Goal: Task Accomplishment & Management: Manage account settings

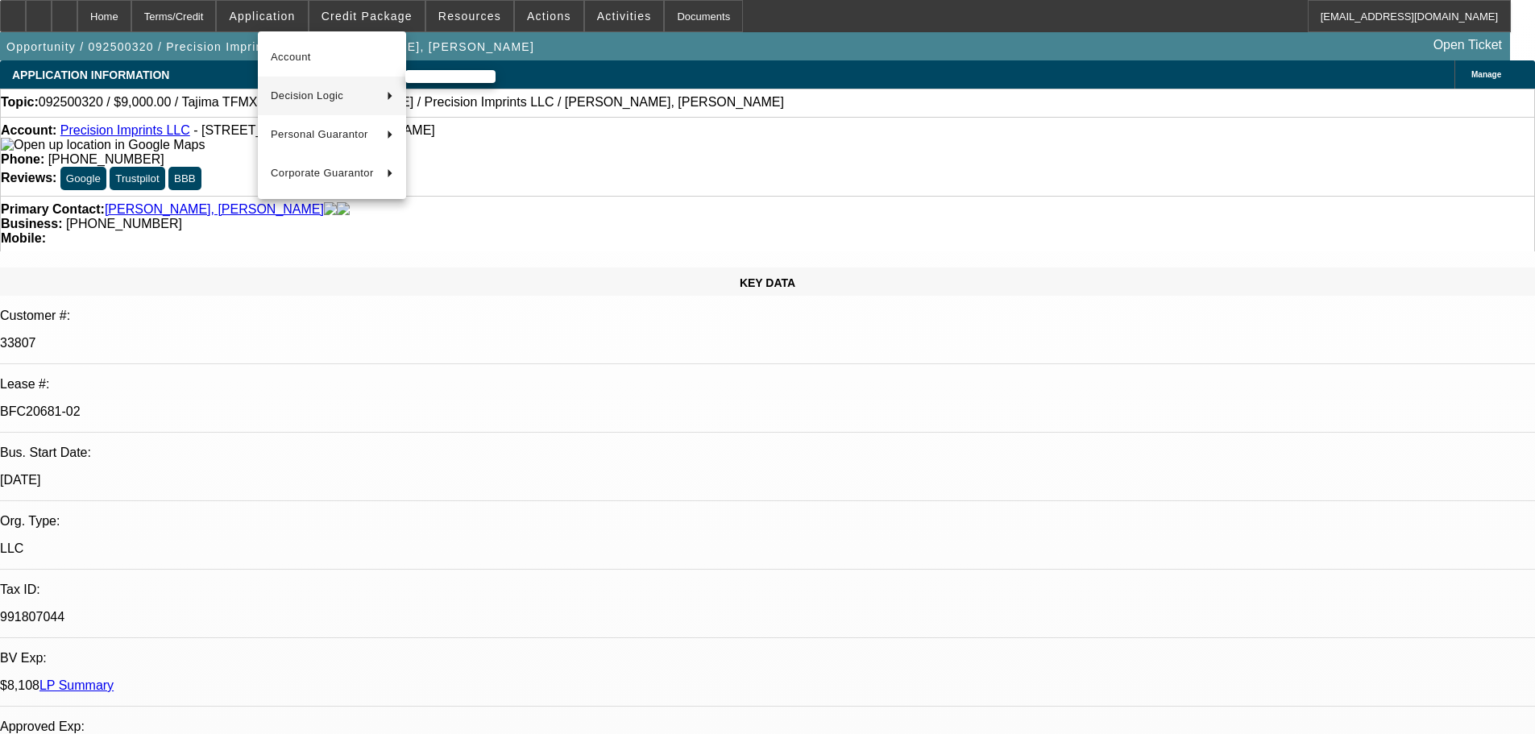
select select "0"
select select "2"
select select "0.1"
select select "4"
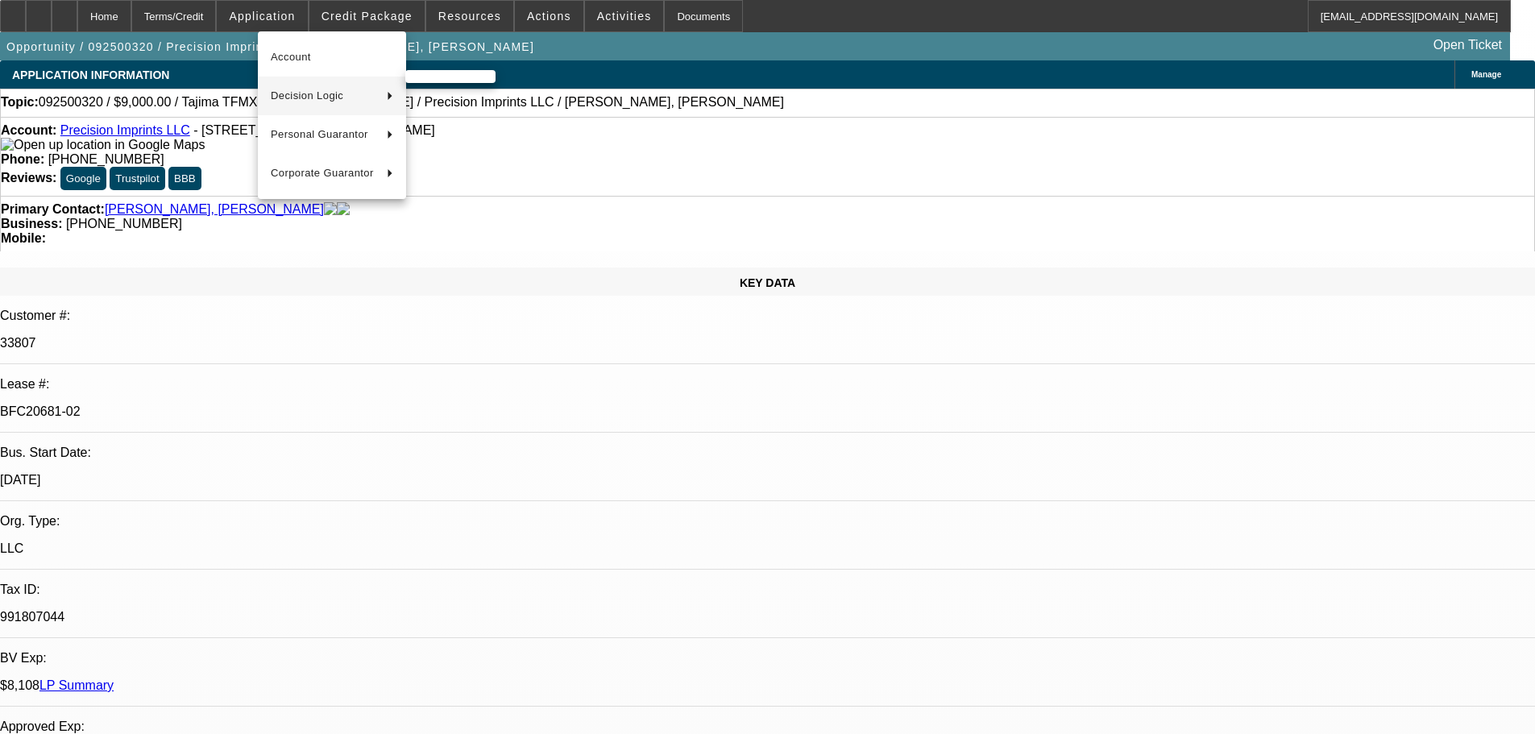
select select "0"
select select "2"
select select "0.1"
select select "4"
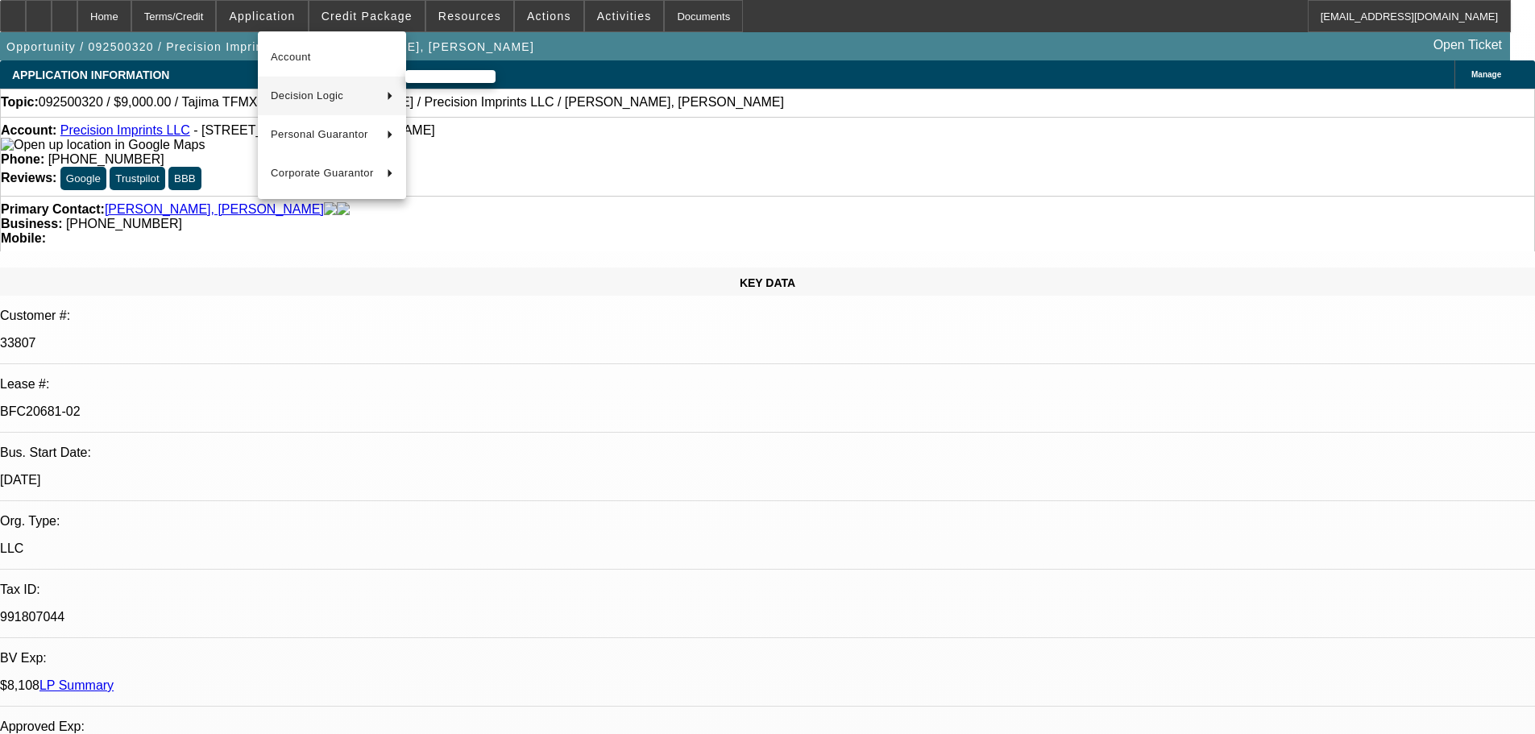
select select "0"
select select "2"
select select "0.1"
select select "4"
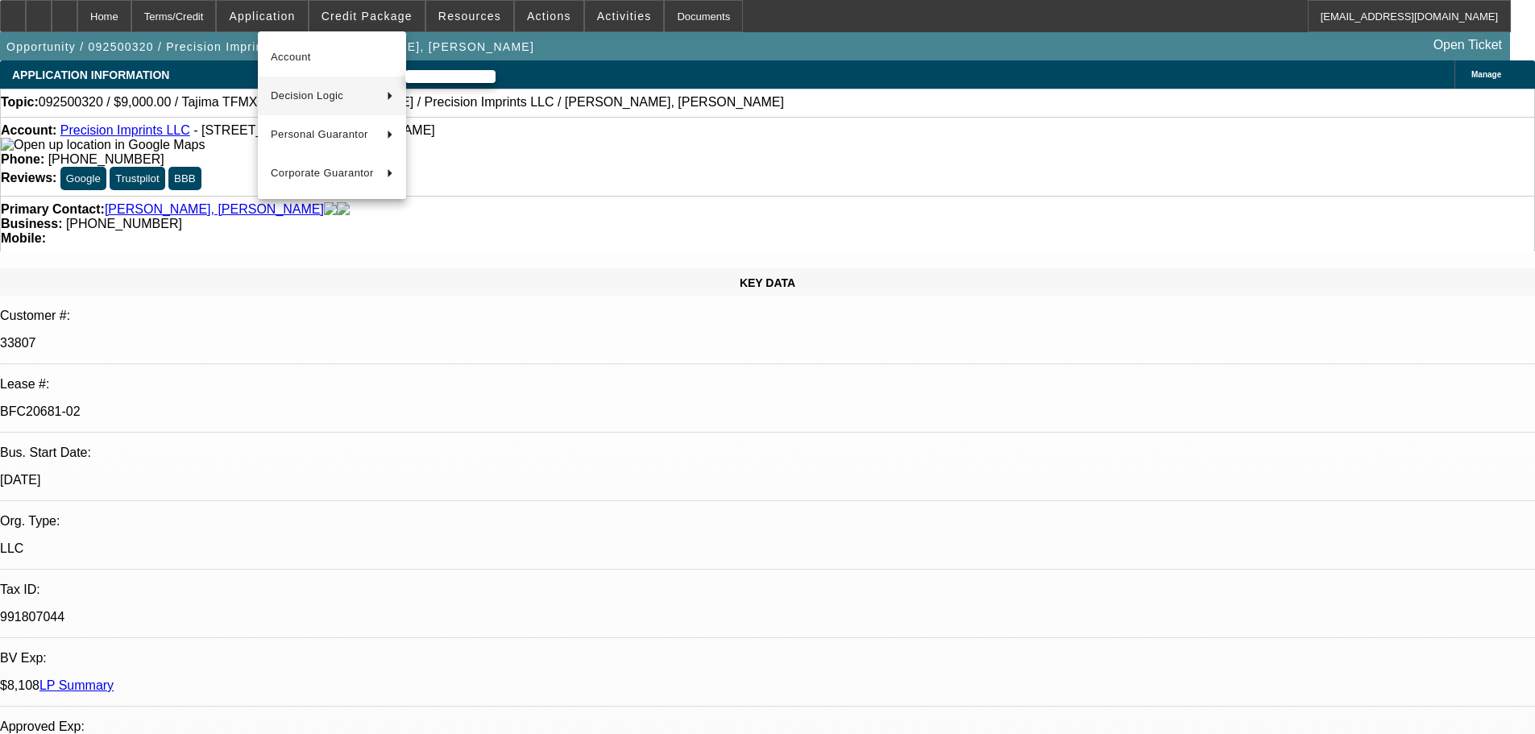
click at [557, 50] on div at bounding box center [767, 367] width 1535 height 734
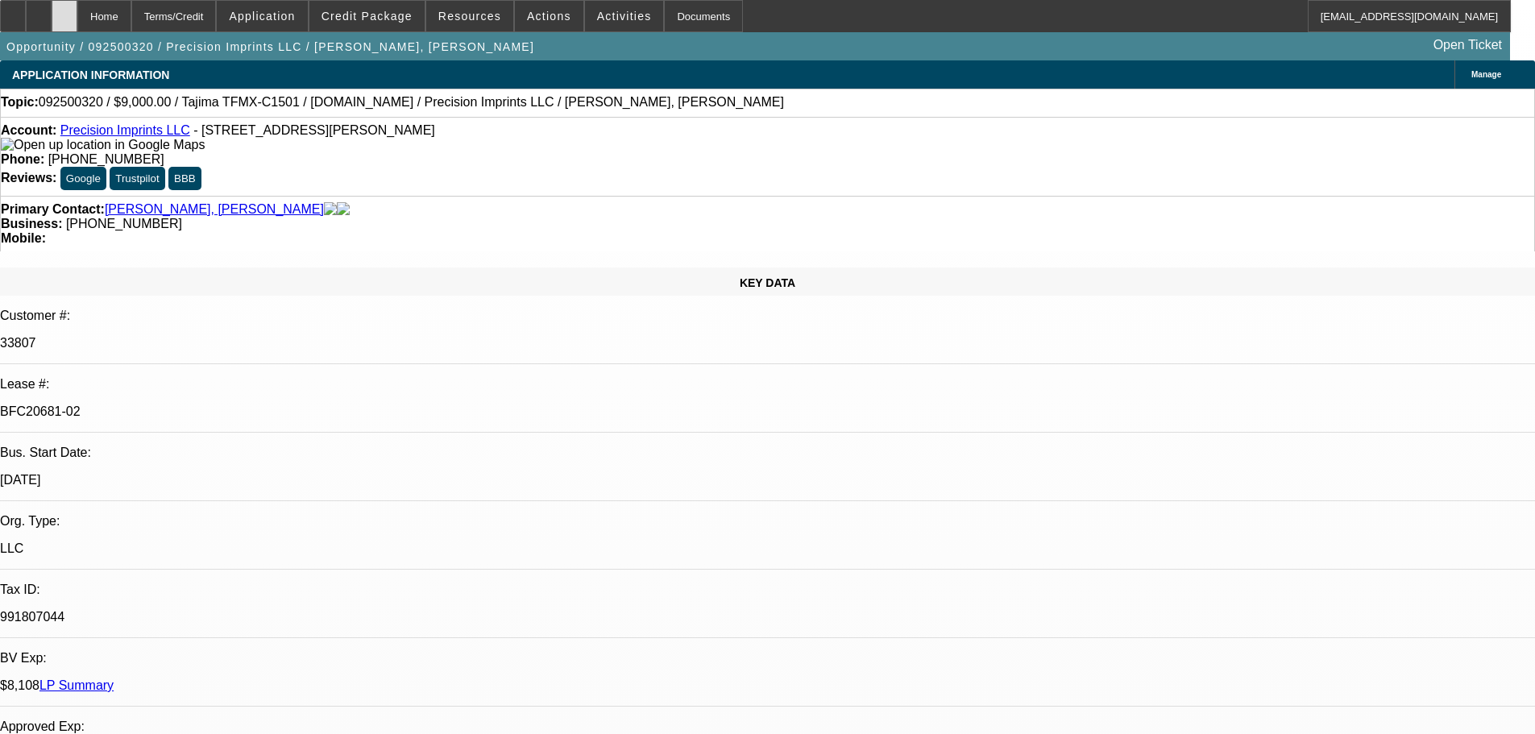
click at [77, 15] on div at bounding box center [65, 16] width 26 height 32
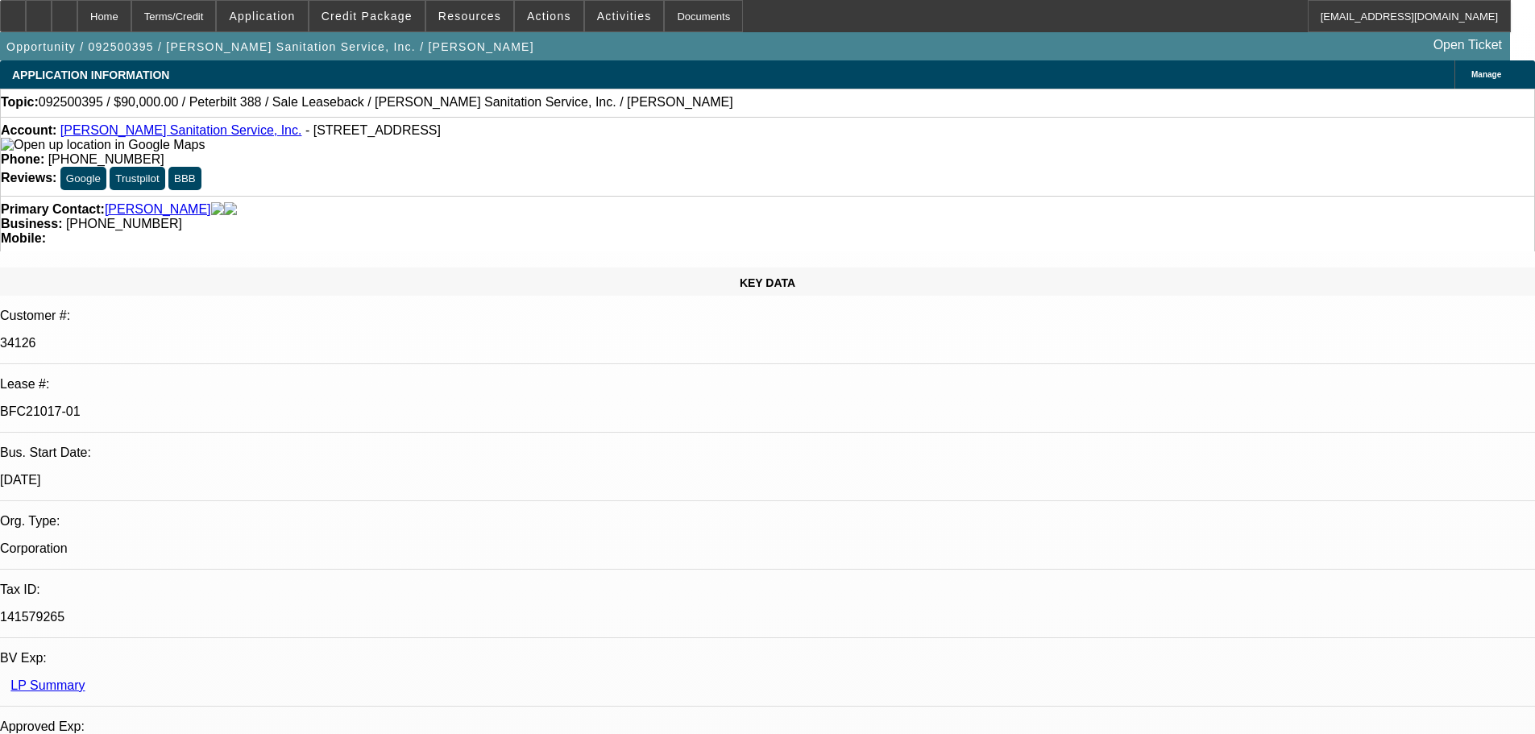
select select "0"
select select "2"
select select "0"
select select "6"
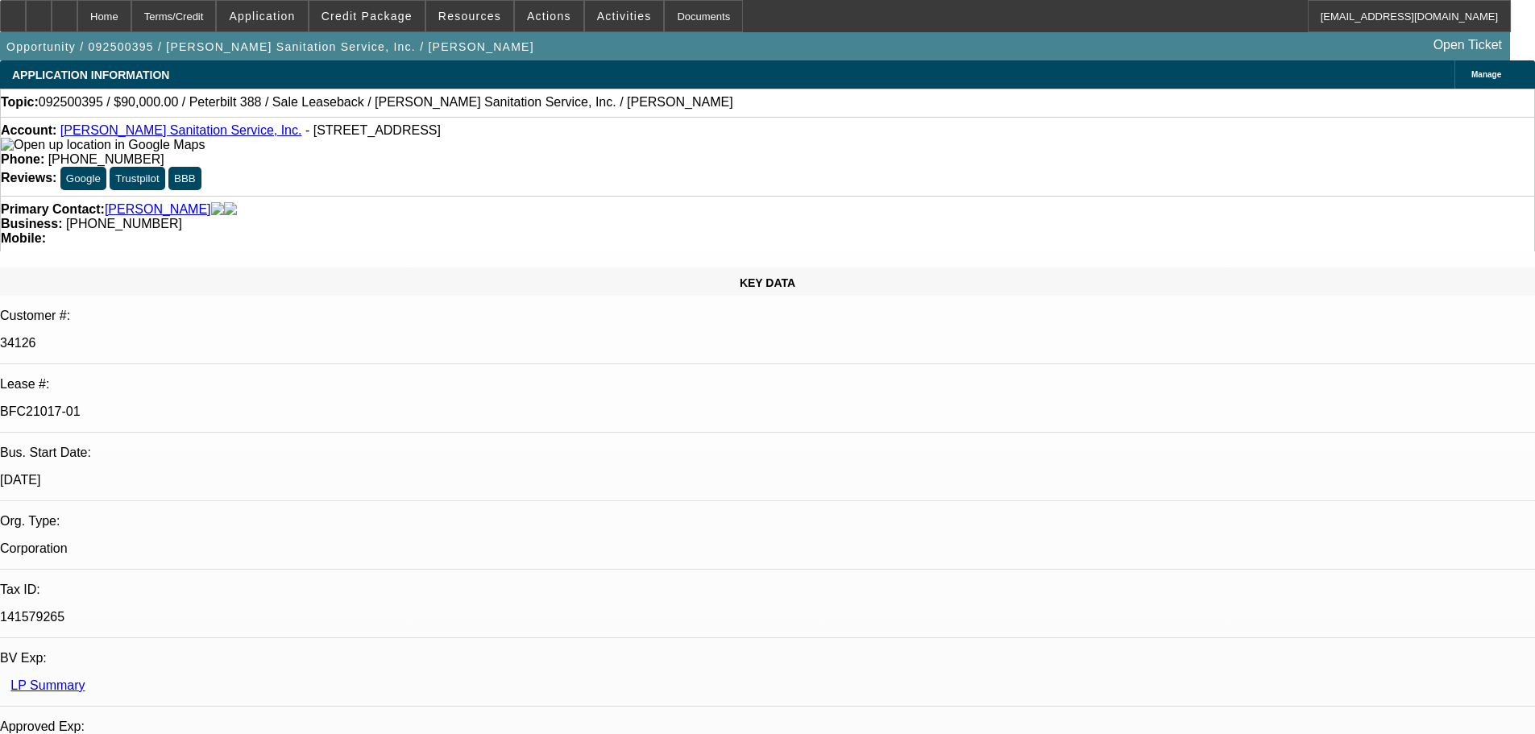
select select "0"
select select "2"
select select "0"
select select "6"
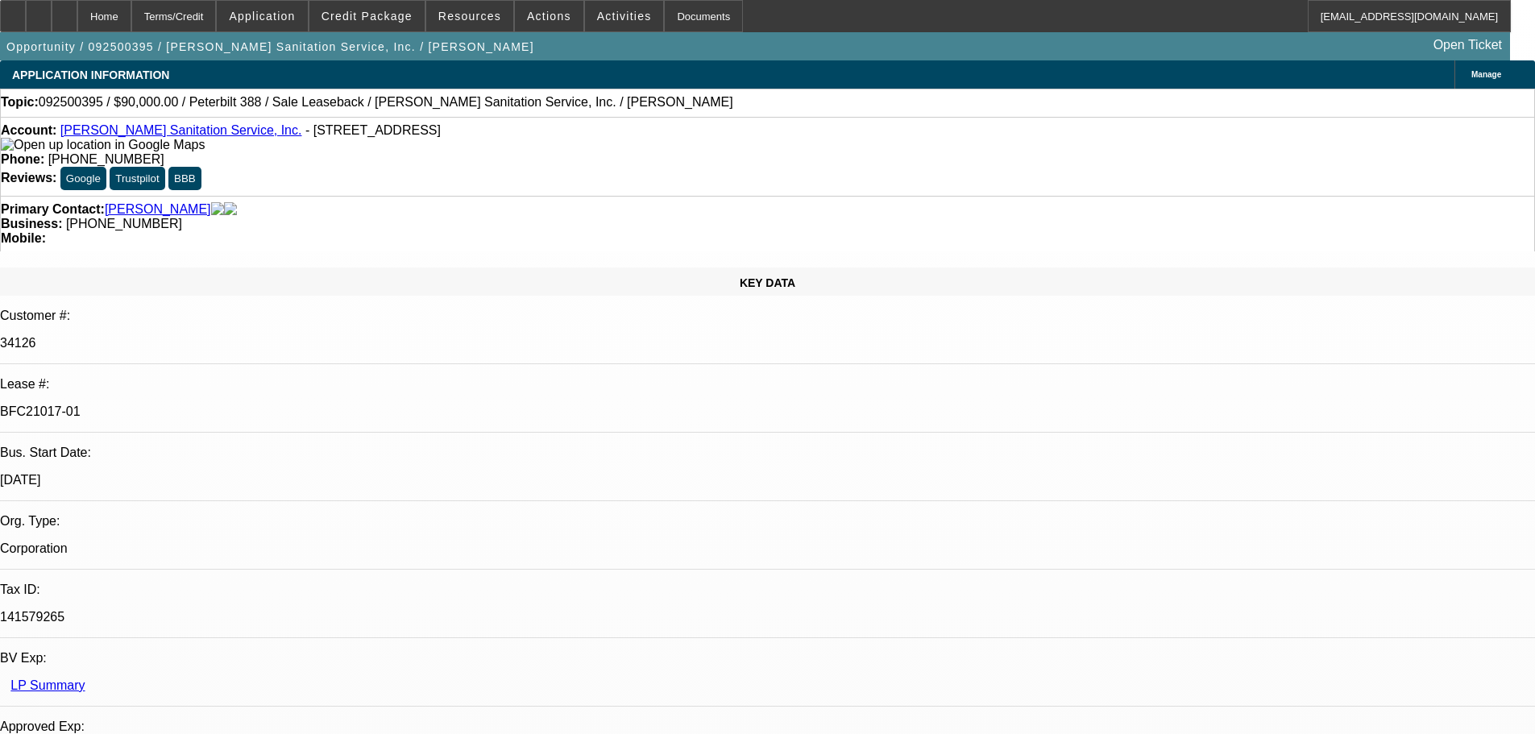
click at [64, 10] on icon at bounding box center [64, 10] width 0 height 0
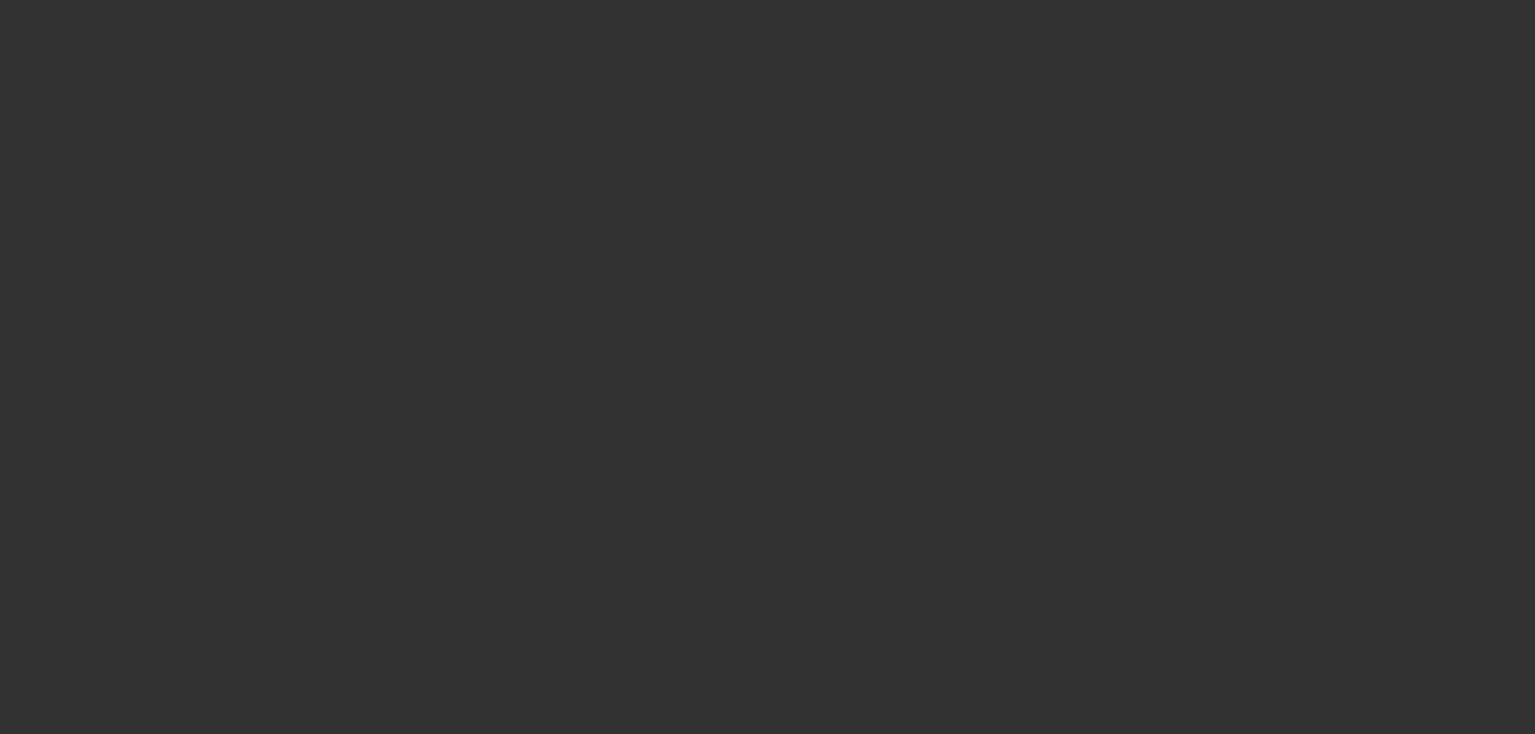
select select "0"
select select "2"
select select "0"
select select "6"
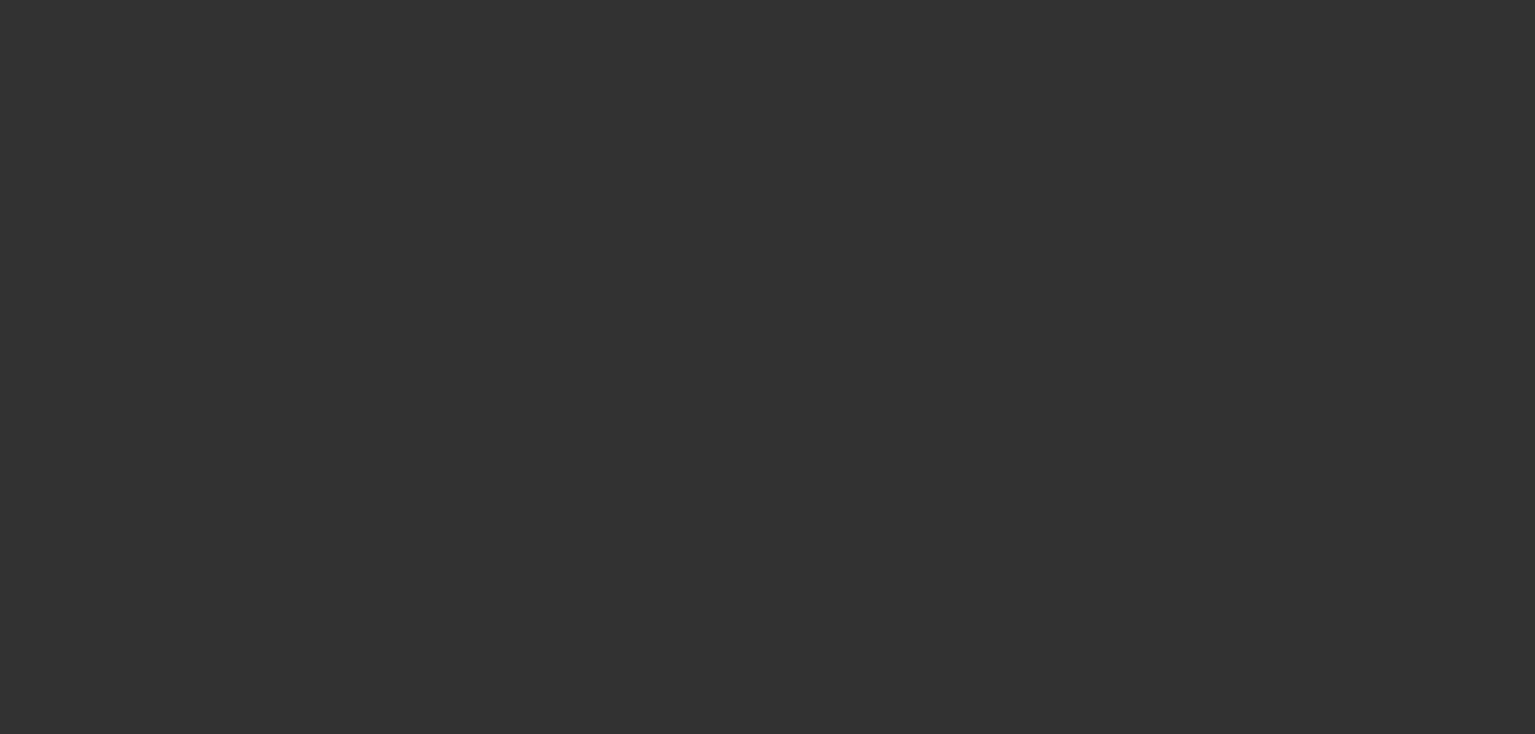
select select "0"
select select "2"
select select "0"
select select "6"
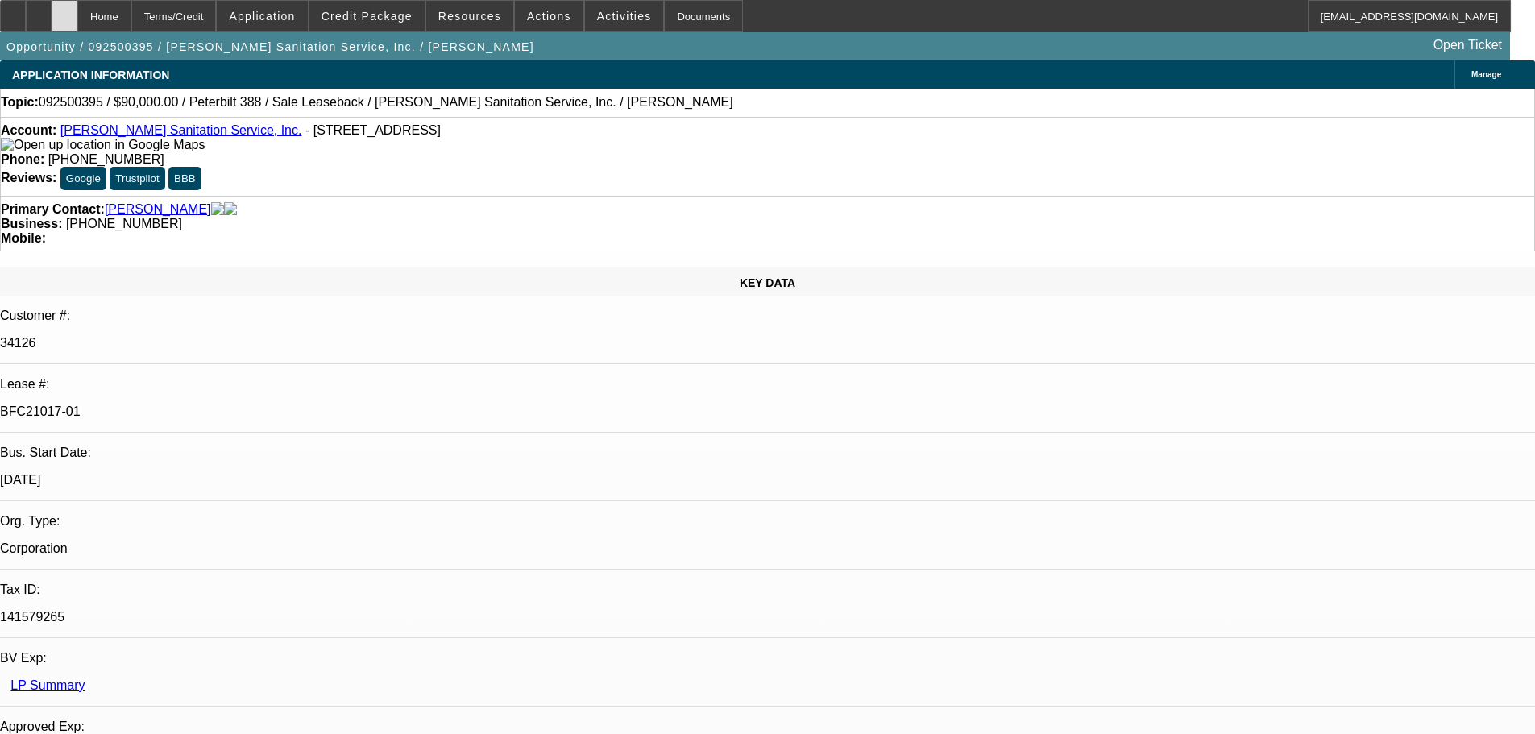
click at [77, 17] on div at bounding box center [65, 16] width 26 height 32
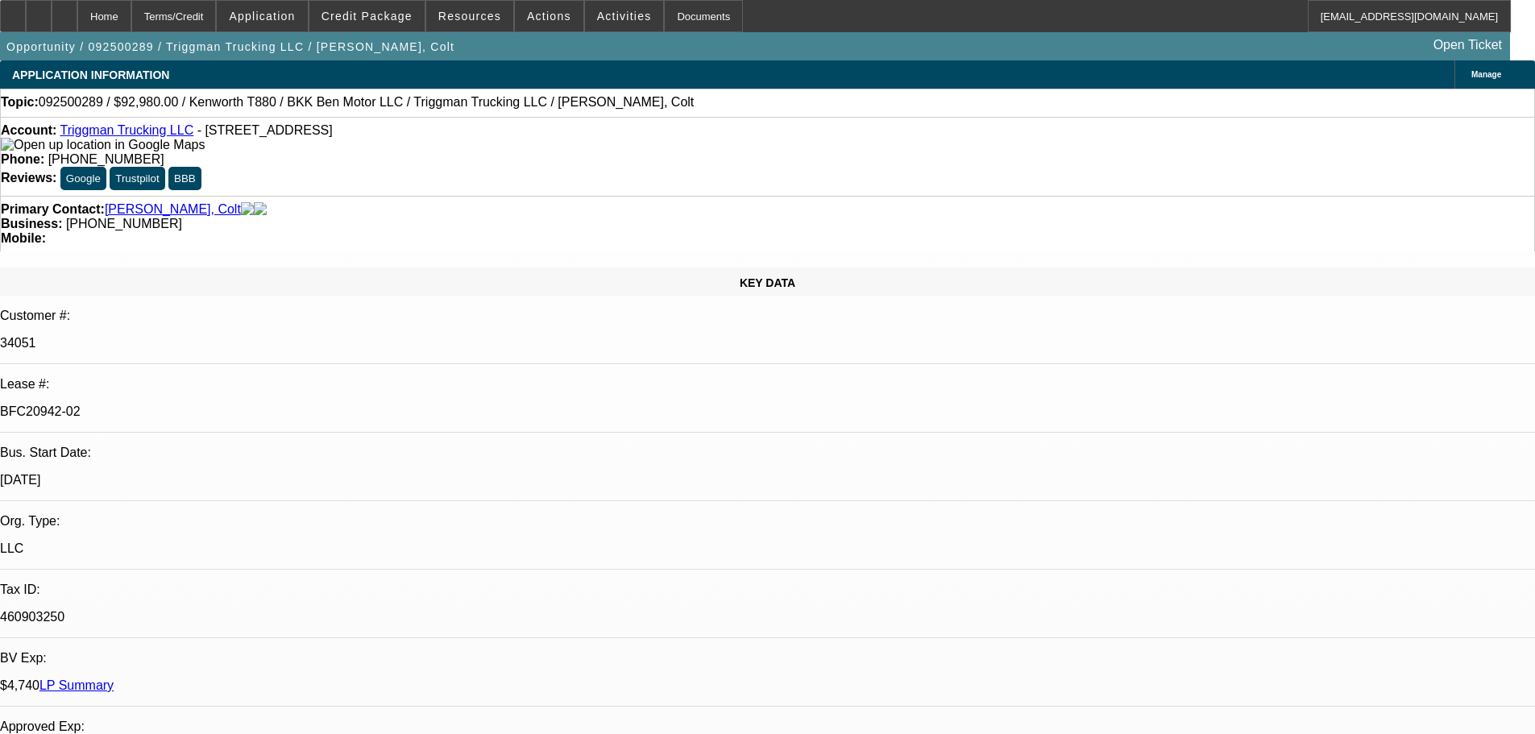
select select "0"
select select "2"
select select "0"
select select "6"
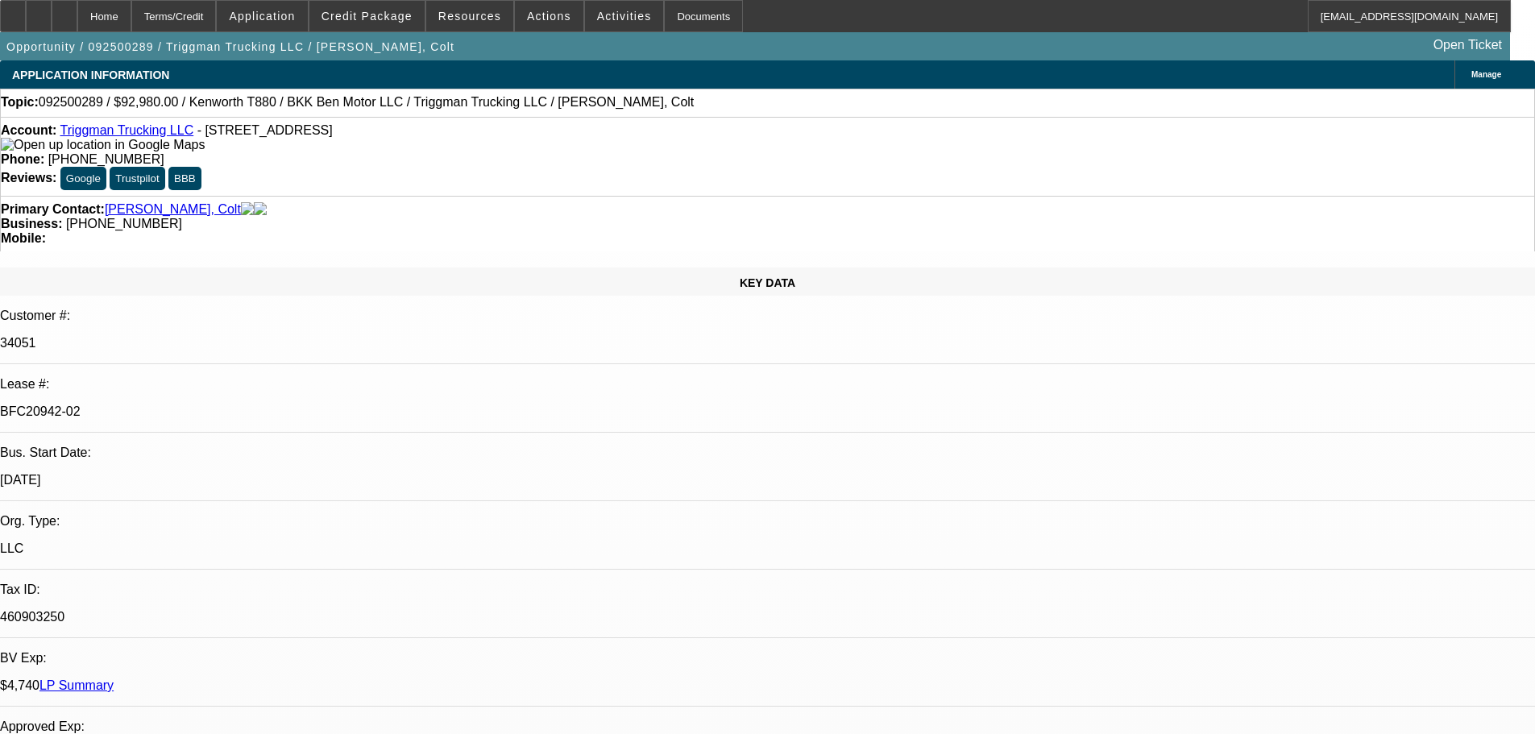
select select "0"
select select "2"
select select "0"
select select "6"
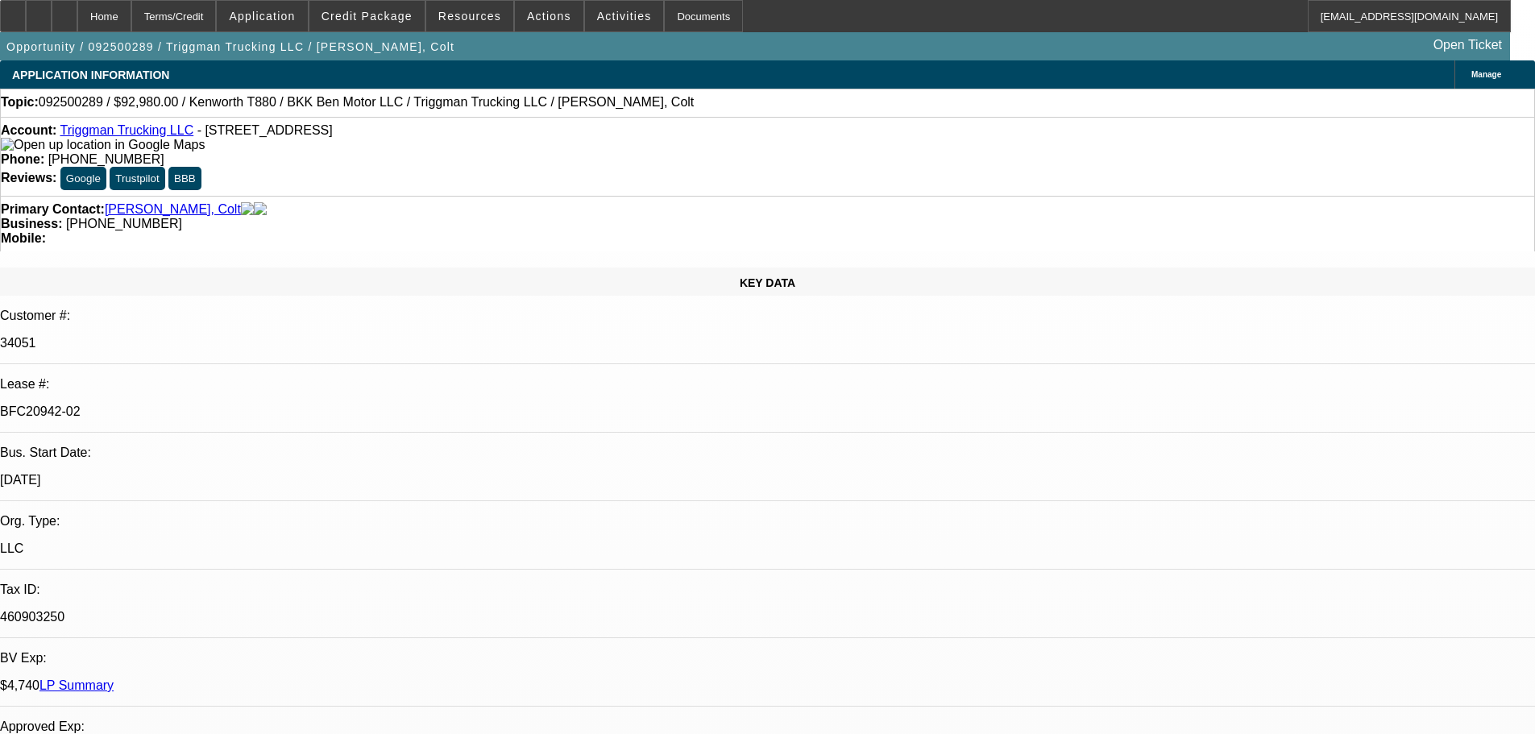
select select "0"
select select "2"
select select "0"
select select "6"
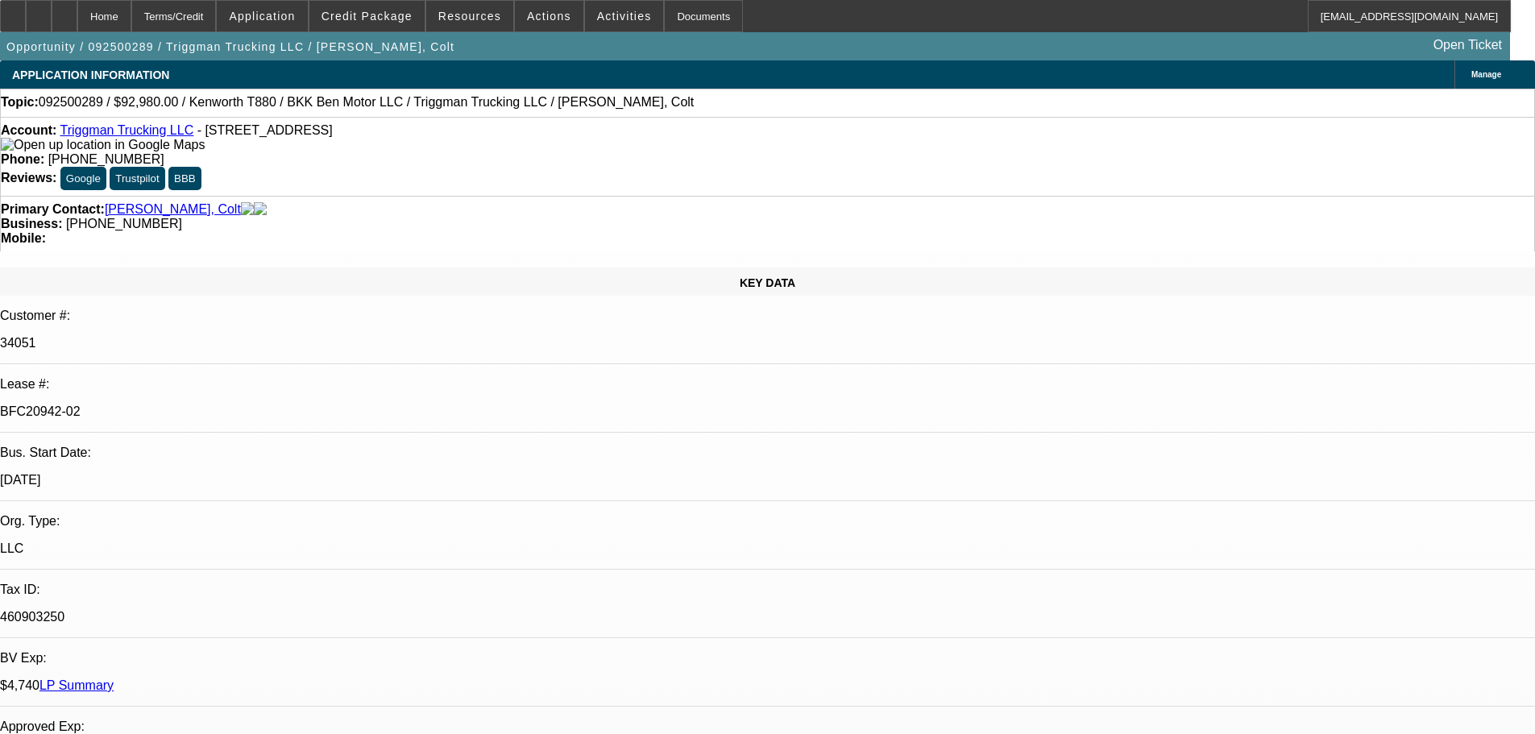
select select "0"
select select "2"
select select "0.1"
select select "4"
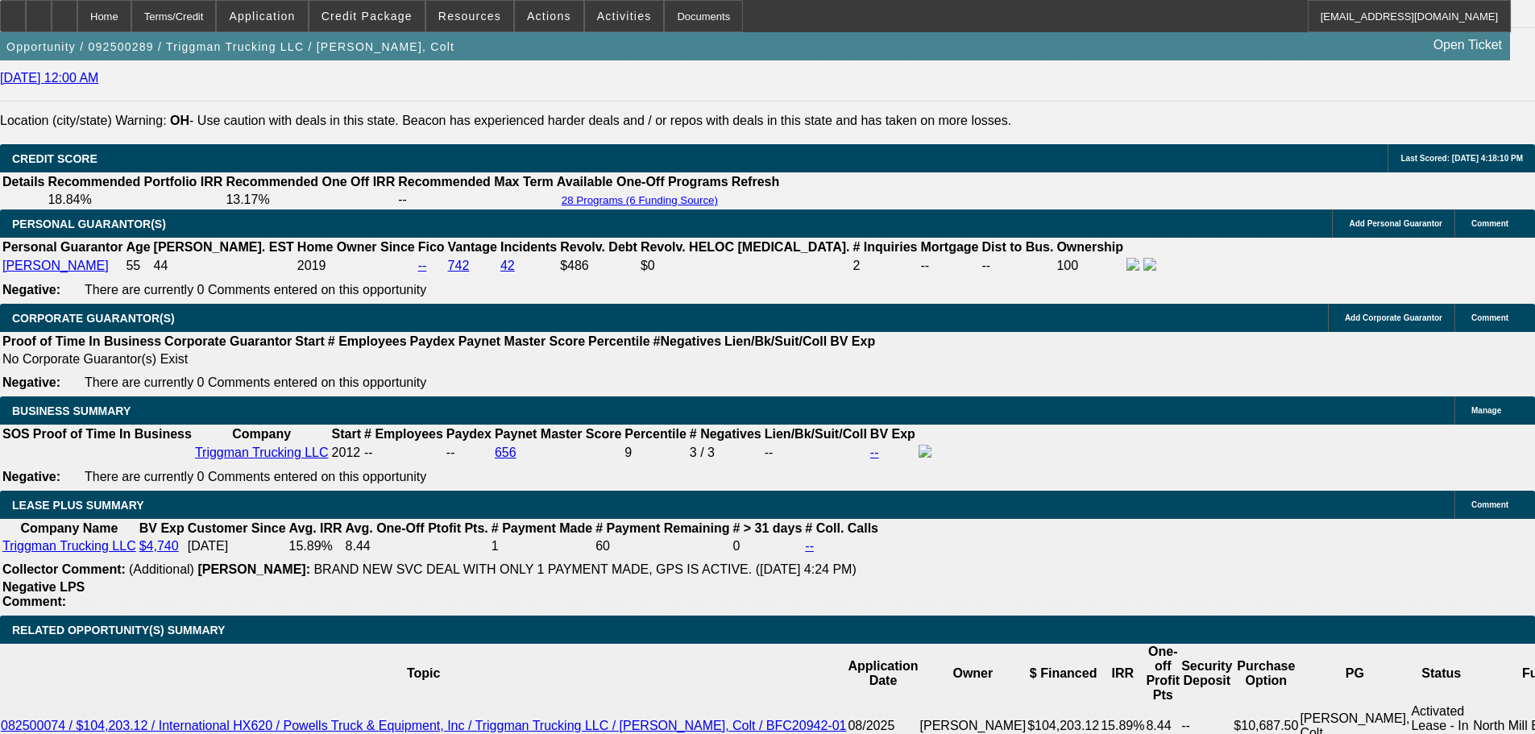
scroll to position [2336, 0]
click at [77, 15] on div at bounding box center [65, 16] width 26 height 32
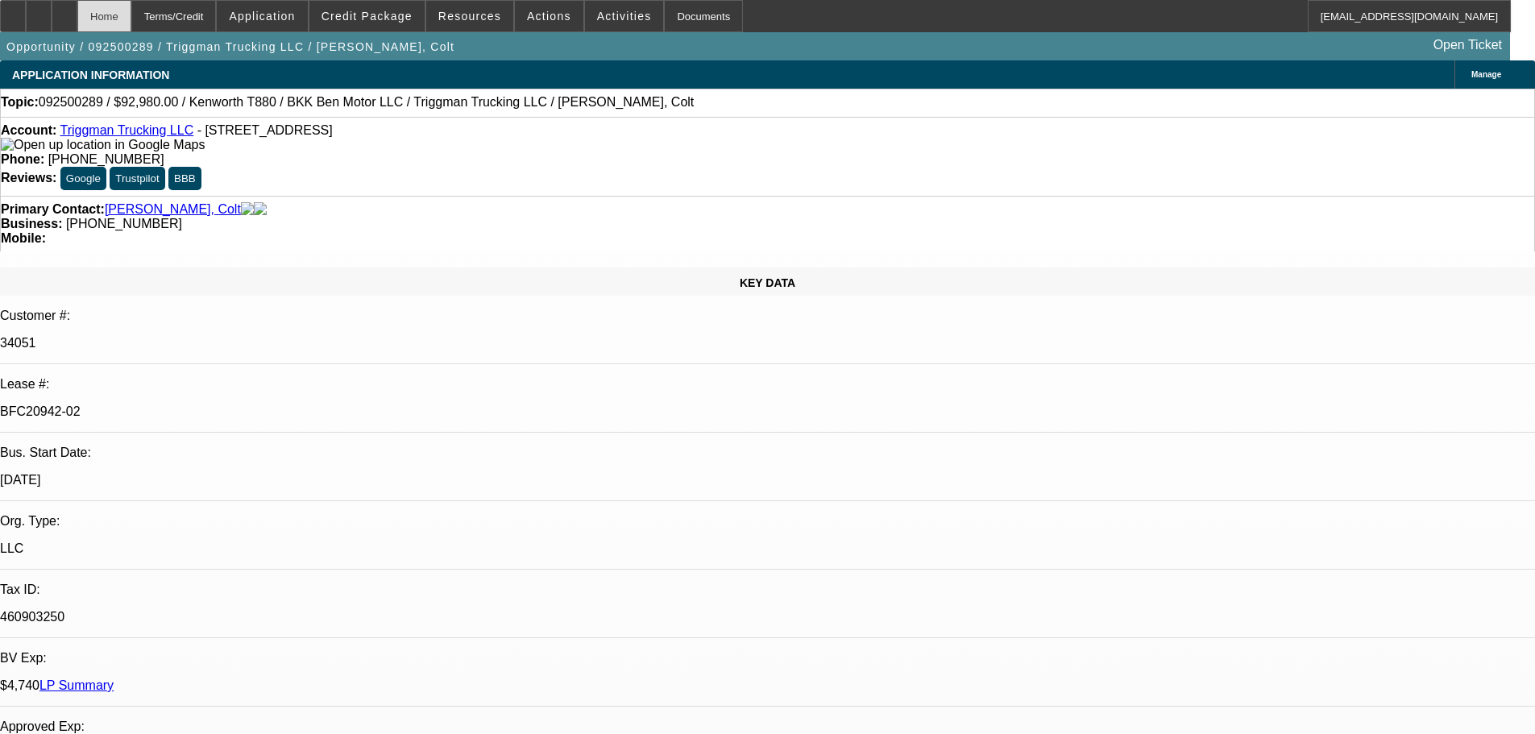
select select "0"
select select "2"
select select "0"
select select "6"
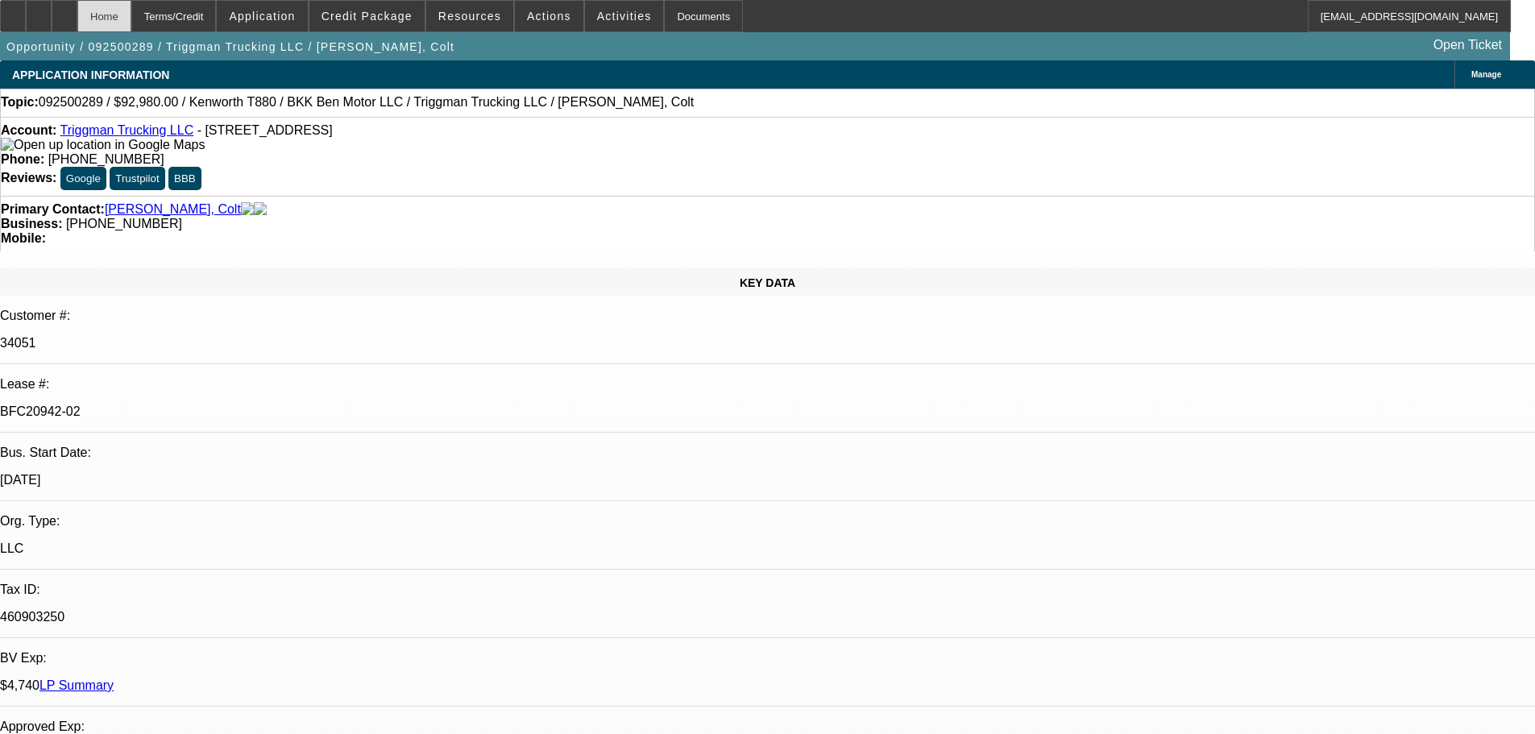
select select "0"
select select "2"
select select "0"
select select "6"
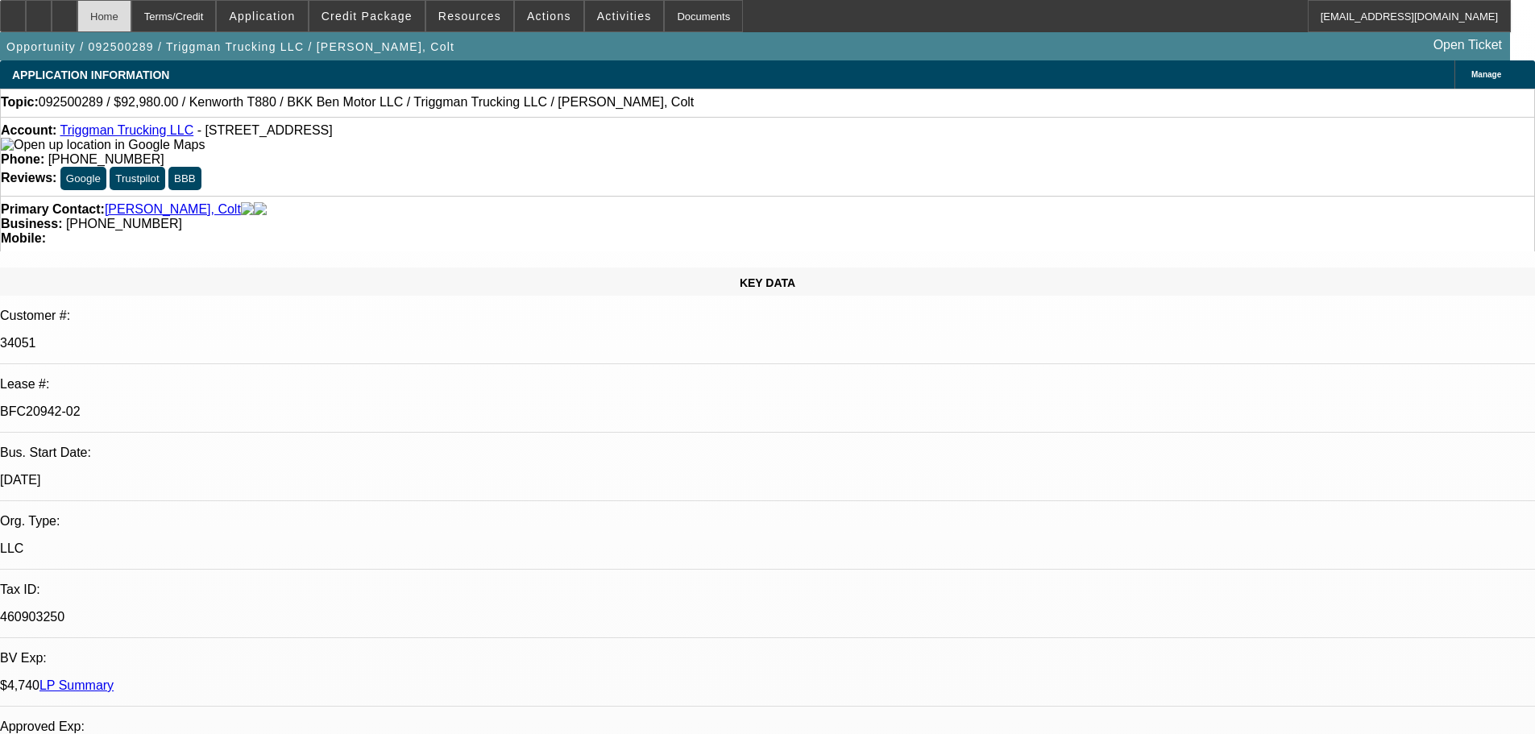
select select "0"
select select "2"
select select "0"
select select "6"
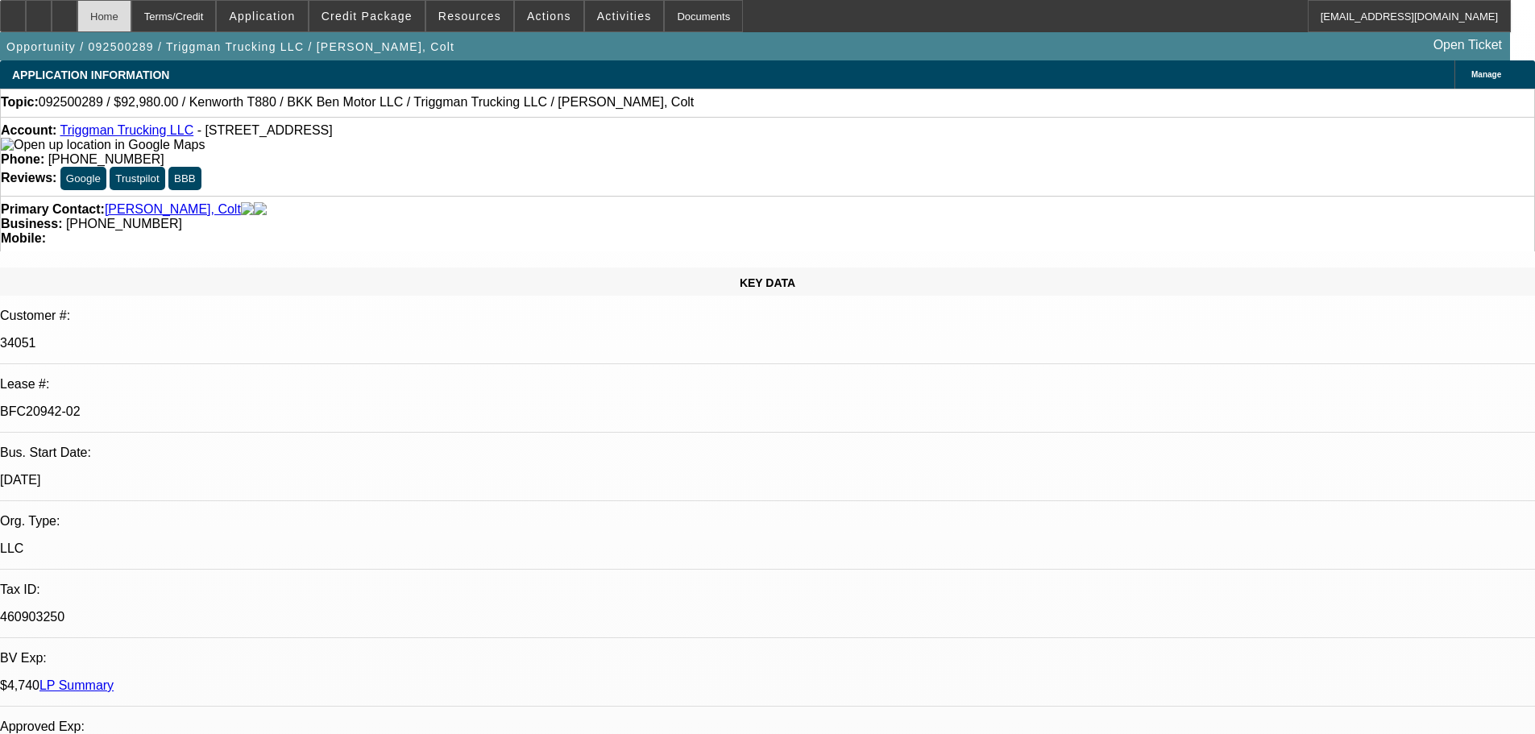
select select "0"
select select "2"
select select "0.1"
select select "4"
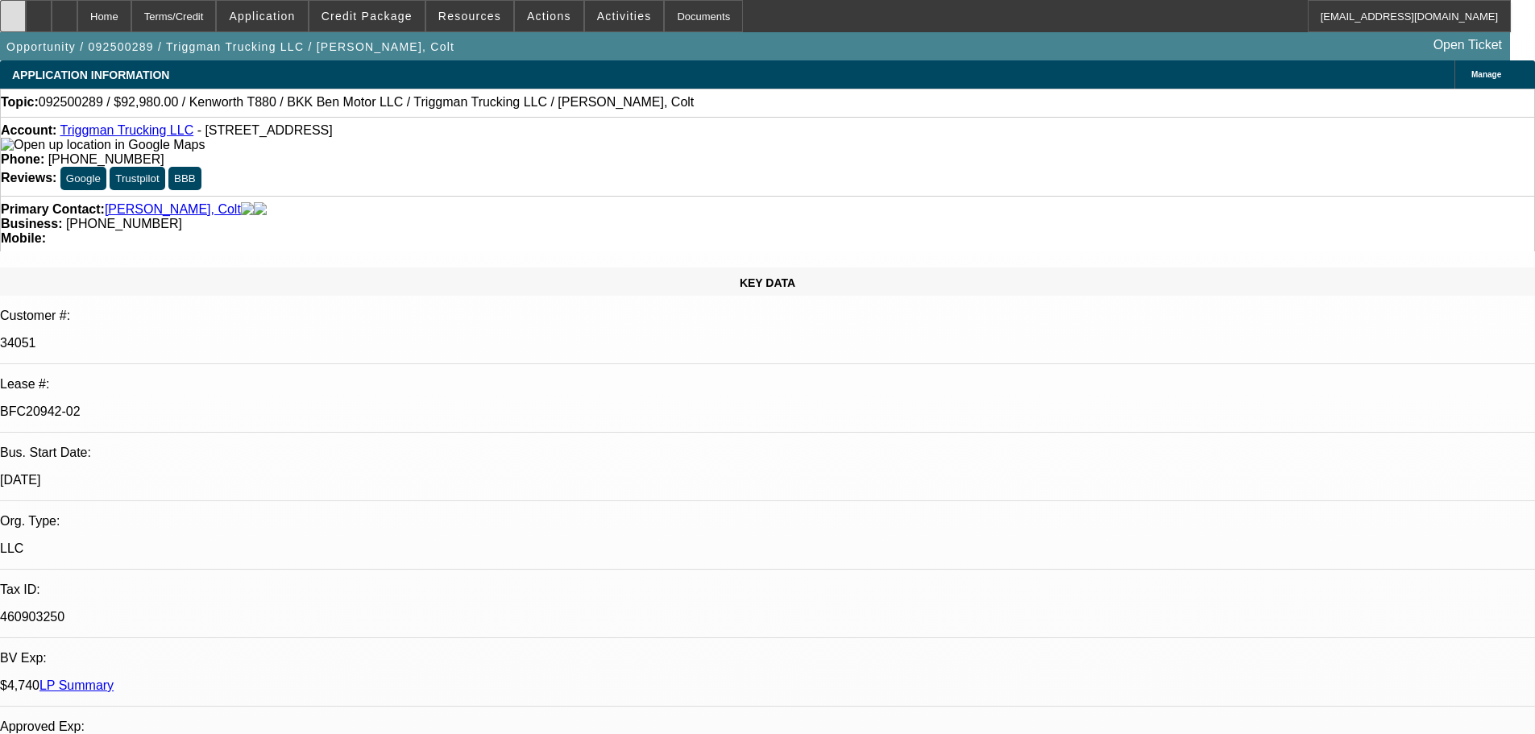
click at [13, 10] on icon at bounding box center [13, 10] width 0 height 0
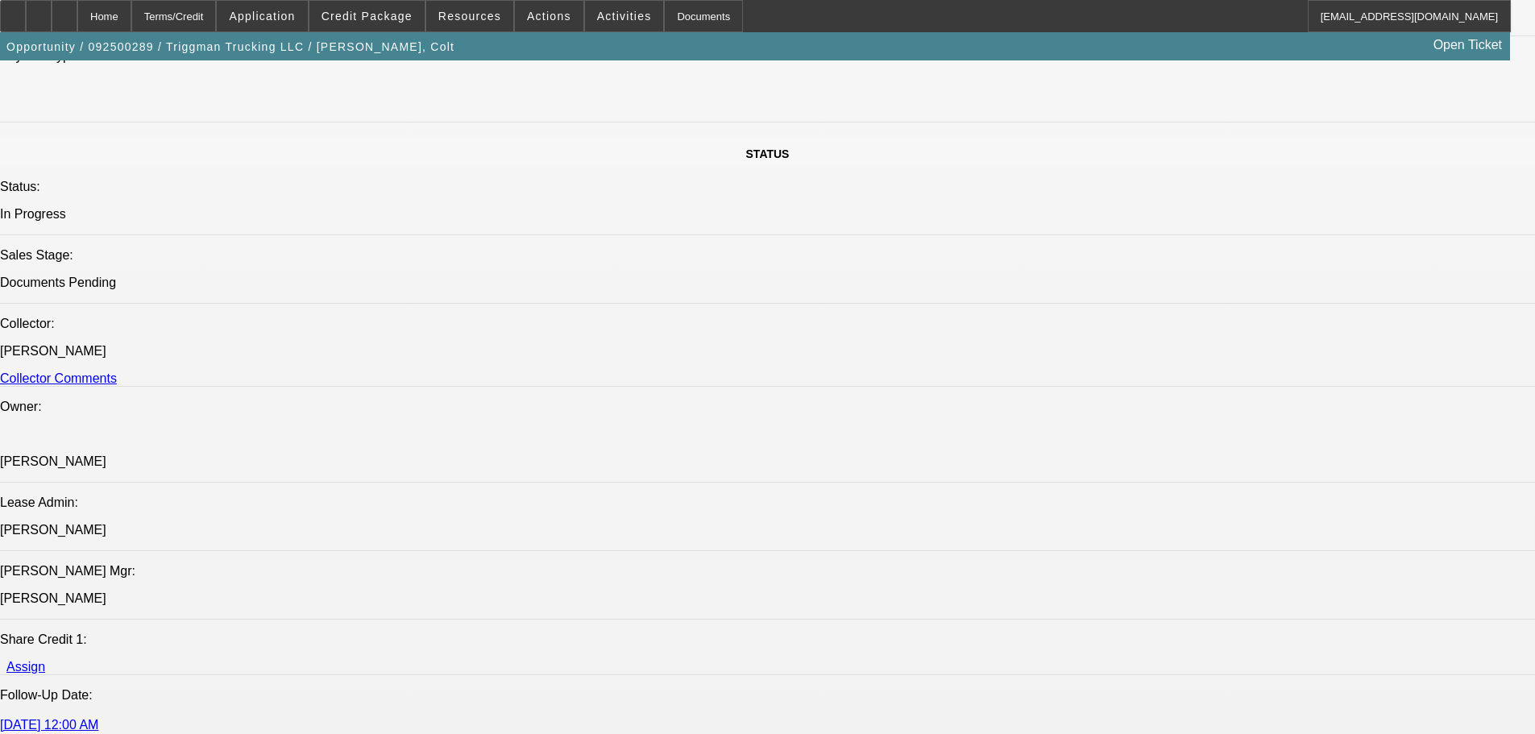
scroll to position [1692, 0]
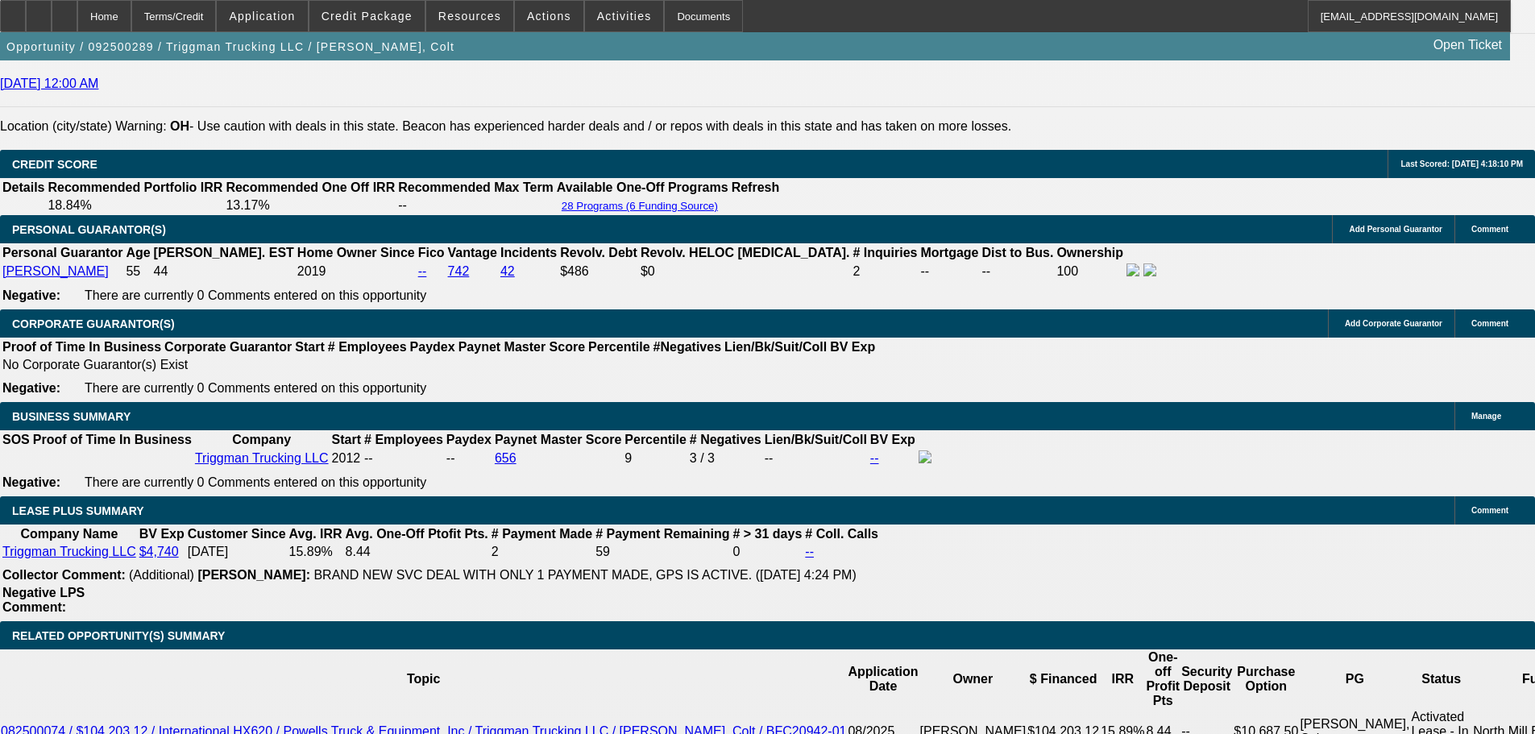
scroll to position [2578, 0]
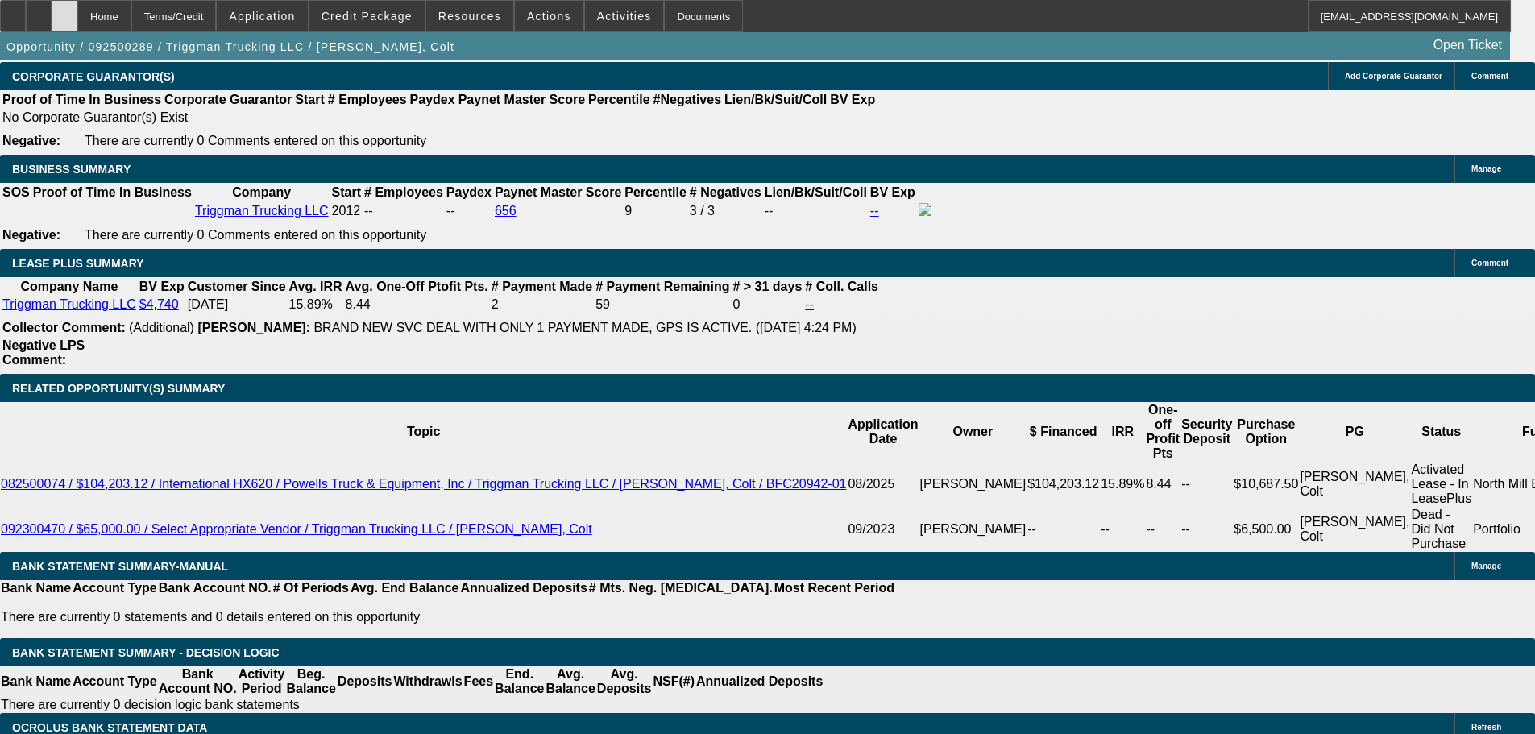
click at [77, 9] on div at bounding box center [65, 16] width 26 height 32
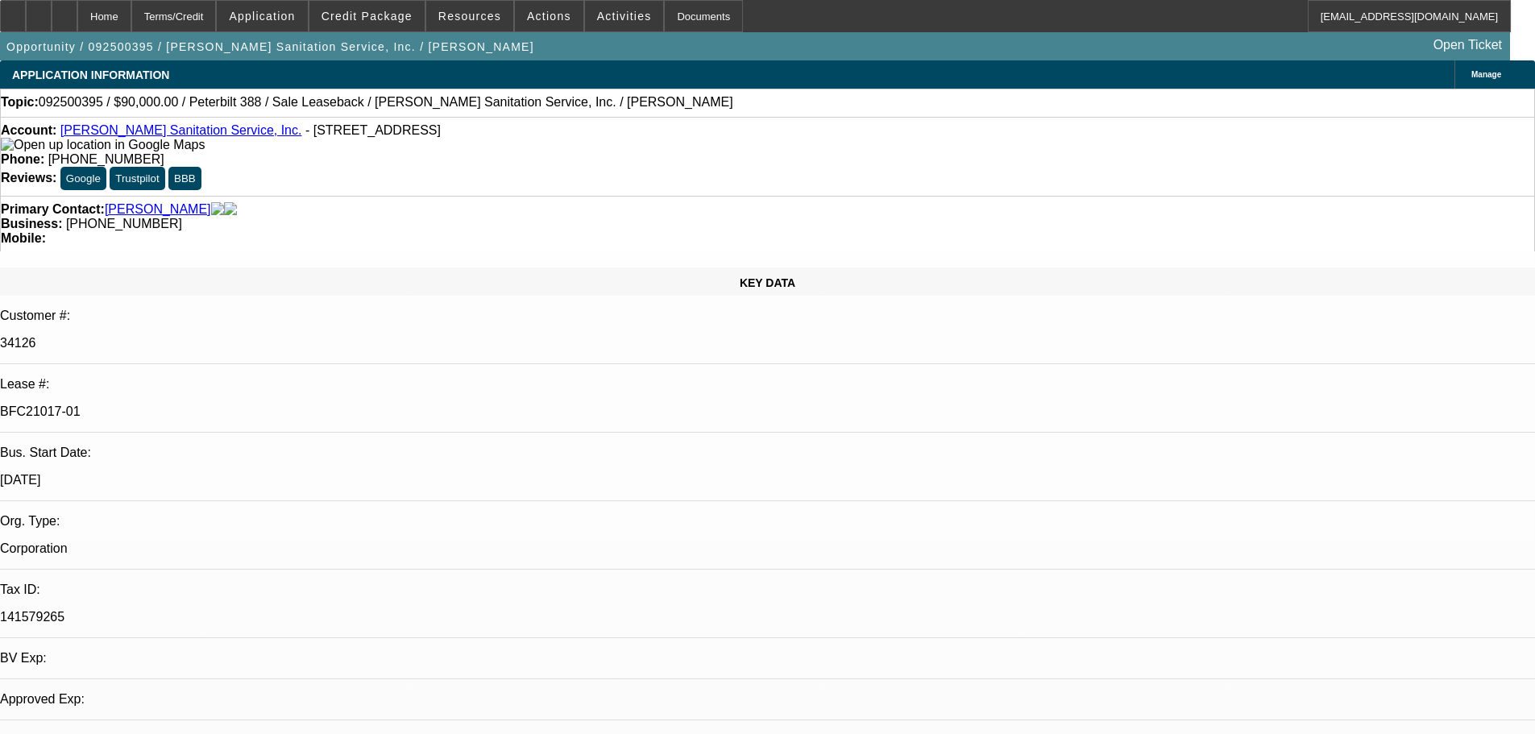
select select "0"
select select "2"
select select "0"
select select "6"
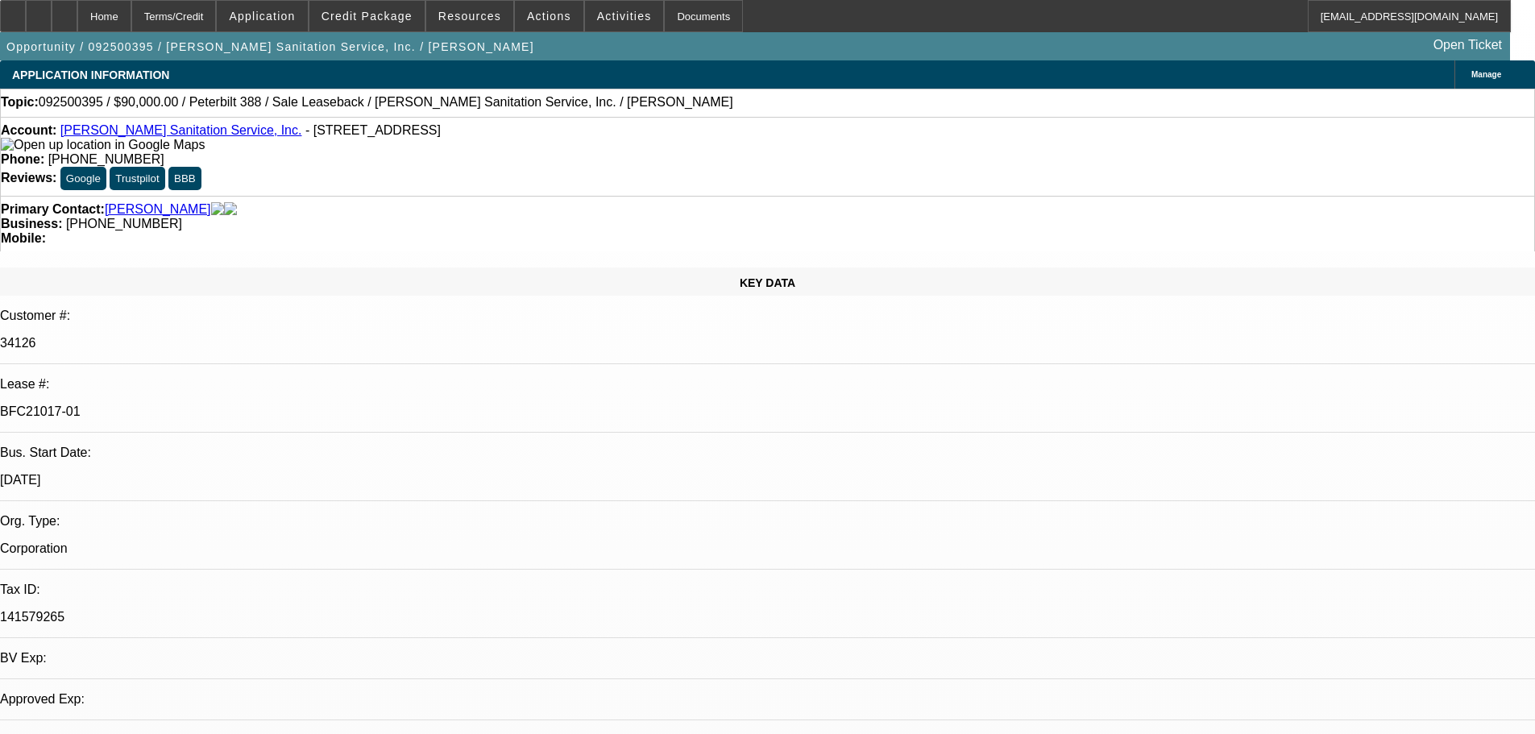
select select "0"
select select "2"
select select "0"
select select "6"
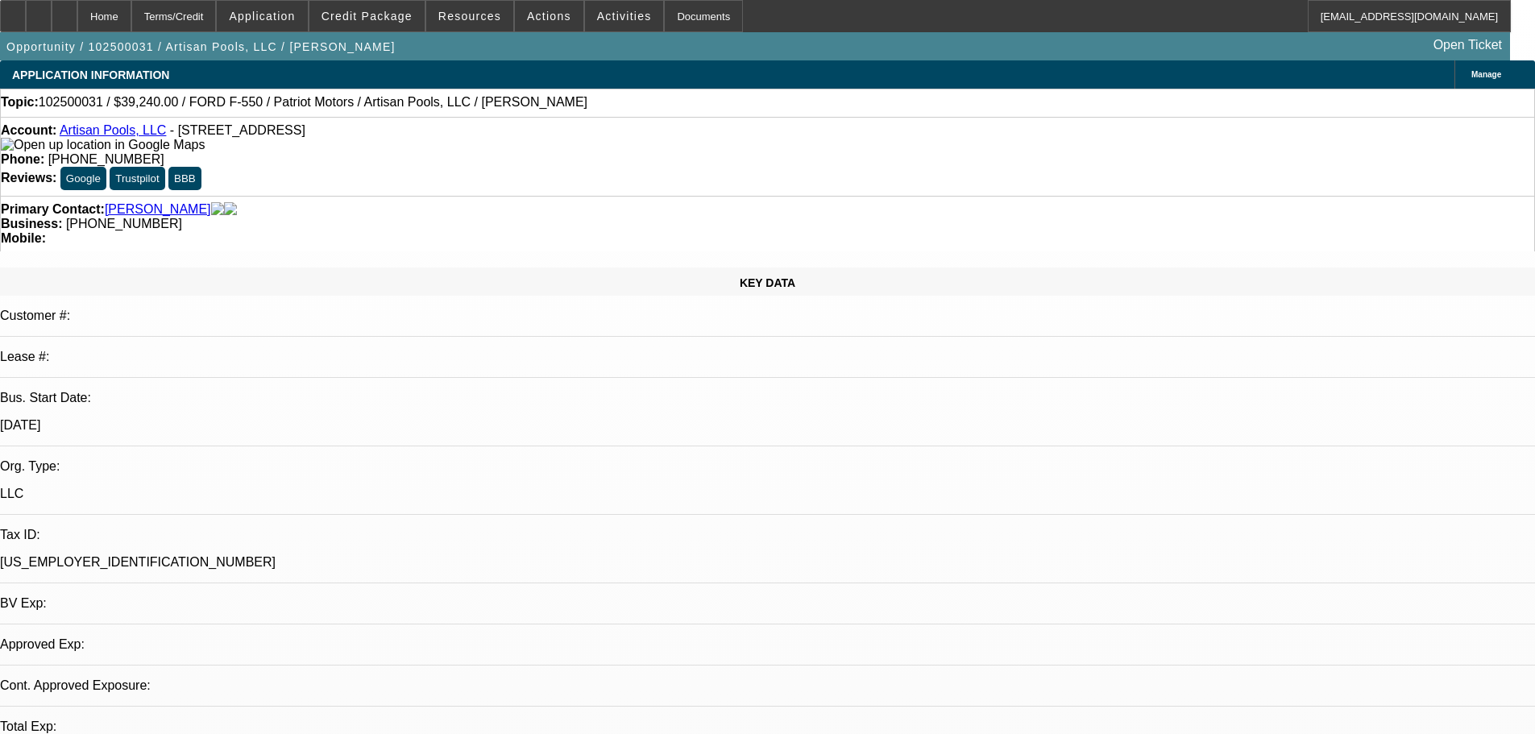
select select "0"
select select "2"
select select "0.1"
select select "2"
select select "4"
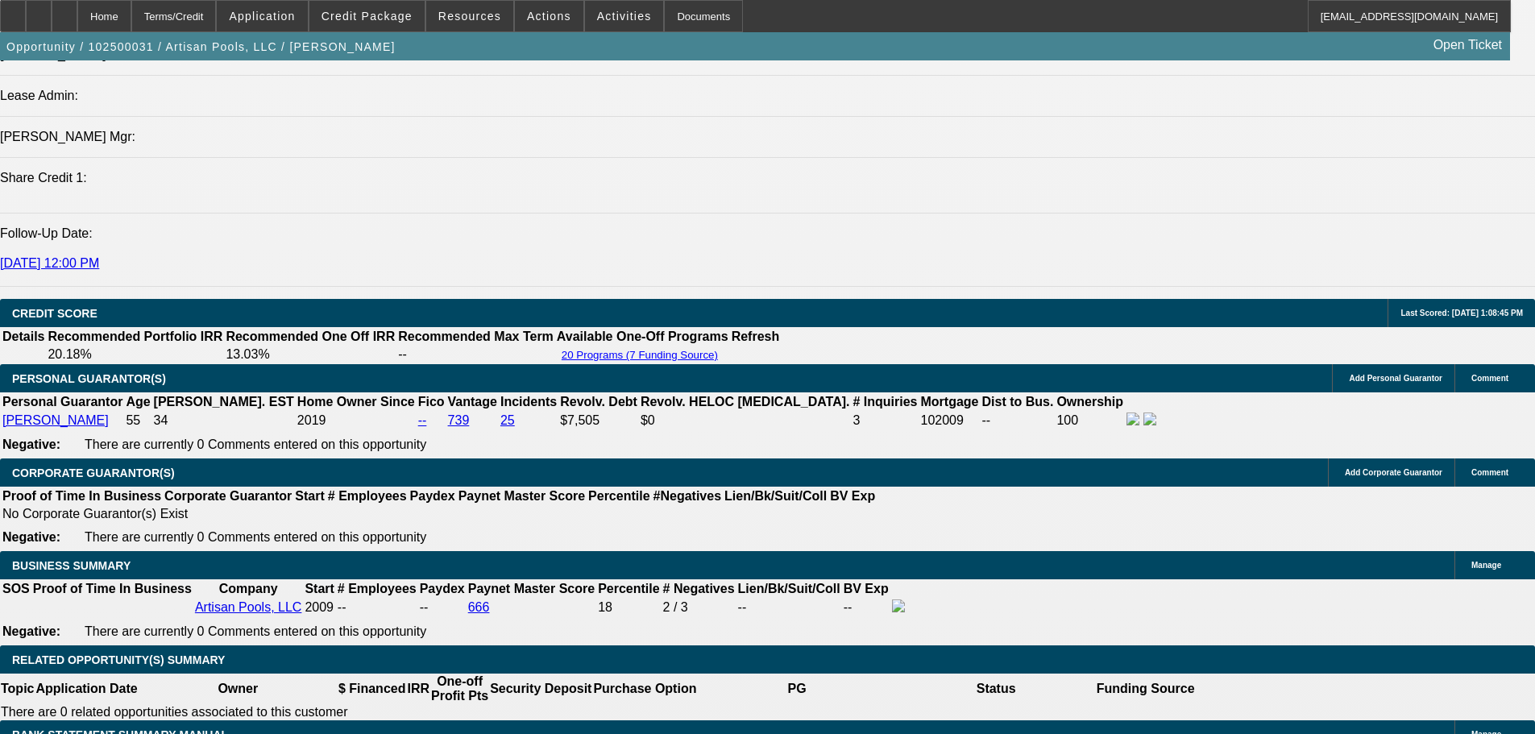
scroll to position [2336, 0]
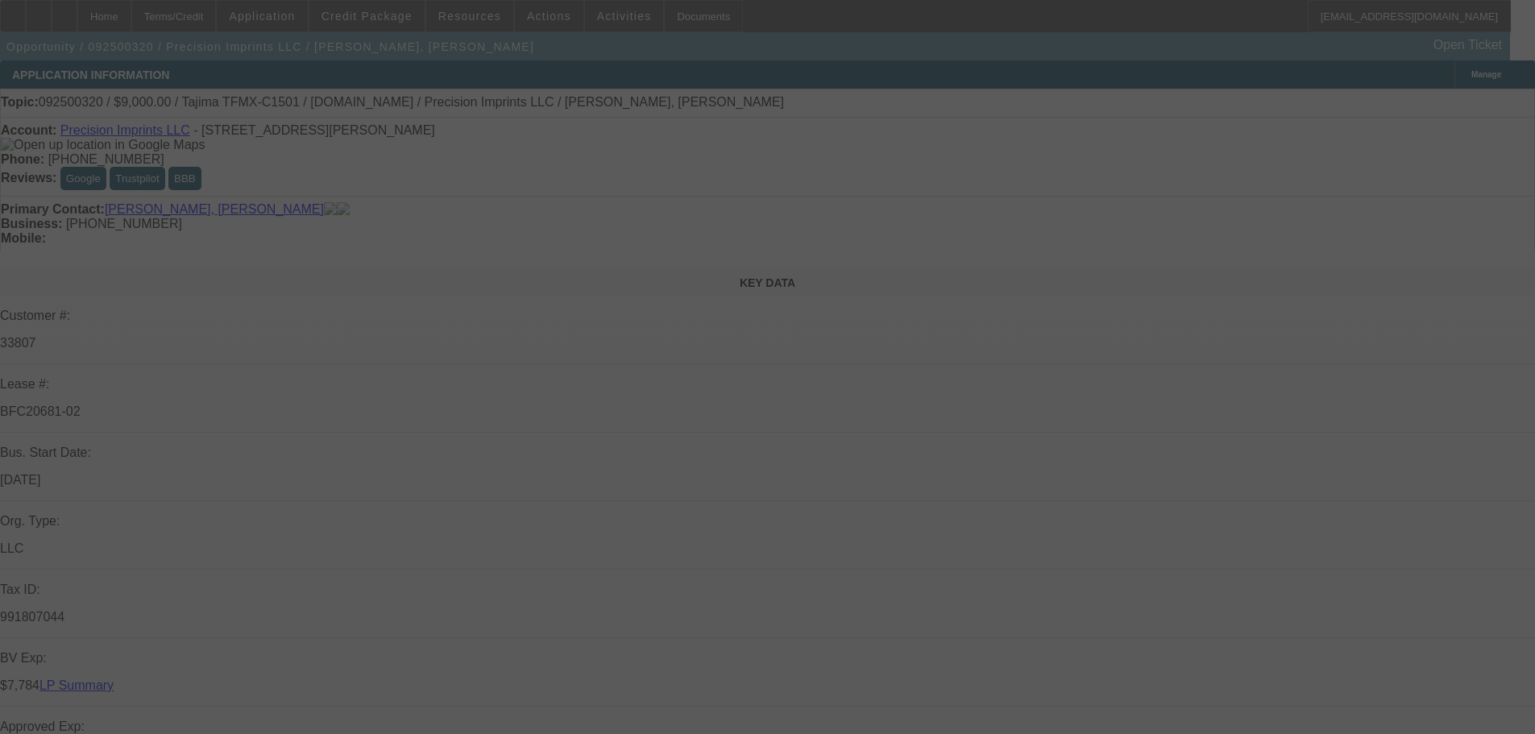
select select "0"
select select "2"
select select "0.1"
select select "4"
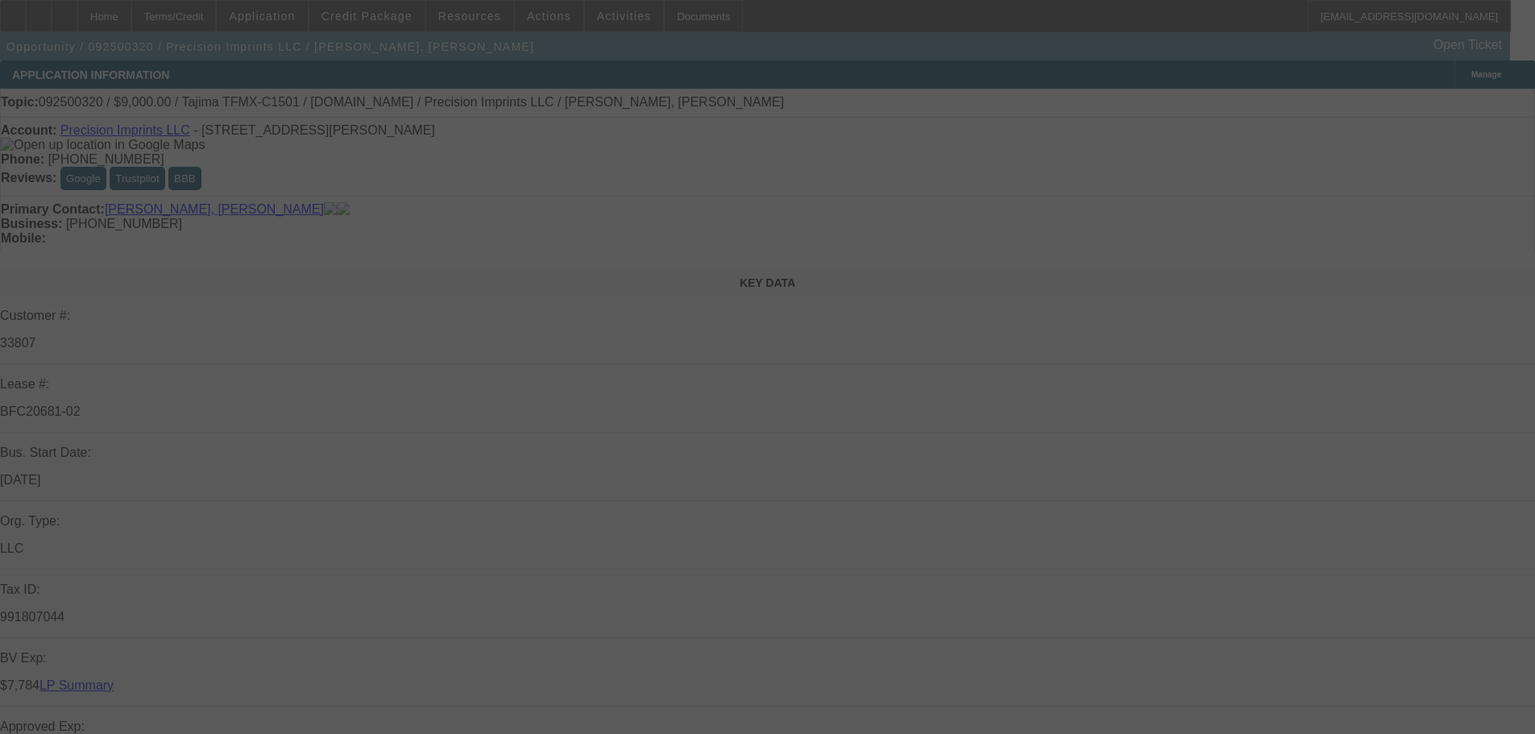
select select "0"
select select "2"
select select "0.1"
select select "4"
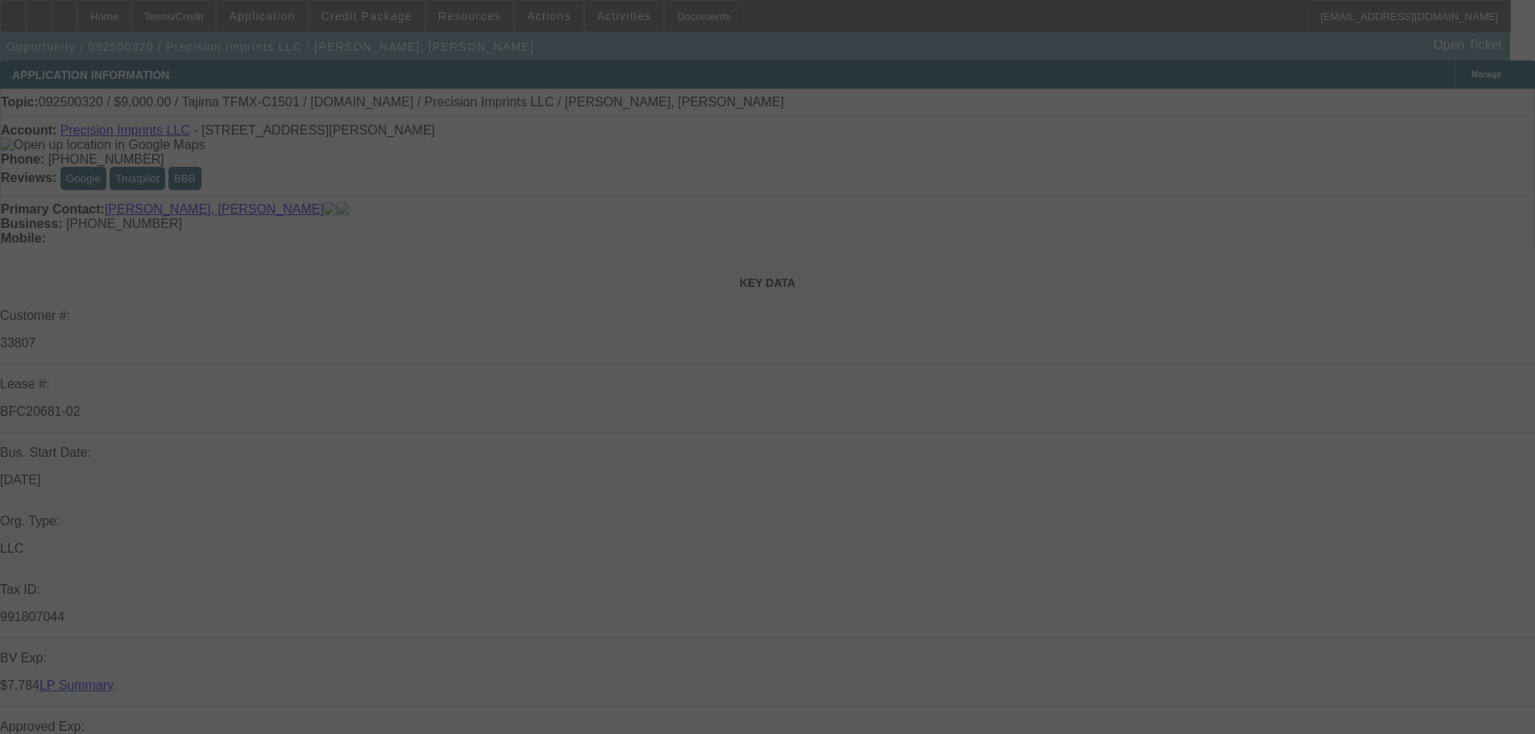
select select "0"
select select "2"
select select "0.1"
select select "4"
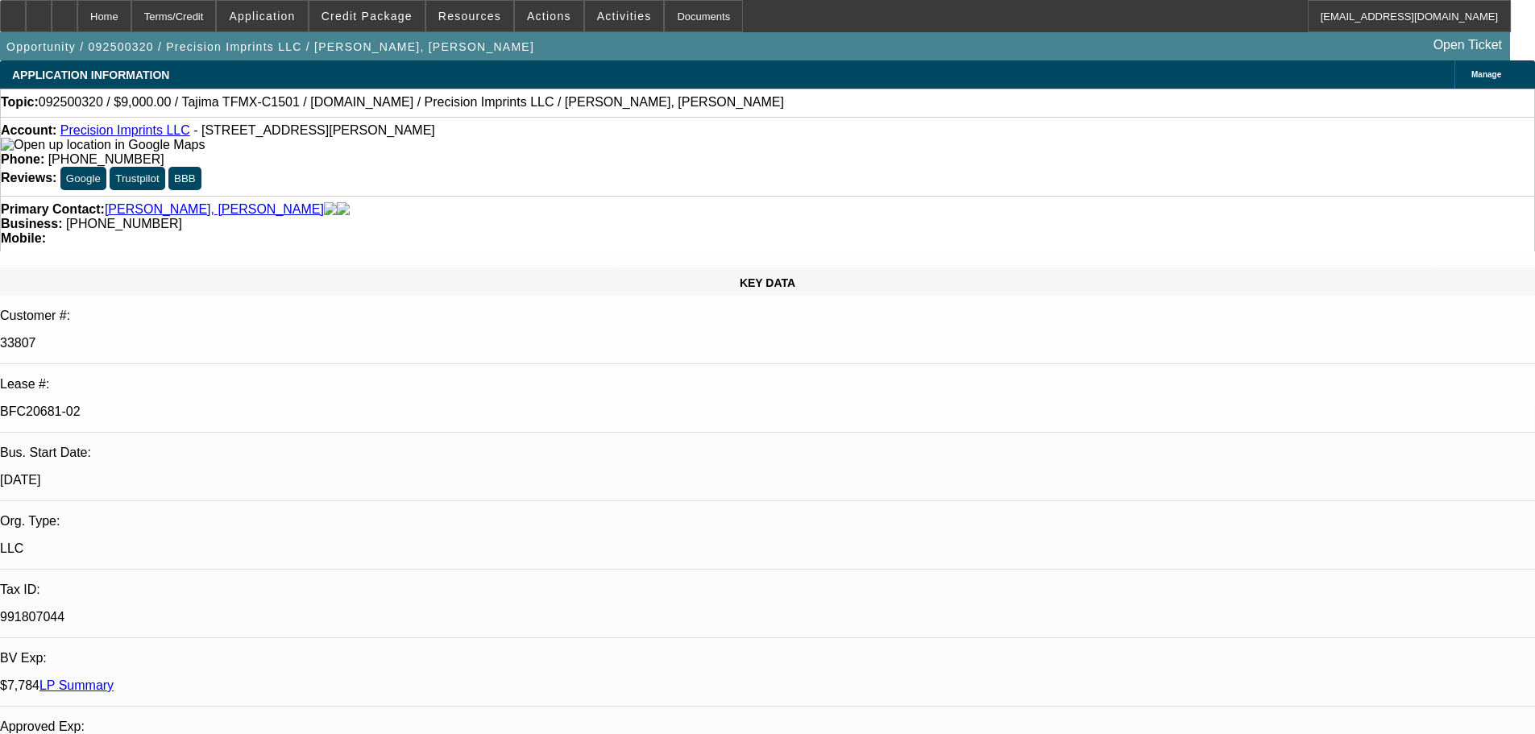
click at [77, 7] on div at bounding box center [65, 16] width 26 height 32
select select "0"
select select "2"
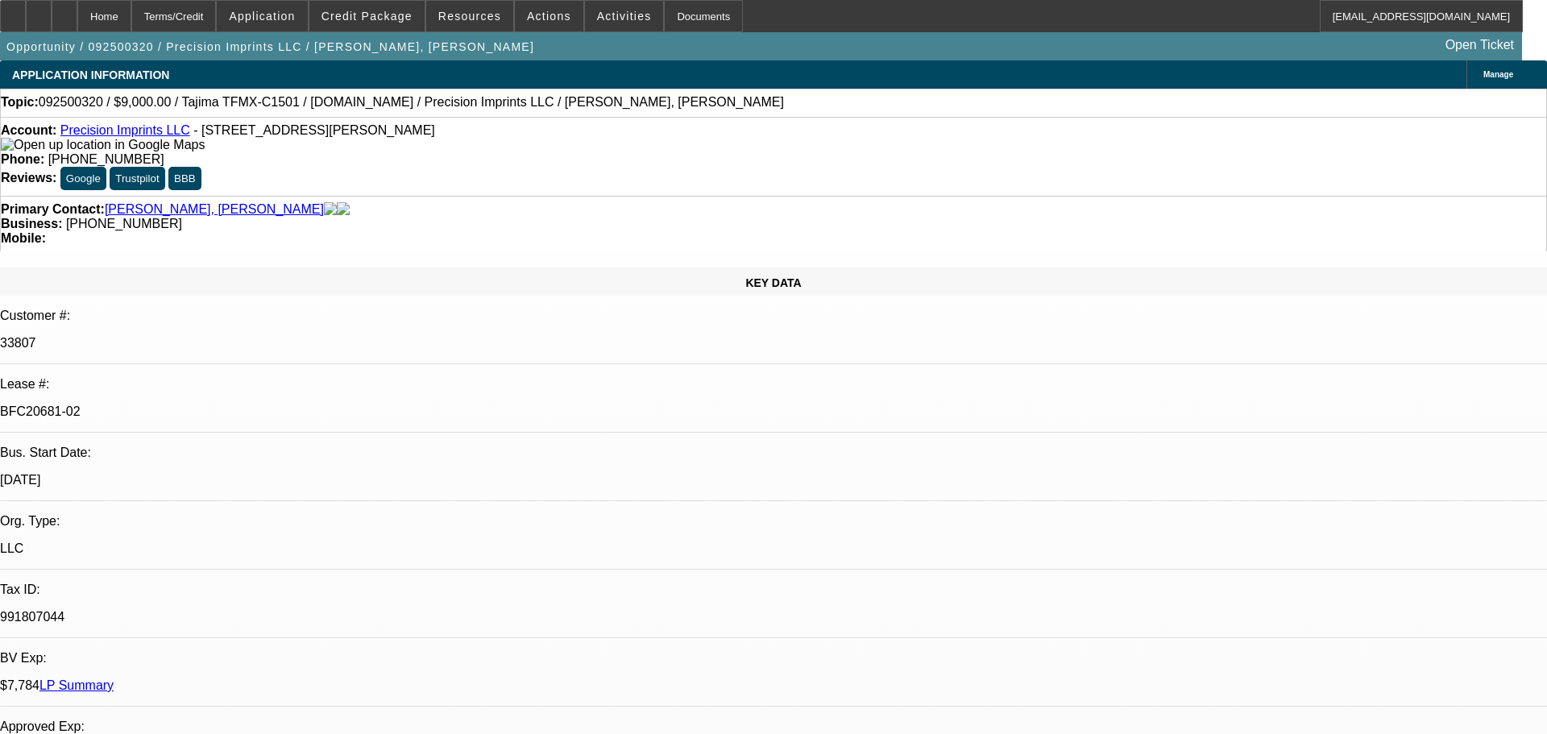
select select "0.1"
select select "4"
select select "0"
select select "2"
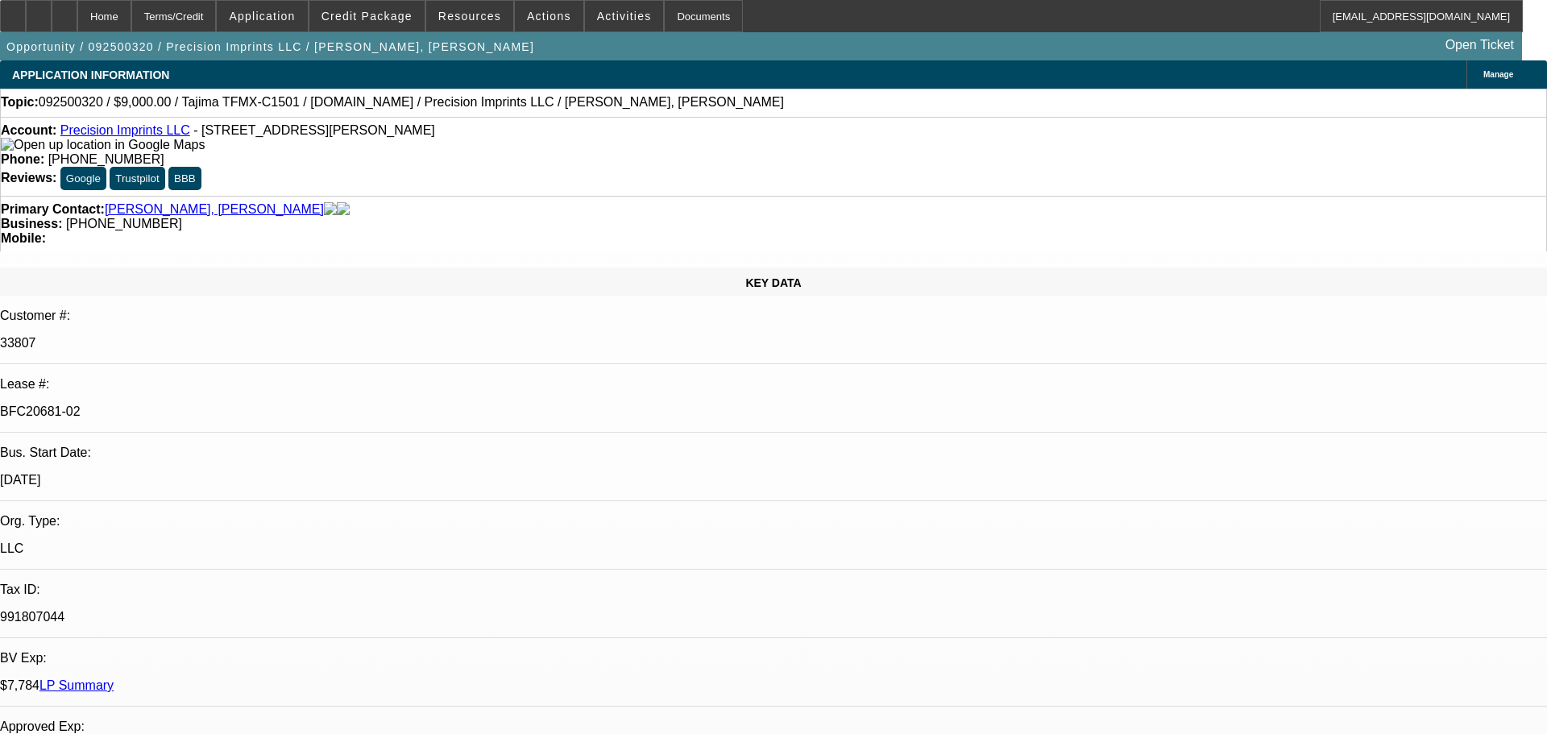
select select "0.1"
select select "4"
select select "0"
select select "2"
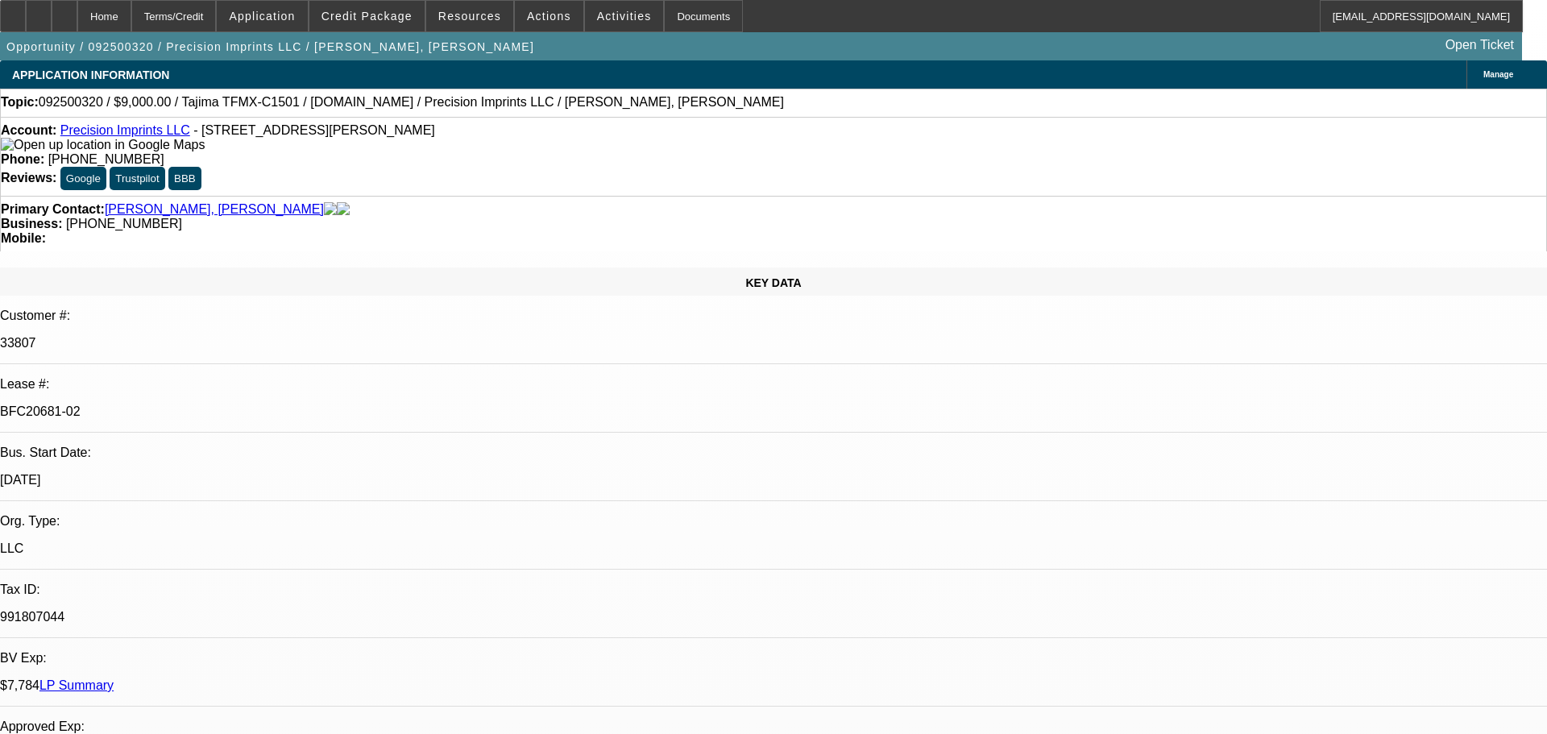
select select "0.1"
select select "4"
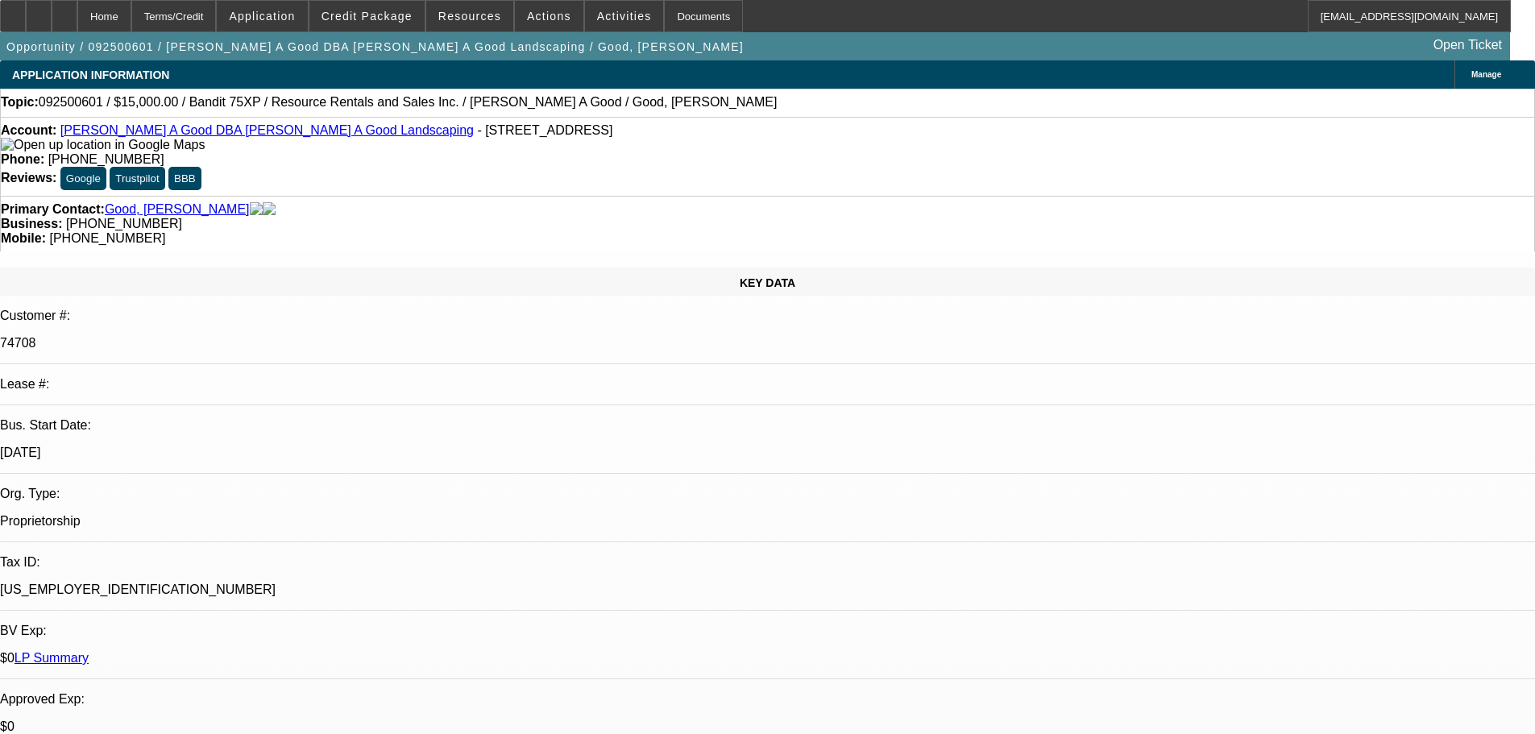
select select "0"
select select "2"
select select "0.1"
select select "4"
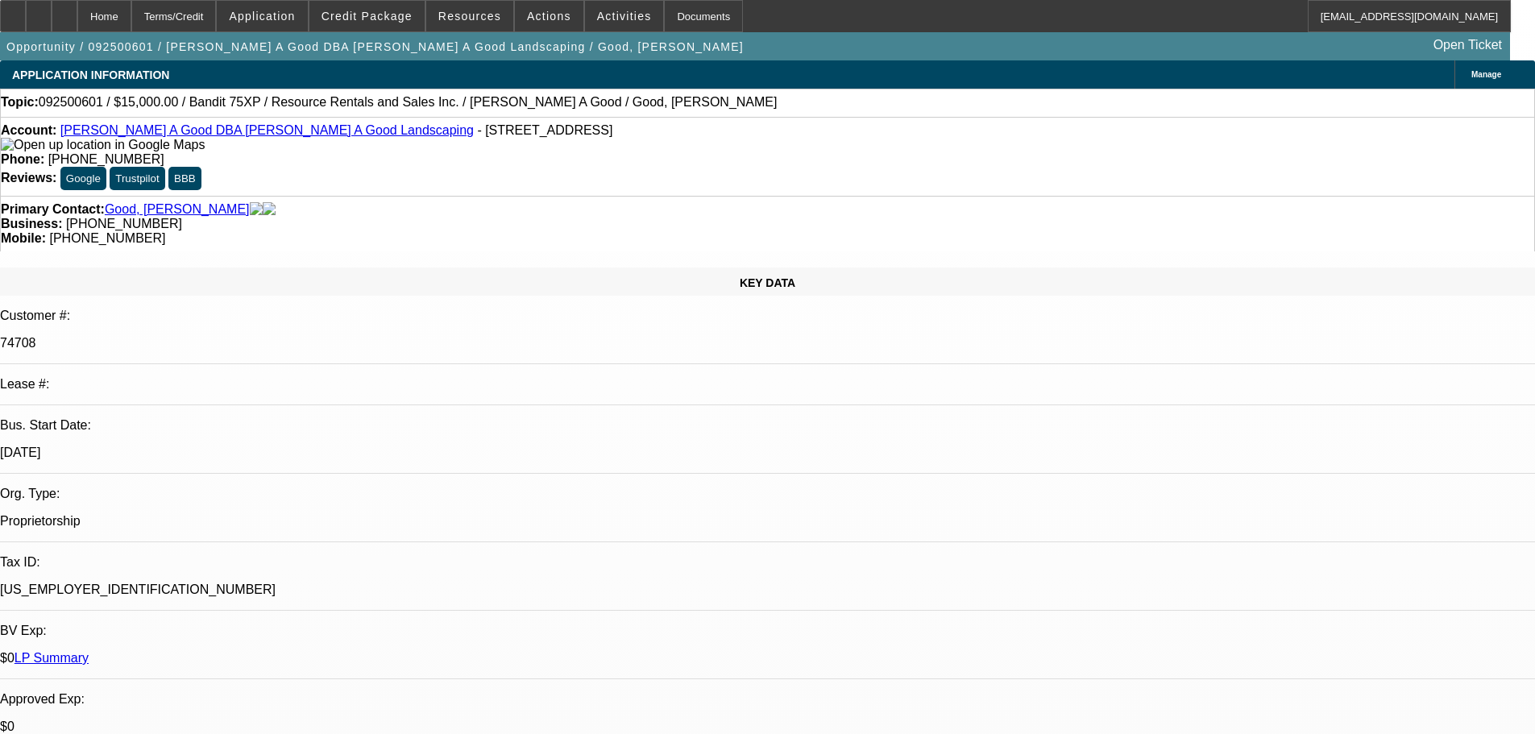
scroll to position [1772, 0]
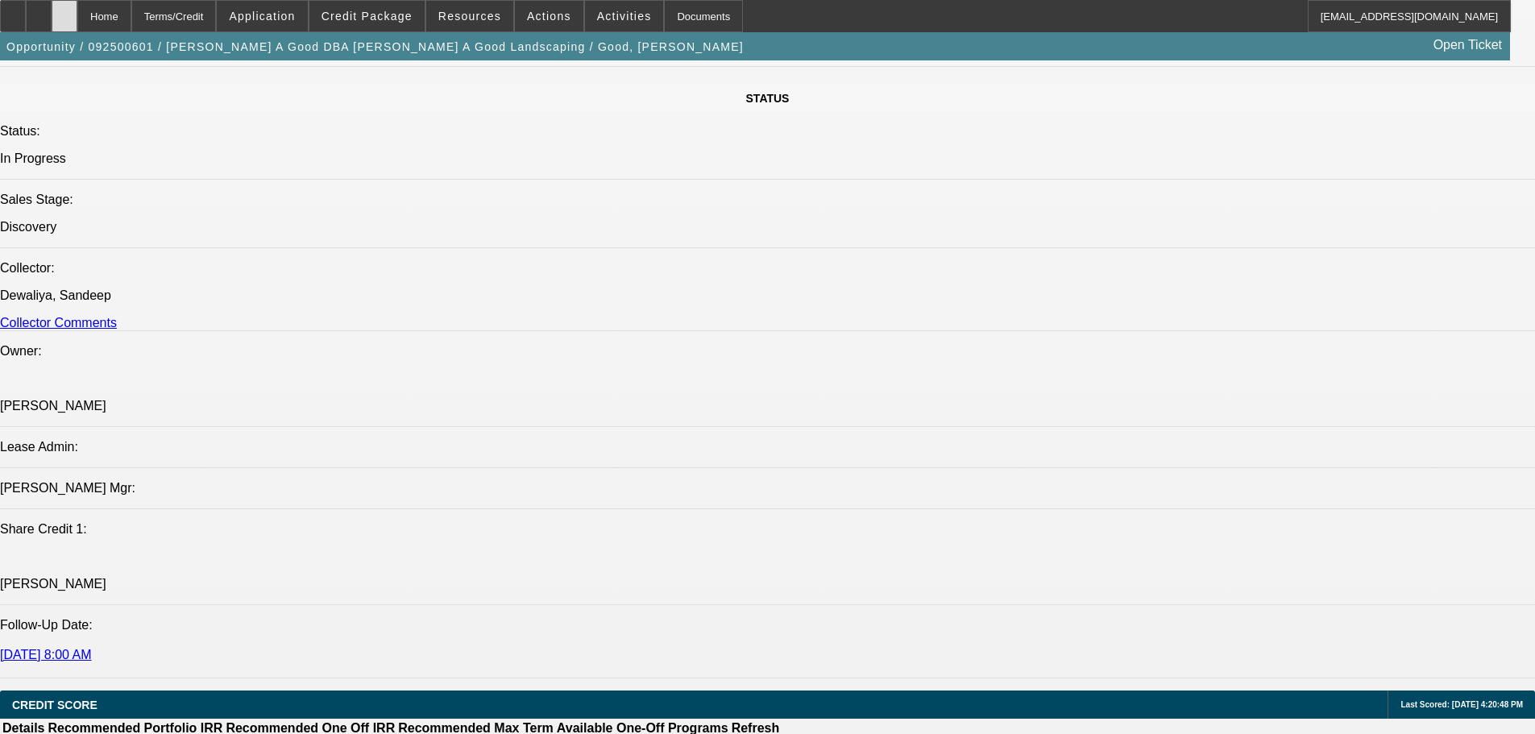
click at [77, 13] on div at bounding box center [65, 16] width 26 height 32
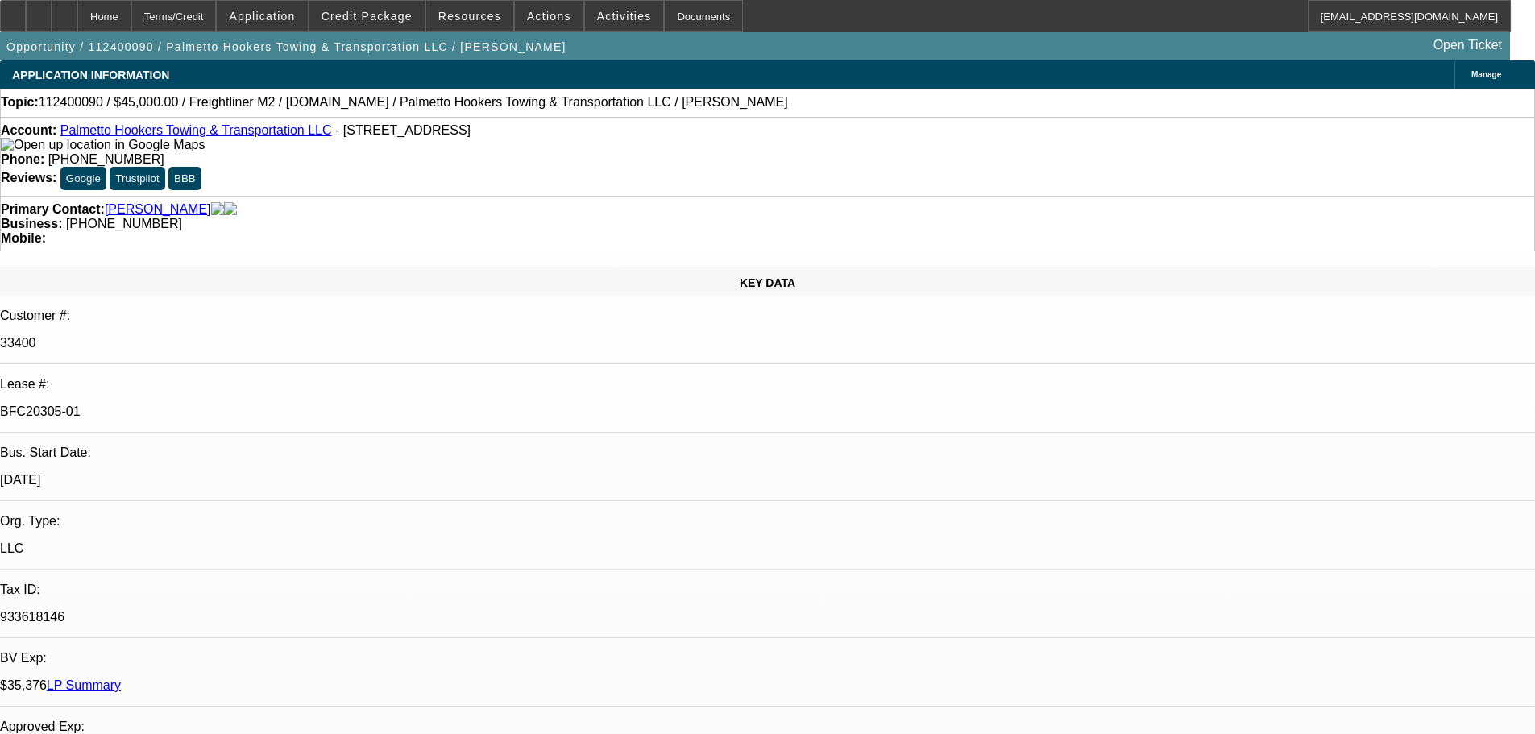
select select "0"
select select "2"
select select "0"
select select "6"
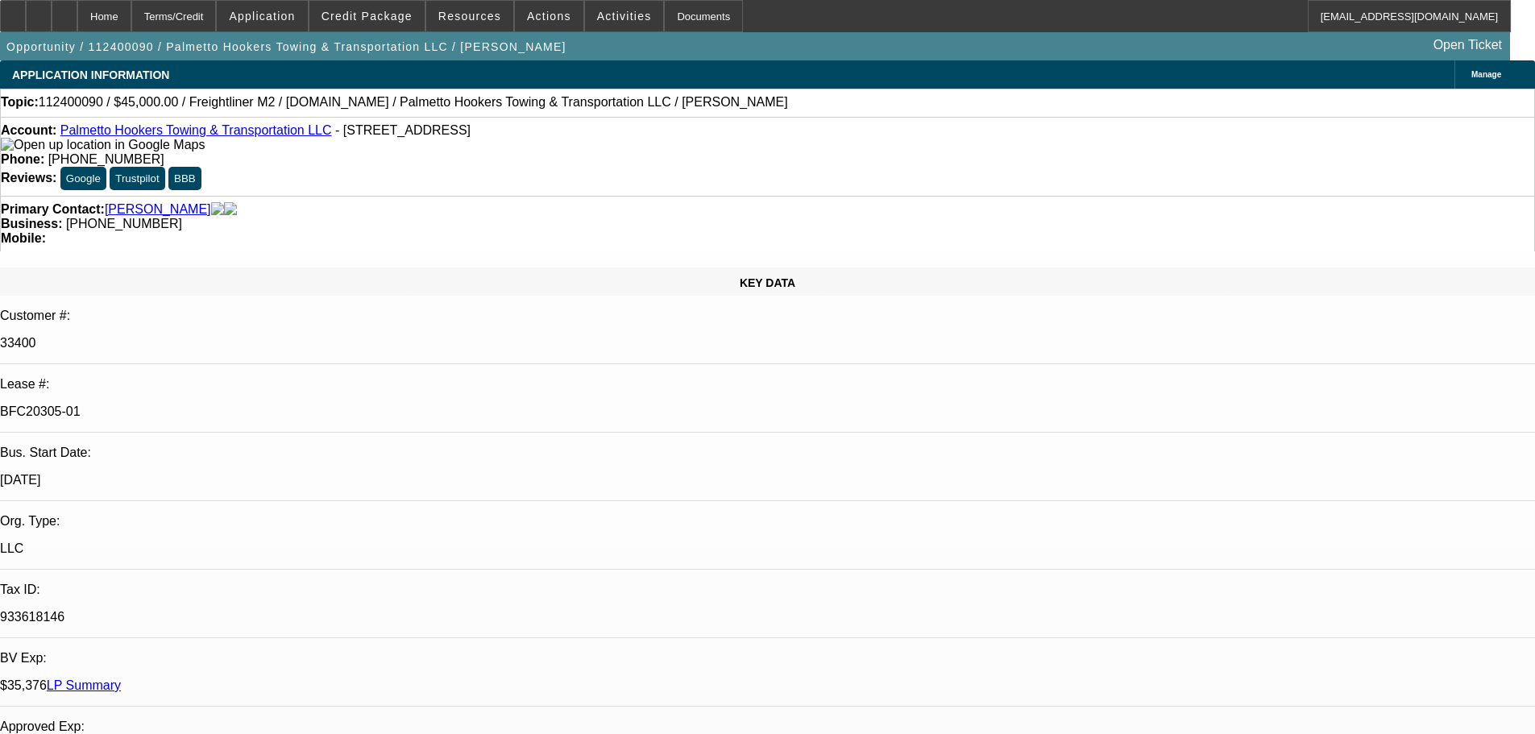
select select "0"
select select "2"
select select "0"
select select "4"
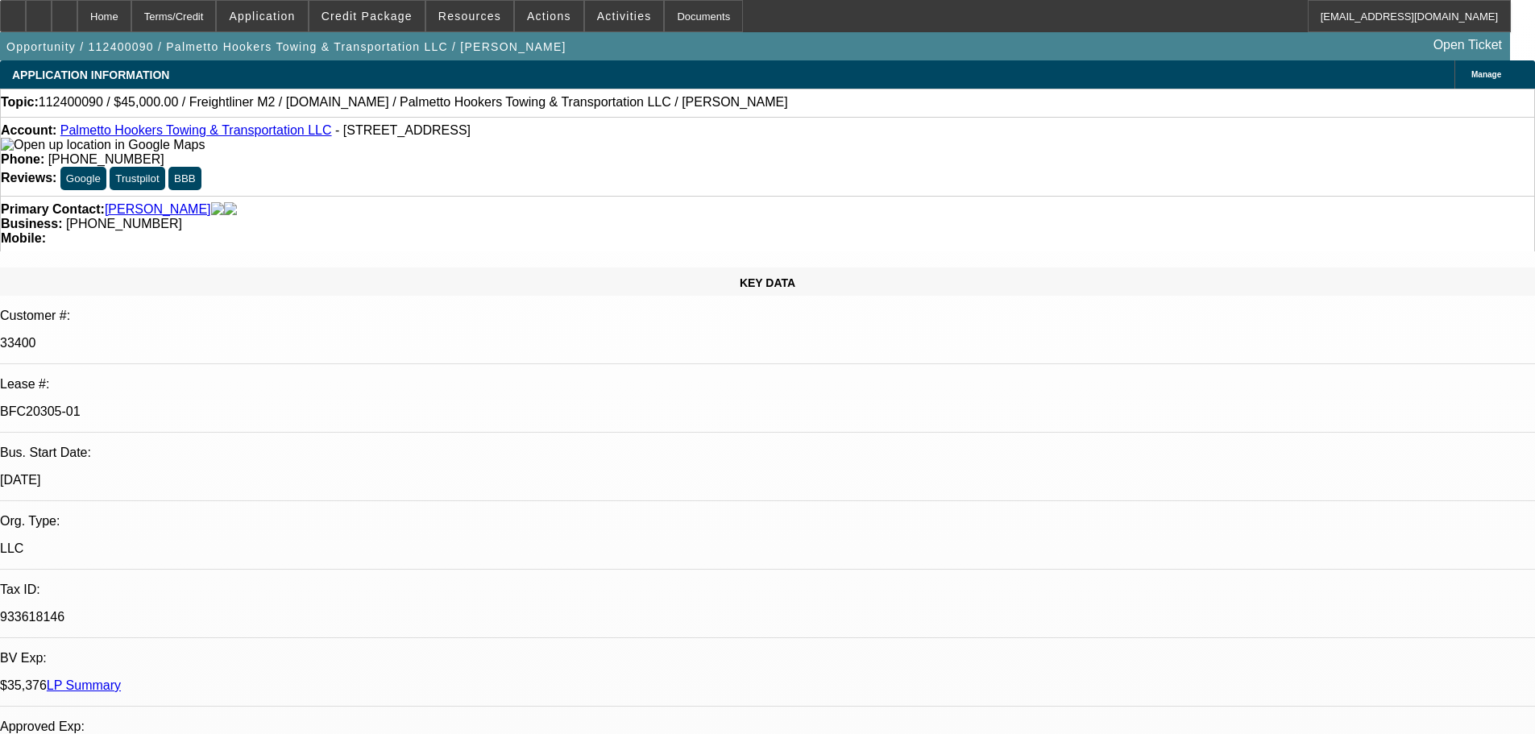
select select "0"
select select "2"
select select "0.1"
select select "4"
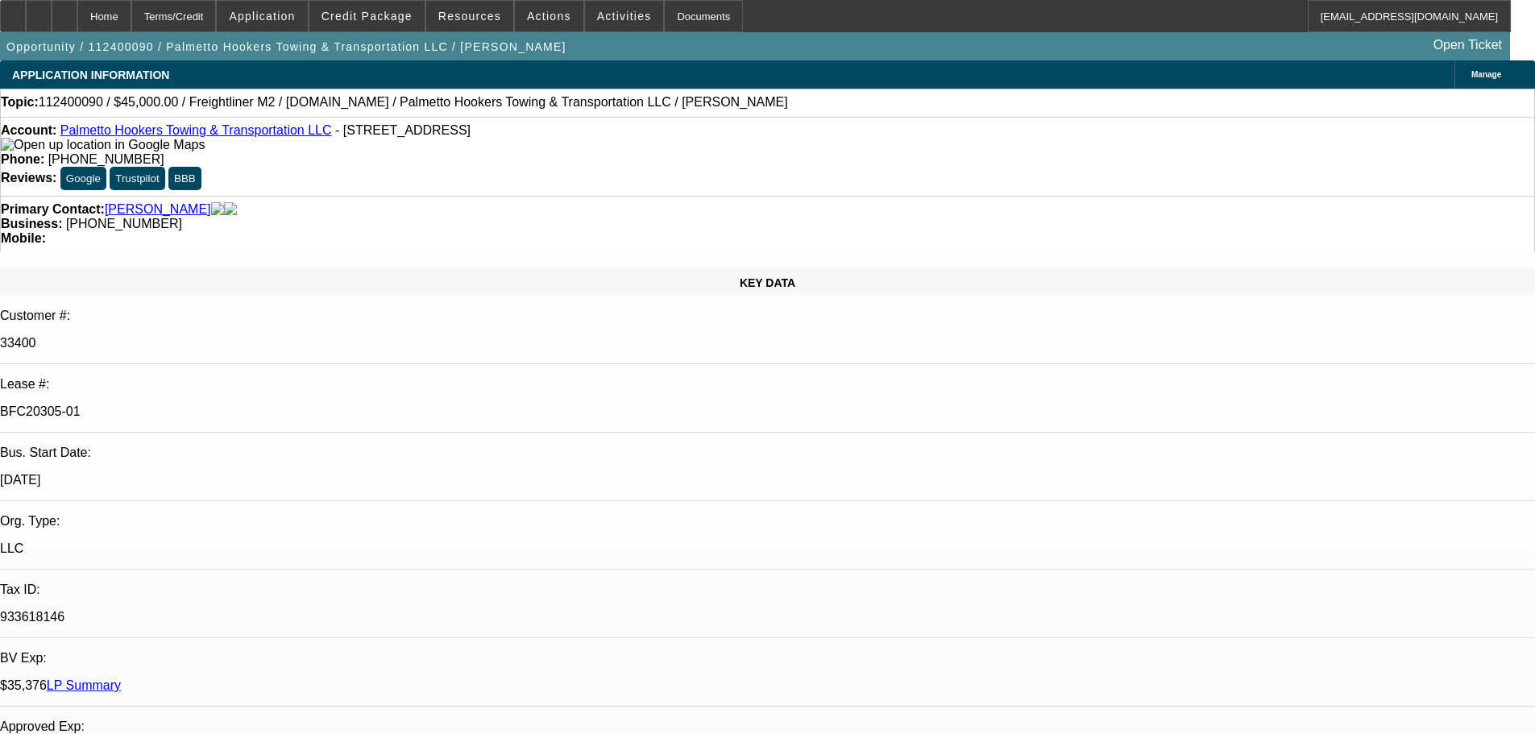
select select "0"
select select "2"
select select "0.1"
select select "4"
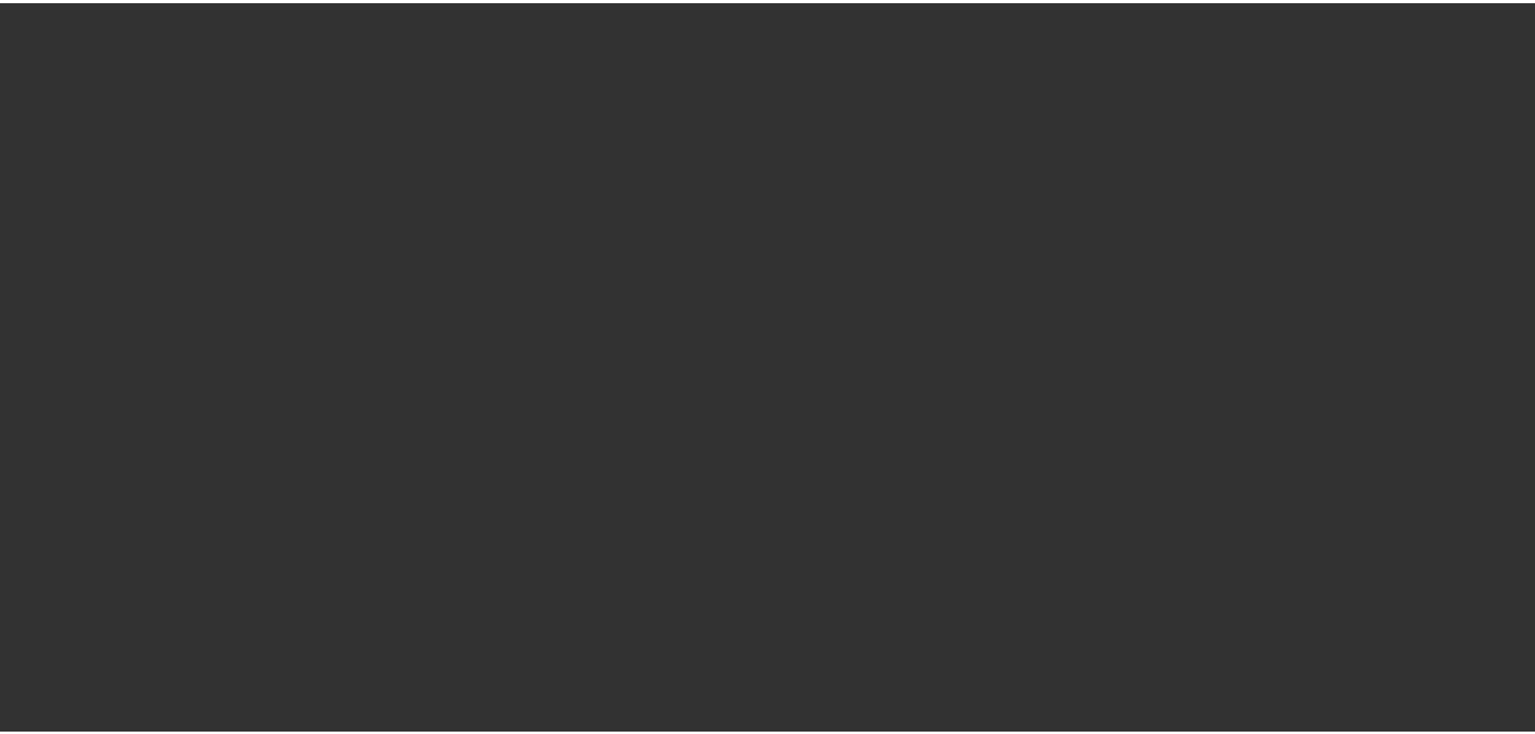
scroll to position [1502, 0]
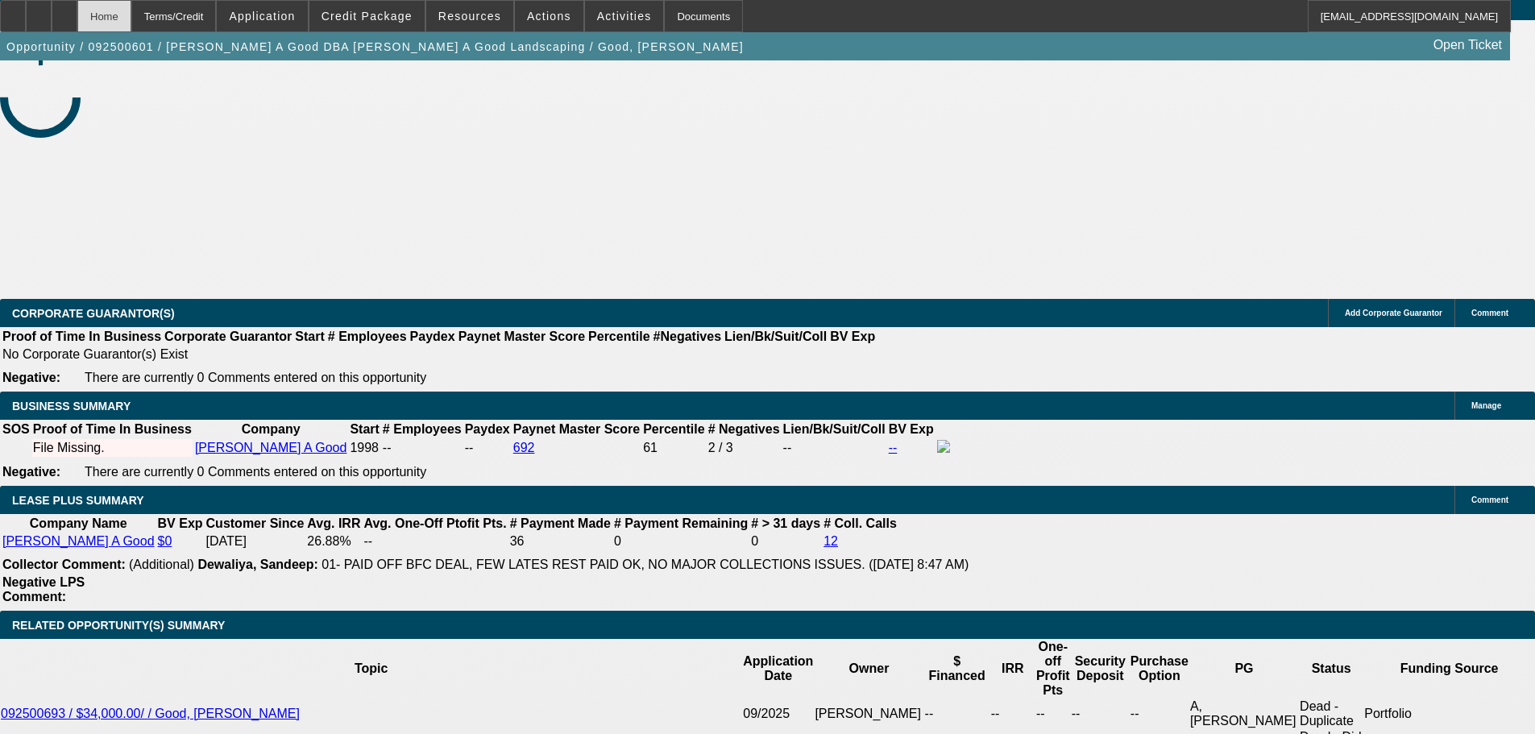
select select "0"
select select "3"
select select "0"
select select "2"
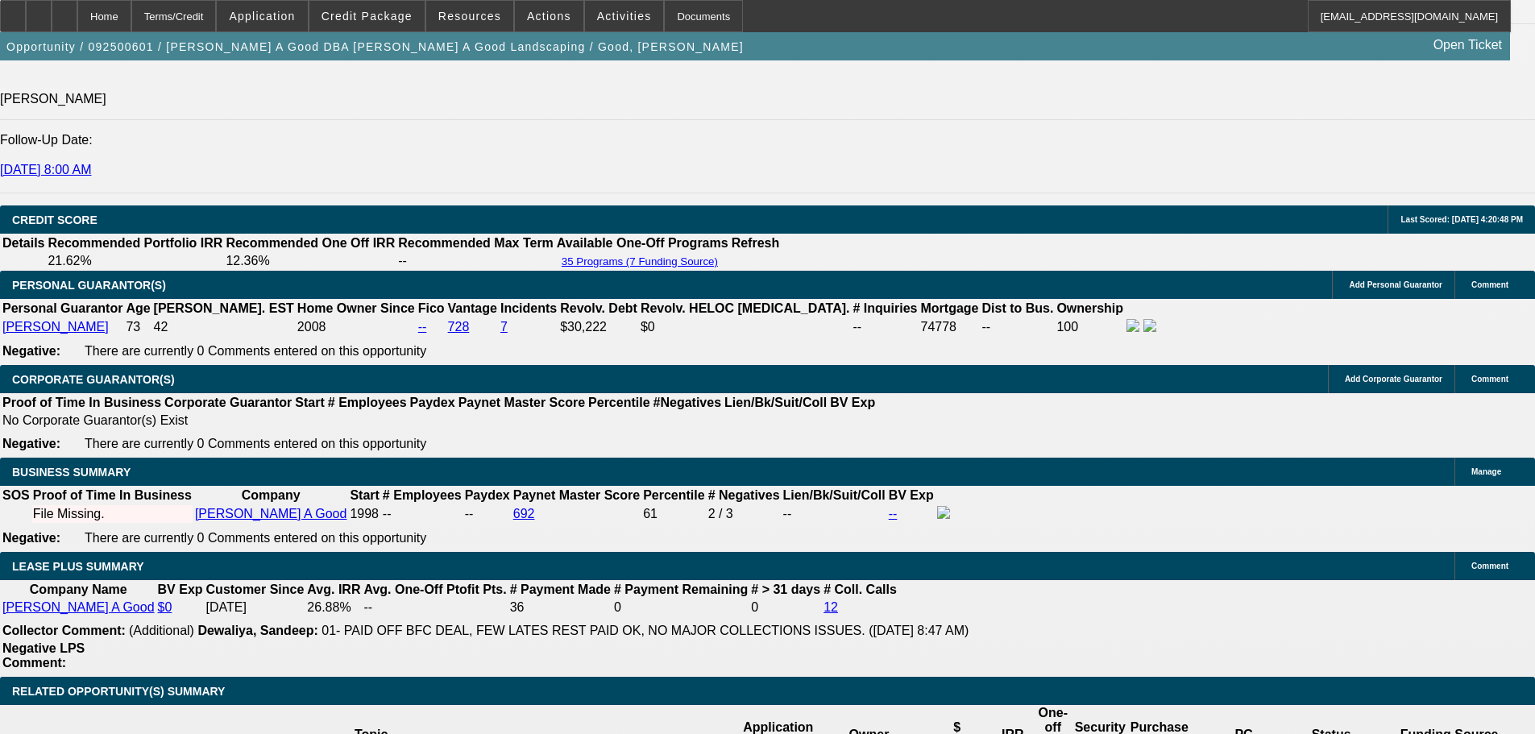
scroll to position [2377, 0]
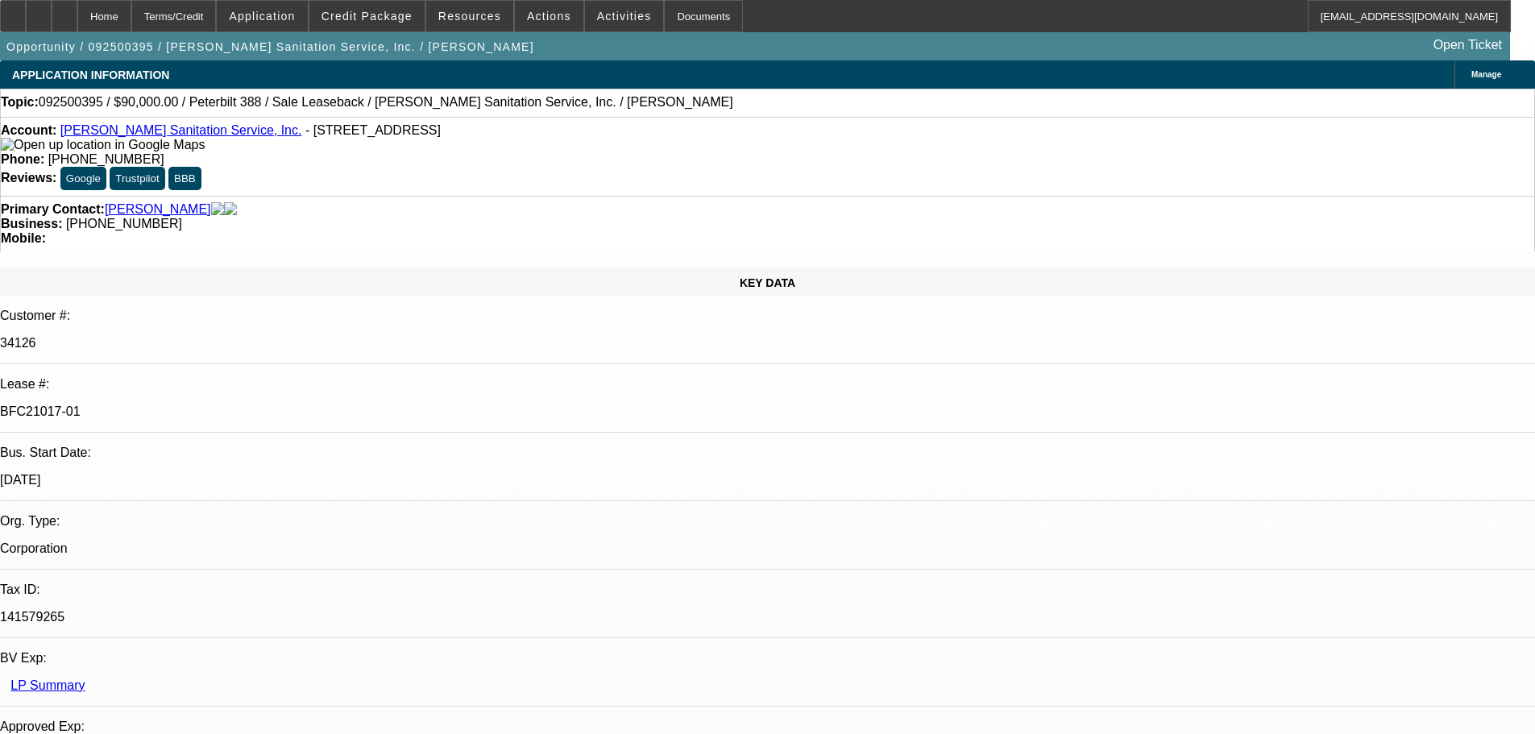
select select "0"
select select "2"
select select "0"
select select "6"
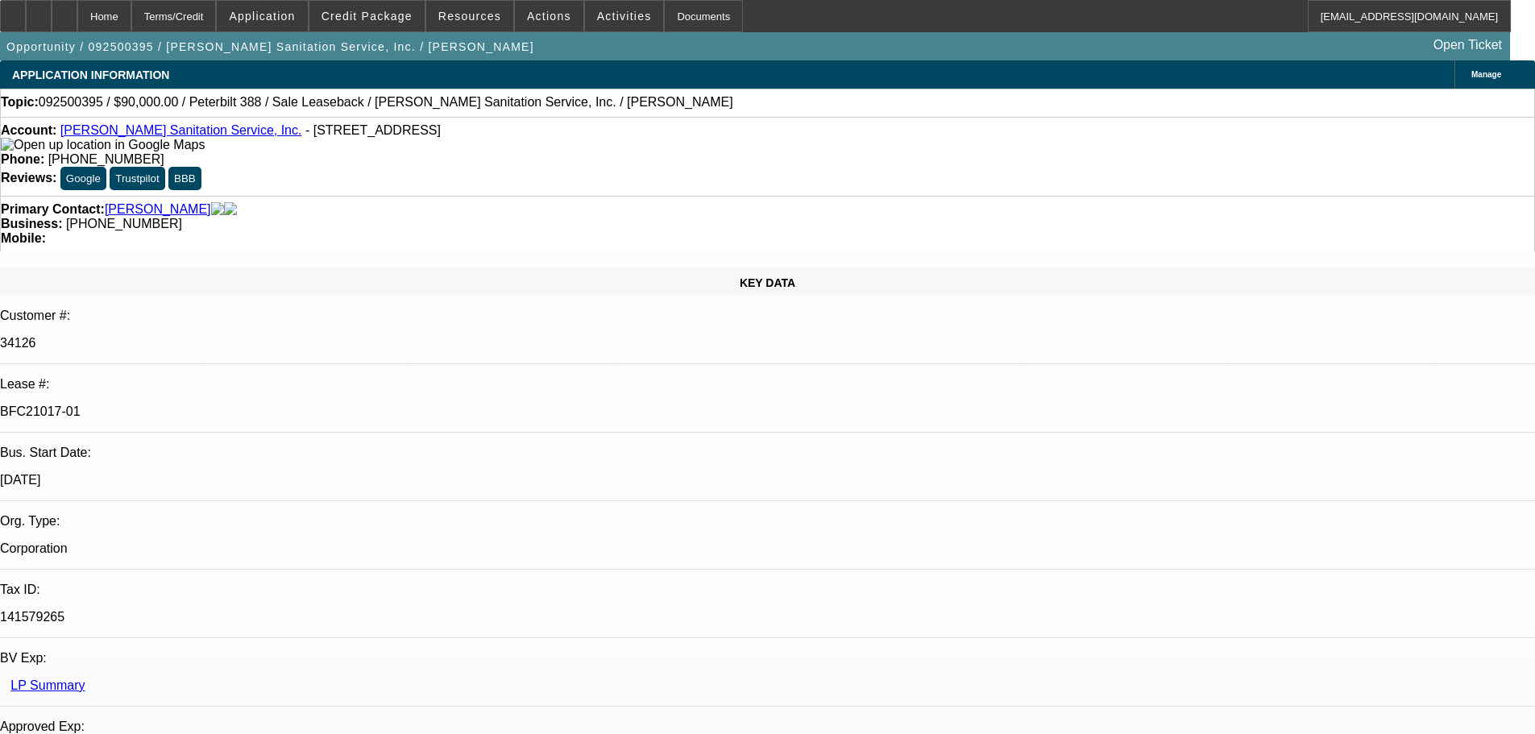
select select "0"
select select "2"
select select "0"
select select "6"
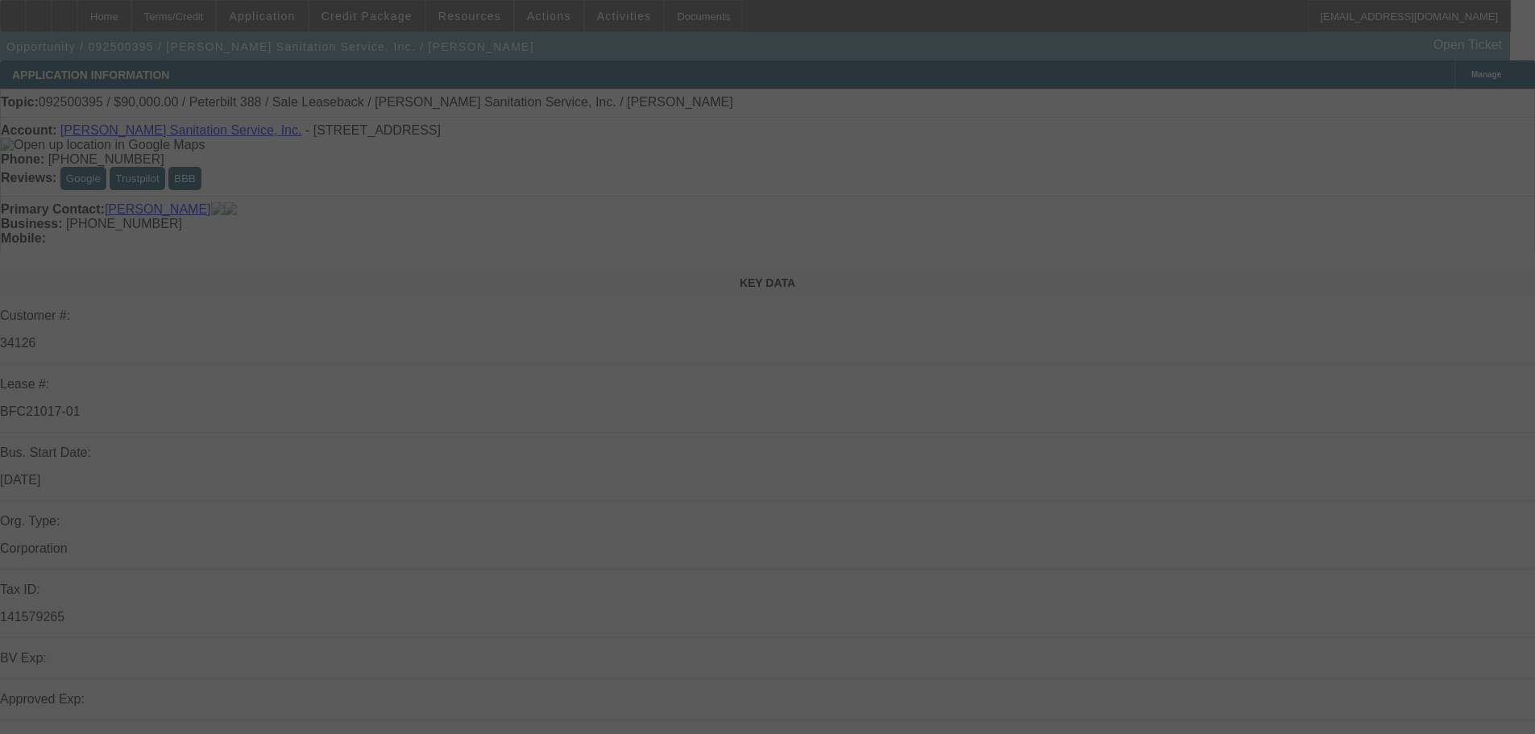
select select "0"
select select "2"
select select "0"
select select "6"
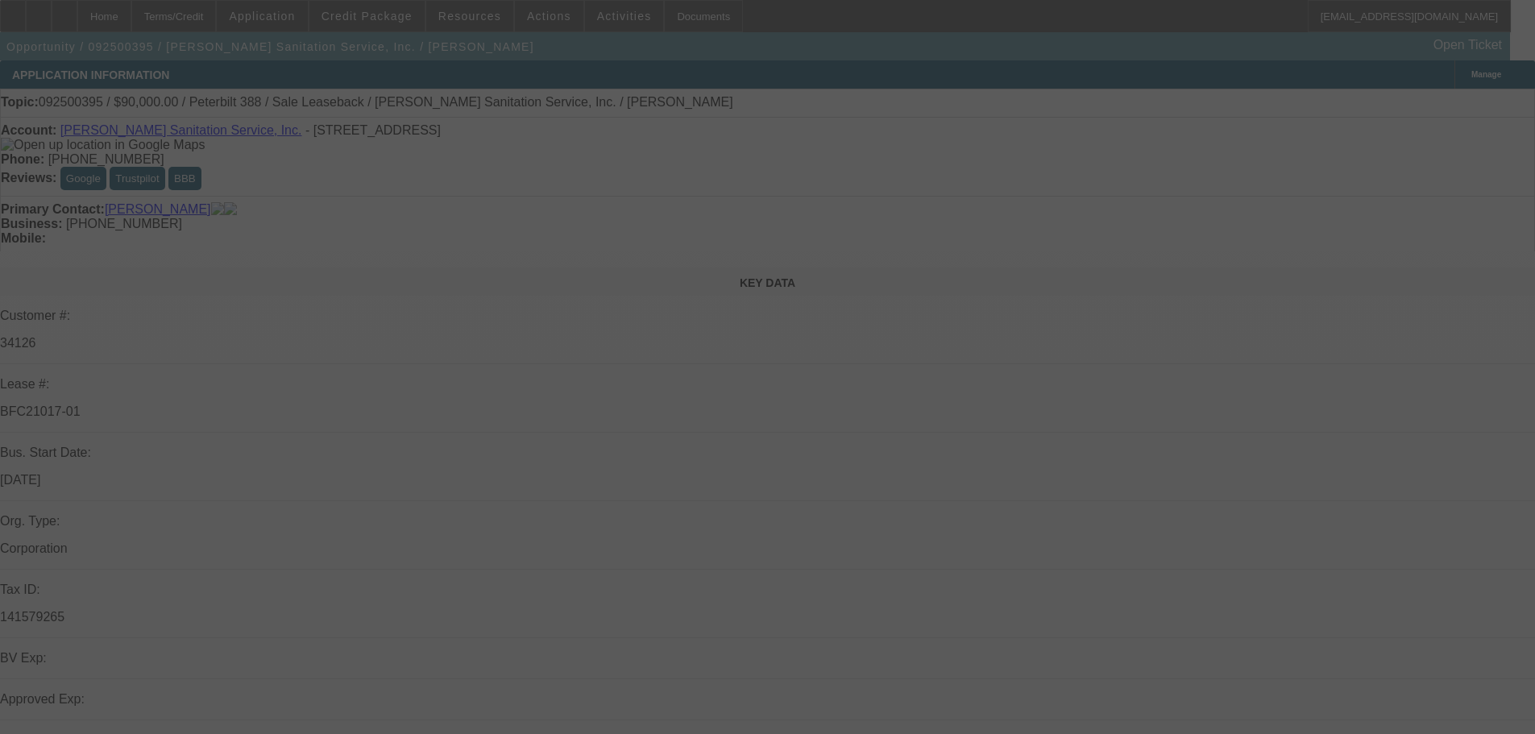
select select "0"
select select "2"
select select "0"
select select "6"
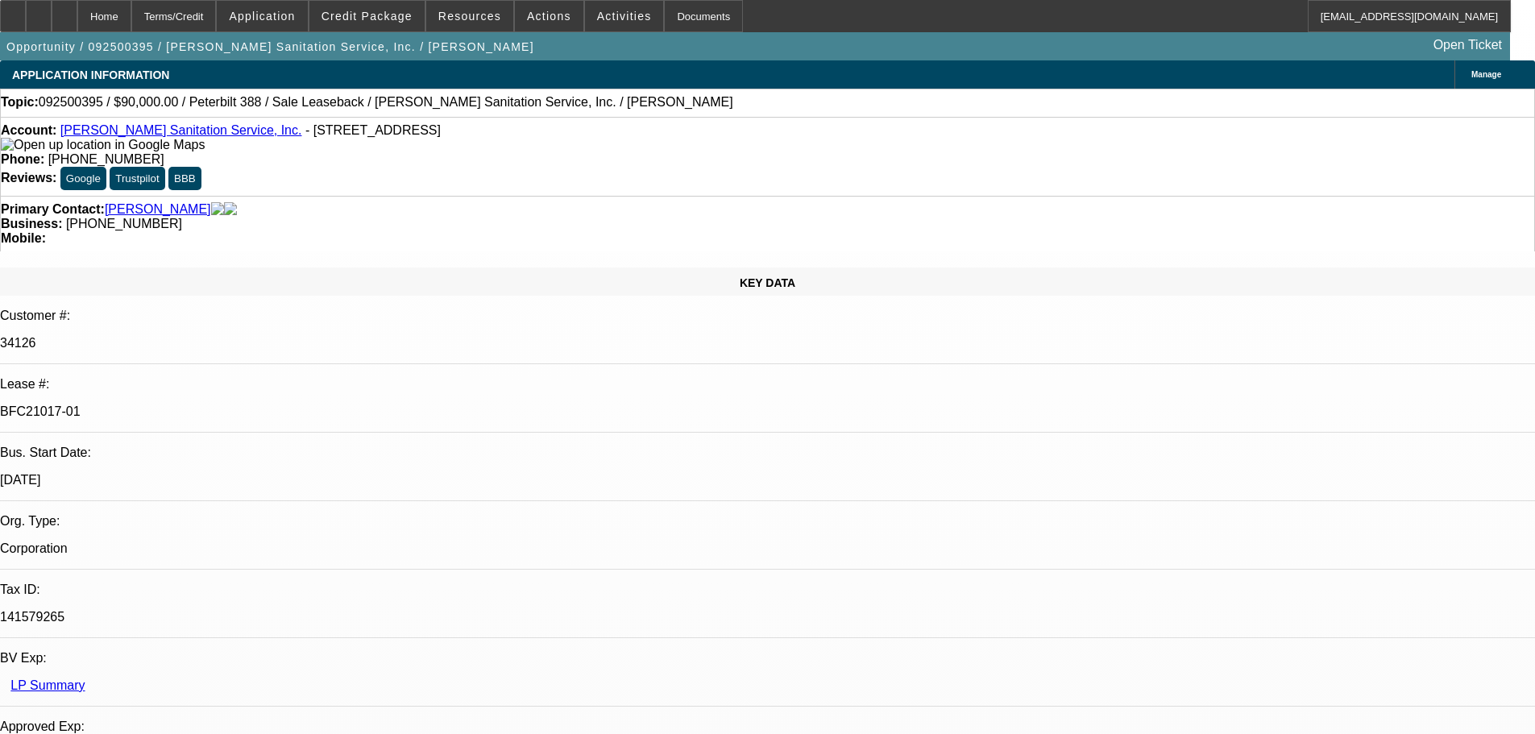
scroll to position [242, 0]
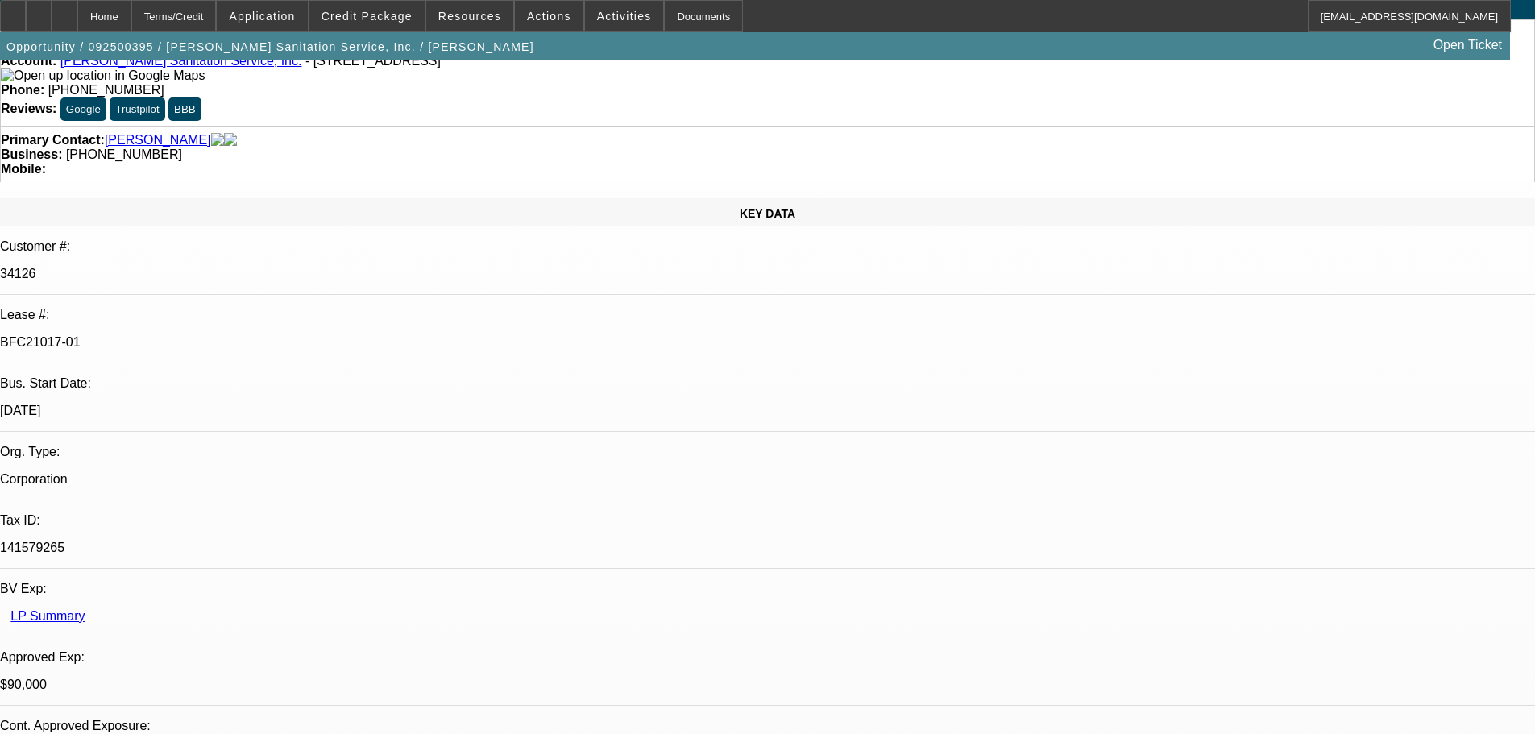
scroll to position [0, 0]
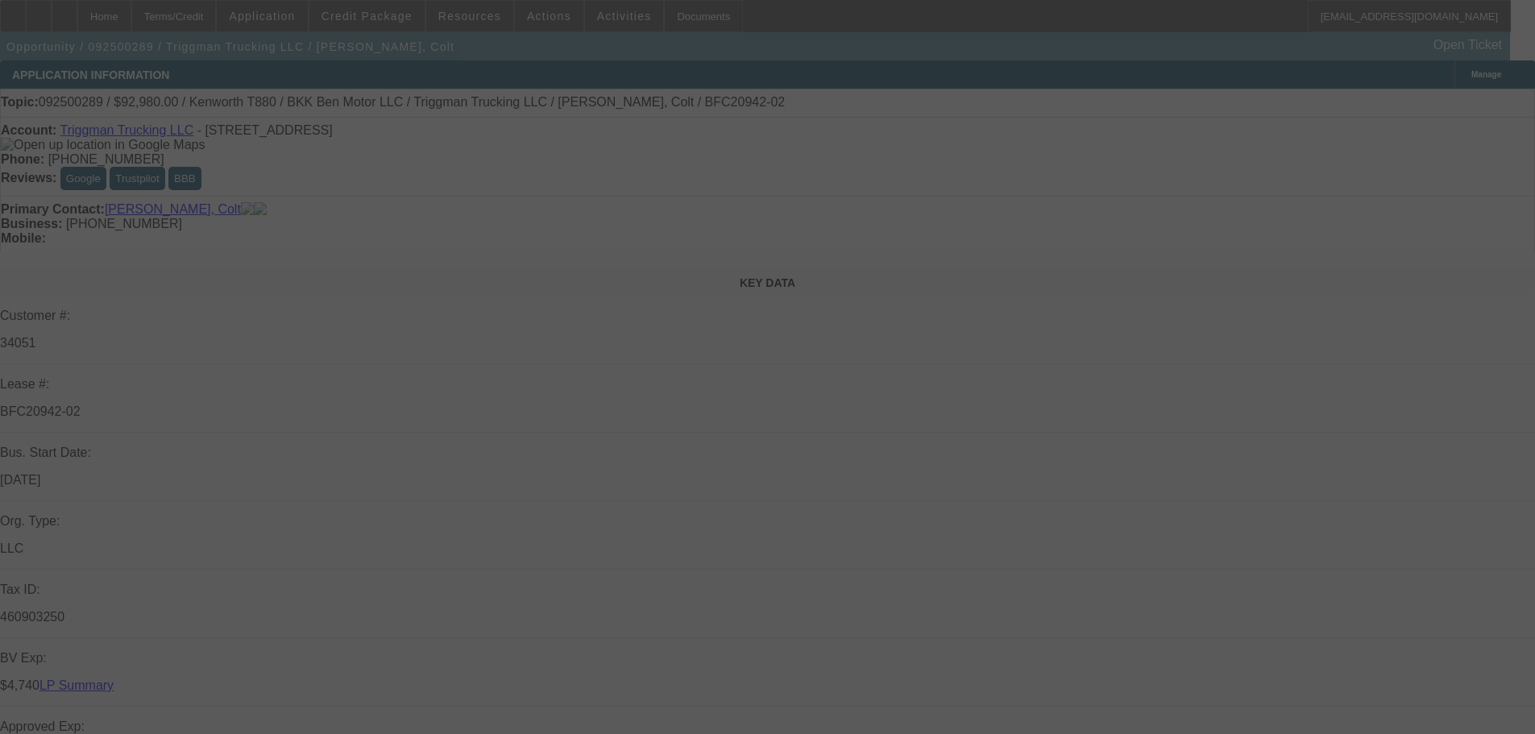
select select "0"
select select "2"
select select "0"
select select "6"
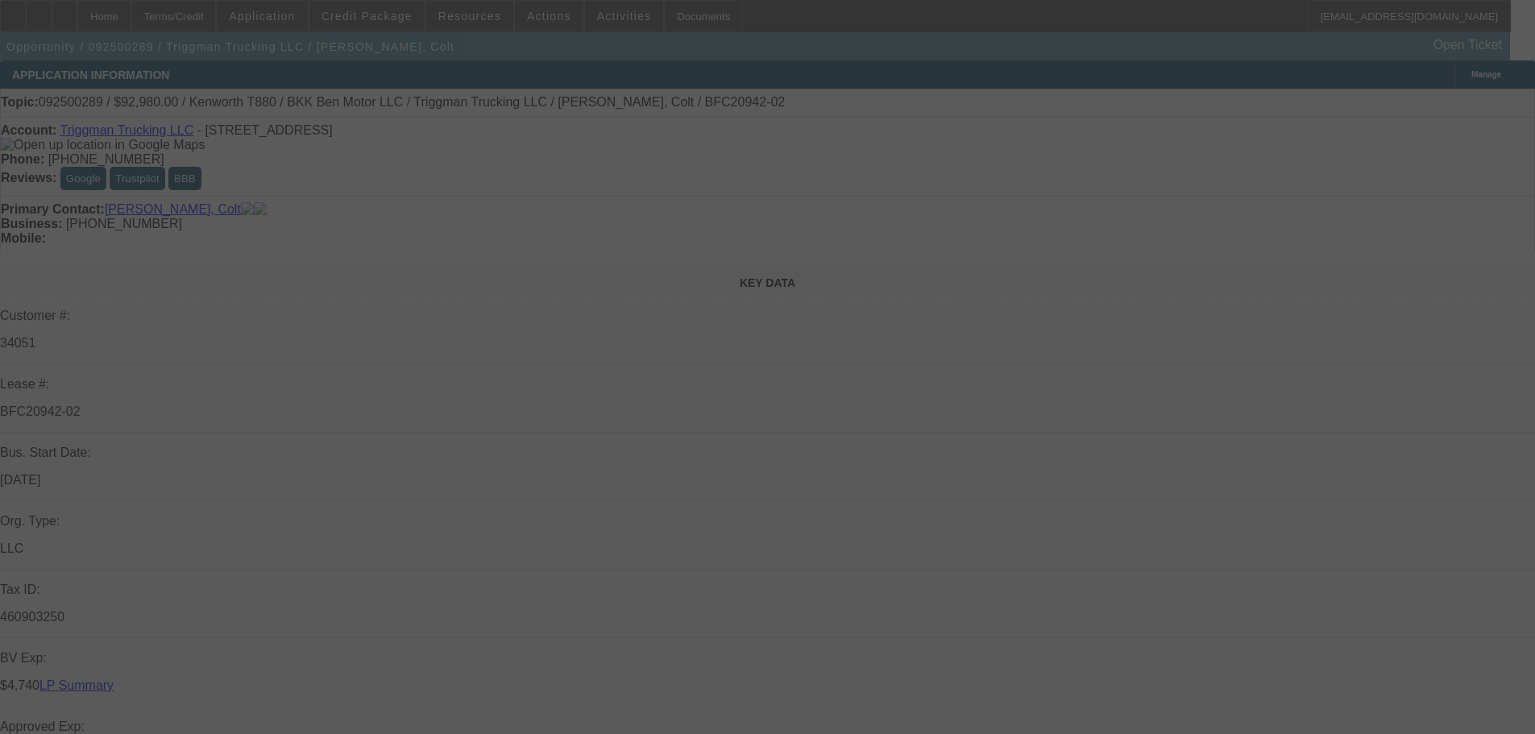
select select "0"
select select "2"
select select "0"
select select "6"
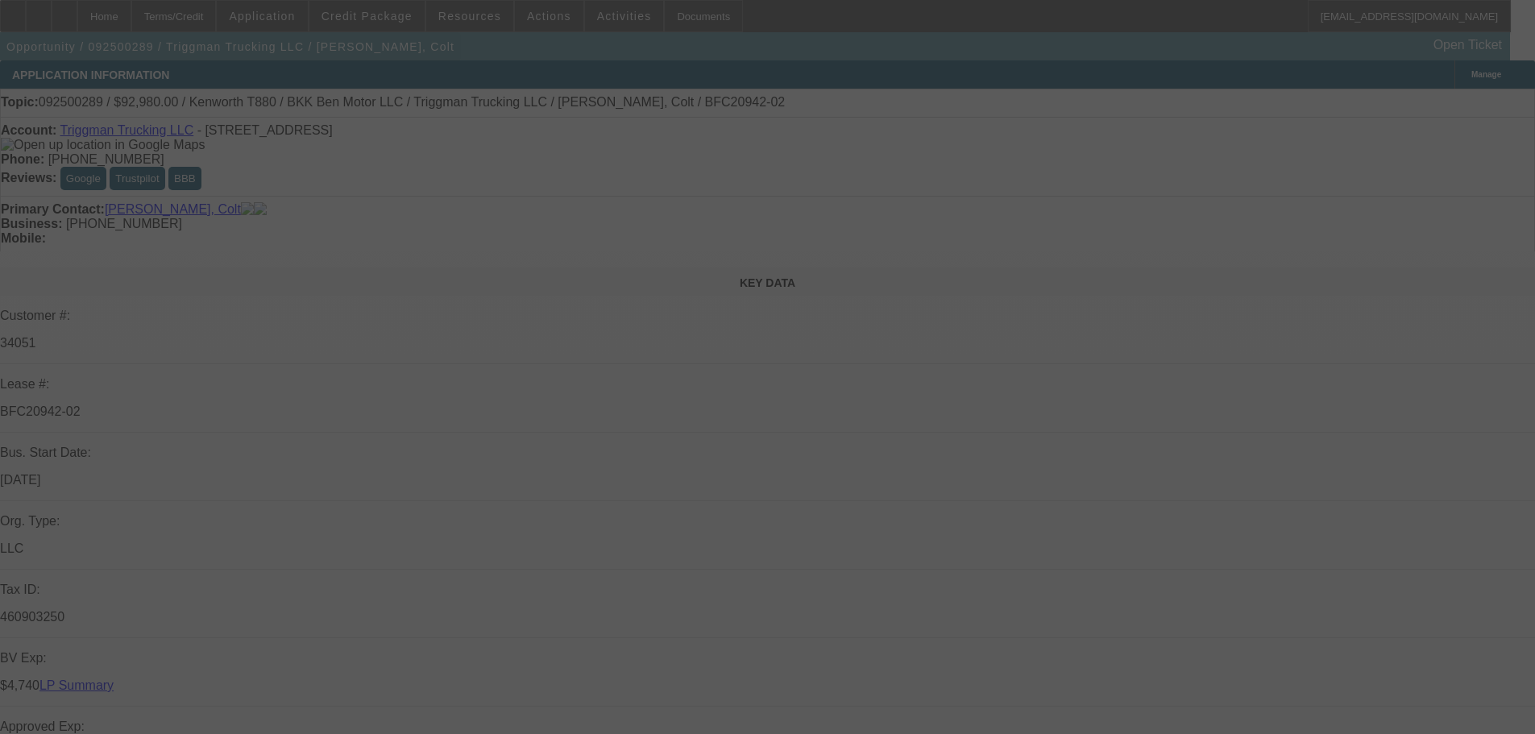
select select "0"
select select "2"
select select "0"
select select "6"
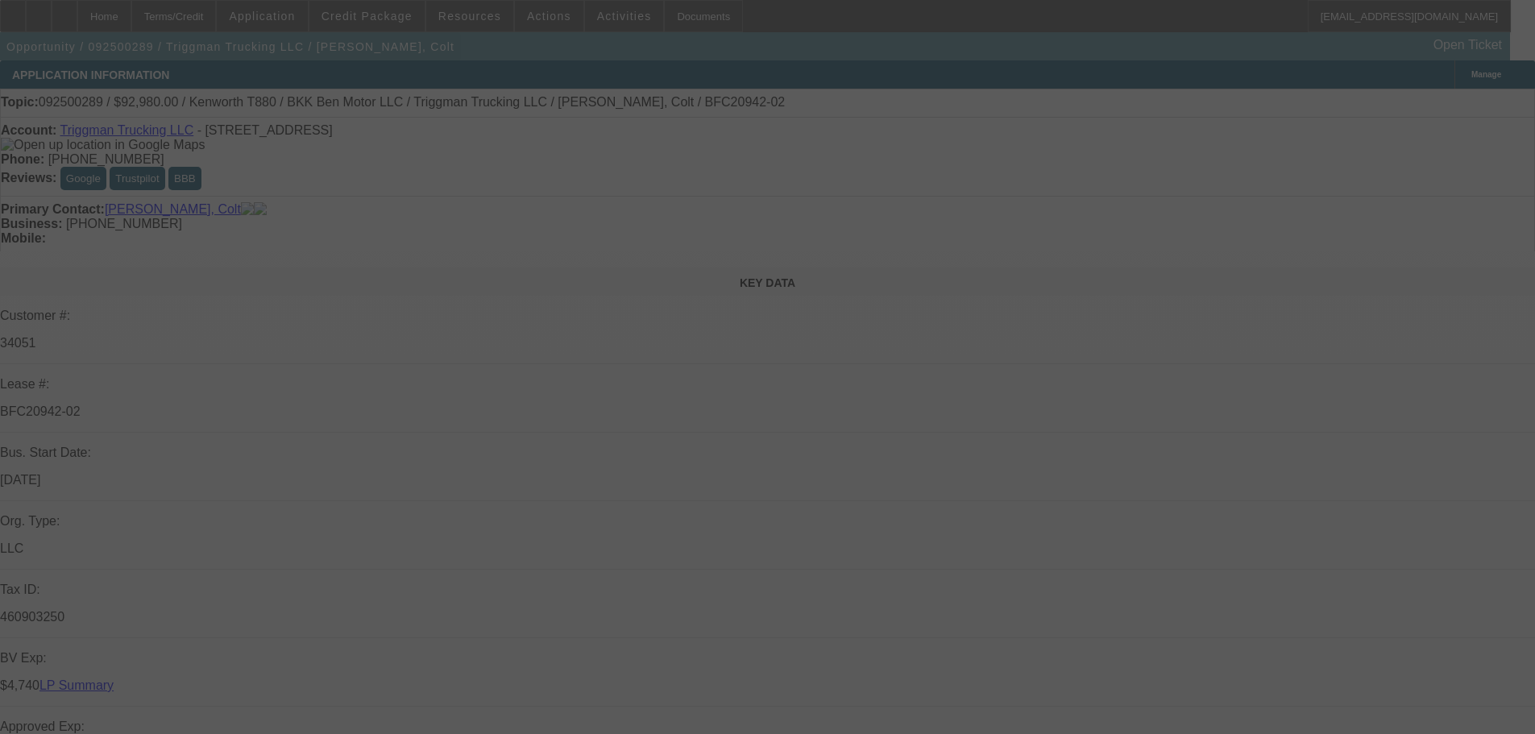
select select "0"
select select "2"
select select "0.1"
select select "4"
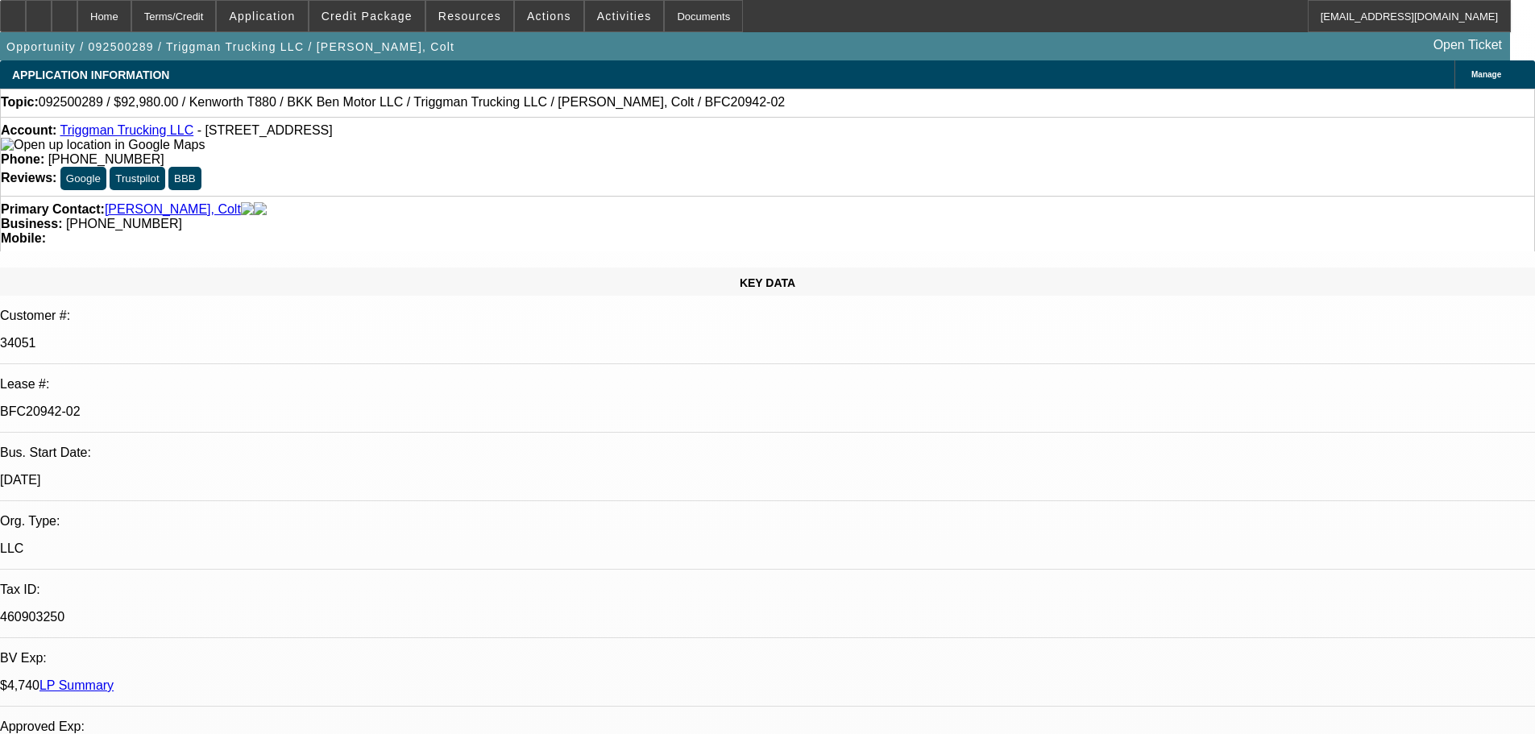
click at [775, 48] on div "Opportunity / 092500289 / Triggman Trucking LLC / Robinette, Colt Open Ticket" at bounding box center [755, 46] width 1510 height 28
click at [720, 122] on div "Account: Triggman Trucking LLC - 6252 N Dawnlight Cir, Orient, OH 43146 Phone: …" at bounding box center [767, 156] width 1535 height 79
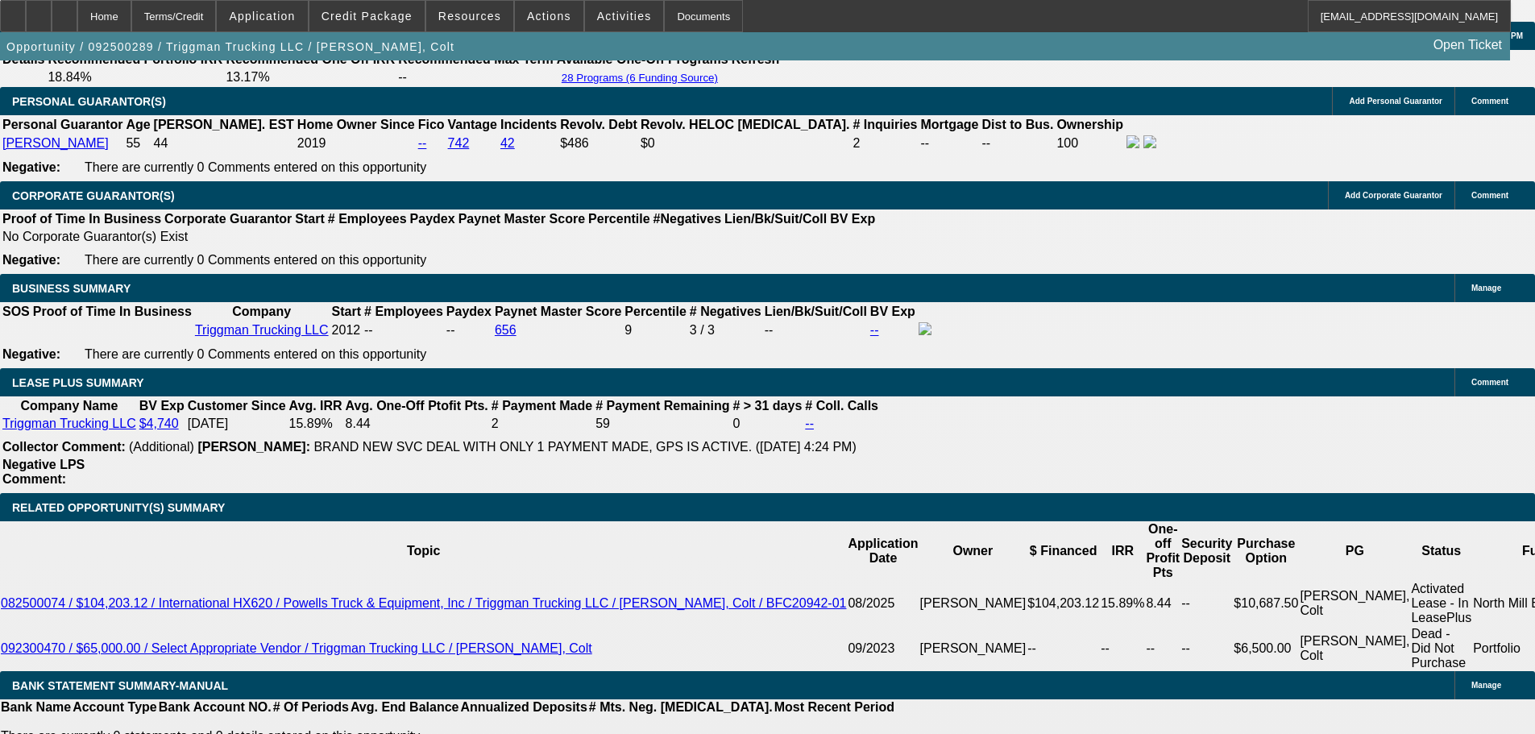
scroll to position [2578, 0]
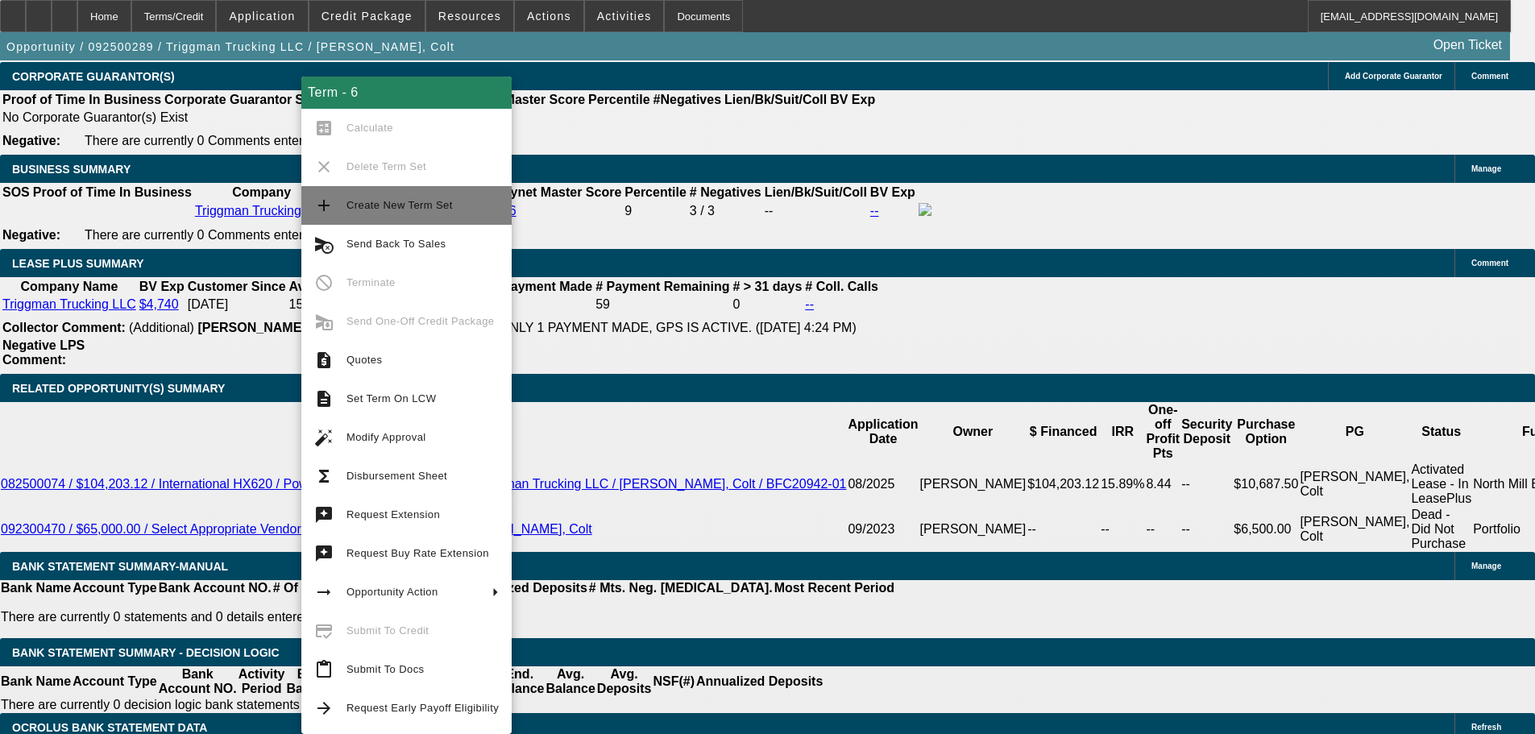
click at [385, 203] on span "Create New Term Set" at bounding box center [399, 205] width 106 height 12
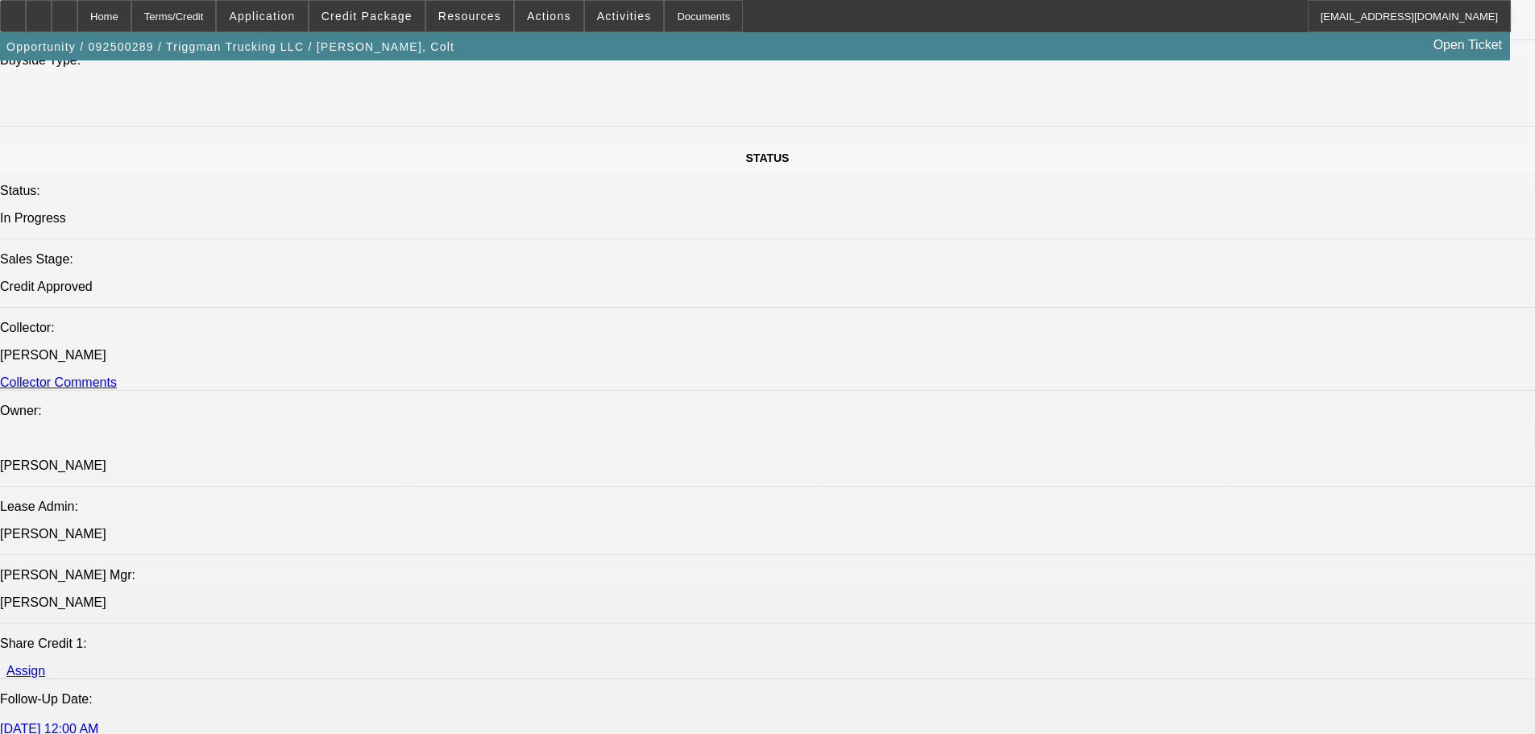
select select "0"
select select "2"
select select "0"
select select "6"
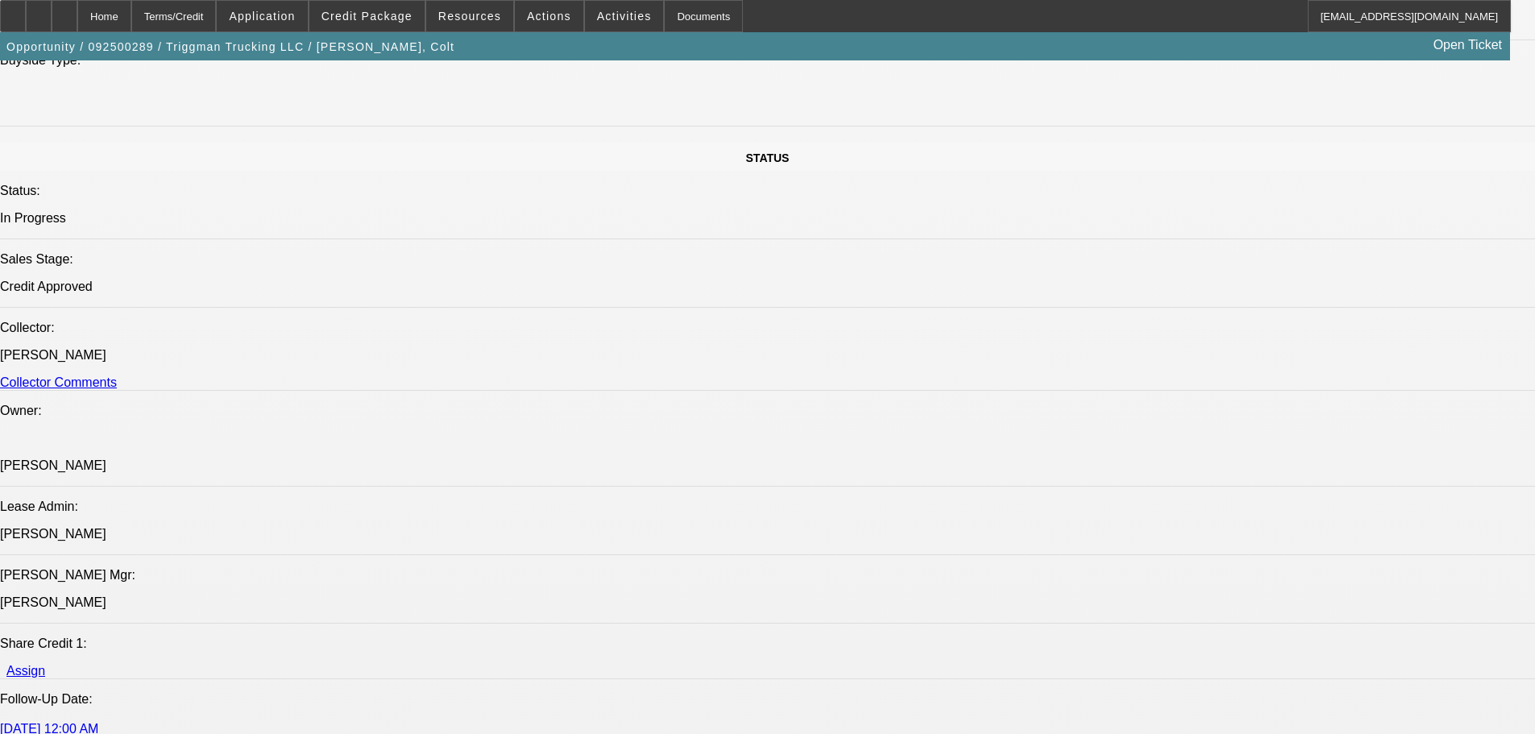
select select "0"
select select "2"
select select "0"
select select "6"
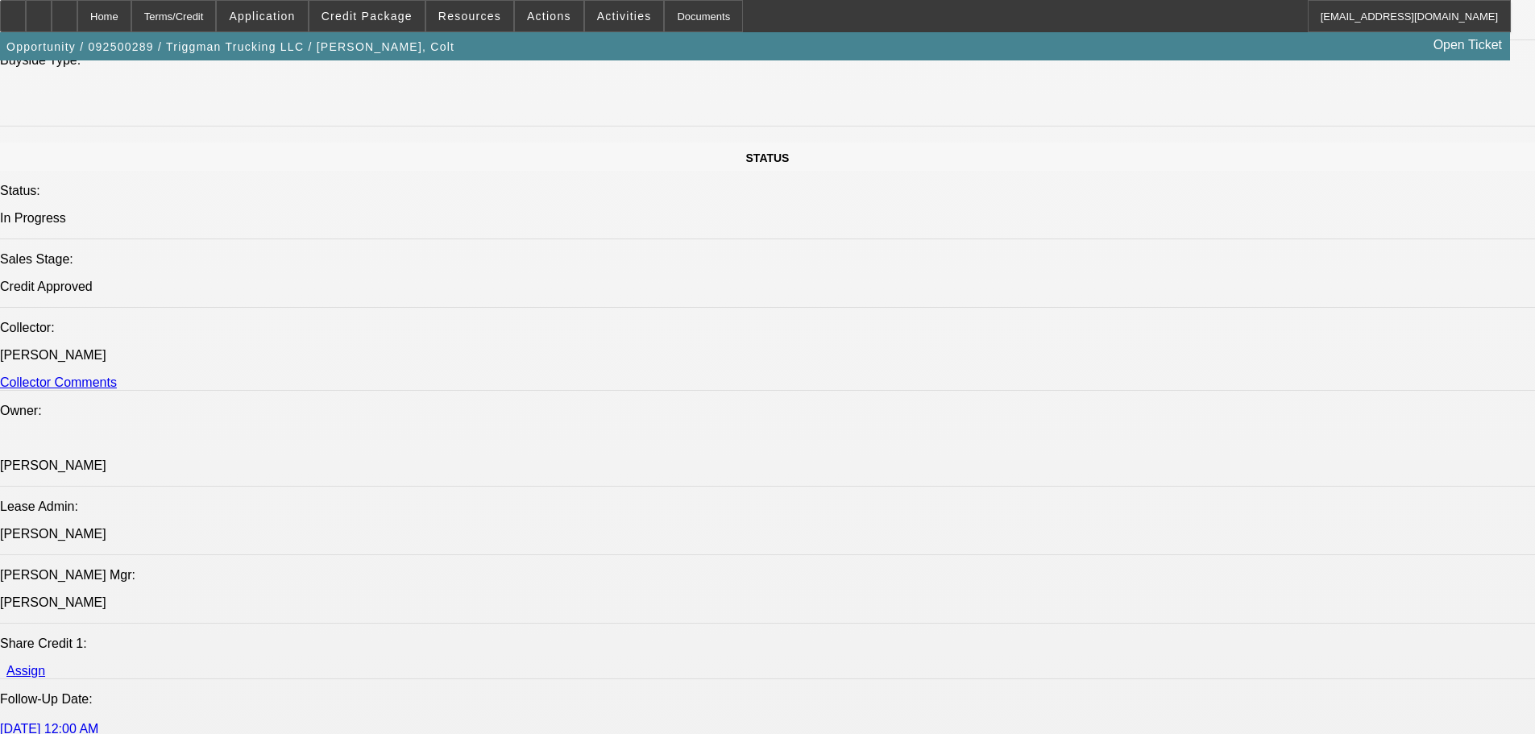
select select "0"
select select "2"
select select "0"
select select "6"
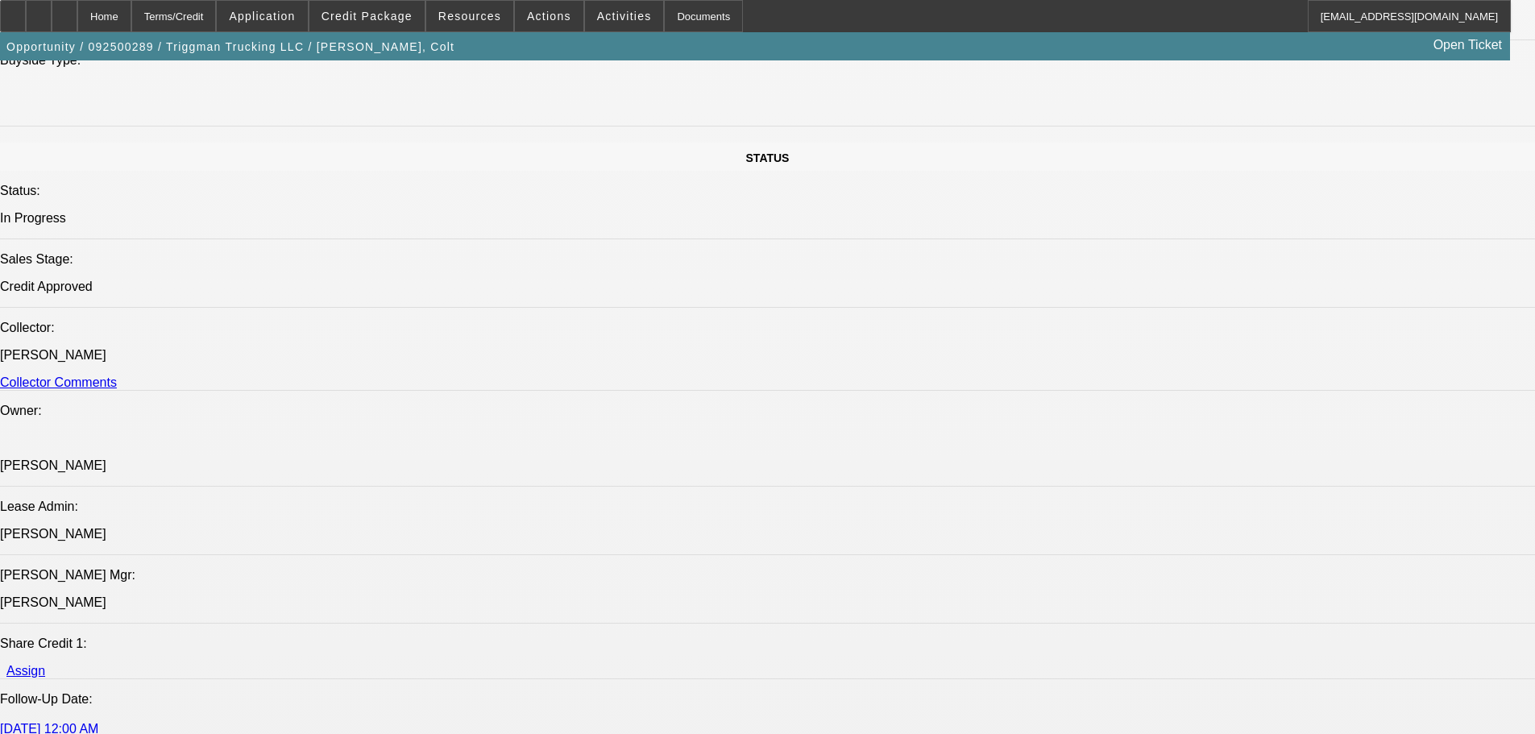
select select "0"
select select "2"
select select "0"
select select "6"
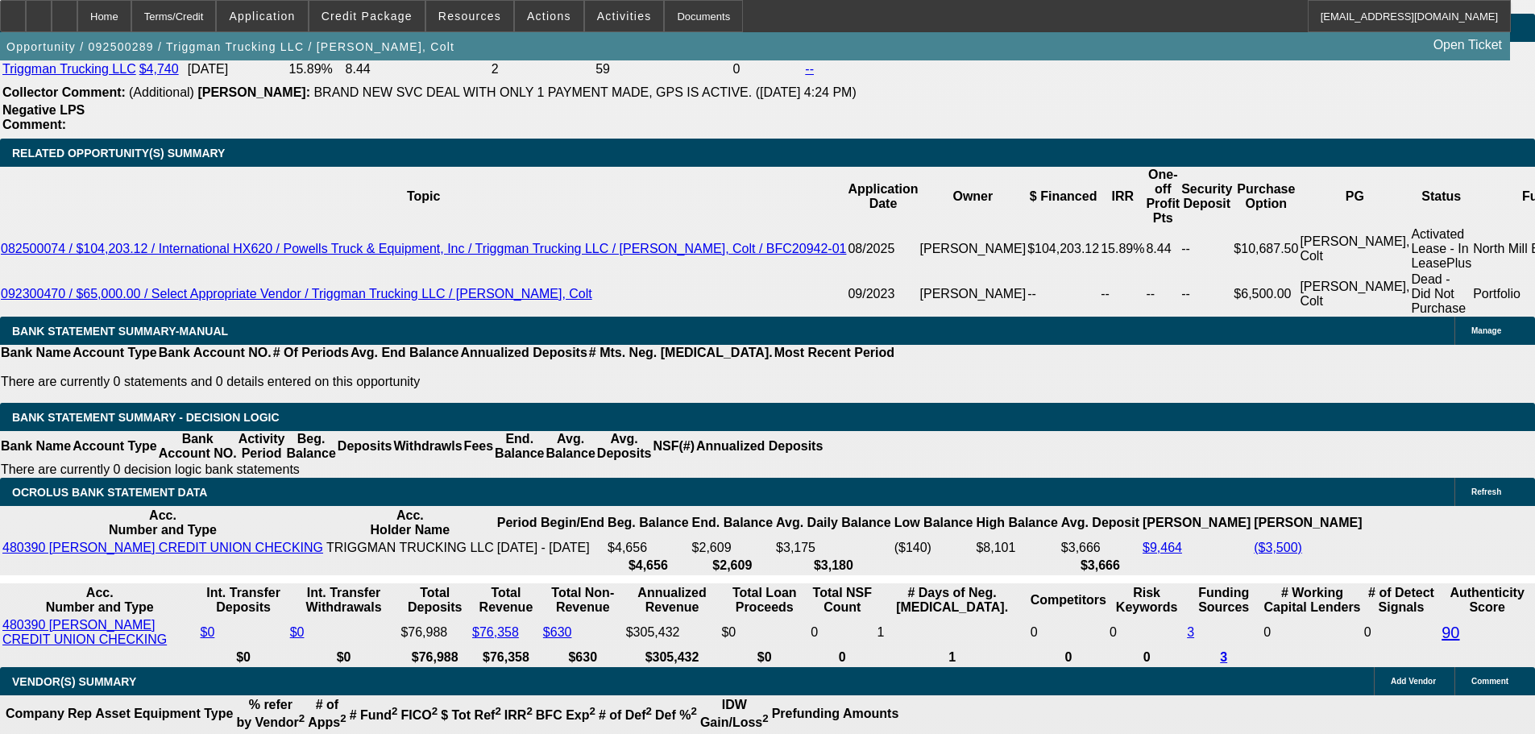
scroll to position [2491, 0]
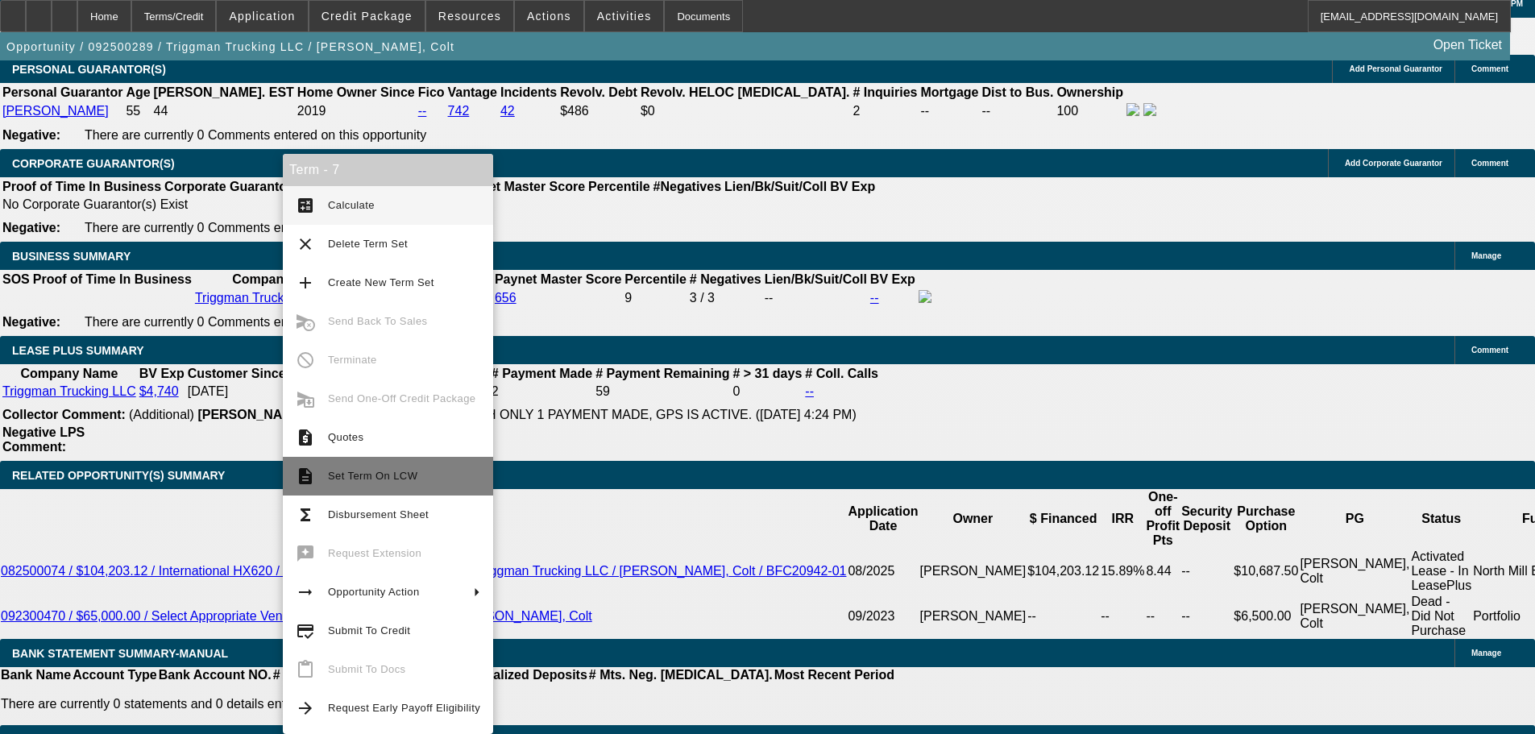
click at [385, 467] on span "Set Term On LCW" at bounding box center [404, 475] width 152 height 19
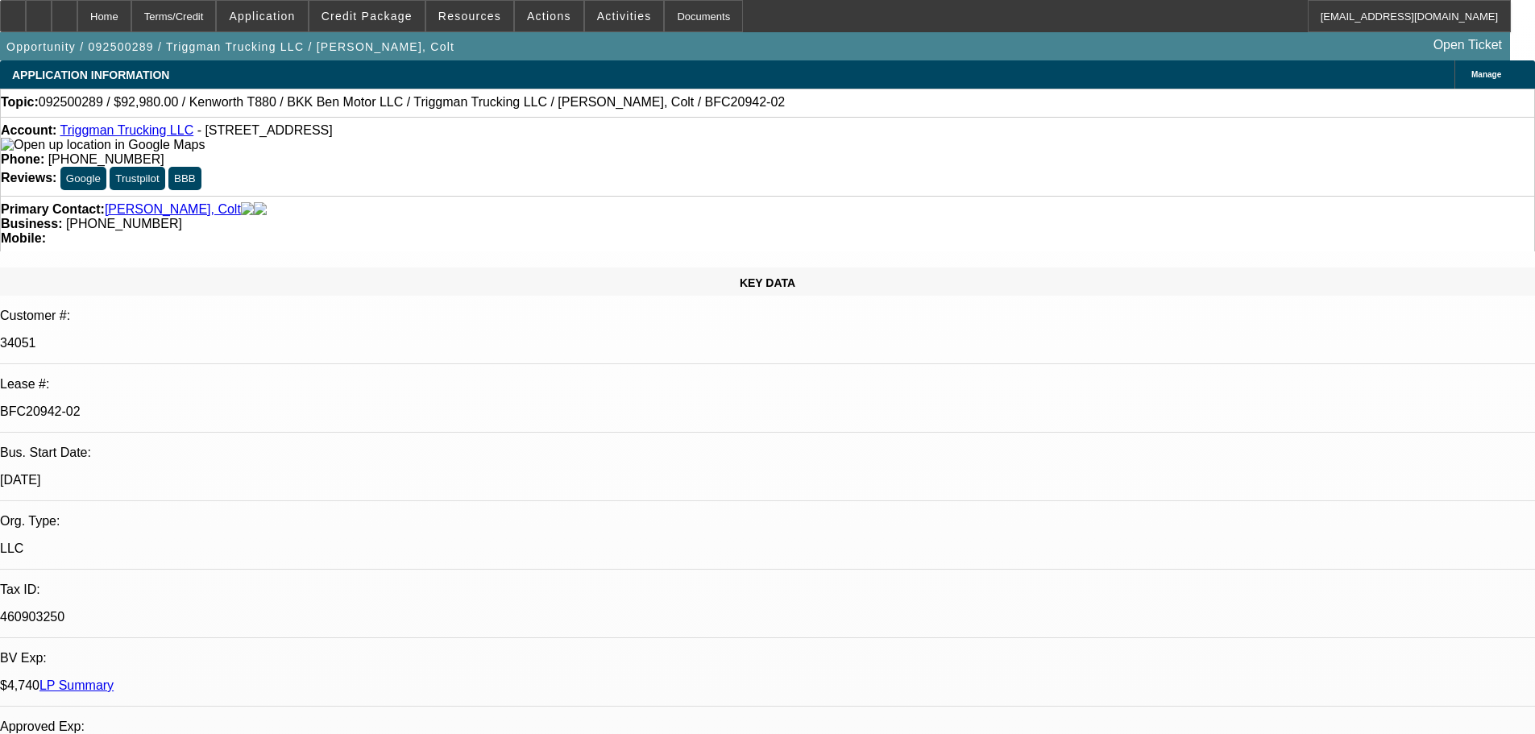
select select "0"
select select "2"
select select "0"
select select "6"
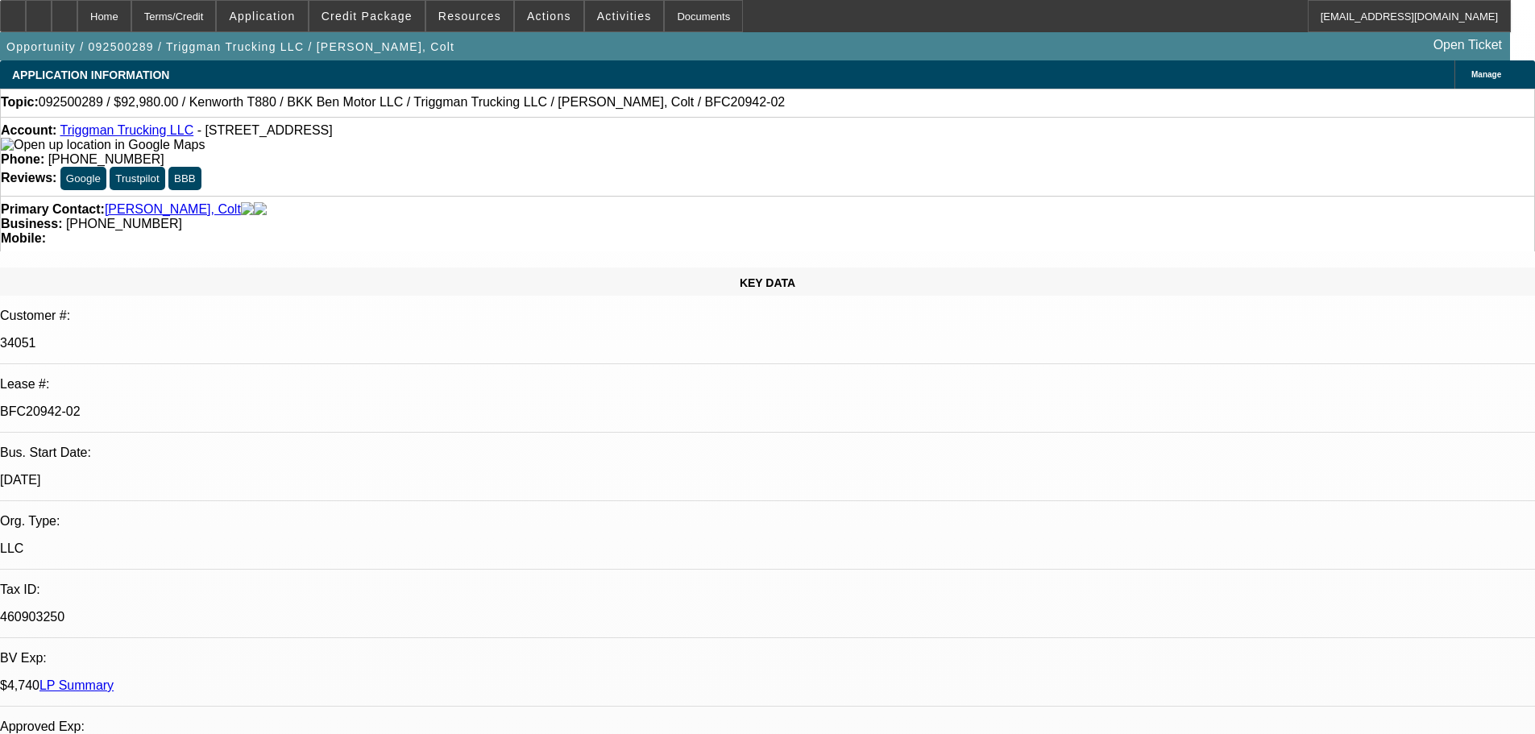
select select "0"
select select "2"
select select "0"
select select "6"
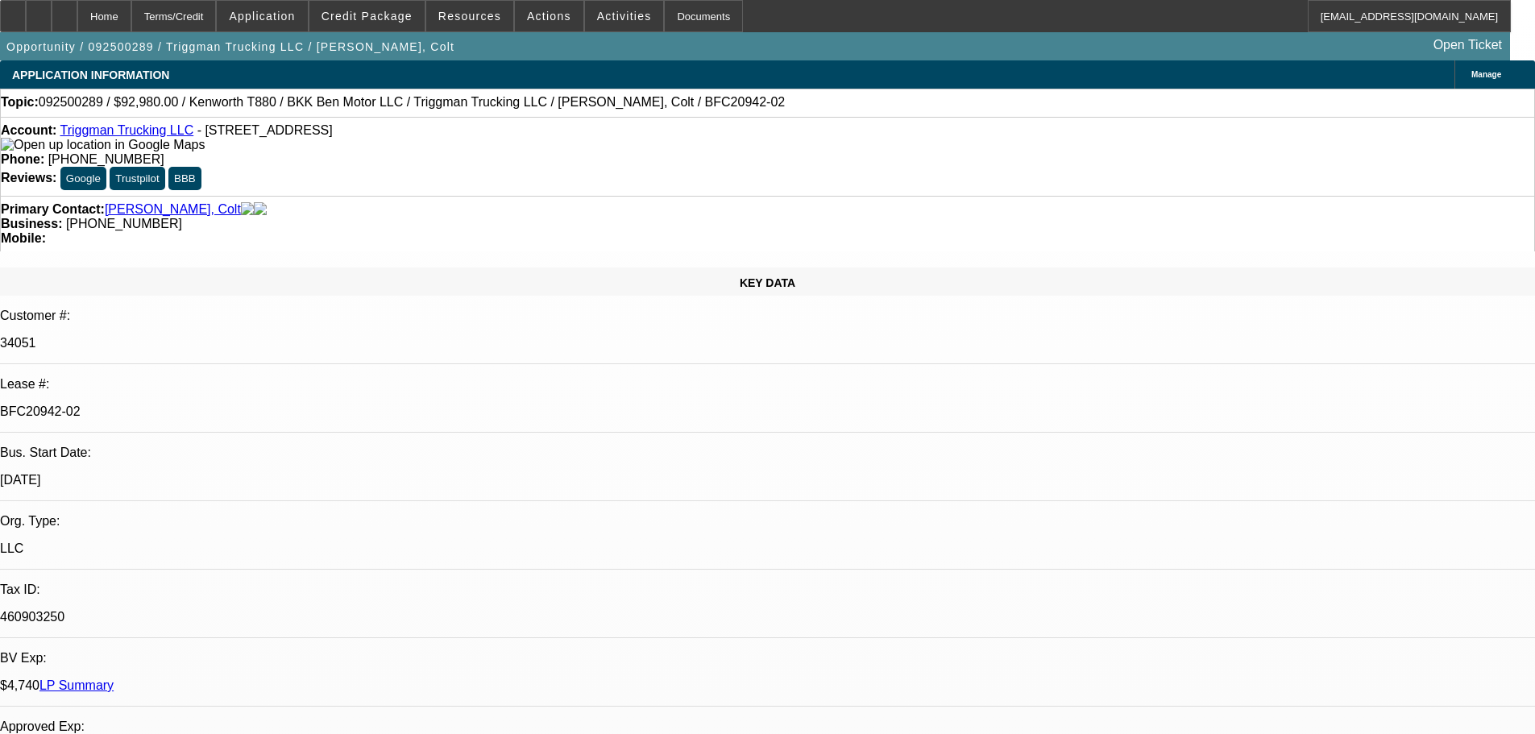
select select "0"
select select "2"
select select "0"
select select "6"
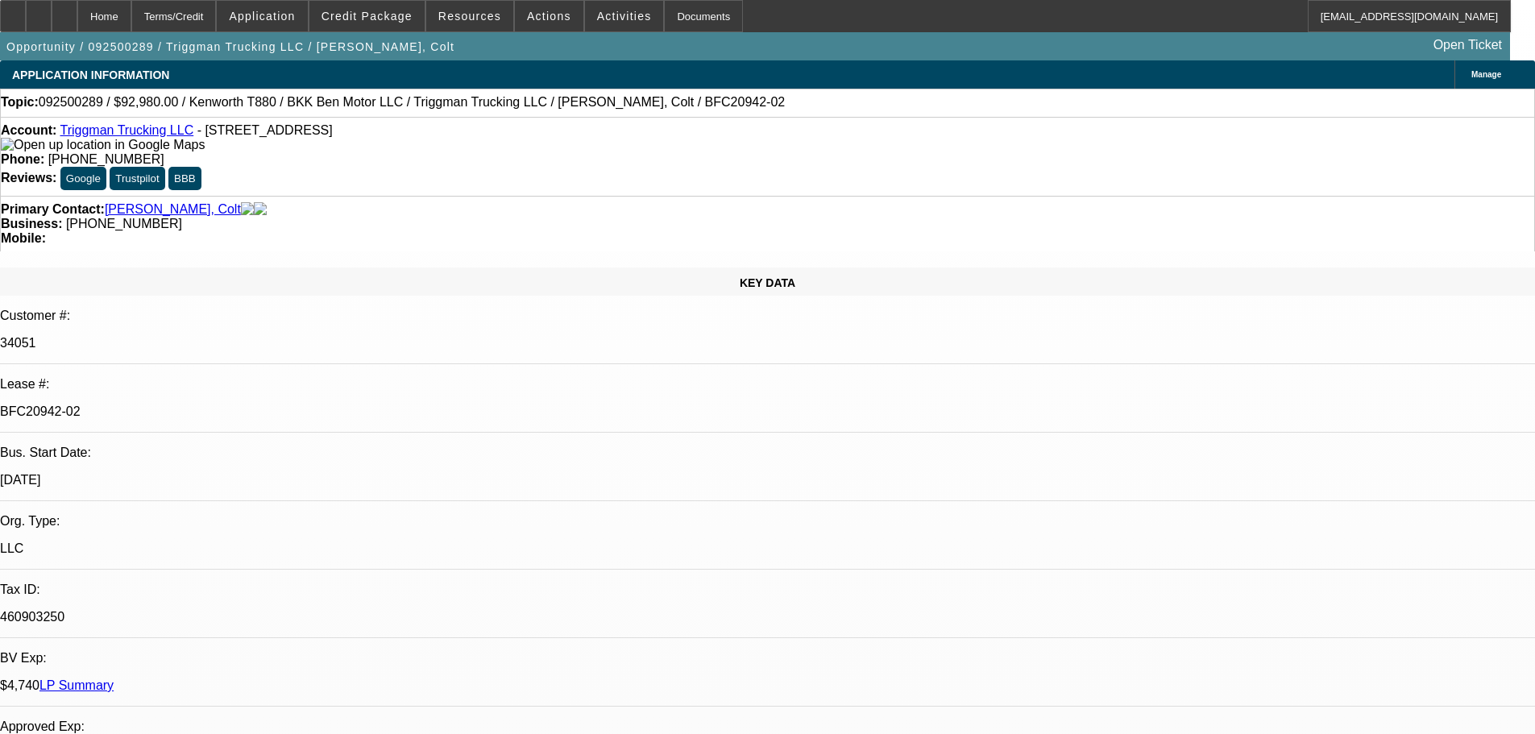
select select "0"
select select "2"
select select "0"
select select "6"
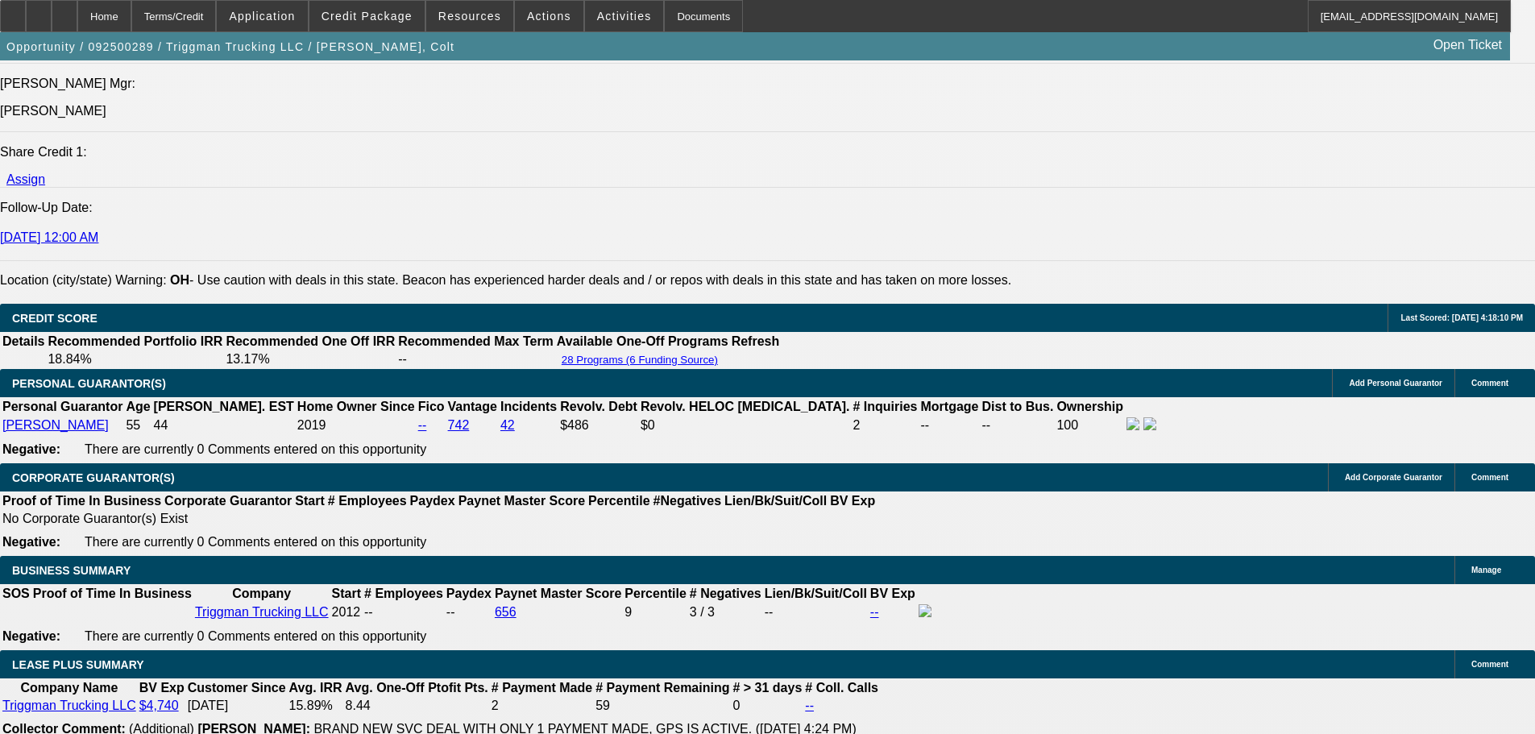
scroll to position [2336, 0]
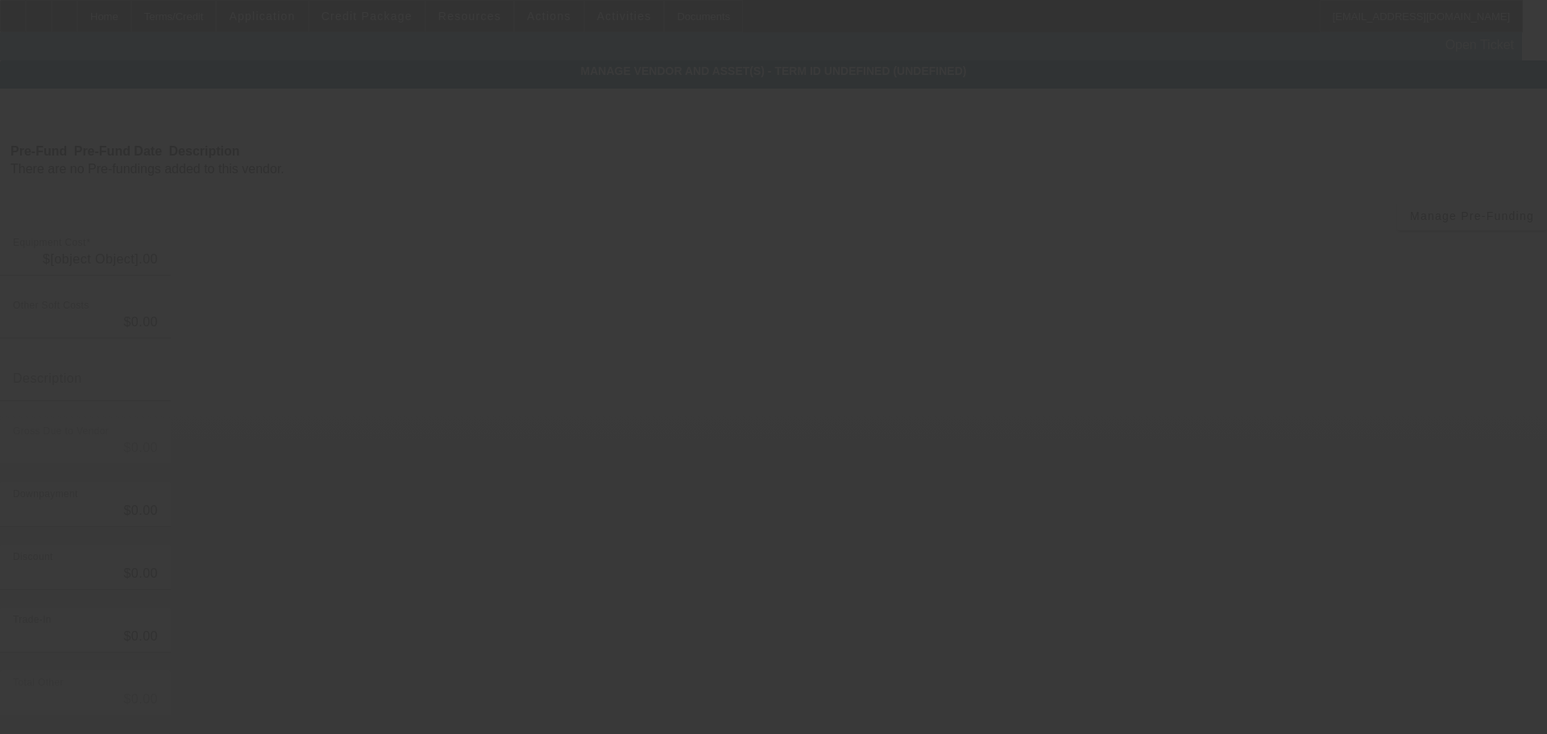
type input "$92,980.00"
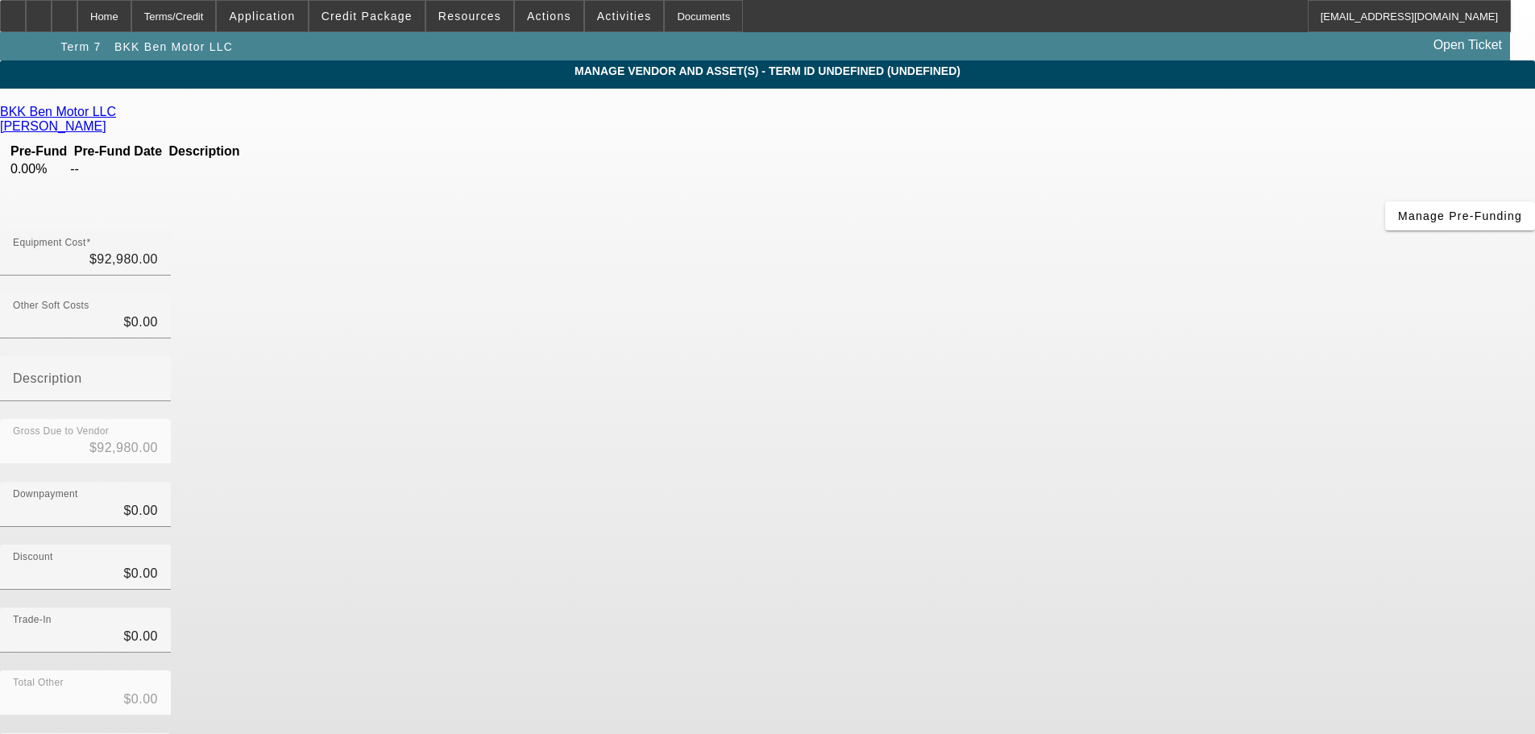
click at [418, 112] on div "BKK Ben Motor LLC" at bounding box center [767, 112] width 1535 height 15
click at [120, 114] on link at bounding box center [118, 112] width 4 height 15
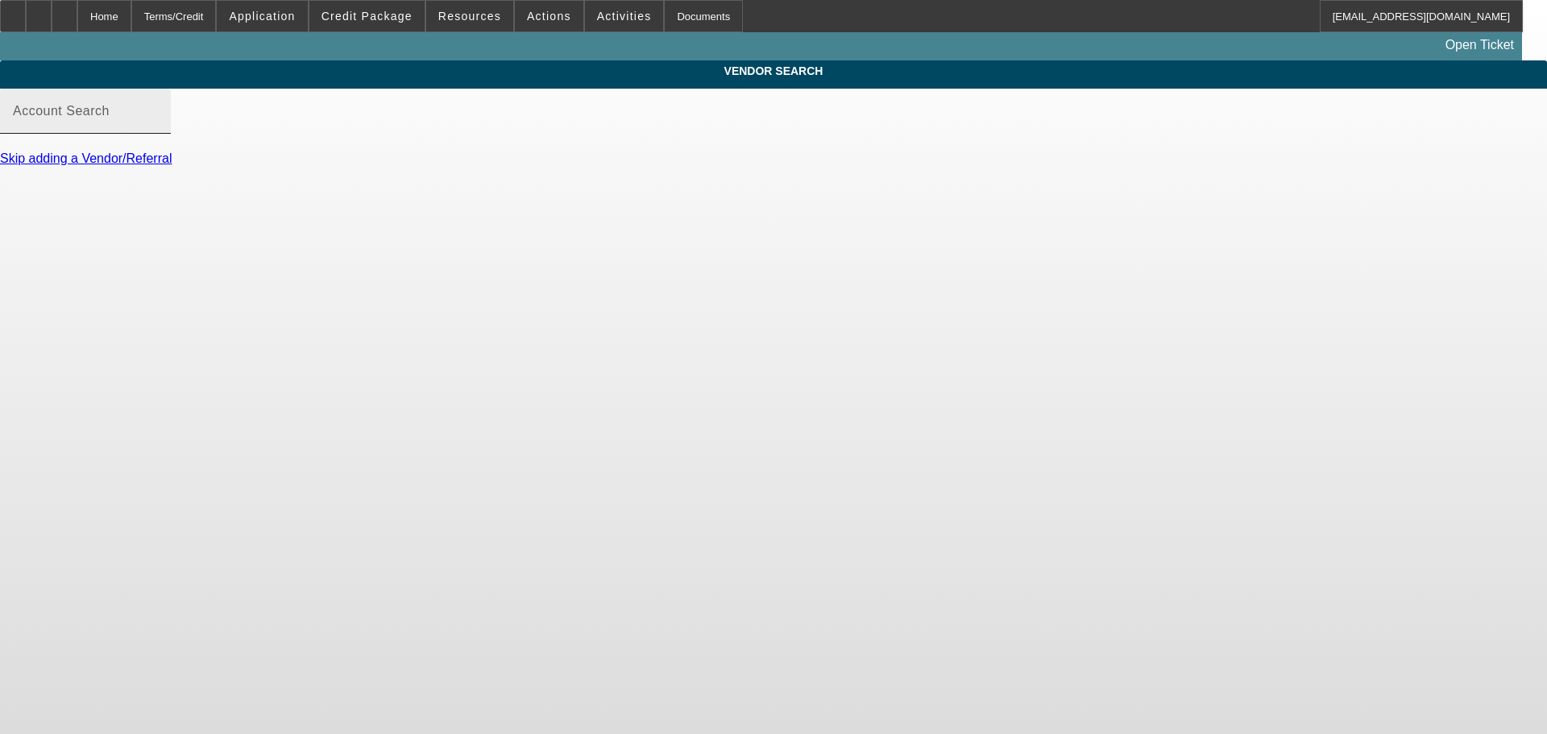
click at [110, 118] on mat-label "Account Search" at bounding box center [61, 111] width 97 height 14
click at [158, 127] on input "Account Search" at bounding box center [85, 117] width 145 height 19
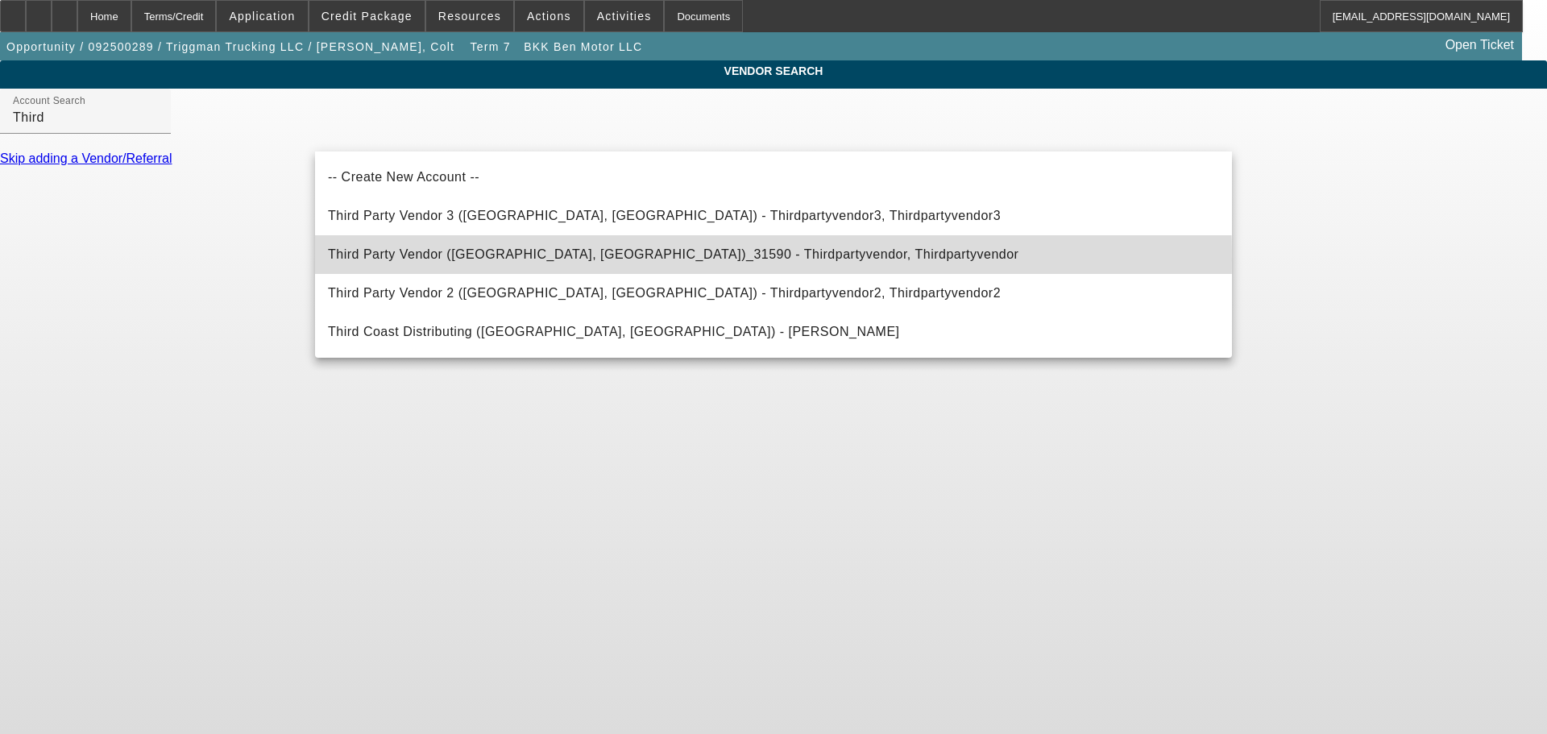
click at [454, 259] on span "Third Party Vendor (Northbrook, IL)_31590 - Thirdpartyvendor, Thirdpartyvendor" at bounding box center [673, 254] width 690 height 14
type input "Third Party Vendor (Northbrook, IL)_31590 - Thirdpartyvendor, Thirdpartyvendor"
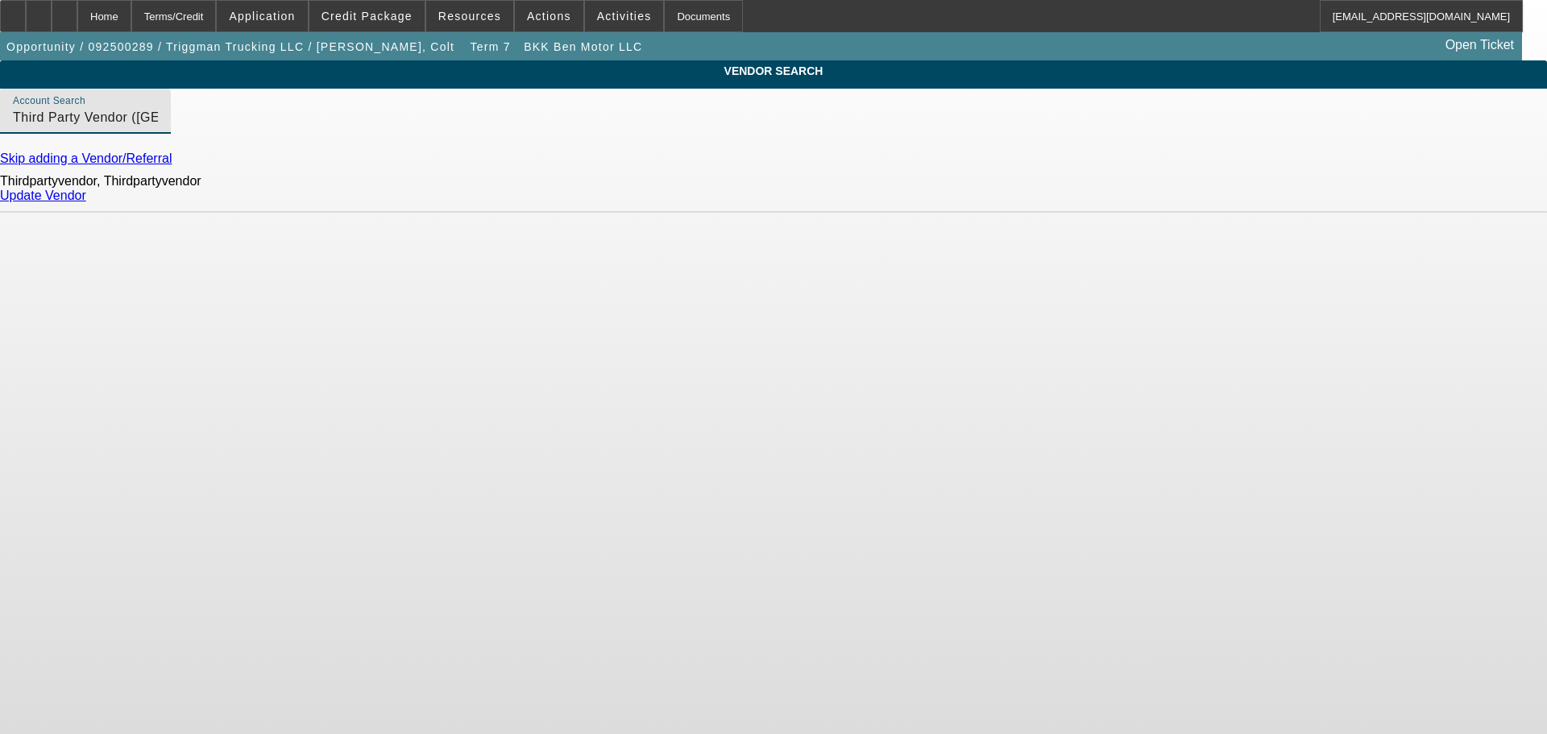
click at [86, 202] on link "Update Vendor" at bounding box center [43, 196] width 86 height 14
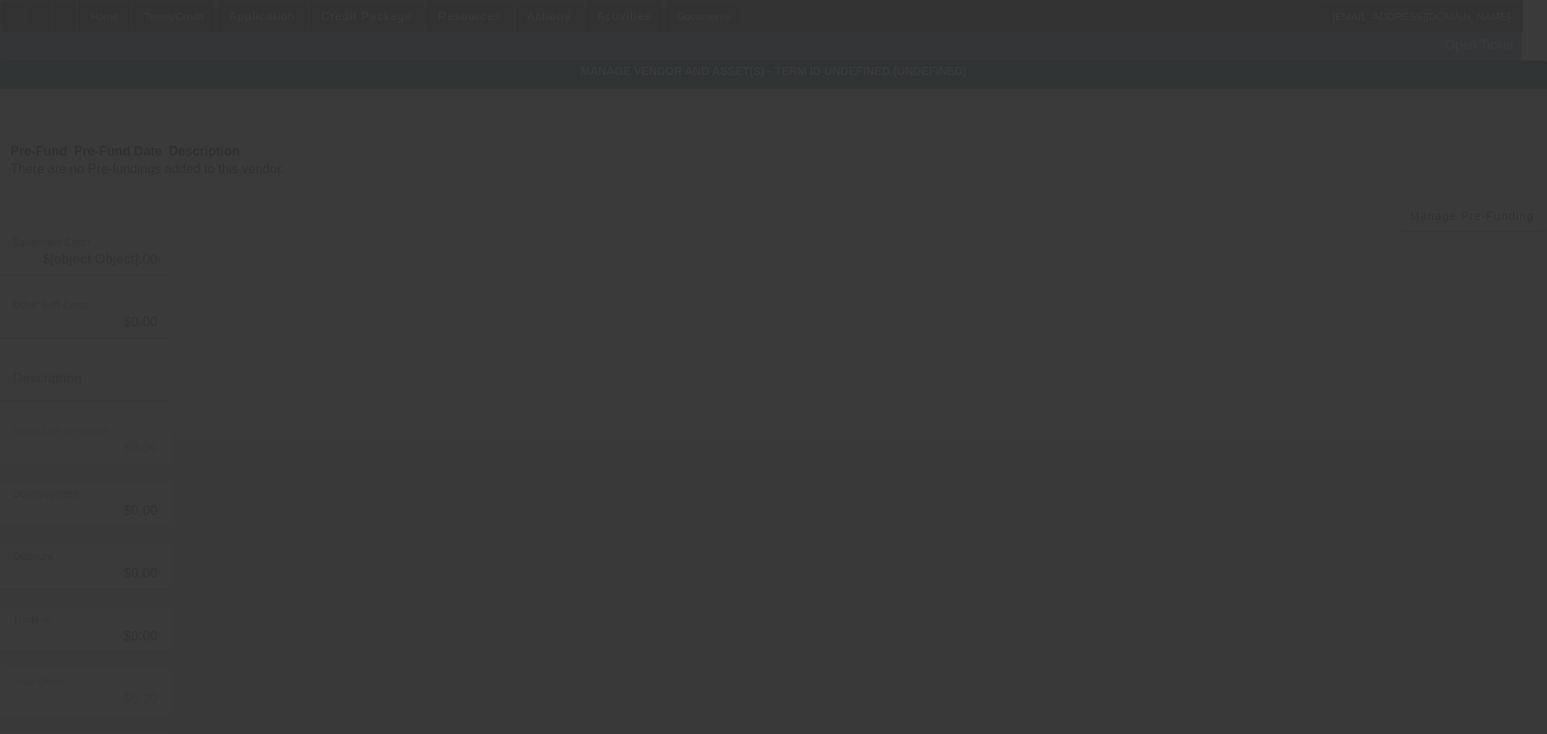
type input "$92,980.00"
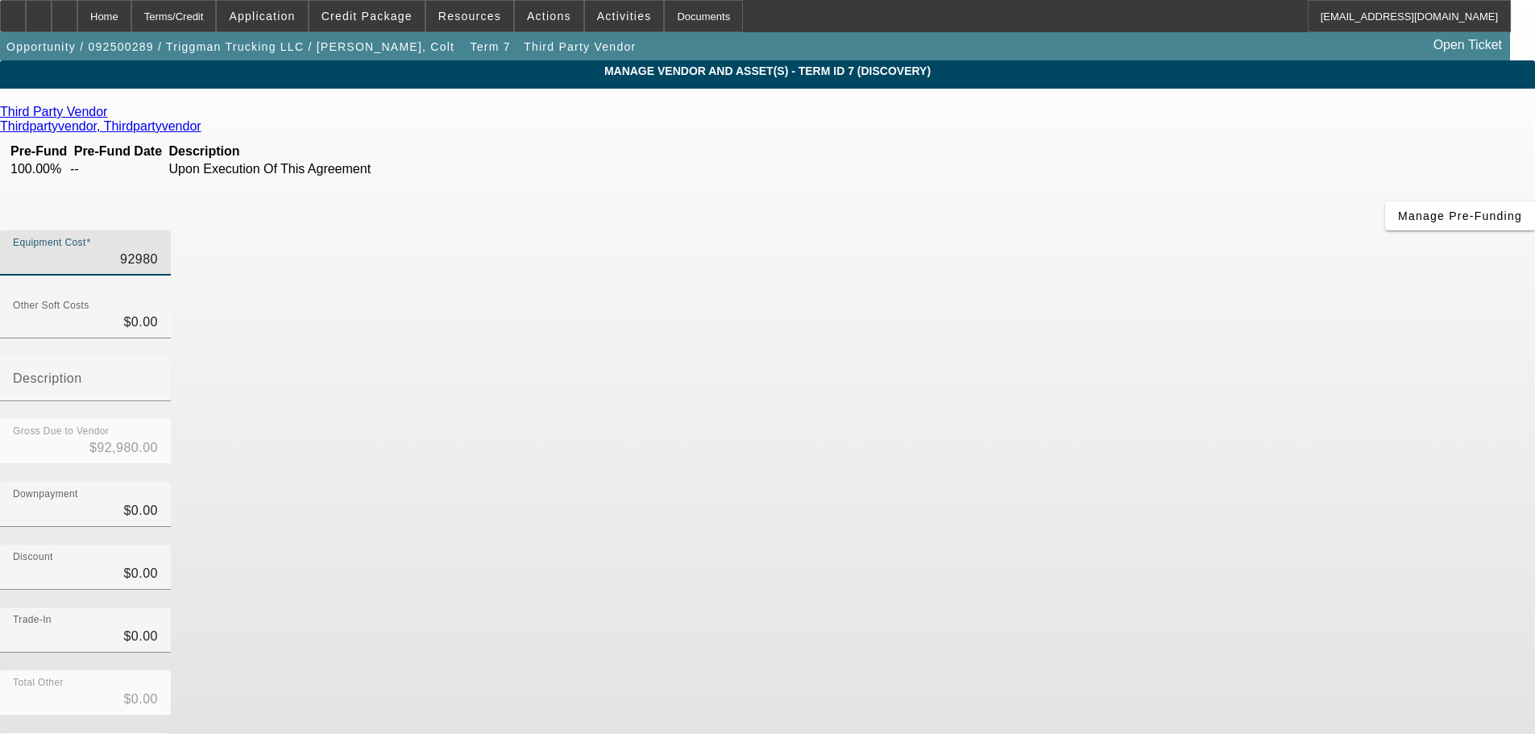
click at [158, 250] on input "92980" at bounding box center [85, 259] width 145 height 19
type input "1"
type input "$1.00"
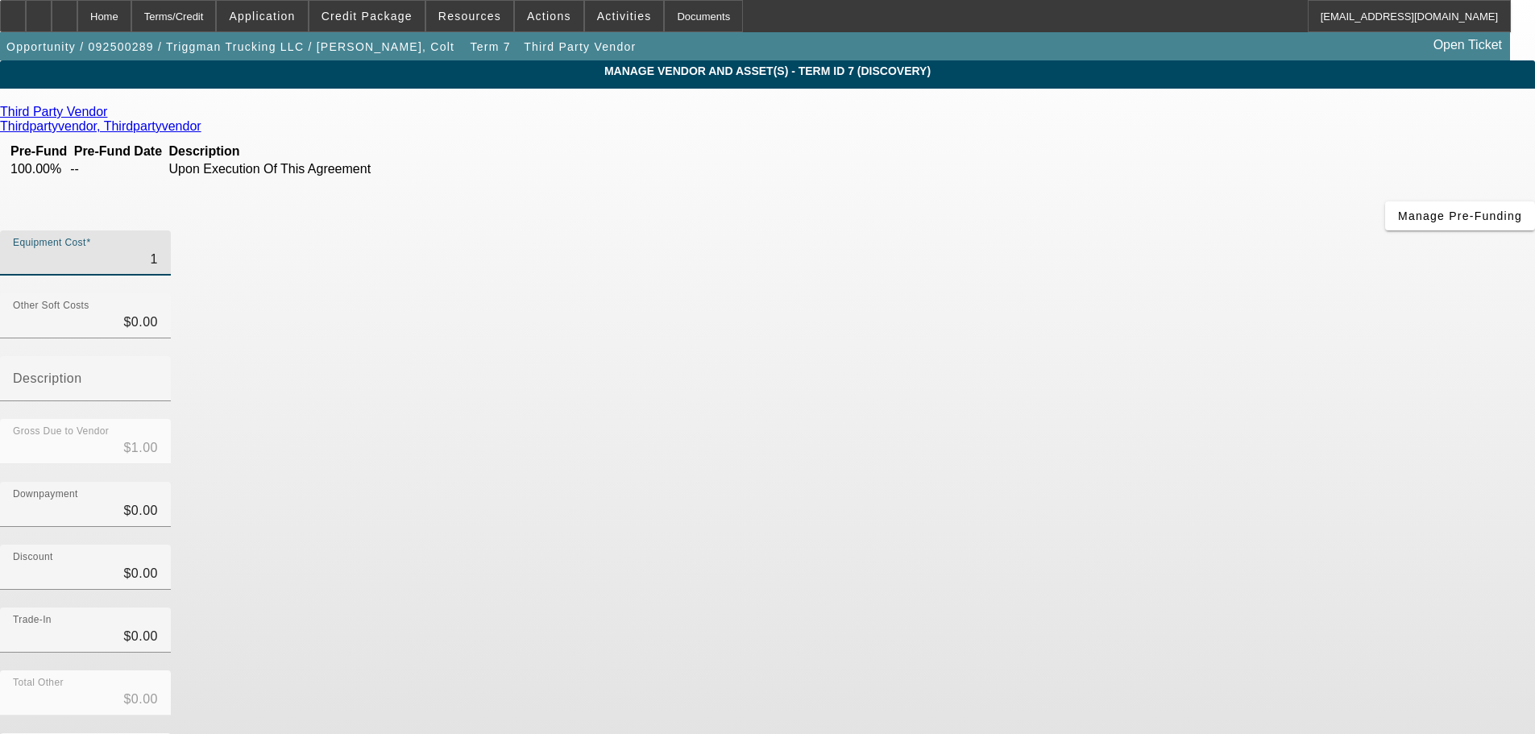
type input "12"
type input "$12.00"
type input "128"
type input "$128.00"
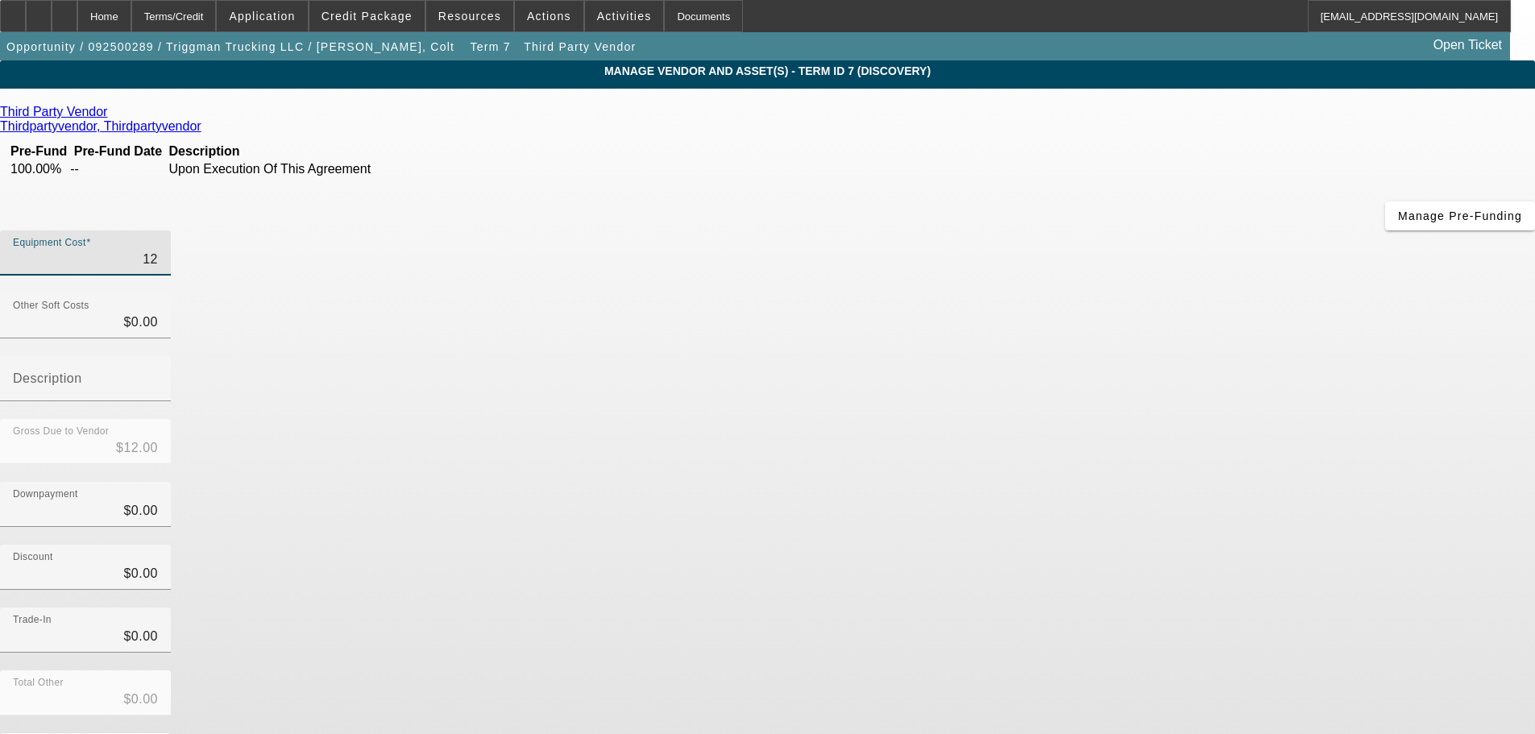
type input "$128.00"
type input "1280"
type input "$1,280.00"
type input "12800"
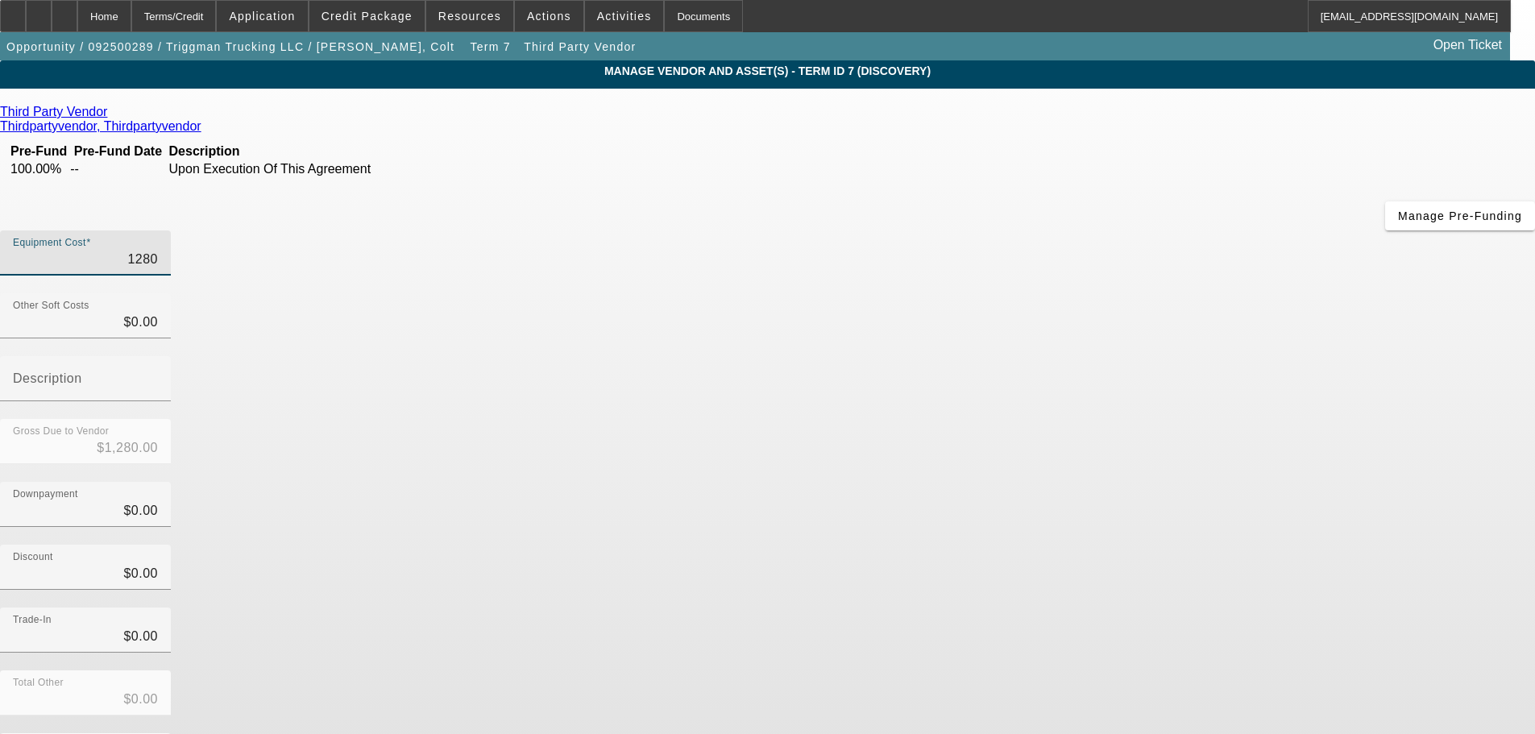
type input "$12,800.00"
type input "128000"
type input "$128,000.00"
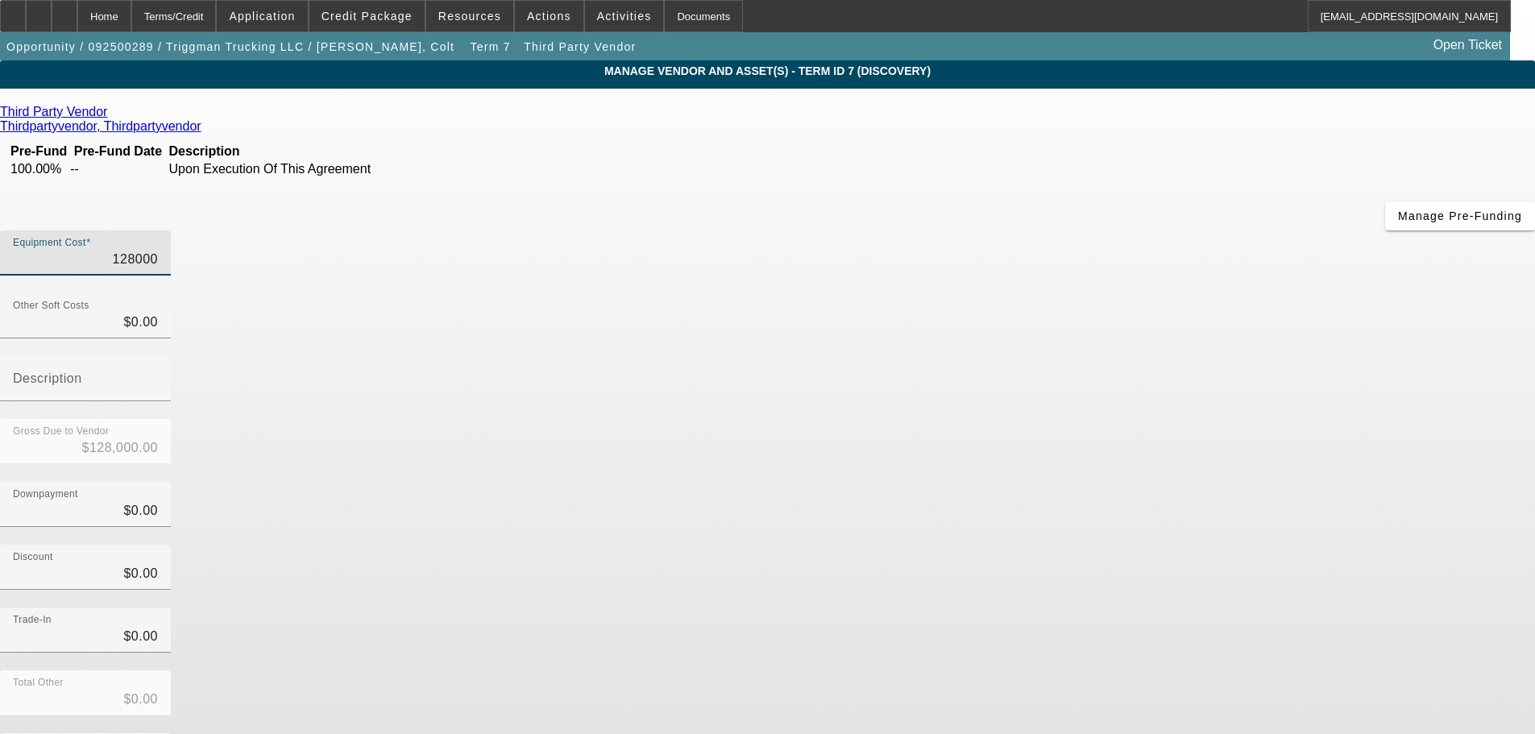
type input "$128,000.00"
click at [1062, 419] on div "Gross Due to Vendor $128,000.00" at bounding box center [767, 450] width 1535 height 63
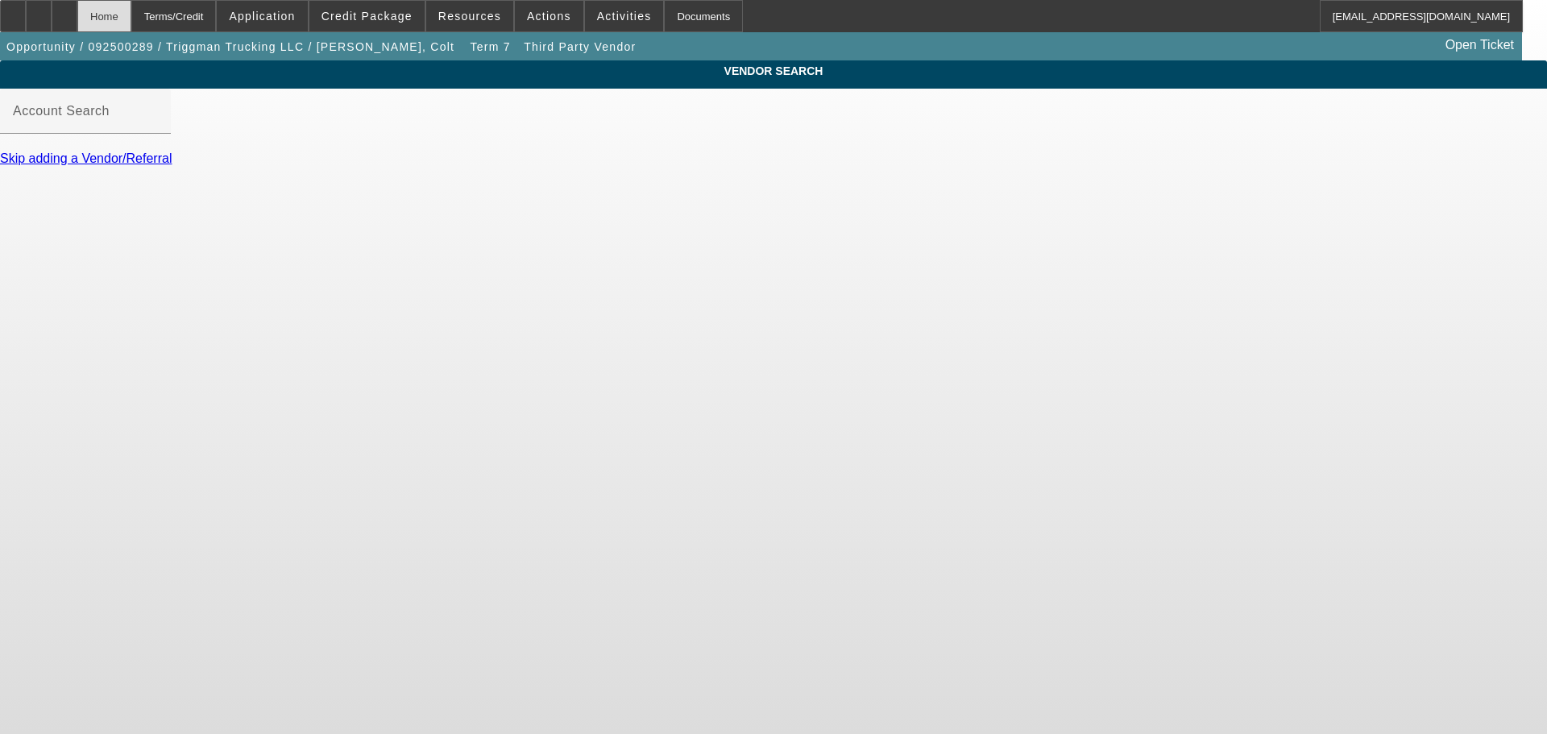
click at [122, 9] on div "Home" at bounding box center [104, 16] width 54 height 32
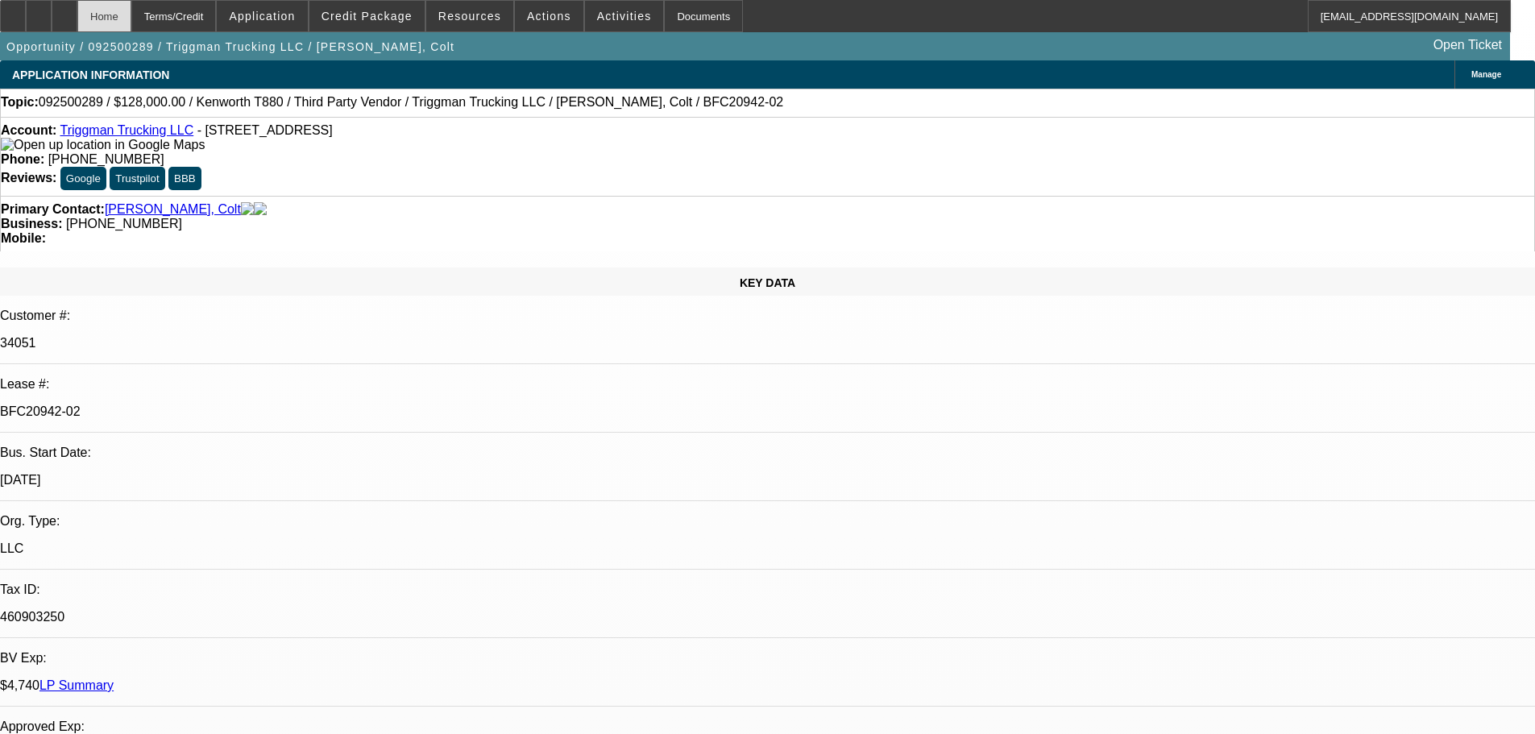
select select "0"
select select "2"
select select "0"
select select "6"
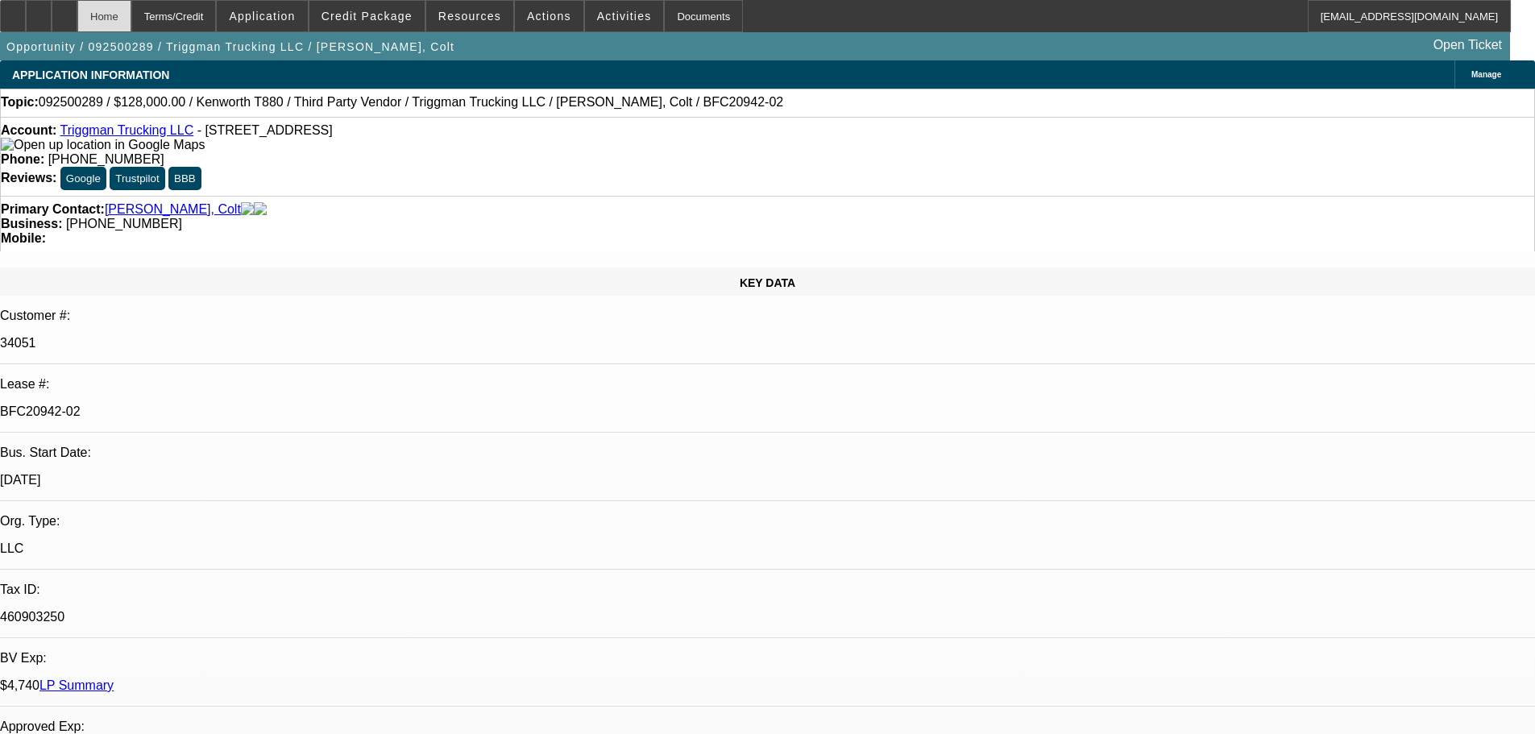
select select "0"
select select "2"
select select "0"
select select "6"
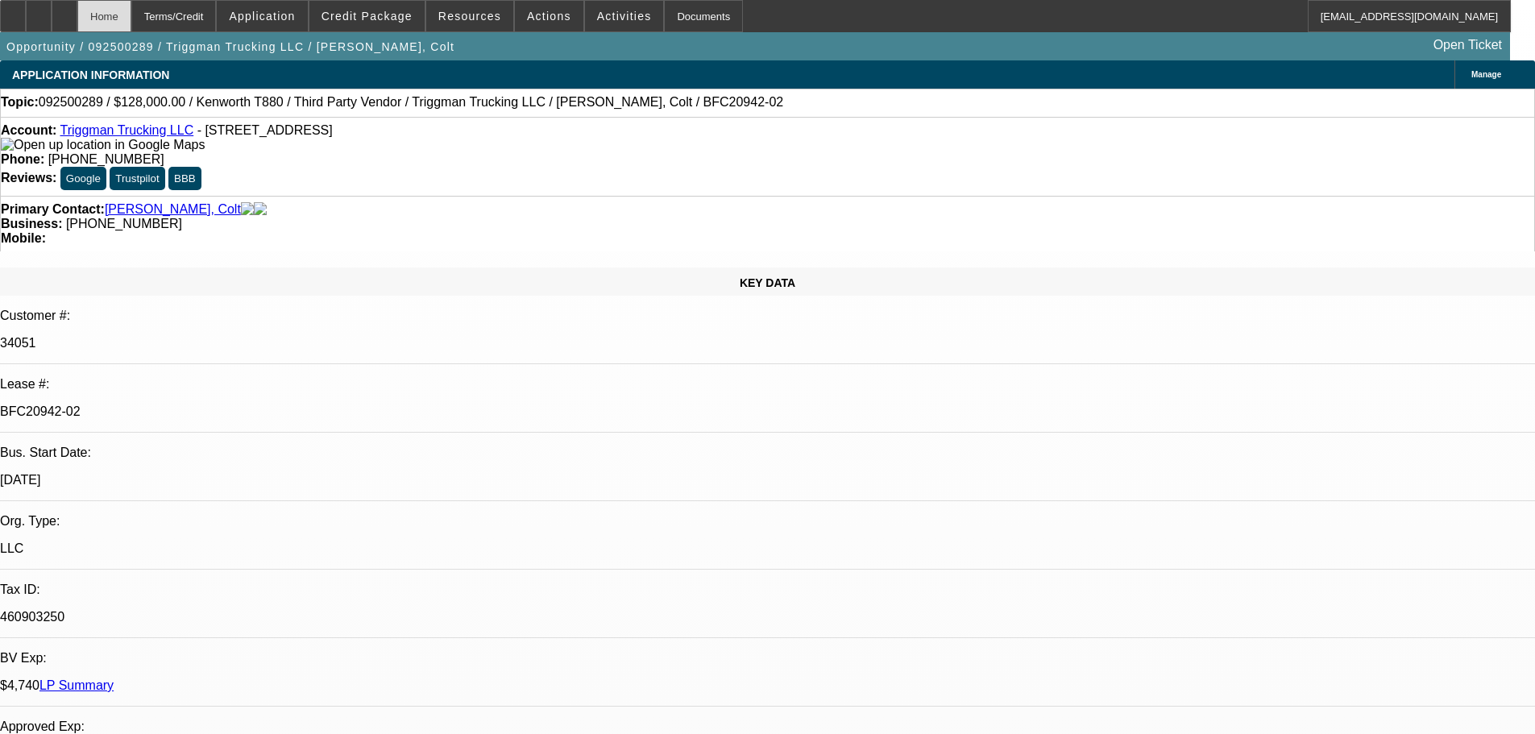
select select "0"
select select "2"
select select "0"
select select "6"
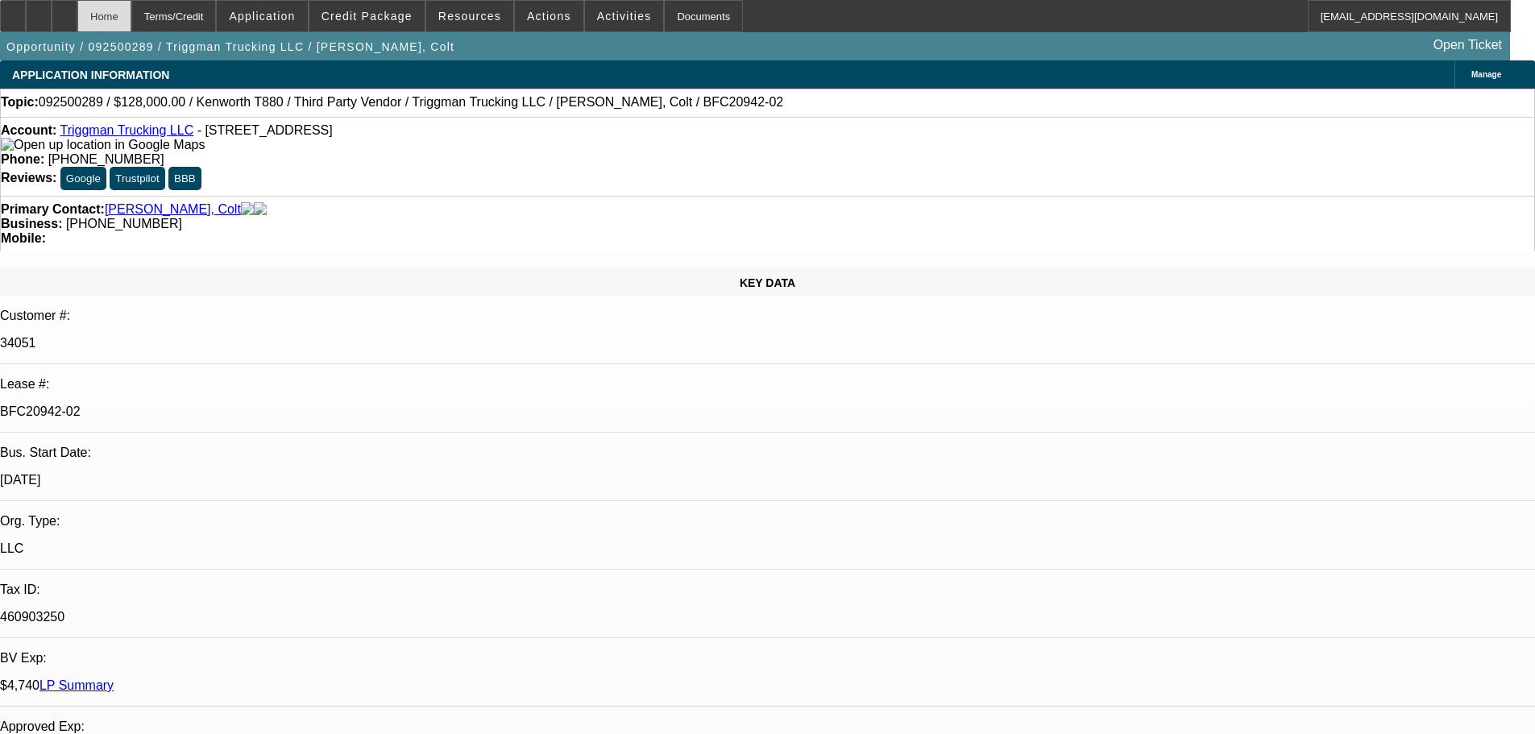
select select "0"
select select "2"
select select "0"
select select "6"
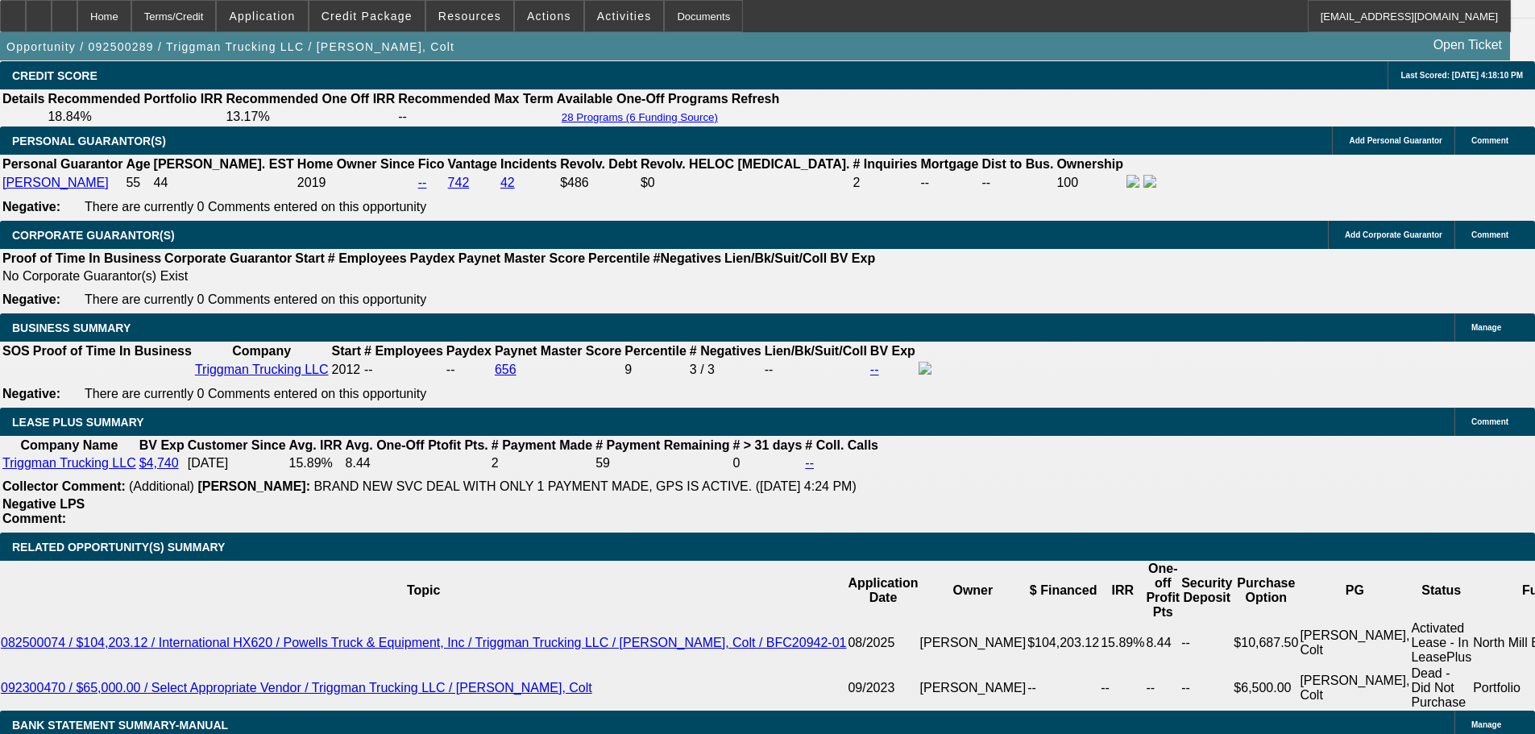
scroll to position [2417, 0]
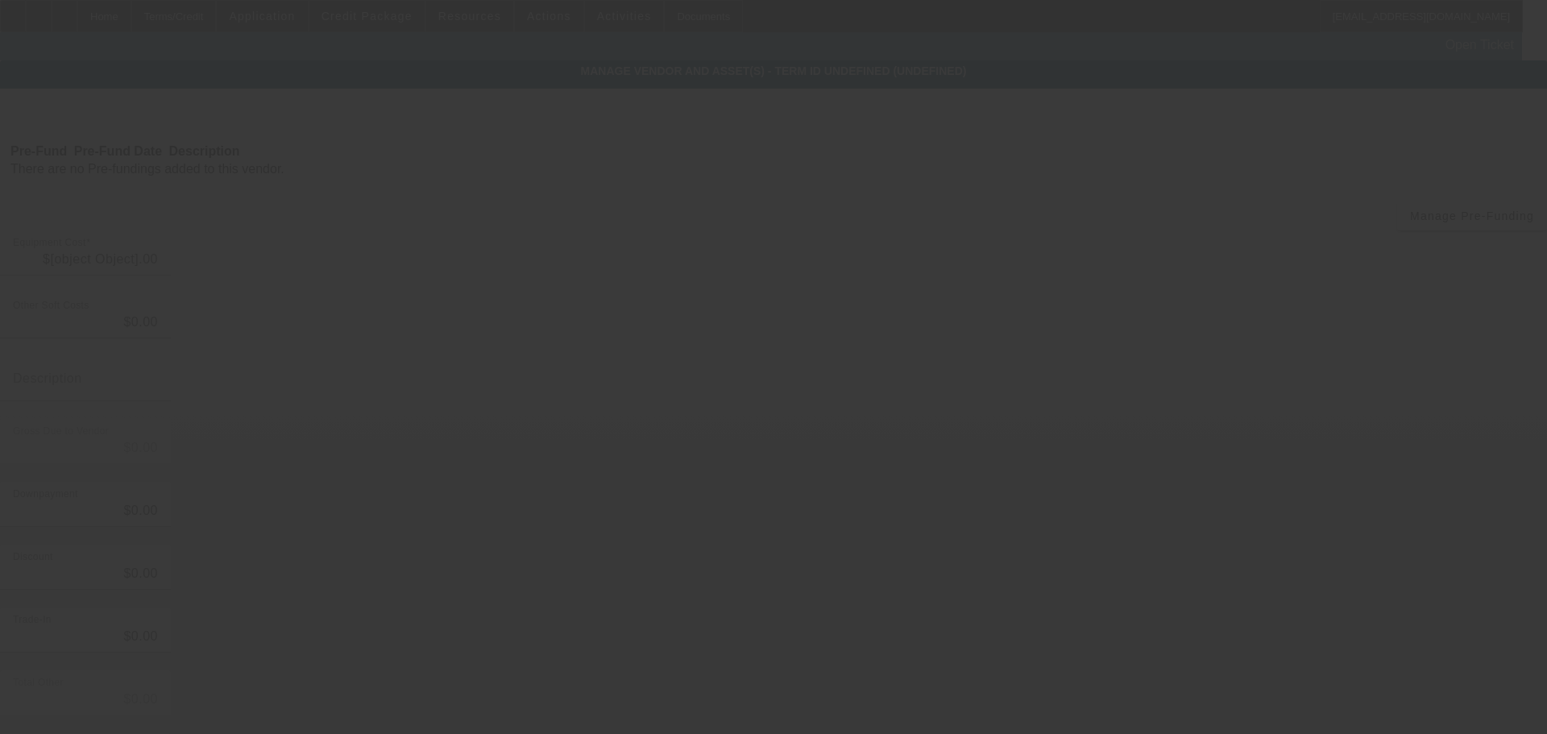
type input "$128,000.00"
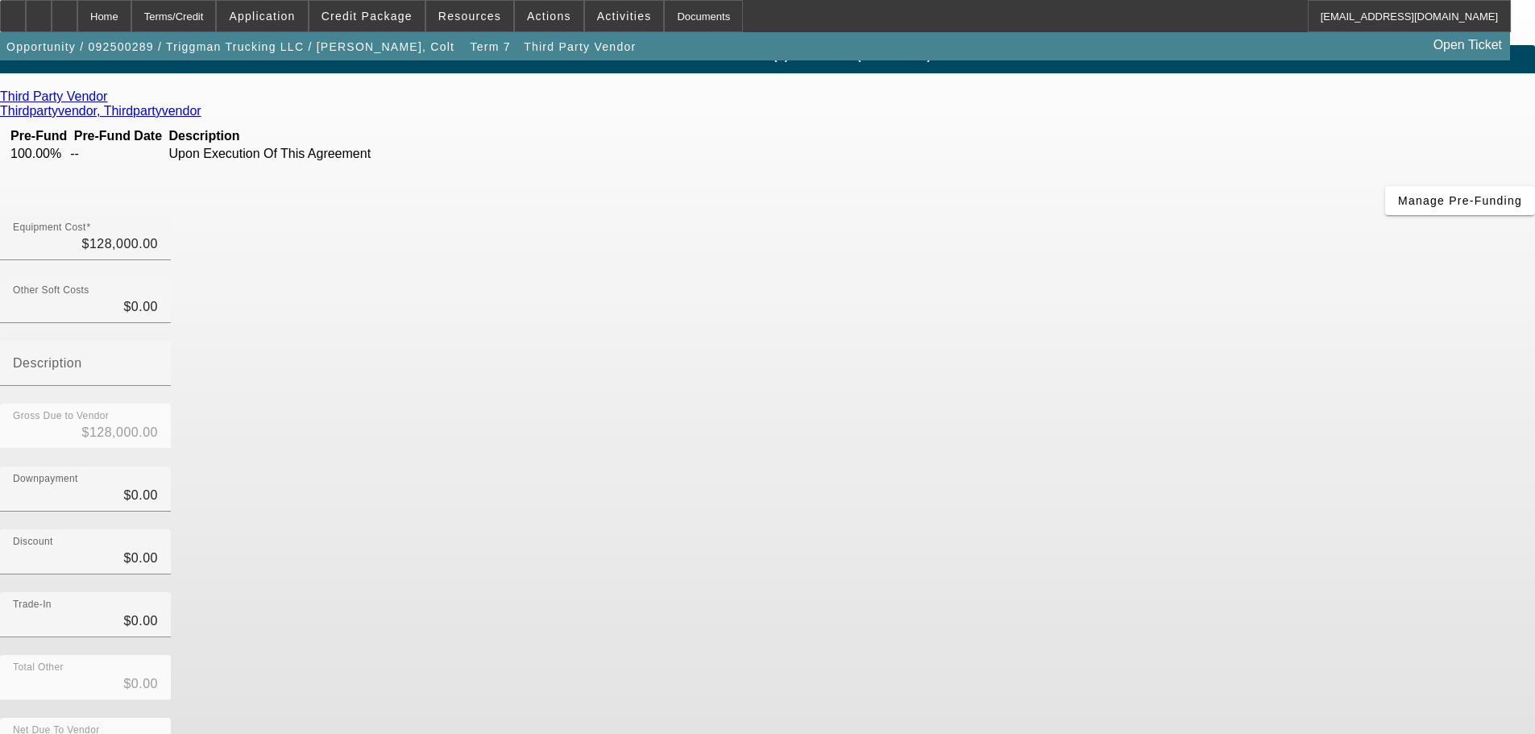
scroll to position [22, 0]
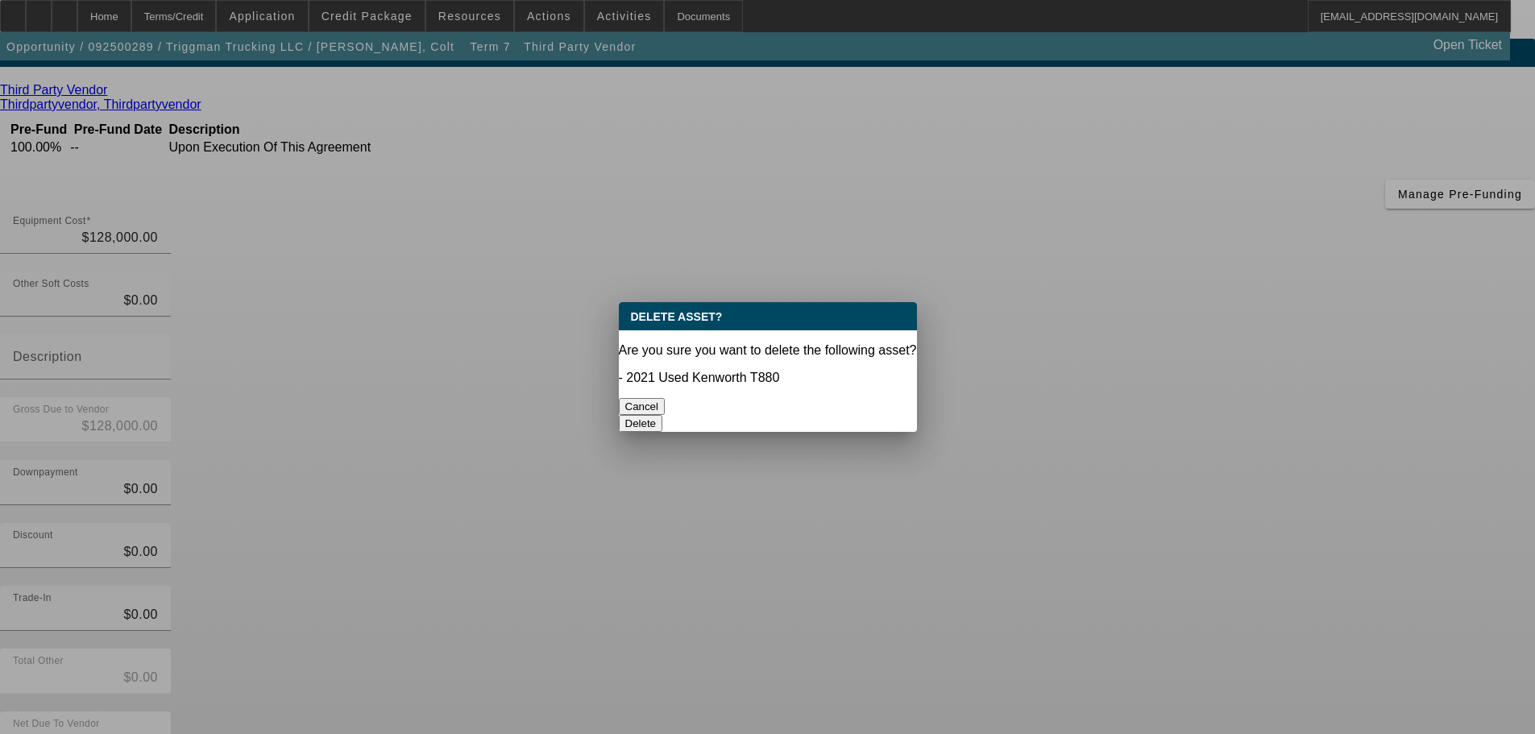
scroll to position [0, 0]
click at [663, 415] on button "Delete" at bounding box center [641, 423] width 44 height 17
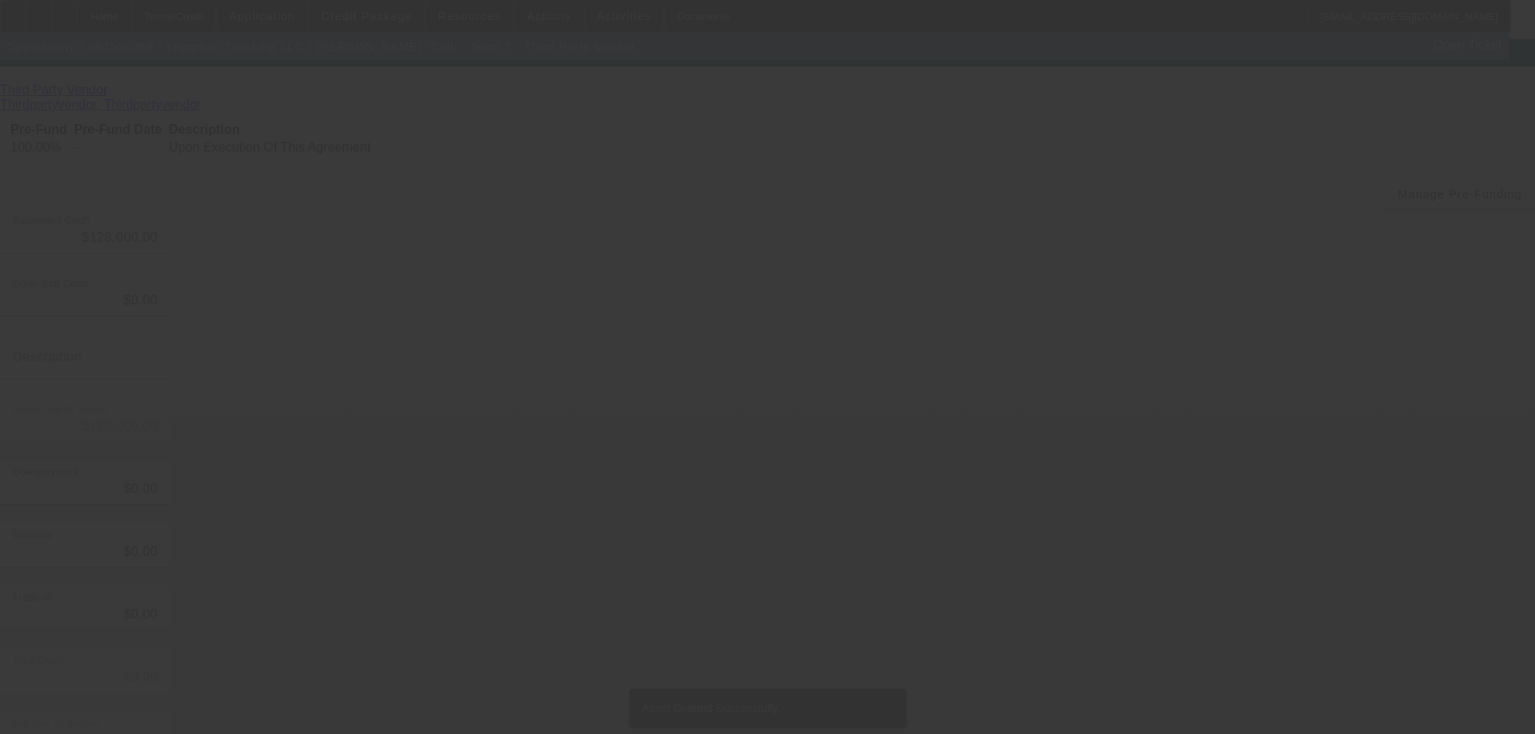
scroll to position [15, 0]
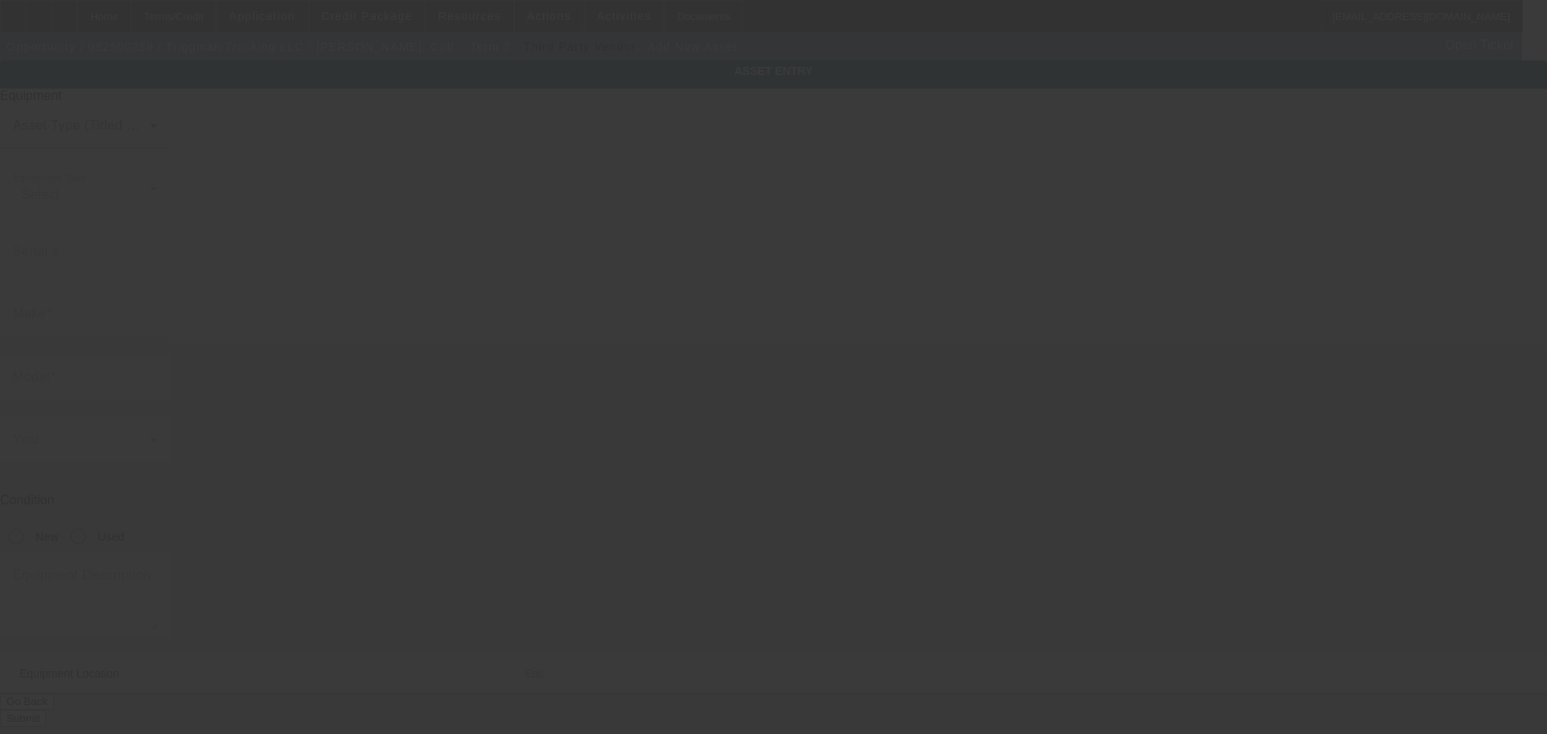
type input "6252 N Dawnlight Cir"
type input "Orient"
type input "43146"
type input "Pickaway"
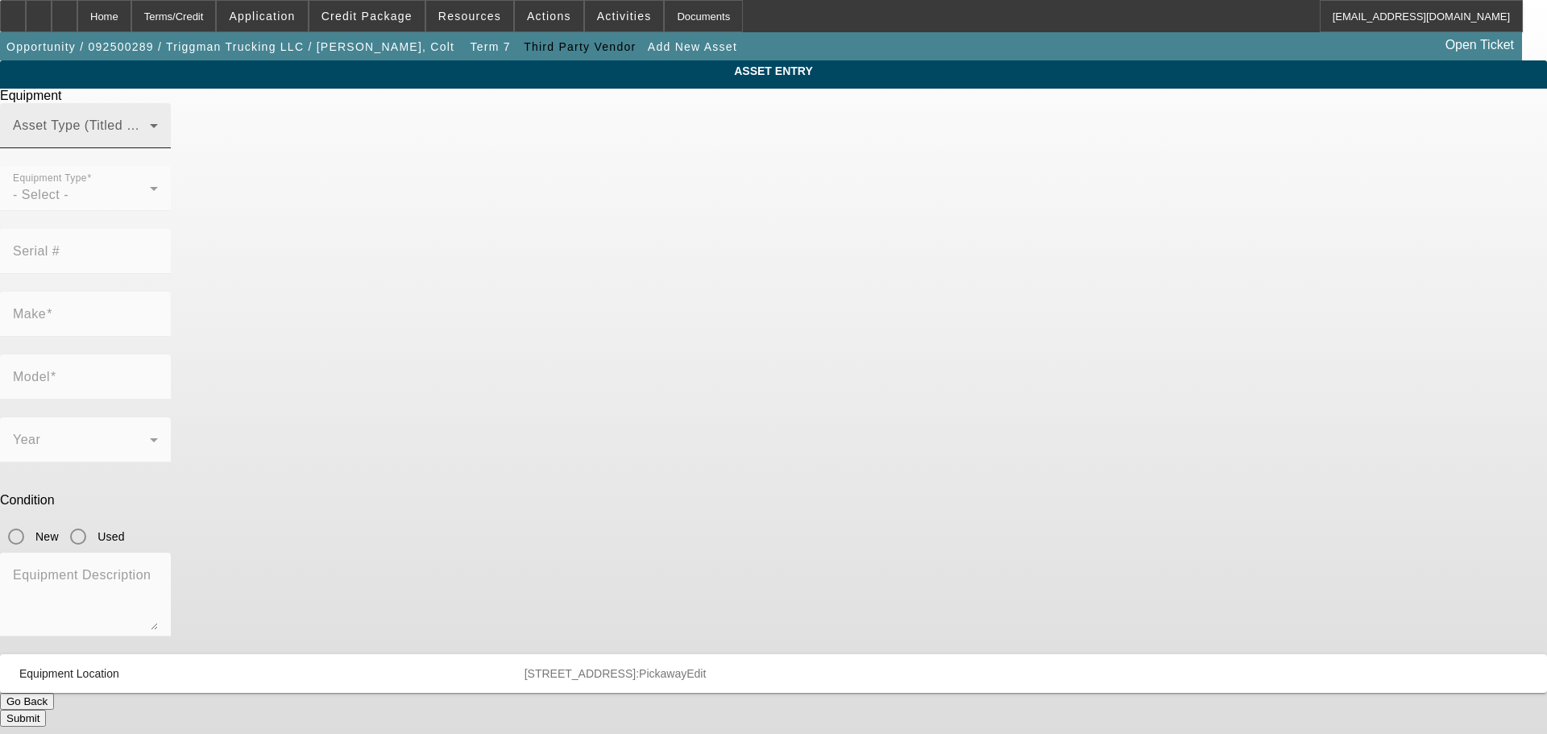
click at [158, 147] on div "Asset Type (Titled or Non-Titled)" at bounding box center [85, 125] width 145 height 45
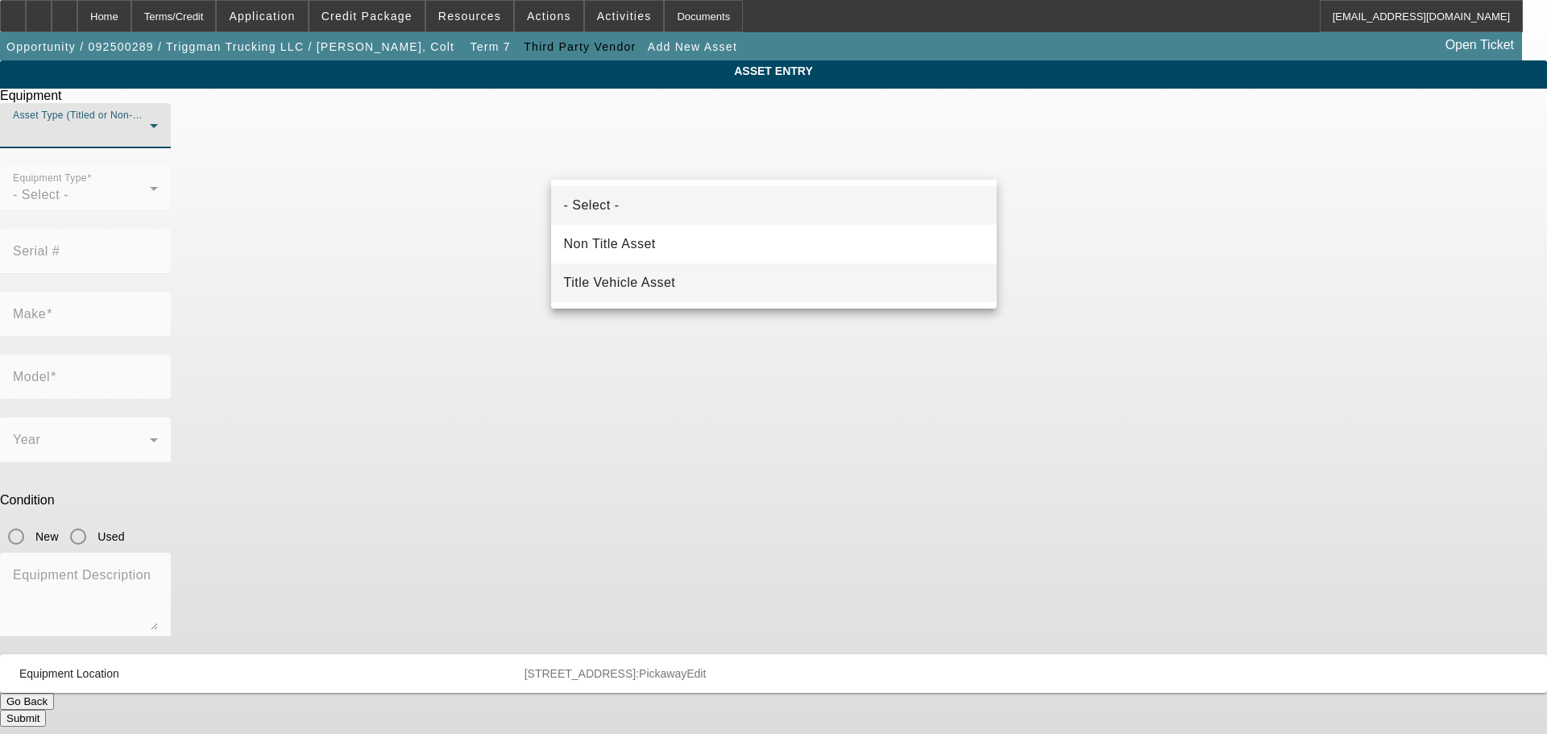
click at [635, 269] on mat-option "Title Vehicle Asset" at bounding box center [774, 282] width 446 height 39
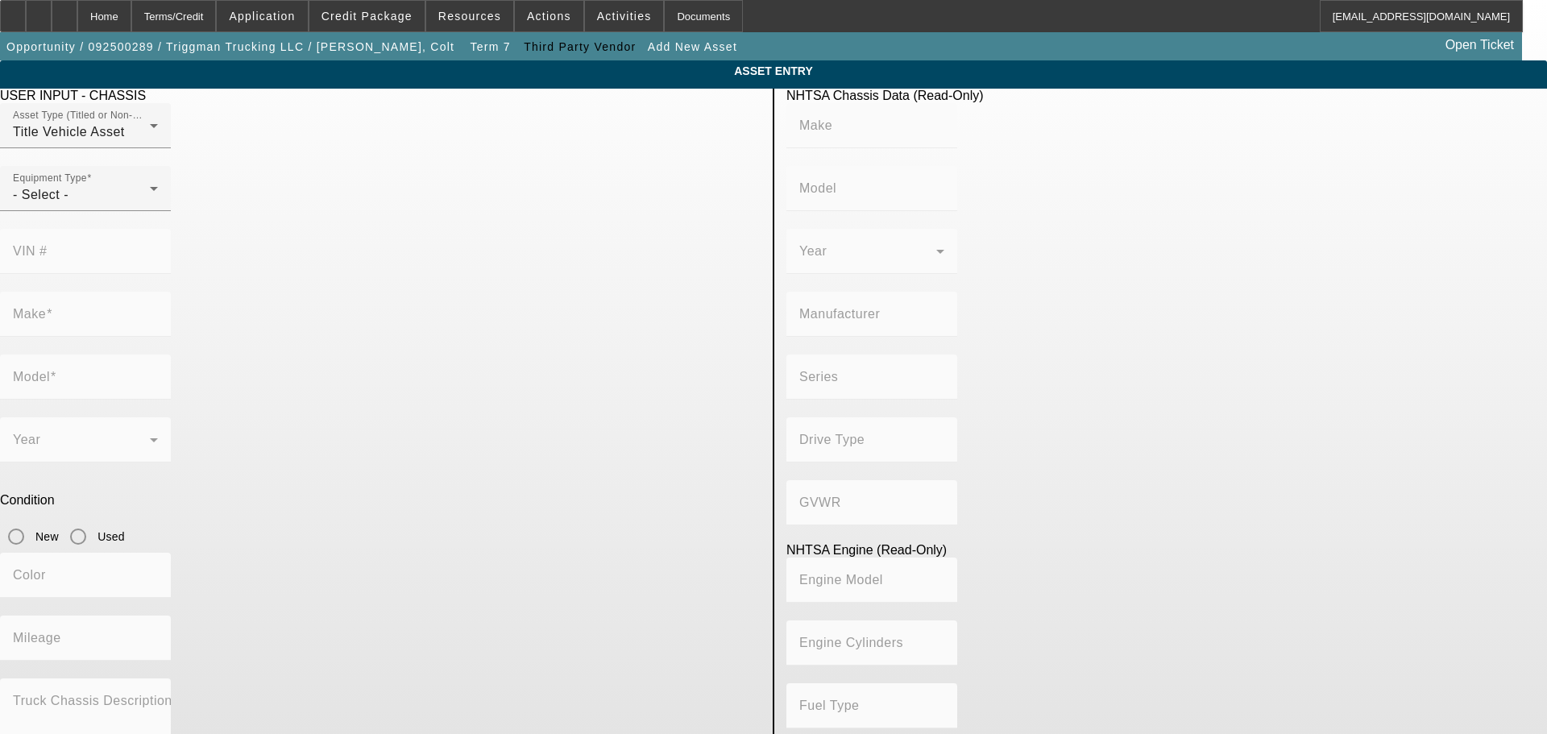
click at [530, 229] on div "Equipment Type - Select -" at bounding box center [380, 197] width 761 height 63
click at [164, 198] on icon at bounding box center [153, 188] width 19 height 19
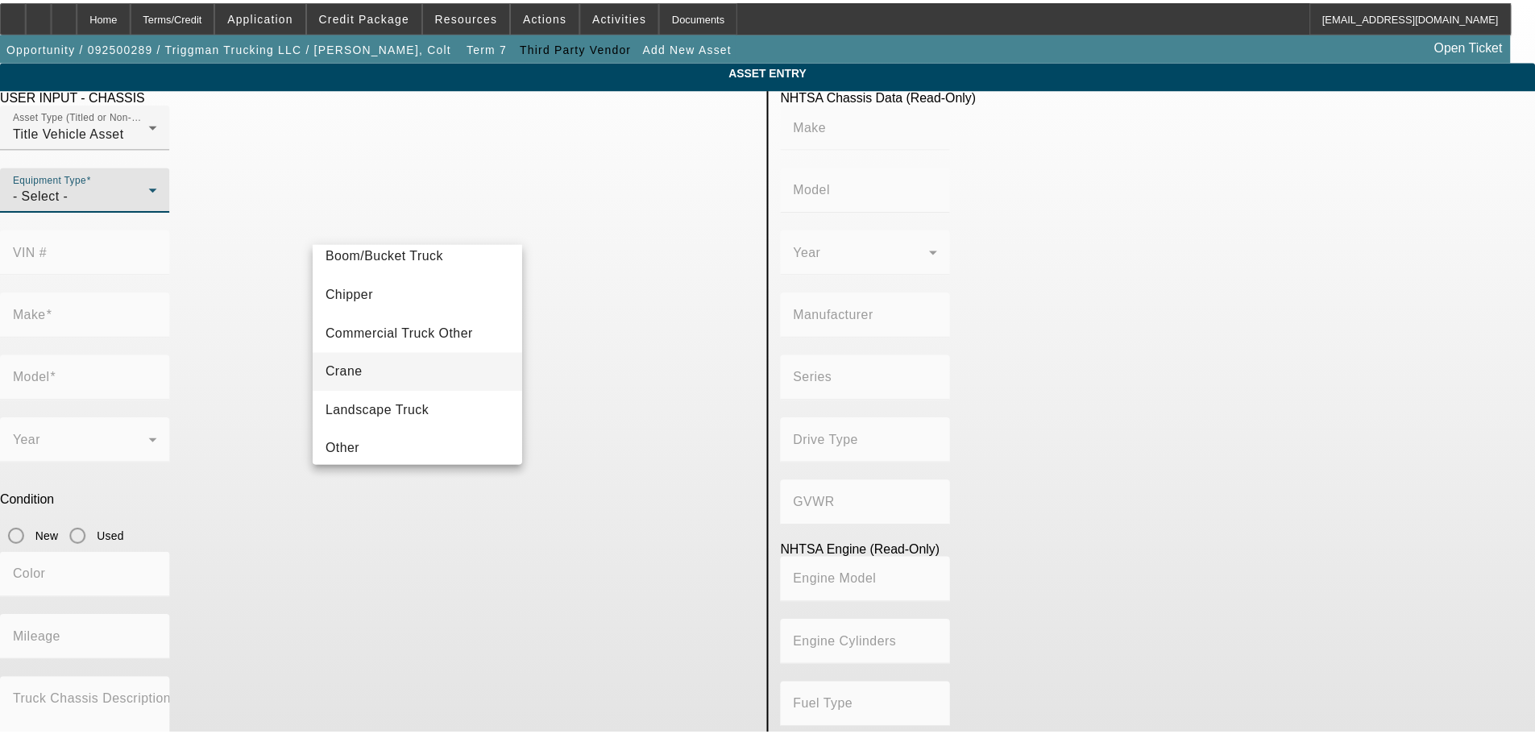
scroll to position [81, 0]
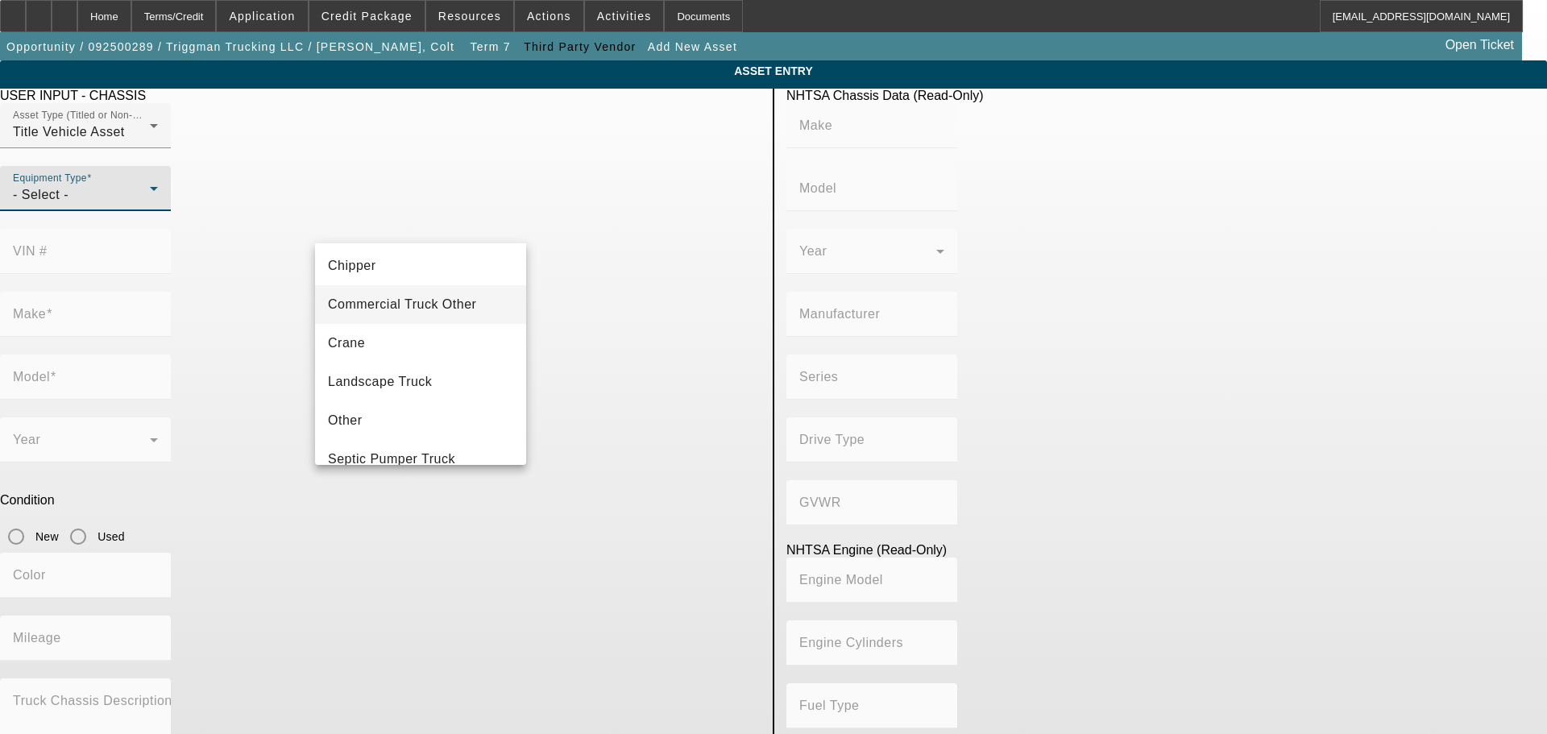
click at [453, 301] on span "Commercial Truck Other" at bounding box center [402, 304] width 148 height 19
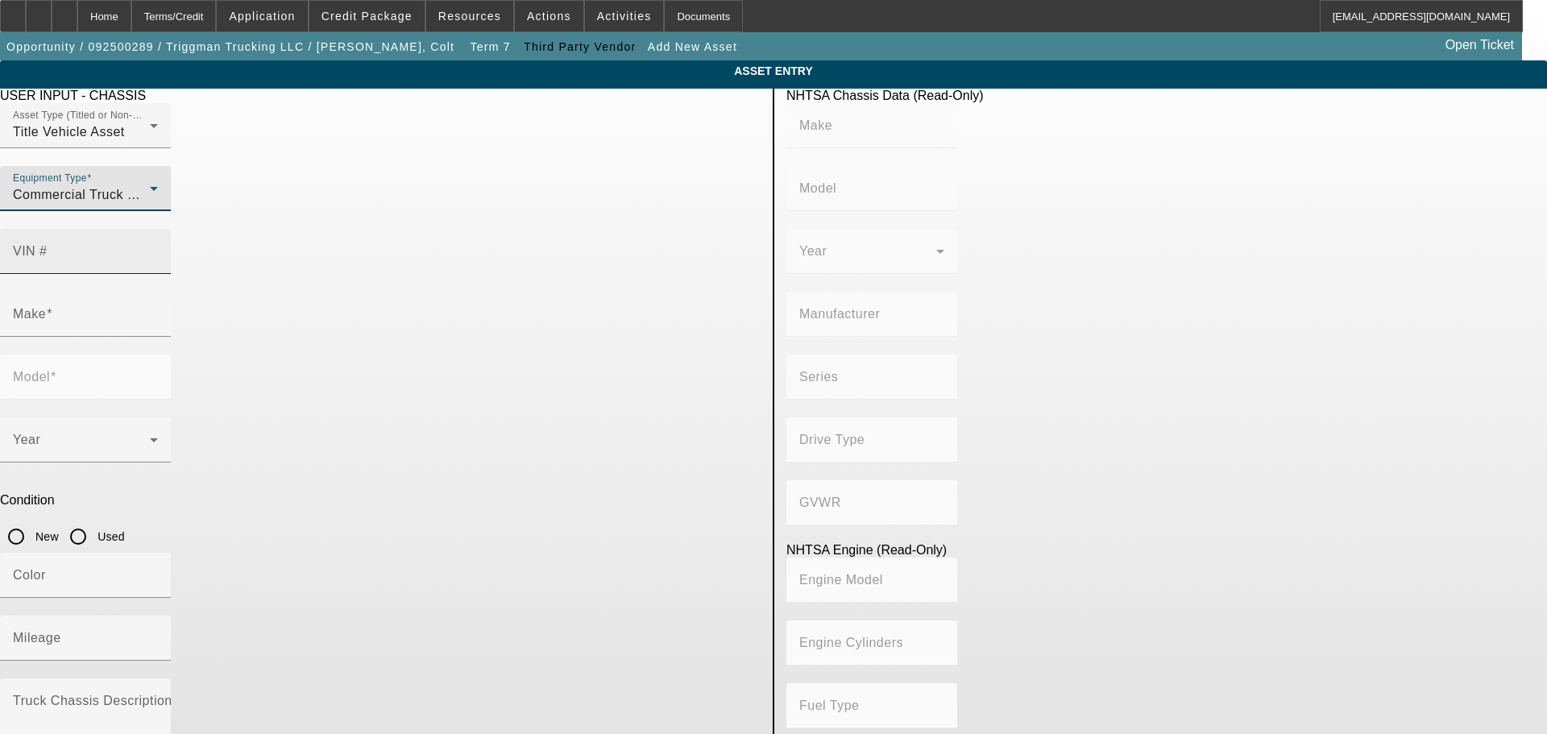
click at [158, 229] on div "VIN #" at bounding box center [85, 251] width 145 height 45
type input "1npclpex3ld676659"
type input "PETERBILT"
type input "567"
type input "PETERBILT MOTORS COMPANY"
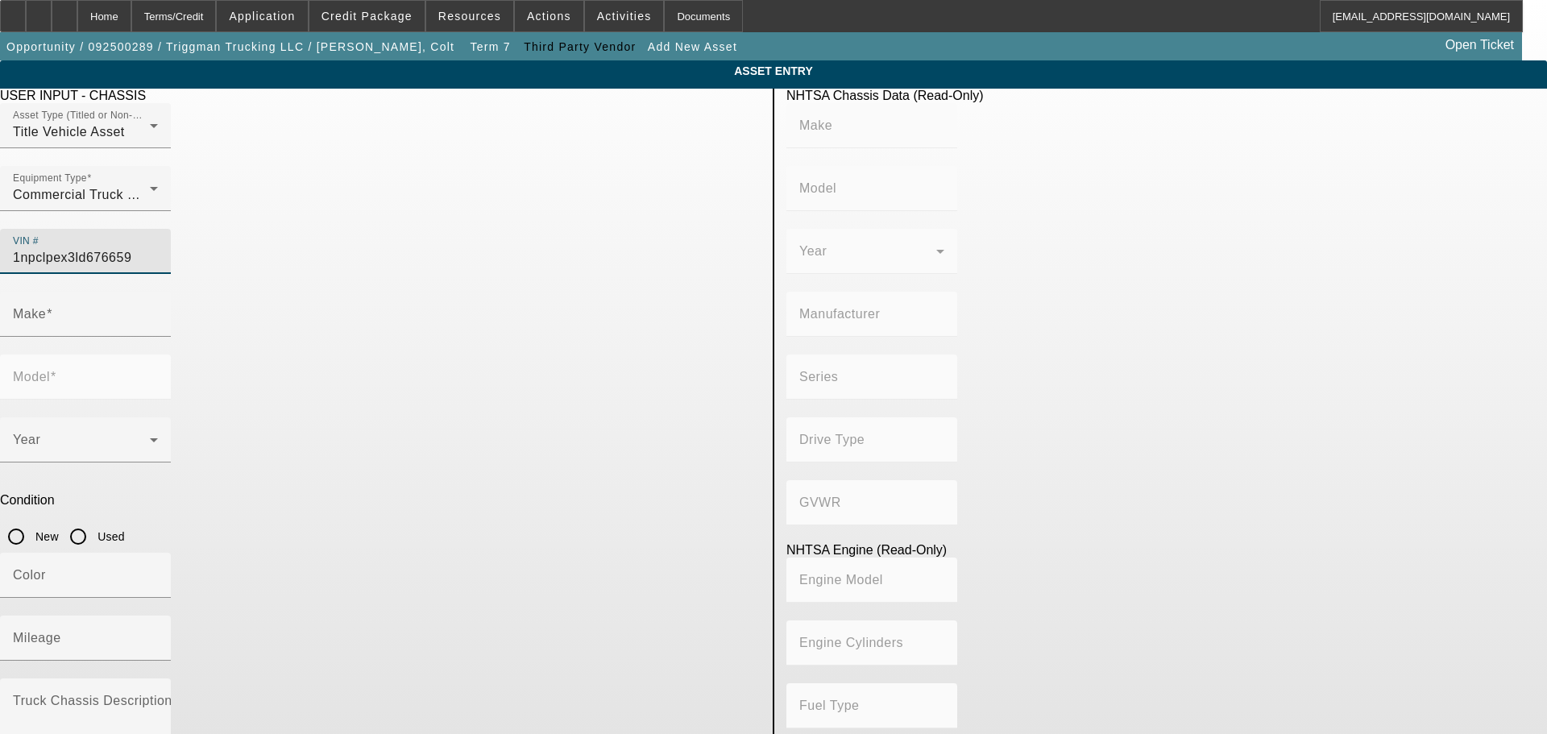
type input "6x4"
type input "Class 8: 33,001 lb and above (14,969 kg and above)"
type input "MX/MX-13"
type input "6"
type input "Diesel"
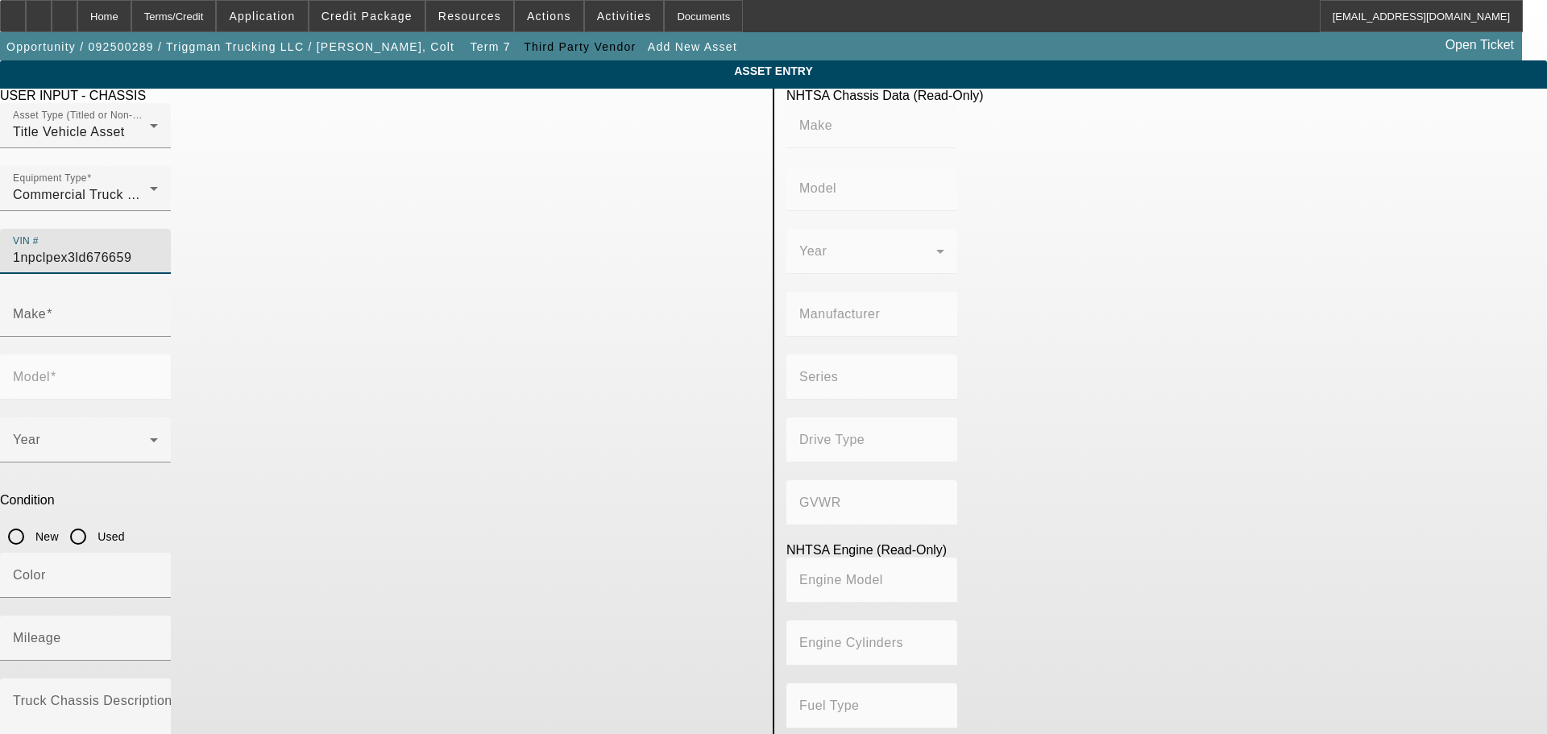
type input "787.20629882204"
type input "12.9"
type input "PETERBILT"
type input "567"
type input "1NPCLPEX3LD676659"
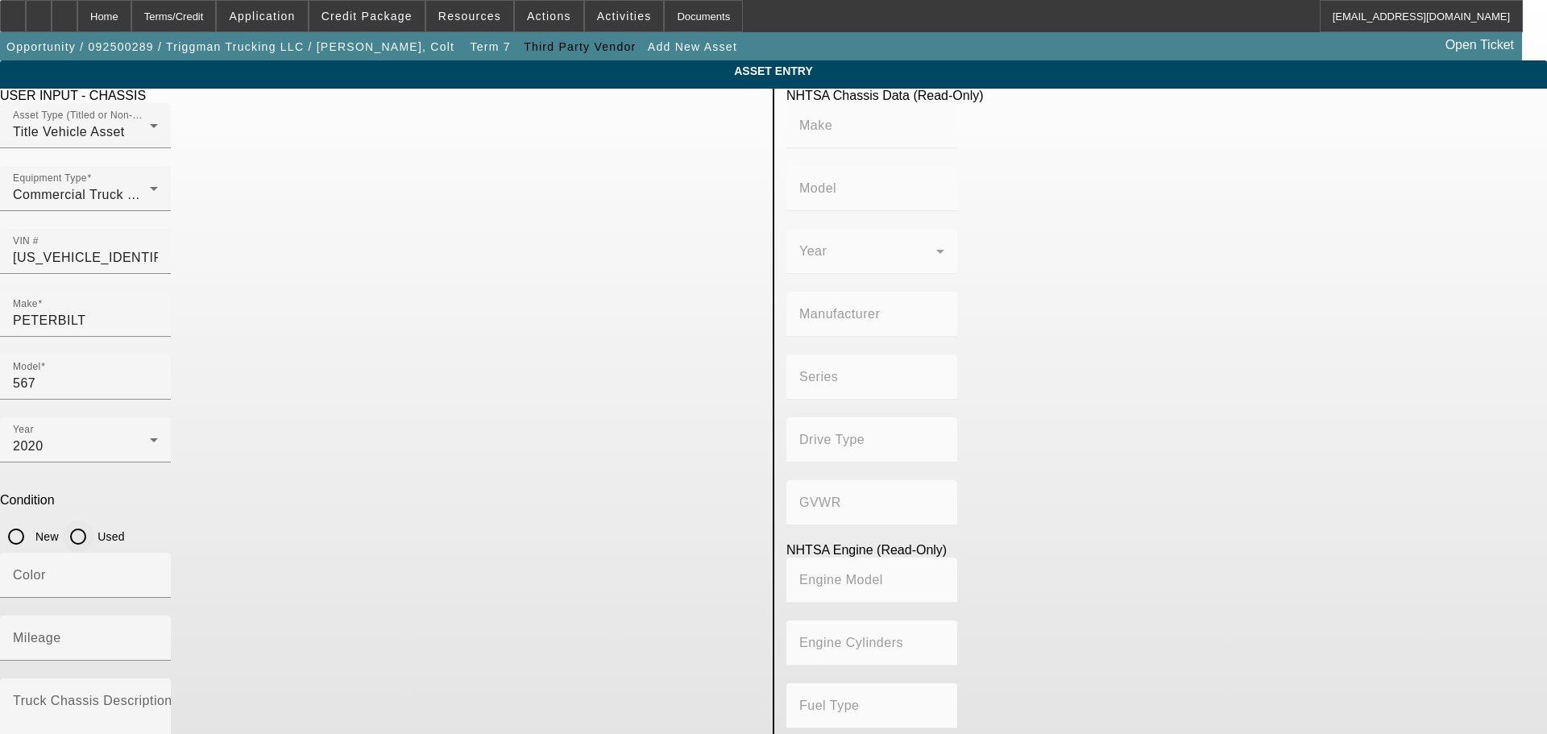
click at [94, 520] on input "Used" at bounding box center [78, 536] width 32 height 32
radio input "true"
type input "PETERBILT"
type input "567"
type input "PETERBILT MOTORS COMPANY"
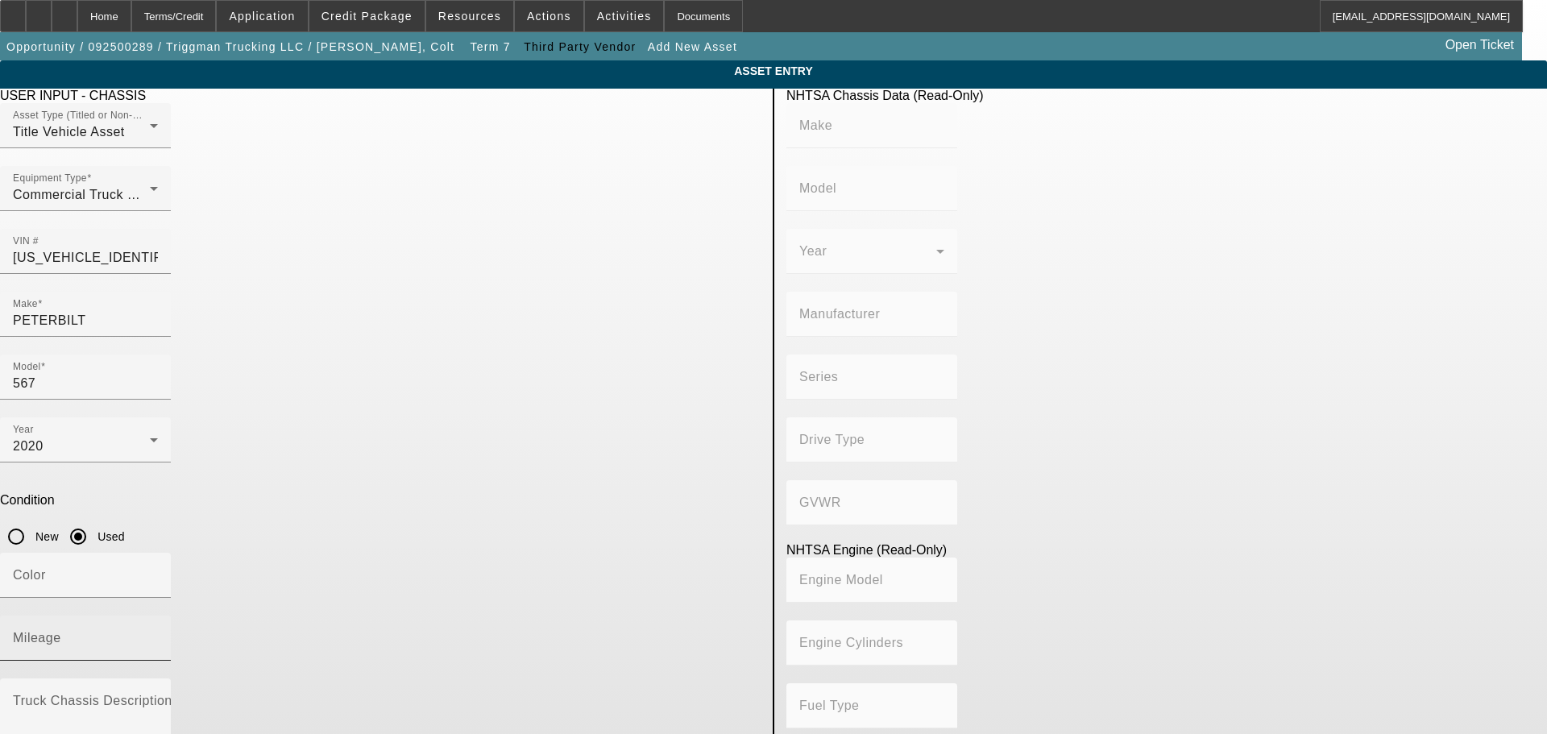
type input "6x4"
type input "Class 8: 33,001 lb and above (14,969 kg and above)"
type input "MX/MX-13"
type input "6"
type input "Diesel"
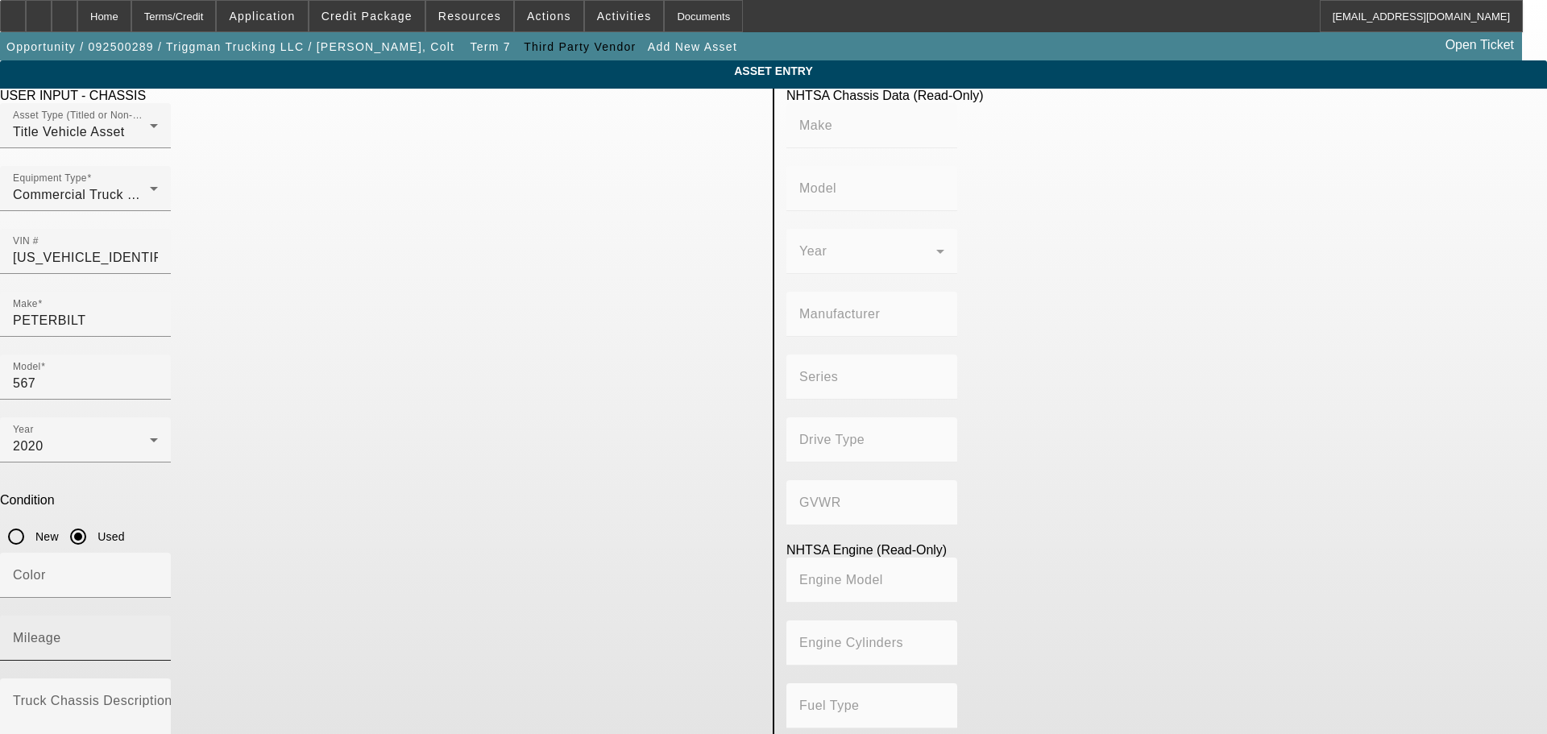
type input "787.20629882204"
type input "12.9"
click at [158, 616] on div "Mileage" at bounding box center [85, 638] width 145 height 45
type input "506848"
click at [686, 493] on p "Condition" at bounding box center [380, 500] width 761 height 15
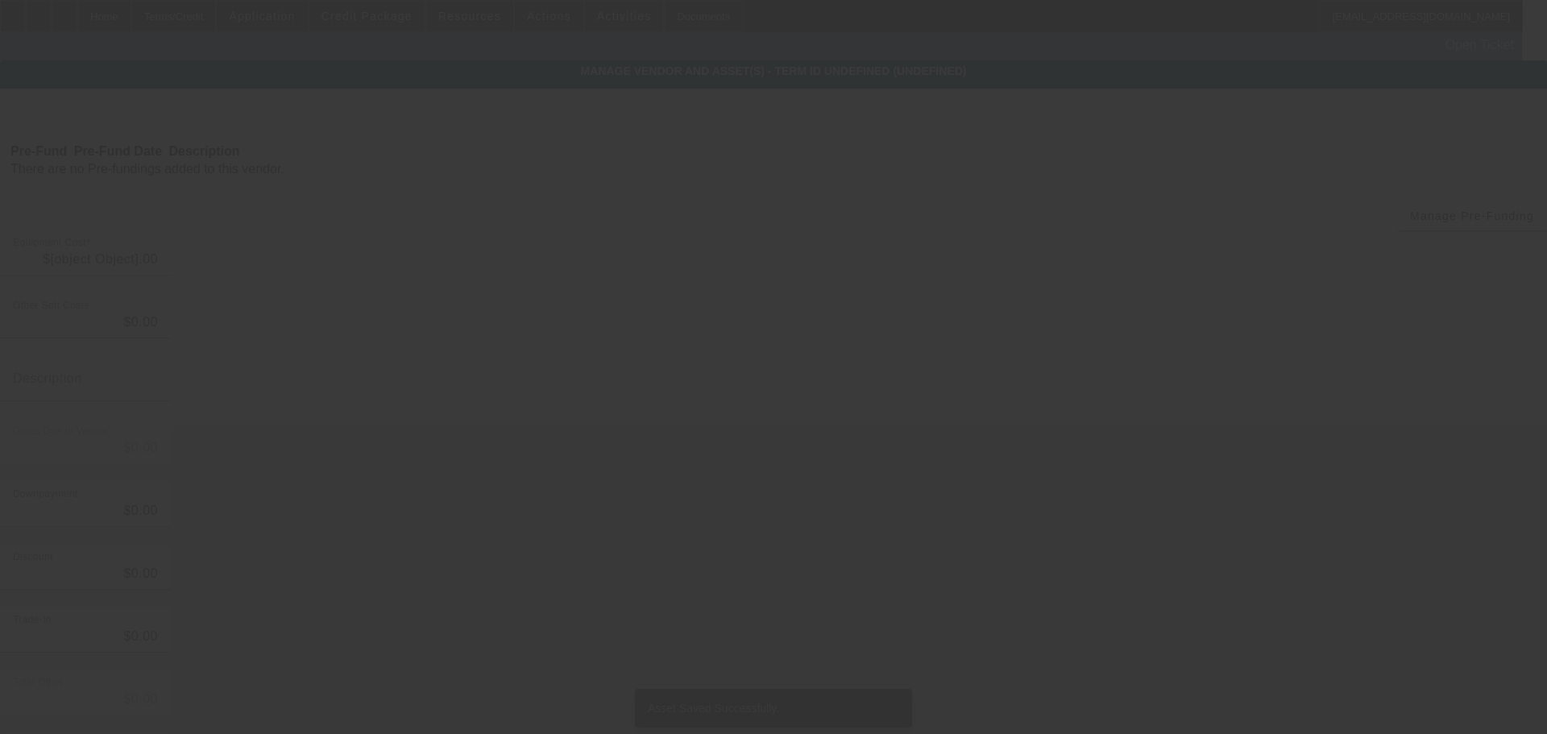
type input "$128,000.00"
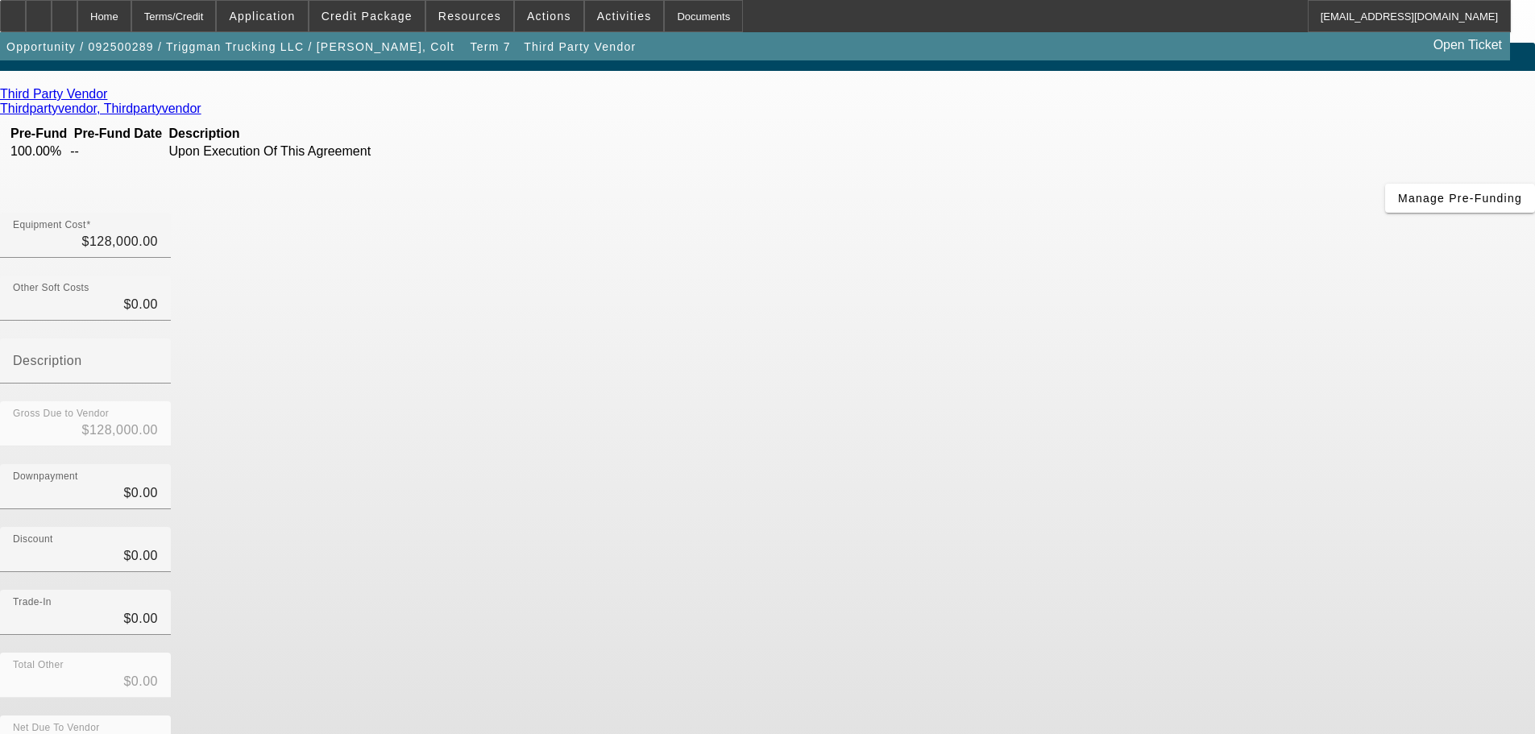
scroll to position [22, 0]
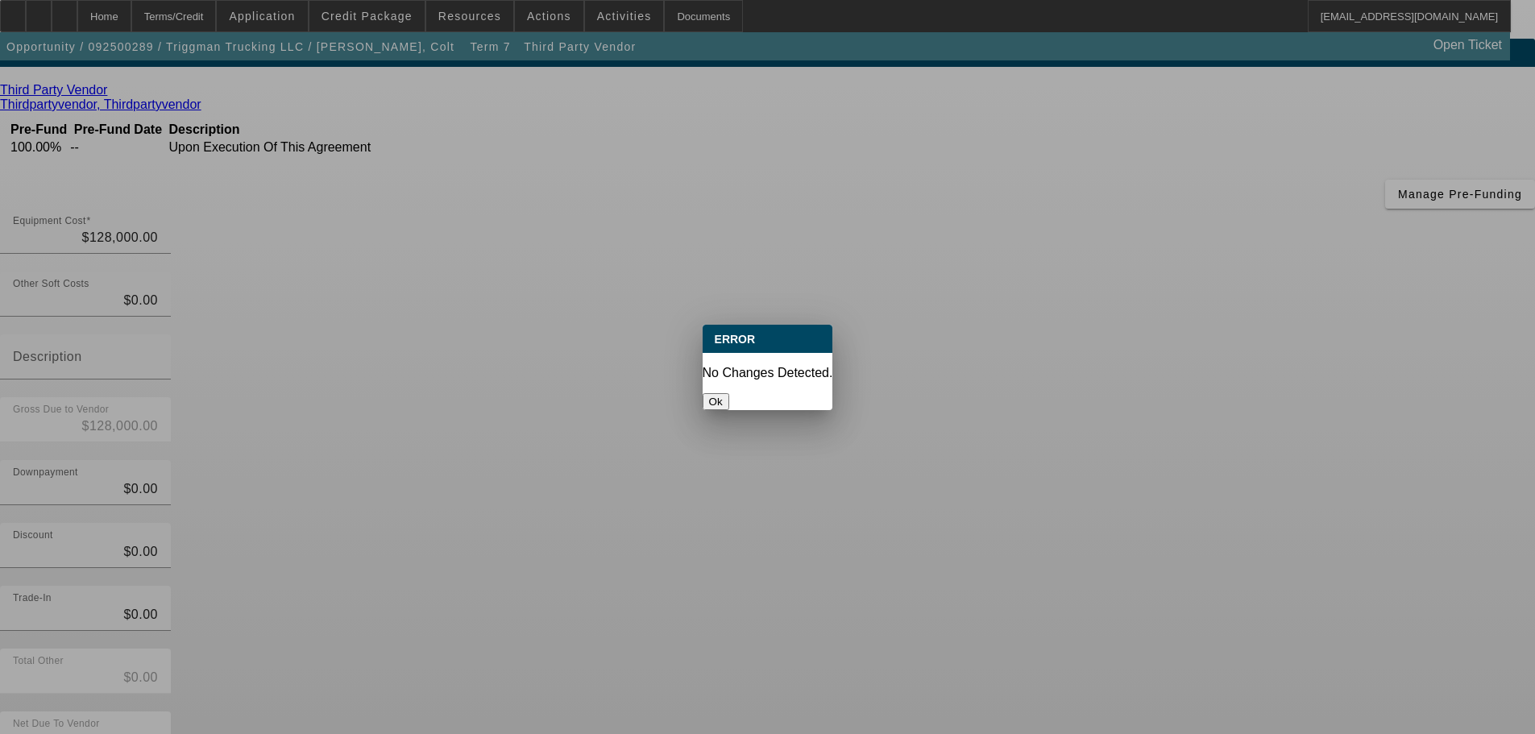
click at [729, 393] on button "Ok" at bounding box center [716, 401] width 27 height 17
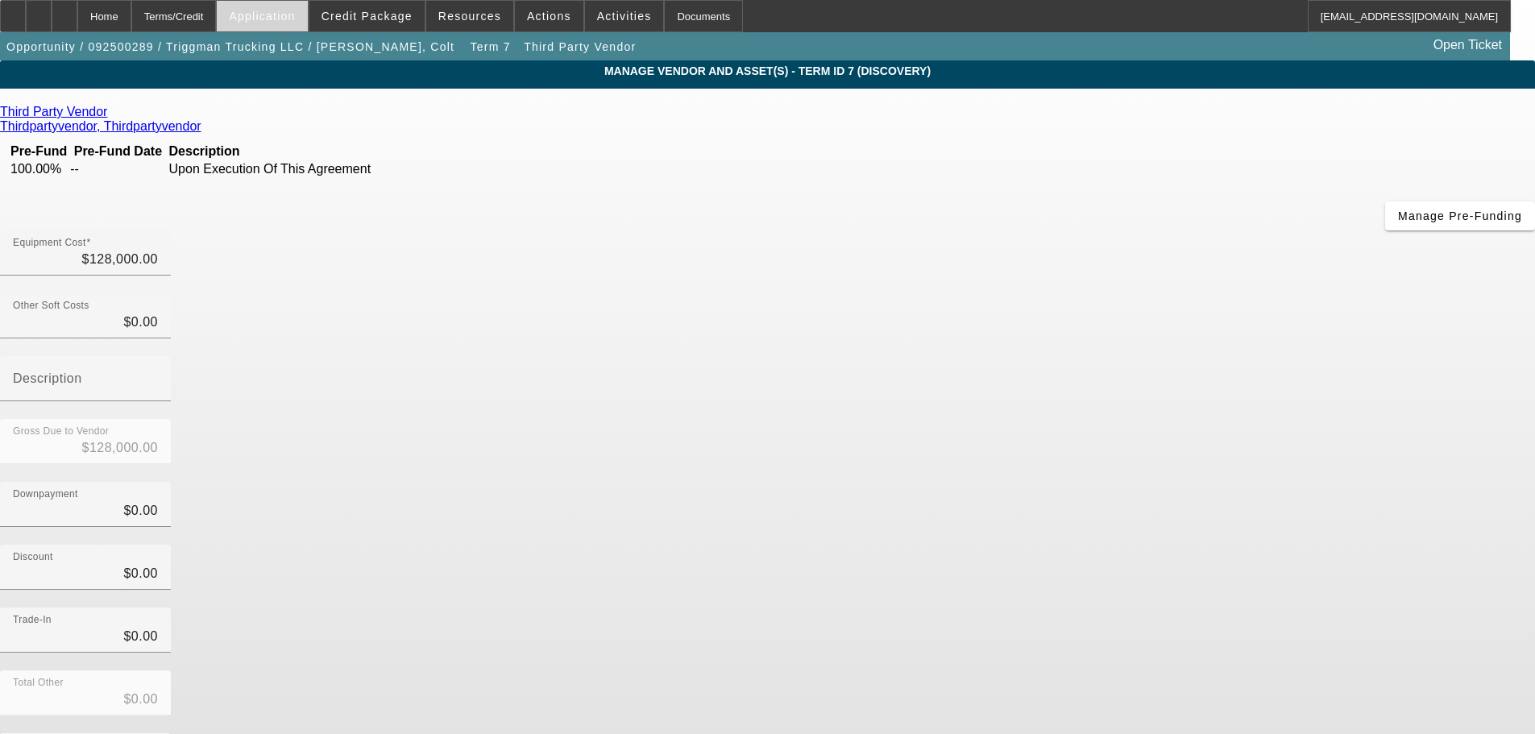
scroll to position [22, 0]
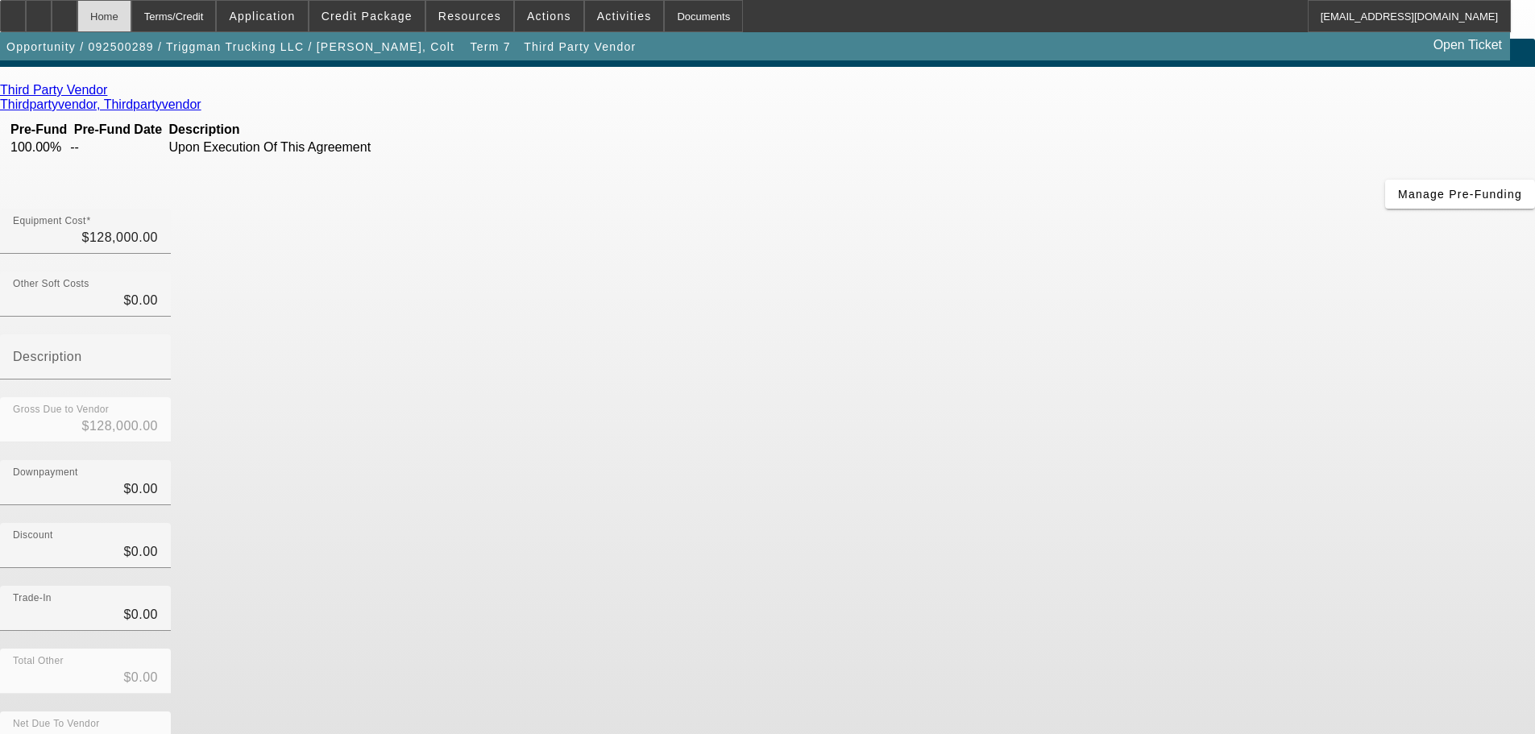
click at [131, 12] on div "Home" at bounding box center [104, 16] width 54 height 32
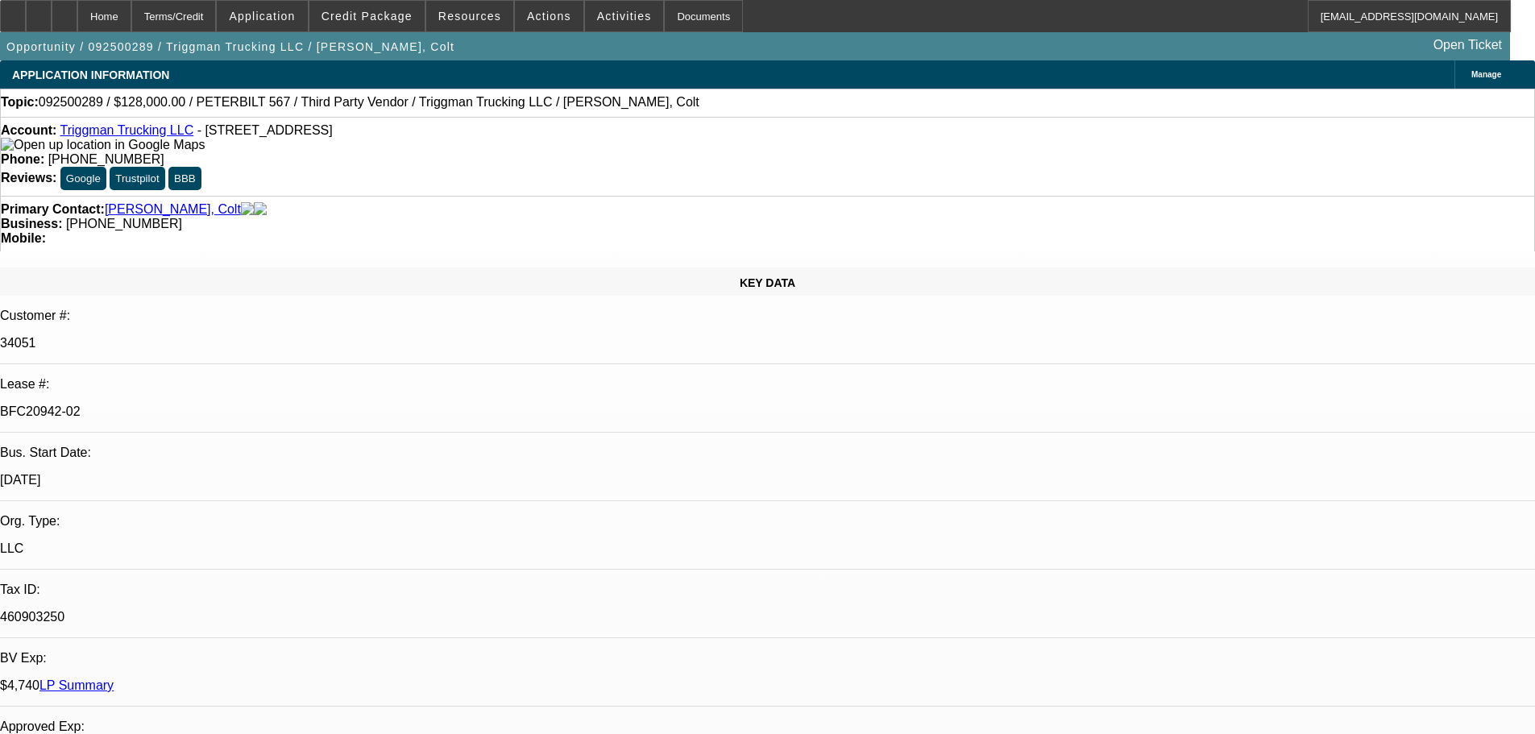
select select "0"
select select "2"
select select "0"
select select "6"
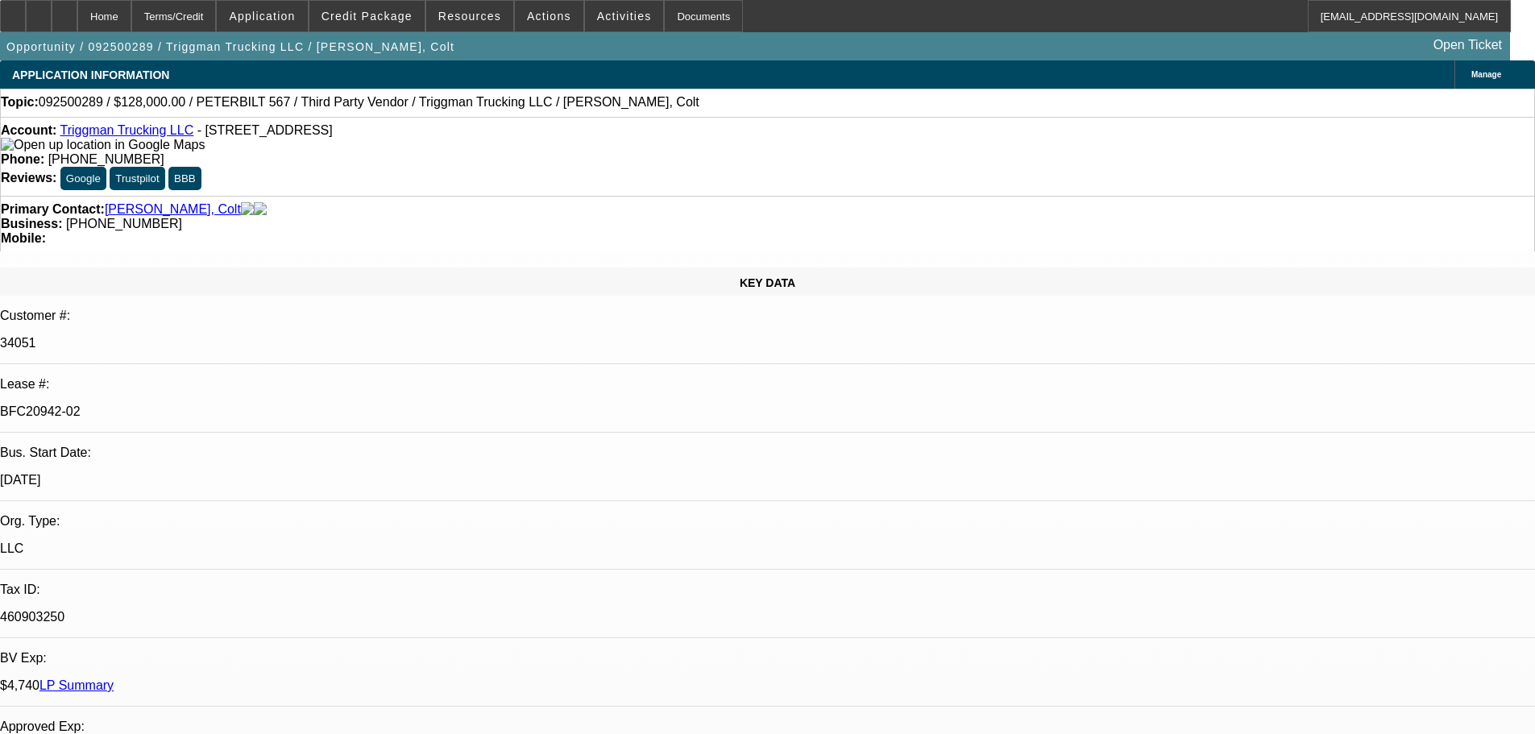
select select "0"
select select "2"
select select "0"
select select "6"
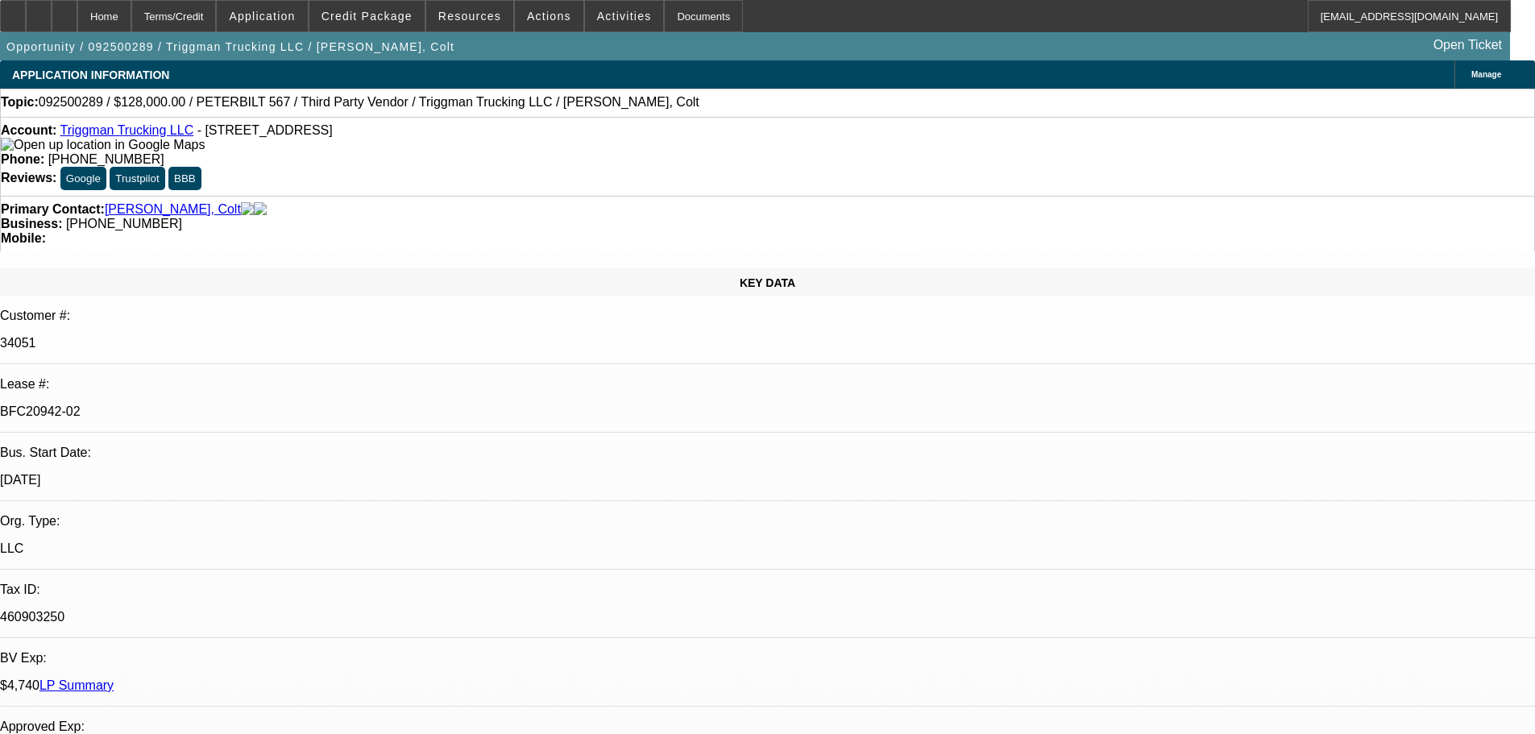
select select "0"
select select "2"
select select "0"
select select "6"
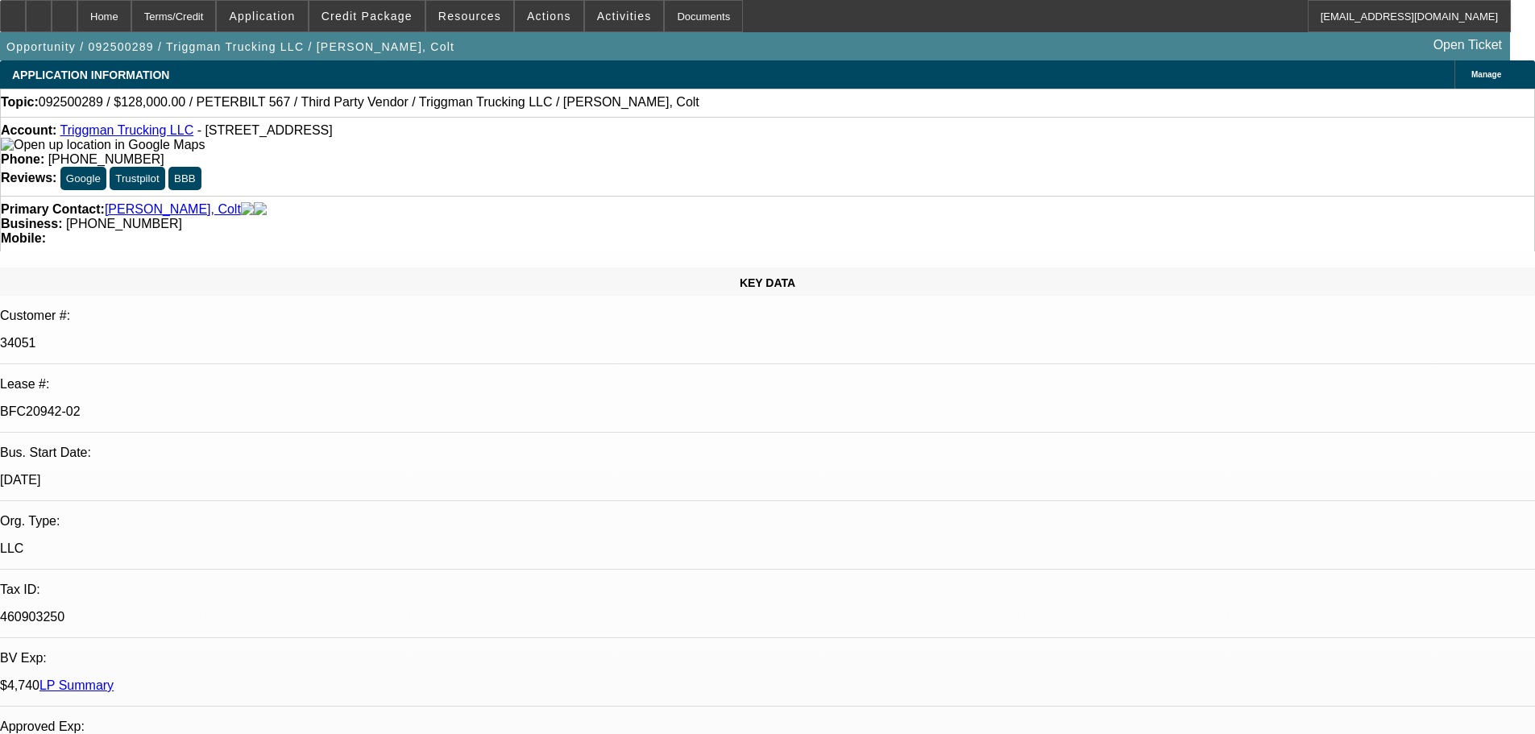
select select "0"
select select "2"
select select "0"
select select "6"
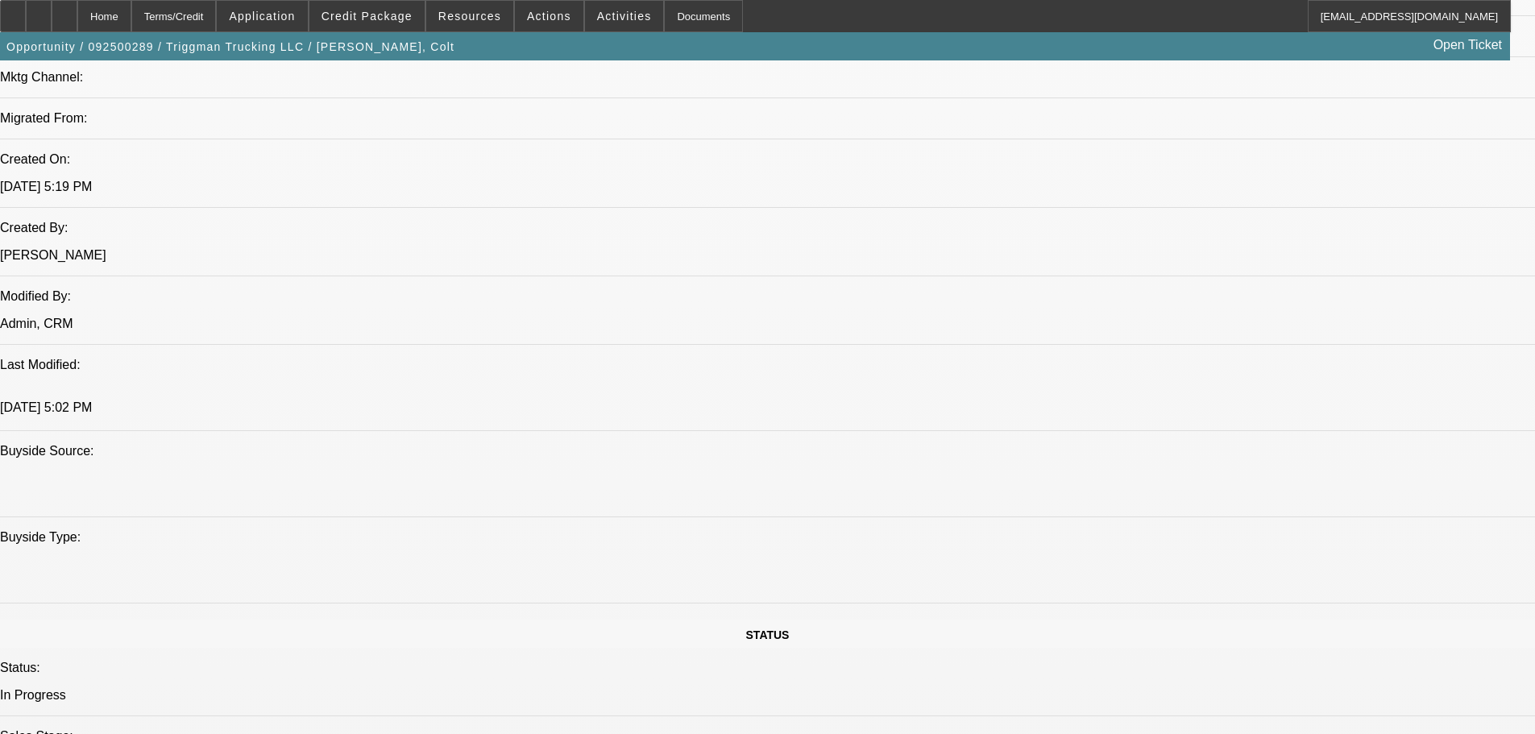
scroll to position [645, 0]
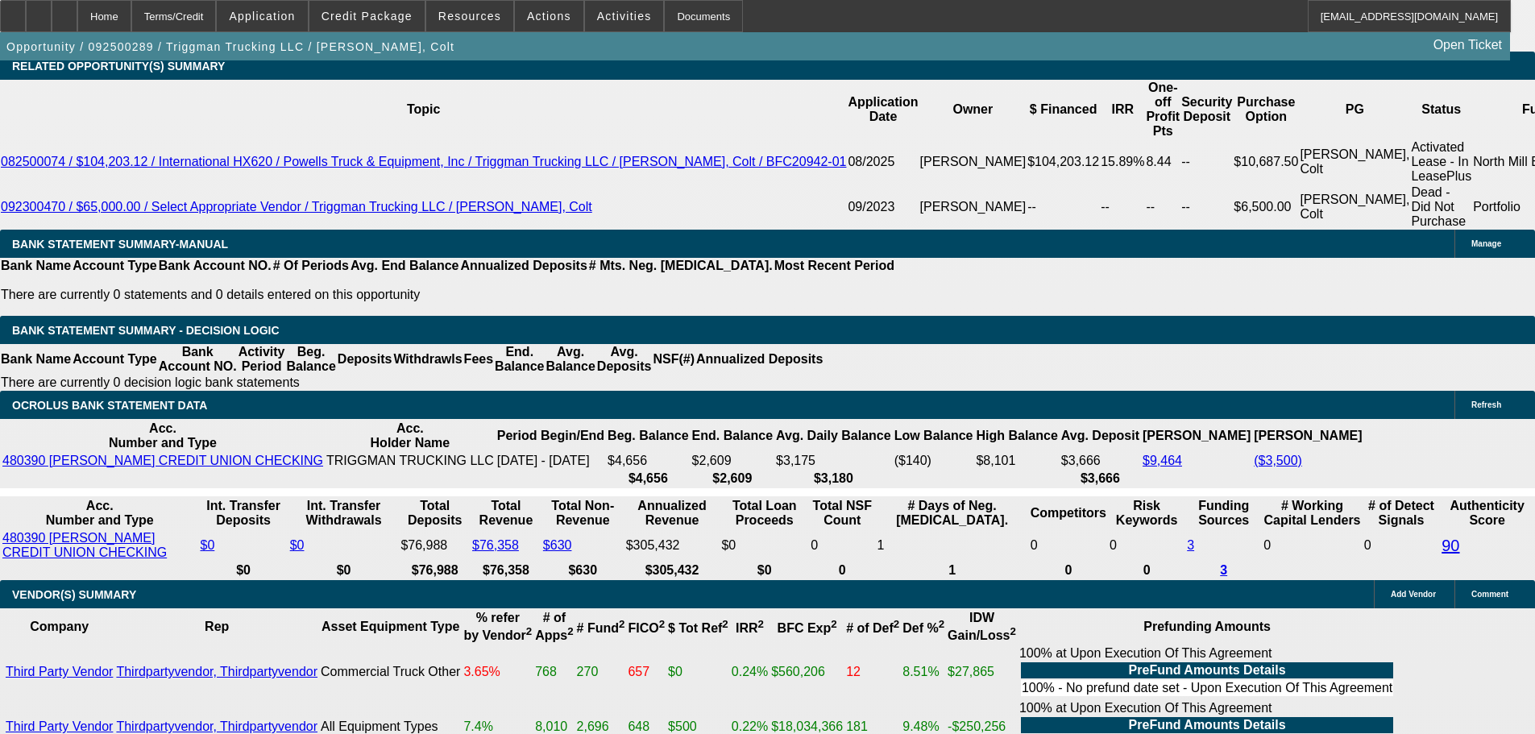
scroll to position [2417, 0]
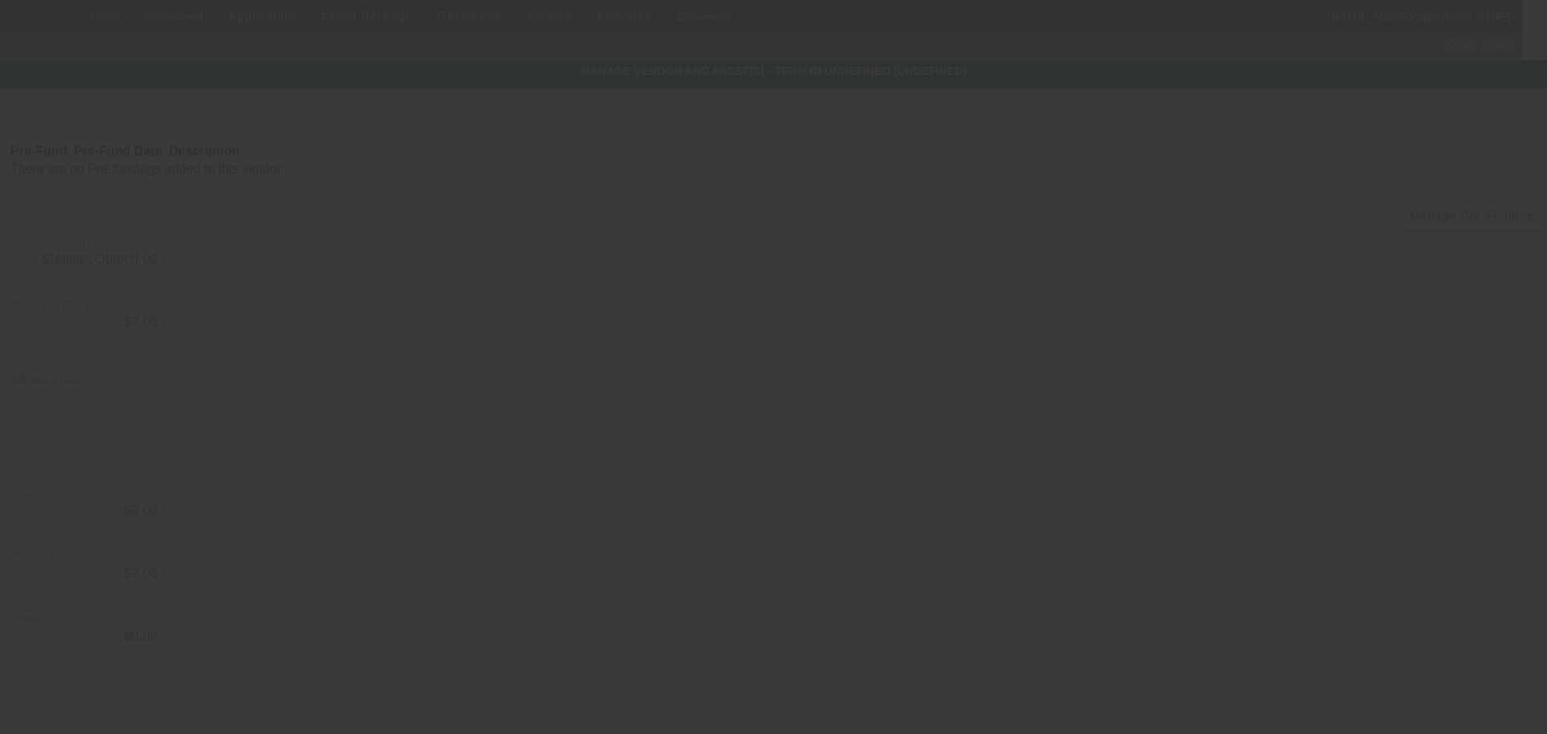
type input "$128,000.00"
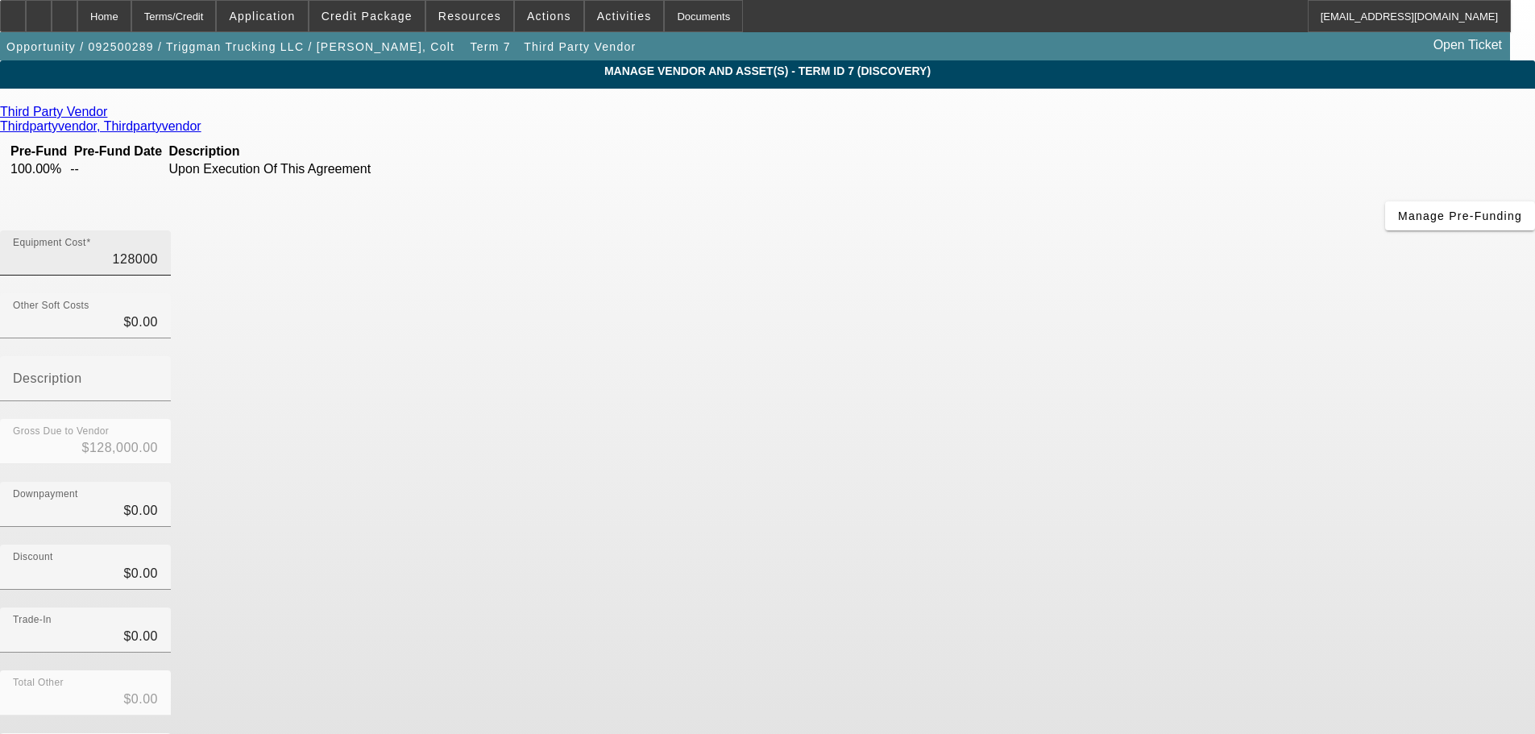
click at [158, 250] on input "128000" at bounding box center [85, 259] width 145 height 19
type input "1"
type input "$1.00"
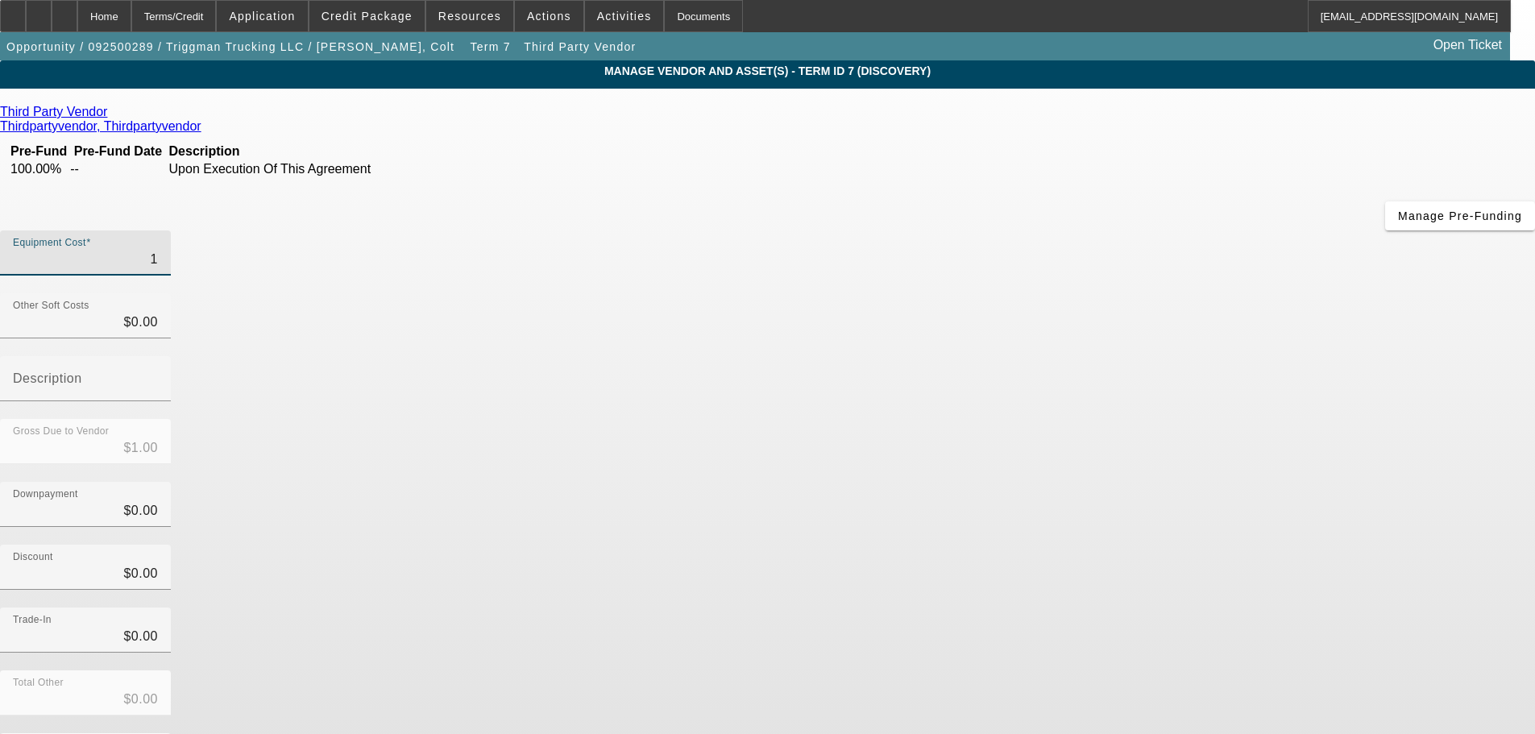
type input "12"
type input "$12.00"
type input "126"
type input "$126.00"
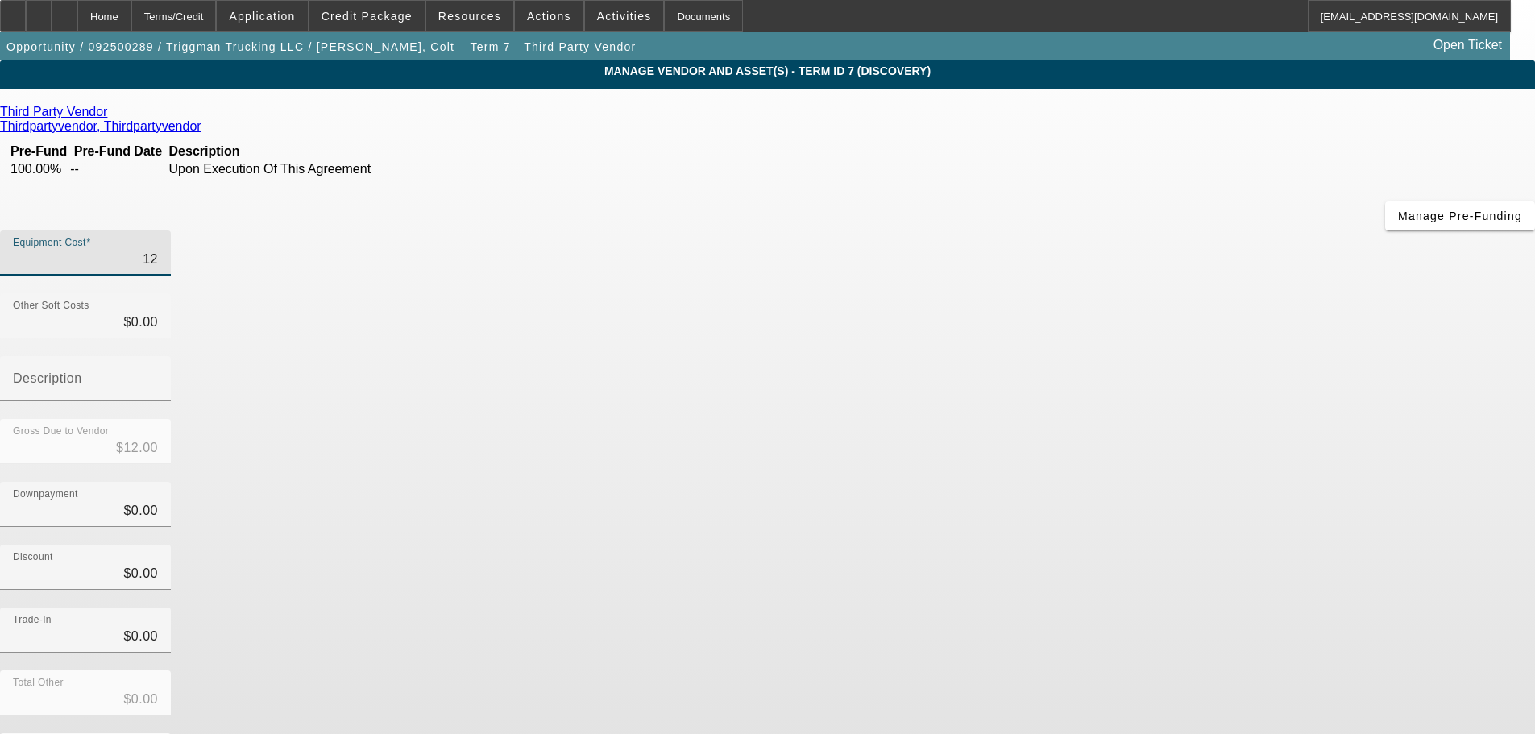
type input "$126.00"
type input "1265"
type input "$1,265.00"
type input "12650"
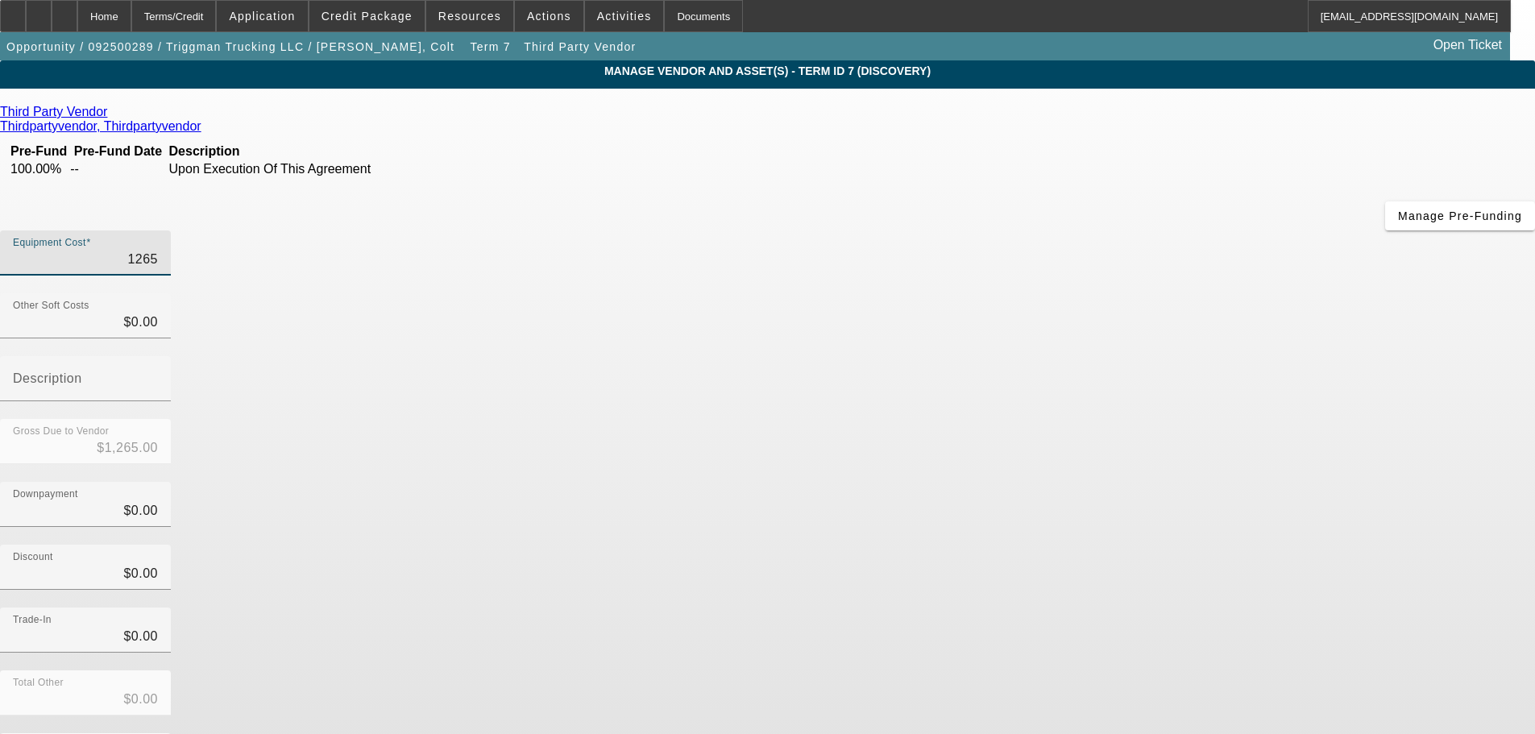
type input "$12,650.00"
type input "126500"
type input "$126,500.00"
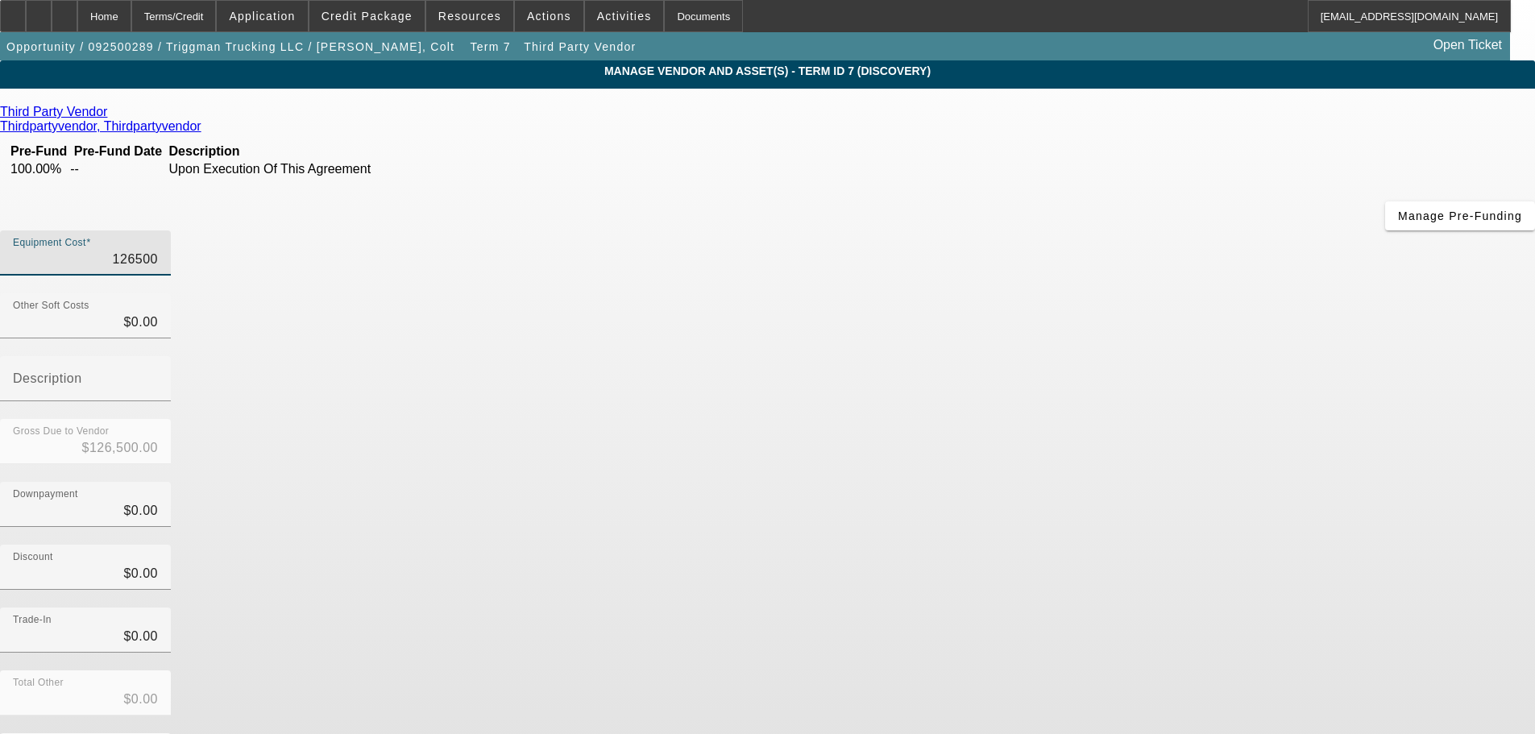
type input "$126,500.00"
click at [1163, 482] on div "Downpayment $0.00" at bounding box center [767, 513] width 1535 height 63
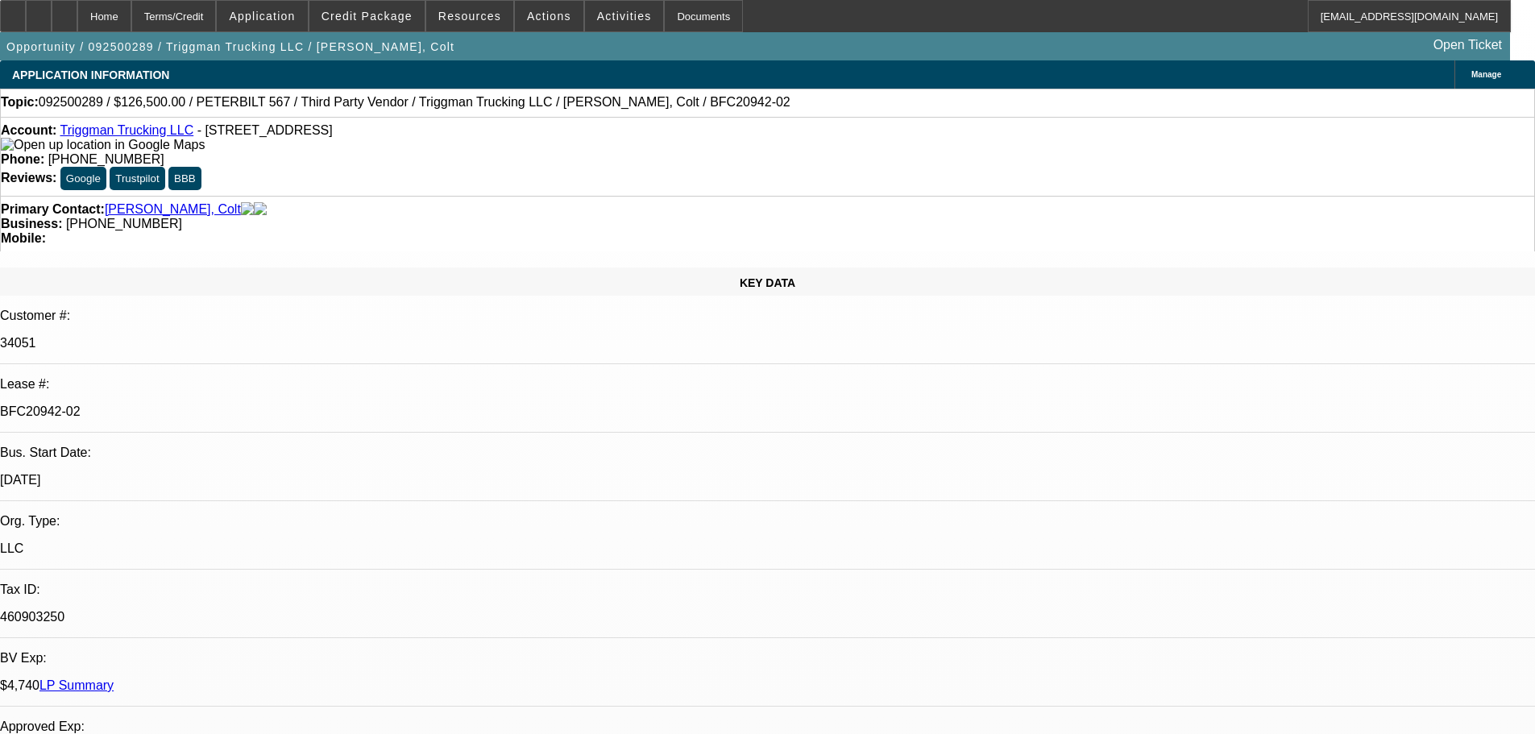
select select "0"
select select "2"
select select "0"
select select "6"
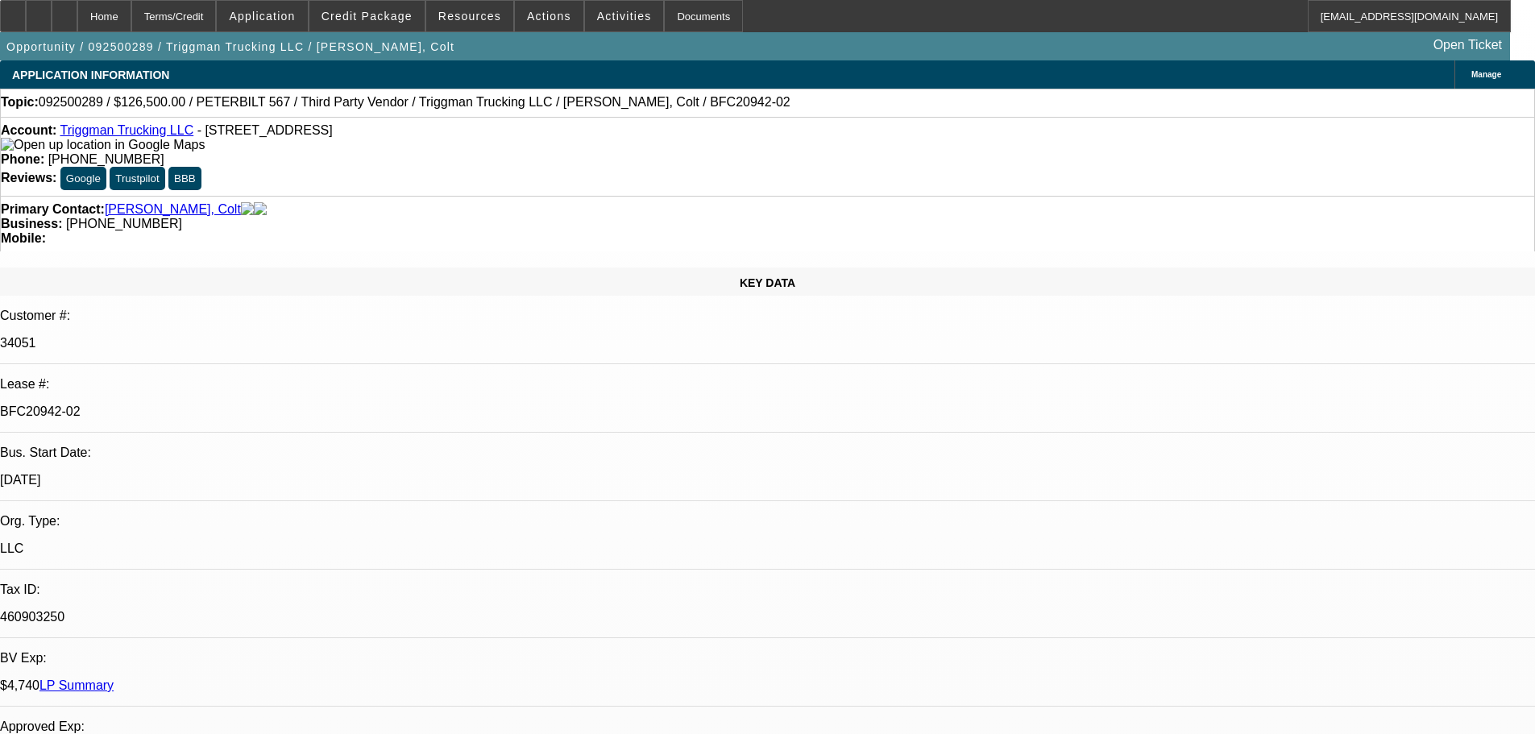
select select "0"
select select "2"
select select "0"
select select "6"
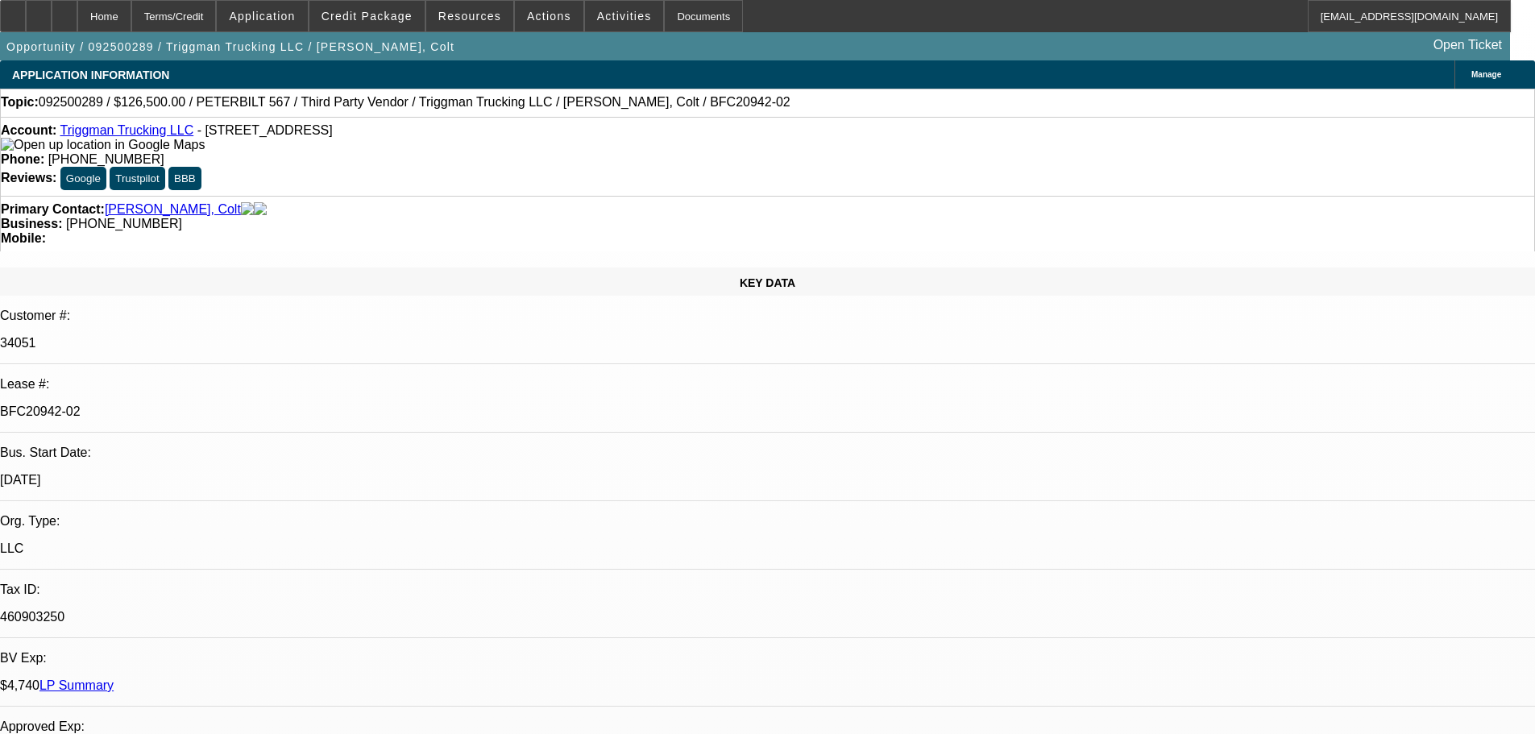
select select "0"
select select "2"
select select "0"
select select "6"
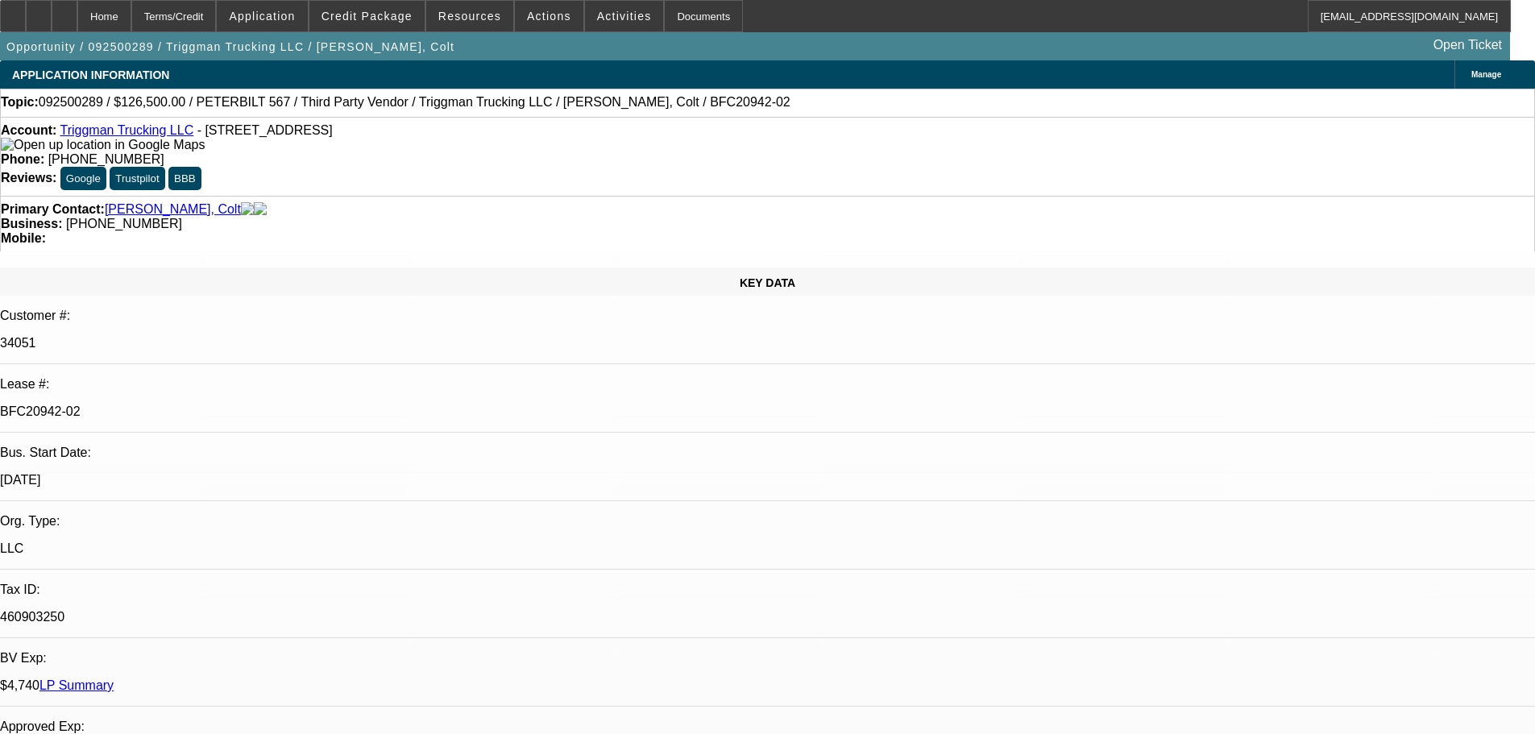
select select "0"
select select "2"
select select "0"
select select "6"
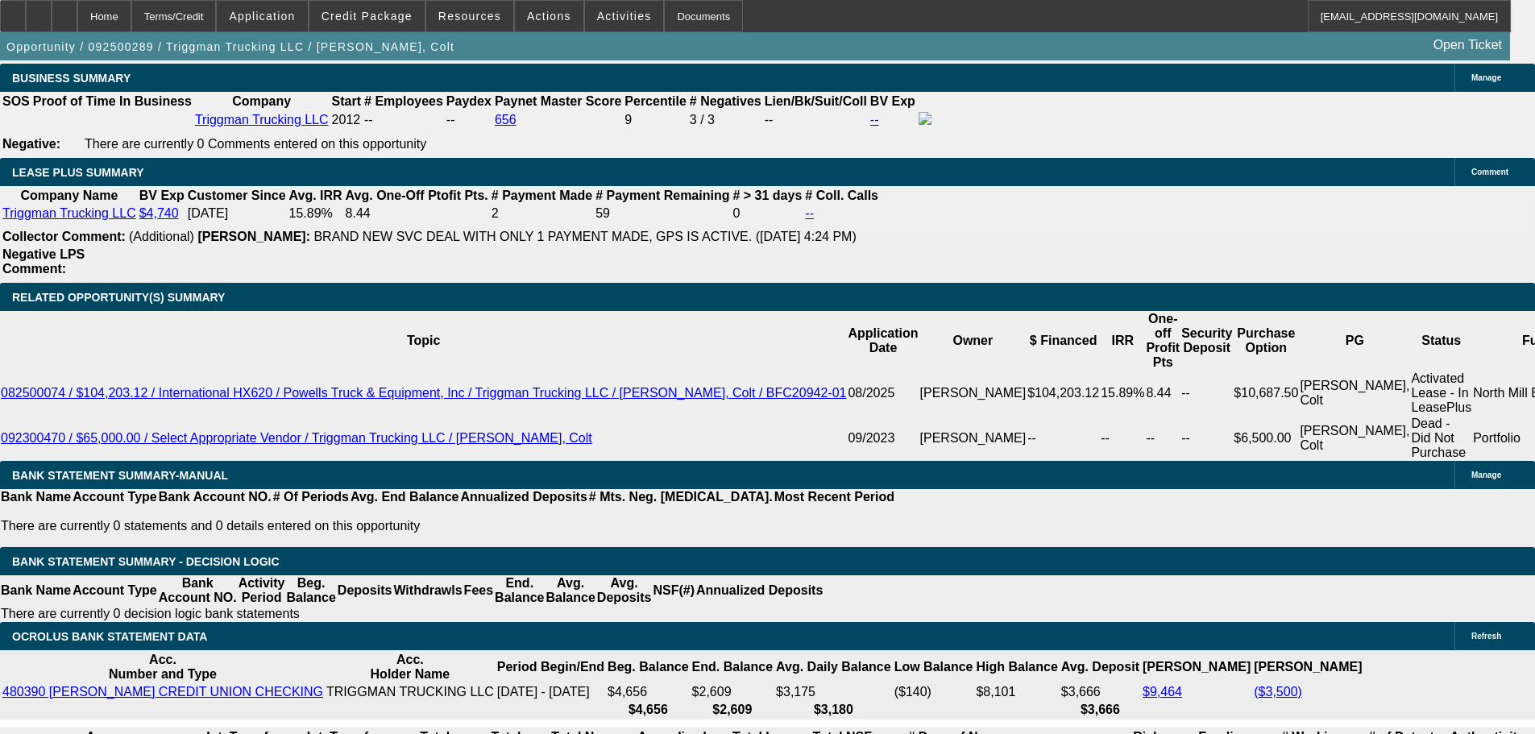
scroll to position [2820, 0]
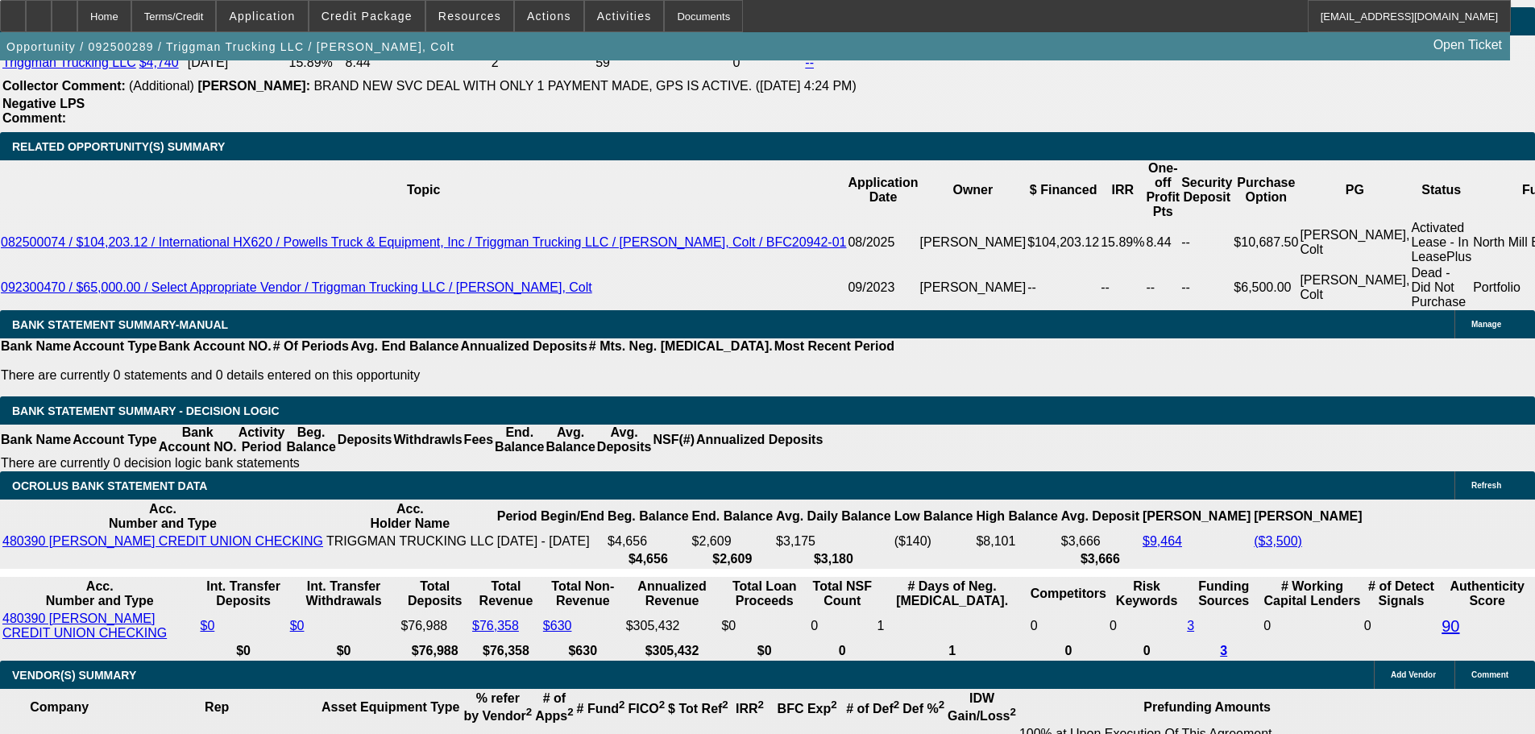
type input "$3,005.38"
type input "UNKNOWN"
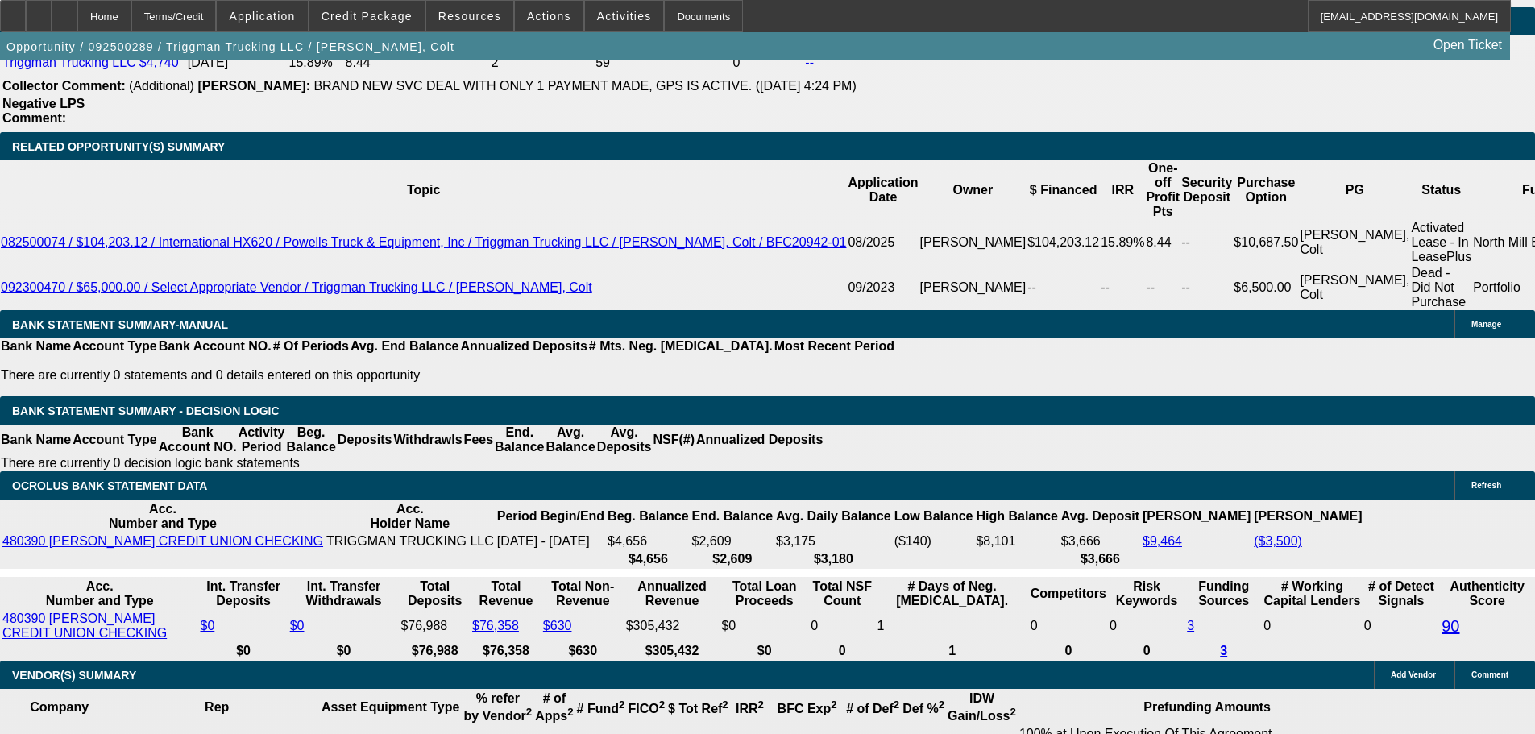
type input "$30"
type input "$3004"
type input "14.9"
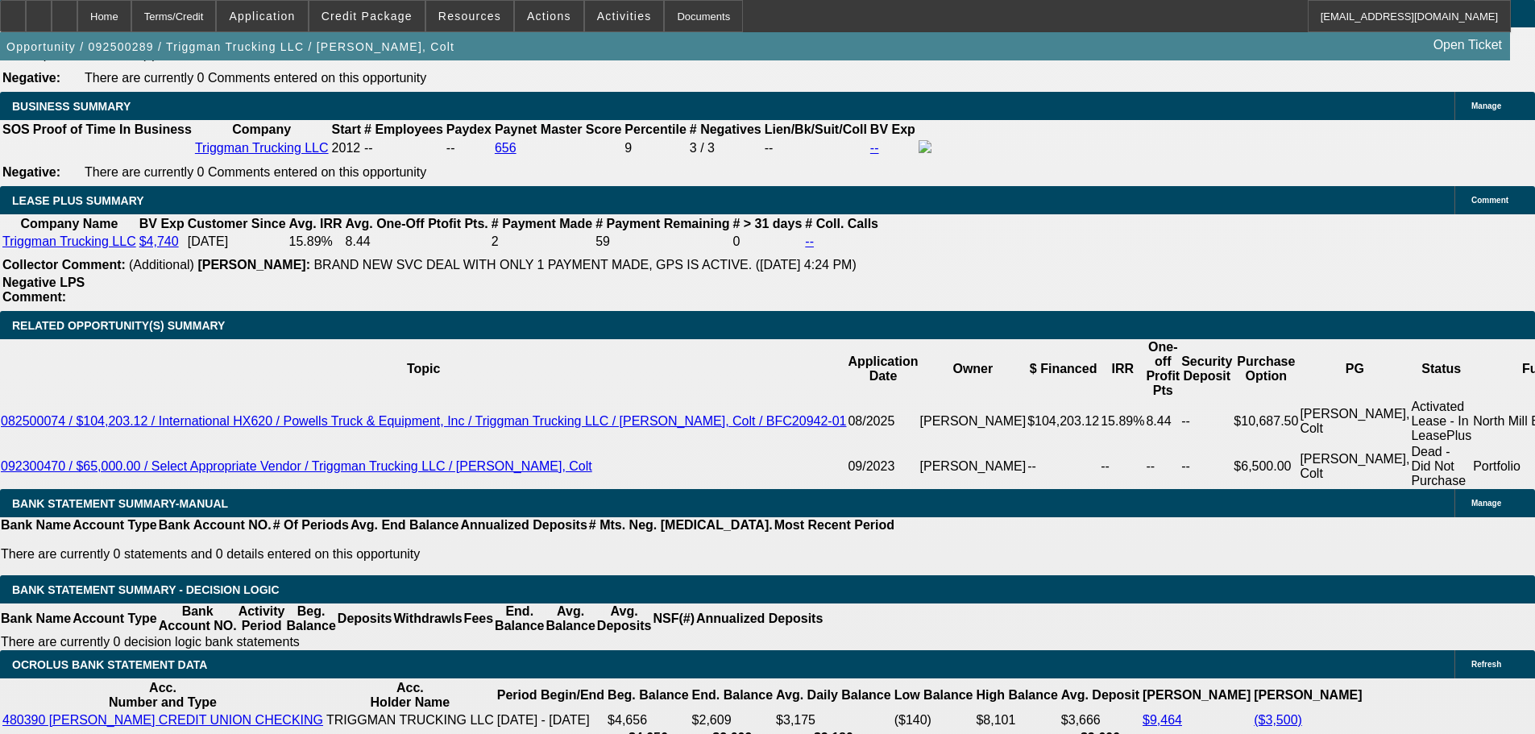
scroll to position [2578, 0]
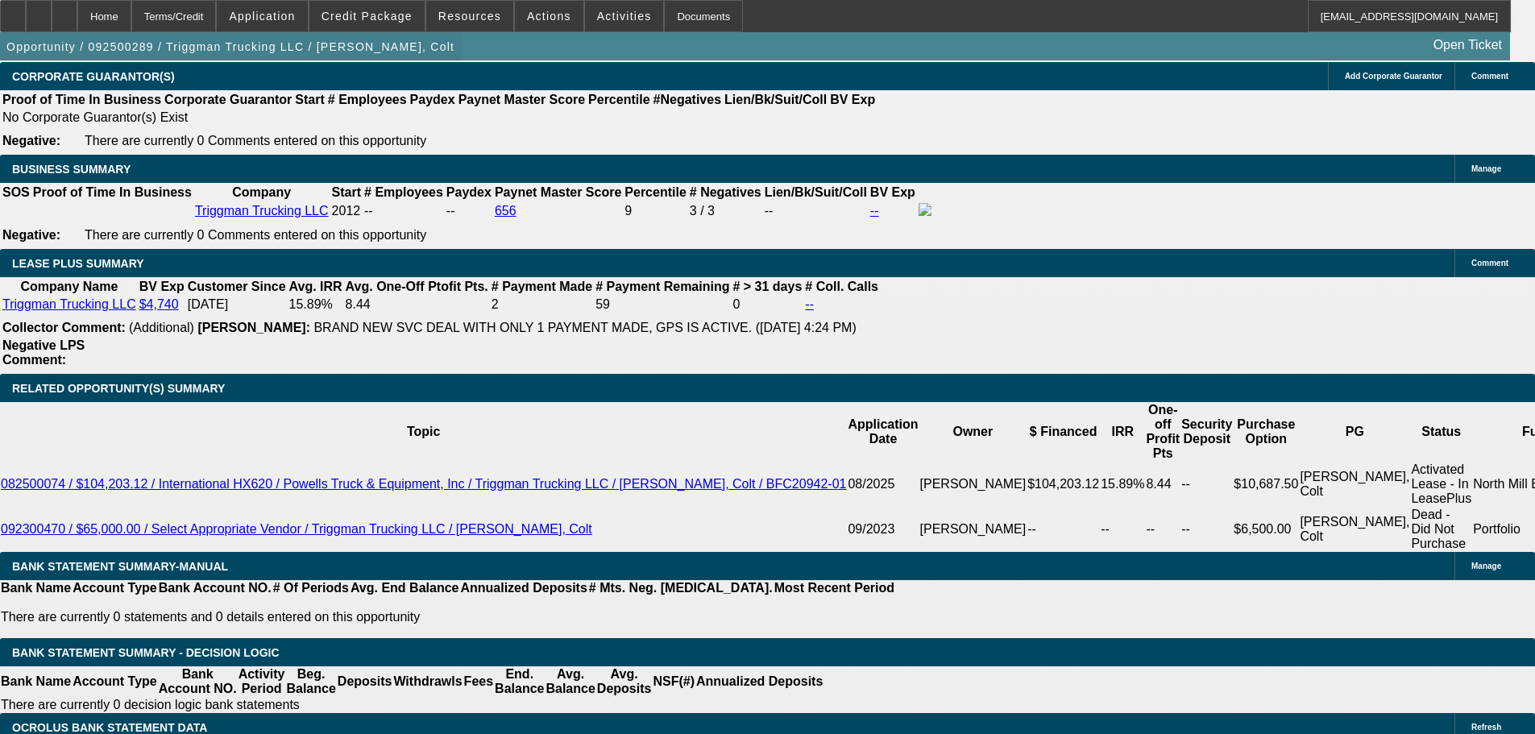
type input "$3,004.00"
click at [247, 66] on span "button" at bounding box center [230, 46] width 461 height 39
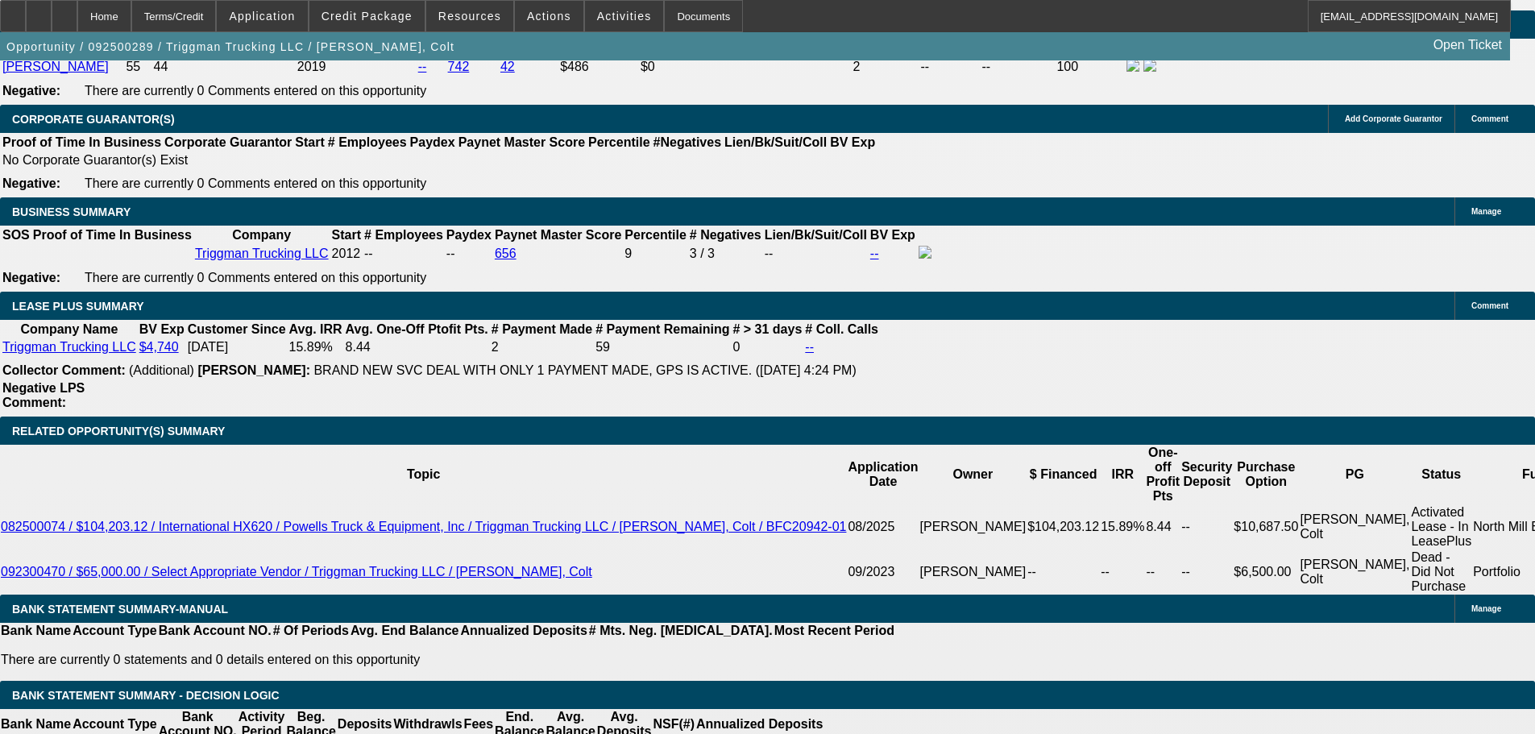
scroll to position [2498, 0]
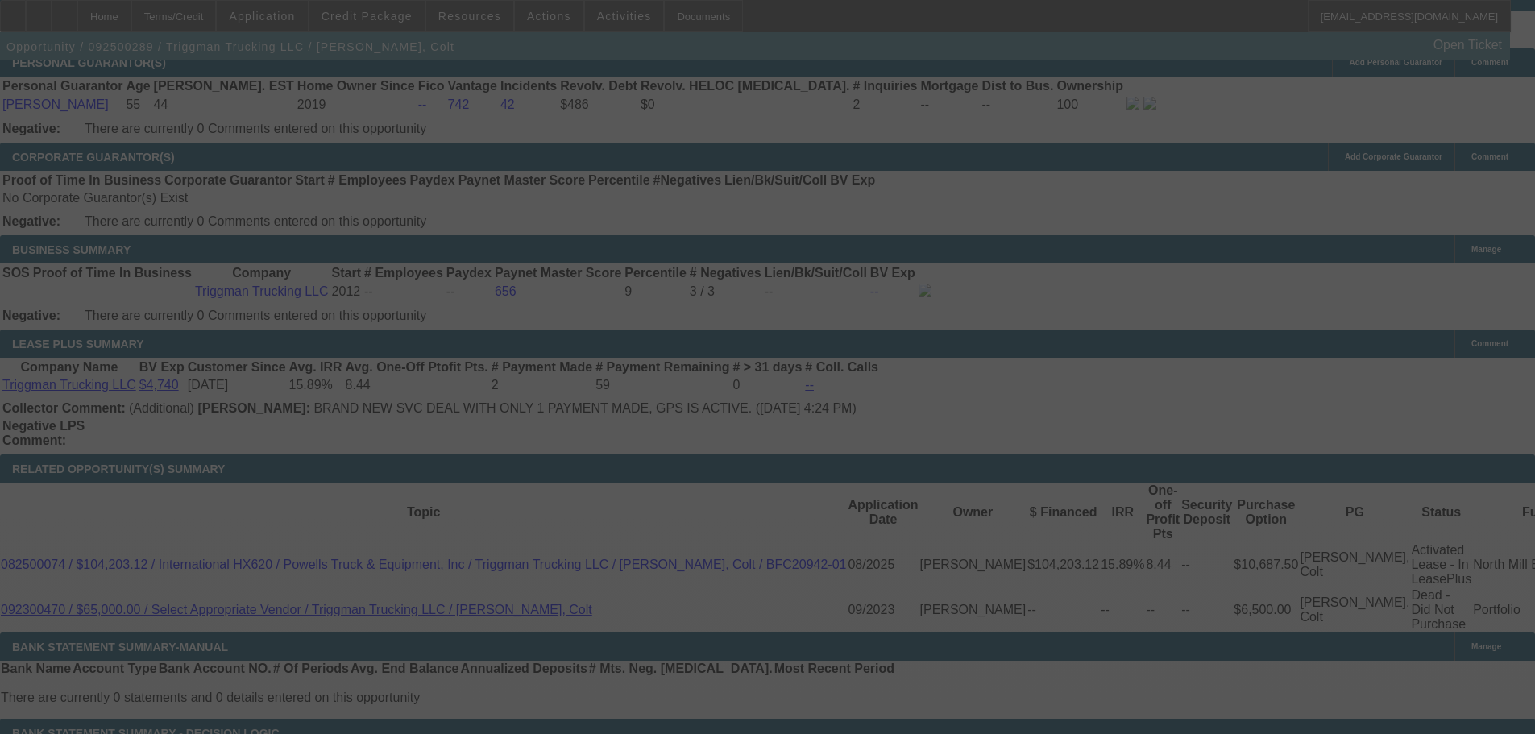
select select "0"
select select "2"
select select "0"
select select "6"
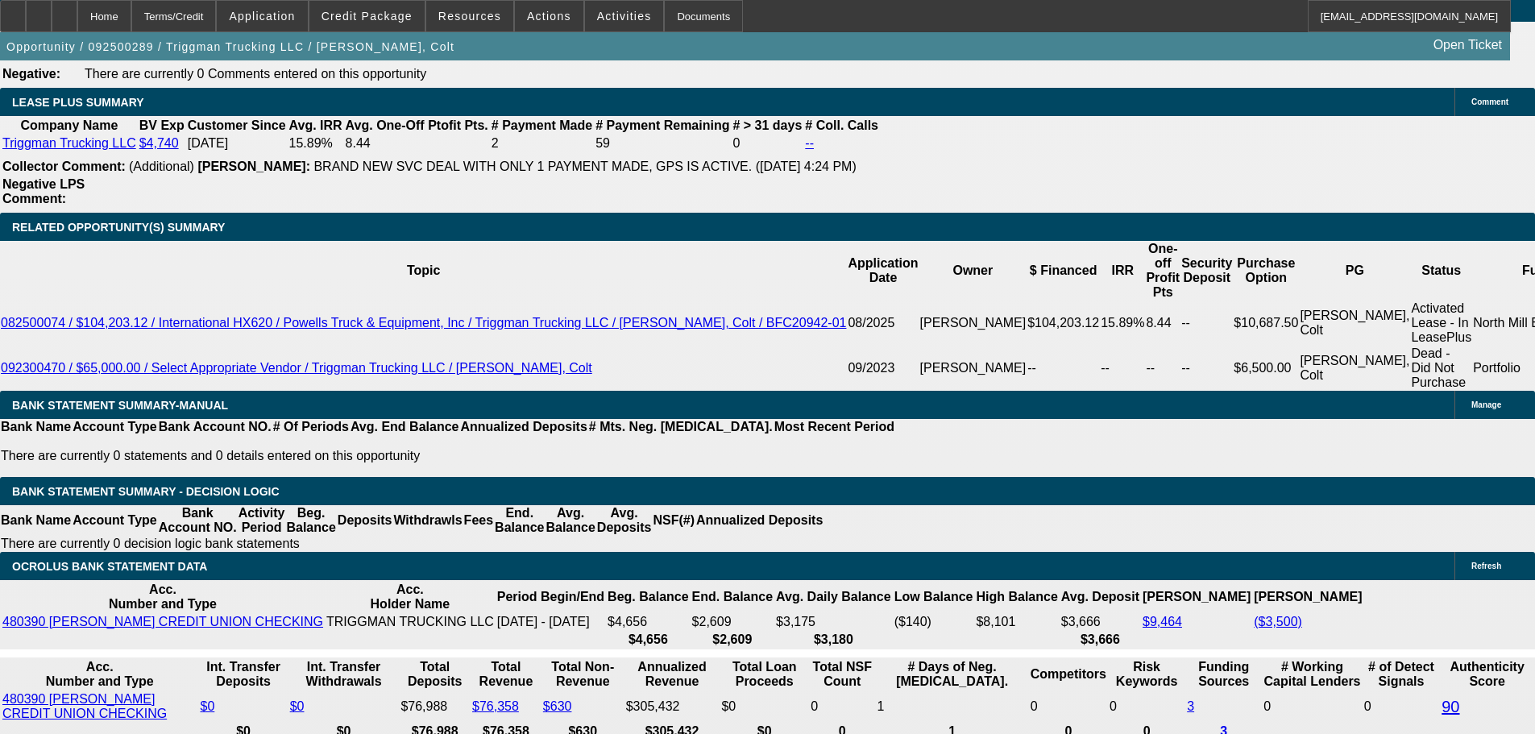
scroll to position [2336, 0]
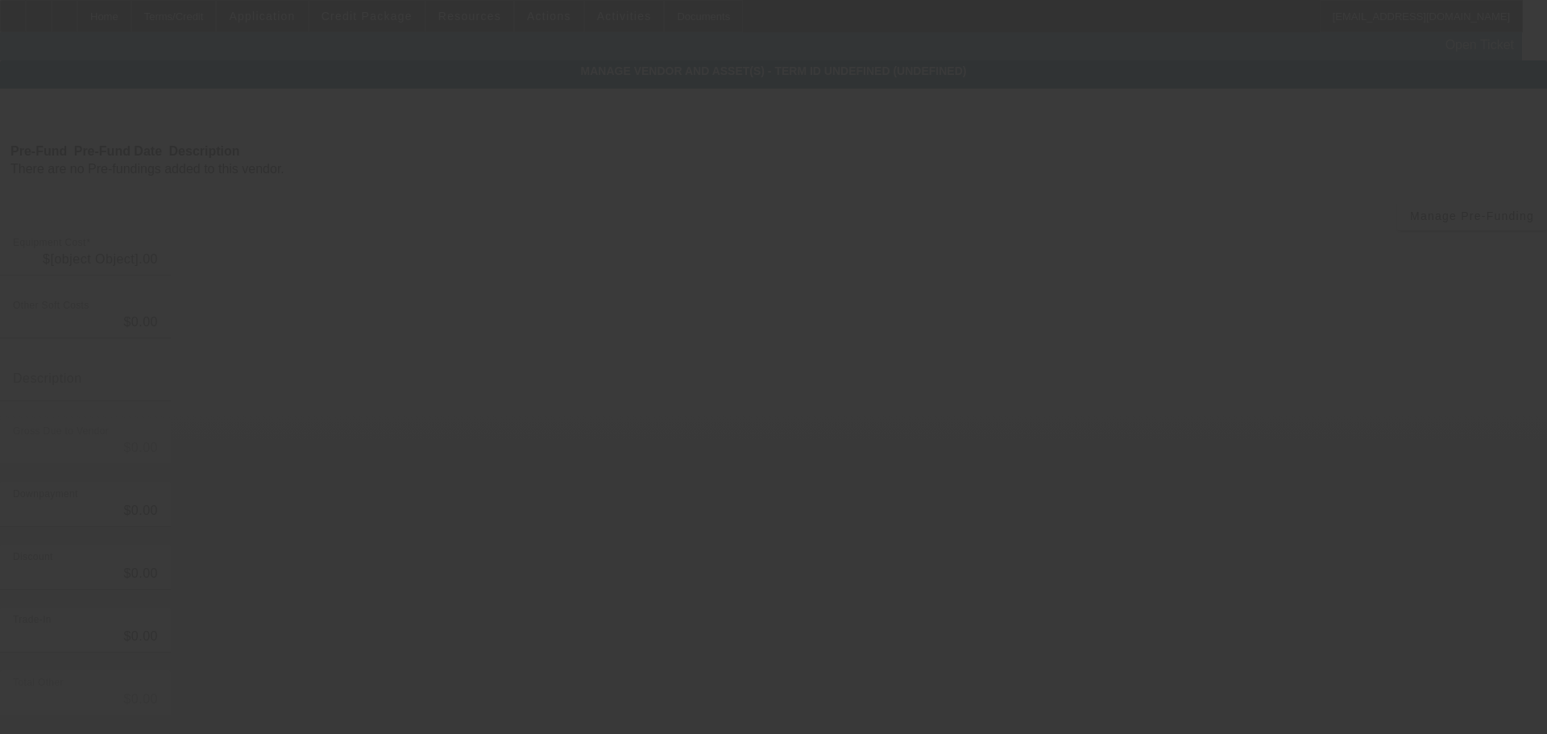
type input "$126,500.00"
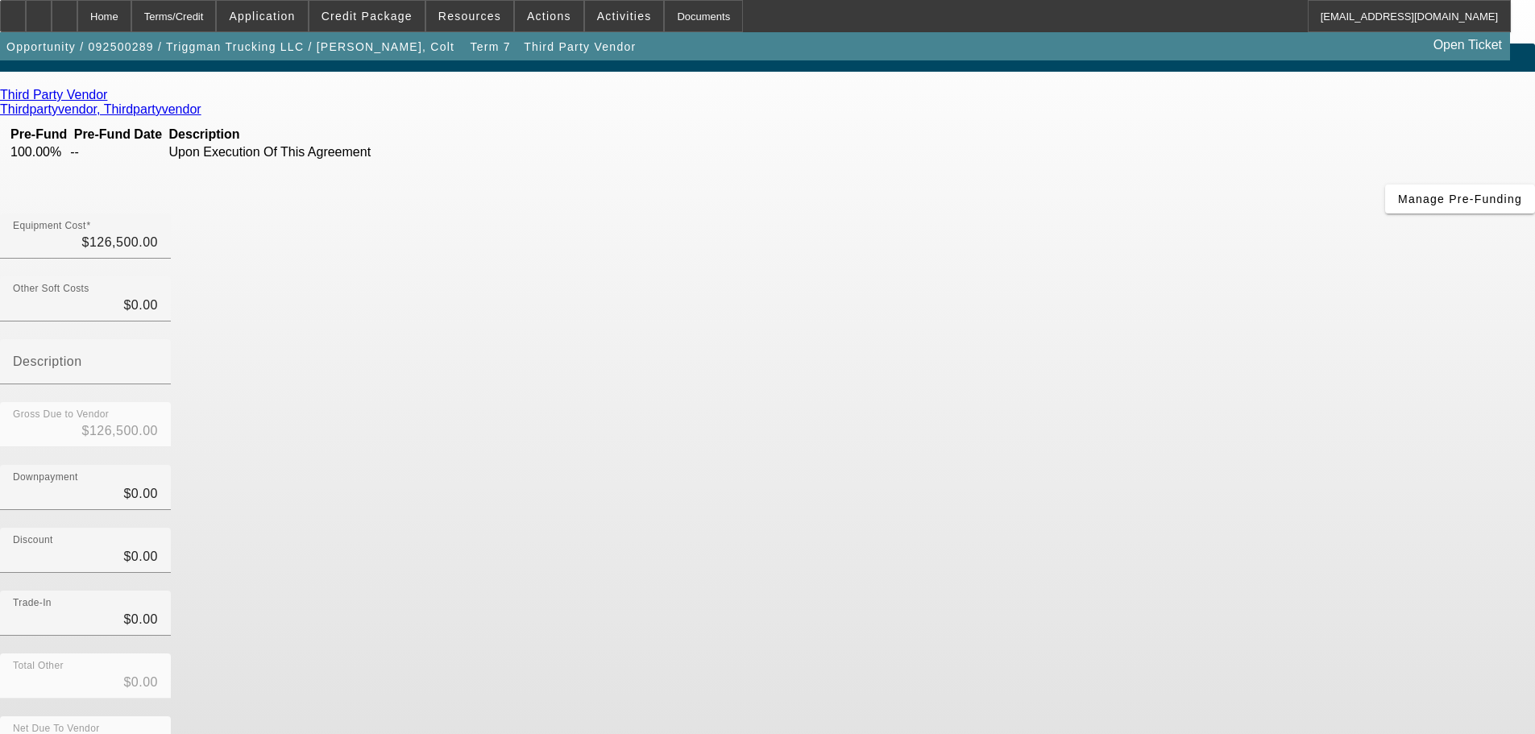
scroll to position [22, 0]
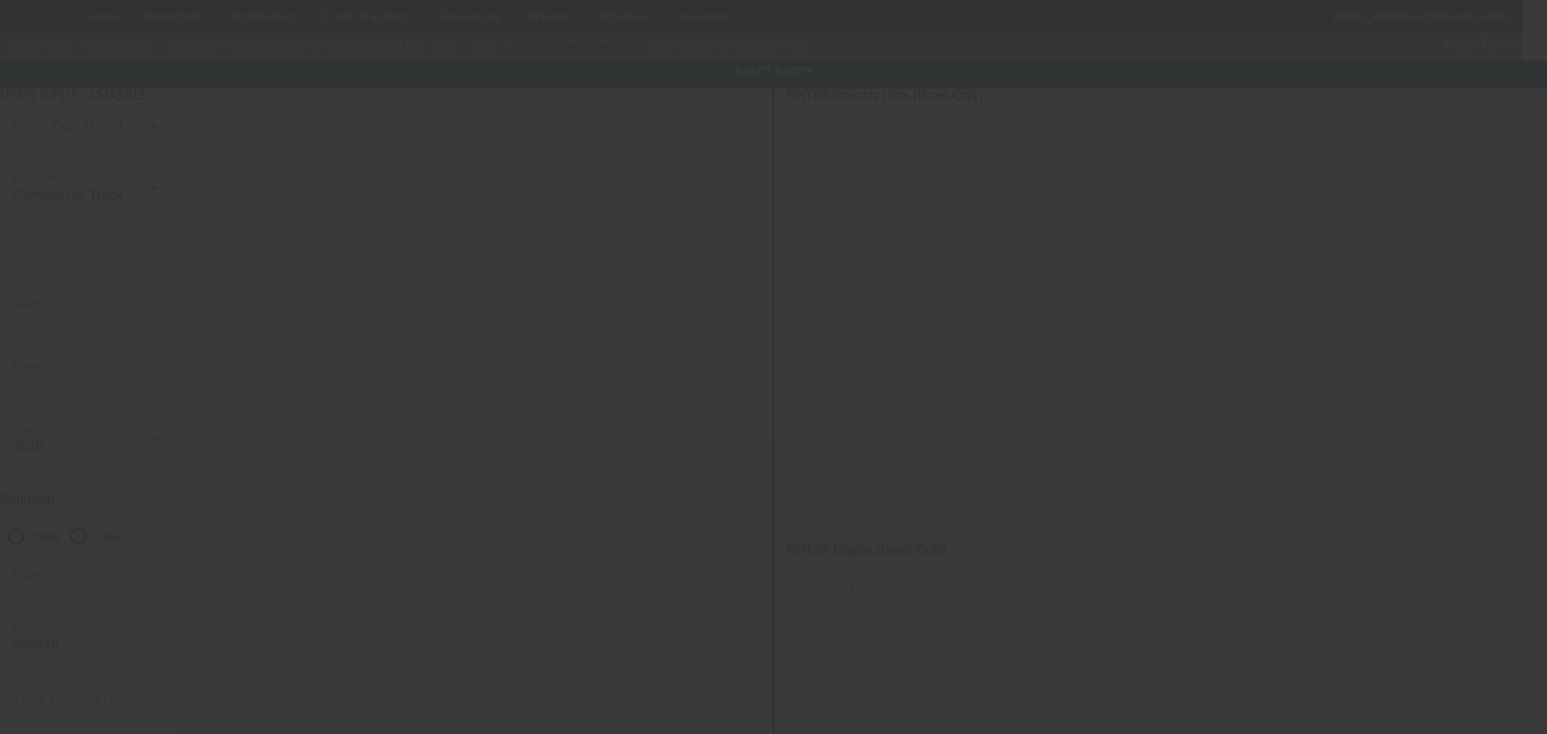
type input "1NPCLPEX3LD676659"
type input "Peterbilt"
type input "567"
radio input "true"
type input "6252 N Dawnlight Cir"
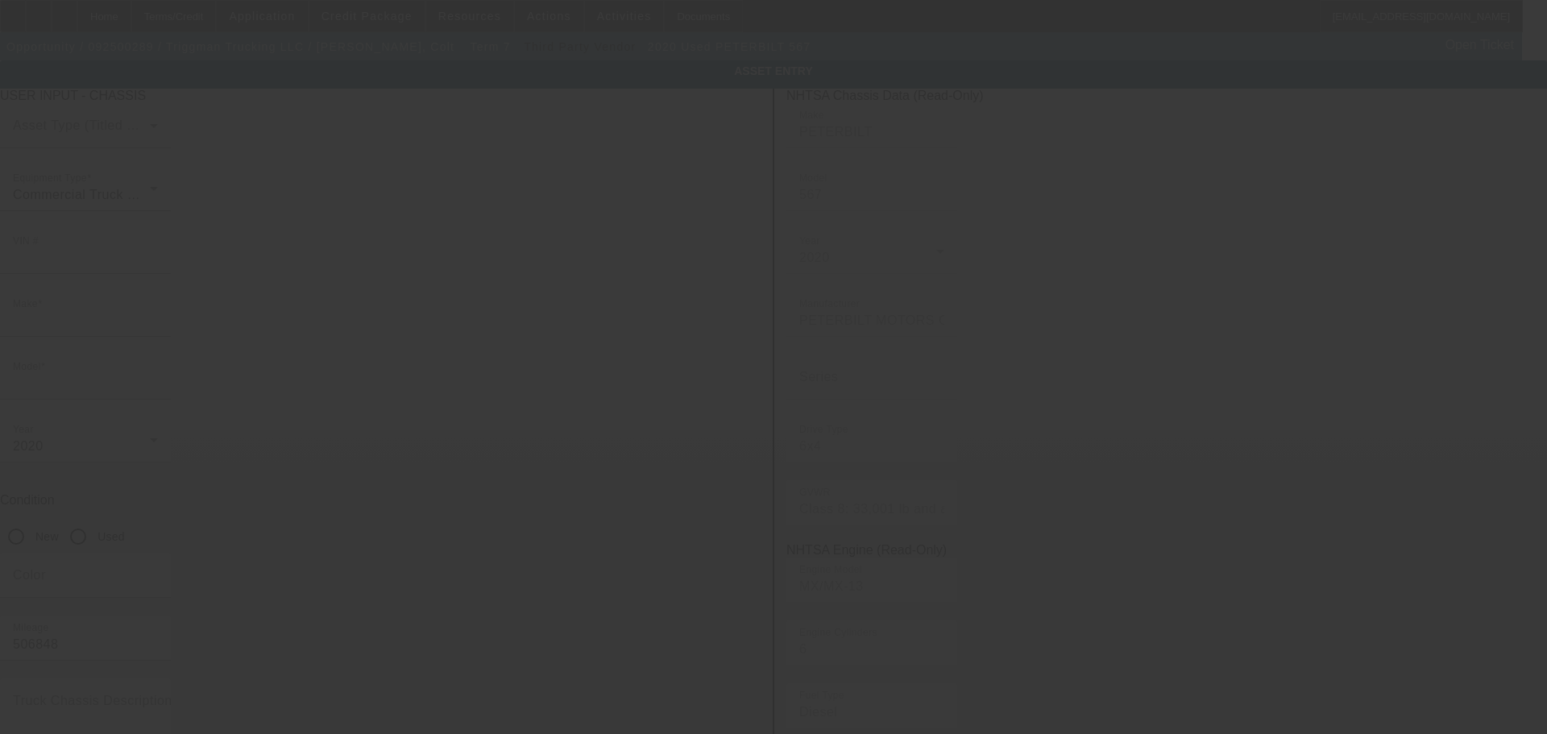
type input "Orient"
type input "43146"
type input "Pickaway"
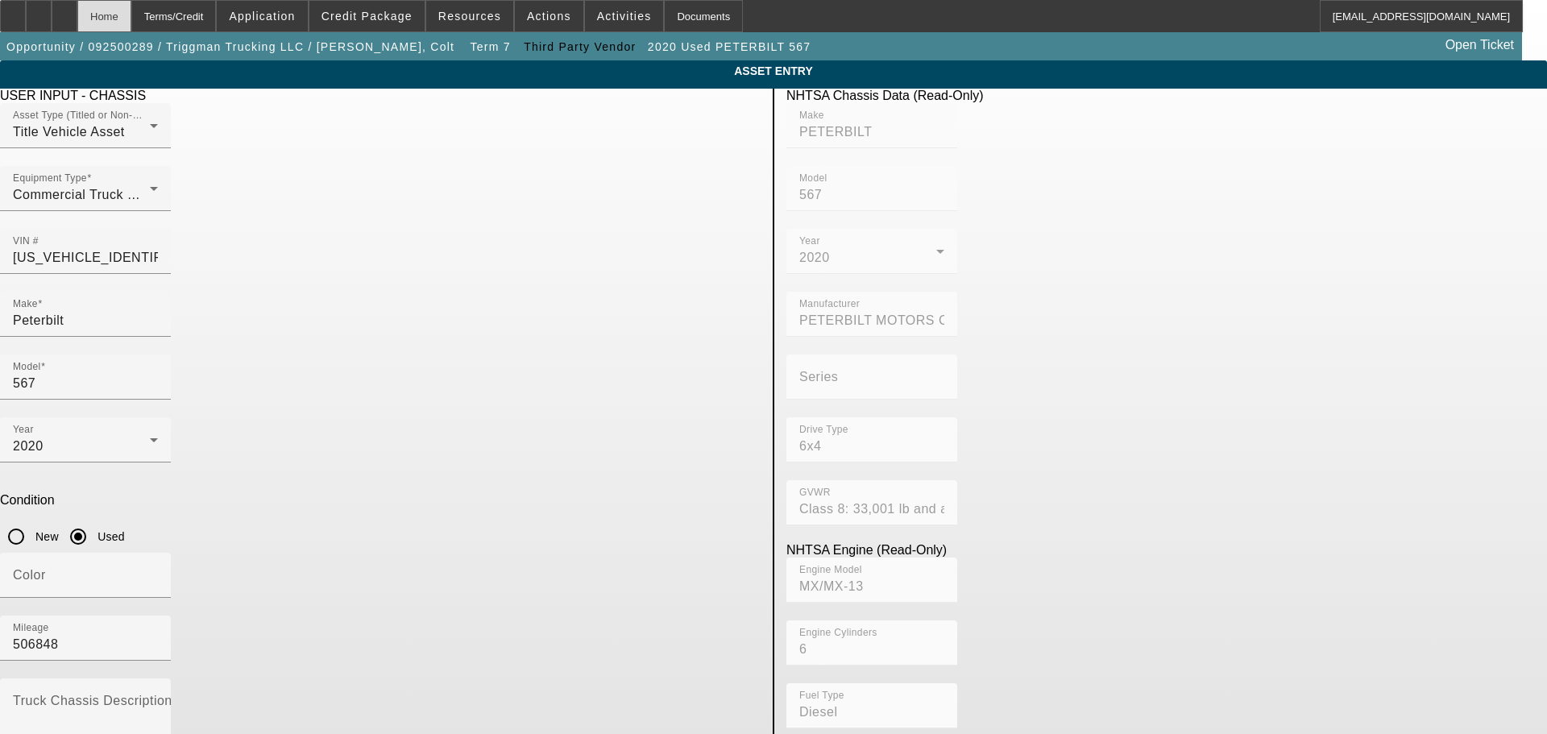
click at [131, 26] on div "Home" at bounding box center [104, 16] width 54 height 32
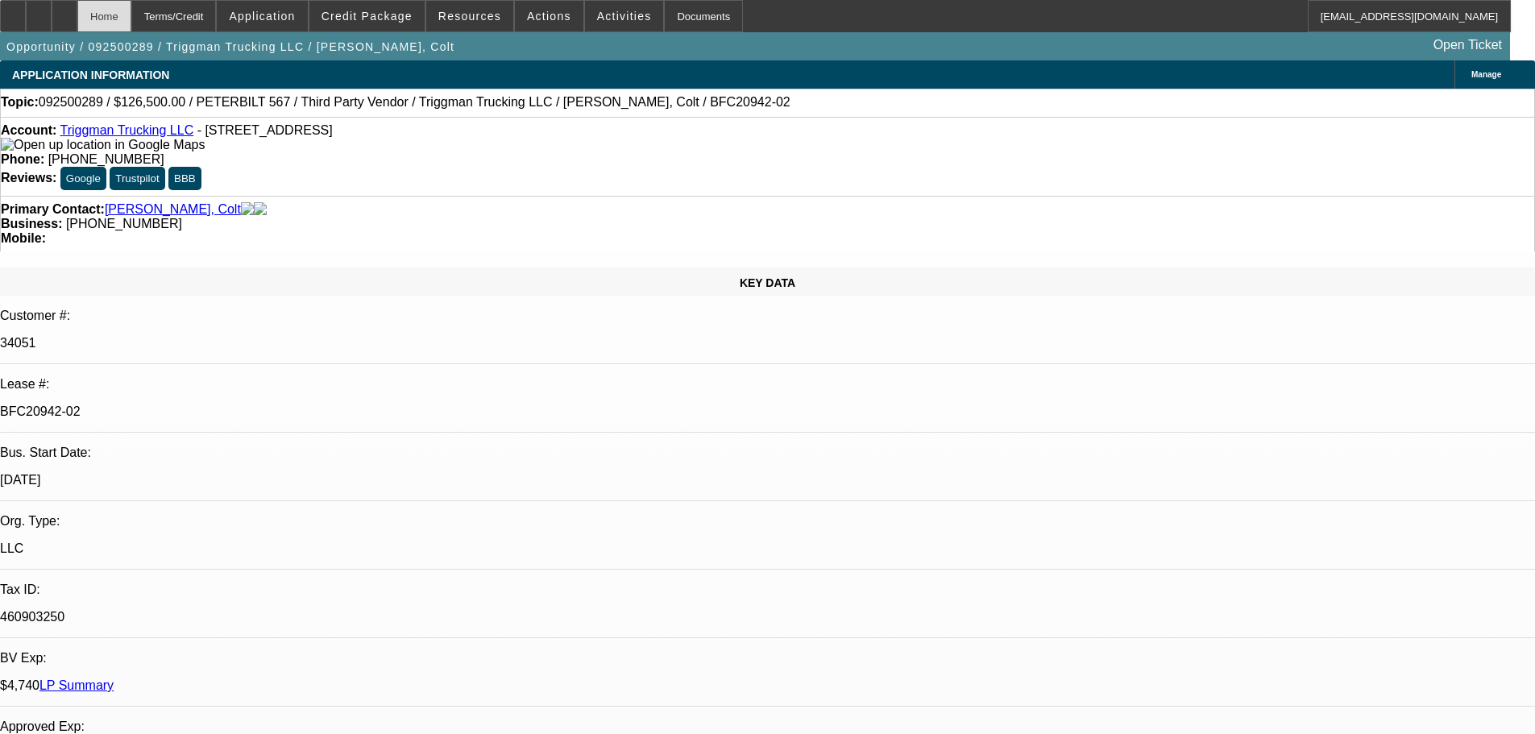
select select "0"
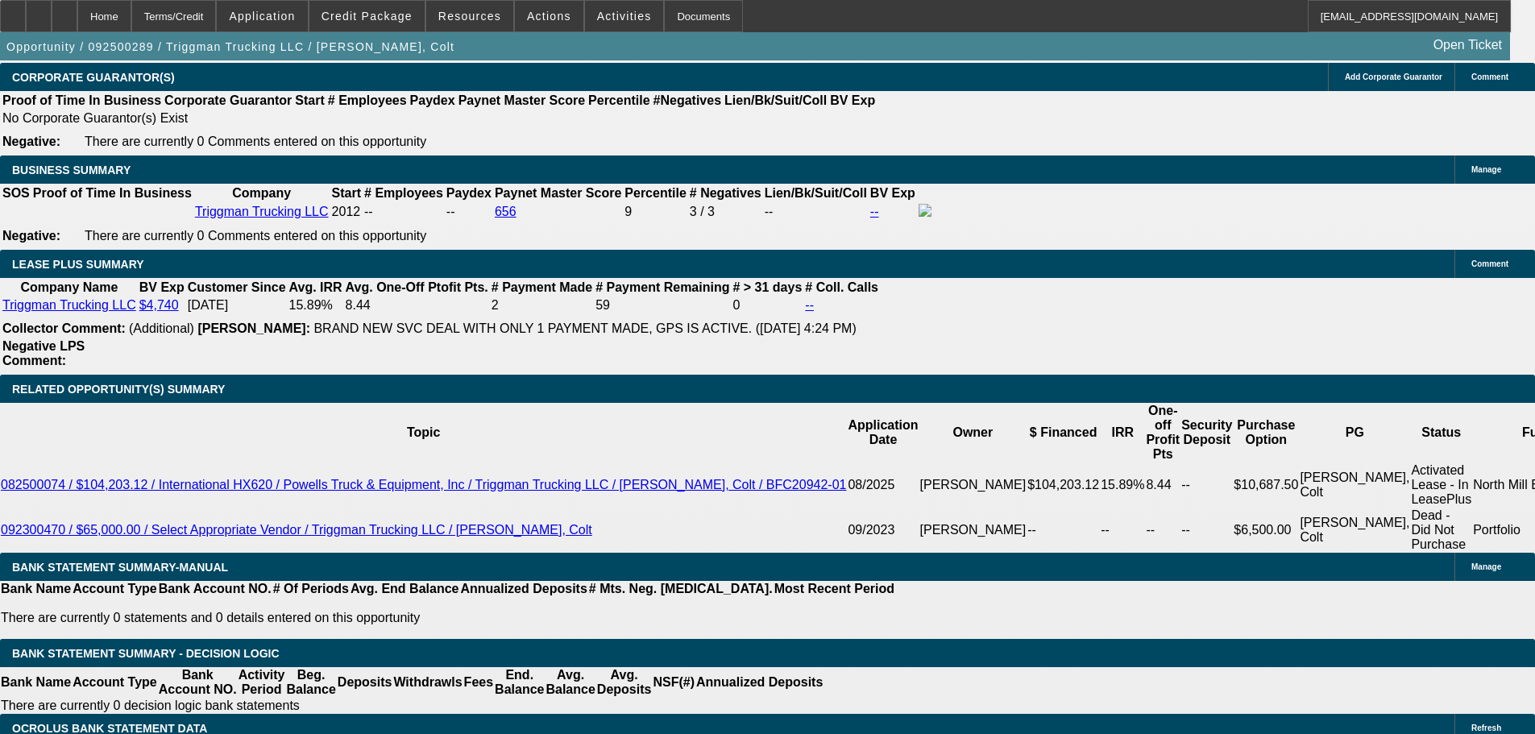
scroll to position [2578, 0]
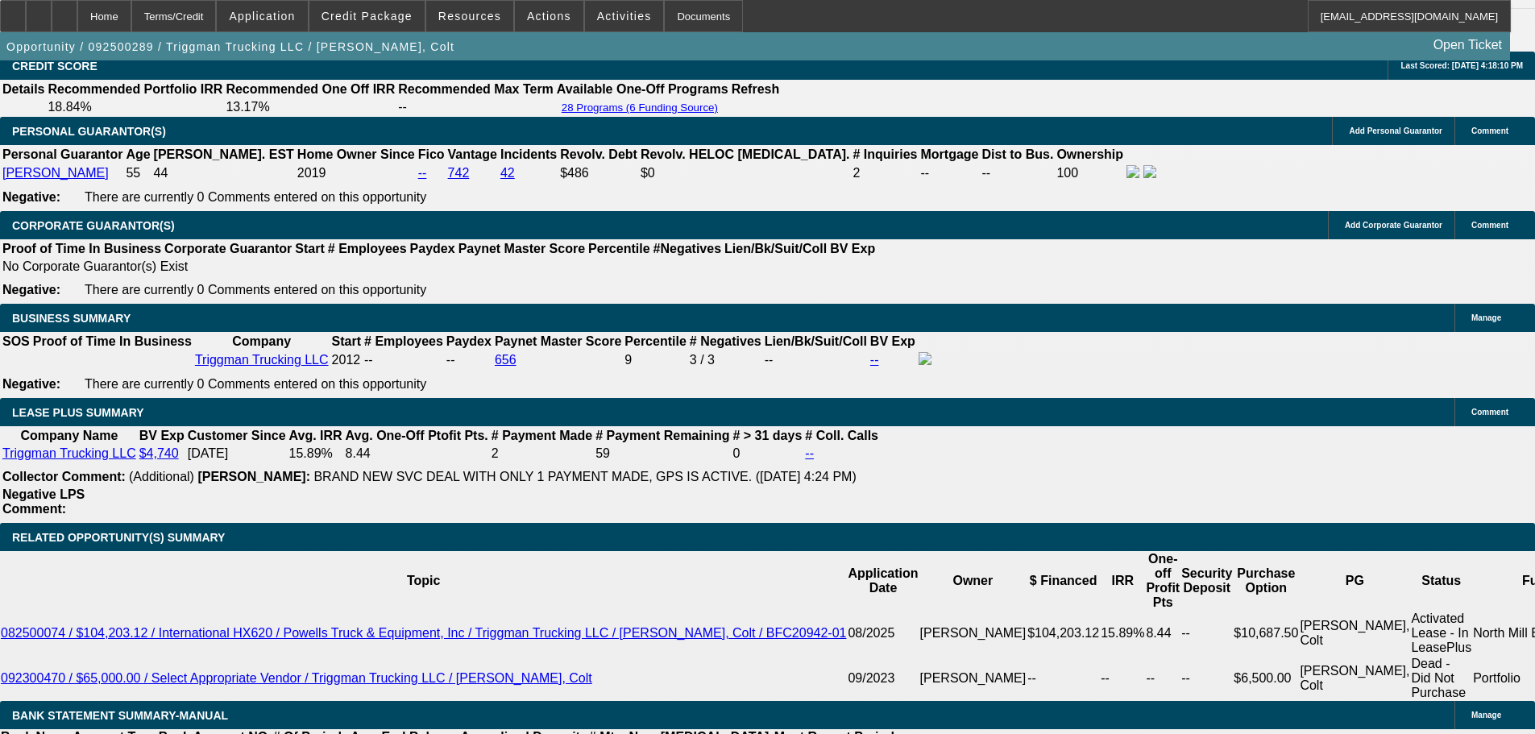
scroll to position [2417, 0]
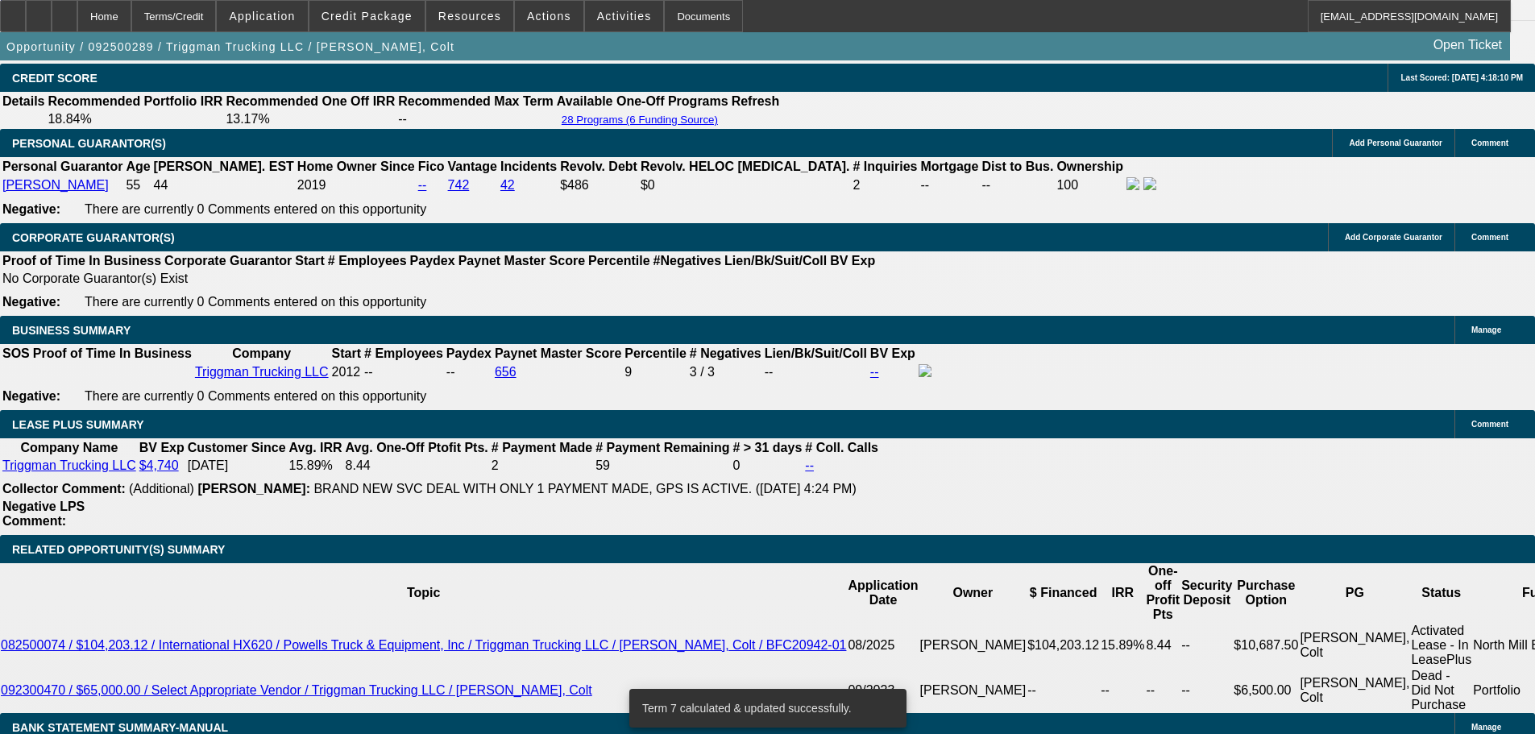
scroll to position [2498, 0]
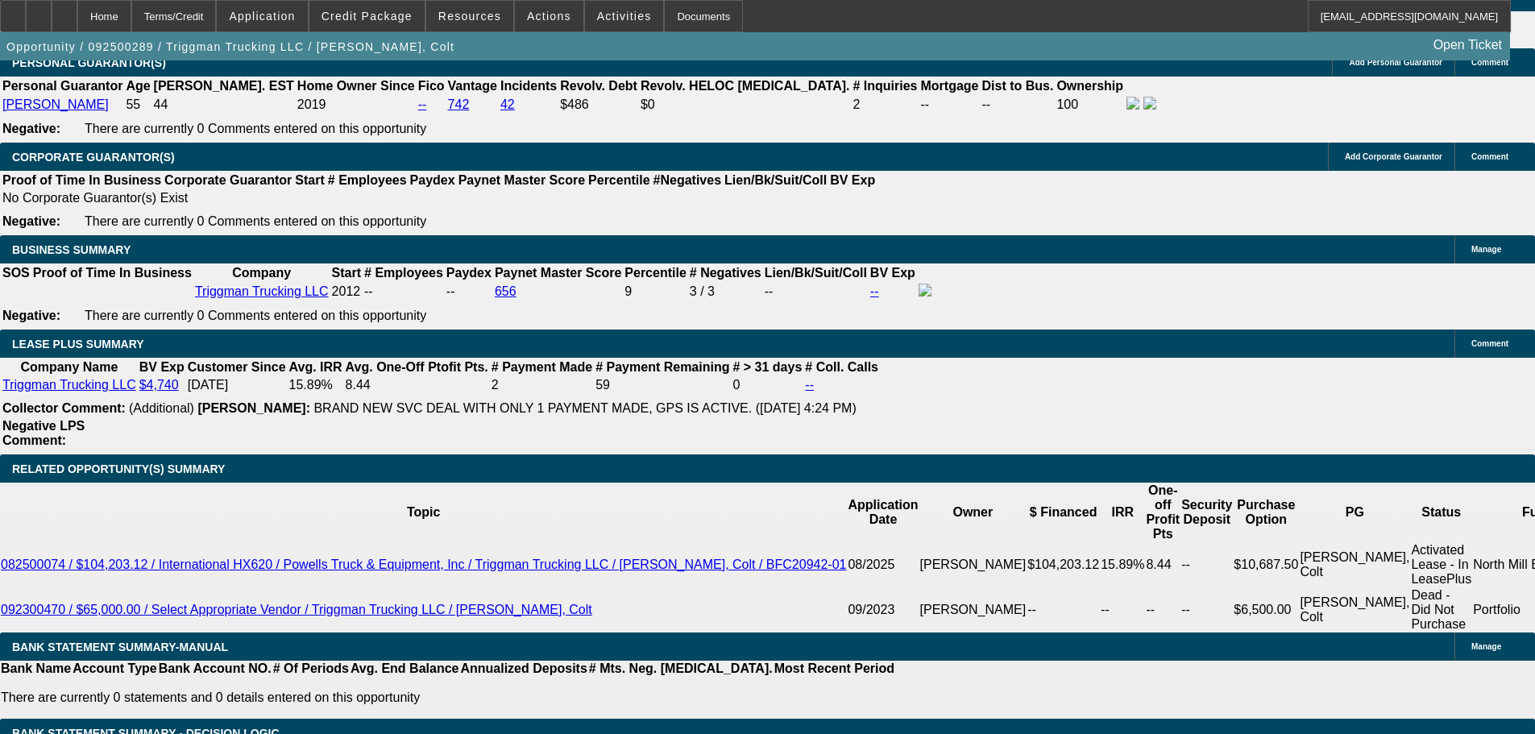
scroll to position [0, 0]
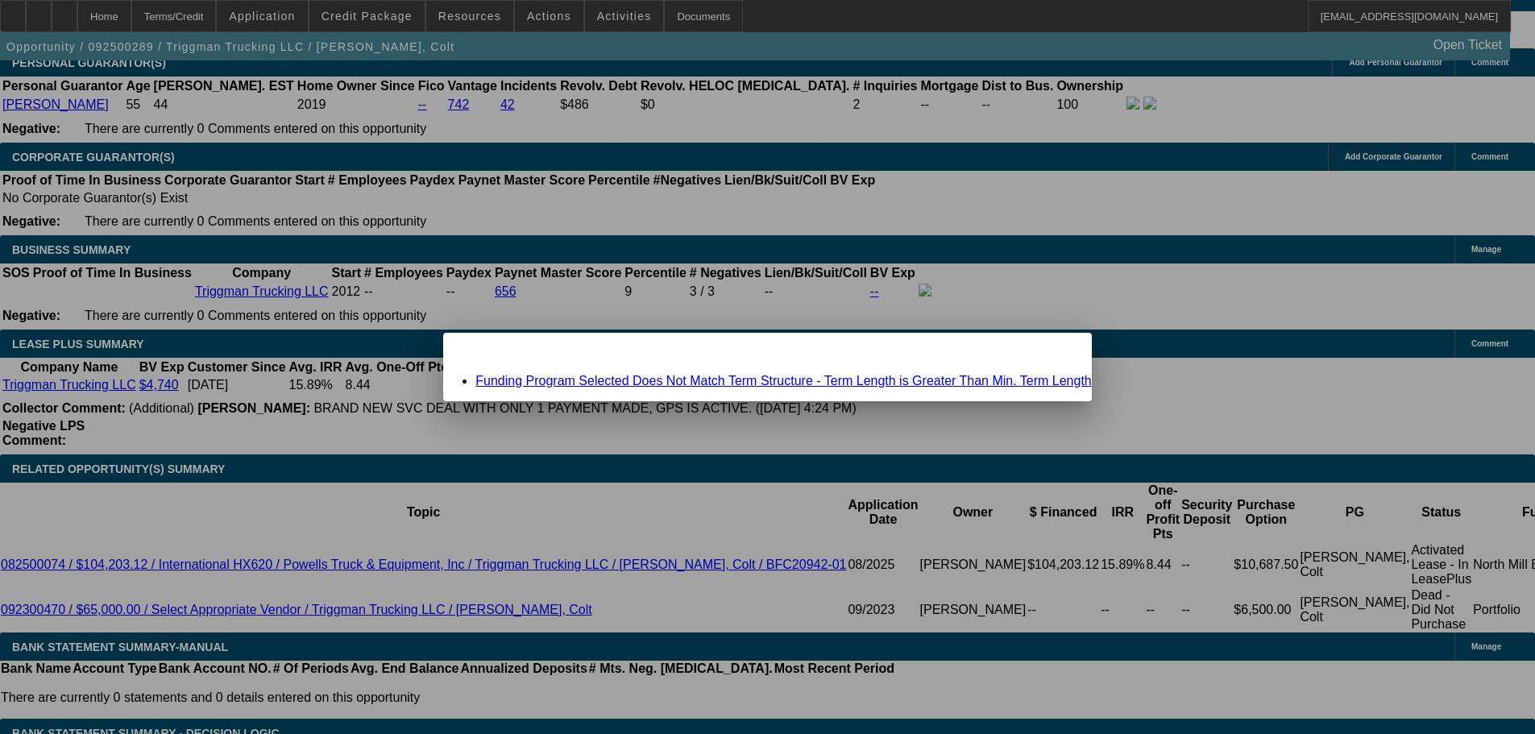
click at [692, 381] on link "Funding Program Selected Does Not Match Term Structure - Term Length is Greater…" at bounding box center [783, 381] width 616 height 14
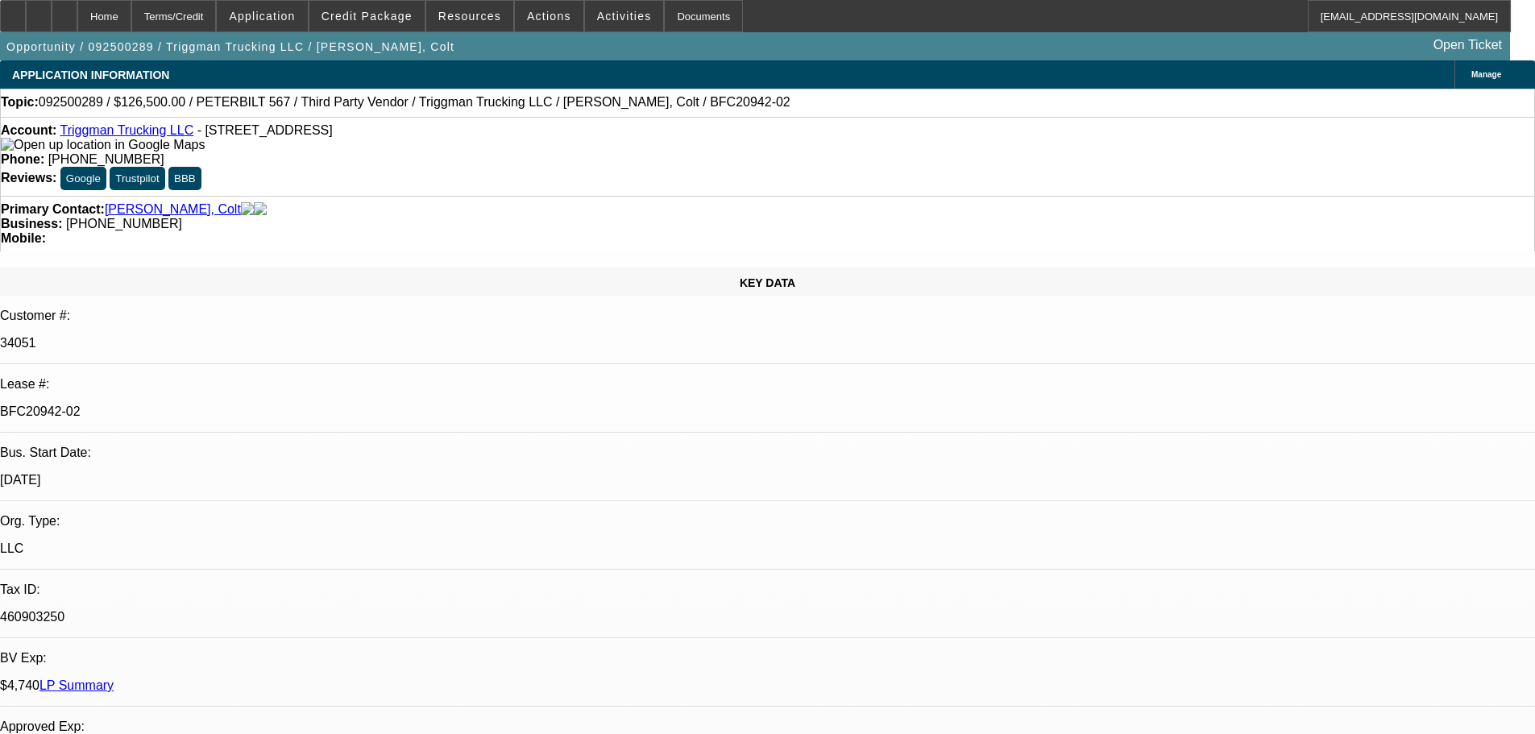
scroll to position [2498, 0]
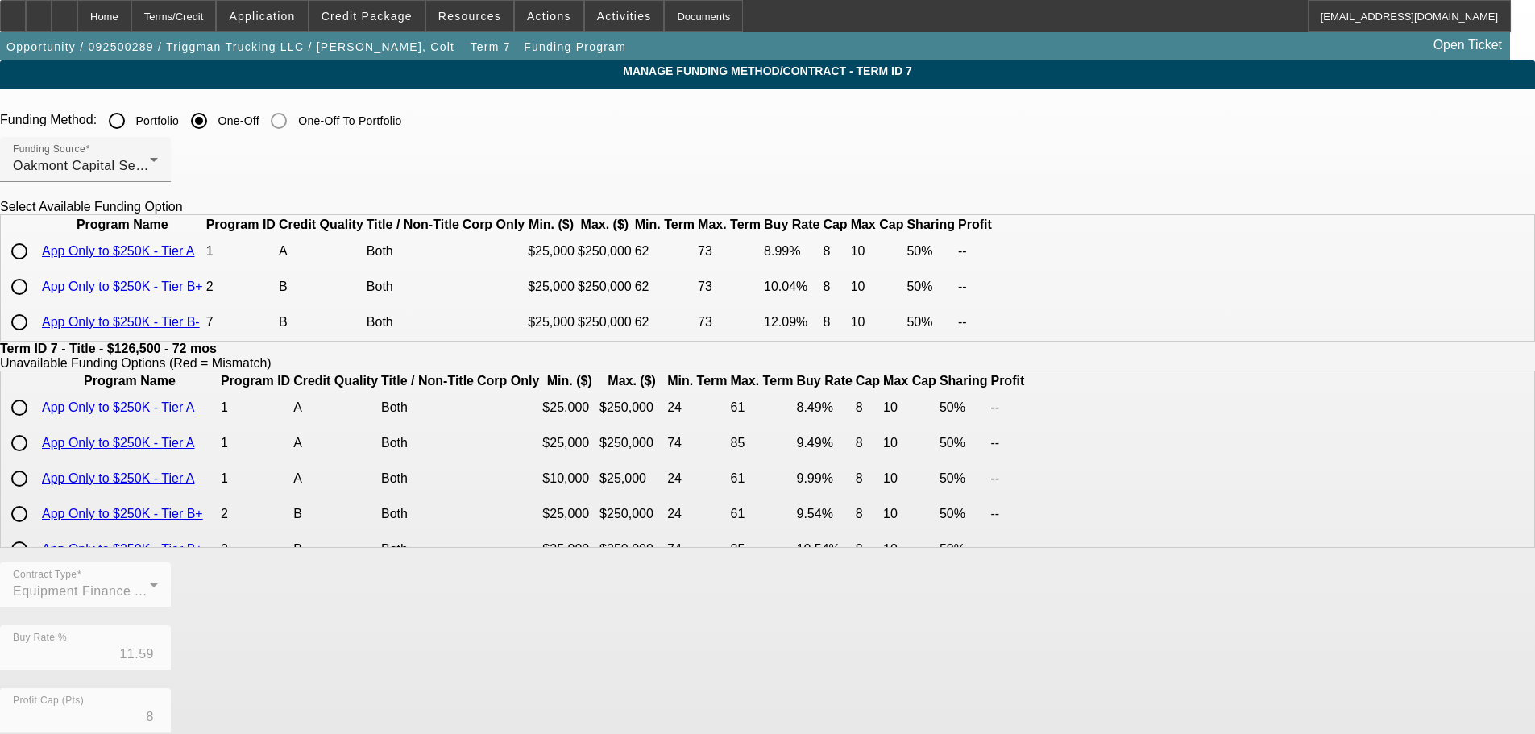
click at [39, 339] on td at bounding box center [20, 322] width 37 height 34
click at [35, 338] on input "radio" at bounding box center [19, 322] width 32 height 32
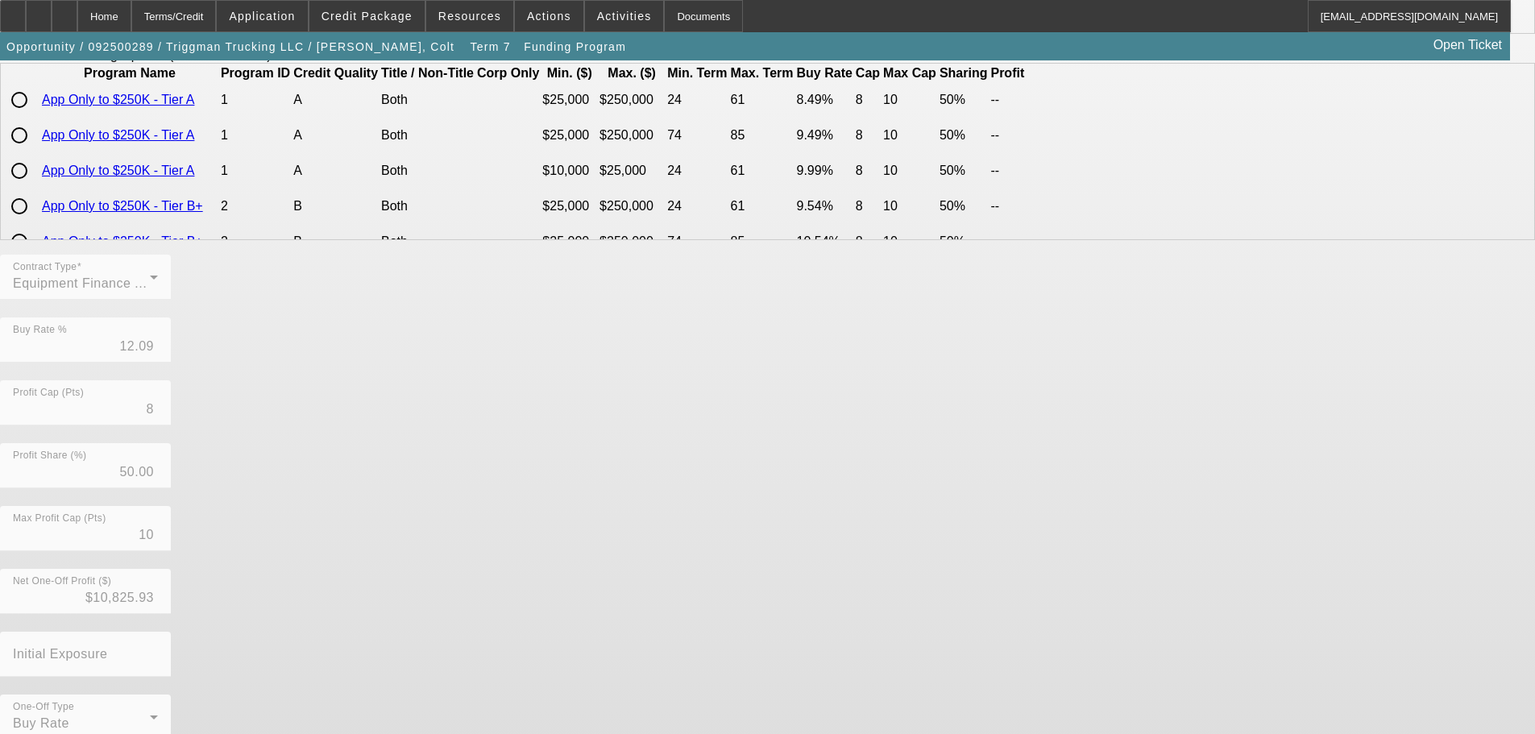
scroll to position [368, 0]
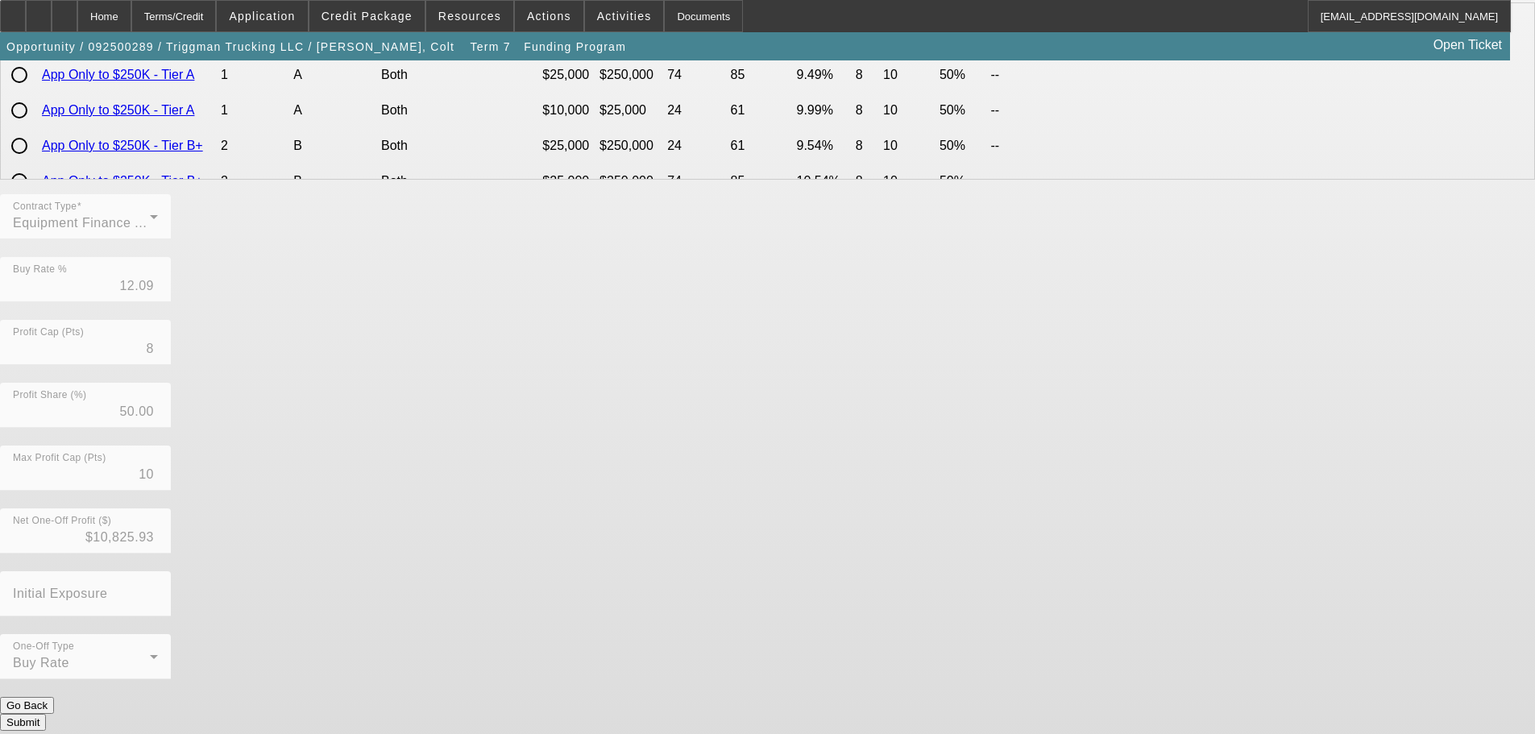
click at [46, 714] on button "Submit" at bounding box center [23, 722] width 46 height 17
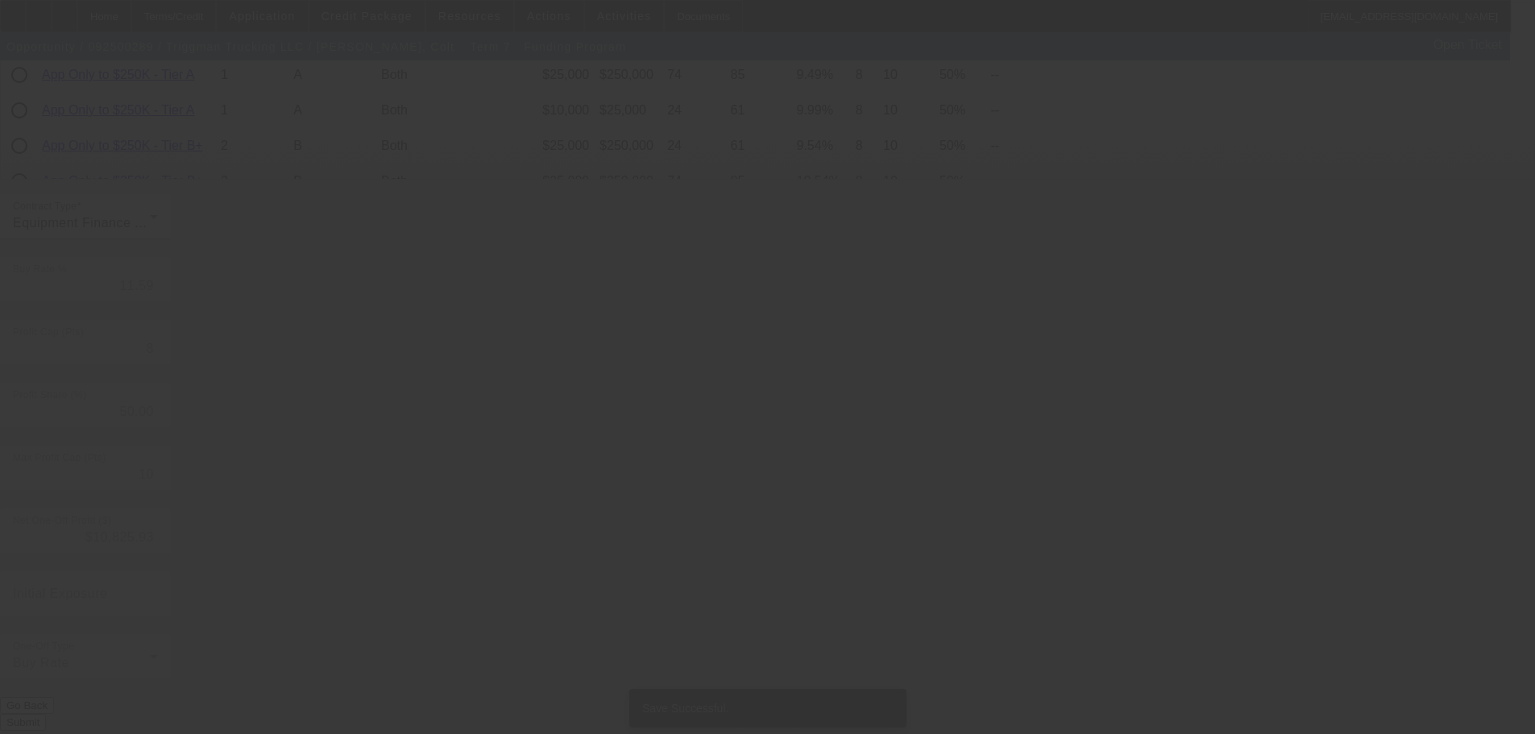
scroll to position [0, 0]
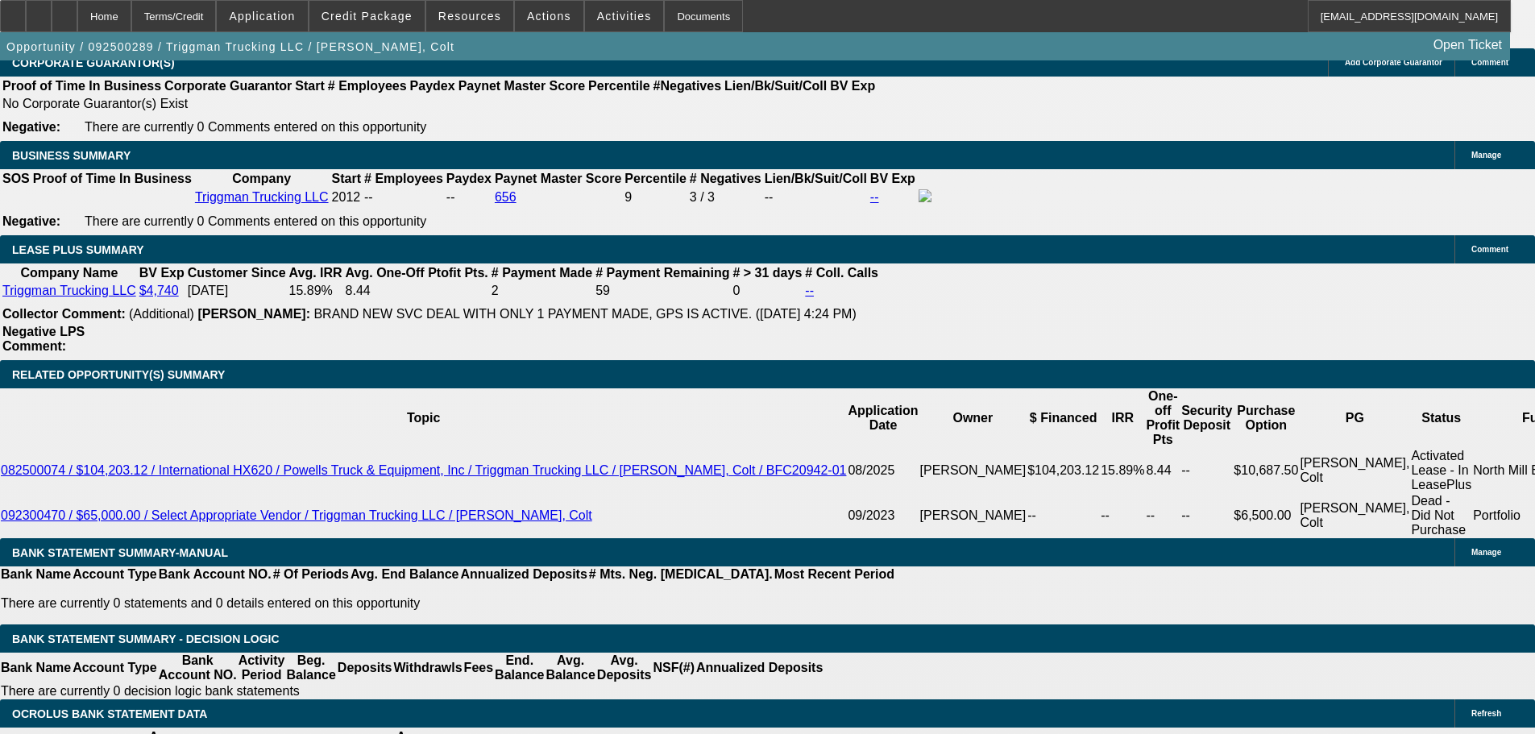
scroll to position [2684, 0]
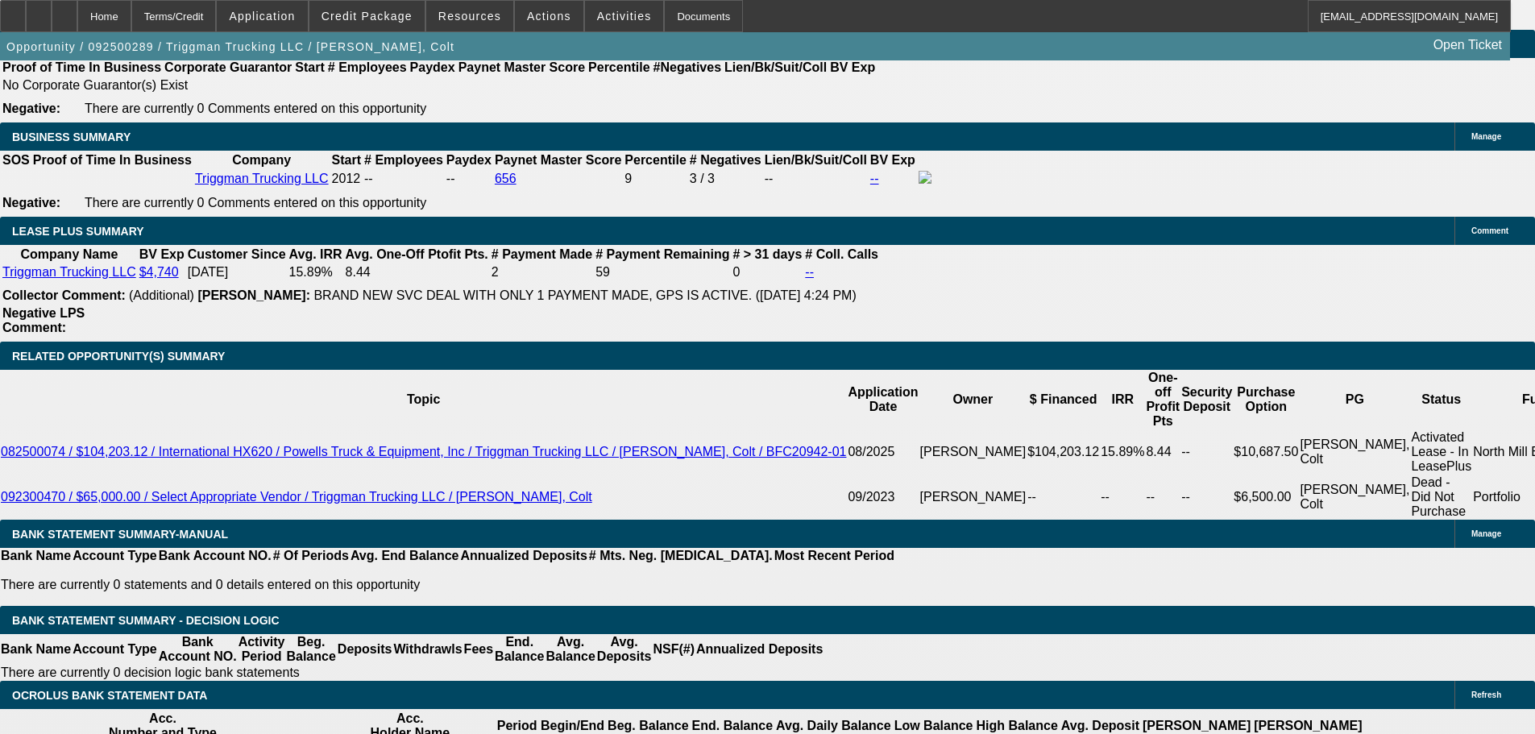
scroll to position [2523, 0]
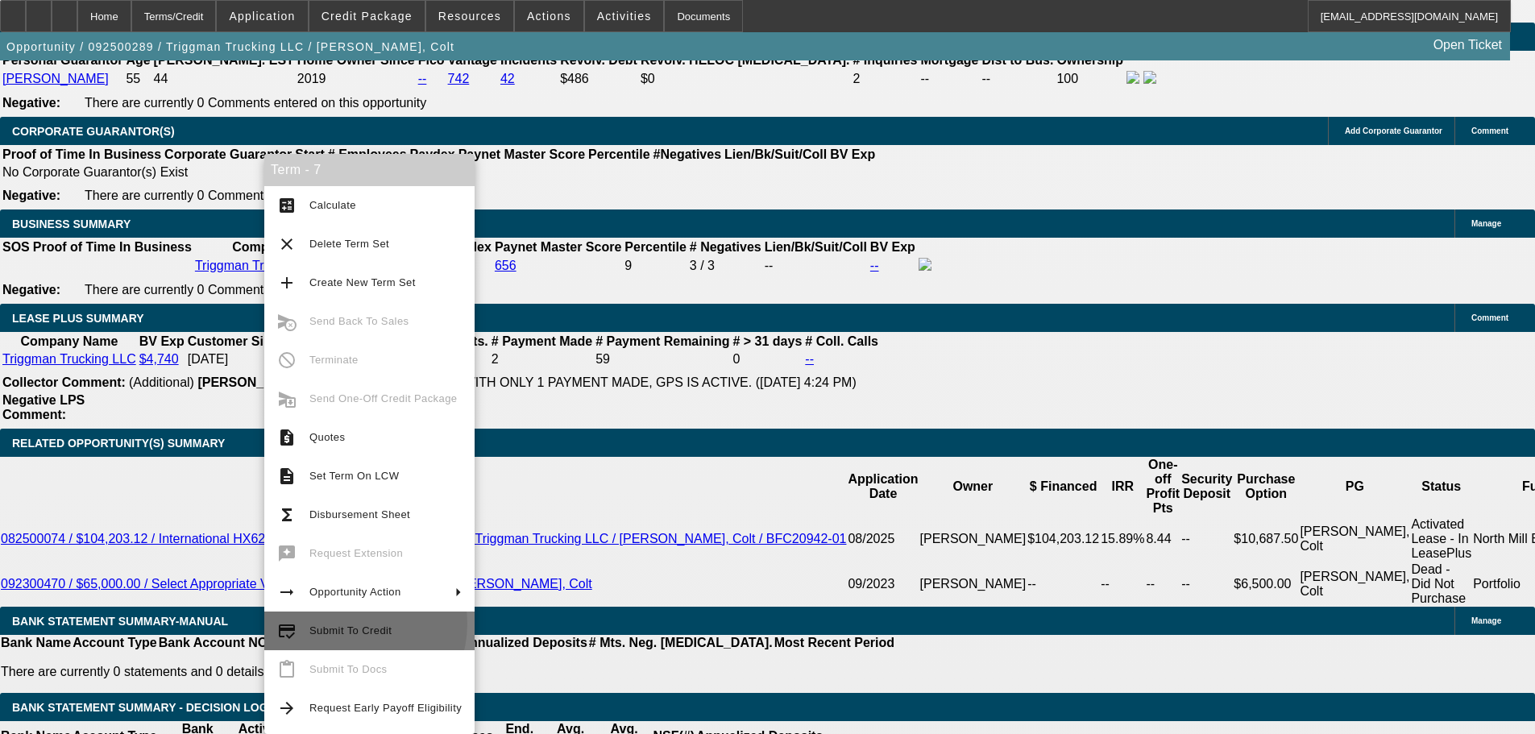
click at [350, 624] on span "Submit To Credit" at bounding box center [385, 630] width 152 height 19
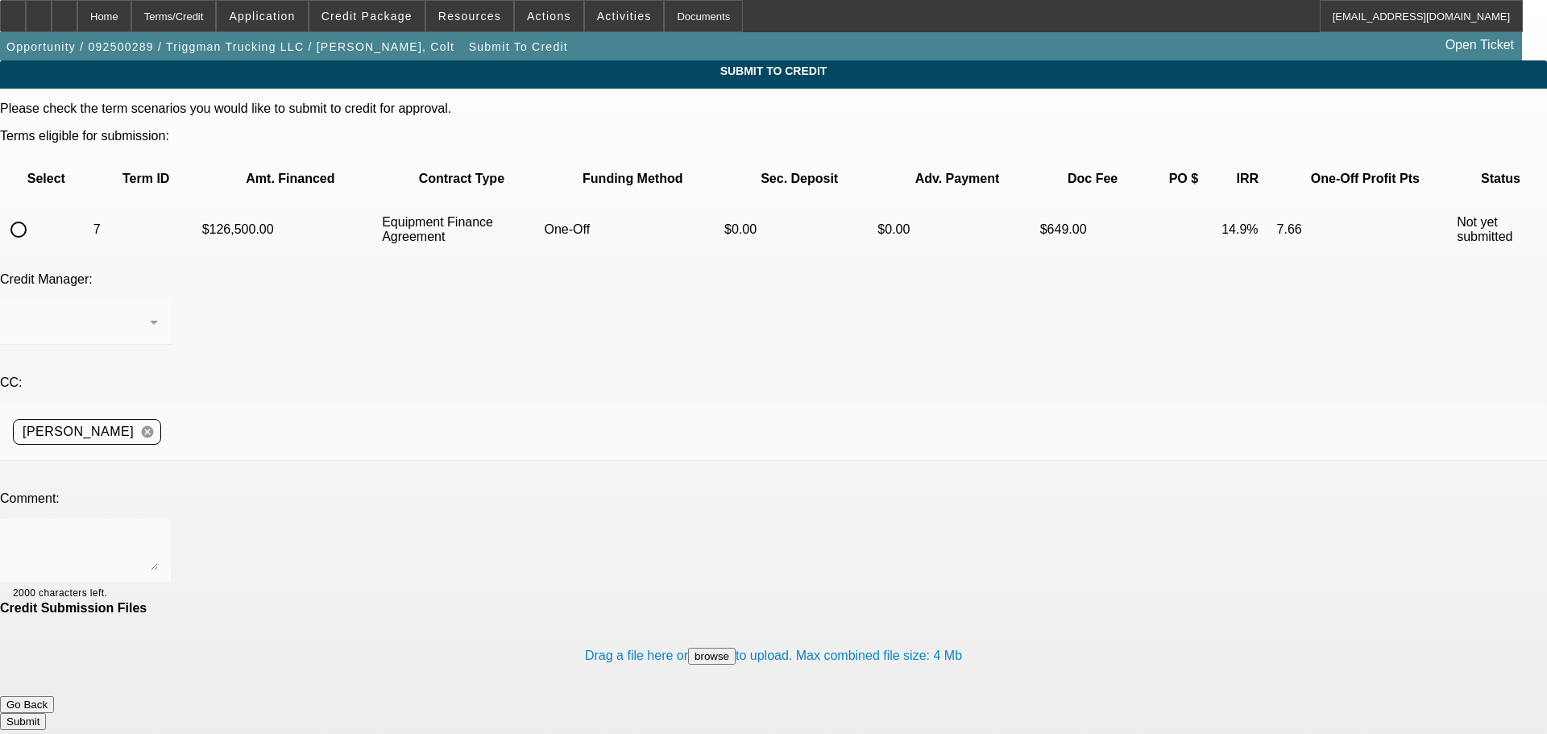
click at [54, 696] on button "Go Back" at bounding box center [27, 704] width 54 height 17
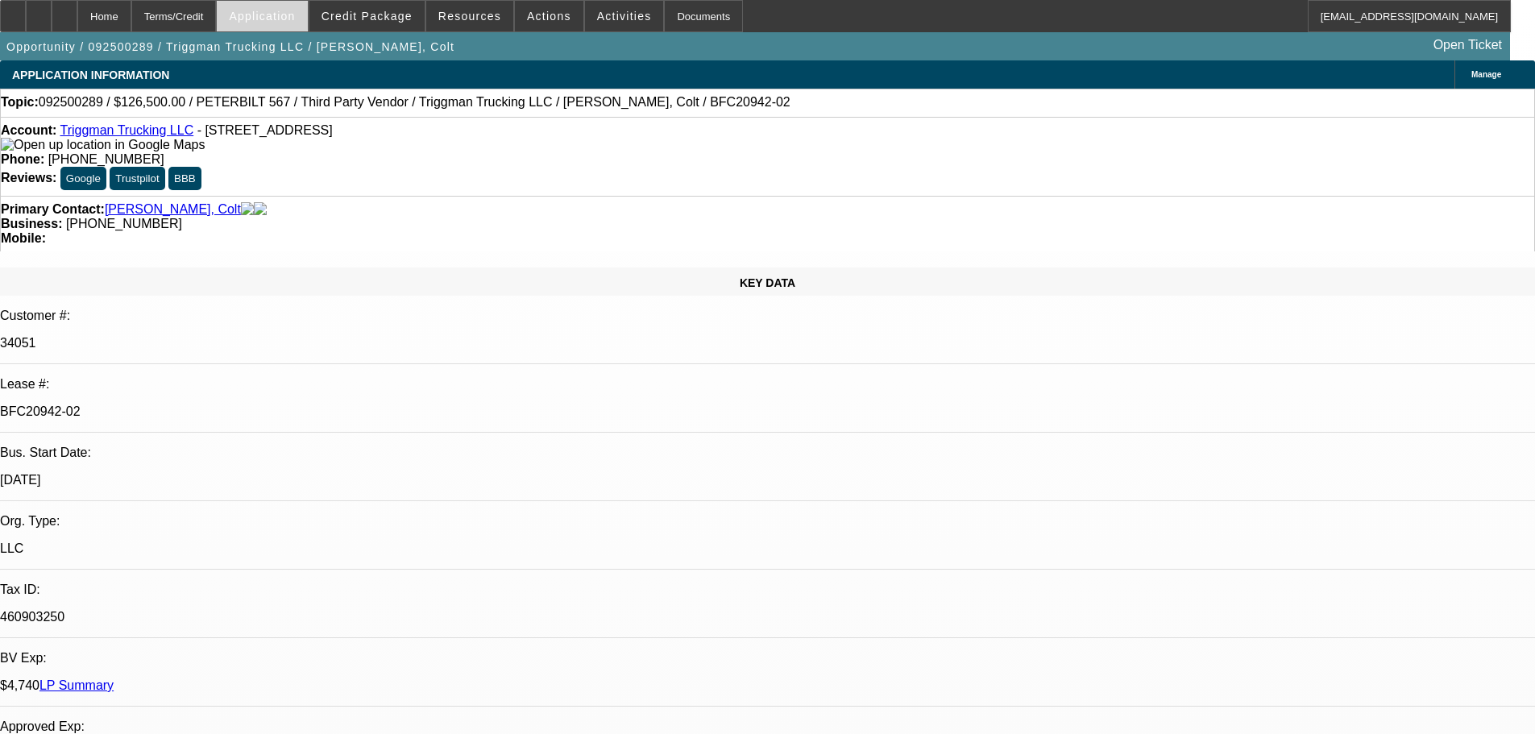
click at [295, 12] on span "Application" at bounding box center [262, 16] width 66 height 13
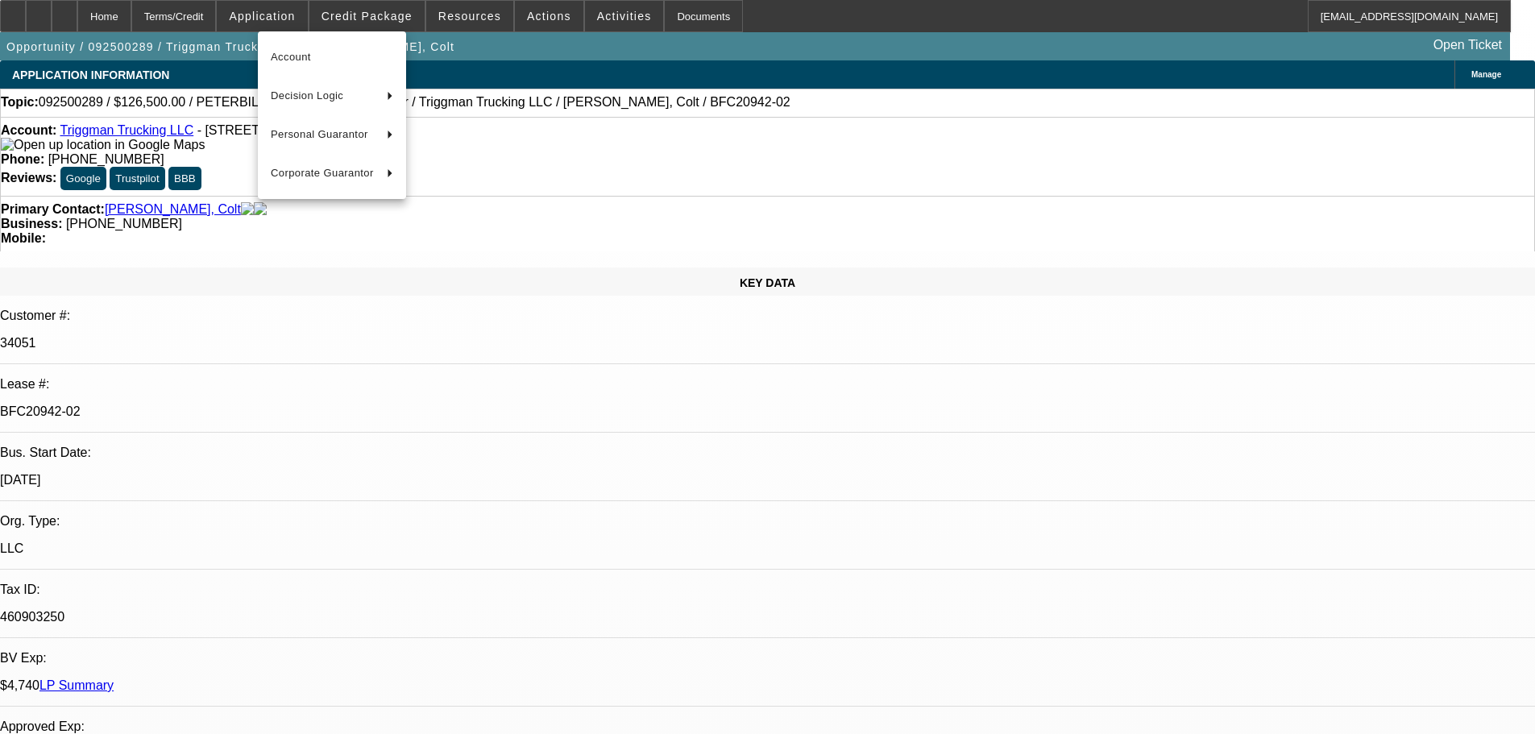
click at [388, 11] on div at bounding box center [767, 367] width 1535 height 734
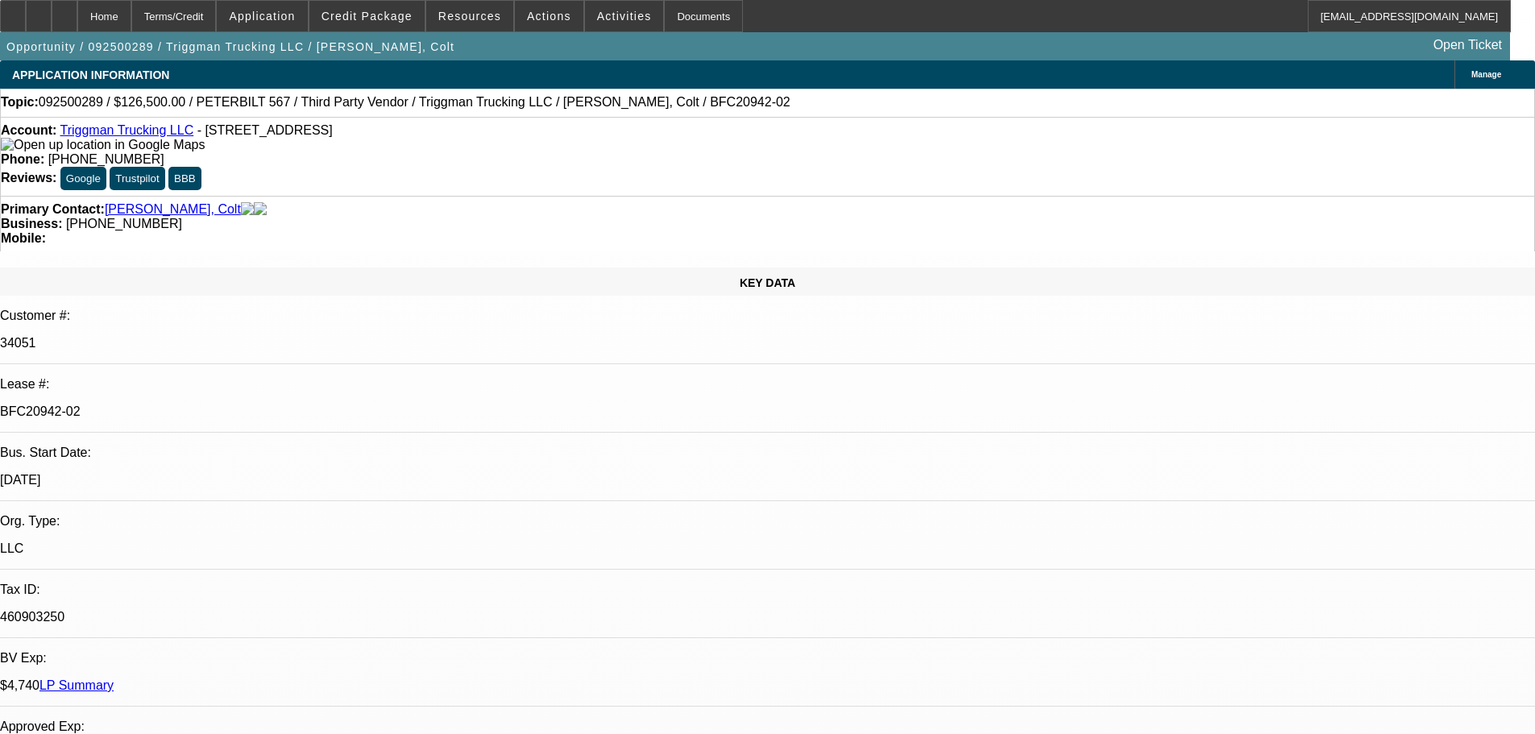
click at [388, 11] on span "Credit Package" at bounding box center [366, 16] width 91 height 13
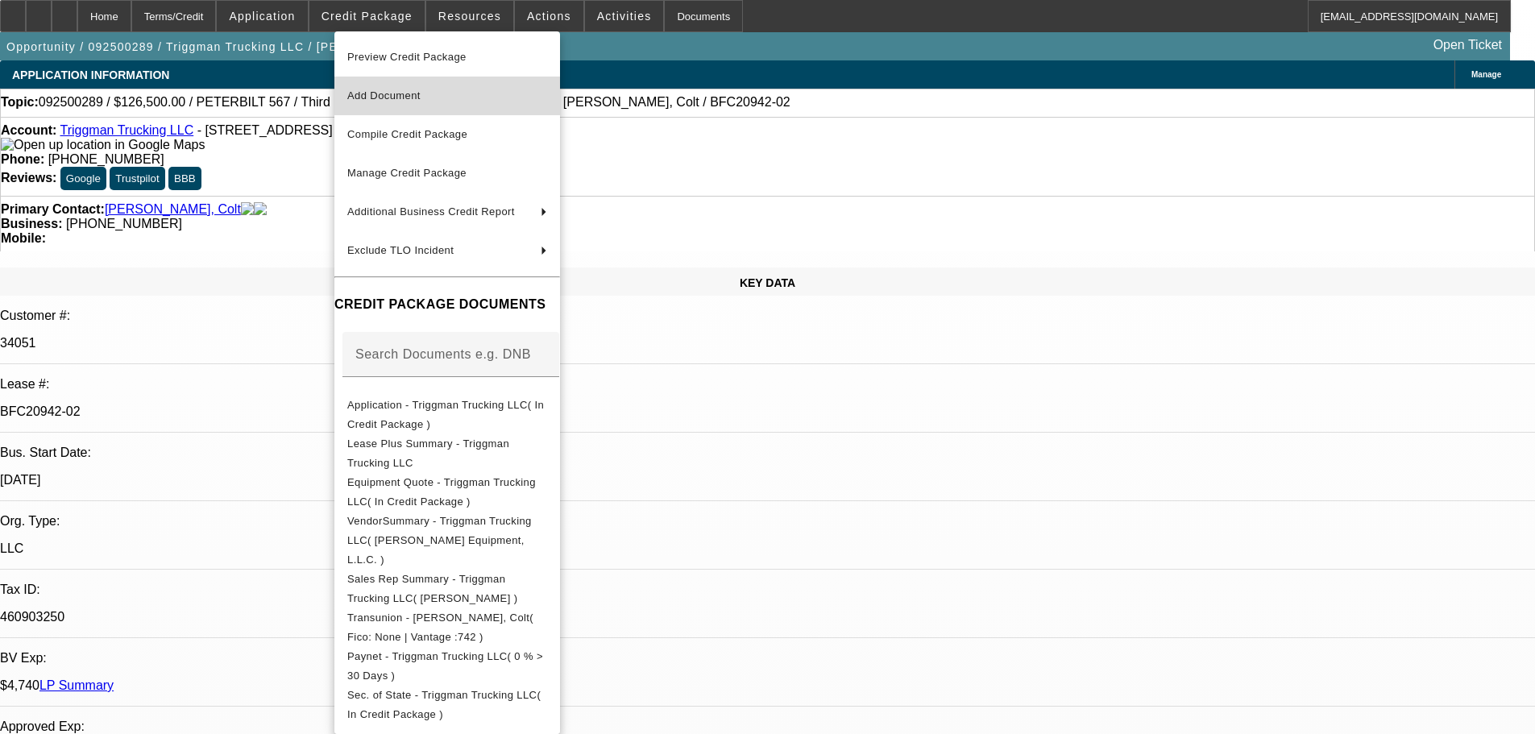
click at [436, 98] on span "Add Document" at bounding box center [447, 95] width 200 height 19
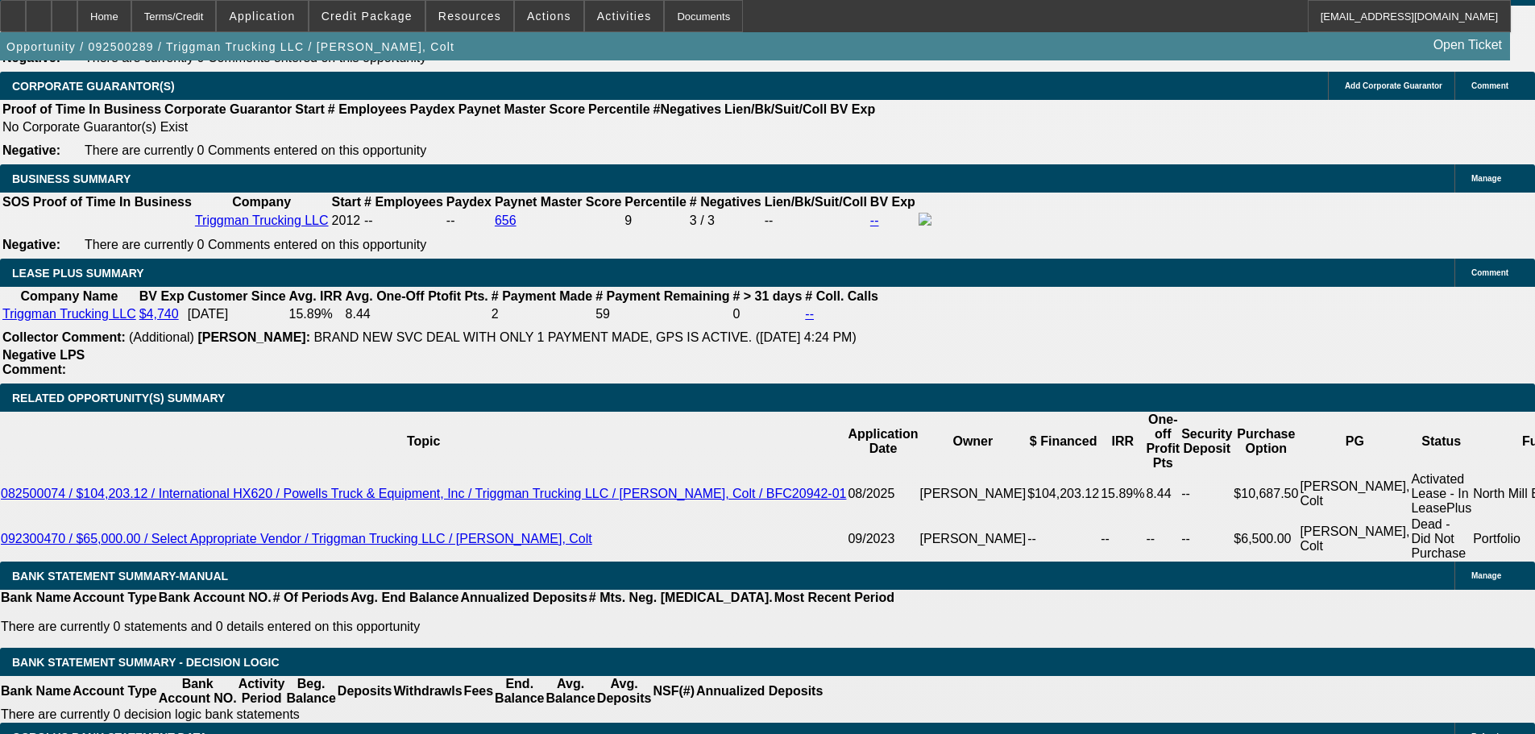
scroll to position [2659, 0]
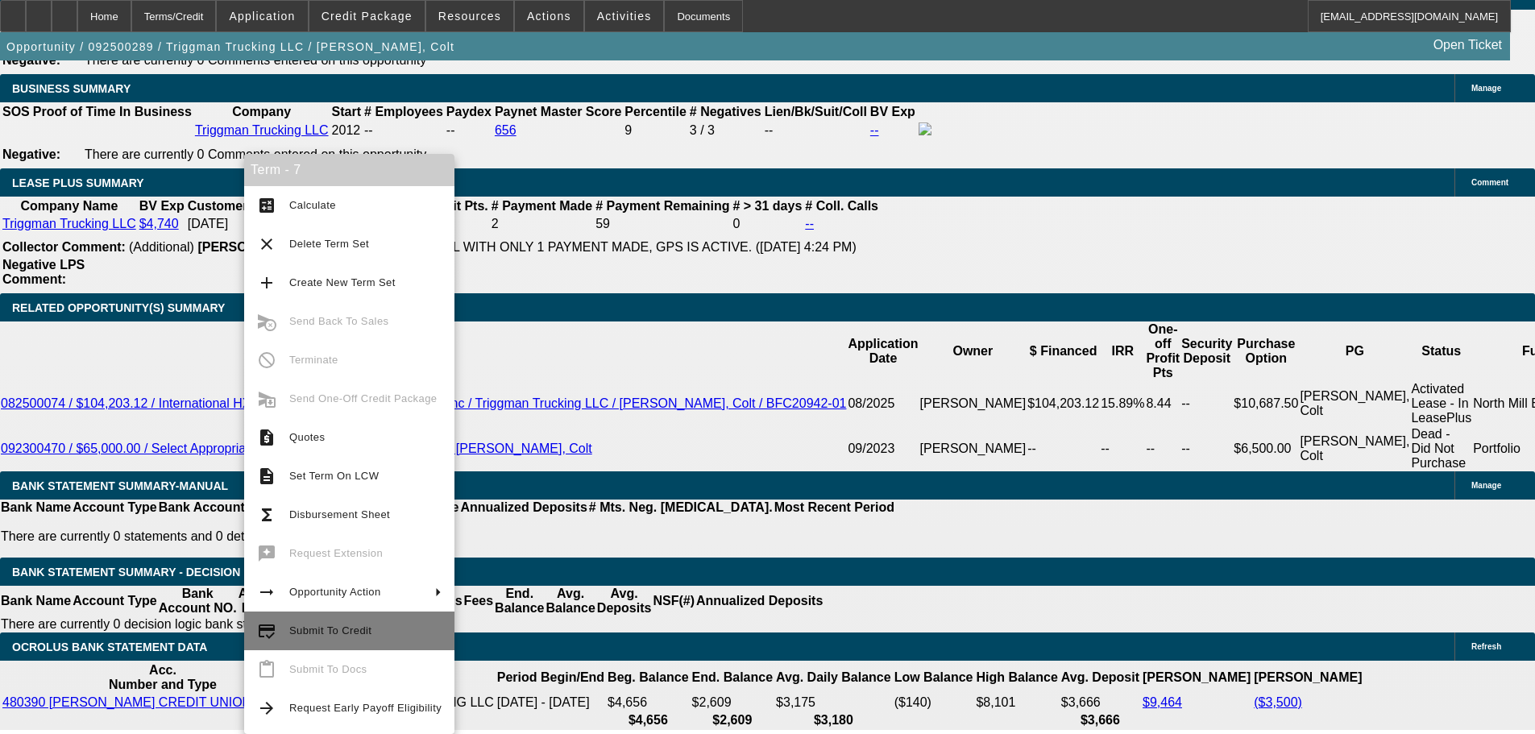
click at [312, 640] on span "Submit To Credit" at bounding box center [365, 630] width 152 height 19
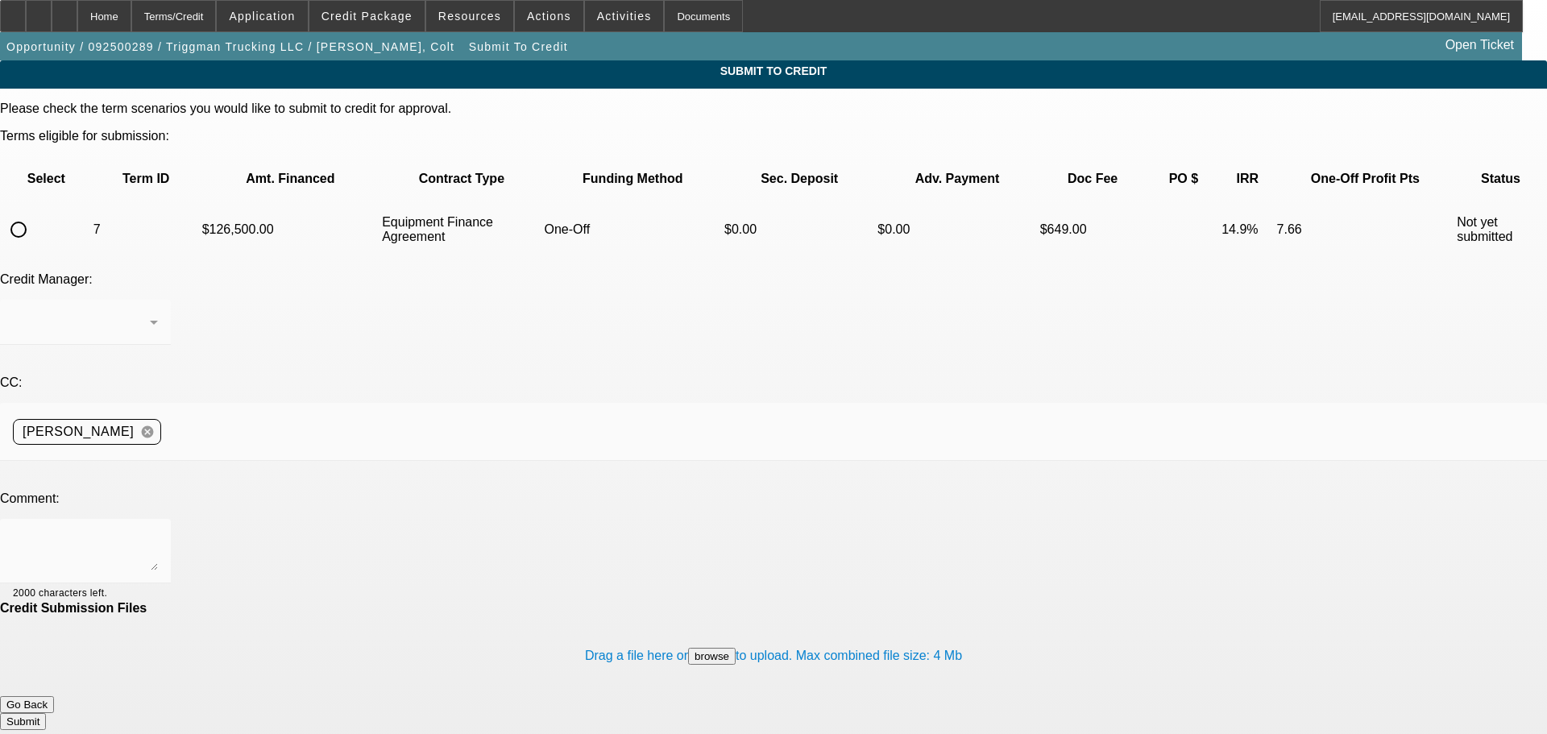
click at [35, 213] on input "radio" at bounding box center [18, 229] width 32 height 32
click at [158, 519] on div at bounding box center [85, 551] width 145 height 64
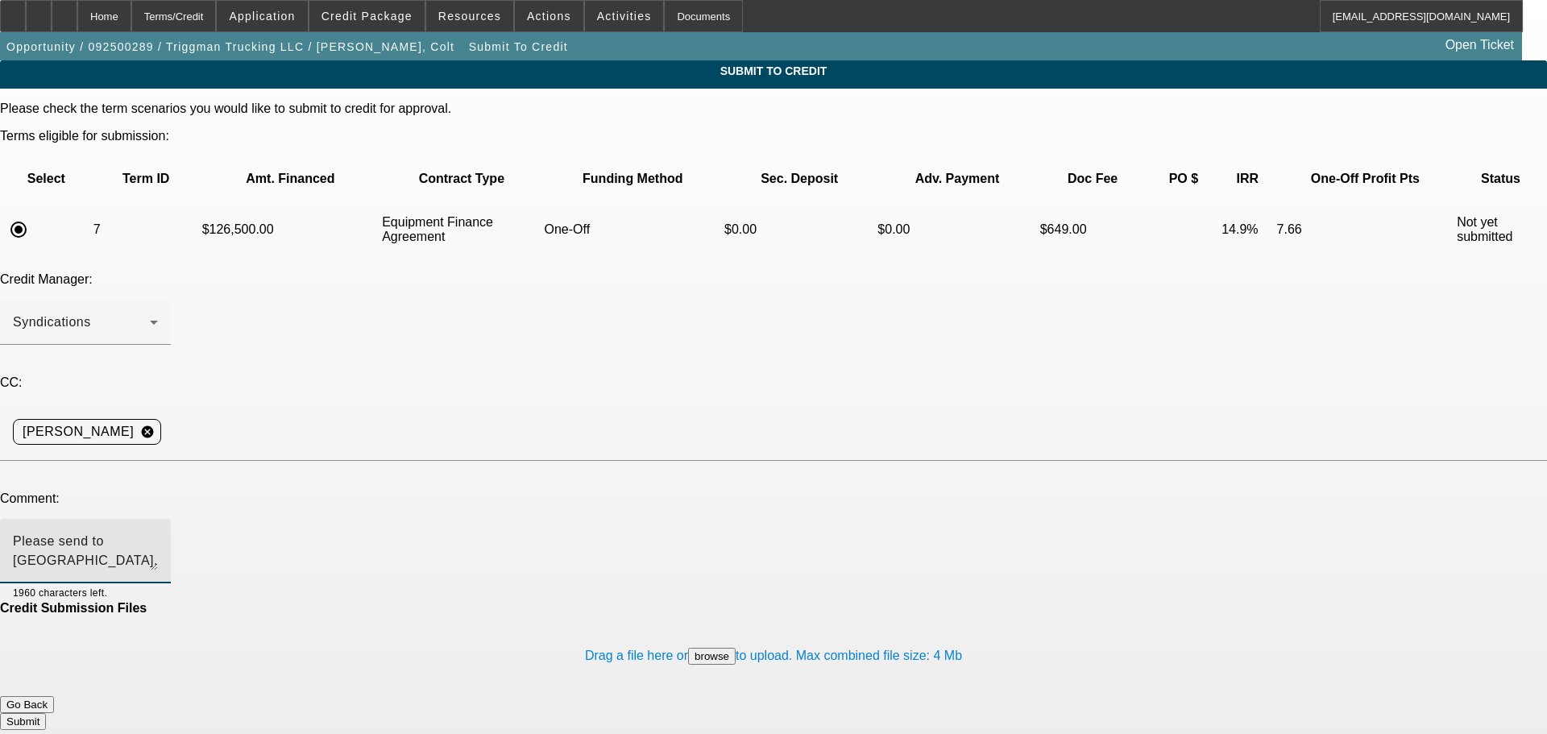
click at [158, 532] on textarea "Please send to Oakmont. This is actually" at bounding box center [85, 551] width 145 height 39
click at [158, 532] on textarea "Please send to Oakmont. This truck is actually" at bounding box center [85, 551] width 145 height 39
click at [158, 532] on textarea "Please send to Oakmont. This truck is actually market value." at bounding box center [85, 551] width 145 height 39
drag, startPoint x: 390, startPoint y: 388, endPoint x: 530, endPoint y: 392, distance: 140.2
click at [158, 532] on textarea "Please send to Oakmont. This truck is actually market value." at bounding box center [85, 551] width 145 height 39
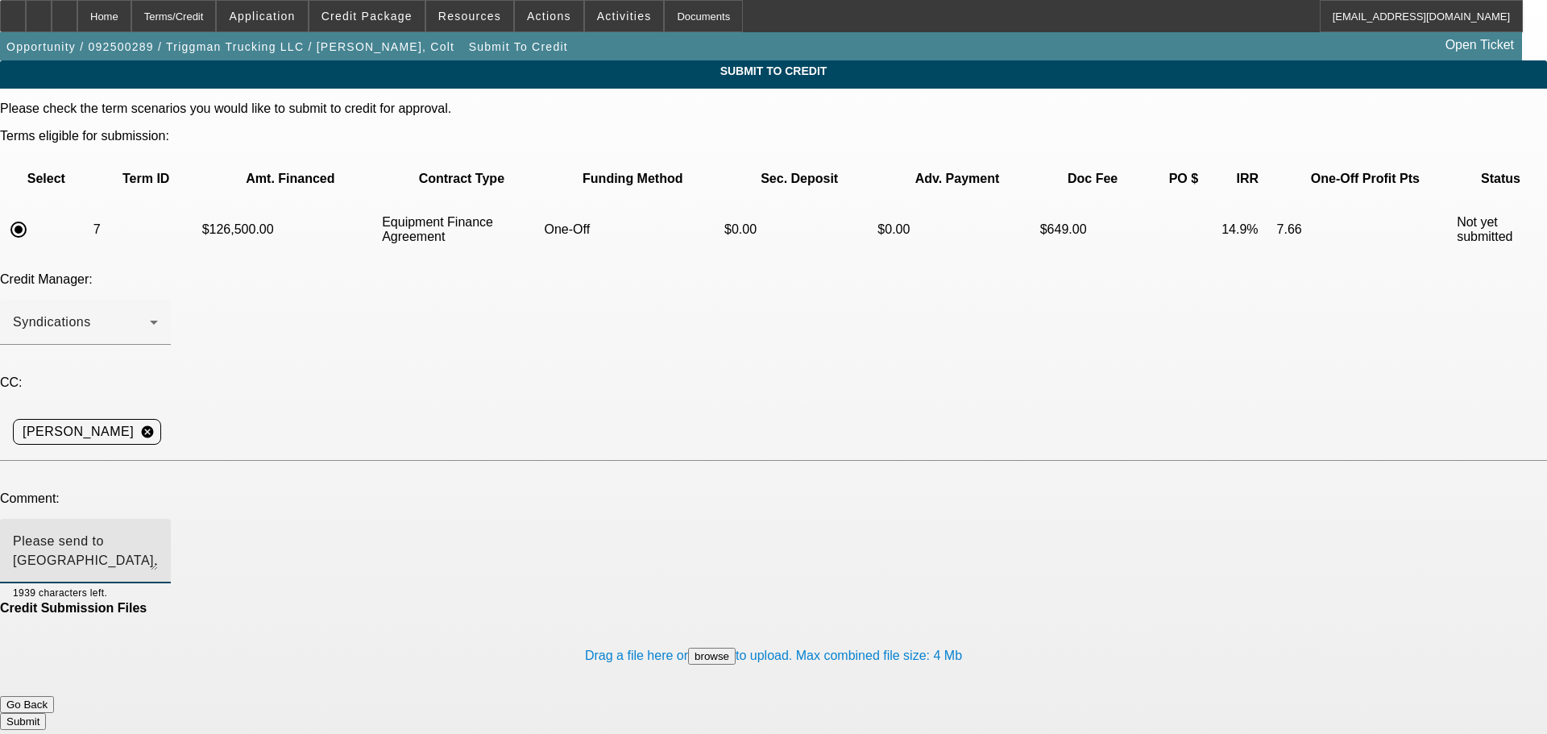
click at [158, 532] on textarea "Please send to Oakmont. This truck is actually market value." at bounding box center [85, 551] width 145 height 39
drag, startPoint x: 333, startPoint y: 391, endPoint x: 587, endPoint y: 367, distance: 255.7
click at [587, 367] on div "Please check the term scenarios you would like to submit to credit for approval…" at bounding box center [773, 416] width 1547 height 628
click at [158, 532] on textarea "Please send to Oakmont. This truck is actually market value." at bounding box center [85, 551] width 145 height 39
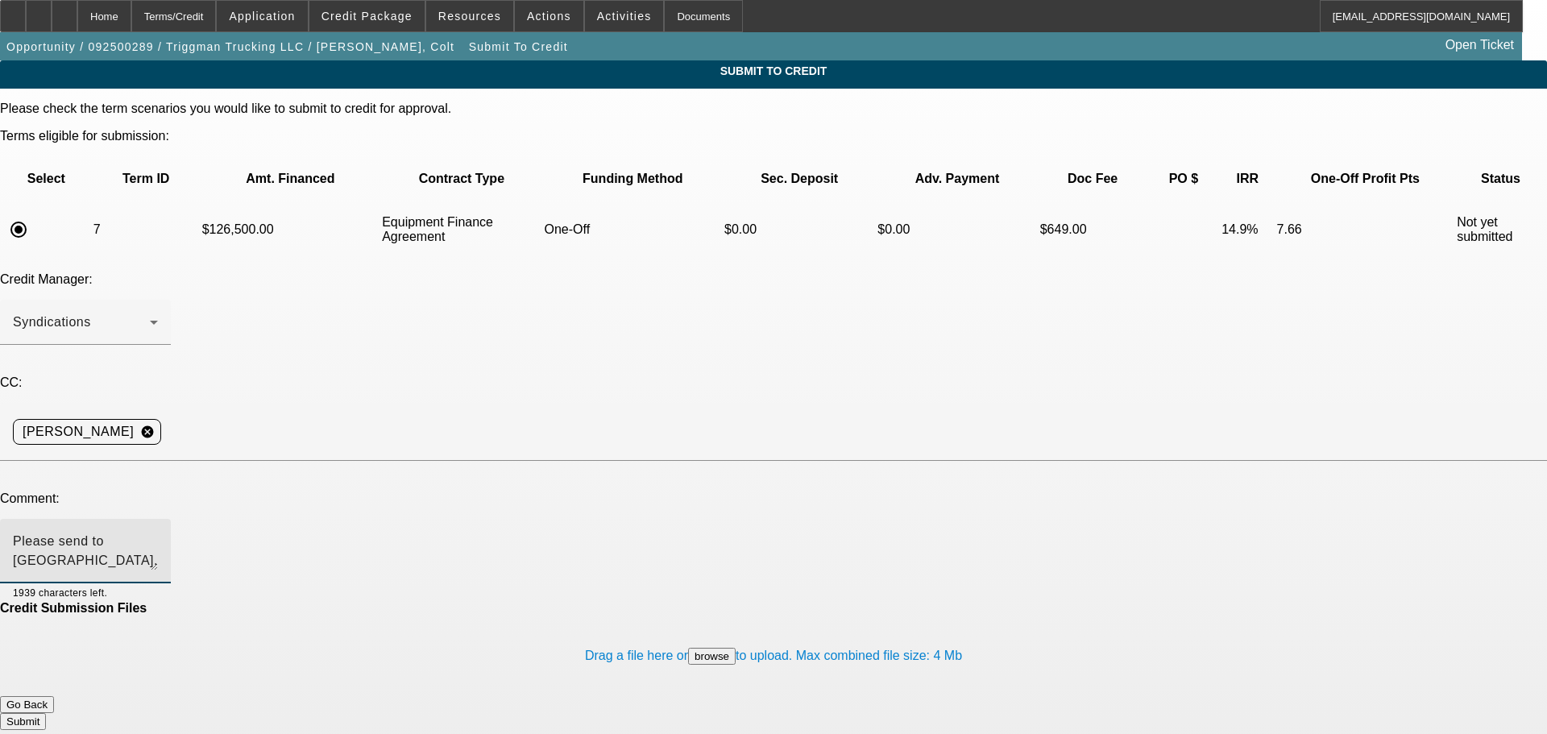
drag, startPoint x: 519, startPoint y: 388, endPoint x: 334, endPoint y: 377, distance: 185.6
click at [158, 519] on div "Please send to Oakmont. This truck is actually market value." at bounding box center [85, 551] width 145 height 64
click at [54, 696] on button "Go Back" at bounding box center [27, 704] width 54 height 17
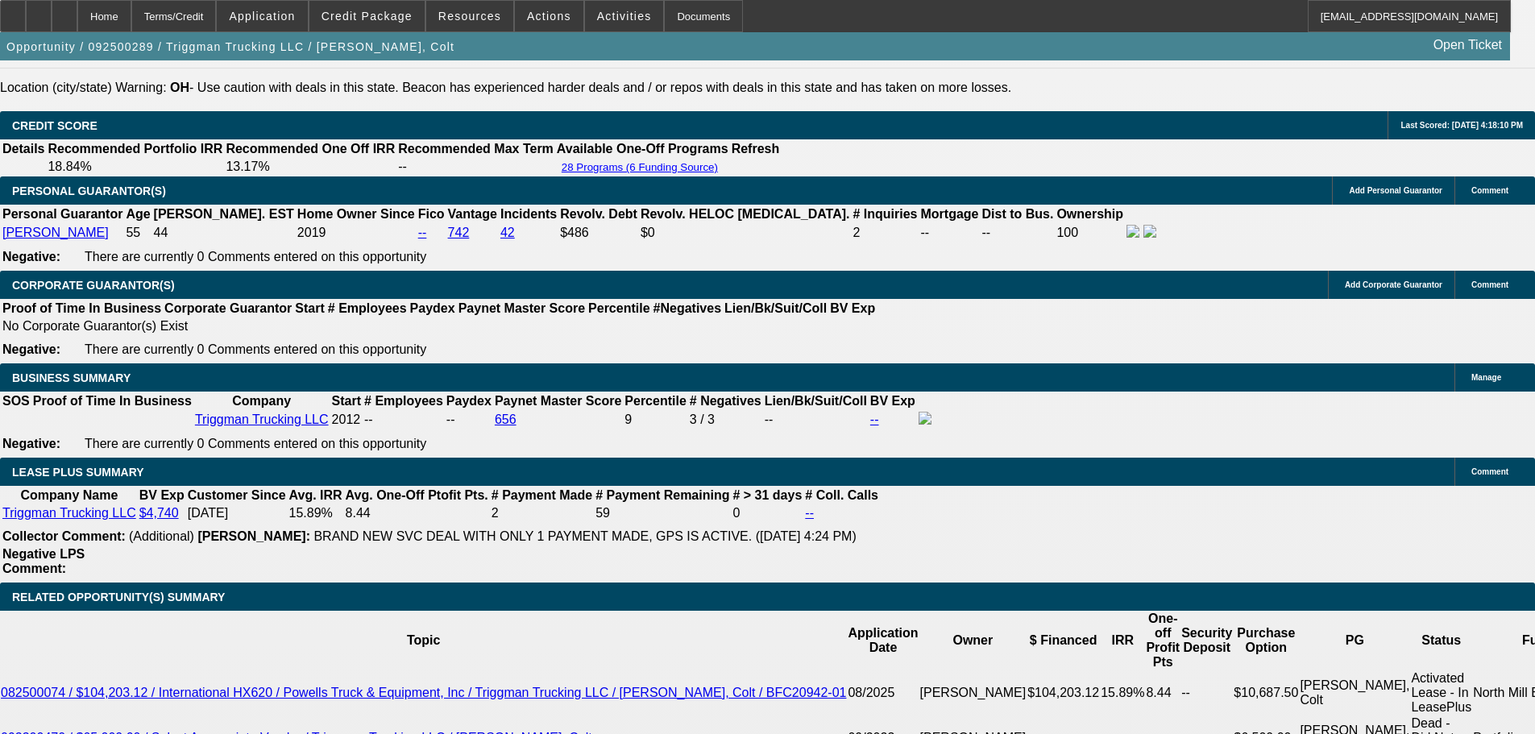
scroll to position [2510, 0]
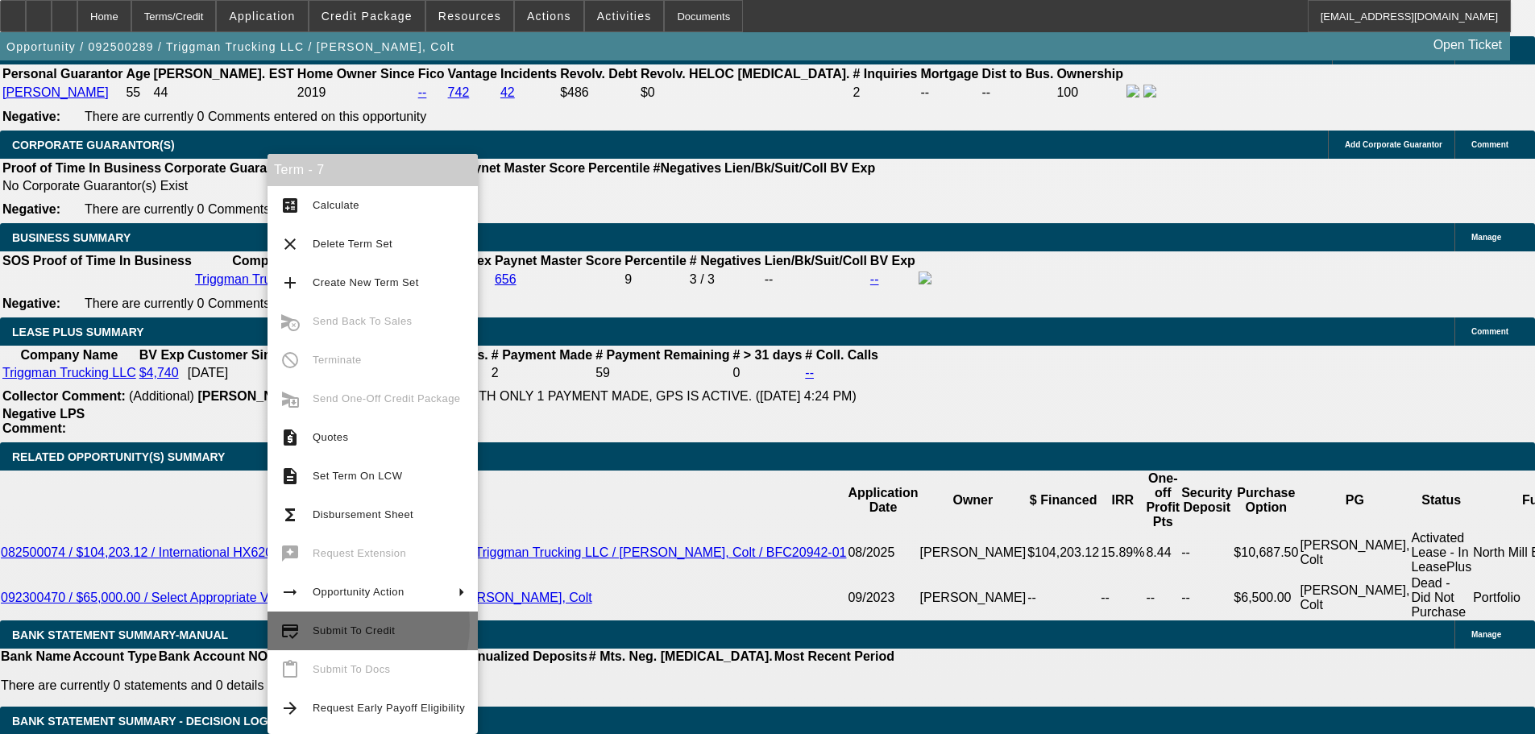
click at [350, 625] on span "Submit To Credit" at bounding box center [354, 630] width 82 height 12
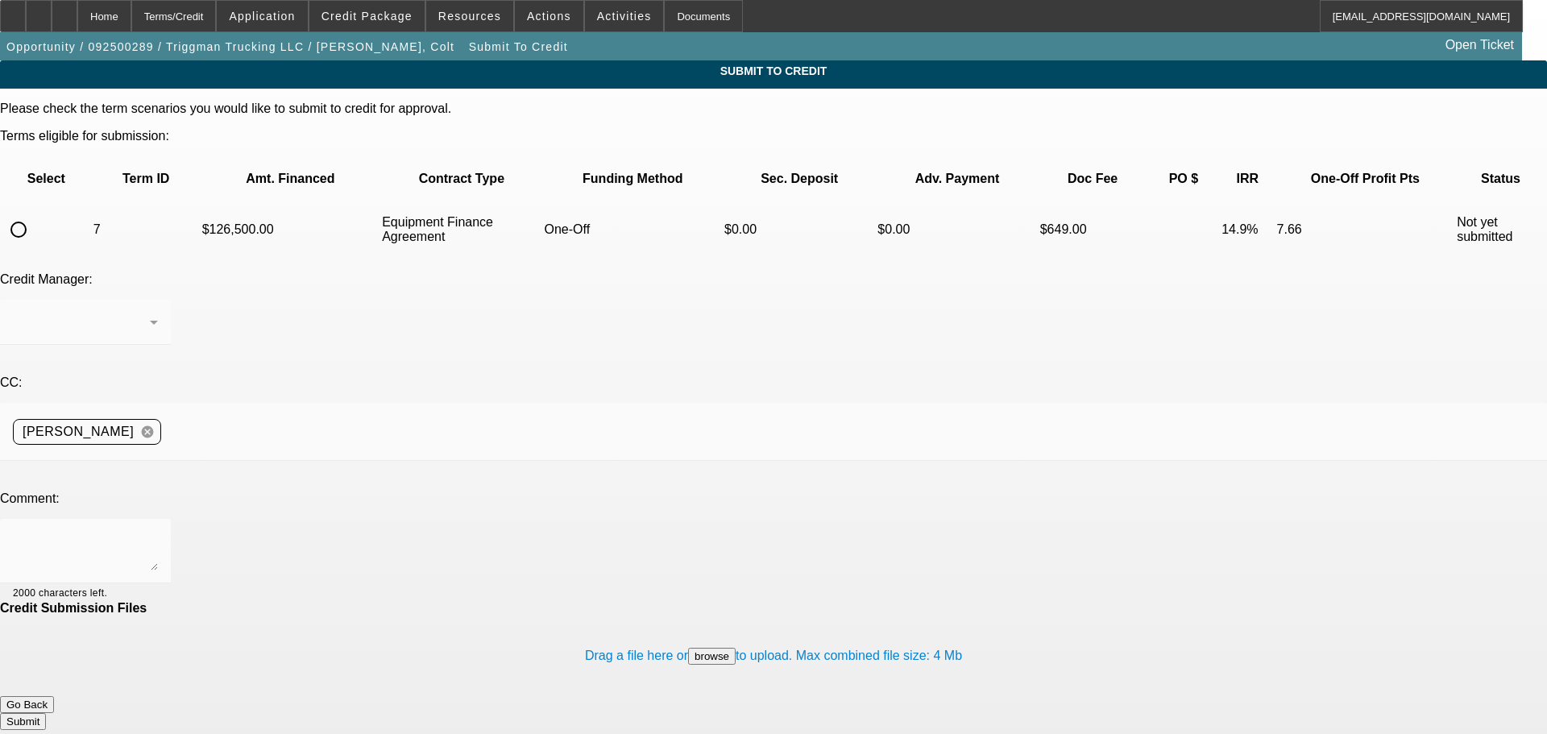
click at [35, 213] on input "radio" at bounding box center [18, 229] width 32 height 32
click at [158, 532] on textarea at bounding box center [85, 551] width 145 height 39
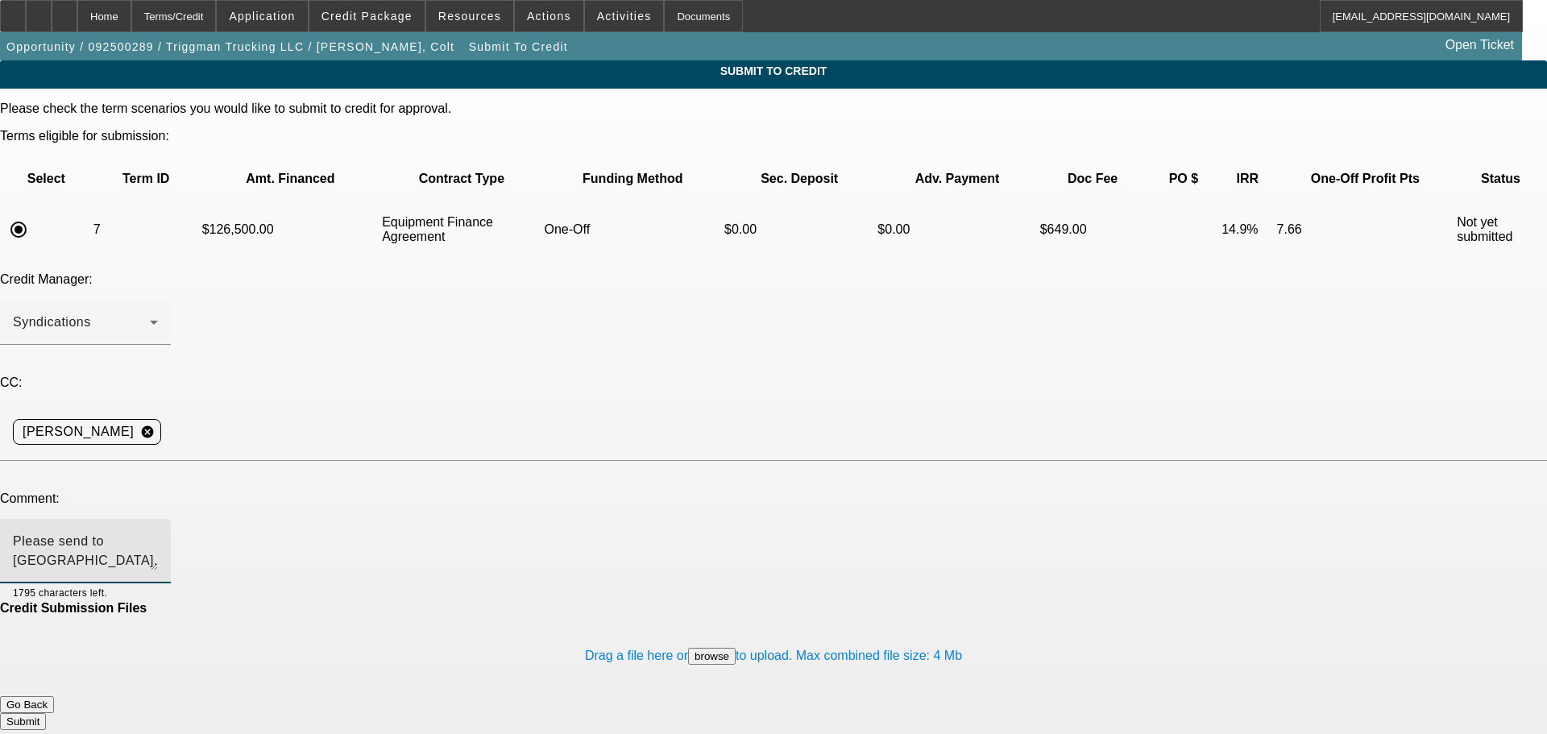
click at [158, 532] on textarea "Please send to Oakmont. Write up in additional comments. If needed, can you ple…" at bounding box center [85, 551] width 145 height 39
click at [158, 532] on textarea "Hi Michael- Please send to Oakmont. Write up in additional comments. If needed,…" at bounding box center [85, 551] width 145 height 39
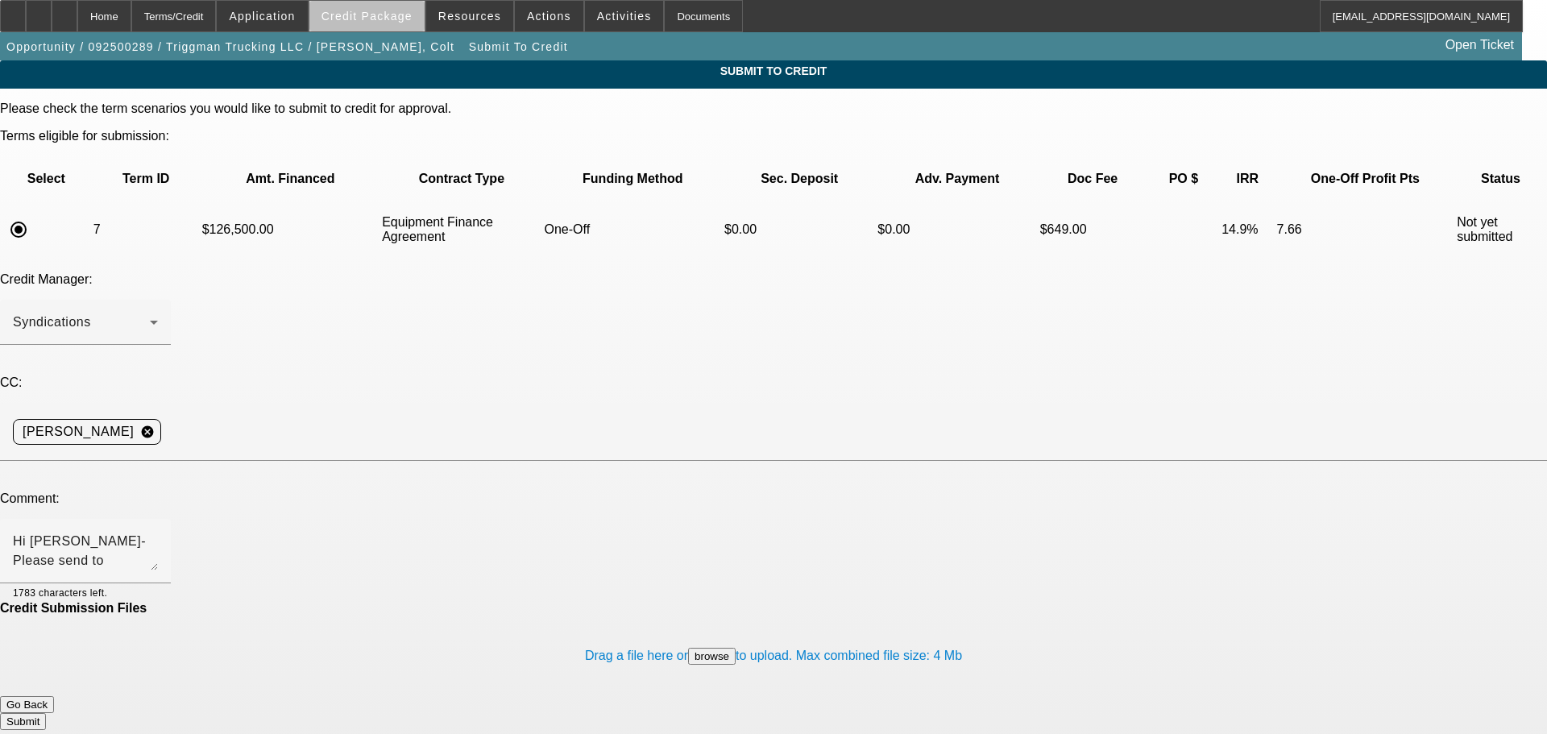
click at [404, 18] on span "Credit Package" at bounding box center [366, 16] width 91 height 13
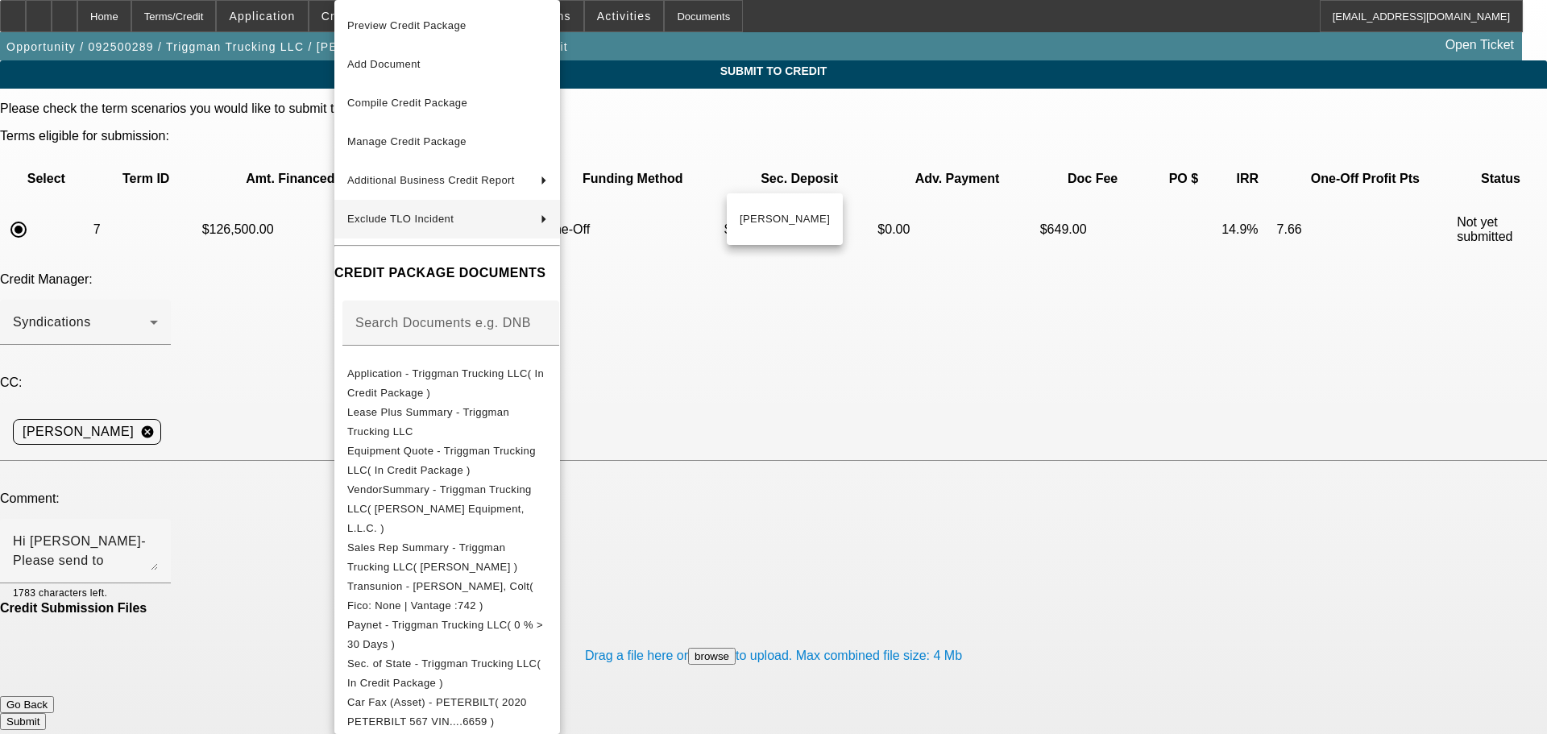
click at [871, 269] on div at bounding box center [773, 367] width 1547 height 734
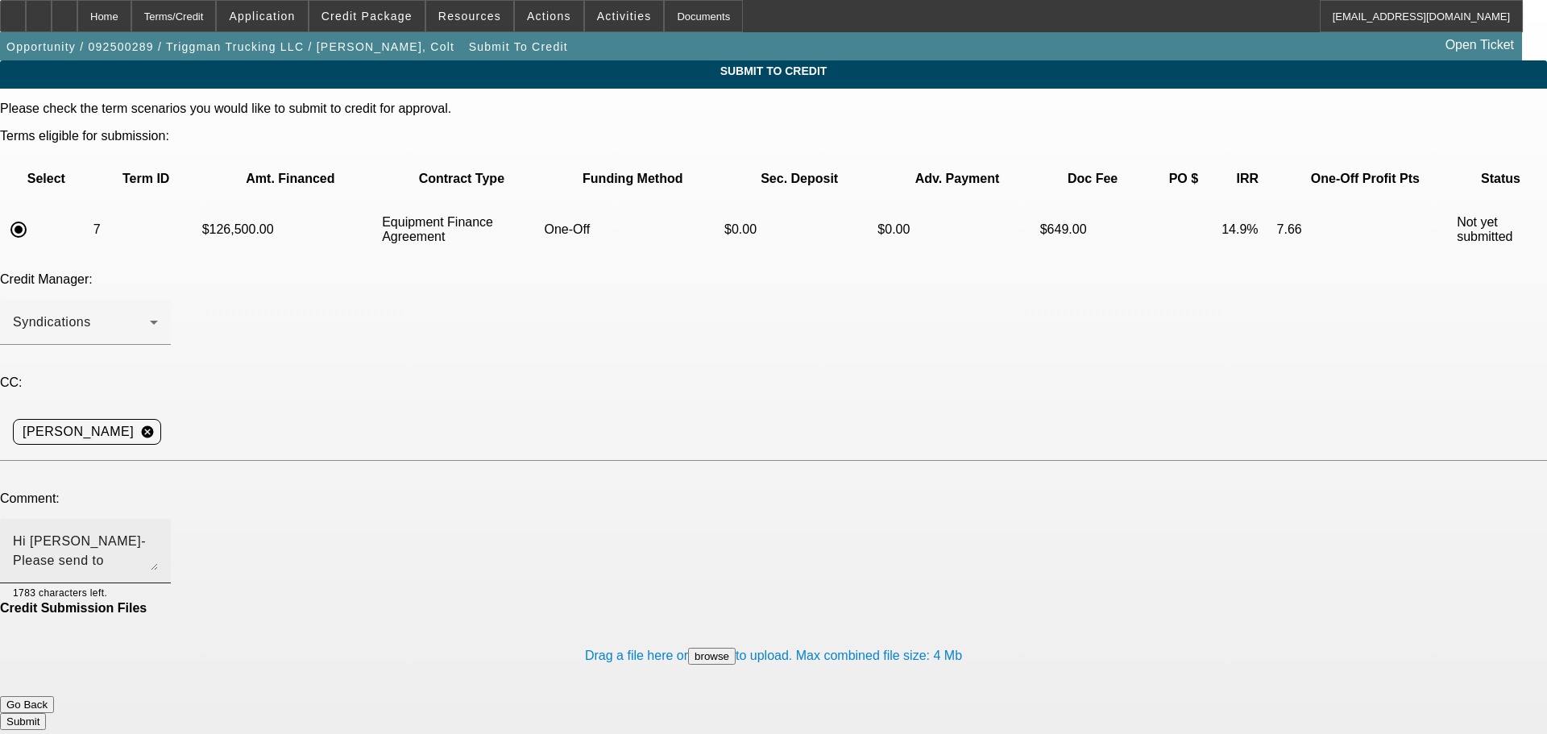
click at [158, 532] on textarea "Hi Michael- Please send to Oakmont. Write up in additional comments. If needed,…" at bounding box center [85, 551] width 145 height 39
click at [371, 6] on span at bounding box center [366, 16] width 115 height 39
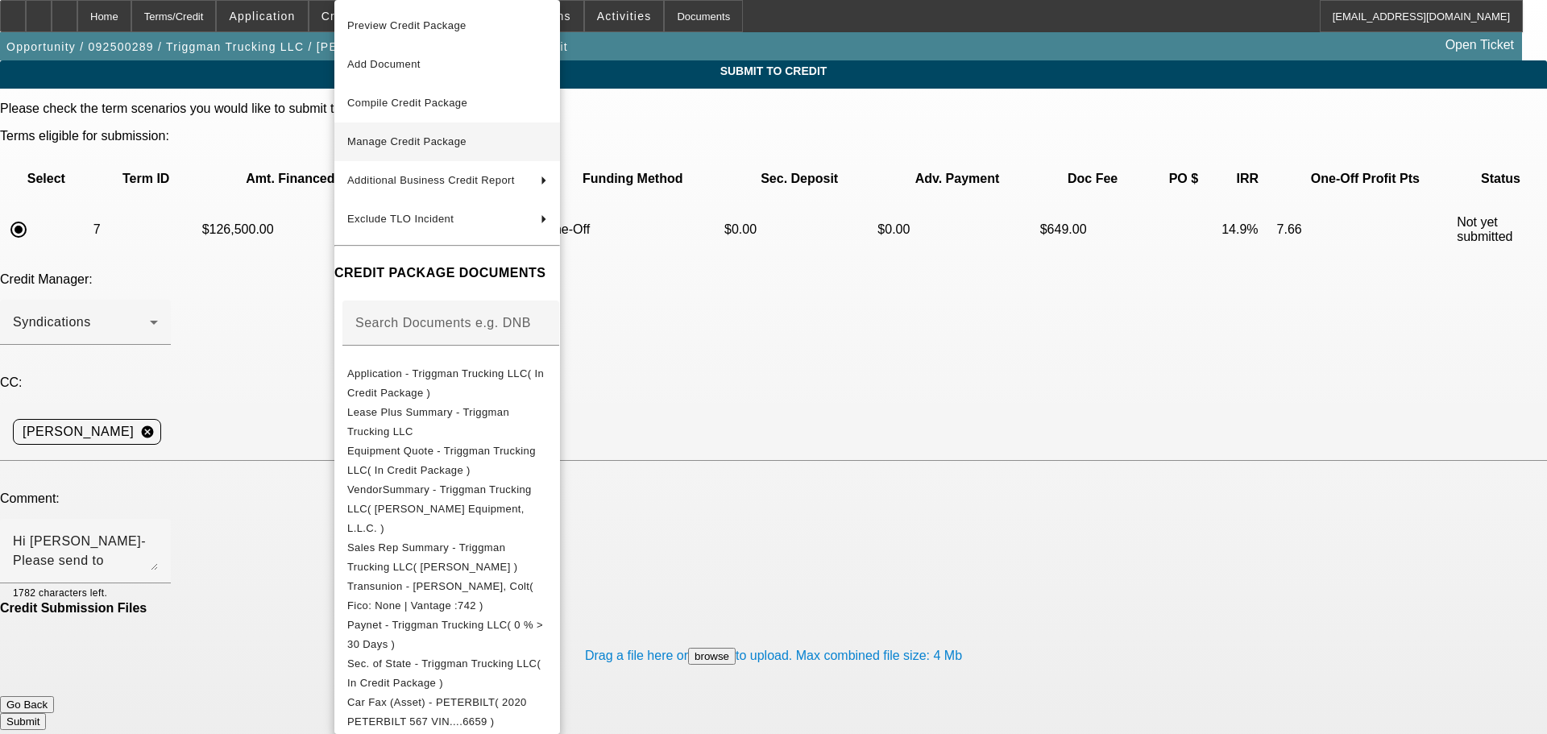
click at [466, 146] on span "Manage Credit Package" at bounding box center [406, 141] width 119 height 12
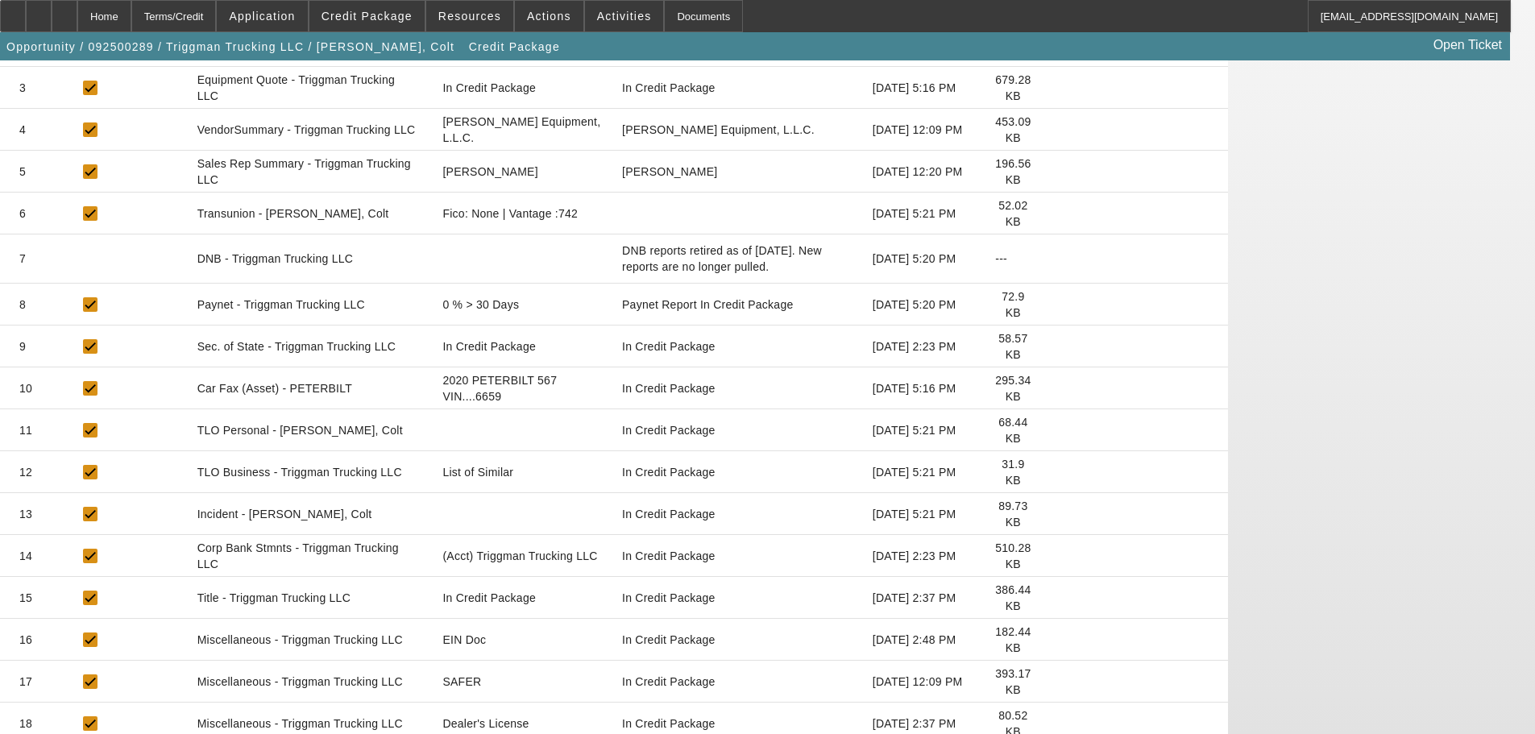
scroll to position [512, 0]
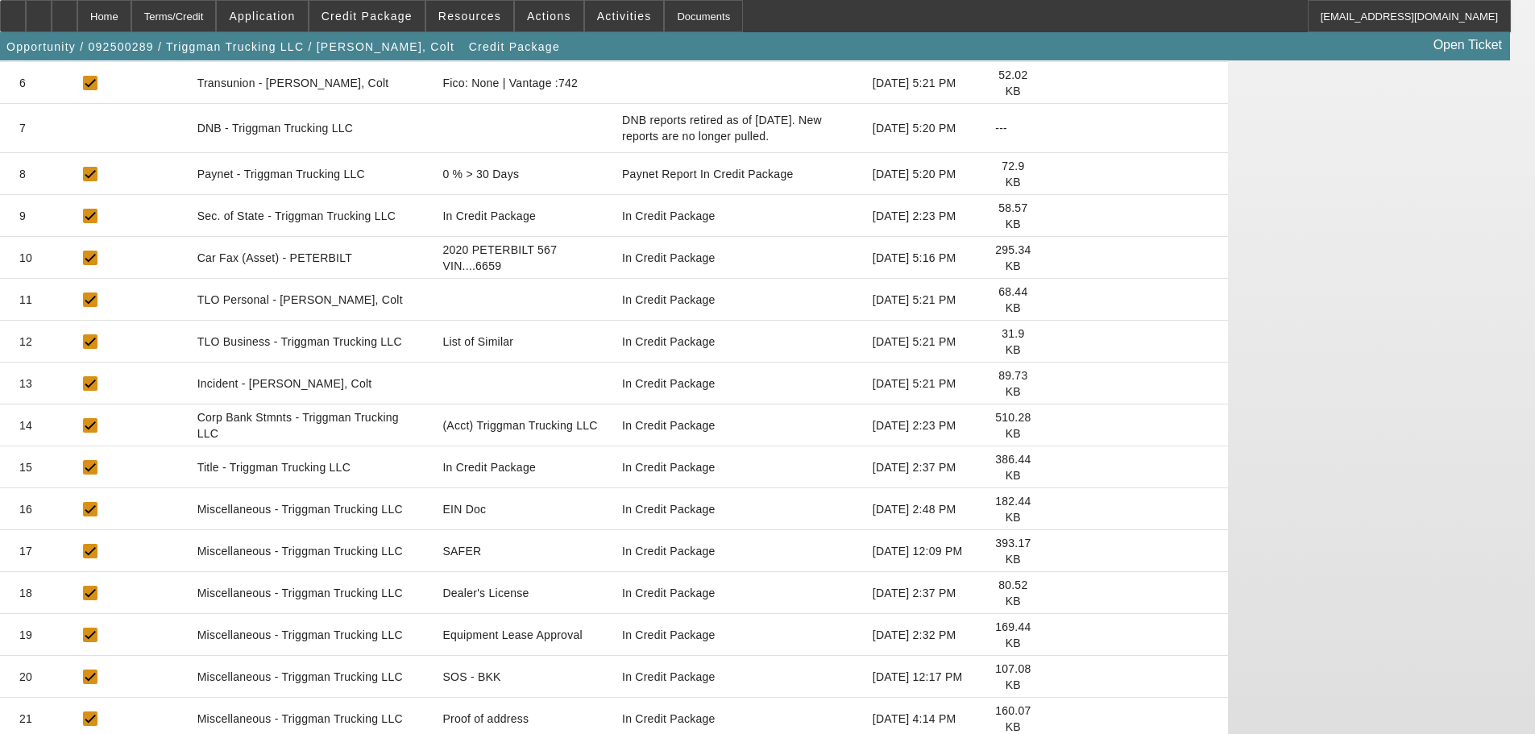
click at [1056, 635] on icon at bounding box center [1056, 635] width 0 height 0
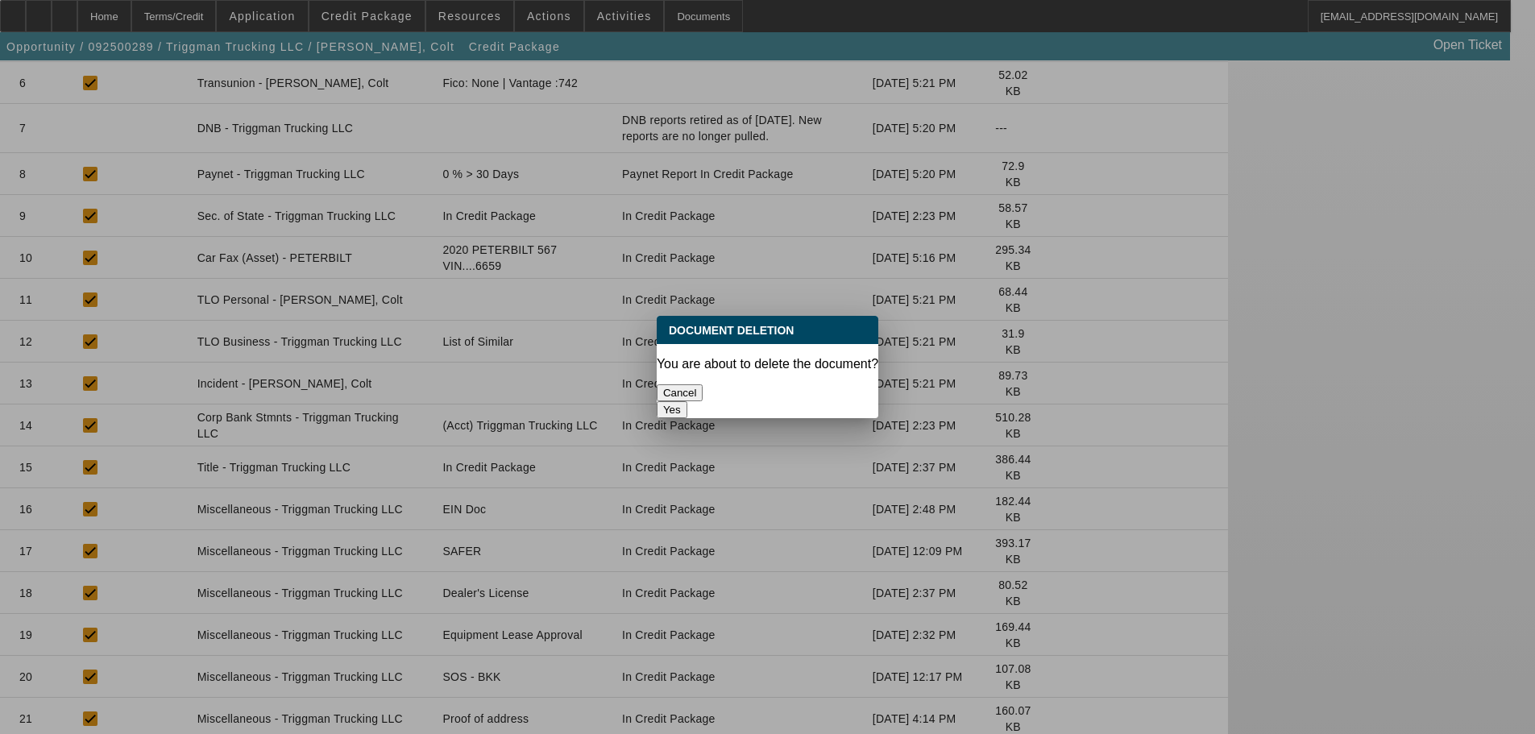
click at [687, 401] on button "Yes" at bounding box center [672, 409] width 31 height 17
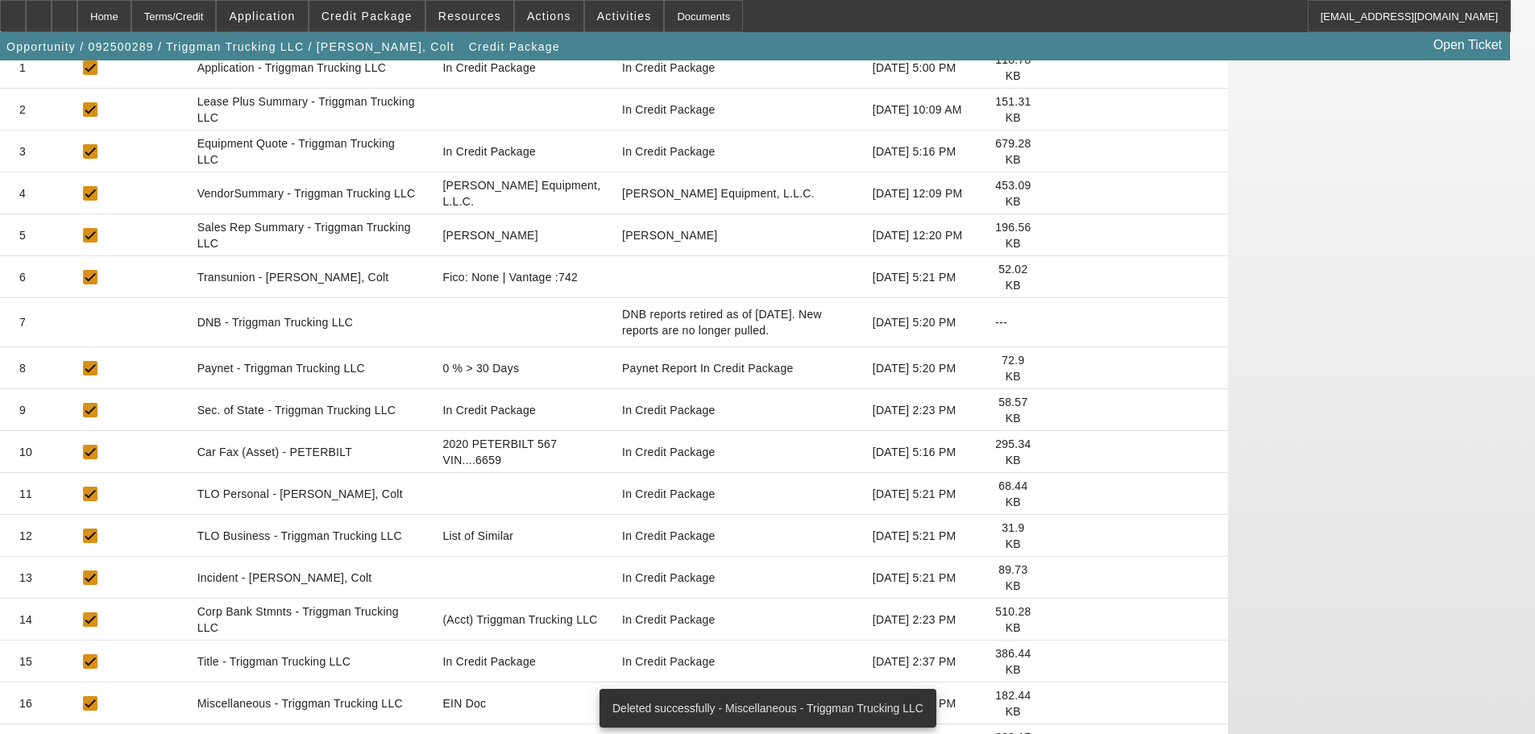
scroll to position [471, 0]
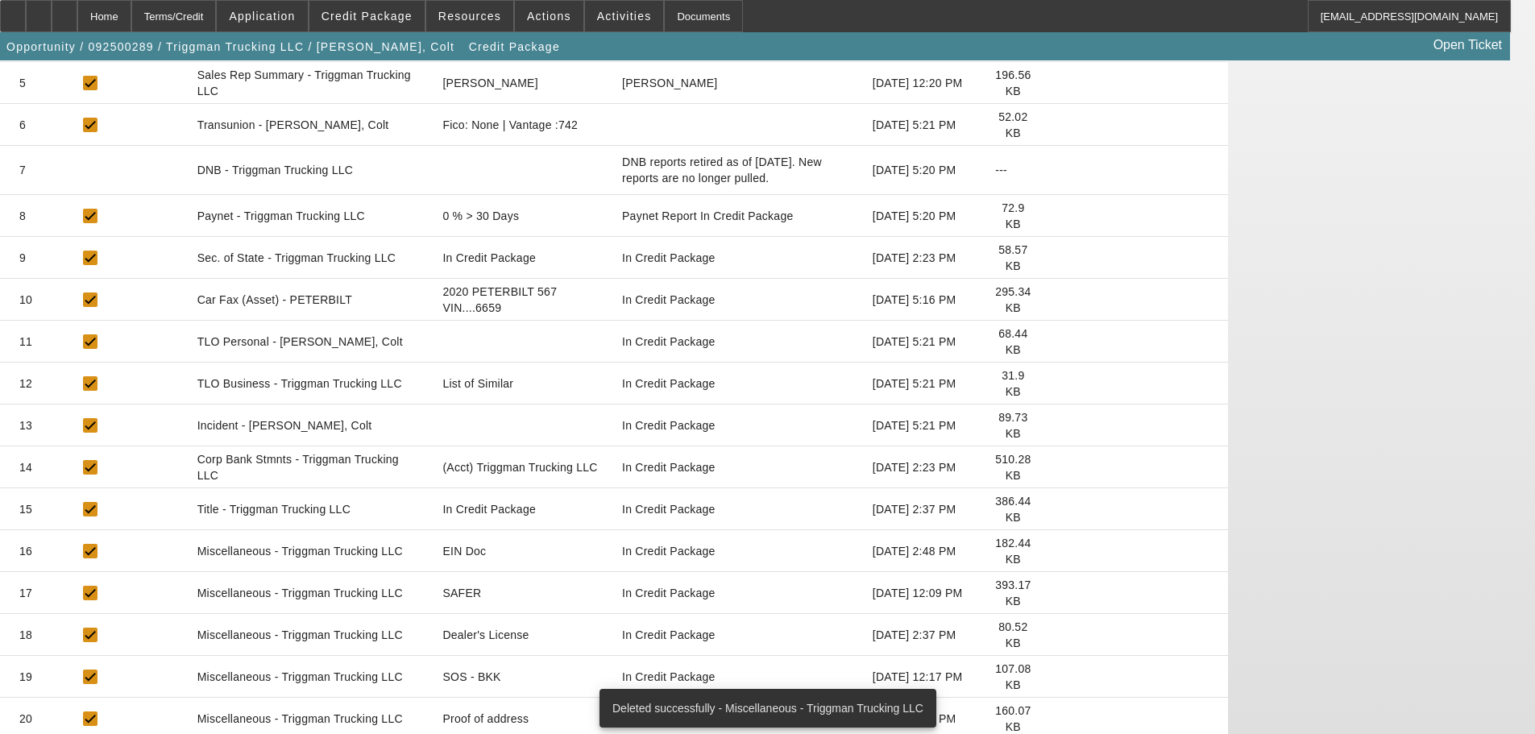
click at [1056, 635] on icon at bounding box center [1056, 635] width 0 height 0
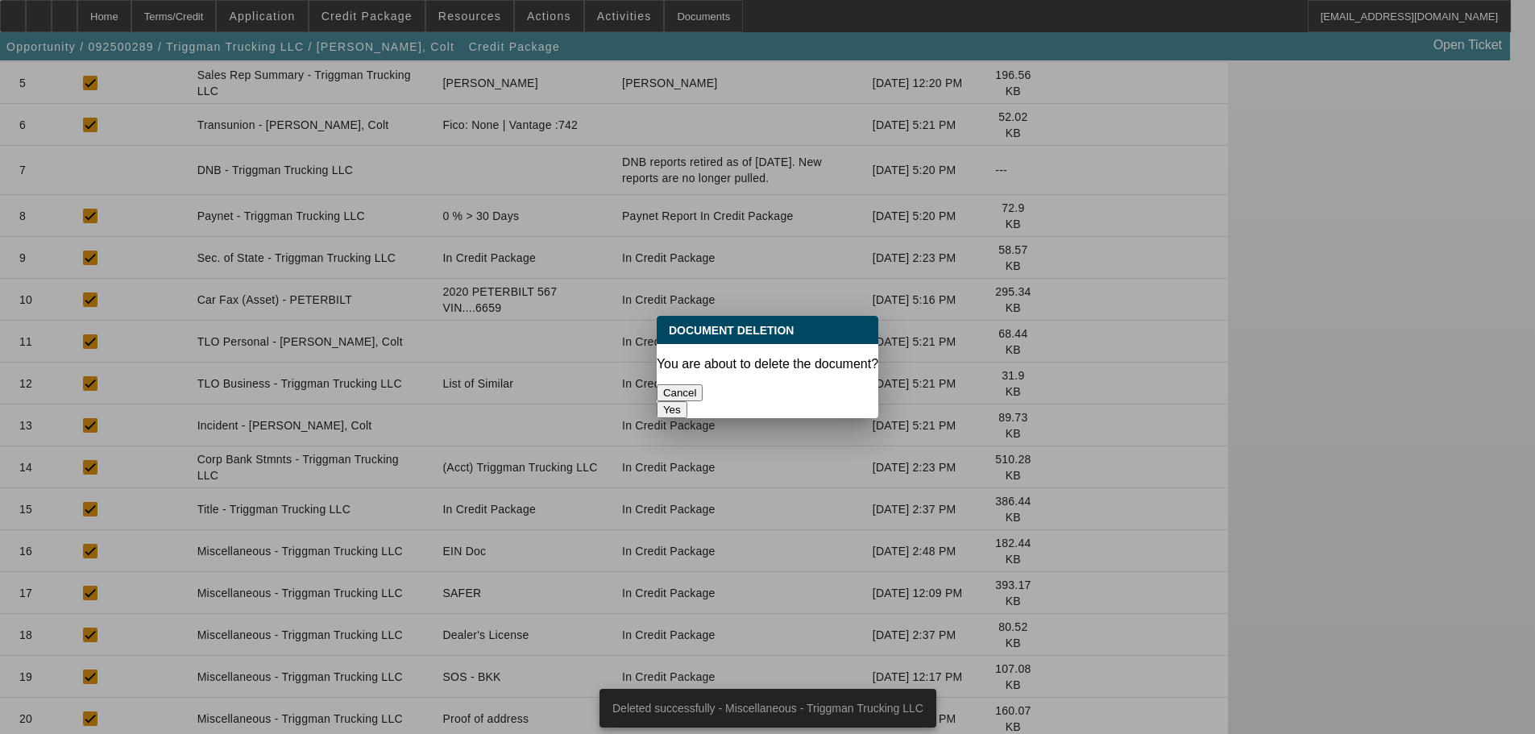
scroll to position [0, 0]
click at [687, 401] on button "Yes" at bounding box center [672, 409] width 31 height 17
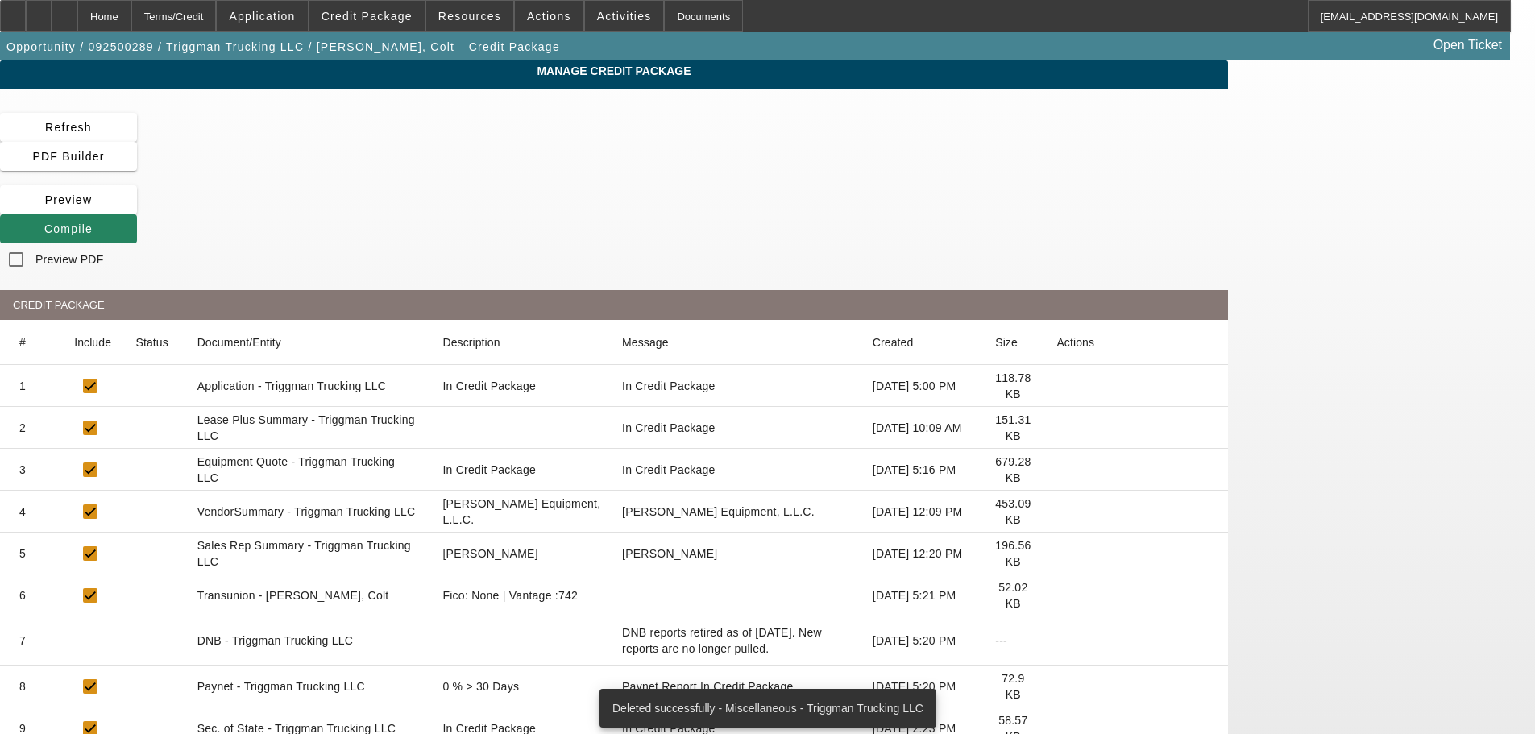
scroll to position [429, 0]
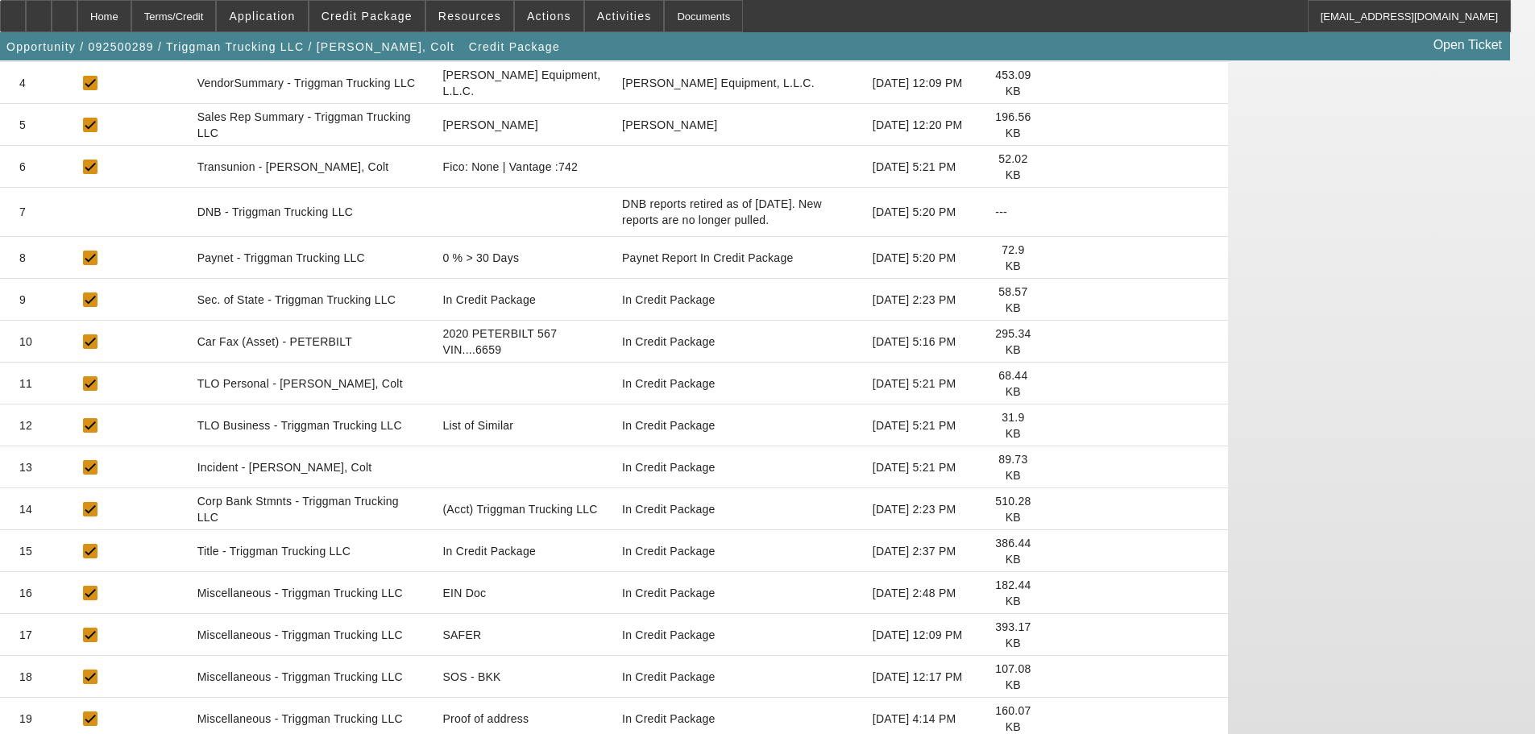
click at [1056, 677] on icon at bounding box center [1056, 677] width 0 height 0
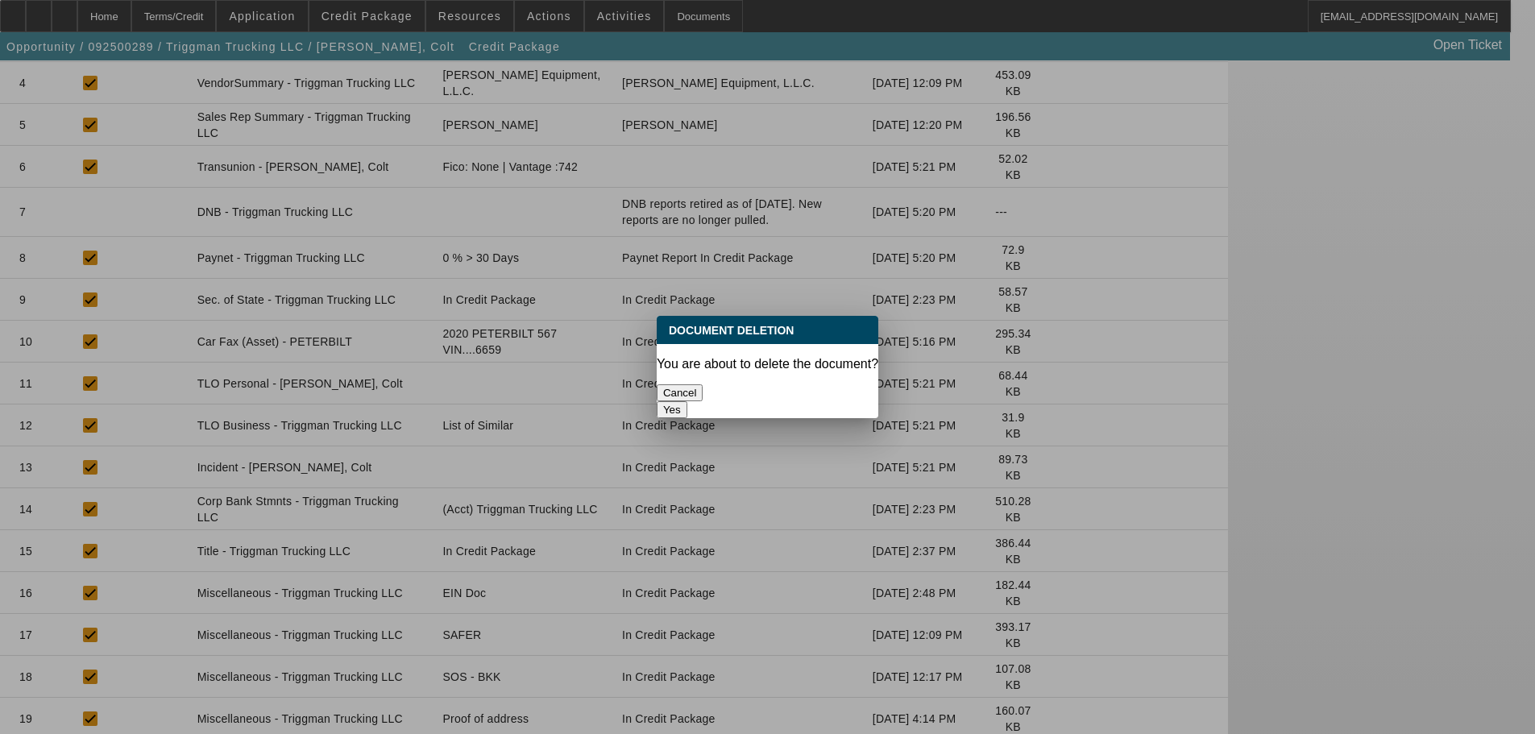
scroll to position [0, 0]
click at [687, 401] on button "Yes" at bounding box center [672, 409] width 31 height 17
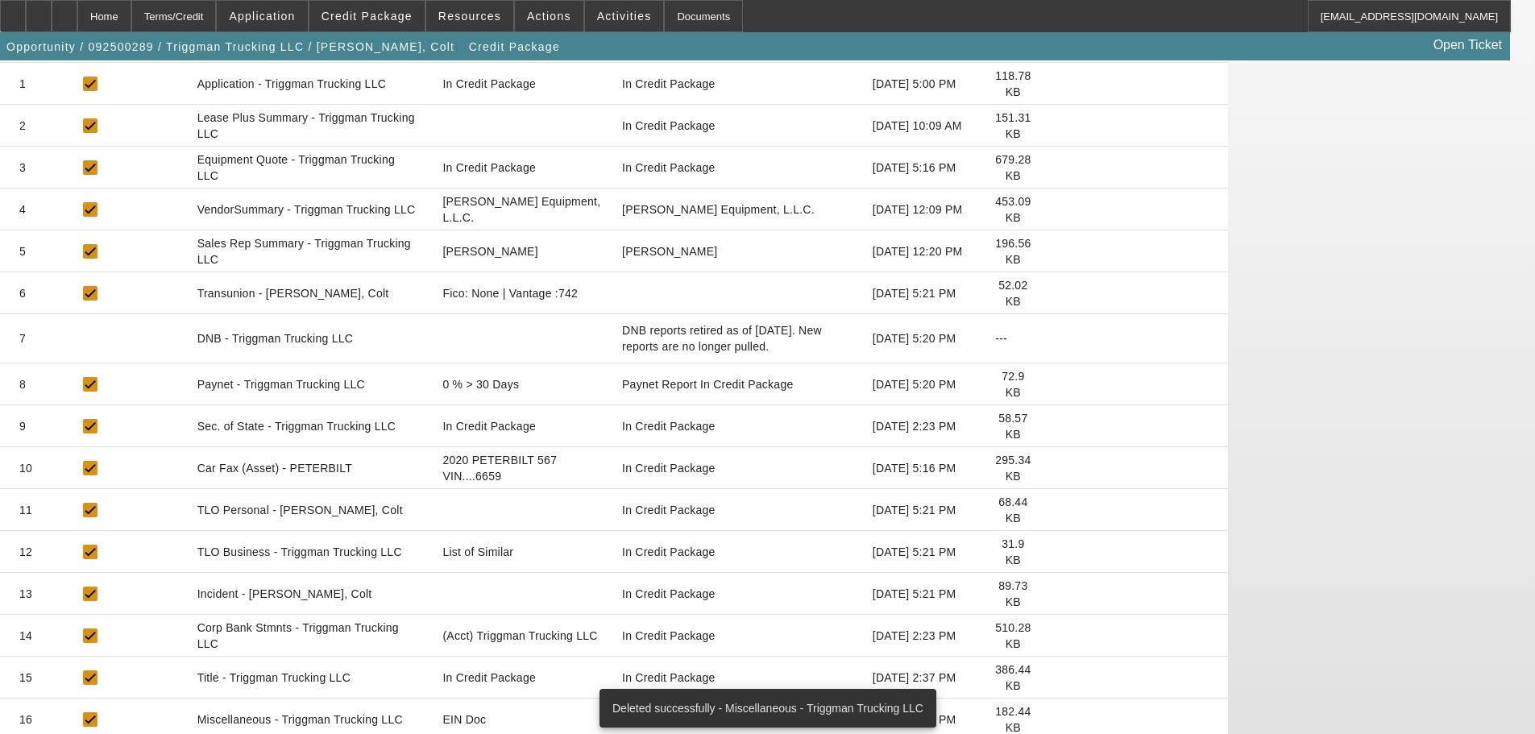
scroll to position [387, 0]
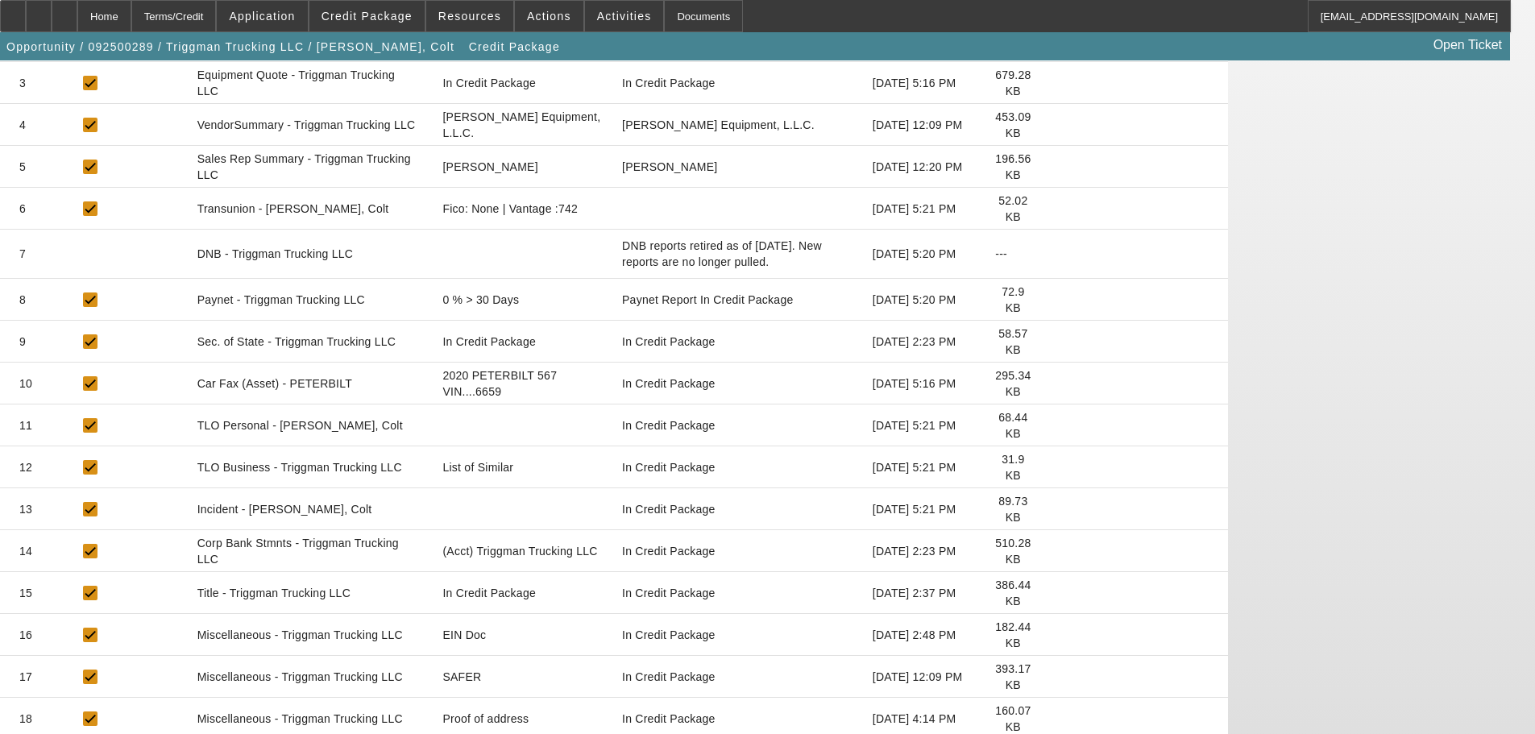
click at [1056, 593] on icon at bounding box center [1056, 593] width 0 height 0
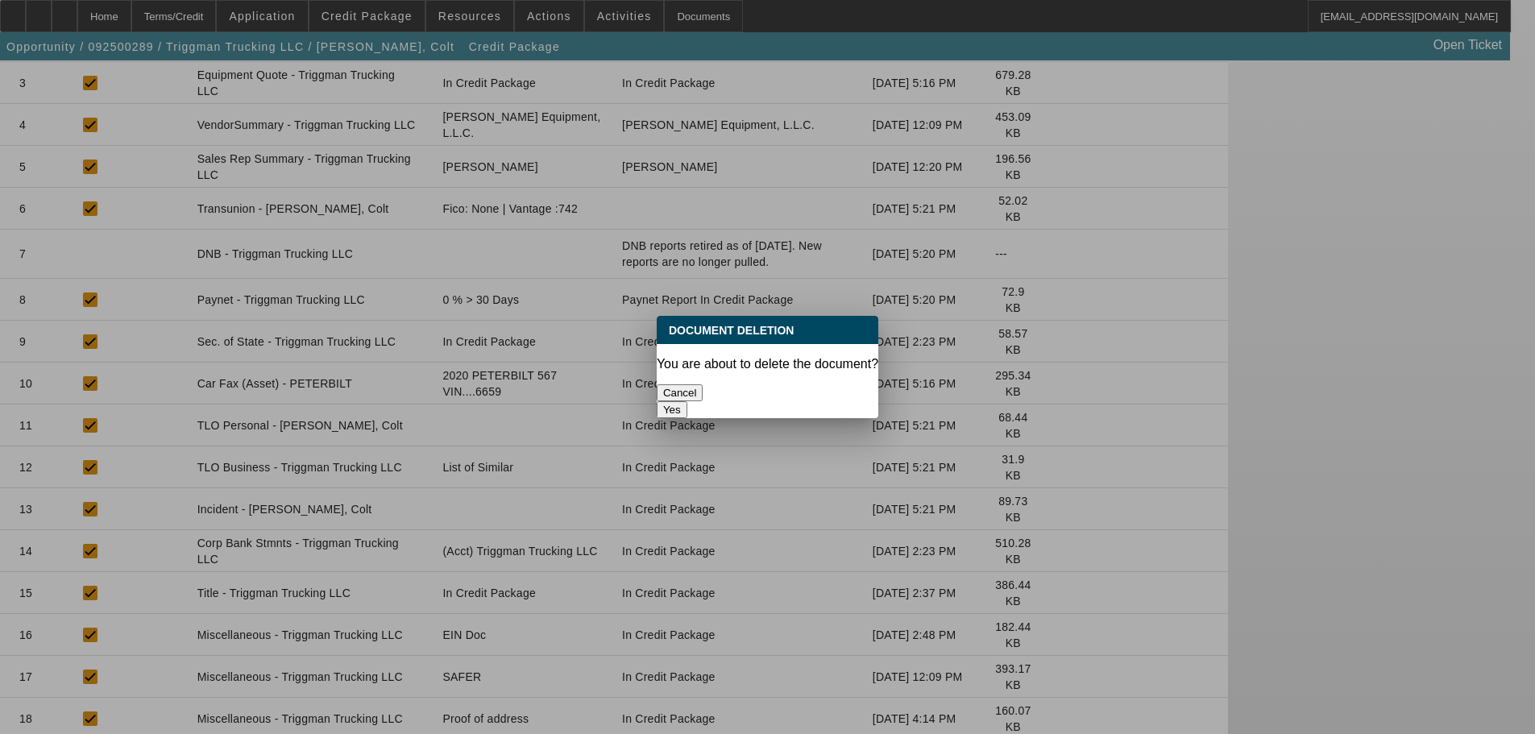
click at [687, 401] on button "Yes" at bounding box center [672, 409] width 31 height 17
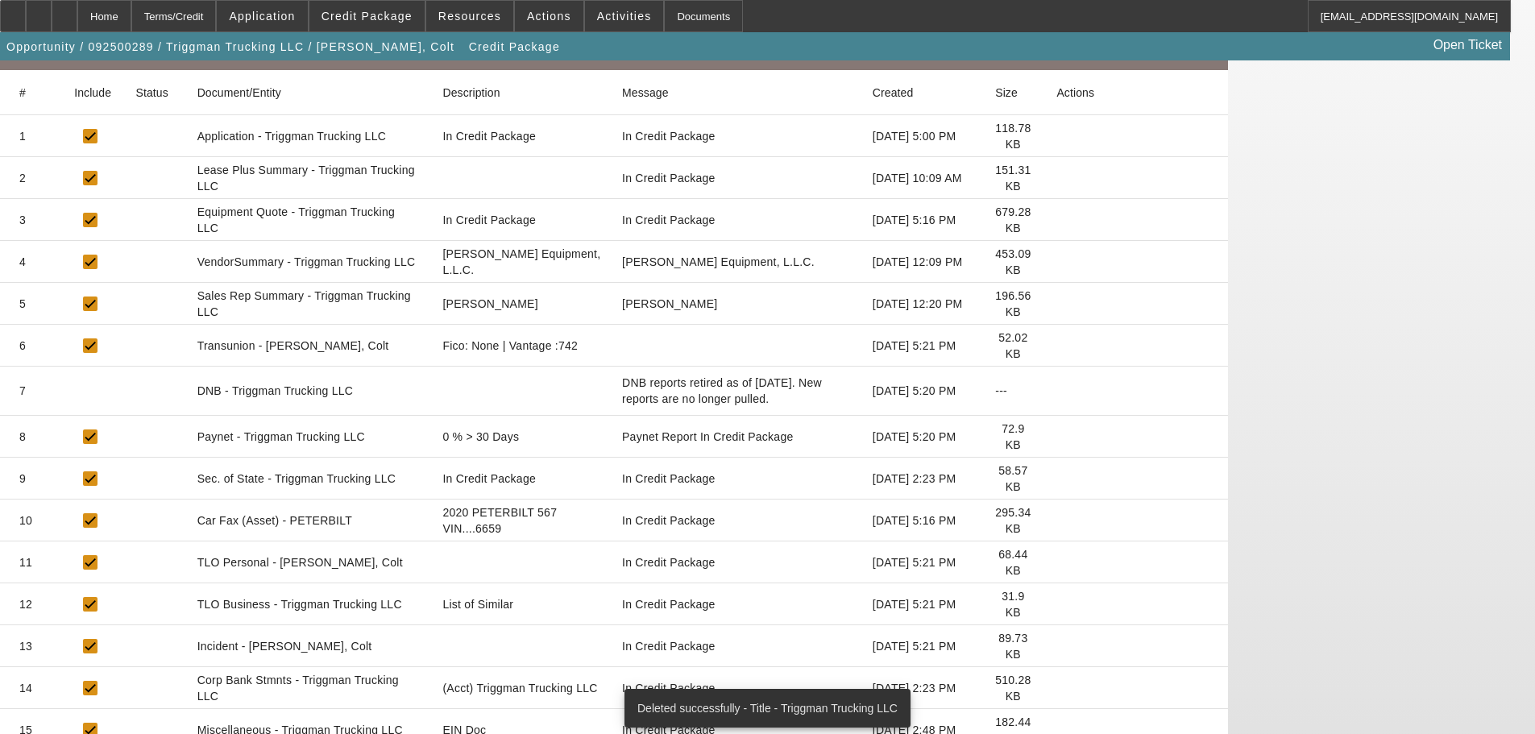
scroll to position [345, 0]
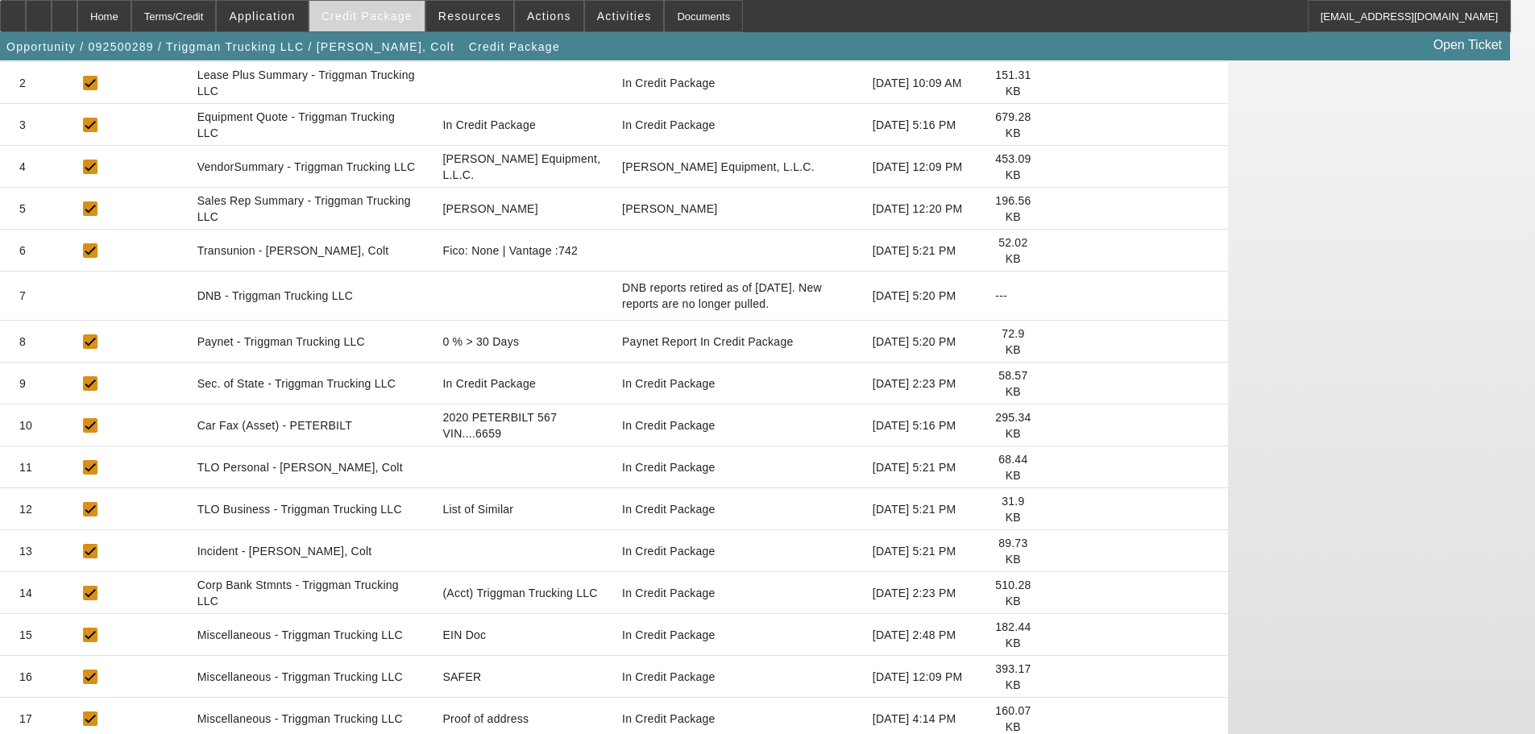
click at [379, 8] on span at bounding box center [366, 16] width 115 height 39
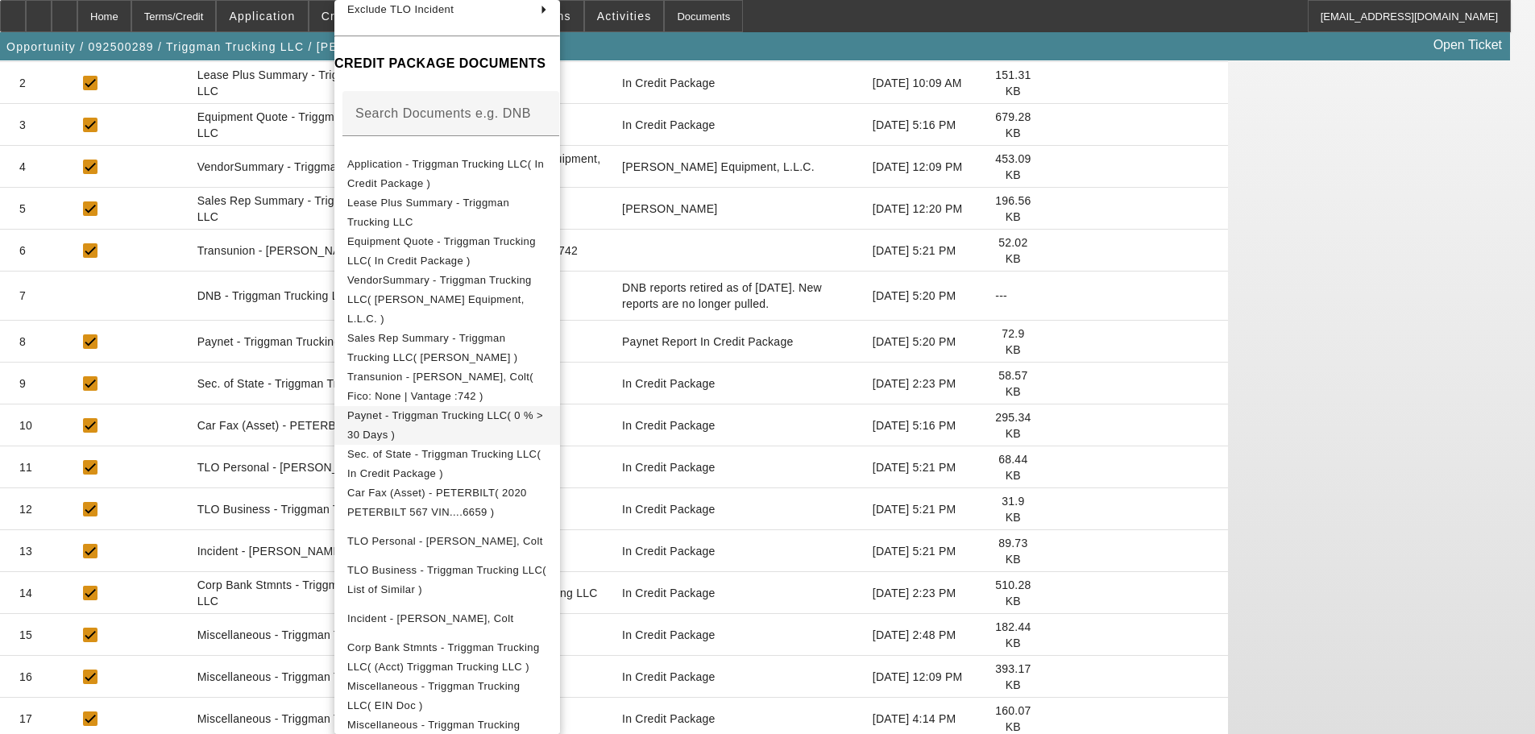
scroll to position [288, 0]
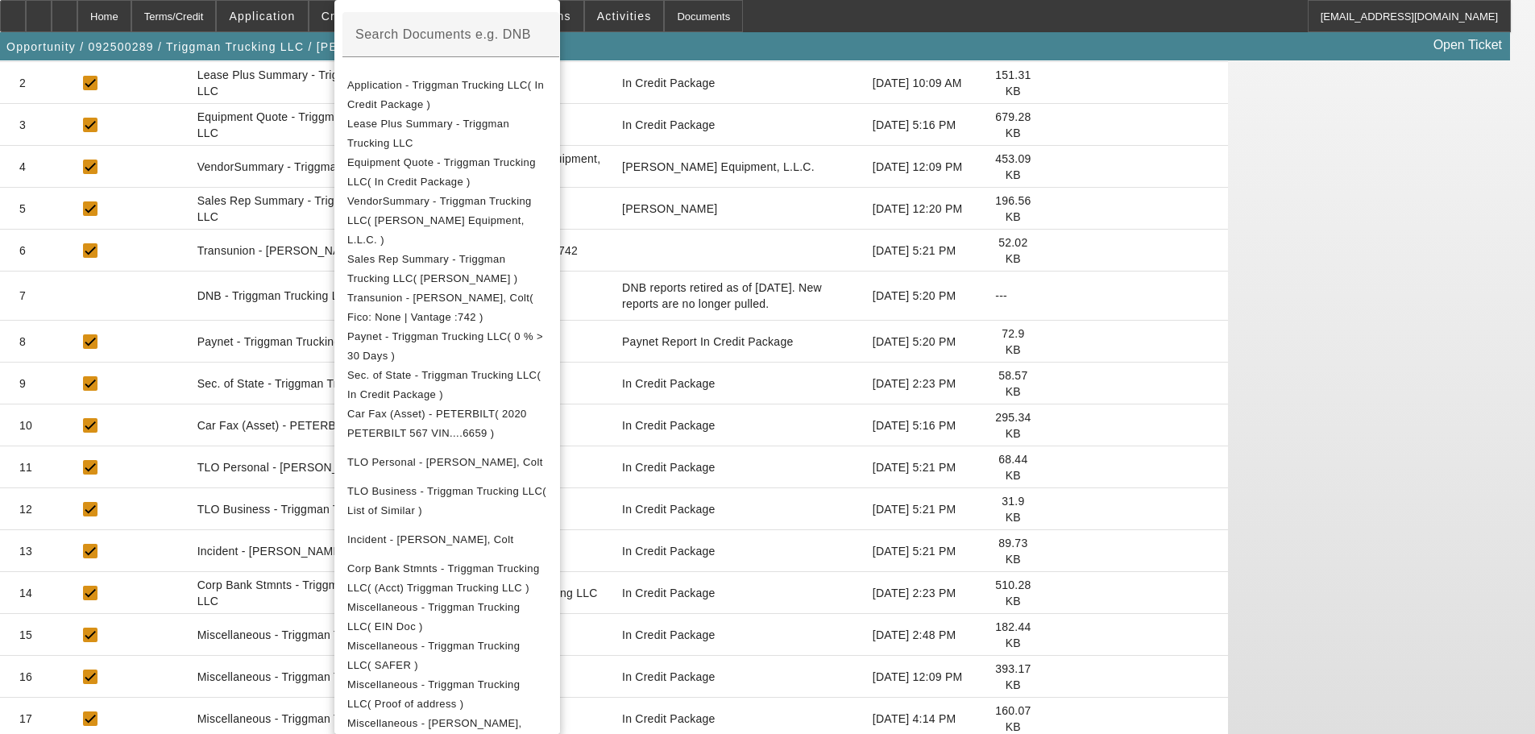
click at [833, 681] on div at bounding box center [767, 367] width 1535 height 734
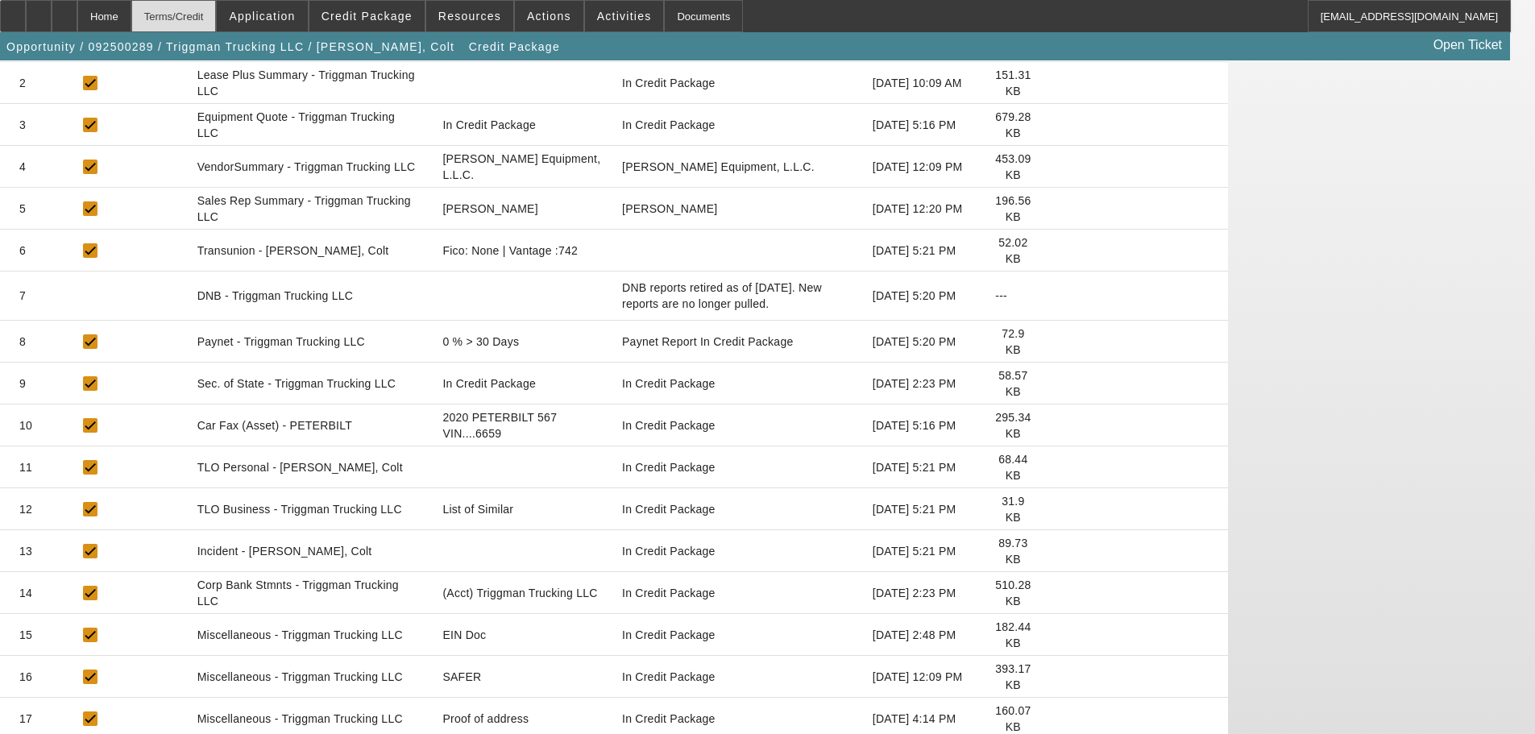
click at [214, 14] on div "Terms/Credit" at bounding box center [173, 16] width 85 height 32
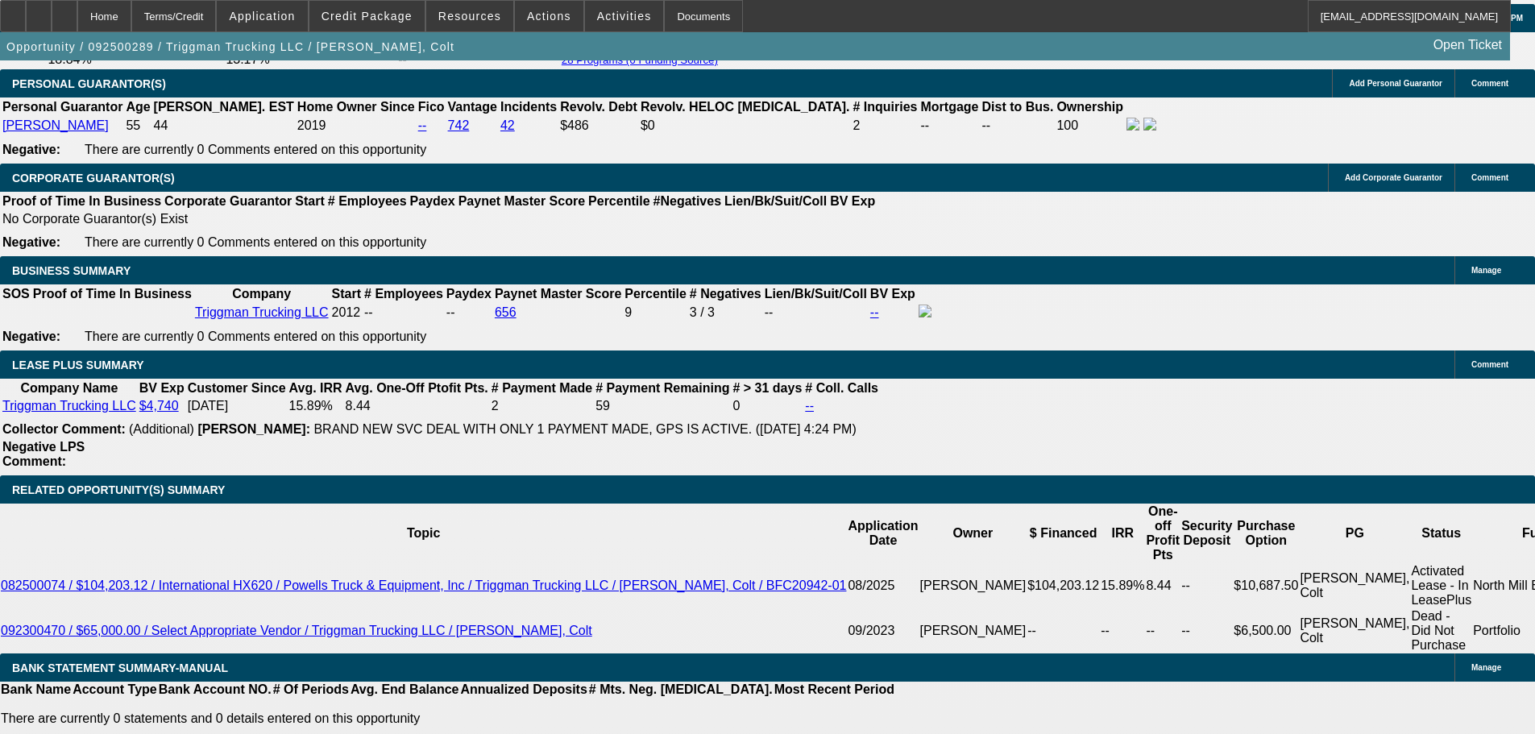
scroll to position [2569, 0]
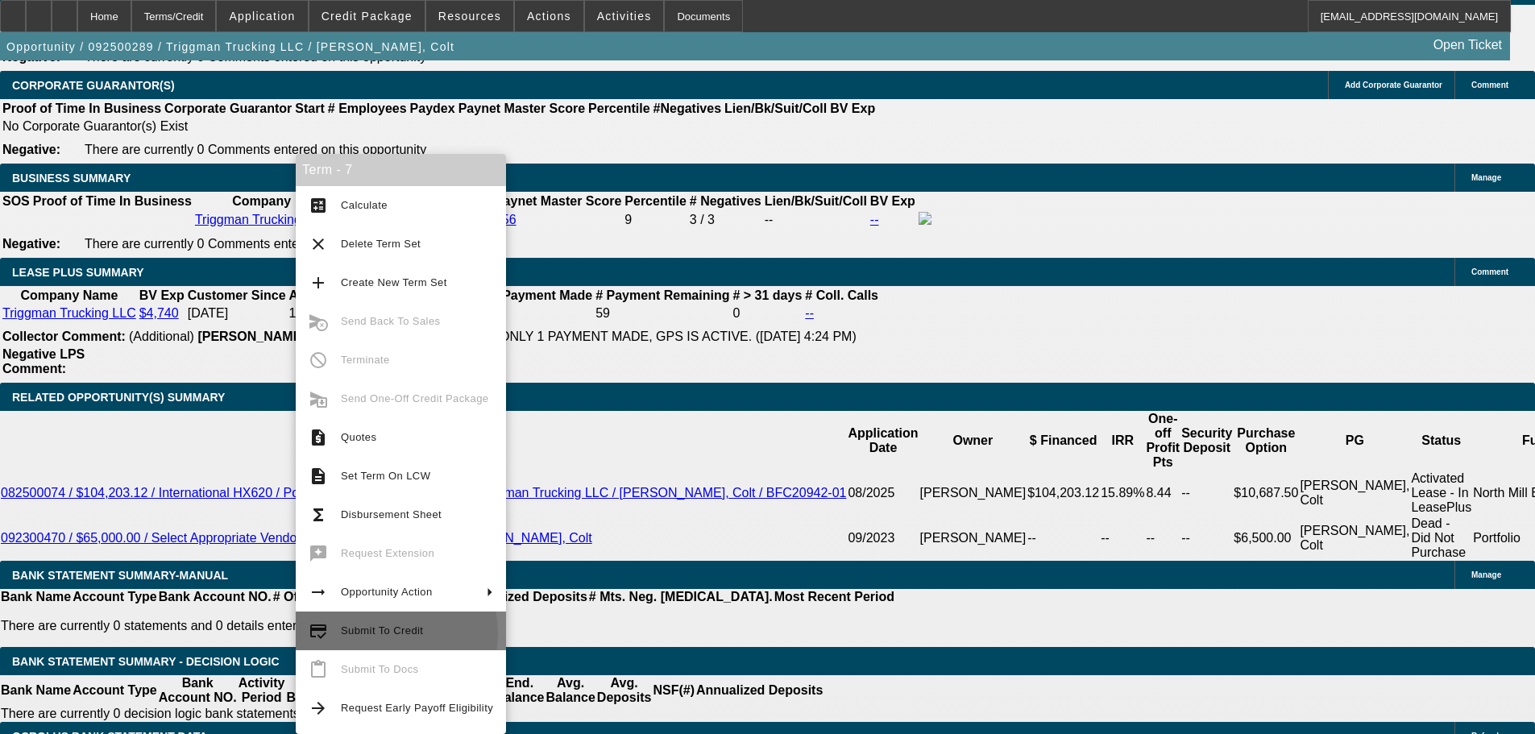
click at [388, 633] on span "Submit To Credit" at bounding box center [382, 630] width 82 height 12
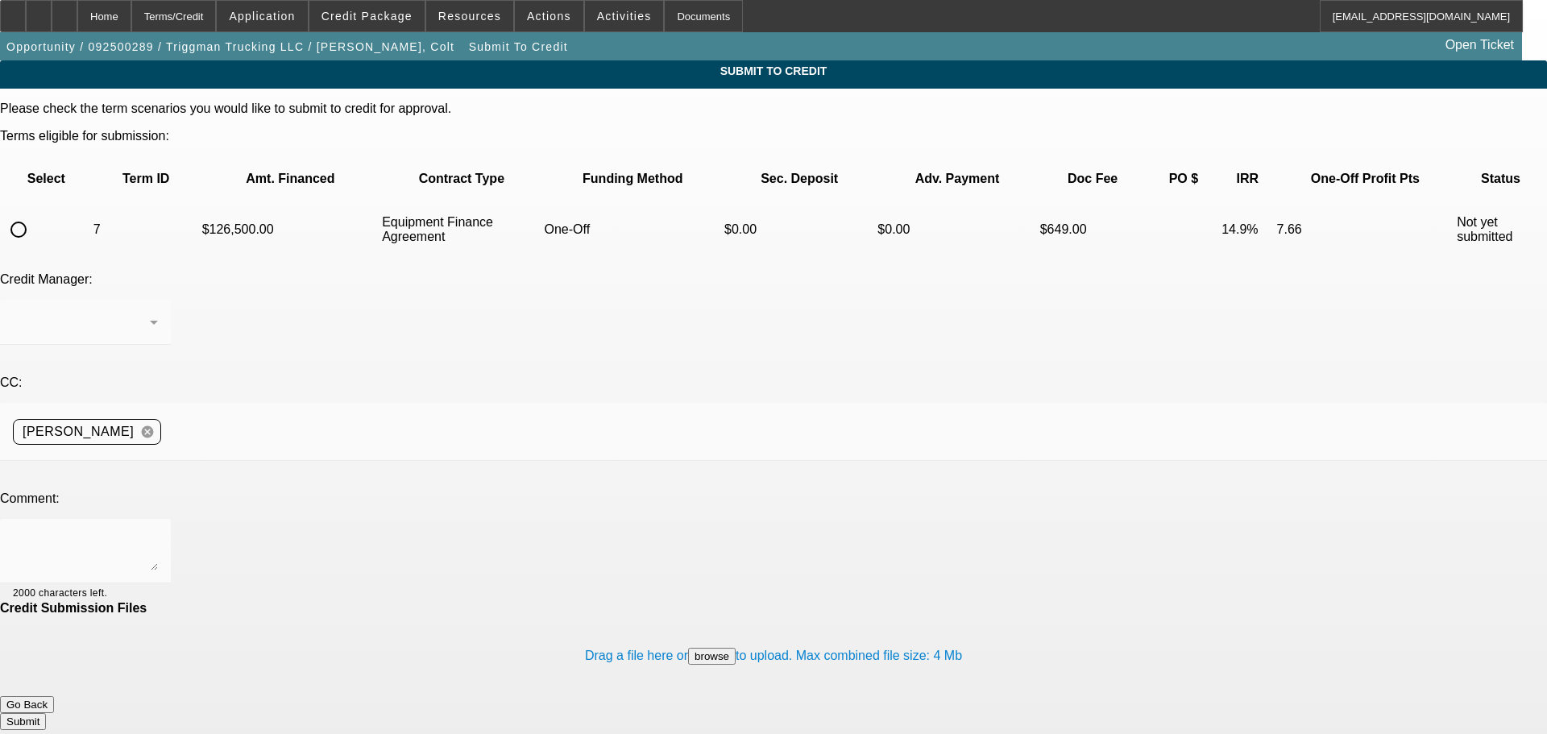
click at [35, 213] on input "radio" at bounding box center [18, 229] width 32 height 32
click at [158, 532] on textarea at bounding box center [85, 551] width 145 height 39
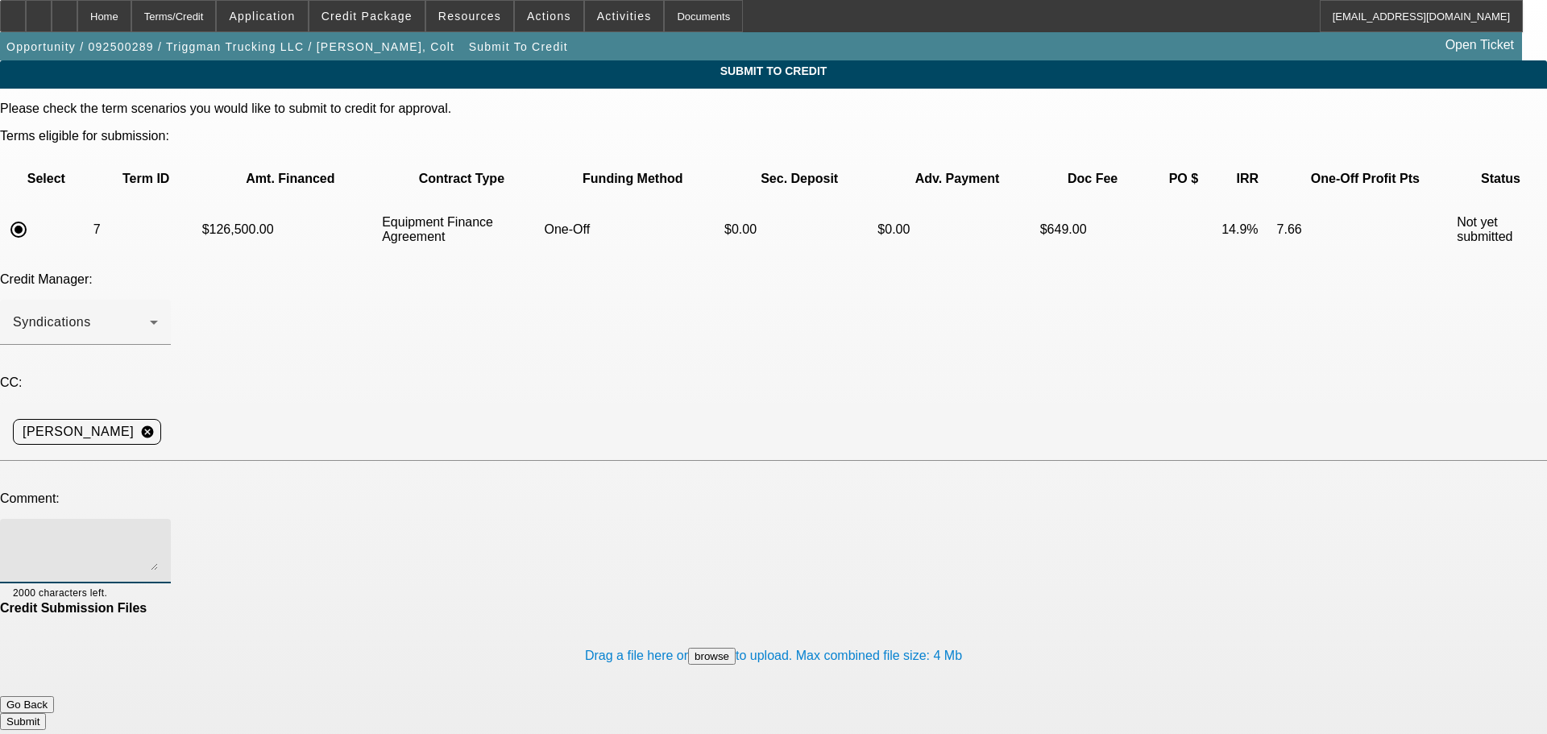
paste textarea "Hi Michael- Please send to Oakmont. Write up in additional comments. If needed,…"
click at [707, 272] on div "Credit Manager: Syndications" at bounding box center [773, 317] width 1547 height 90
click at [46, 713] on button "Submit" at bounding box center [23, 721] width 46 height 17
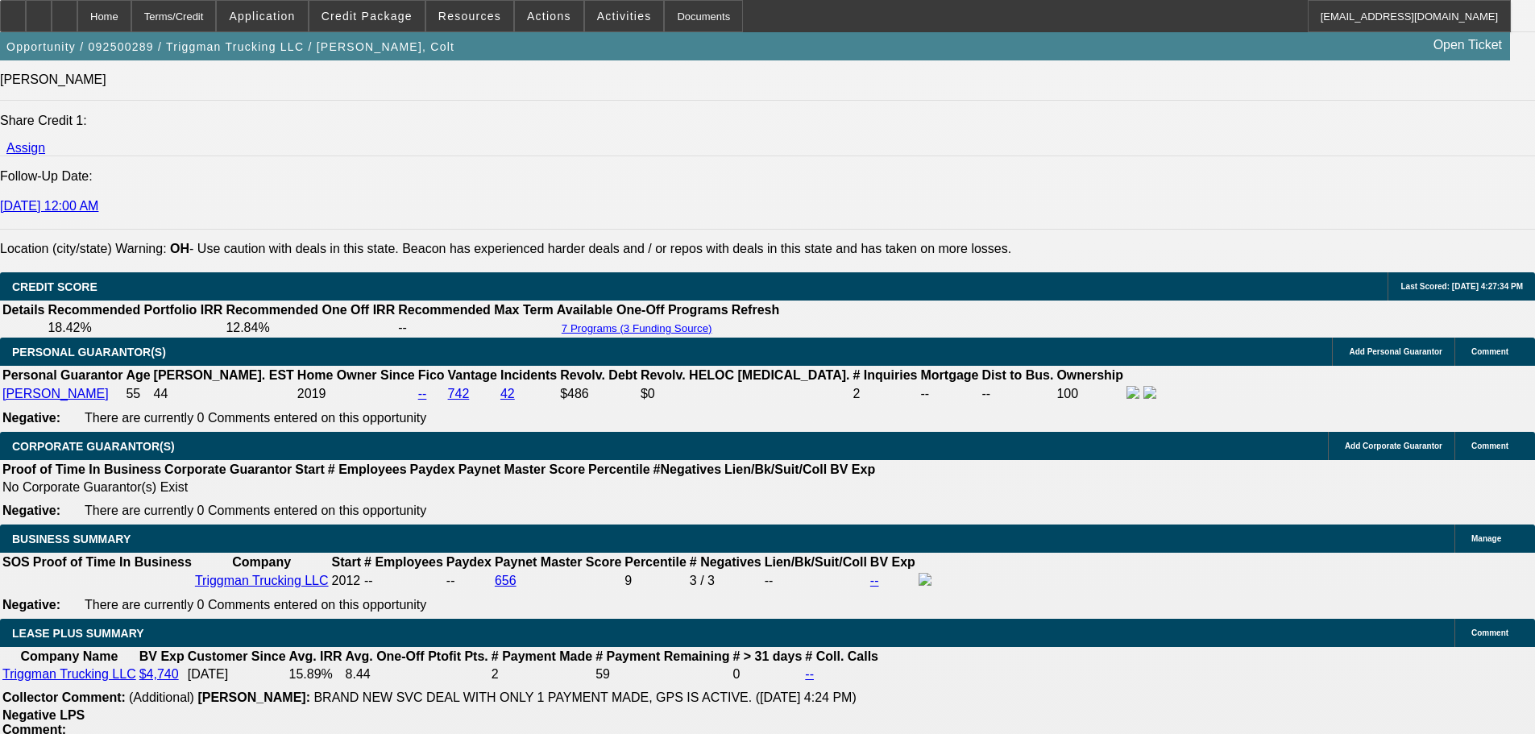
scroll to position [2336, 0]
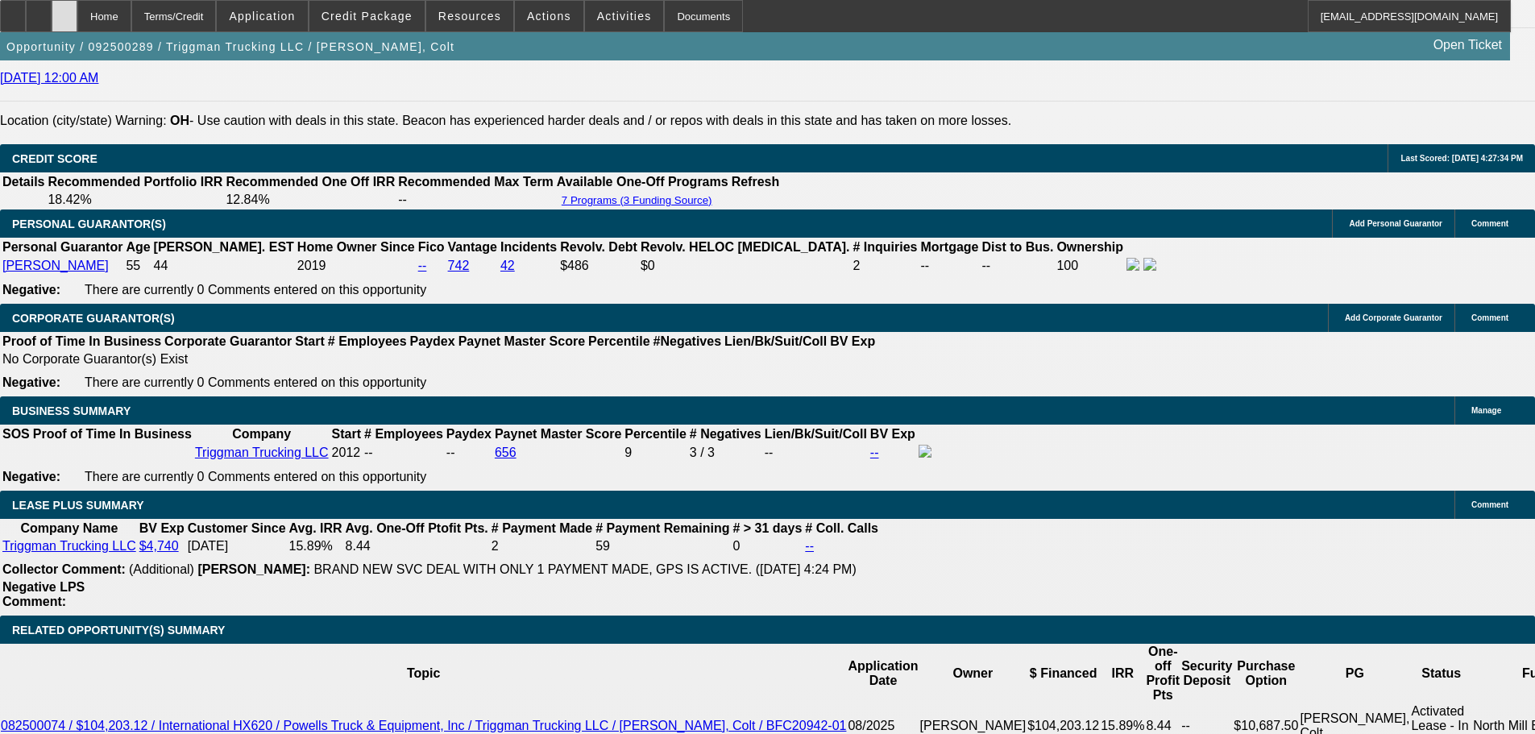
click at [77, 18] on div at bounding box center [65, 16] width 26 height 32
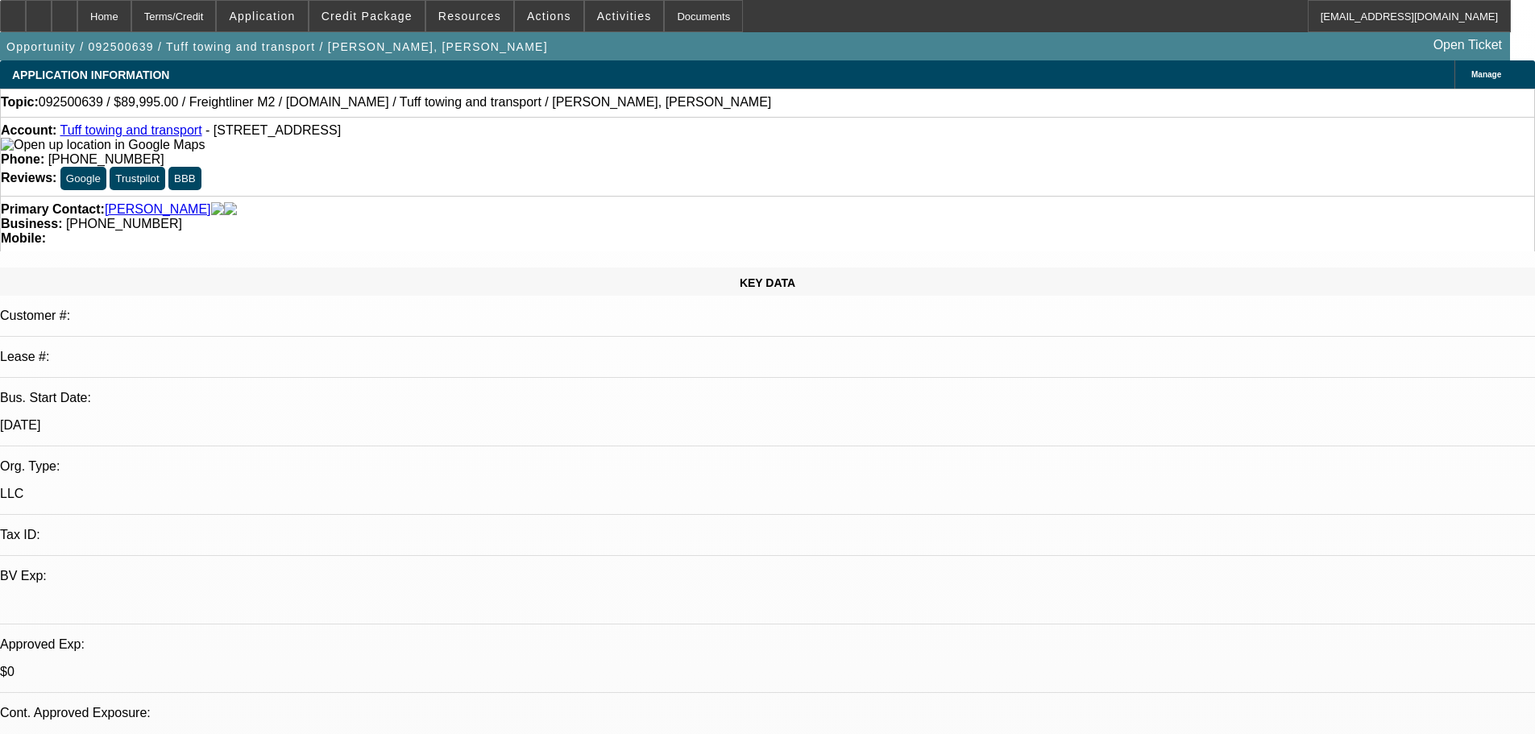
select select "0"
select select "2"
select select "0.1"
select select "4"
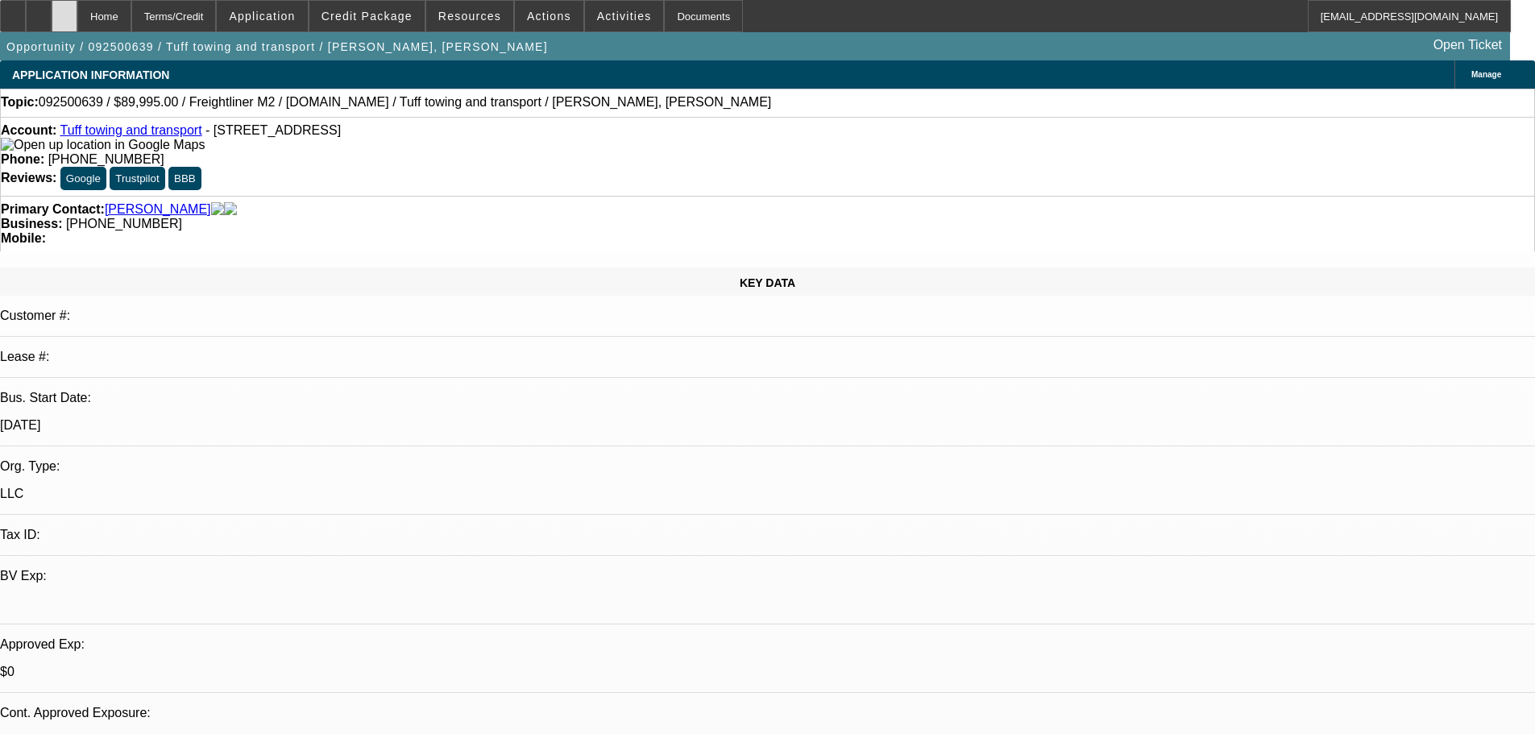
click at [64, 10] on icon at bounding box center [64, 10] width 0 height 0
select select "0"
select select "2"
select select "0.1"
select select "1"
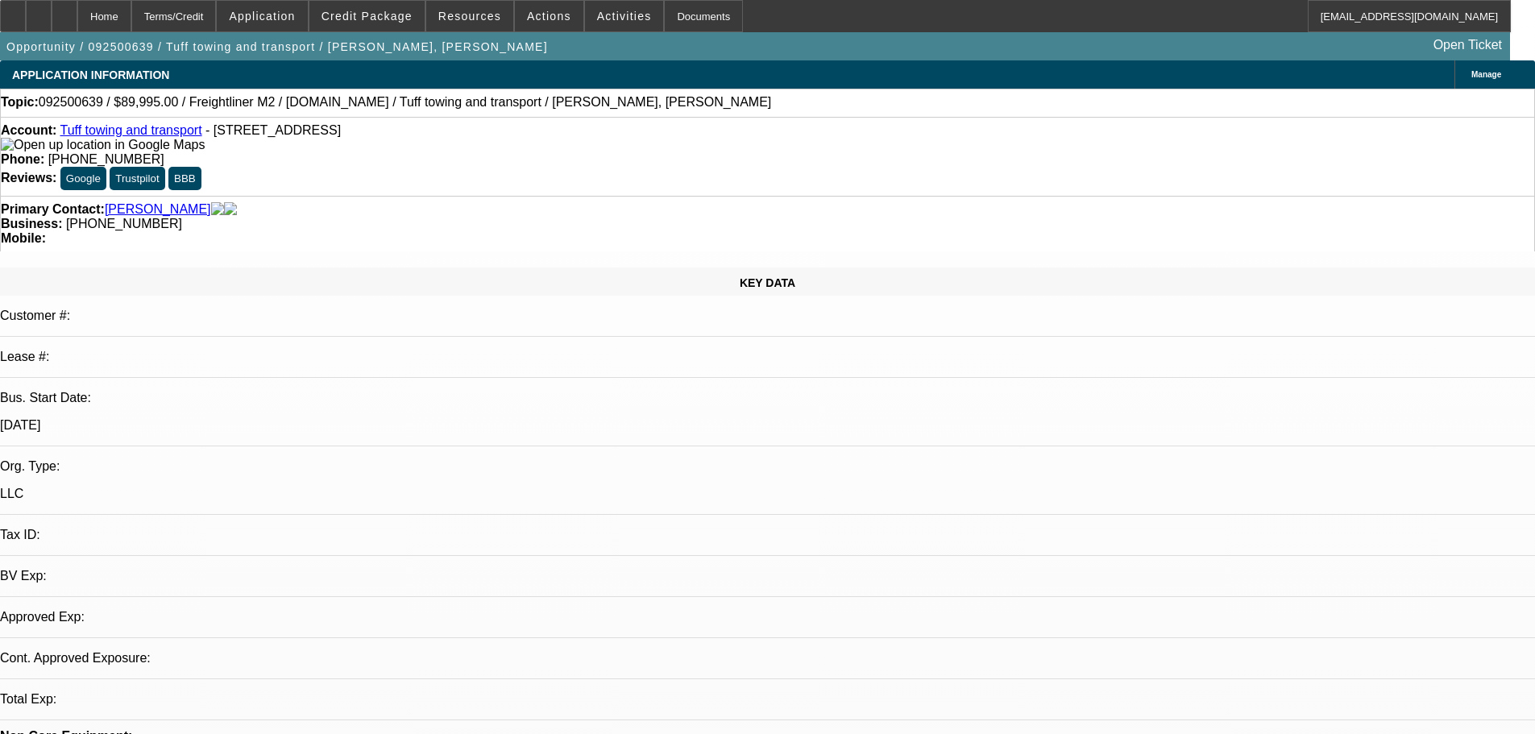
select select "2"
select select "4"
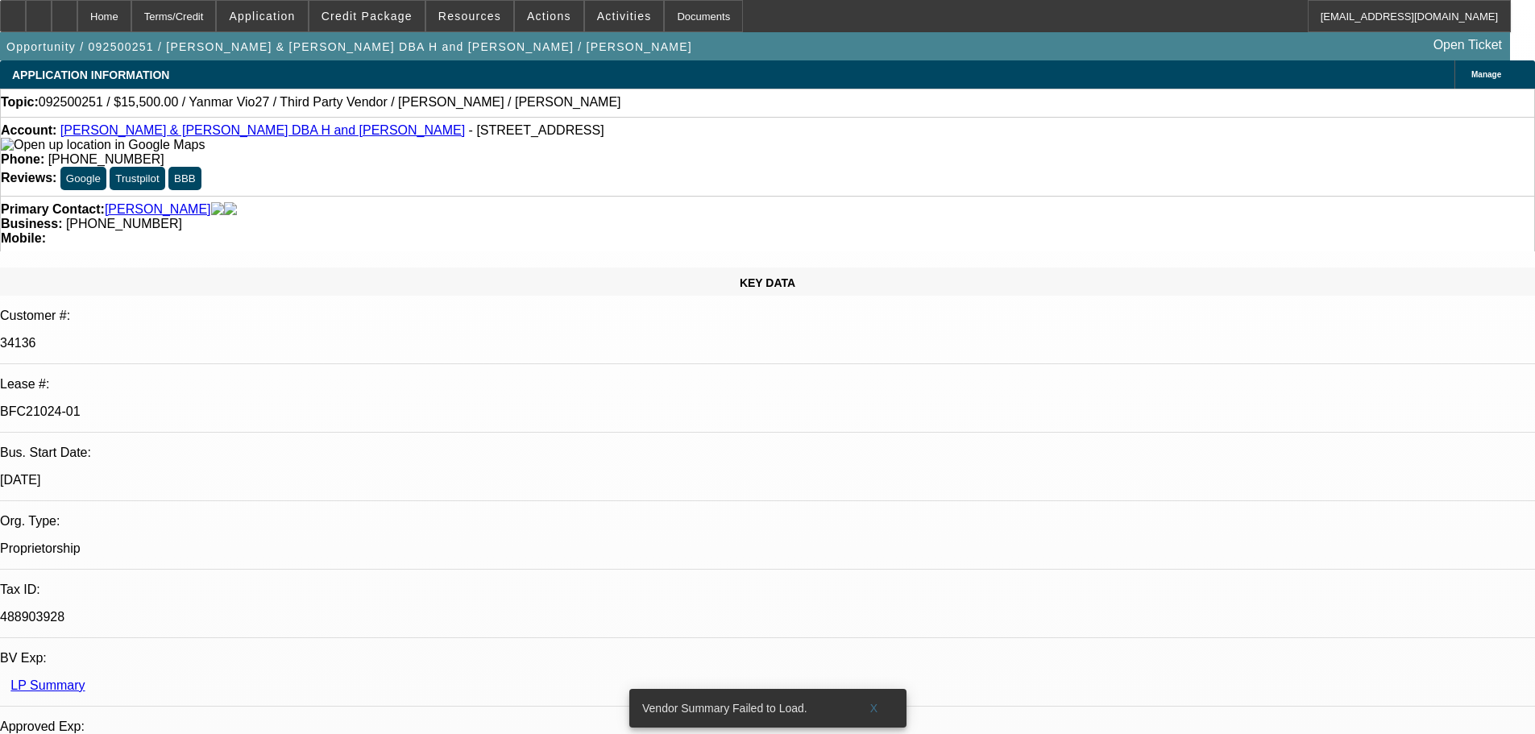
select select "0"
select select "6"
select select "0"
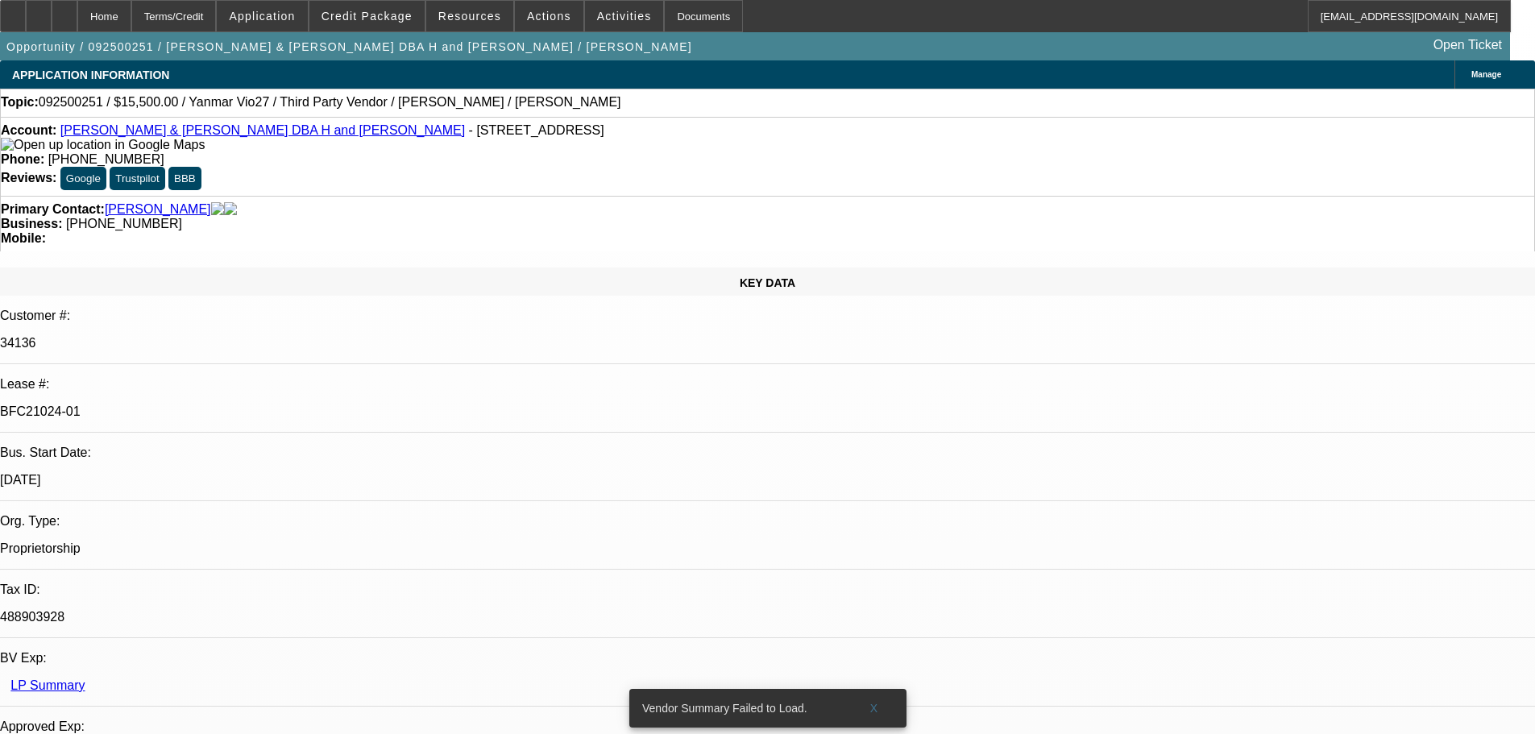
select select "0"
select select "6"
select select "0"
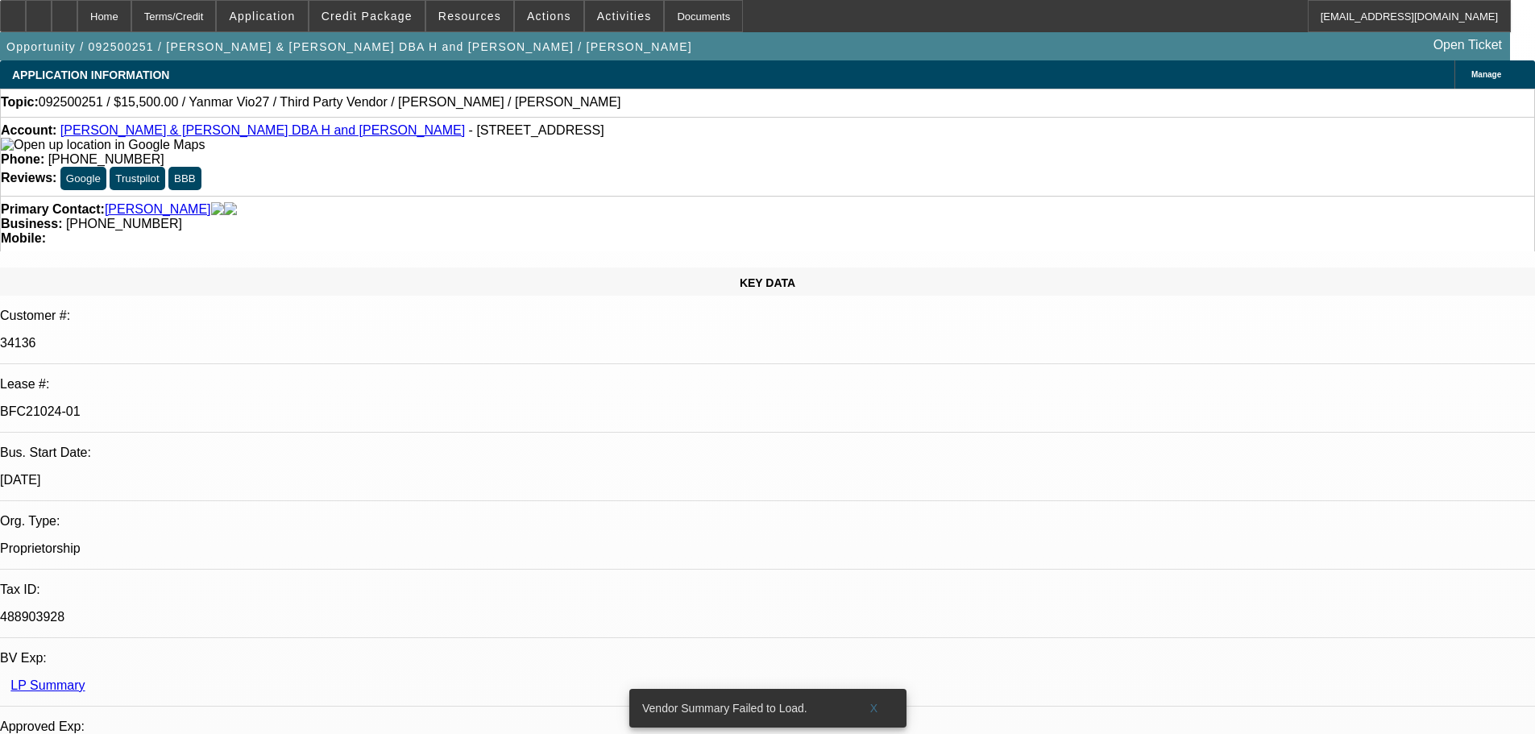
select select "0"
select select "6"
select select "0"
select select "0.1"
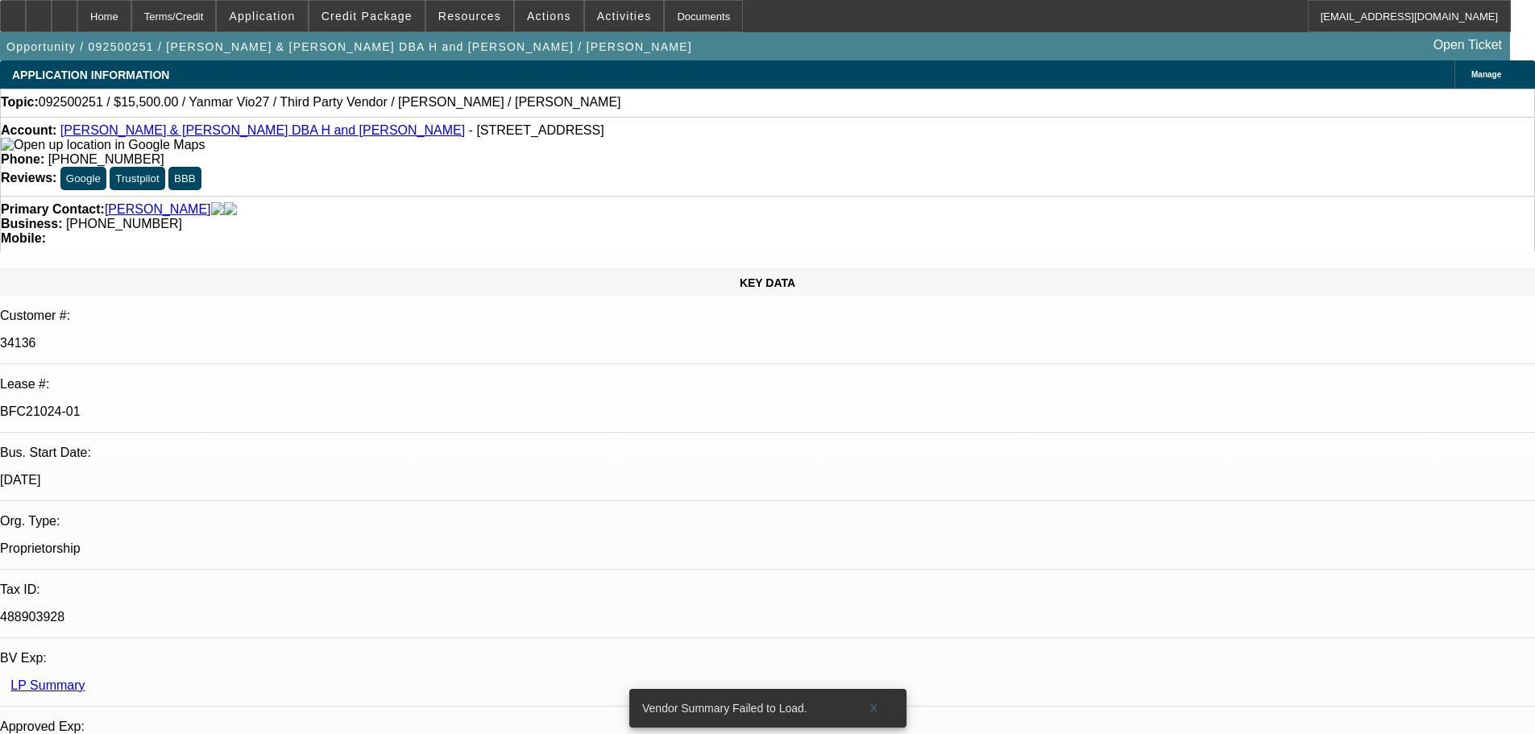
select select "4"
click at [351, 152] on div "Account: Gary & Annette Hansen DBA H and H Trenching - 21806 Mink Dr, Neosho, M…" at bounding box center [767, 137] width 1533 height 29
click at [77, 25] on div at bounding box center [65, 16] width 26 height 32
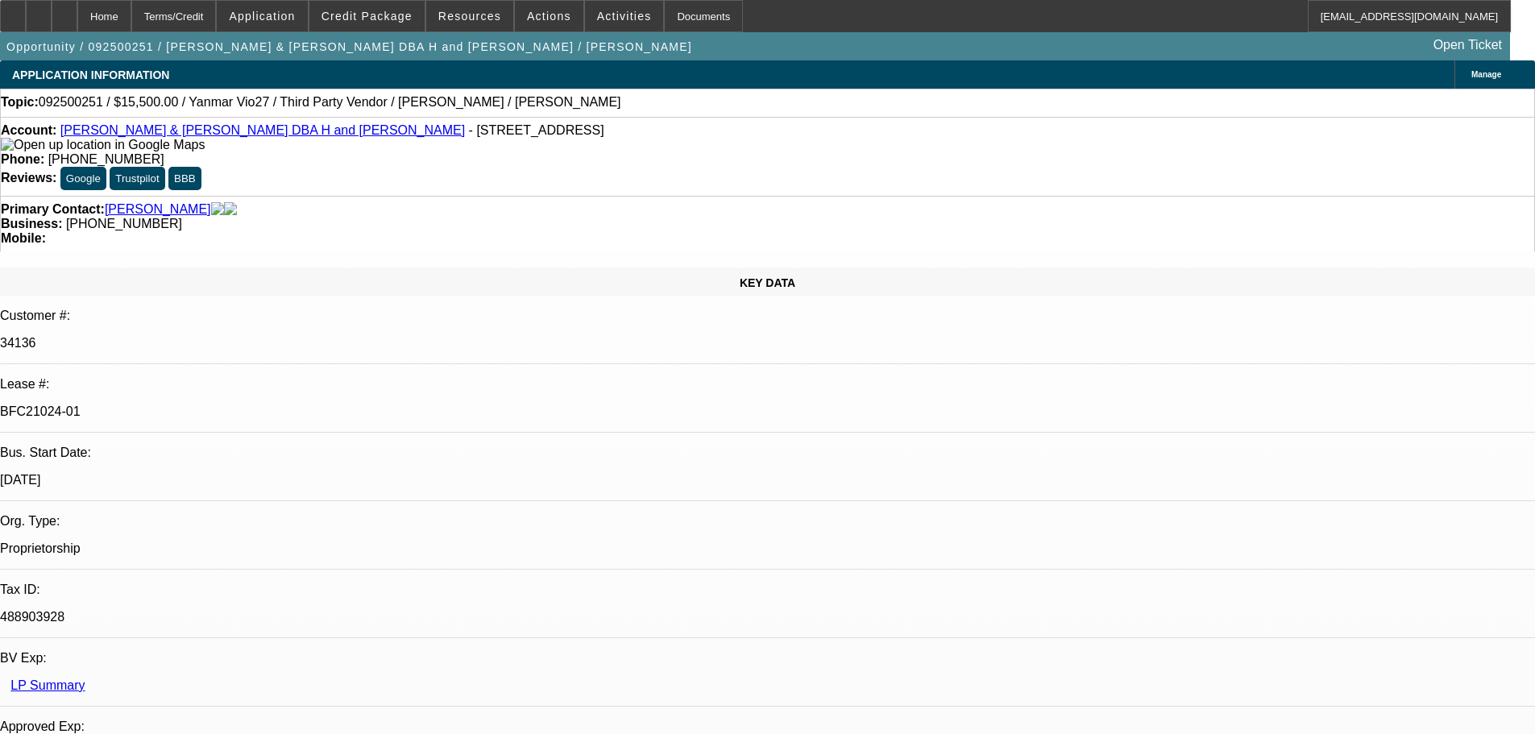
select select "0"
select select "6"
select select "0"
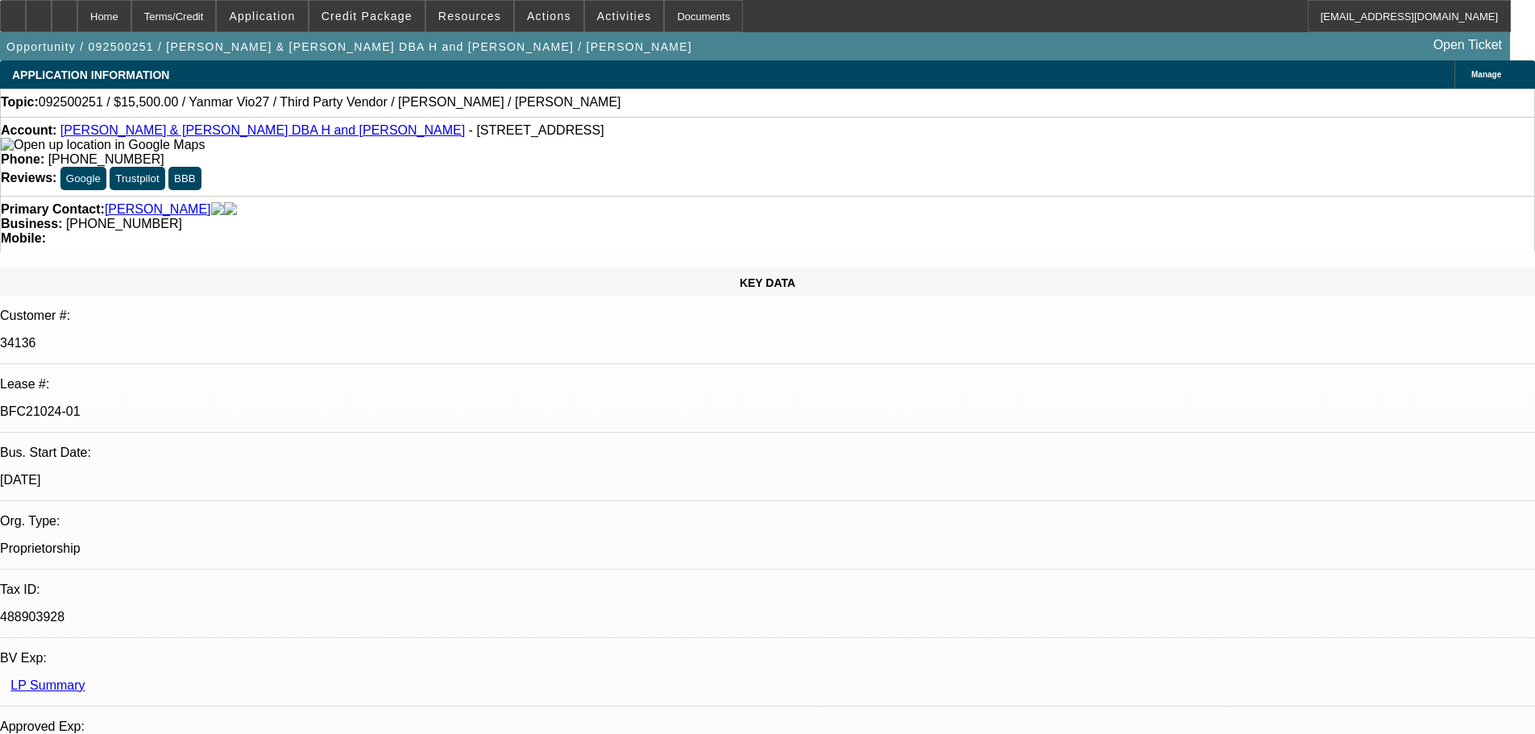
select select "0"
select select "6"
select select "0"
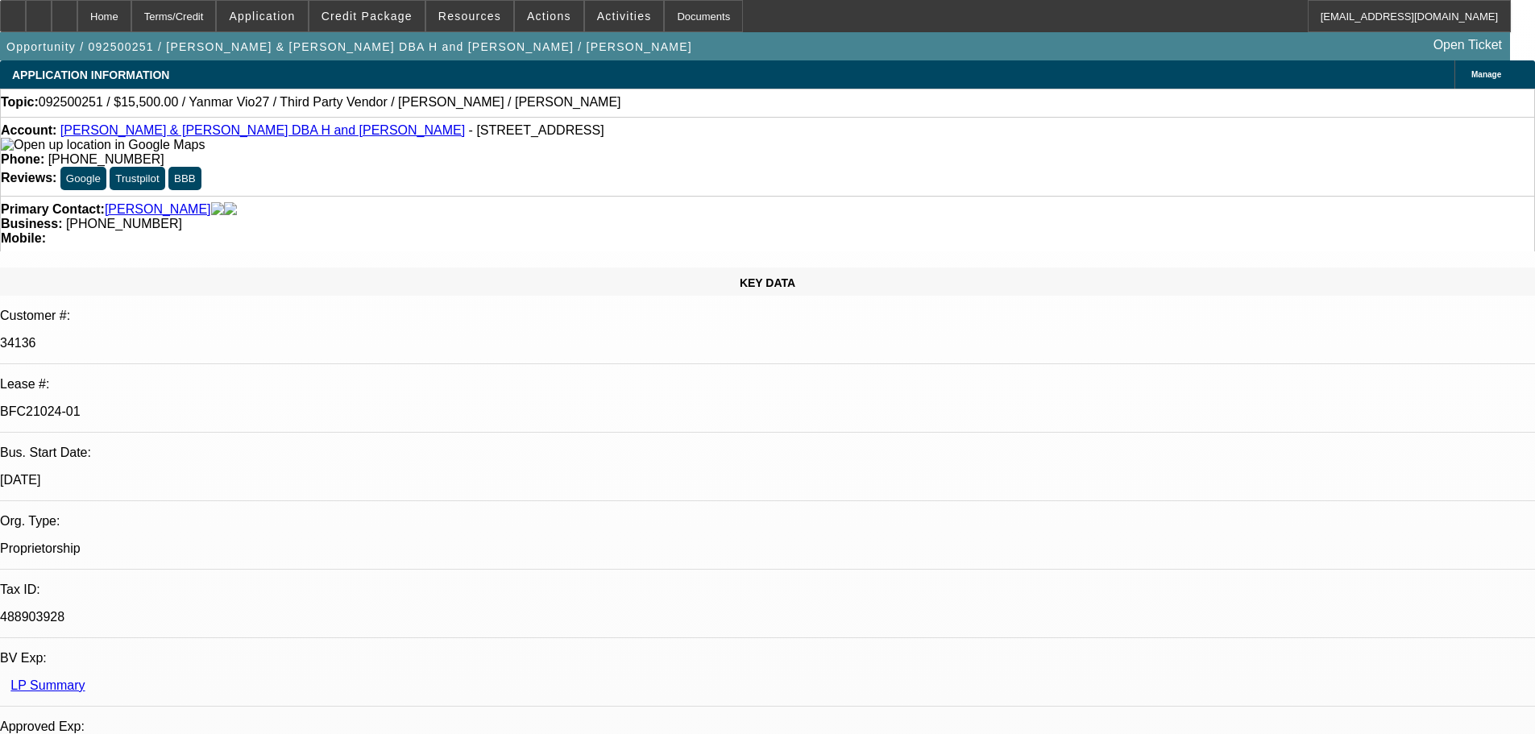
select select "0"
select select "6"
select select "0"
select select "0.1"
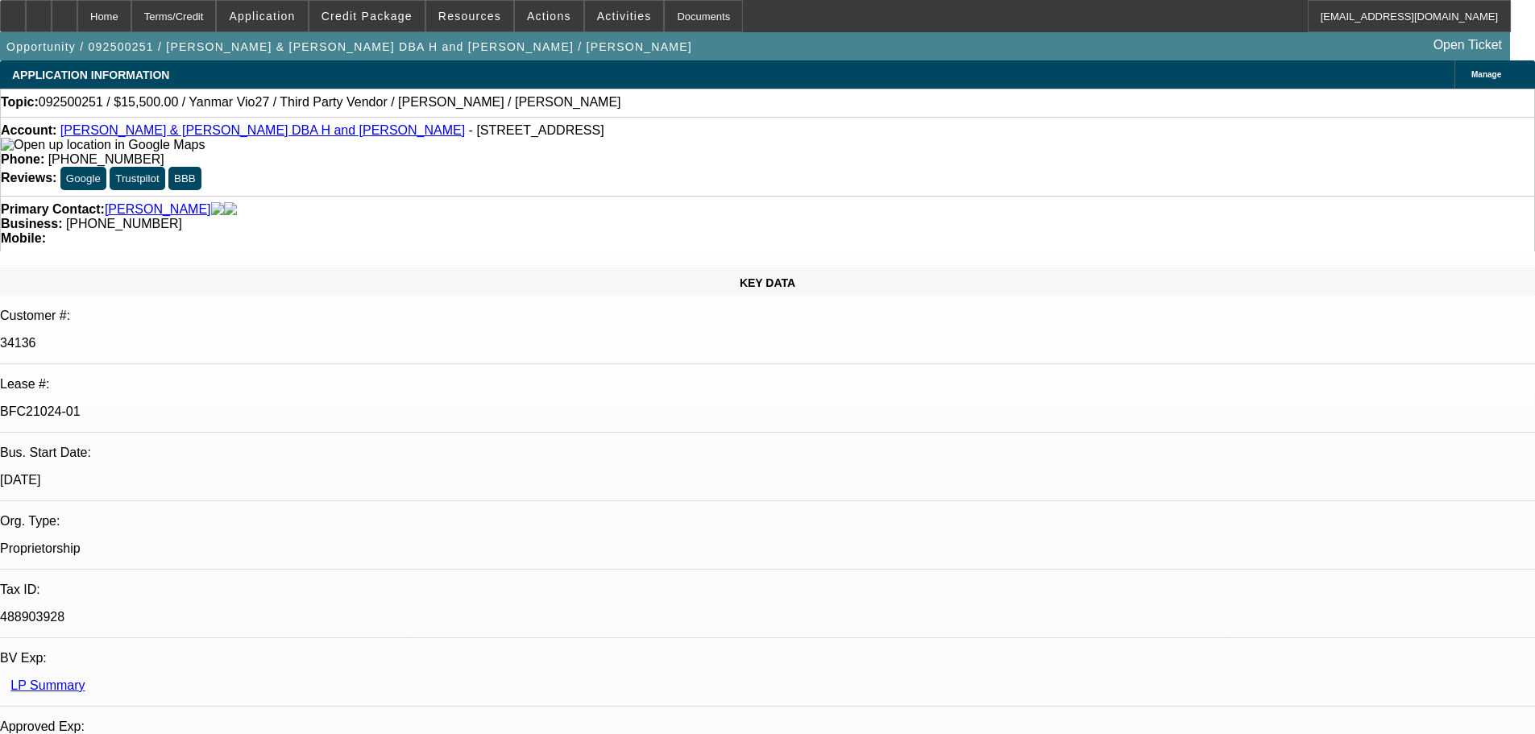
select select "4"
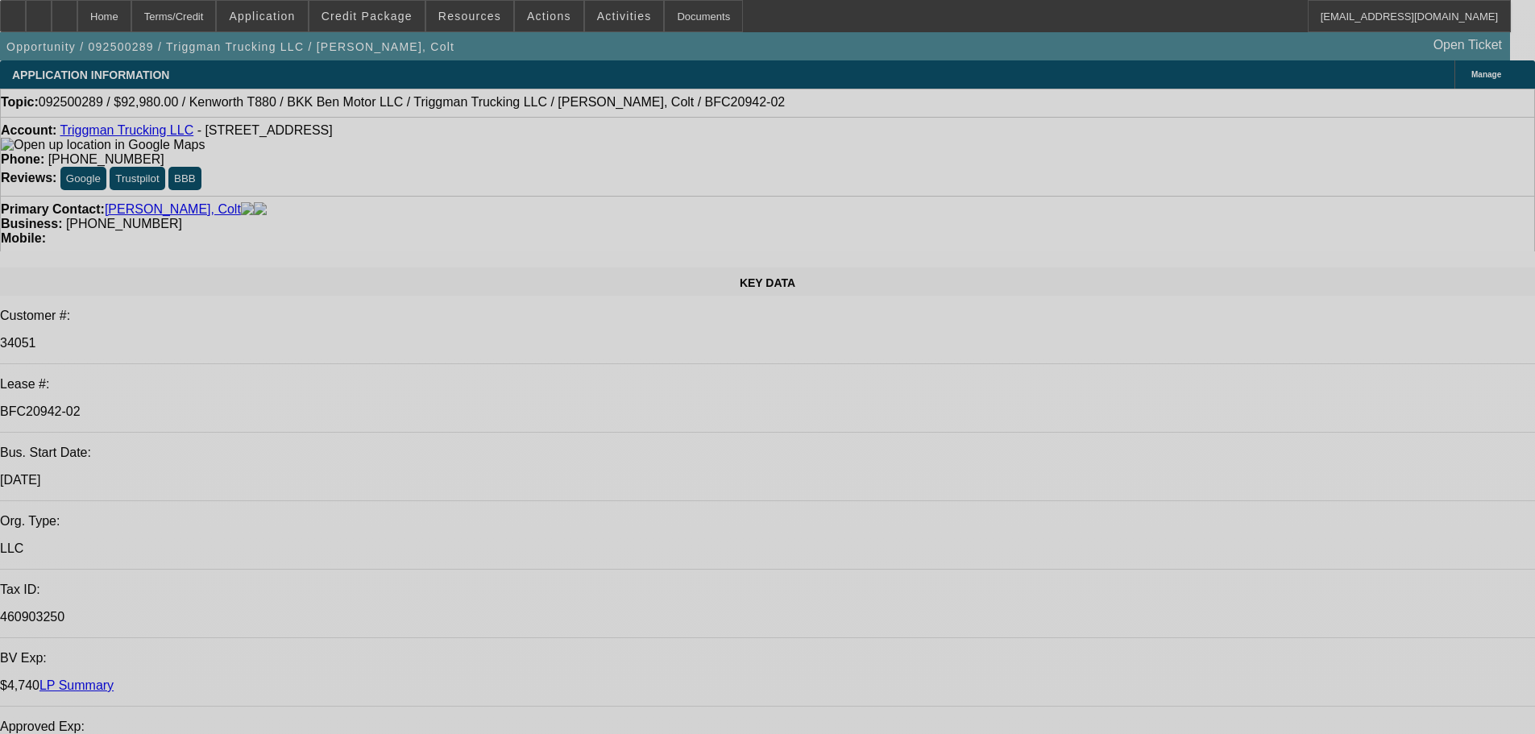
select select "0"
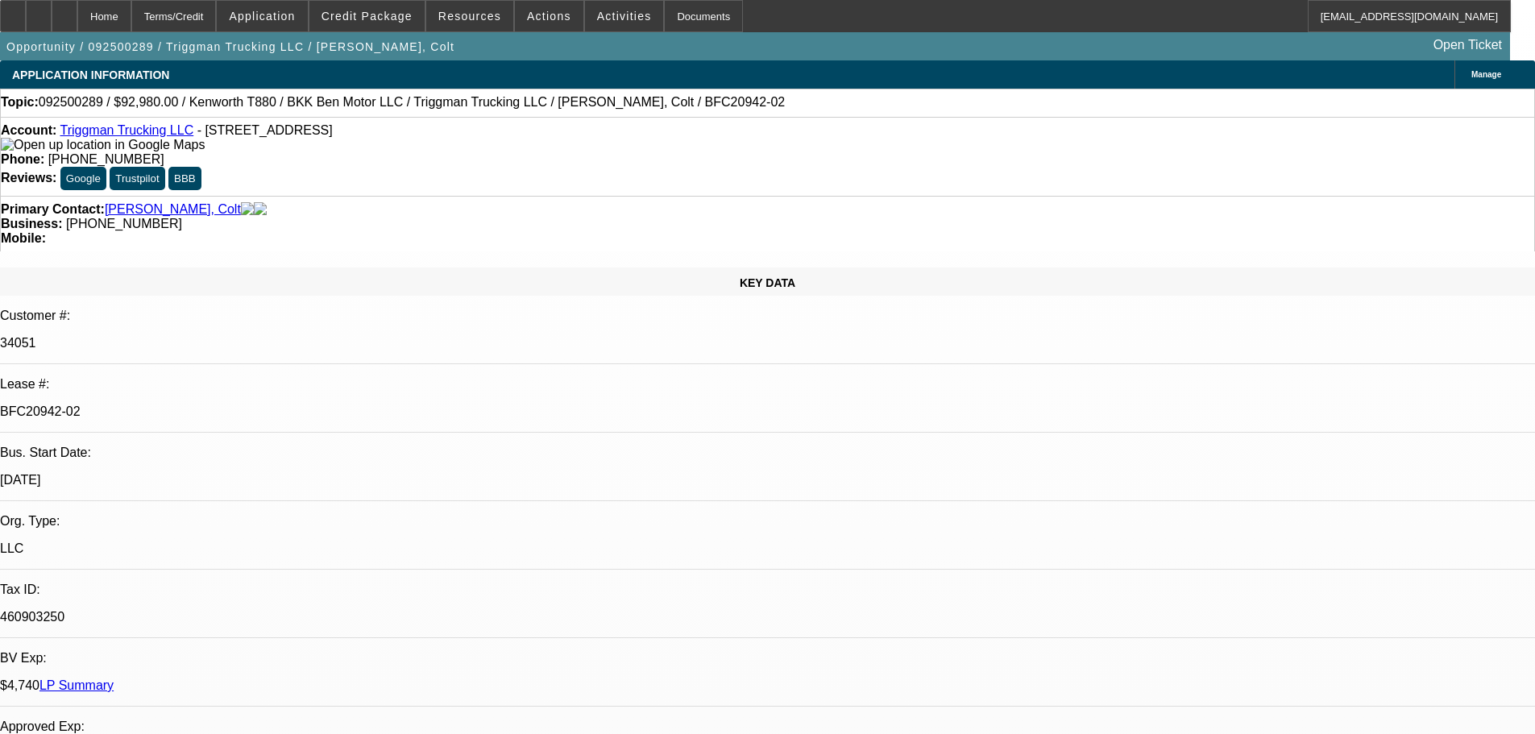
select select "0"
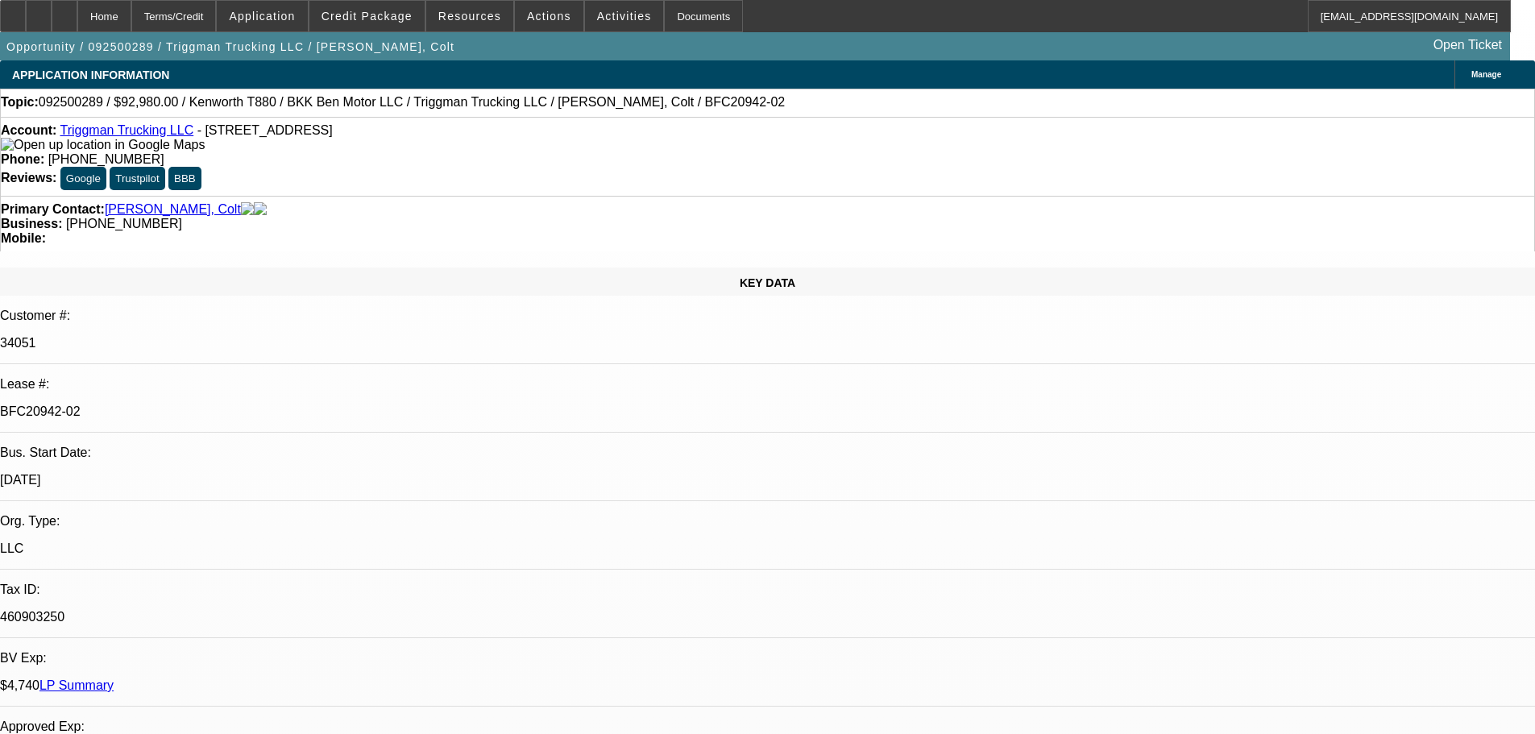
select select "0"
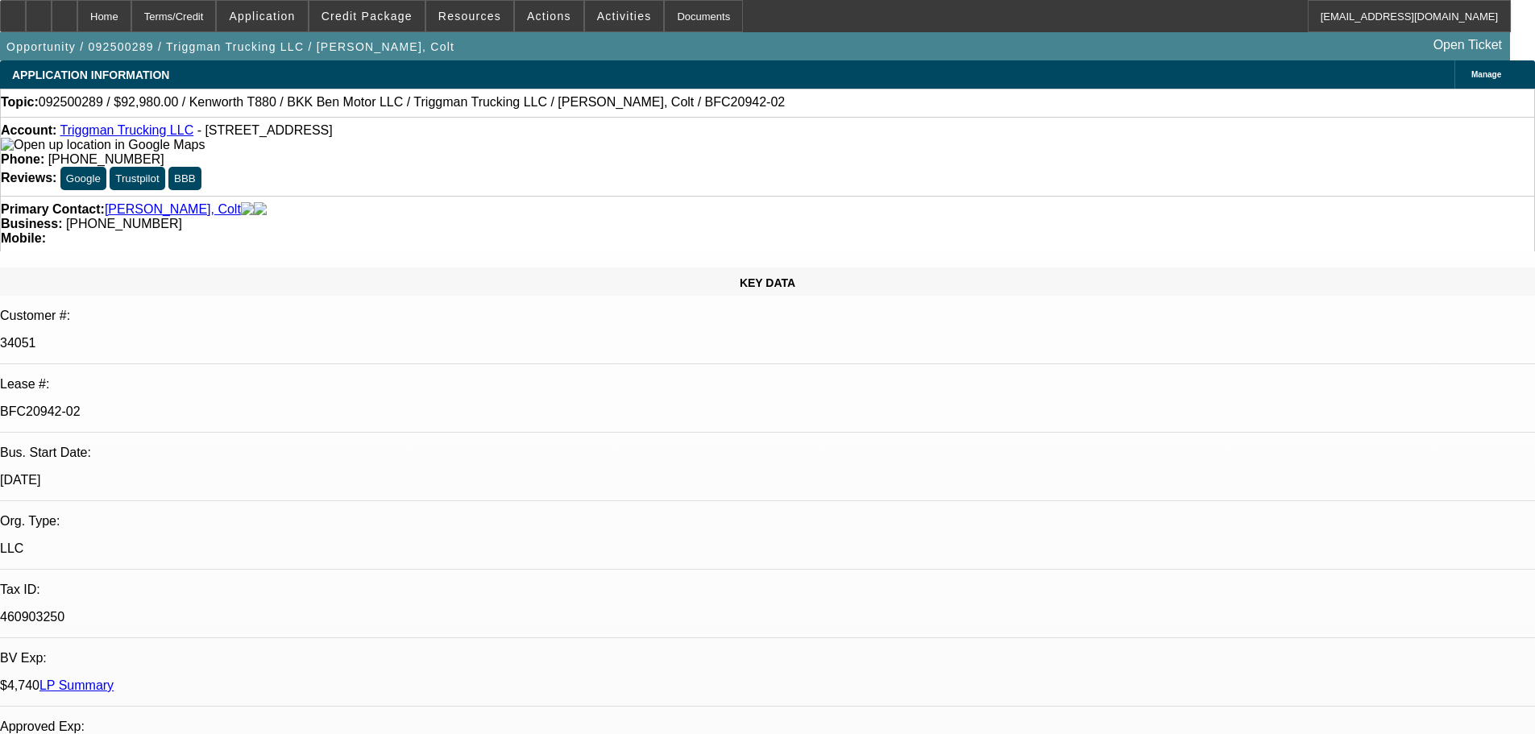
select select "0"
select select "1"
select select "2"
select select "6"
select select "1"
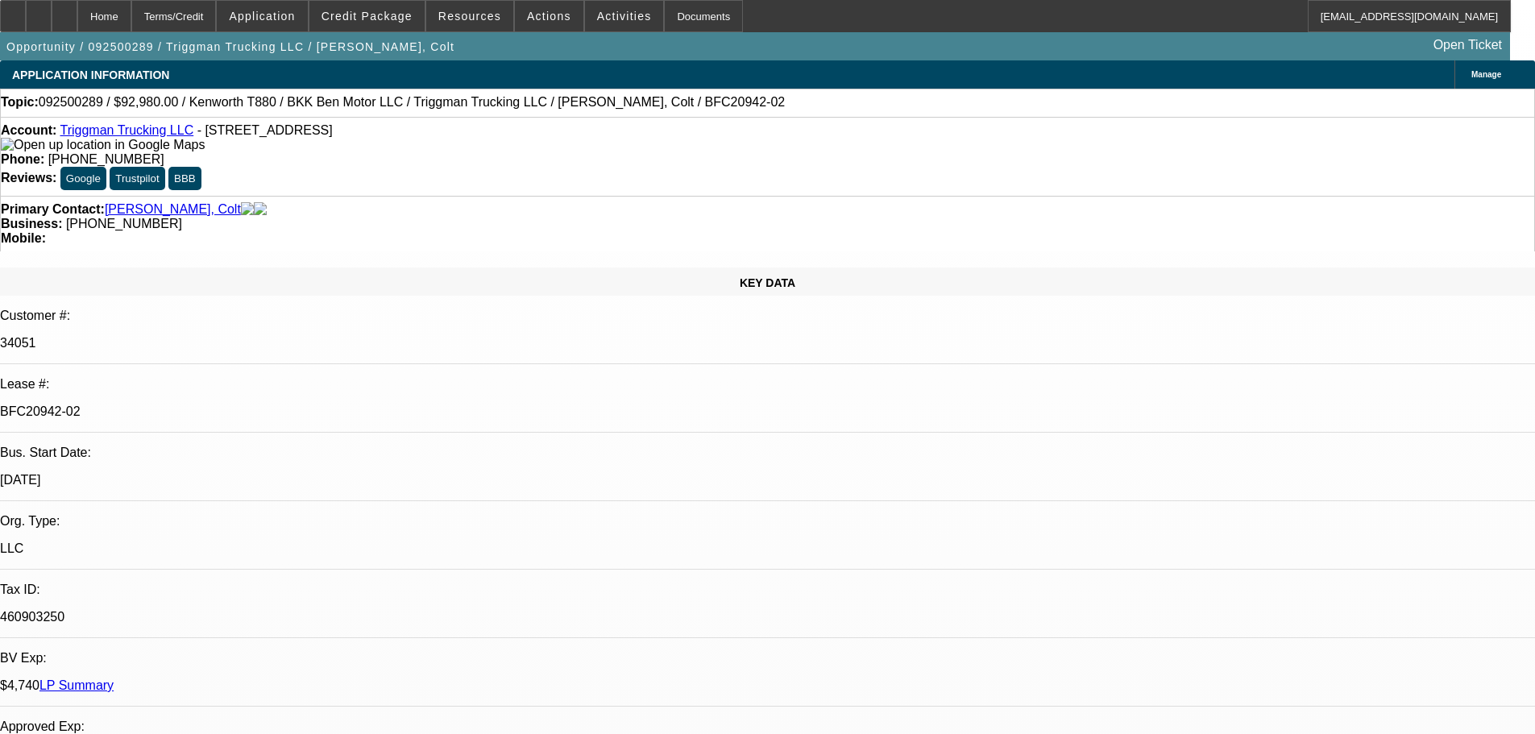
select select "2"
select select "6"
select select "1"
select select "2"
select select "6"
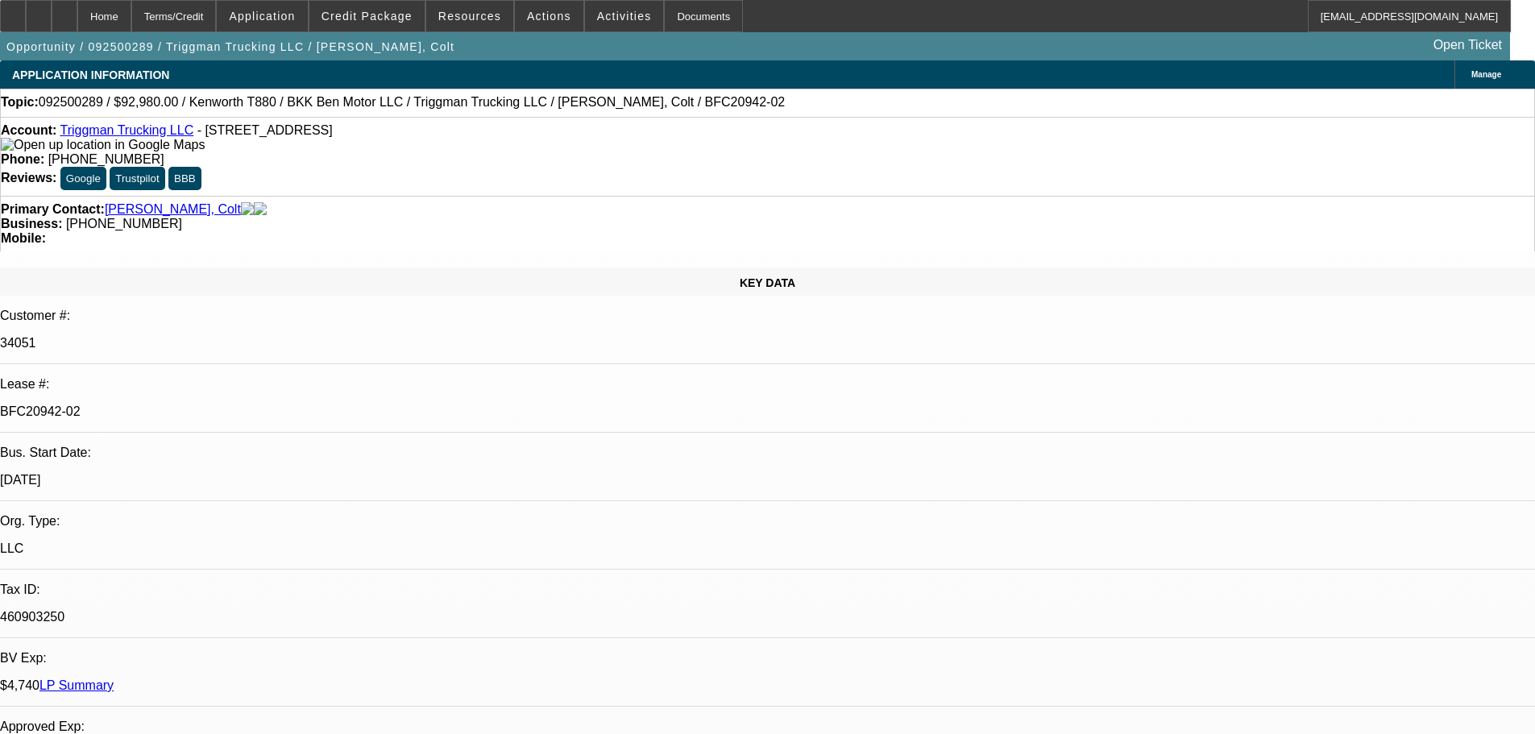
select select "1"
select select "2"
select select "6"
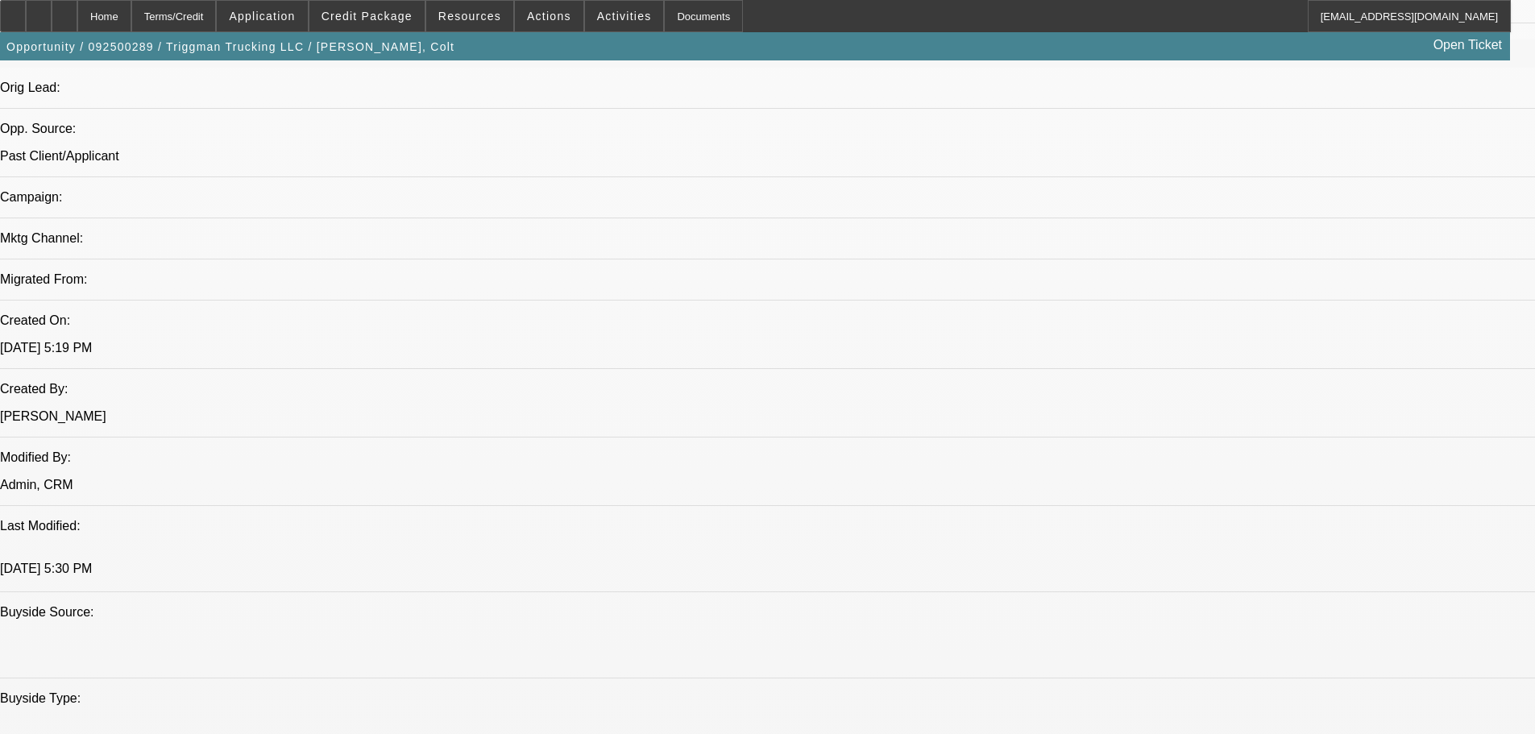
scroll to position [2672, 0]
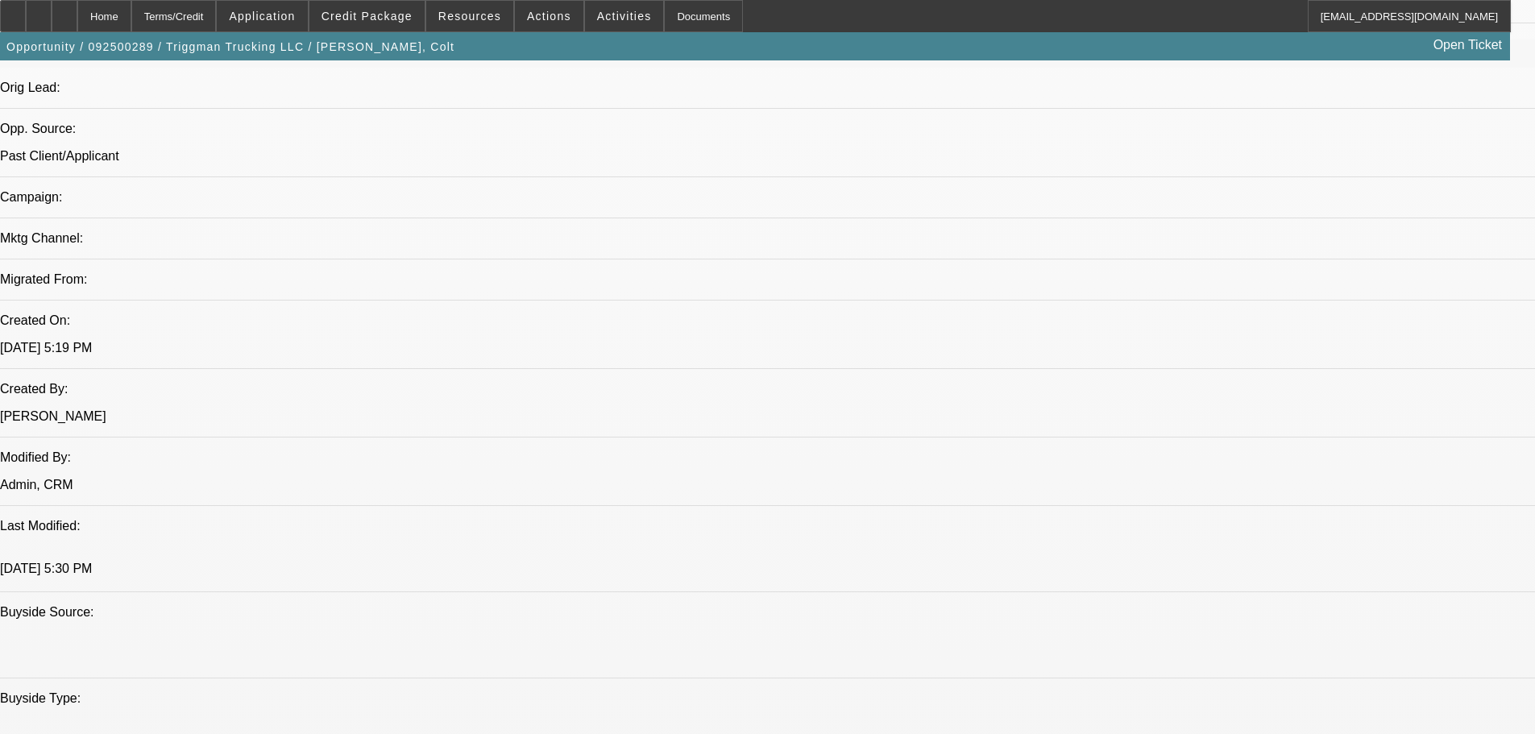
scroll to position [2592, 0]
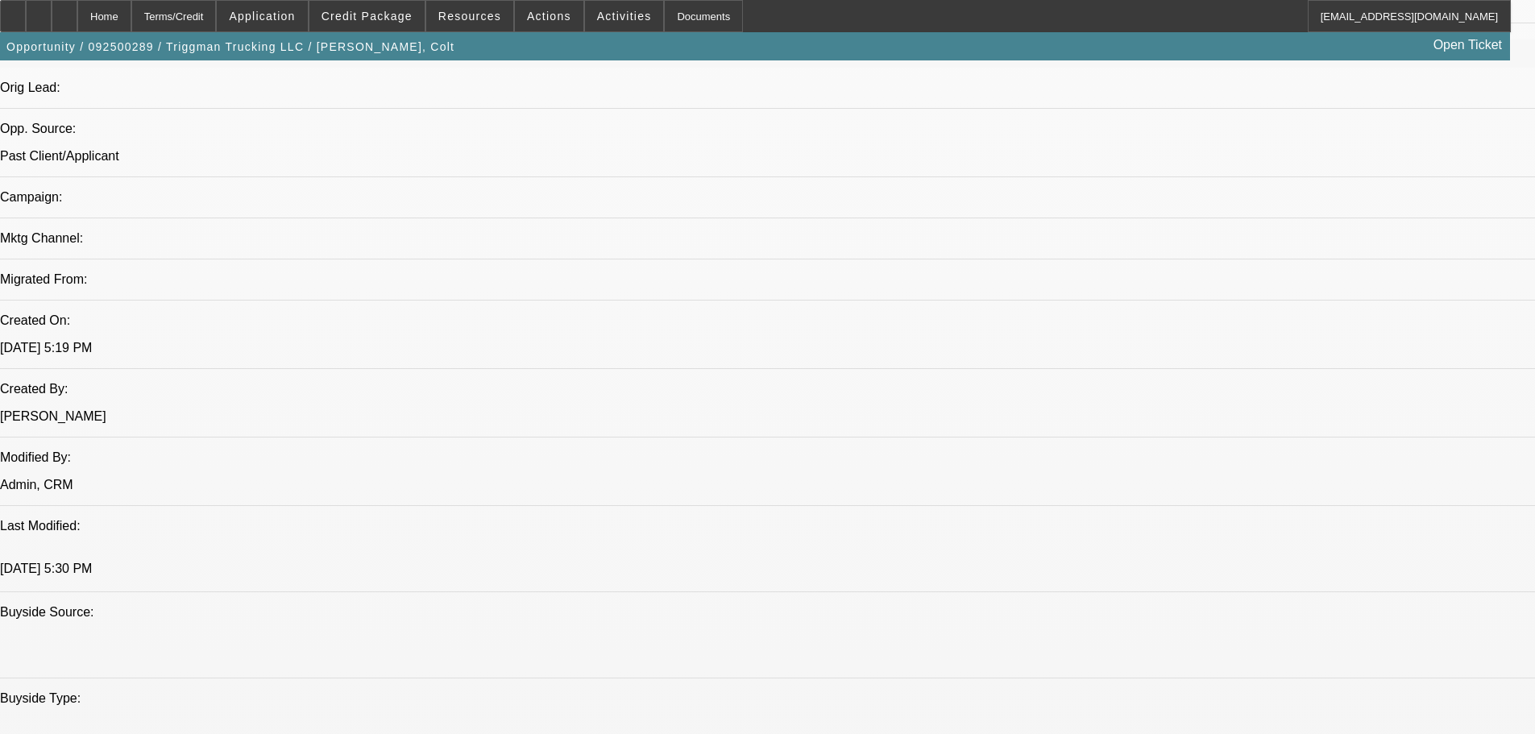
scroll to position [2028, 0]
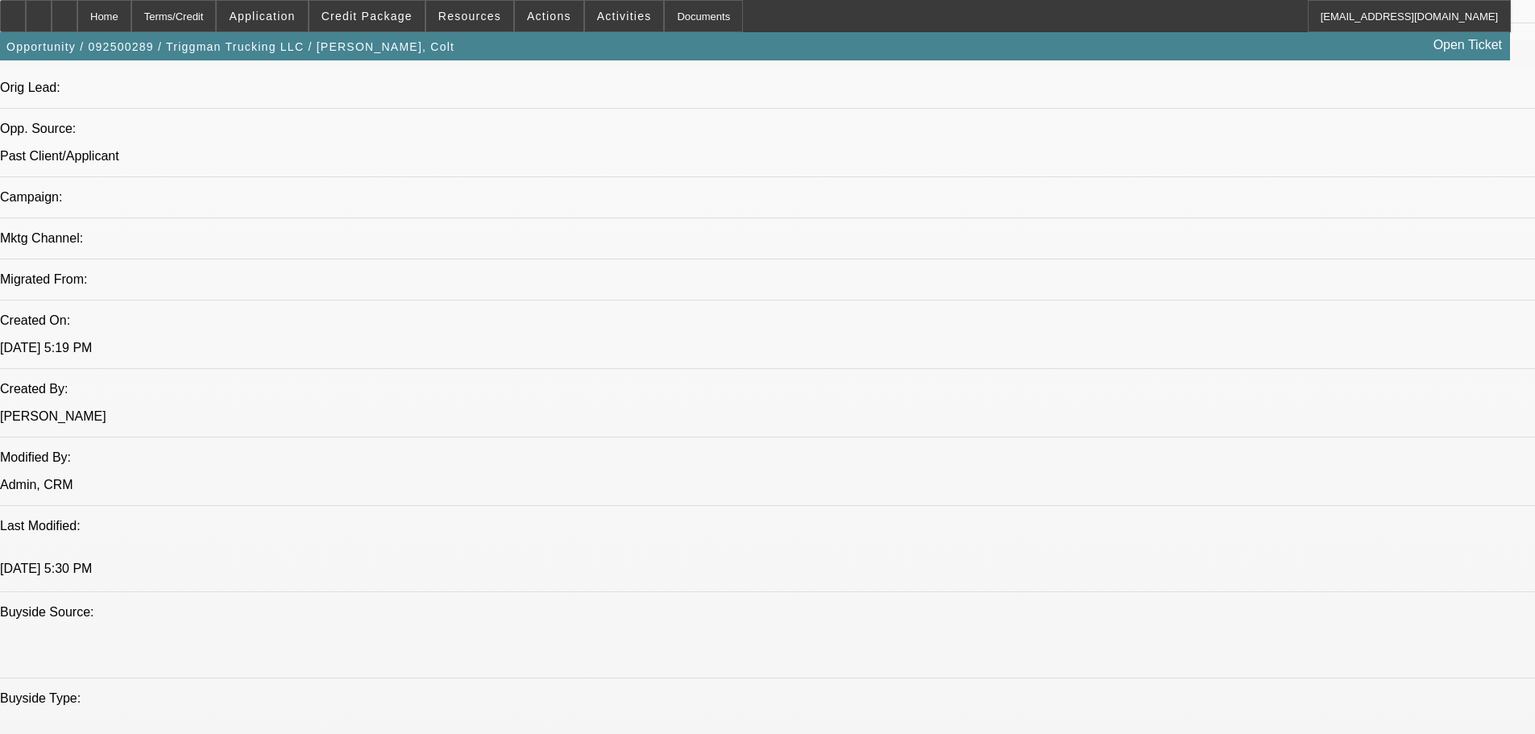
scroll to position [1867, 0]
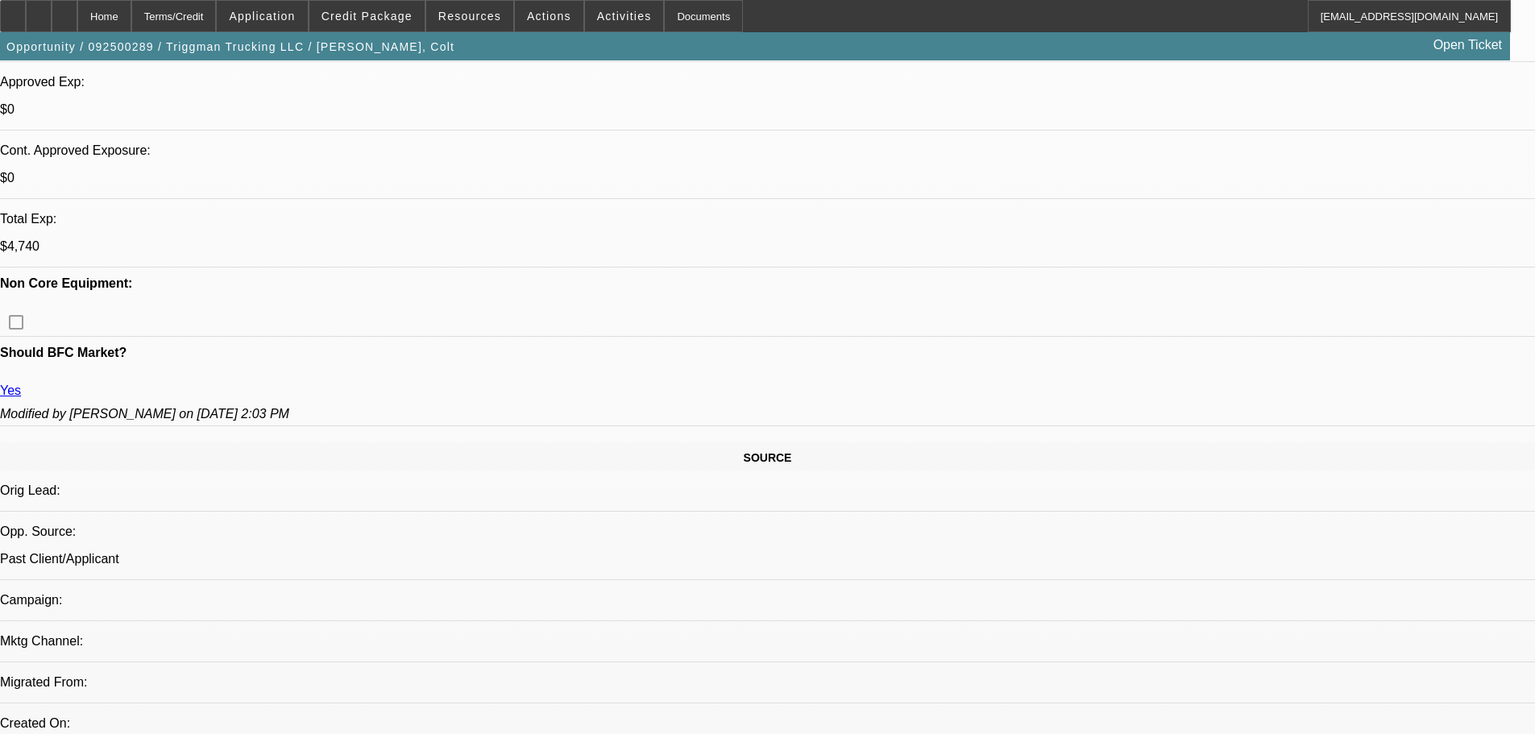
scroll to position [806, 0]
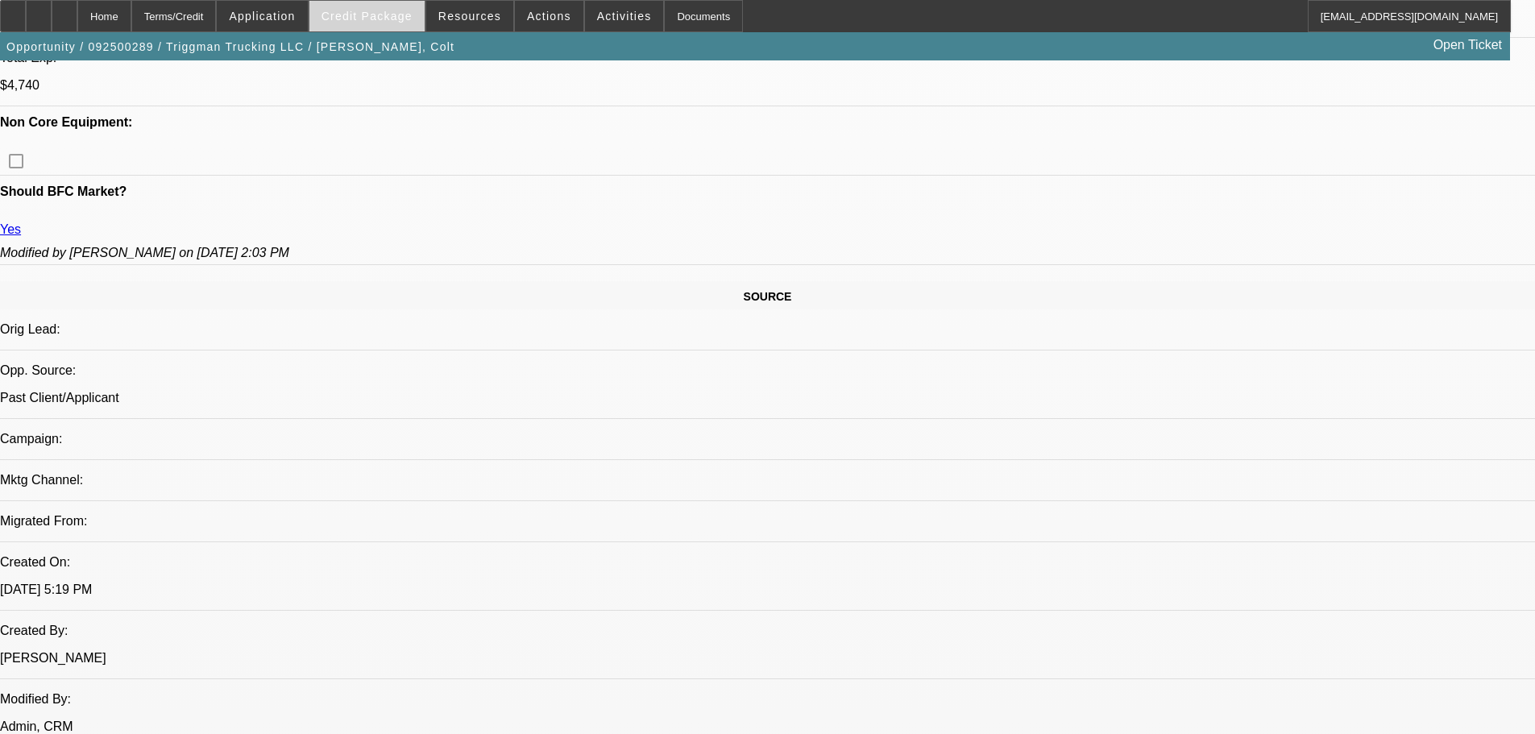
click at [389, 25] on span at bounding box center [366, 16] width 115 height 39
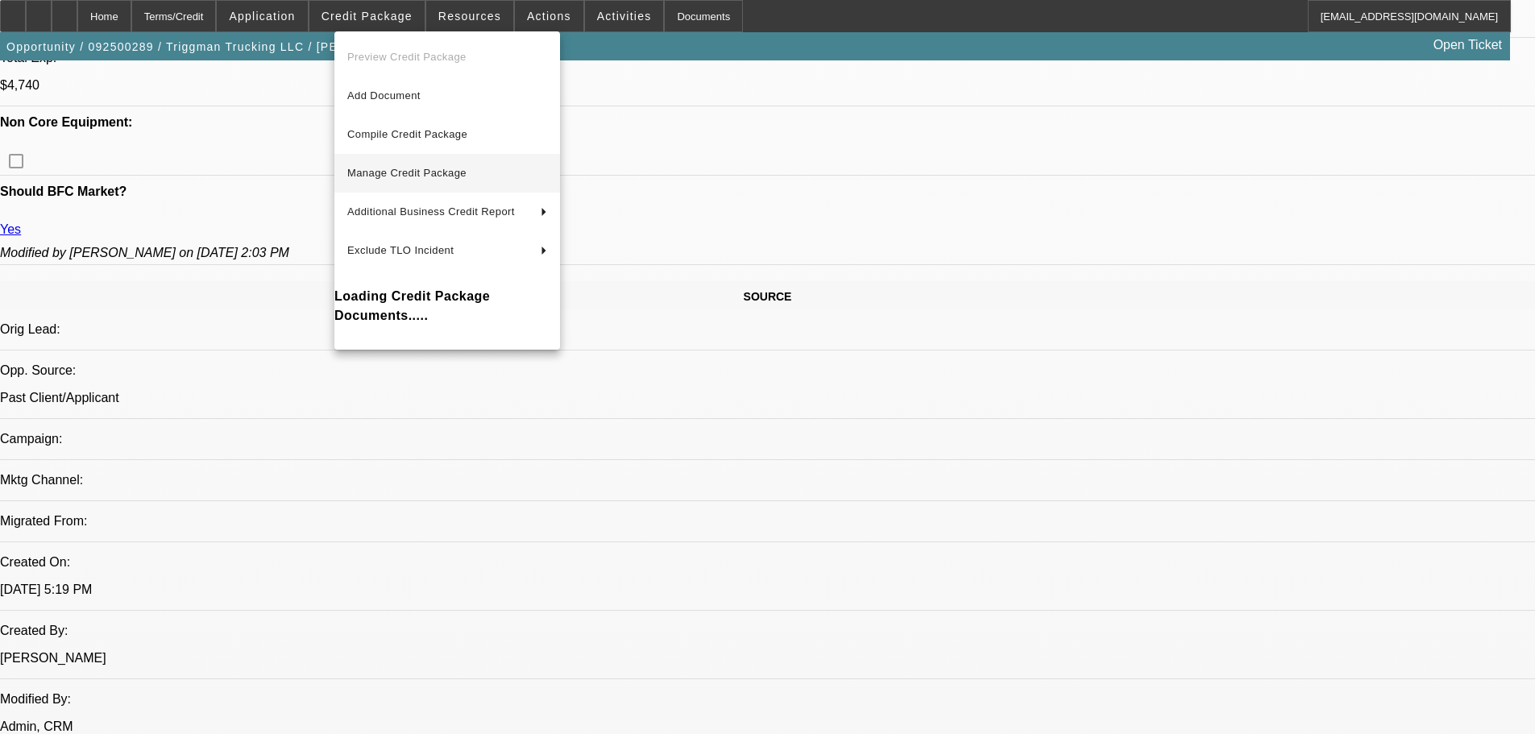
click at [424, 165] on span "Manage Credit Package" at bounding box center [447, 173] width 200 height 19
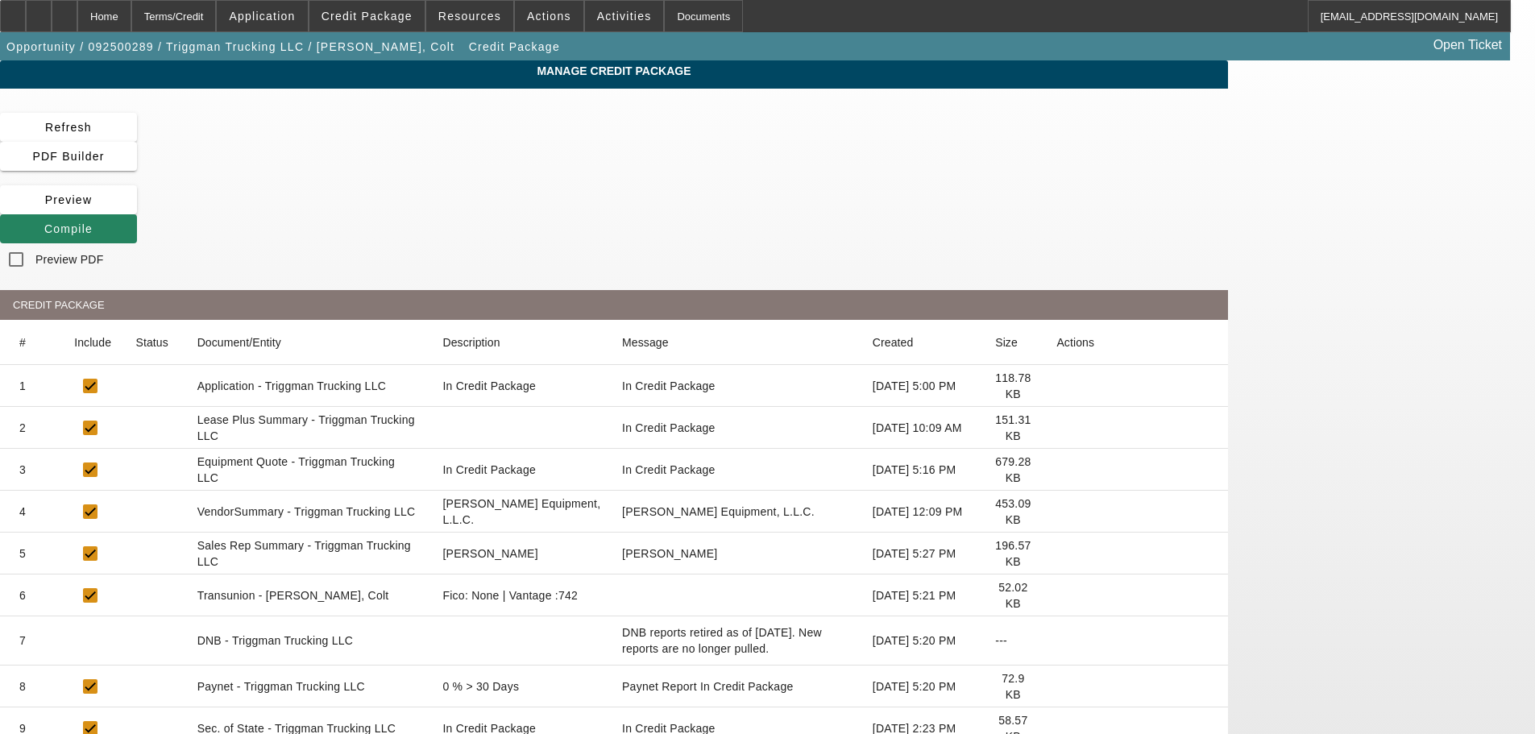
click at [1056, 686] on icon at bounding box center [1056, 686] width 0 height 0
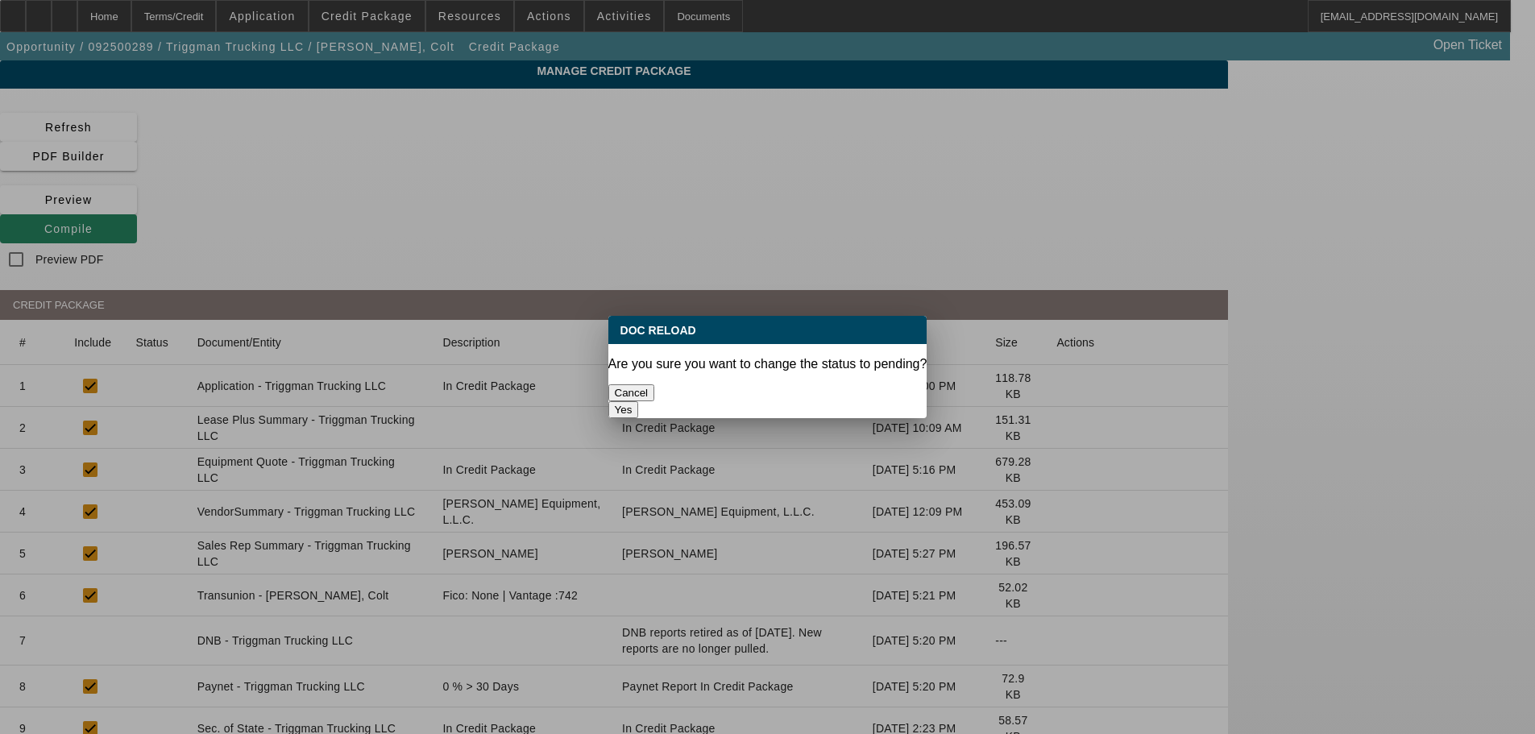
click at [639, 401] on button "Yes" at bounding box center [623, 409] width 31 height 17
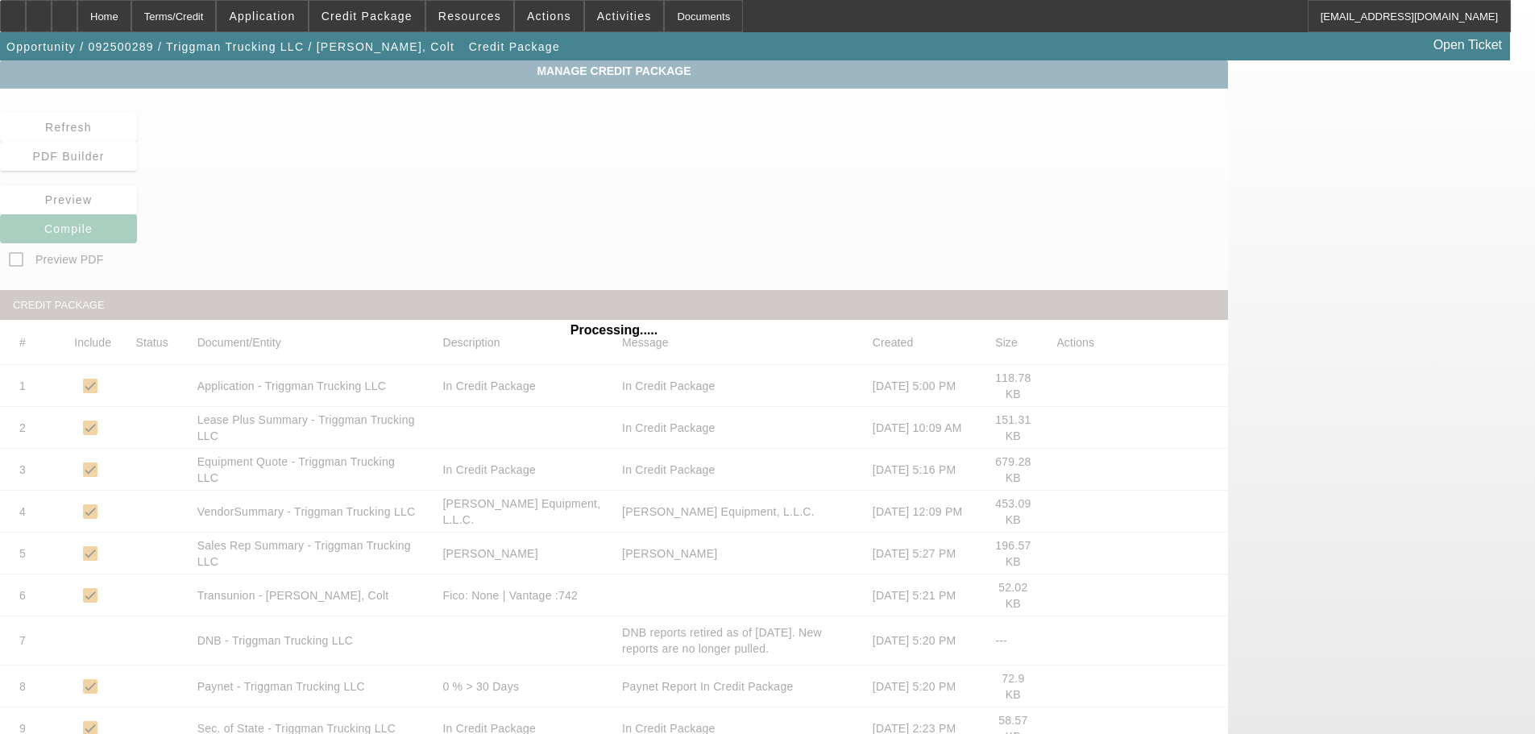
click at [1047, 135] on div "Processing....." at bounding box center [614, 619] width 1228 height 1119
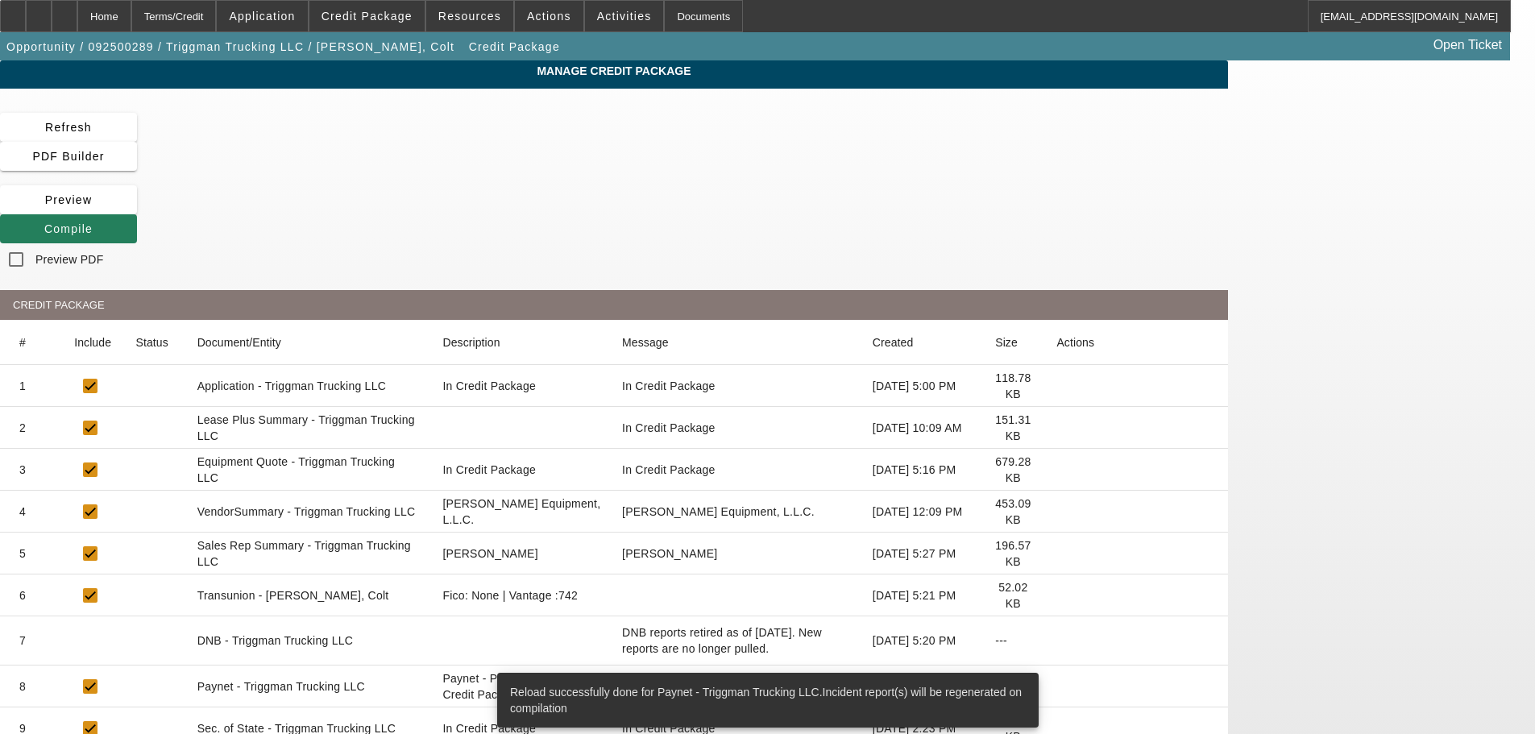
click at [137, 209] on span at bounding box center [68, 228] width 137 height 39
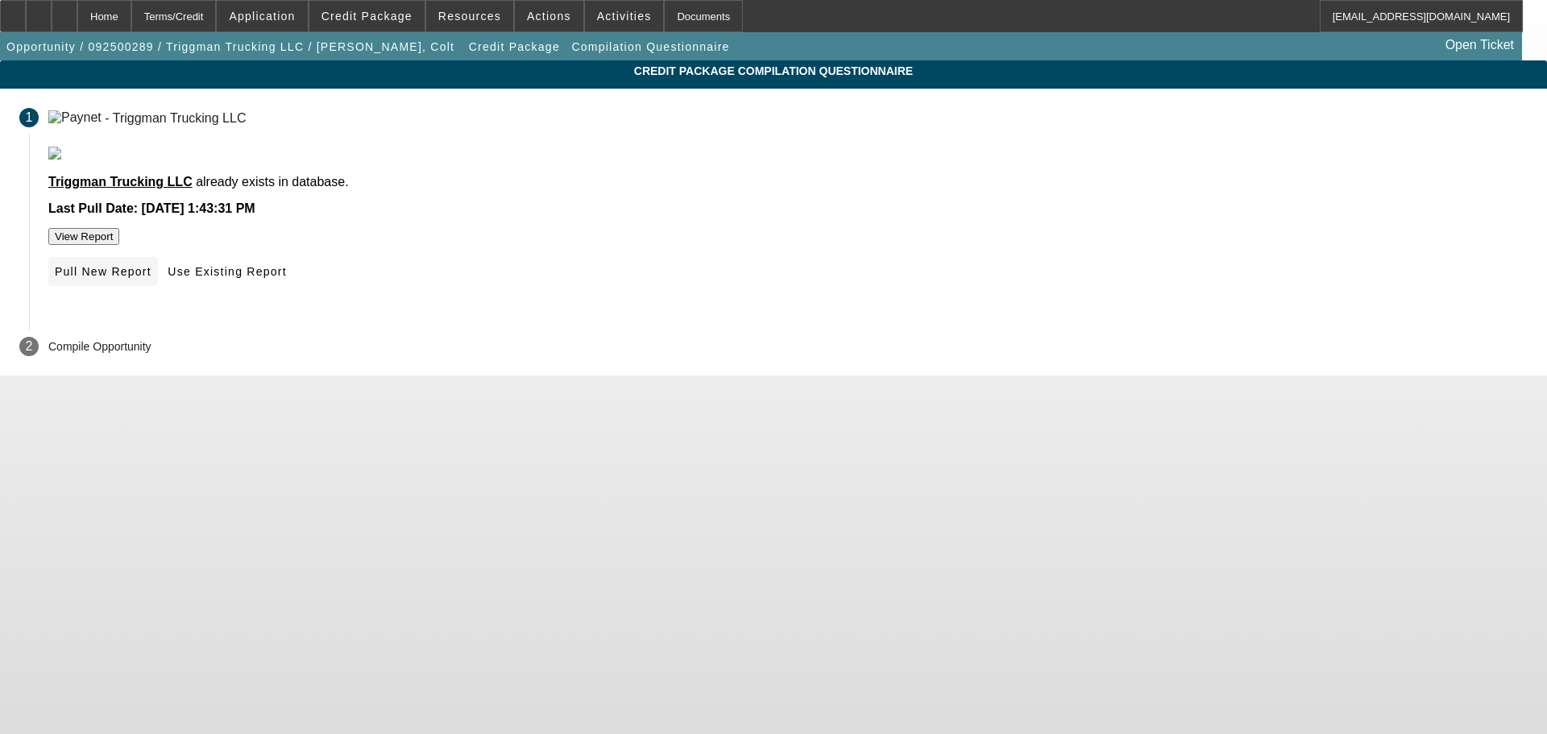
click at [158, 291] on span at bounding box center [103, 271] width 110 height 39
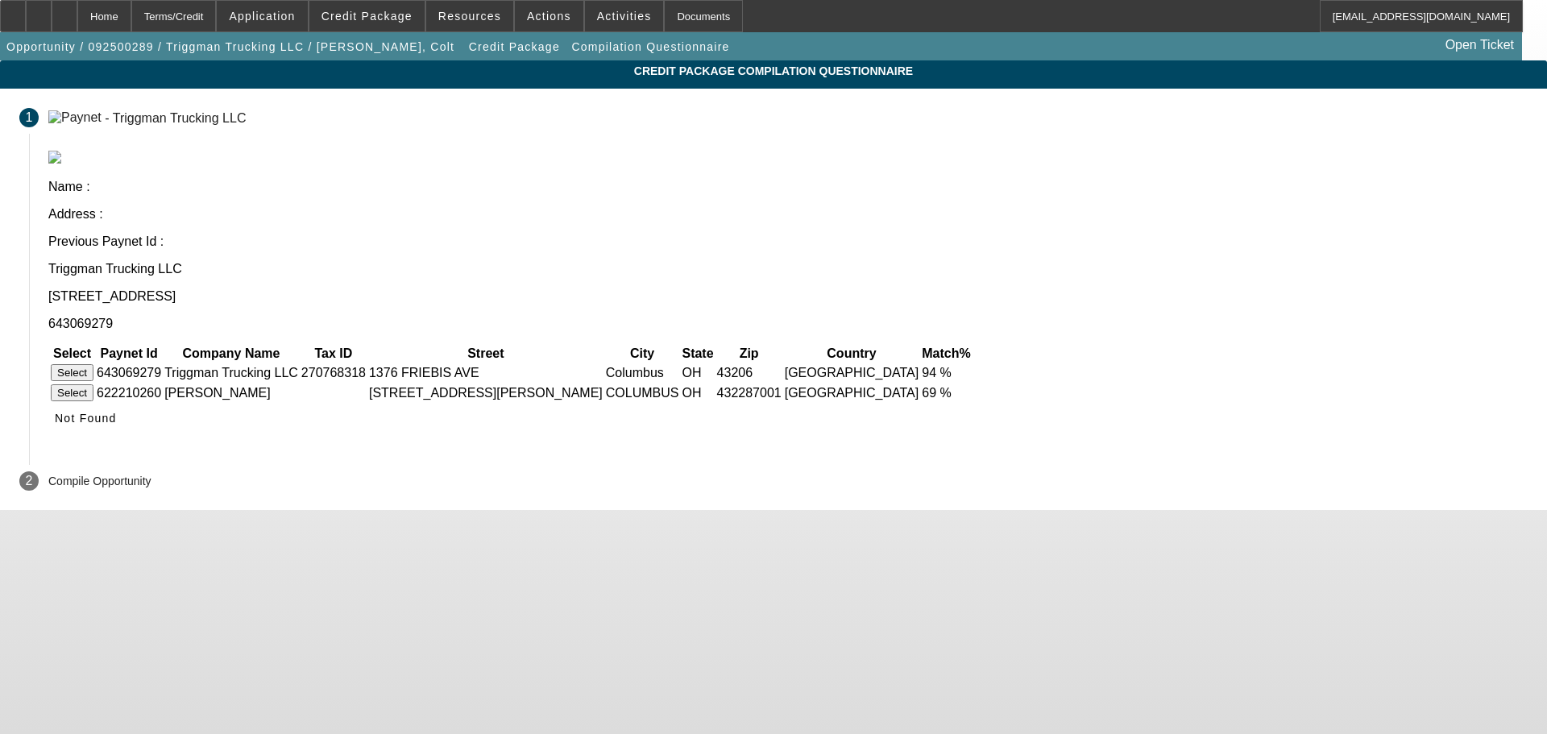
click at [93, 364] on button "Select" at bounding box center [72, 372] width 43 height 17
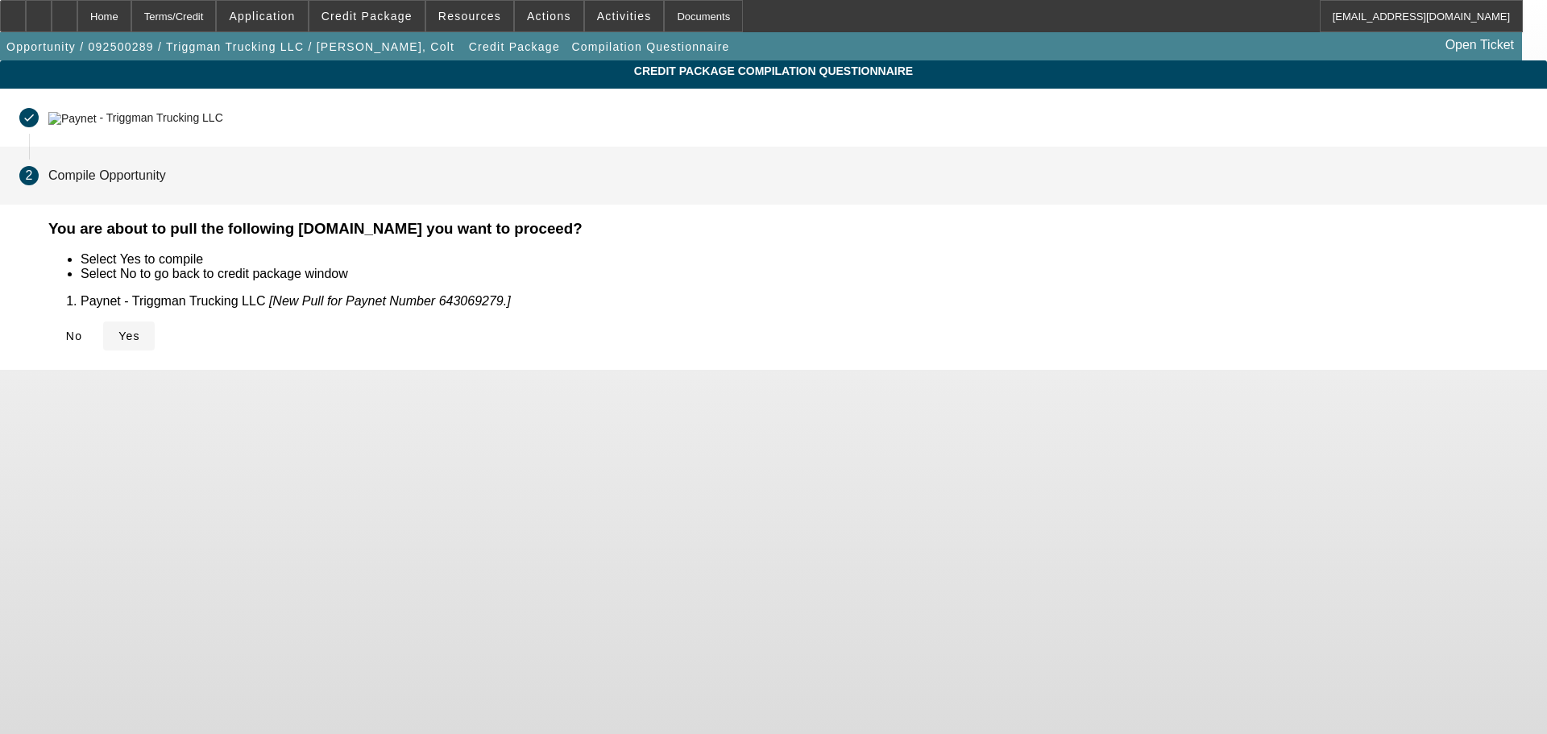
click at [118, 341] on icon at bounding box center [118, 336] width 0 height 13
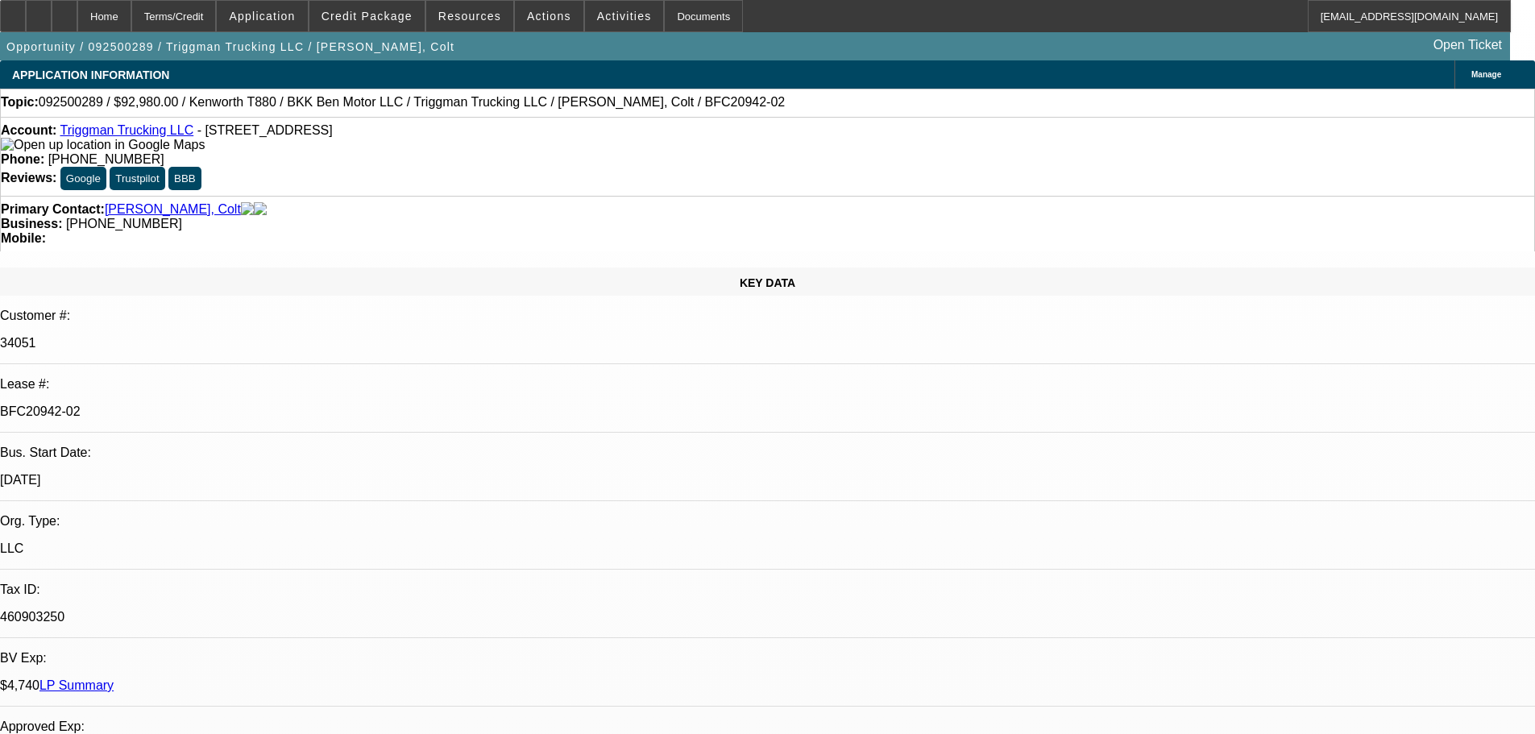
select select "0"
select select "2"
select select "0"
select select "6"
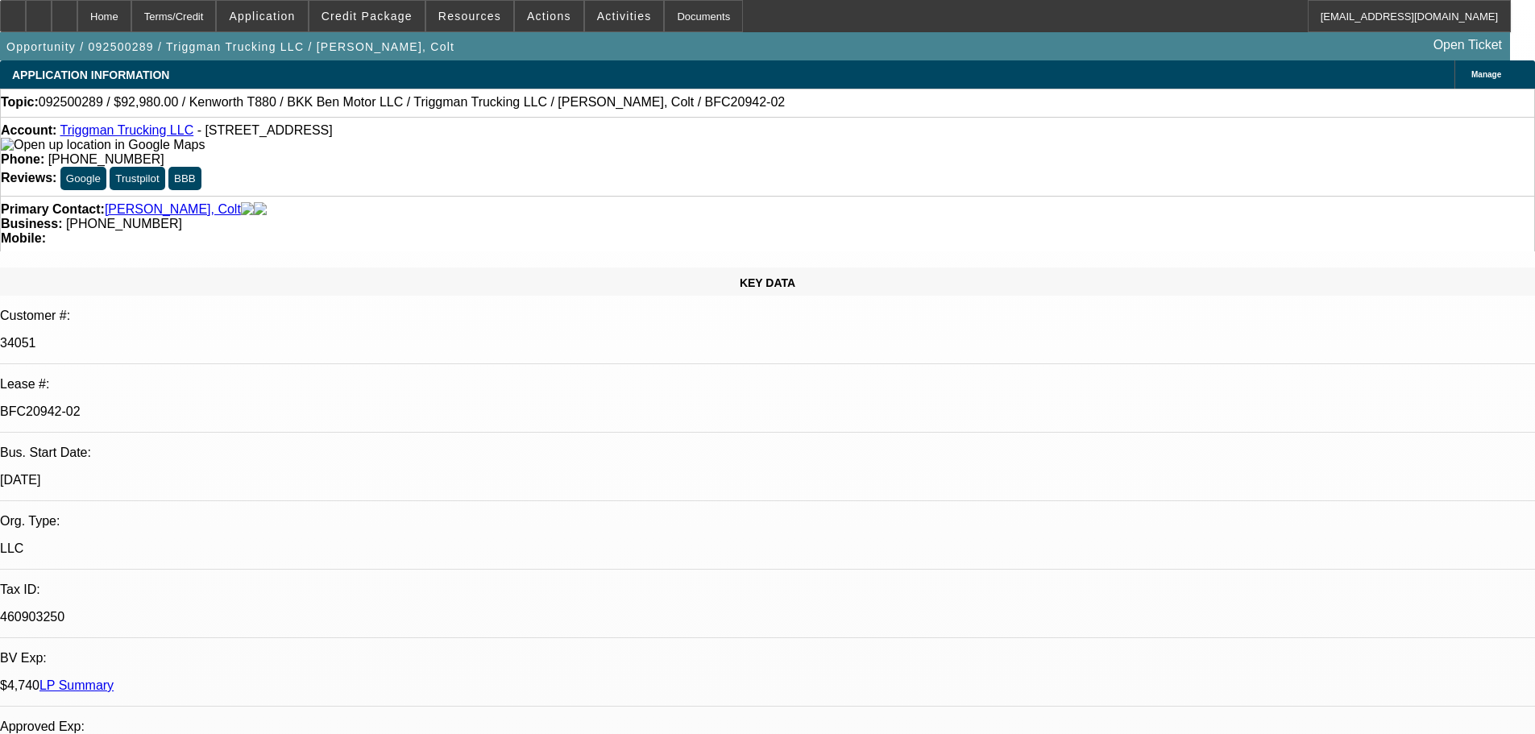
select select "0"
select select "2"
select select "0"
select select "6"
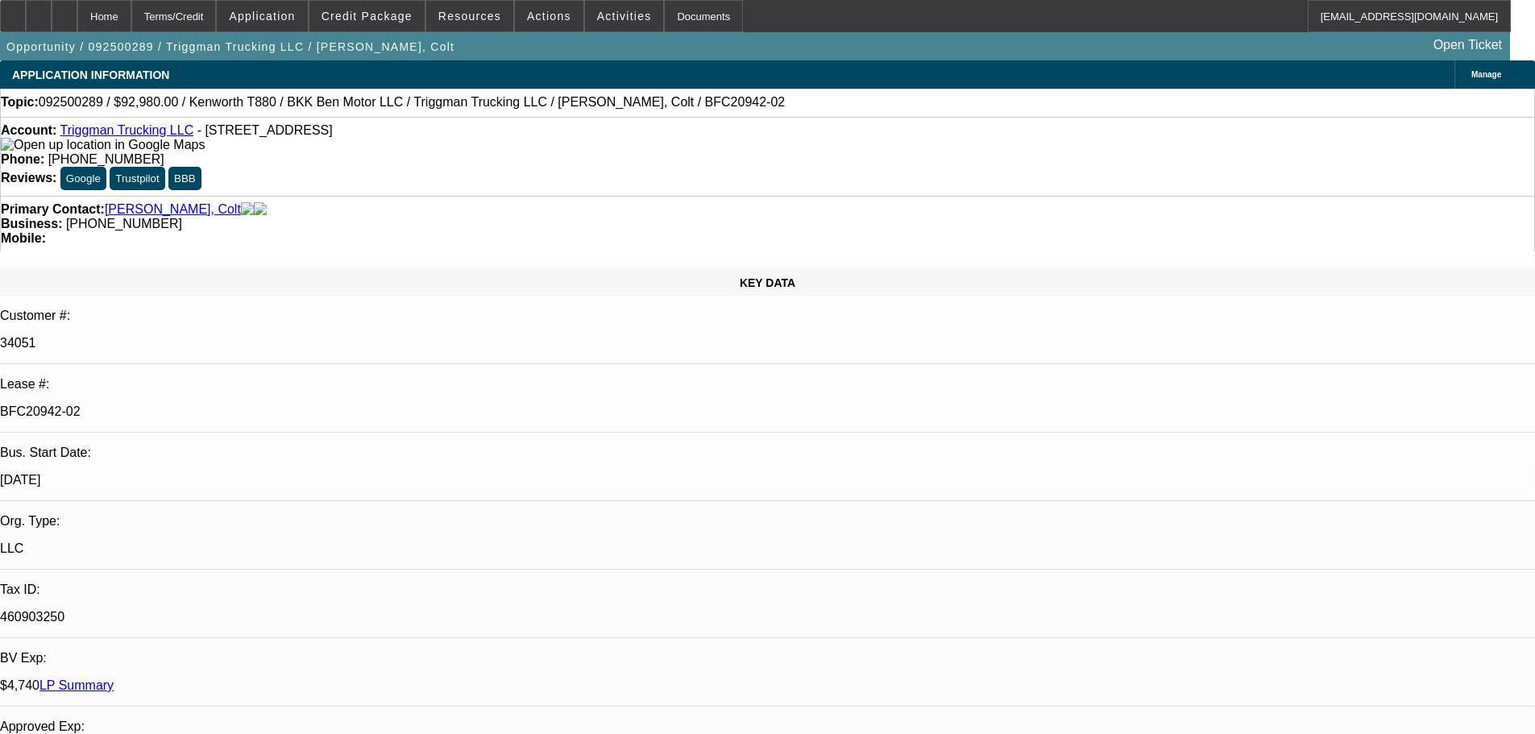
select select "0"
select select "2"
select select "0"
select select "6"
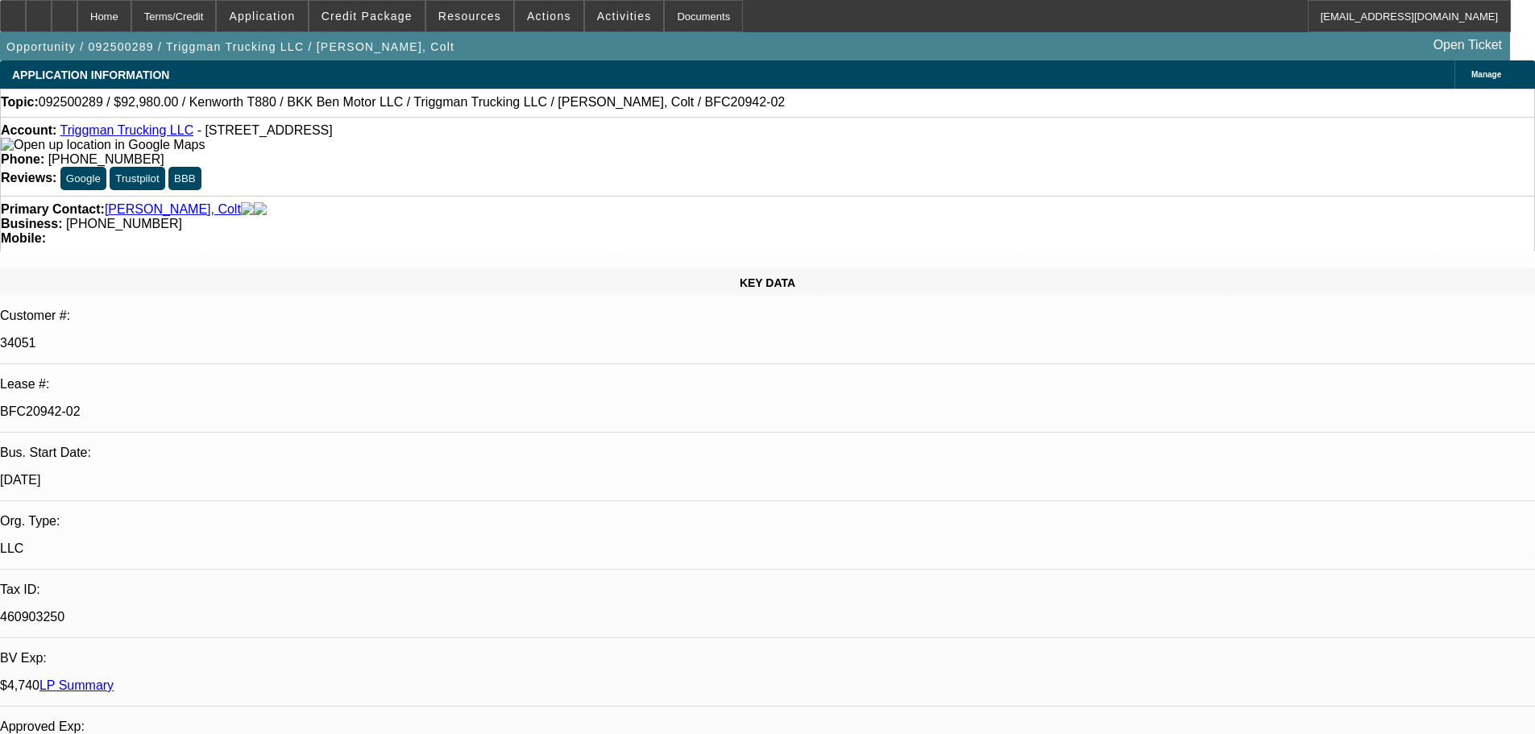
select select "0"
select select "2"
select select "0"
select select "6"
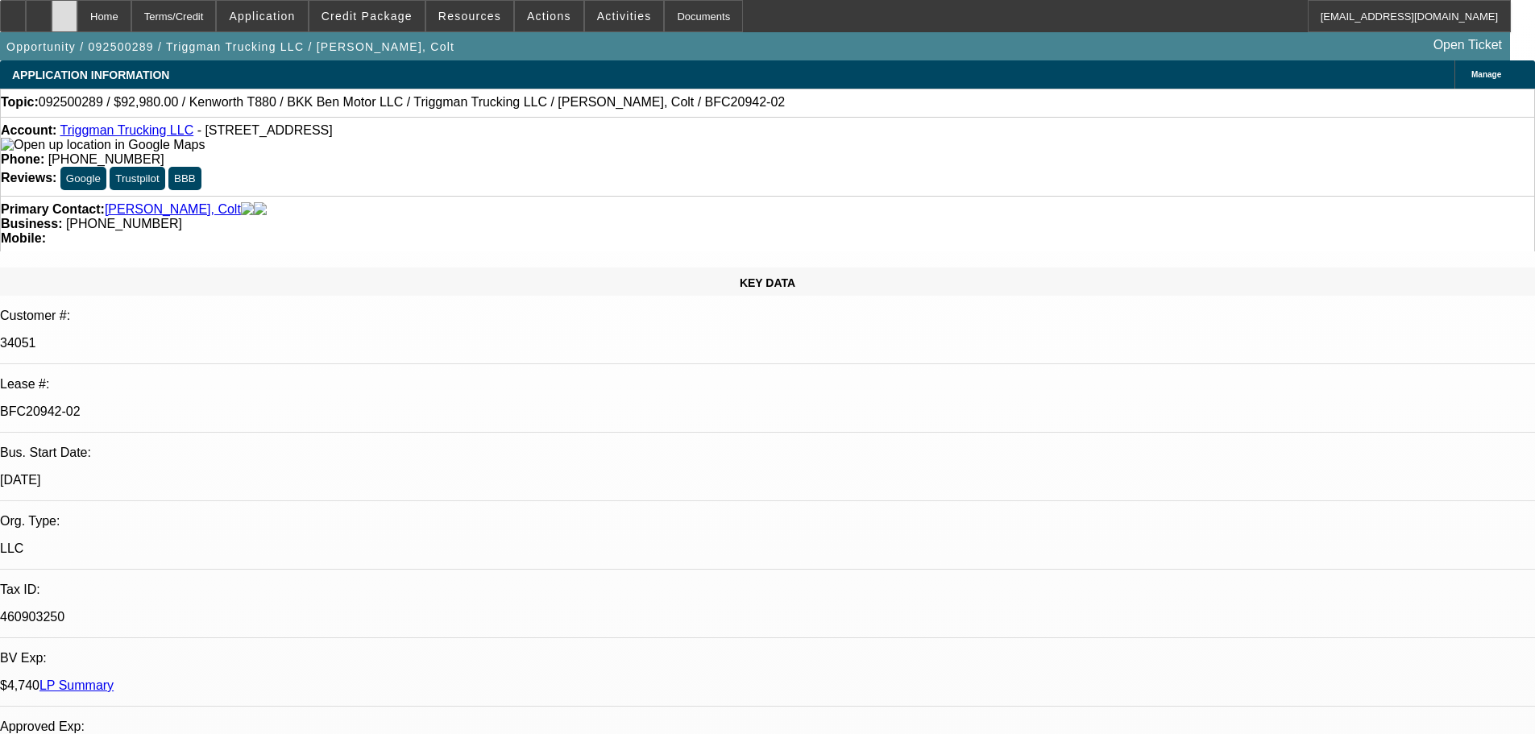
click at [77, 15] on div at bounding box center [65, 16] width 26 height 32
select select "0"
select select "2"
select select "0"
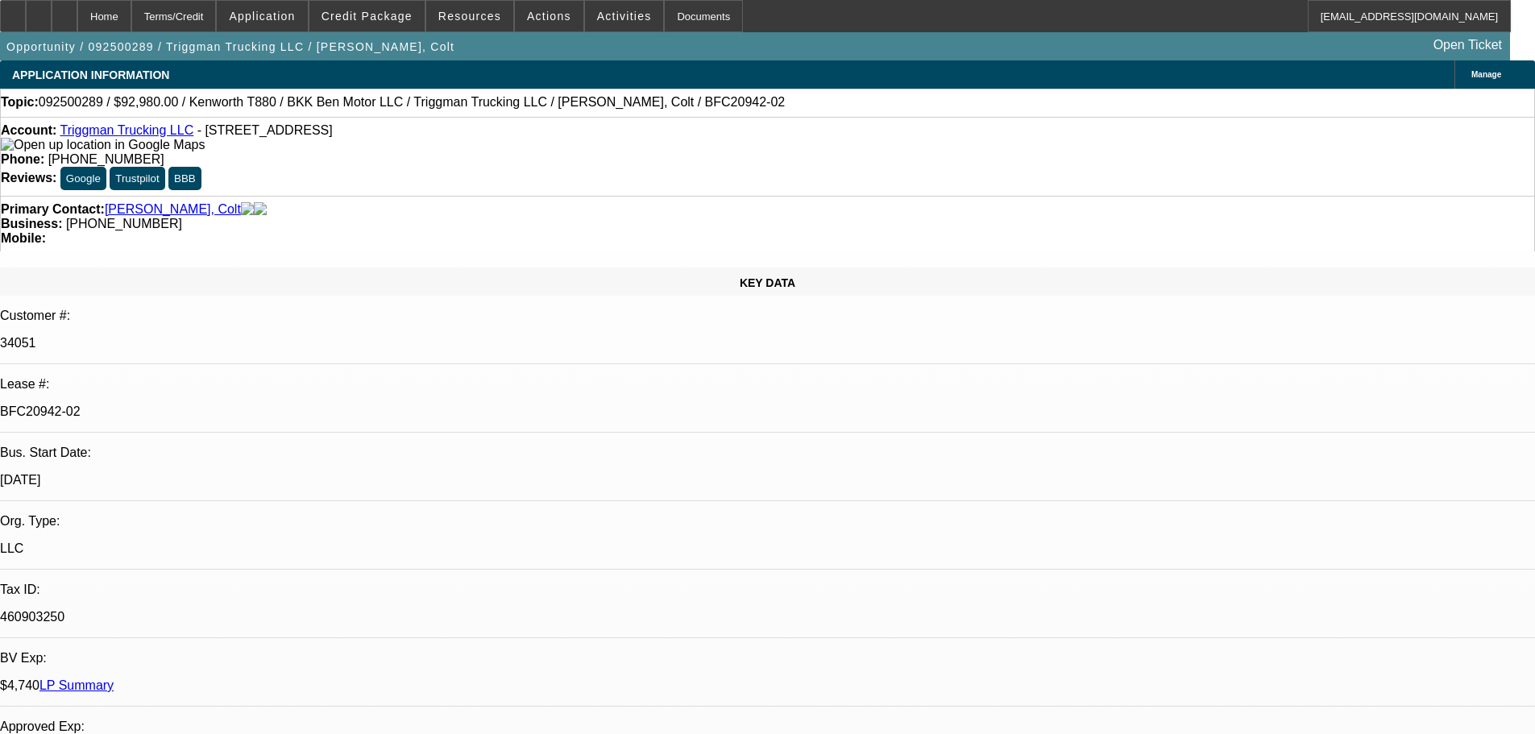
select select "6"
select select "0"
select select "2"
select select "0"
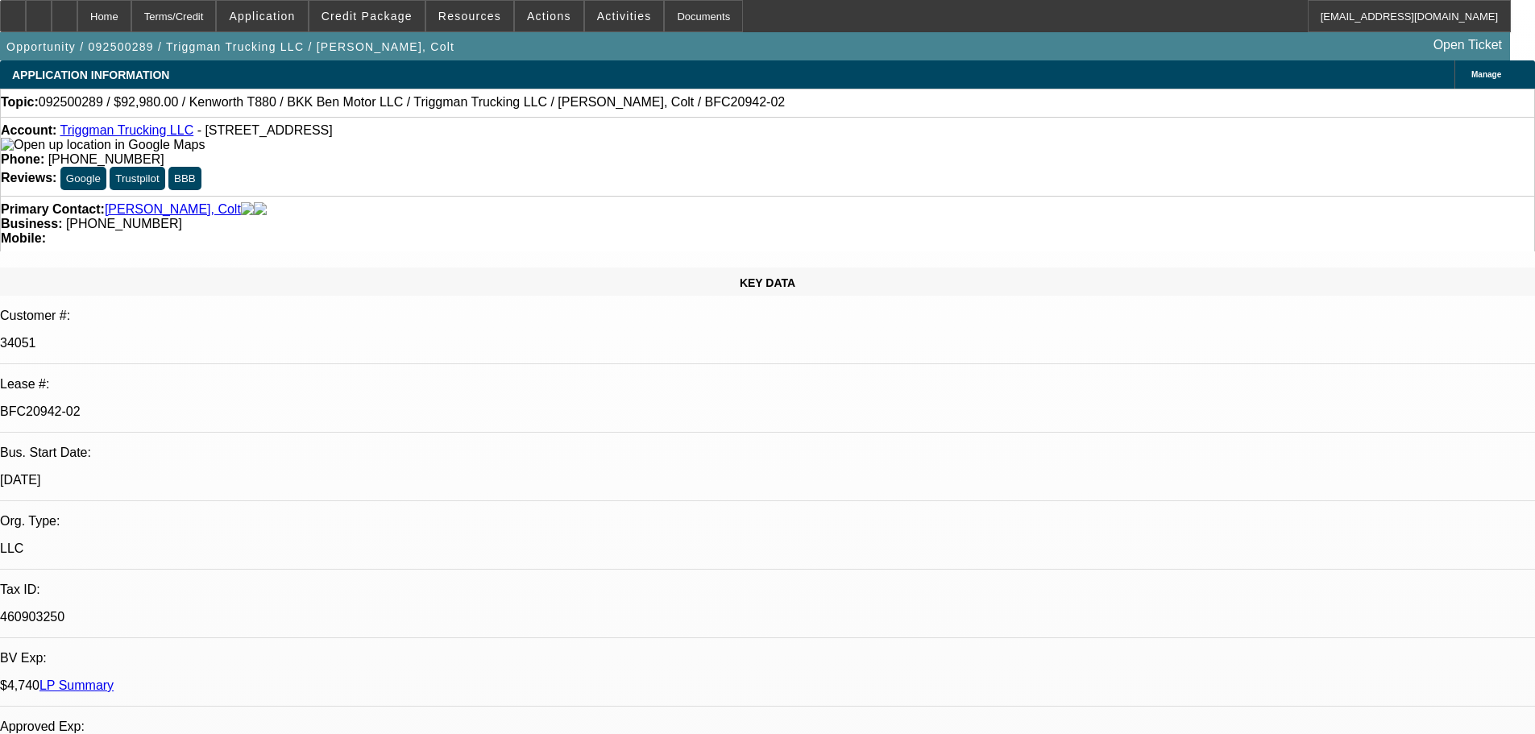
select select "6"
select select "0"
select select "2"
select select "0"
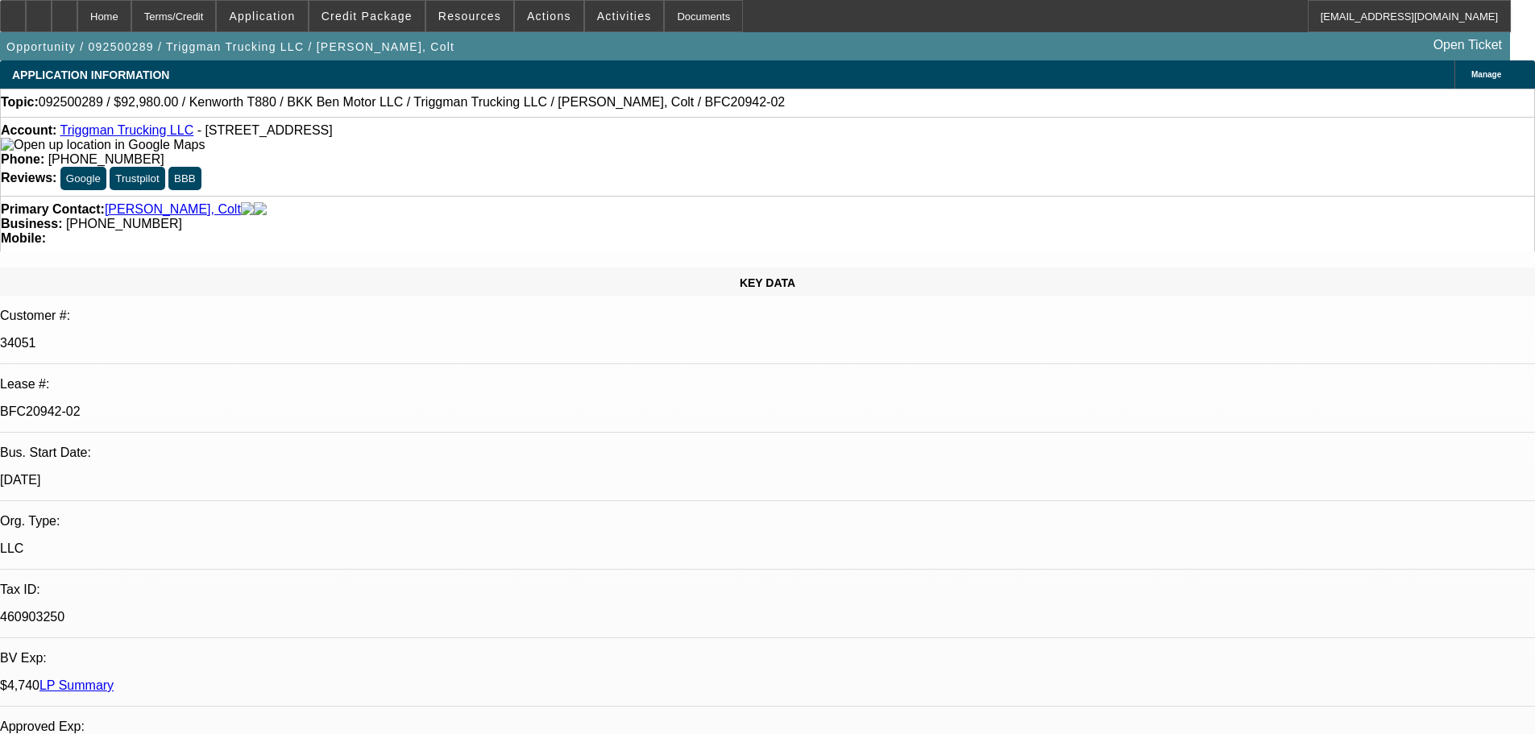
select select "6"
select select "0"
select select "2"
select select "0"
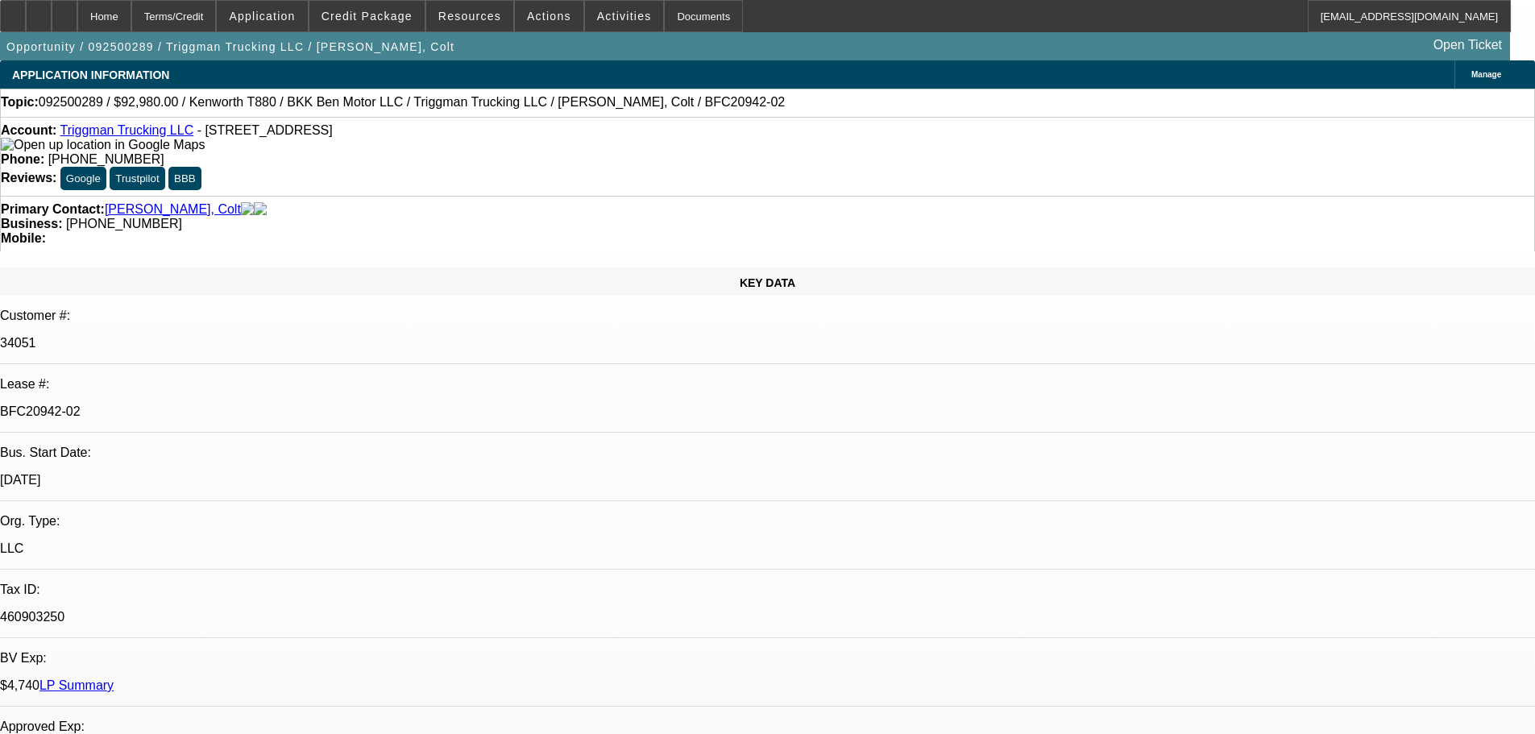
select select "6"
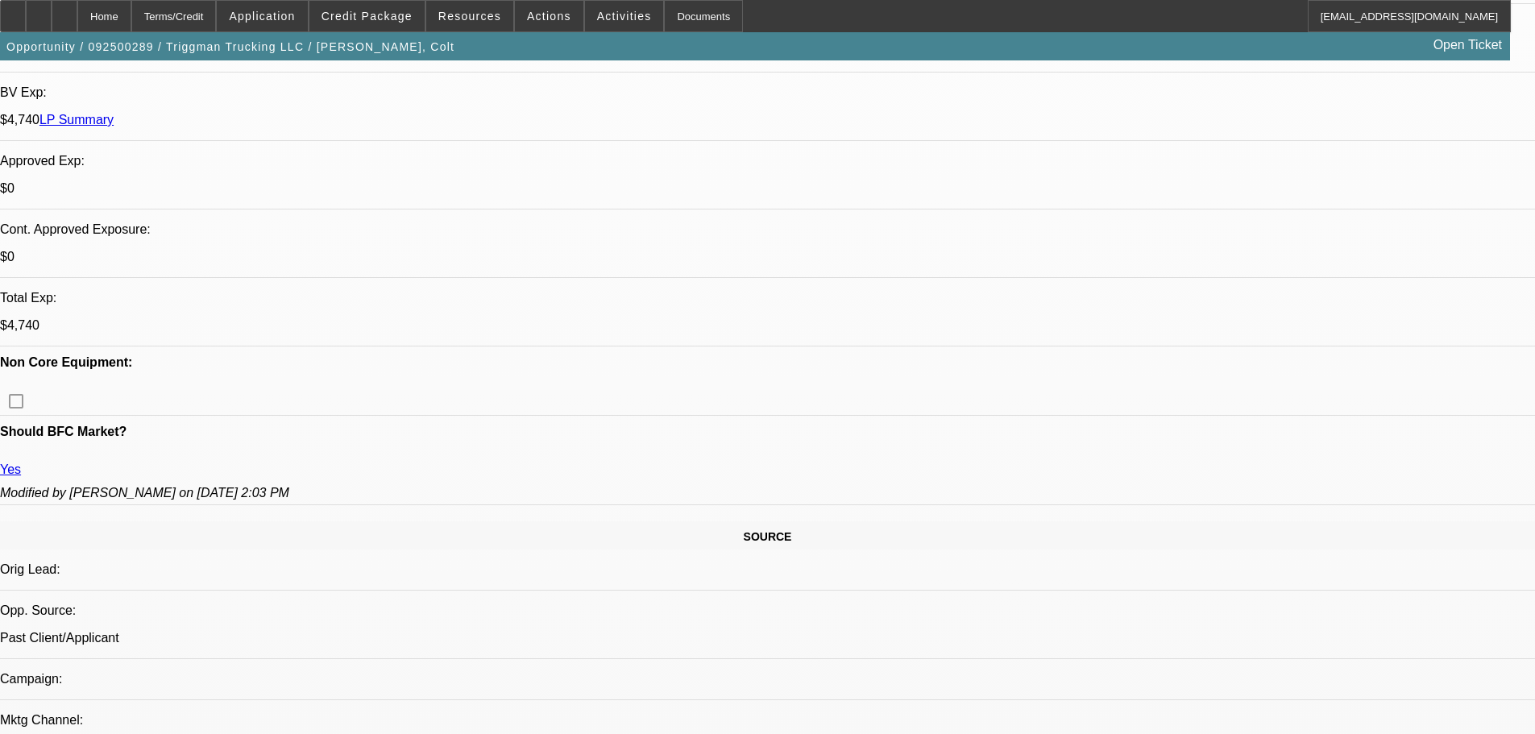
scroll to position [564, 0]
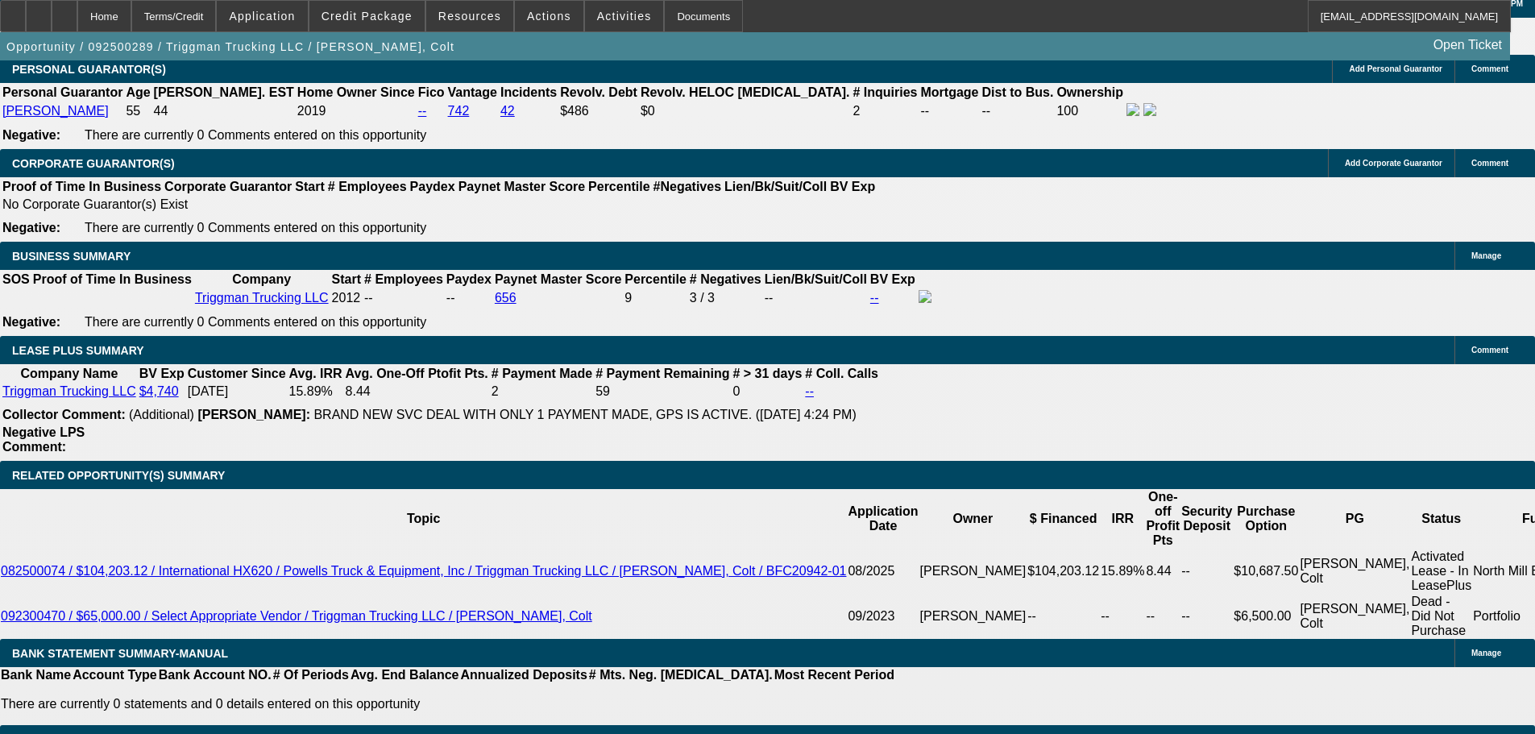
scroll to position [2578, 0]
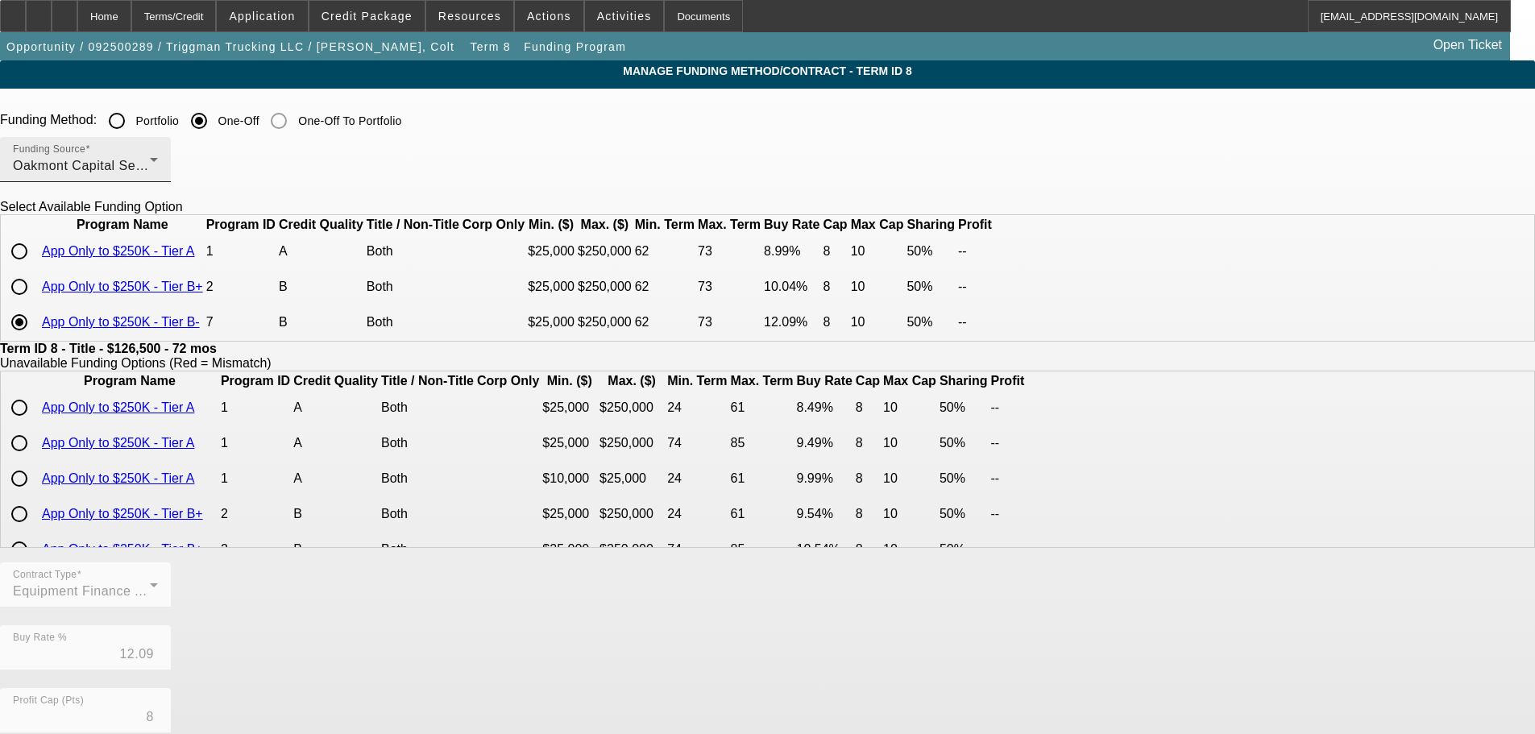
click at [158, 181] on div "Funding Source Oakmont Capital Services" at bounding box center [85, 159] width 145 height 45
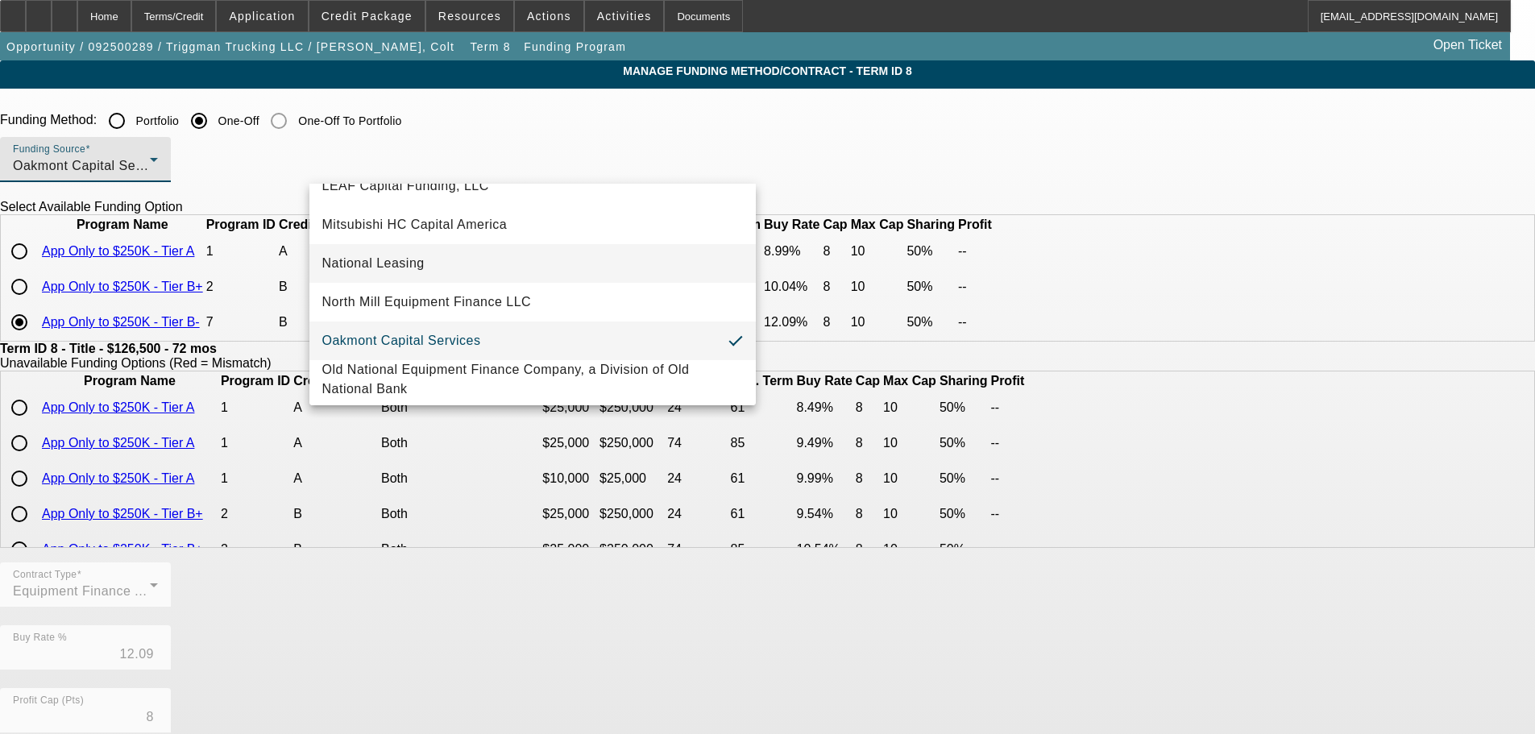
scroll to position [457, 0]
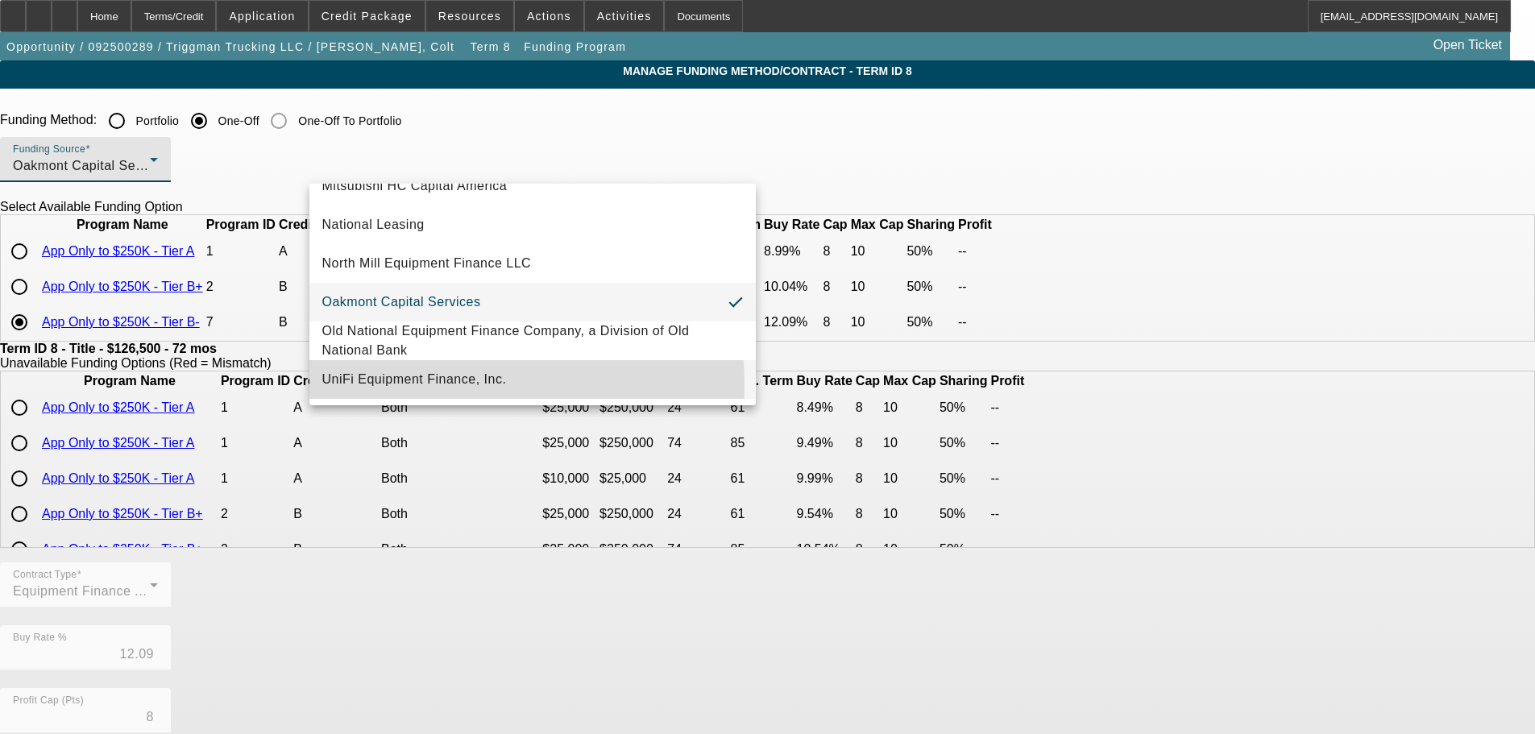
click at [454, 384] on span "UniFi Equipment Finance, Inc." at bounding box center [414, 379] width 184 height 19
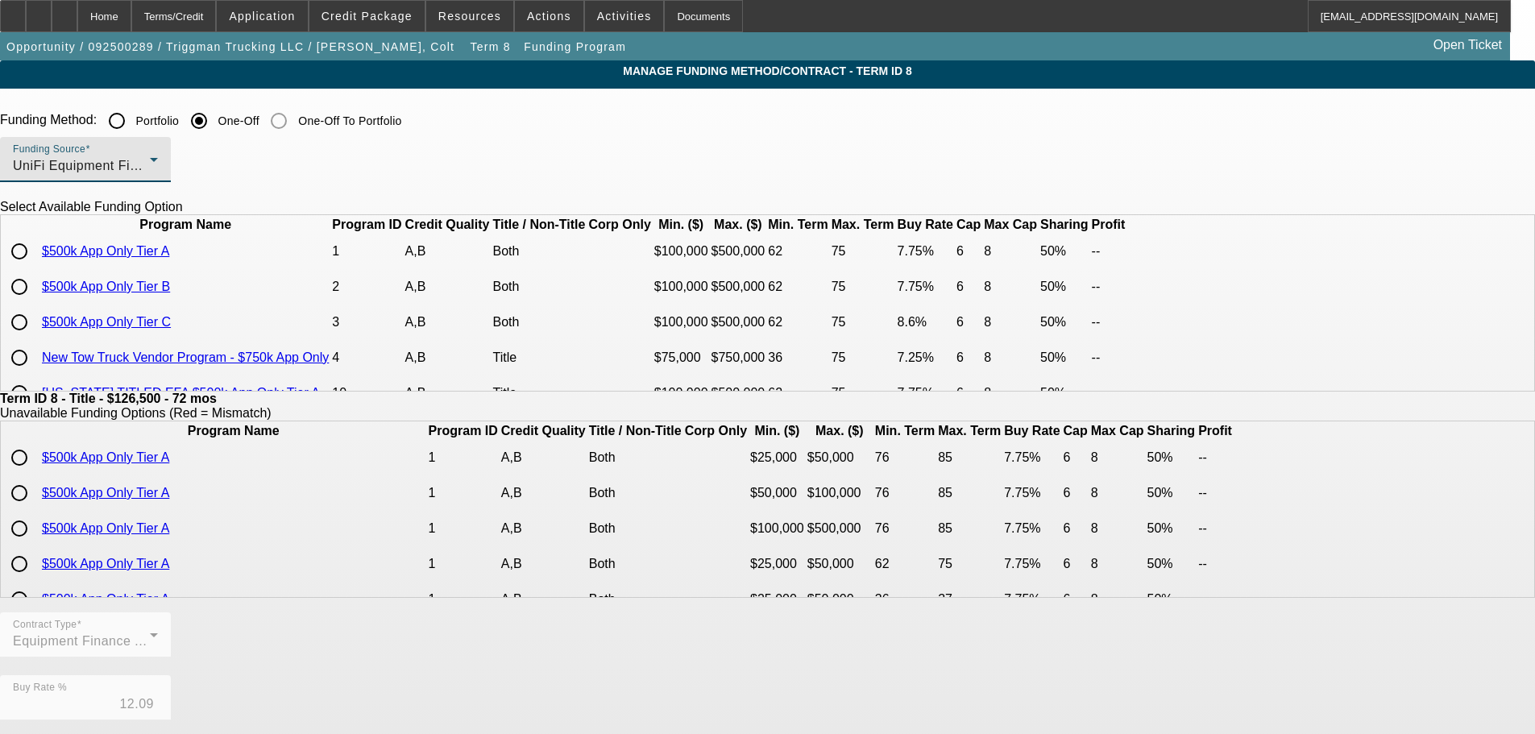
click at [35, 338] on input "radio" at bounding box center [19, 322] width 32 height 32
radio input "true"
type input "8.60"
type input "6"
type input "8"
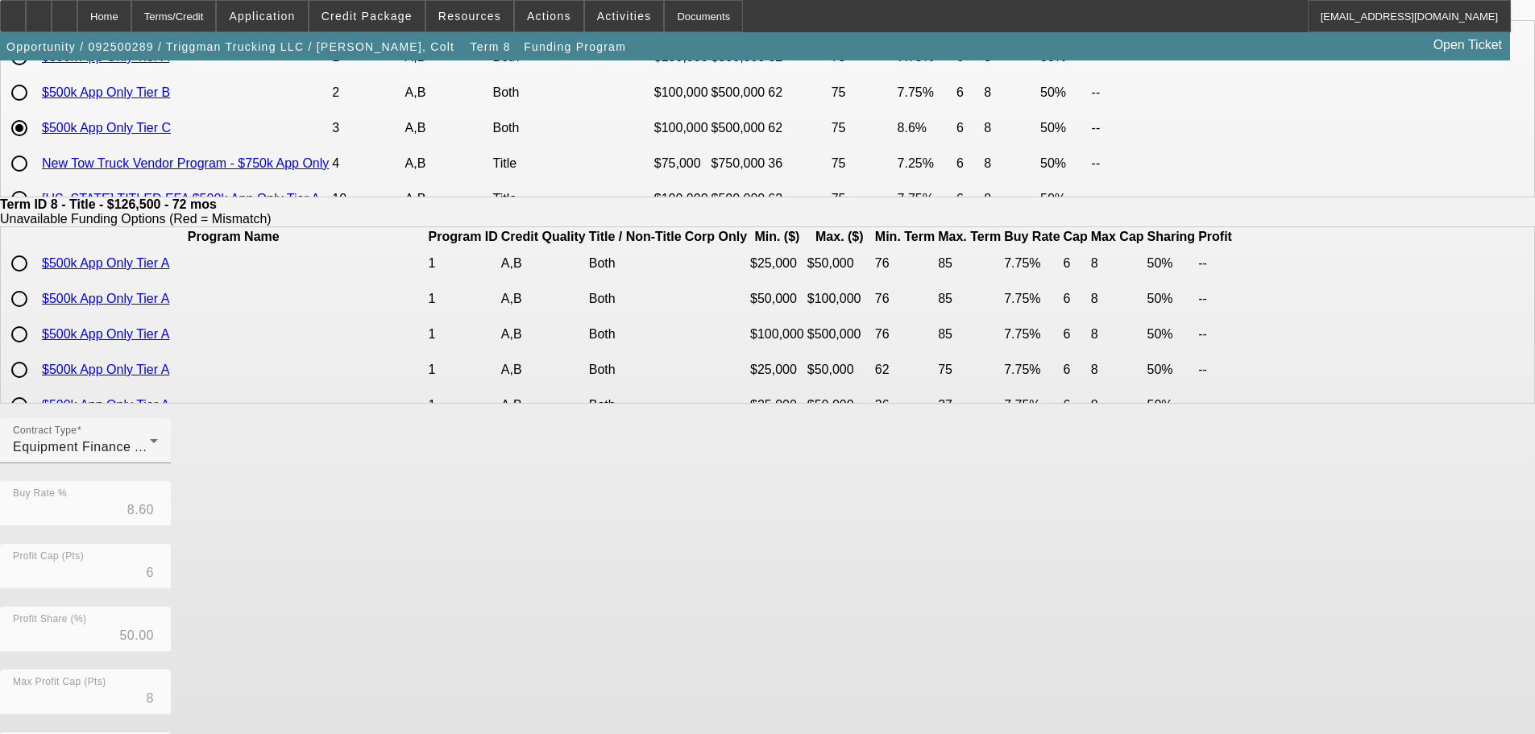
scroll to position [380, 0]
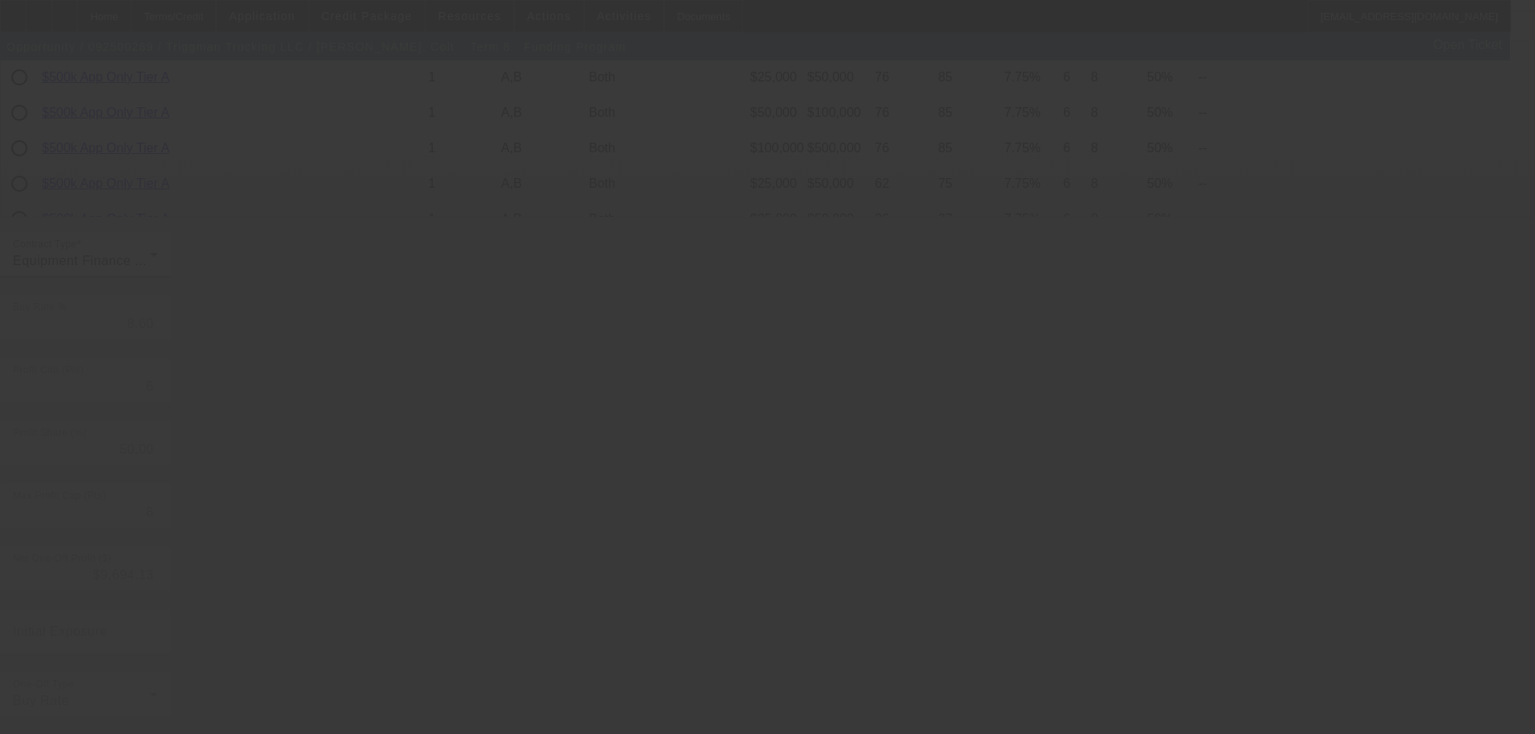
type input "12.09"
type input "8"
type input "10"
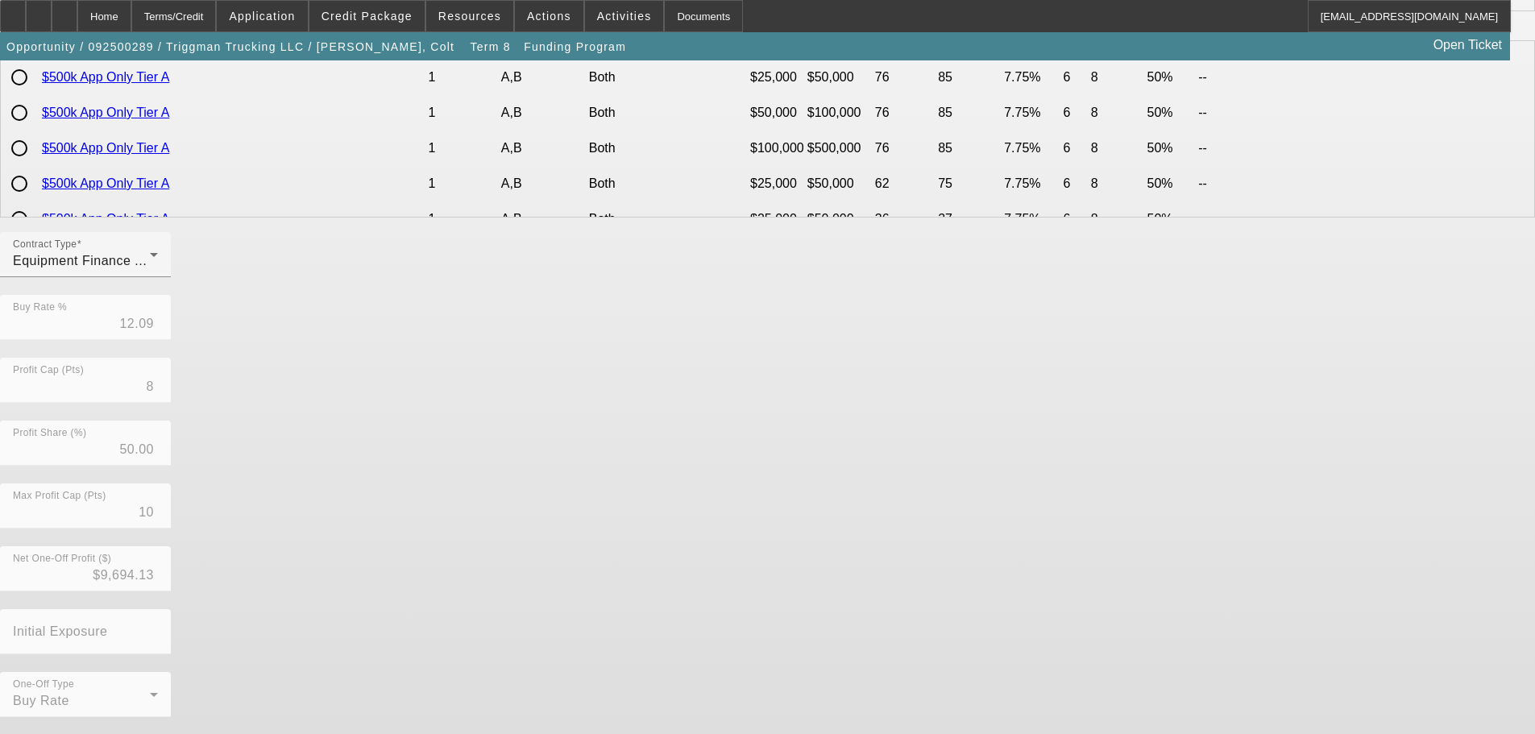
scroll to position [0, 0]
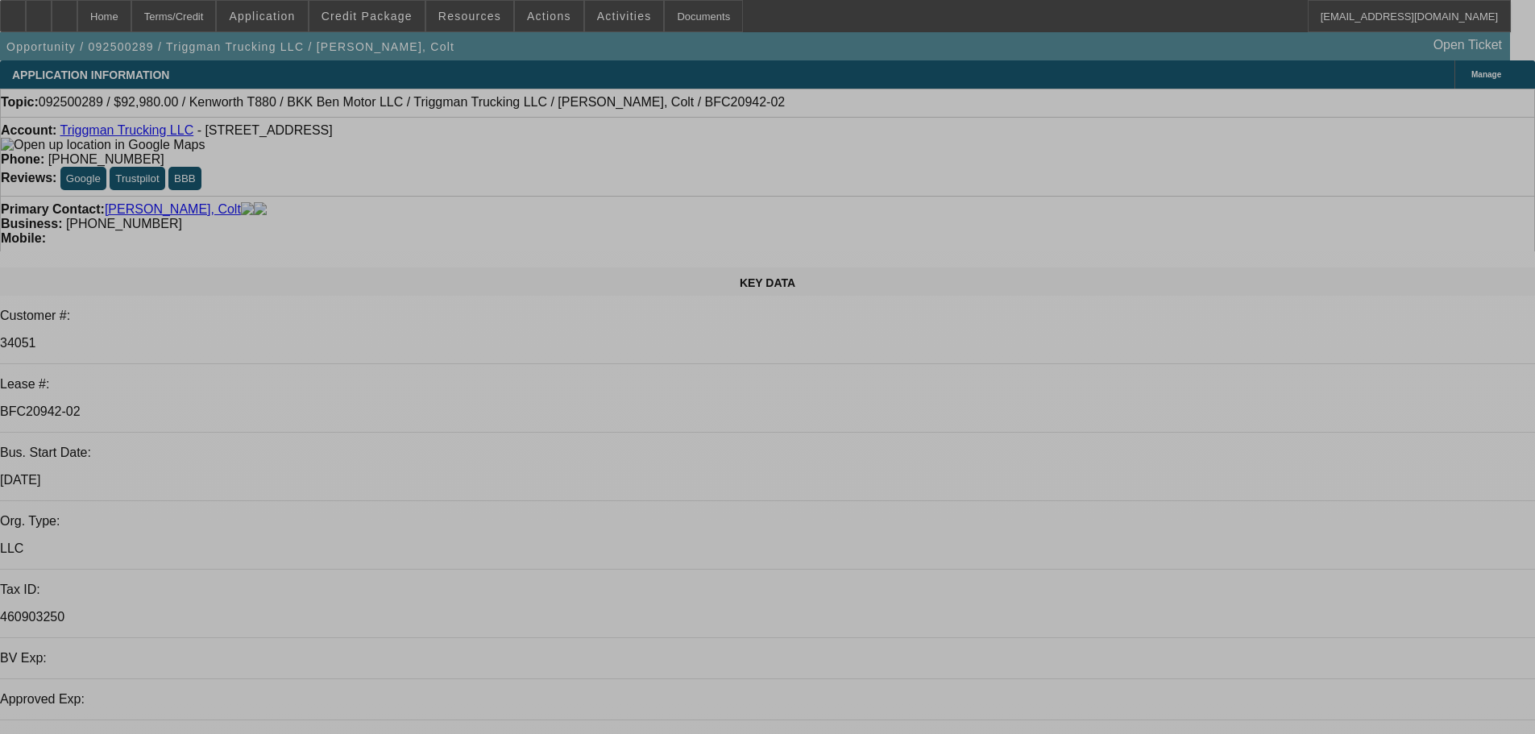
select select "0"
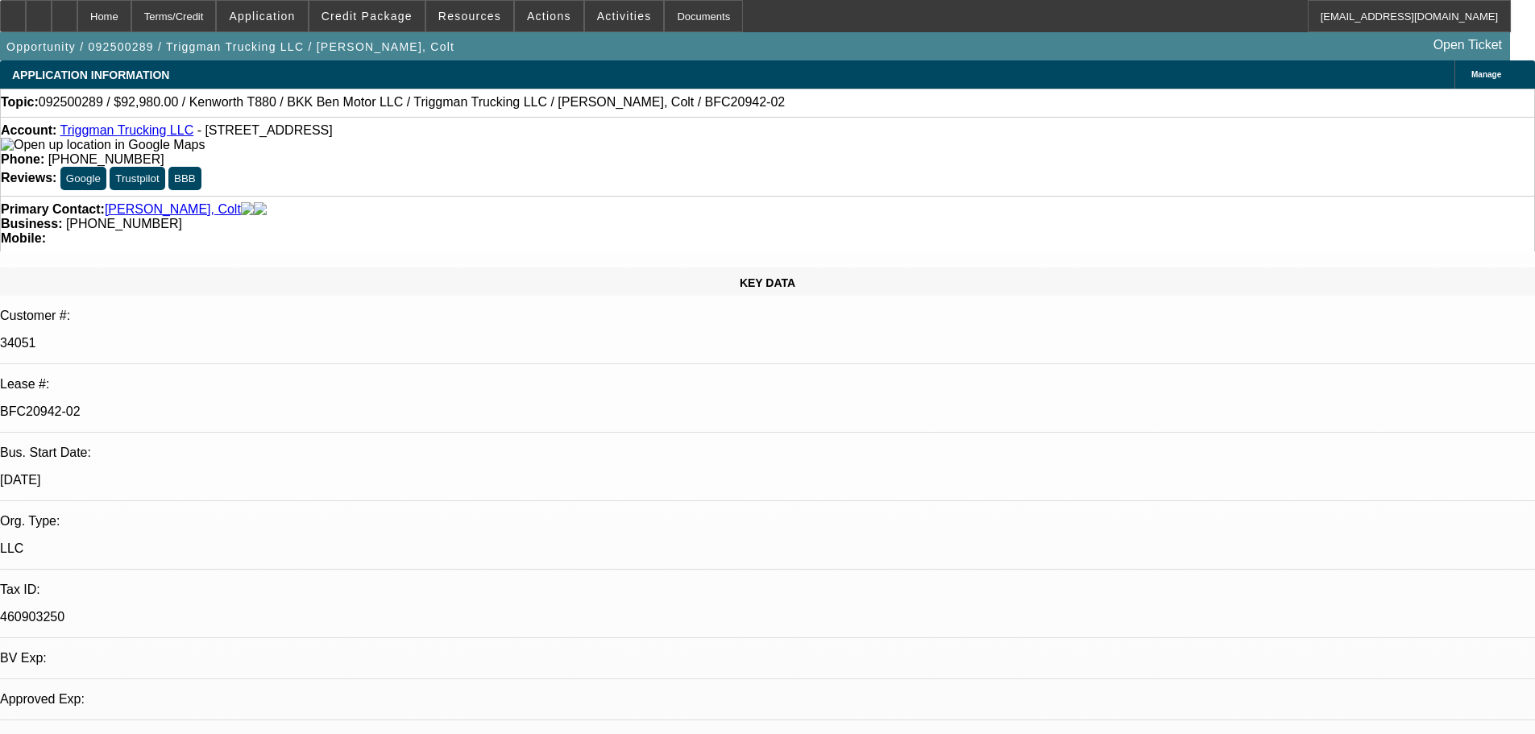
select select "0"
select select "2"
select select "0"
select select "6"
select select "0"
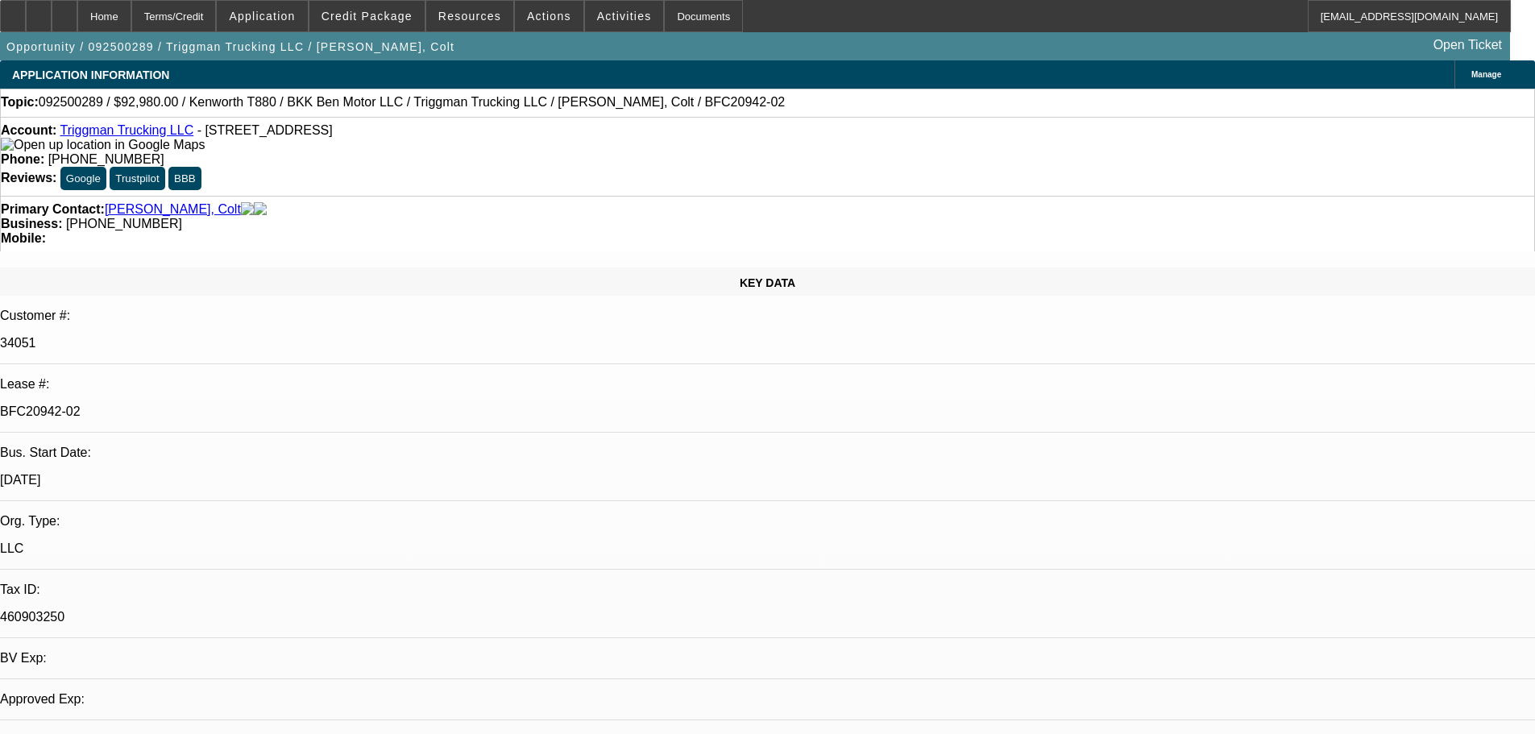
select select "0"
select select "2"
select select "0"
select select "6"
select select "0"
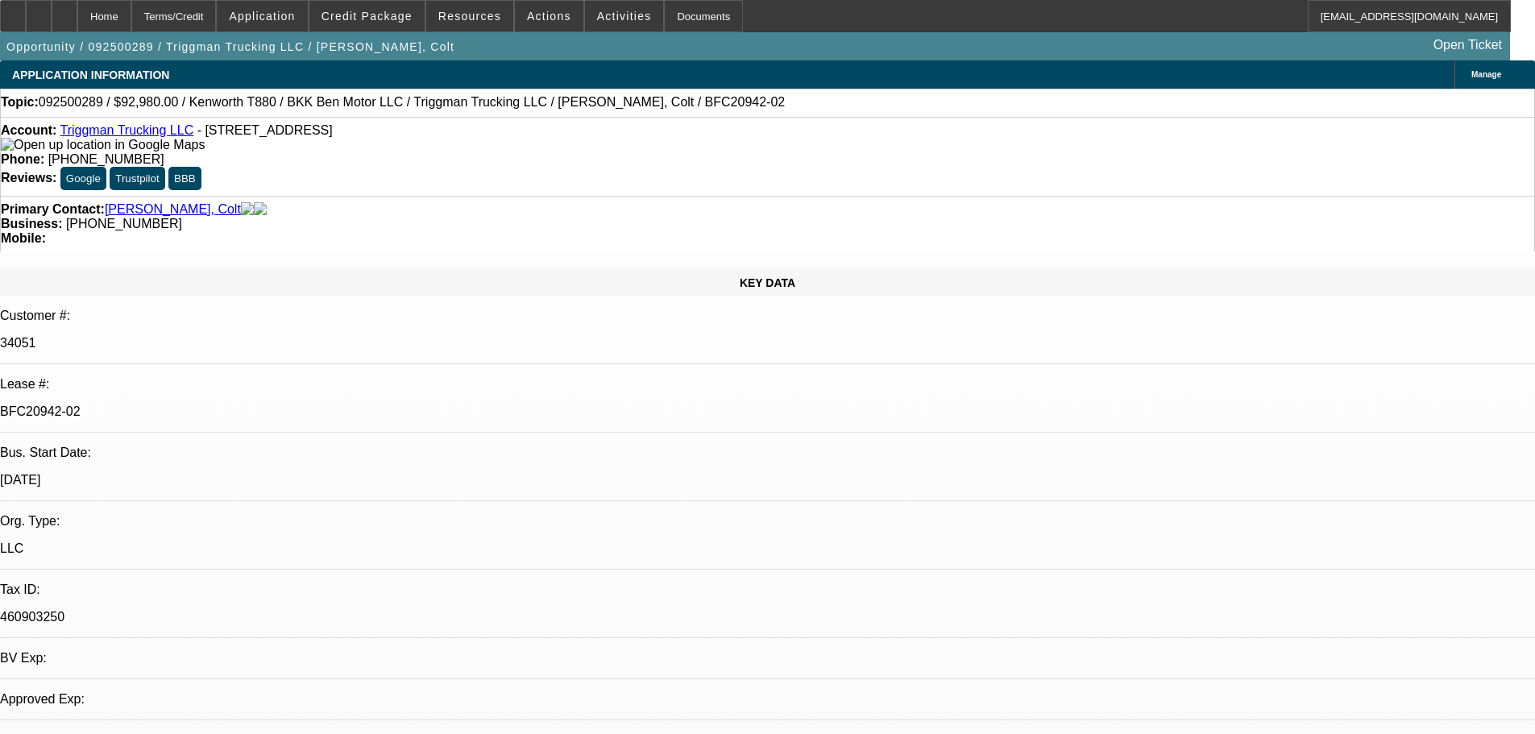
select select "0"
select select "2"
select select "0"
select select "6"
select select "0"
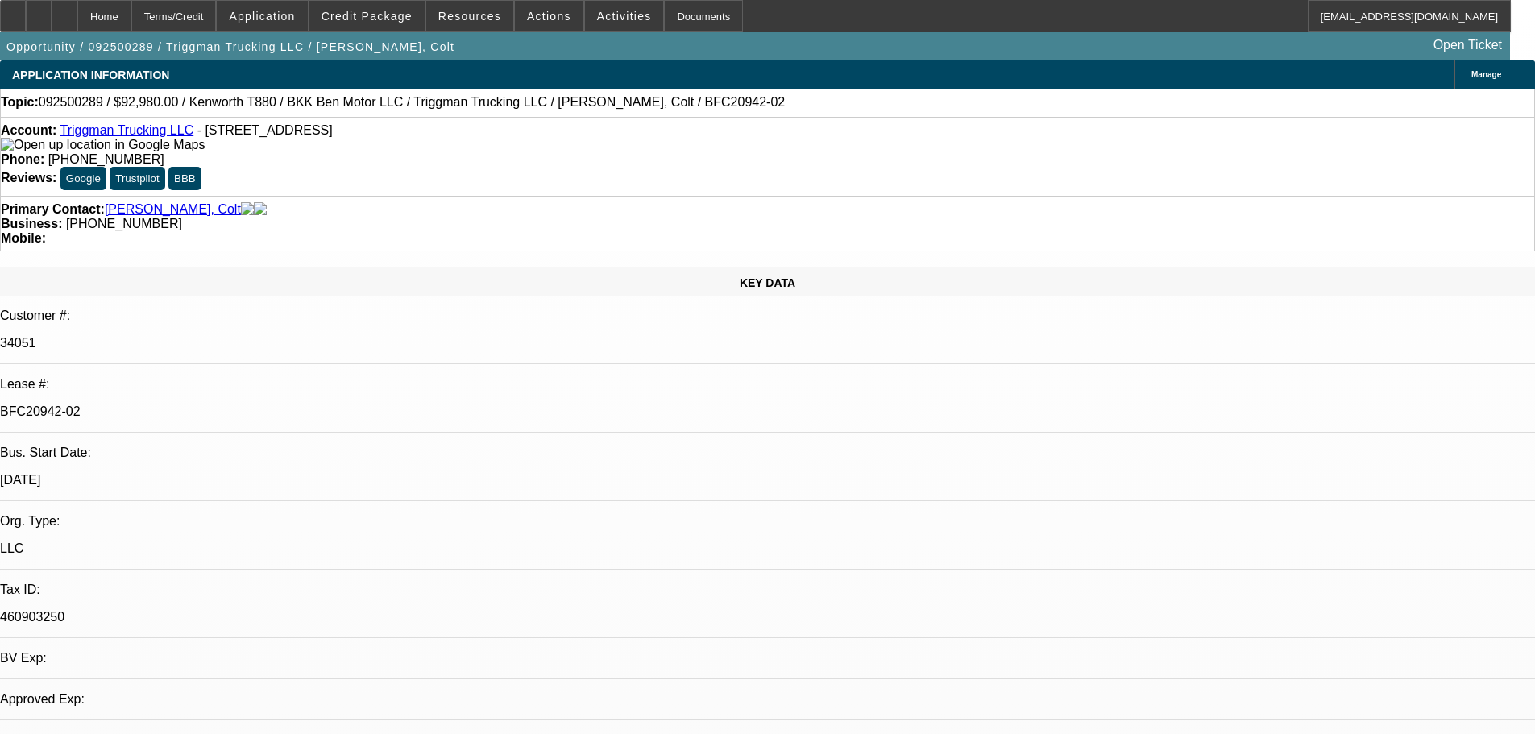
select select "0"
select select "2"
select select "0"
select select "6"
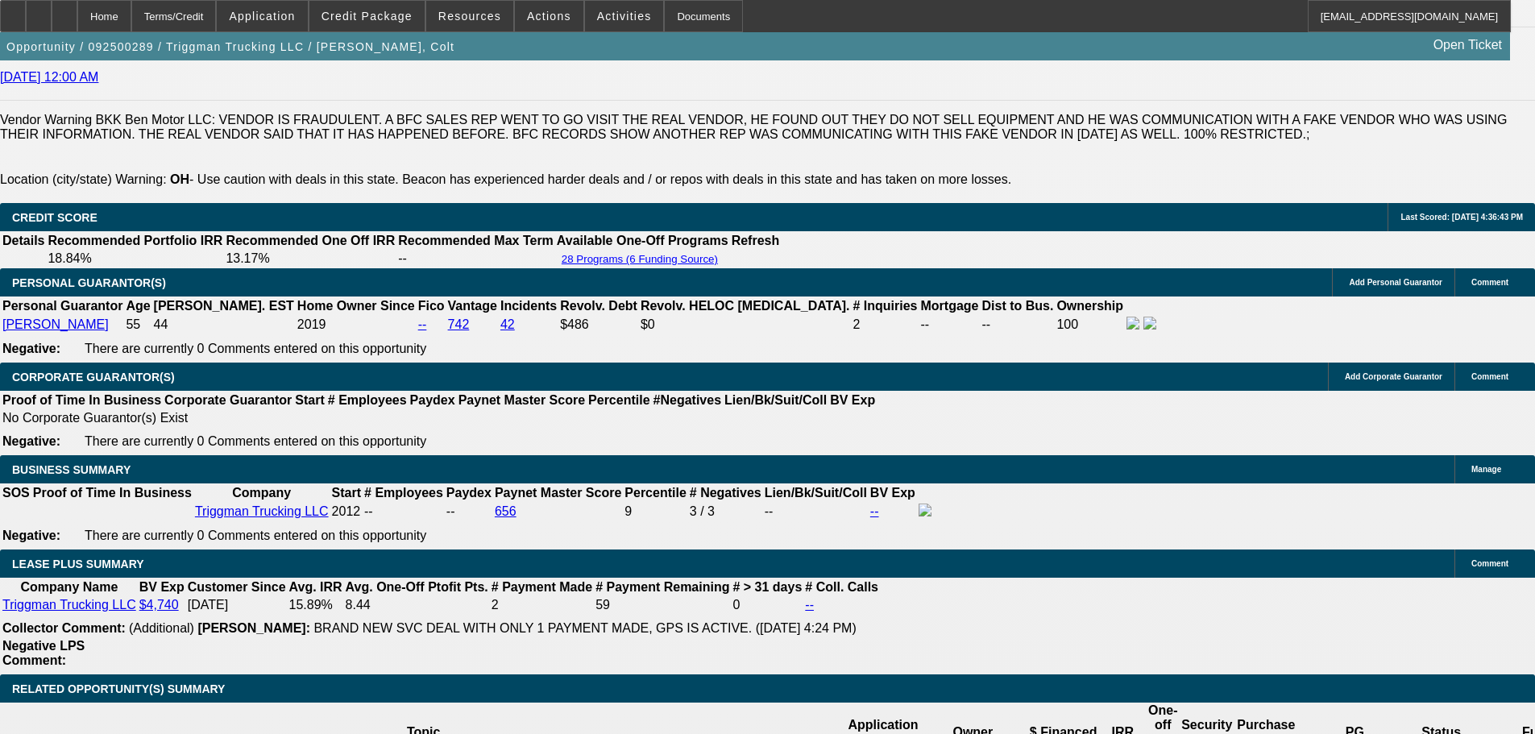
scroll to position [2659, 0]
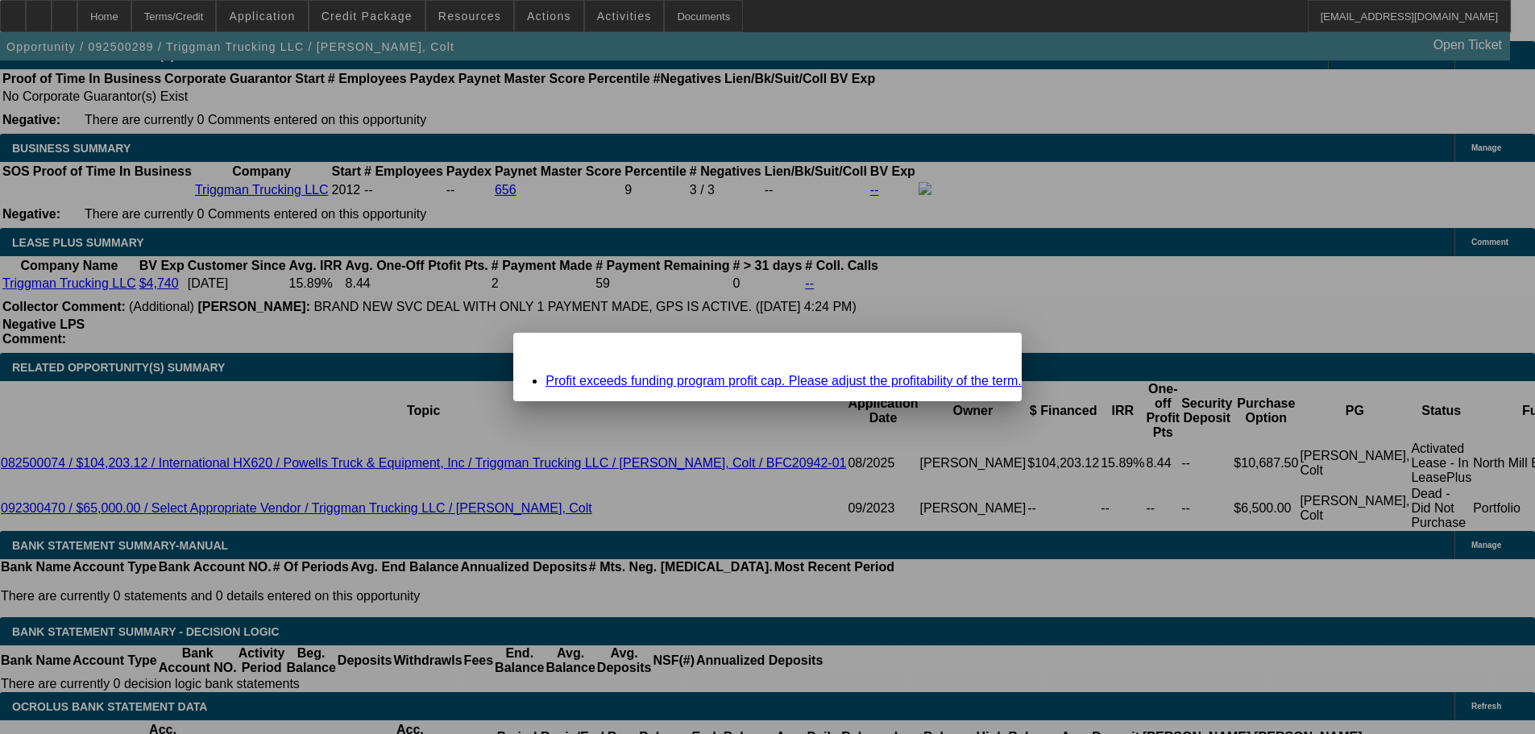
click at [990, 351] on span "Close" at bounding box center [1001, 346] width 22 height 9
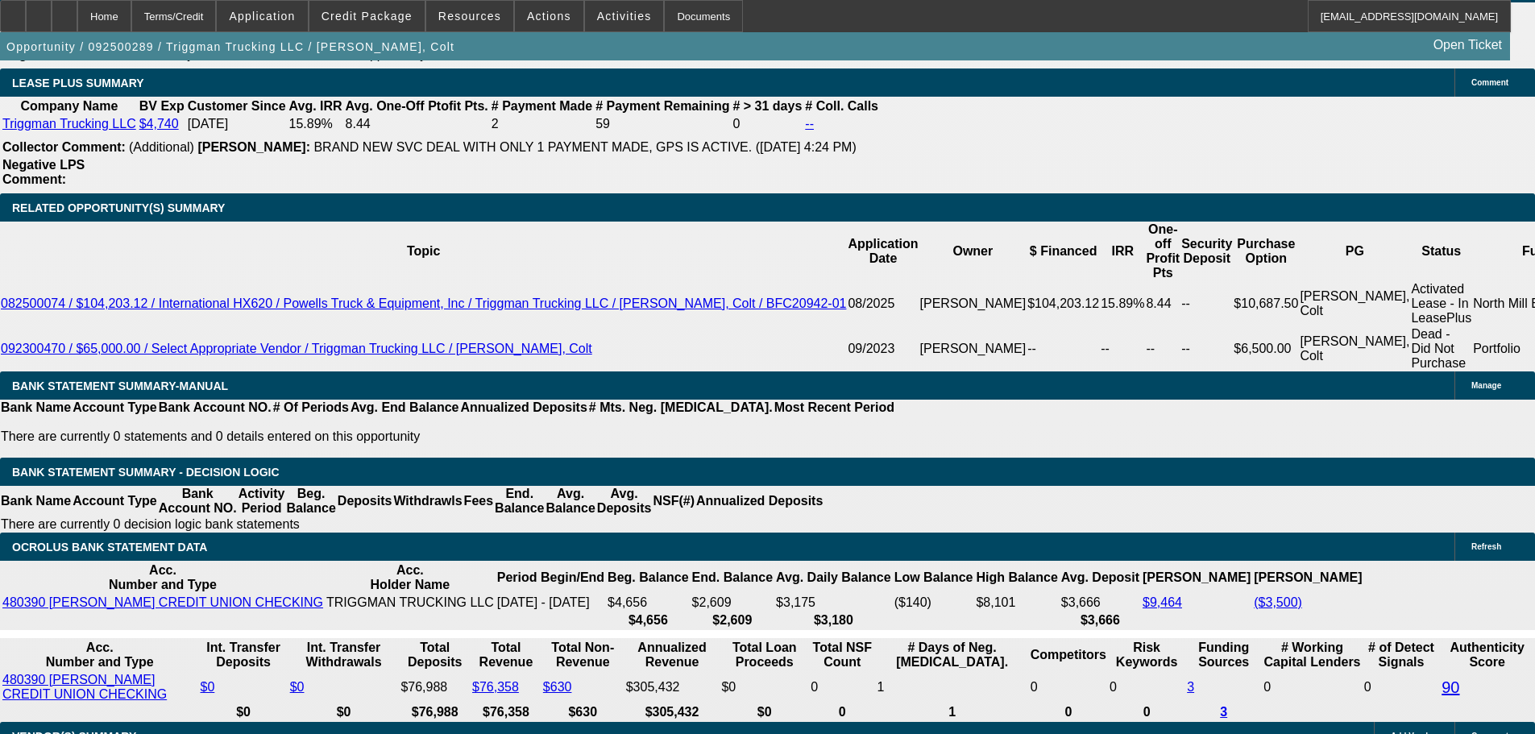
scroll to position [2820, 0]
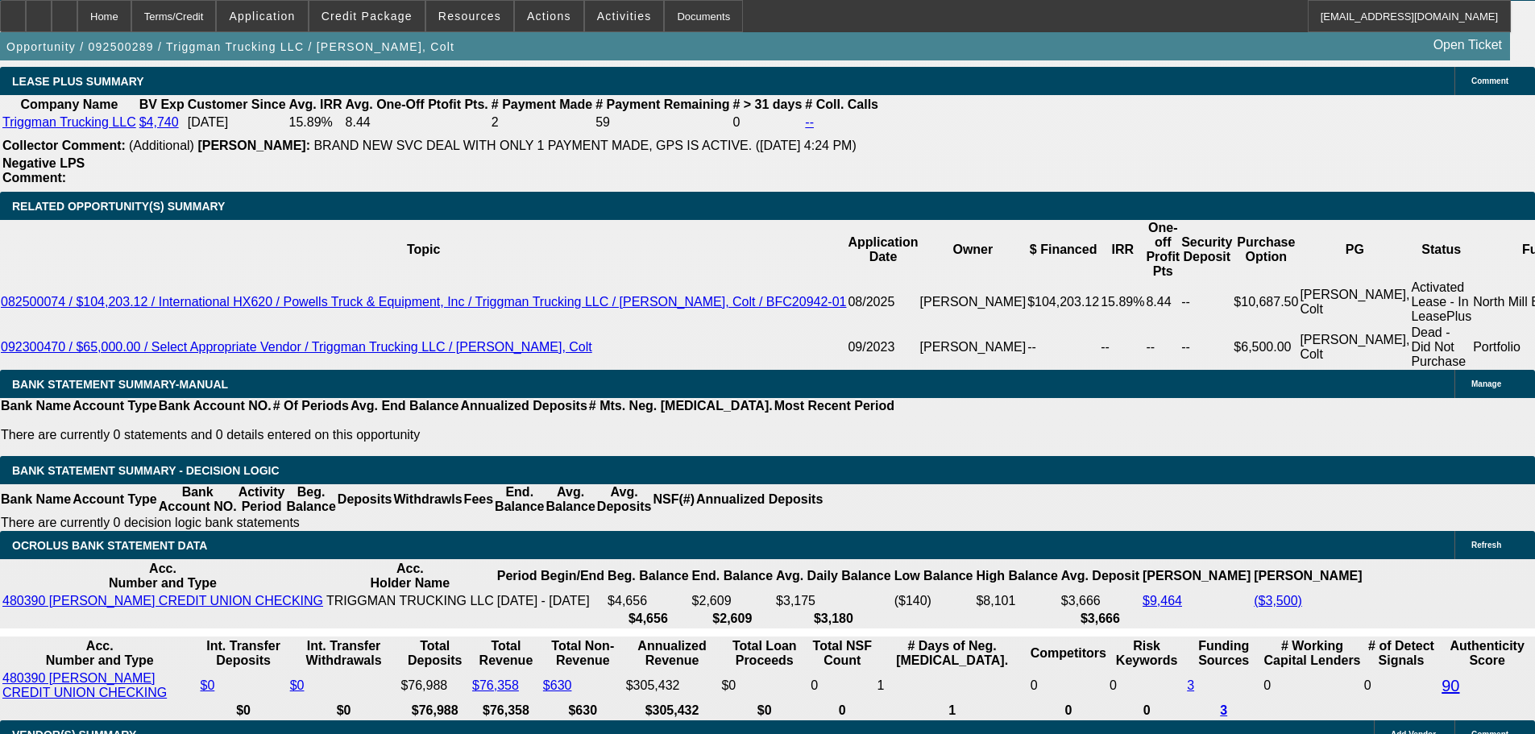
type input "UNKNOWN"
type input "13"
type input "$2,539.37"
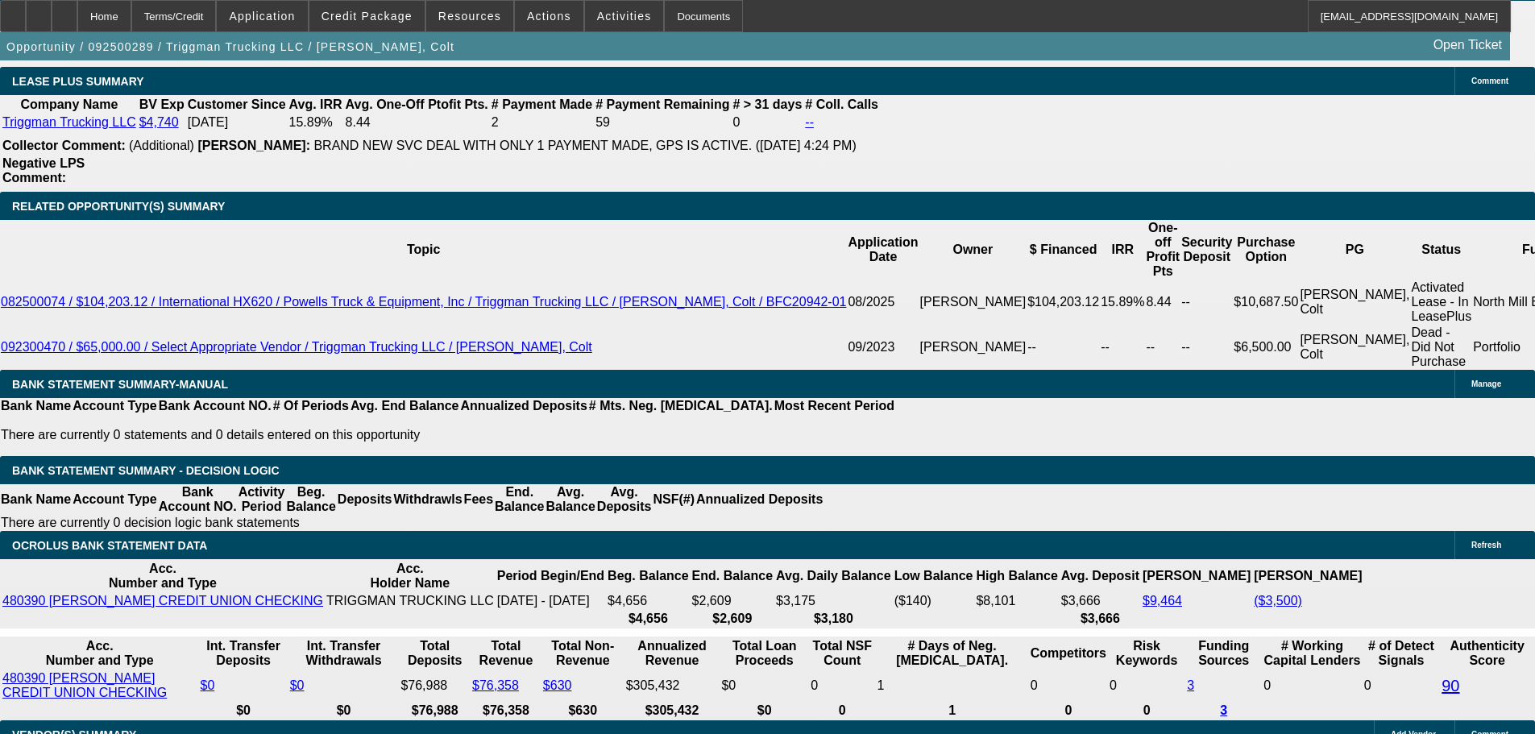
type input "12"
type input "$2,473.10"
type input "12"
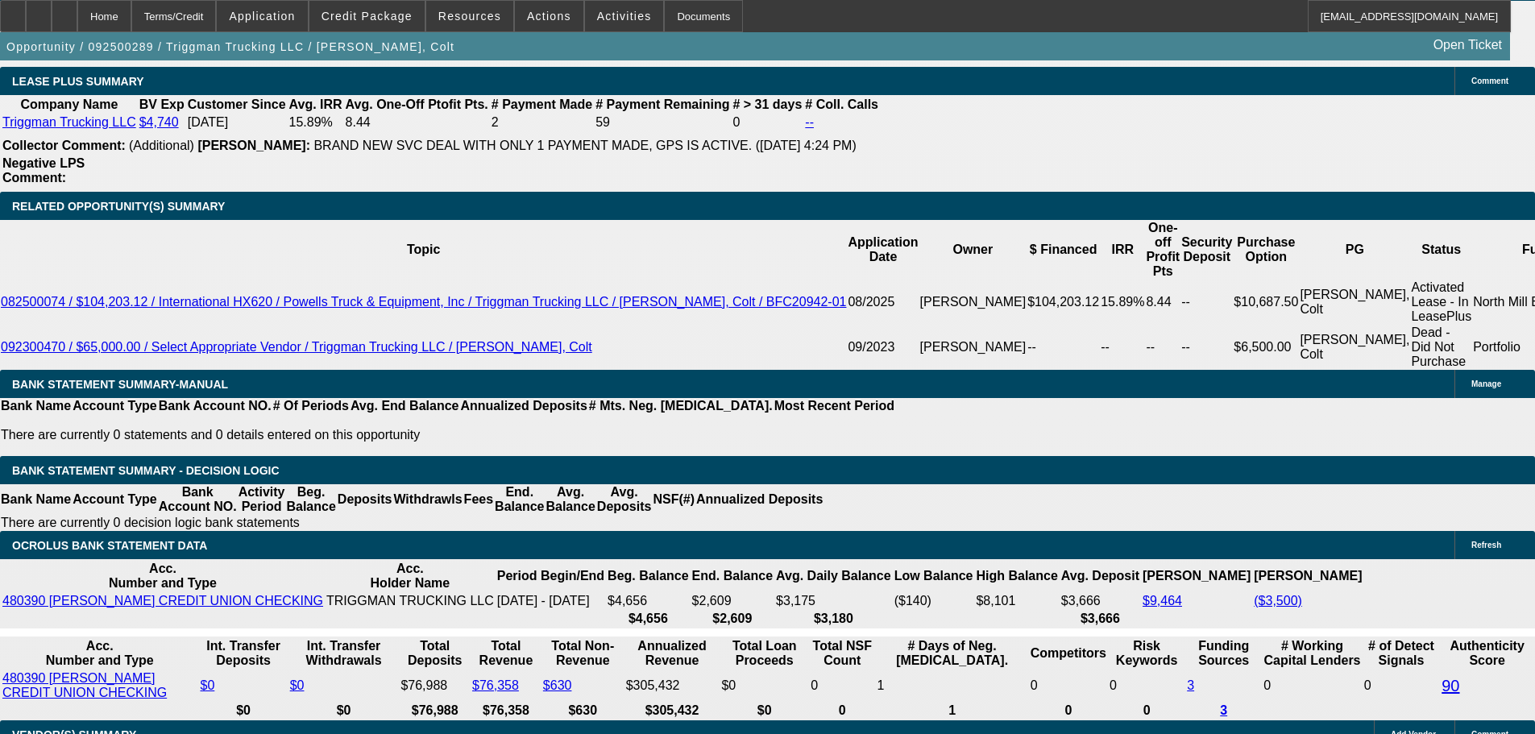
drag, startPoint x: 283, startPoint y: 204, endPoint x: 282, endPoint y: 215, distance: 11.3
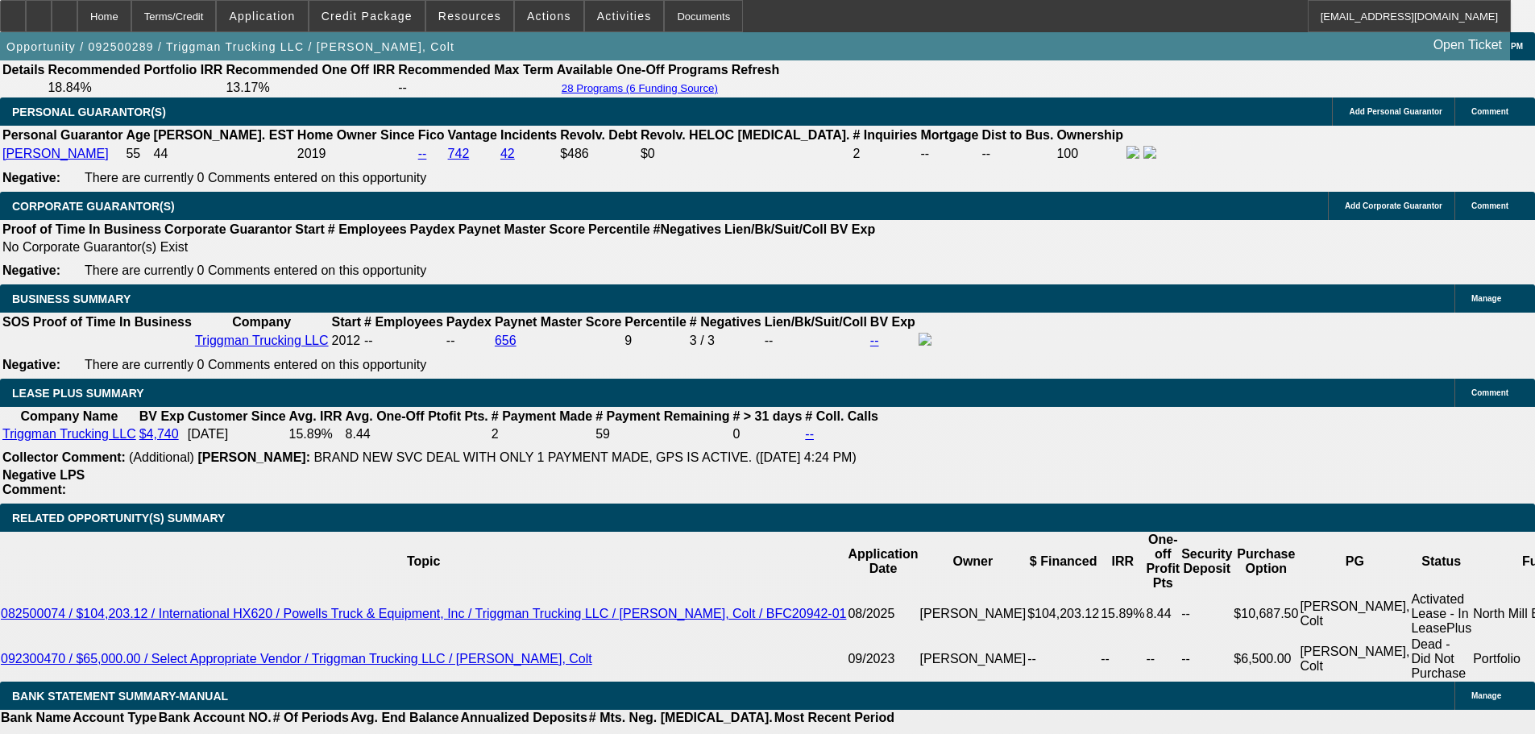
scroll to position [2498, 0]
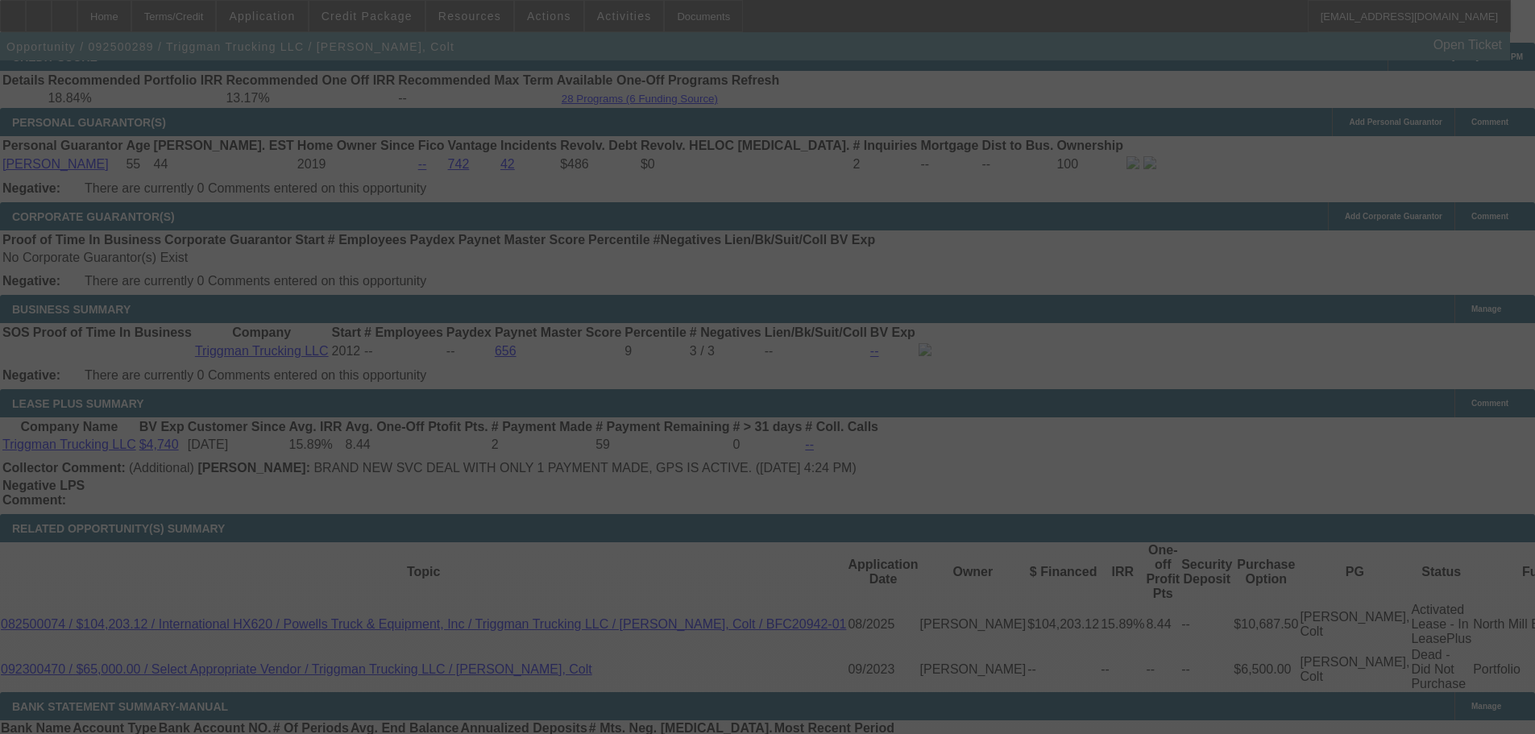
select select "0"
select select "2"
select select "0"
select select "6"
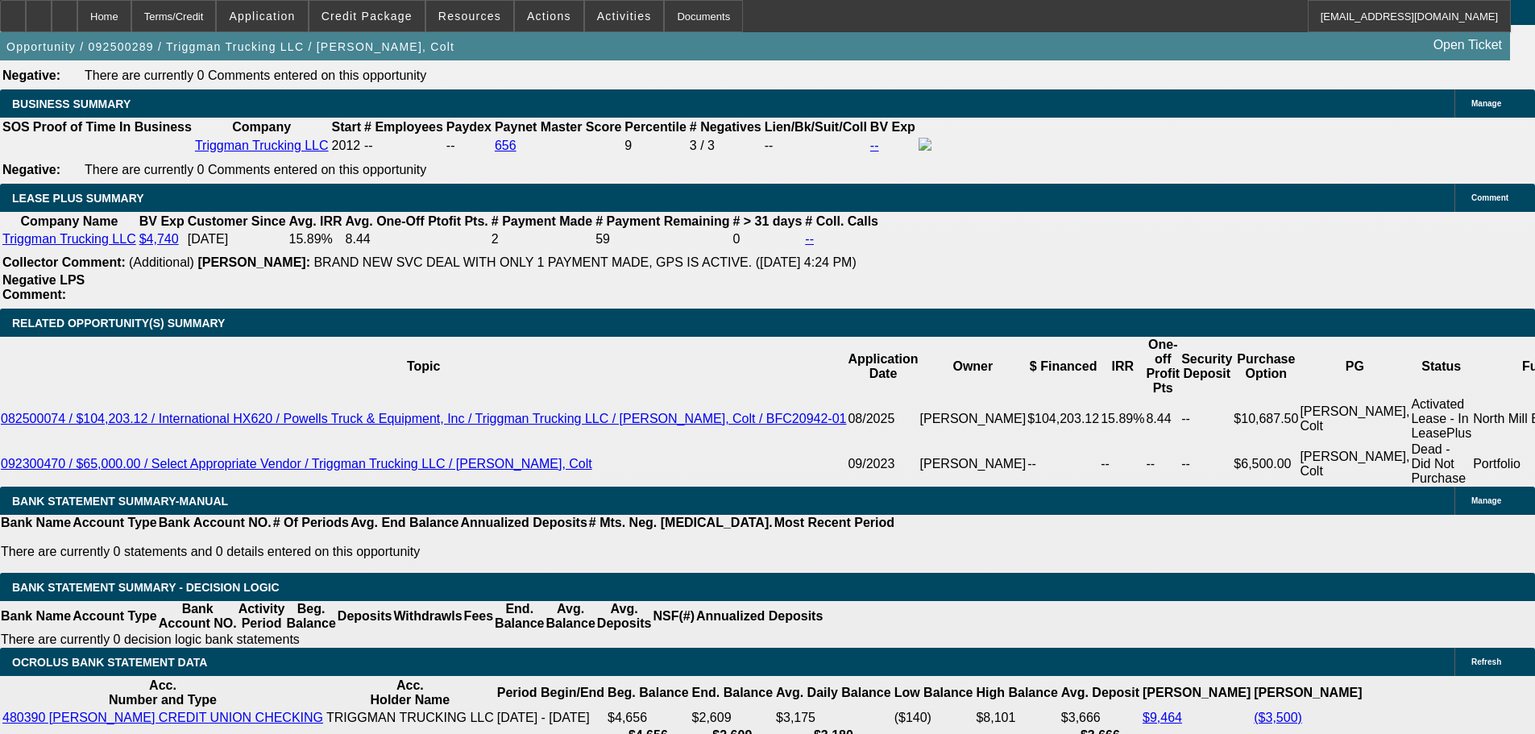
scroll to position [2659, 0]
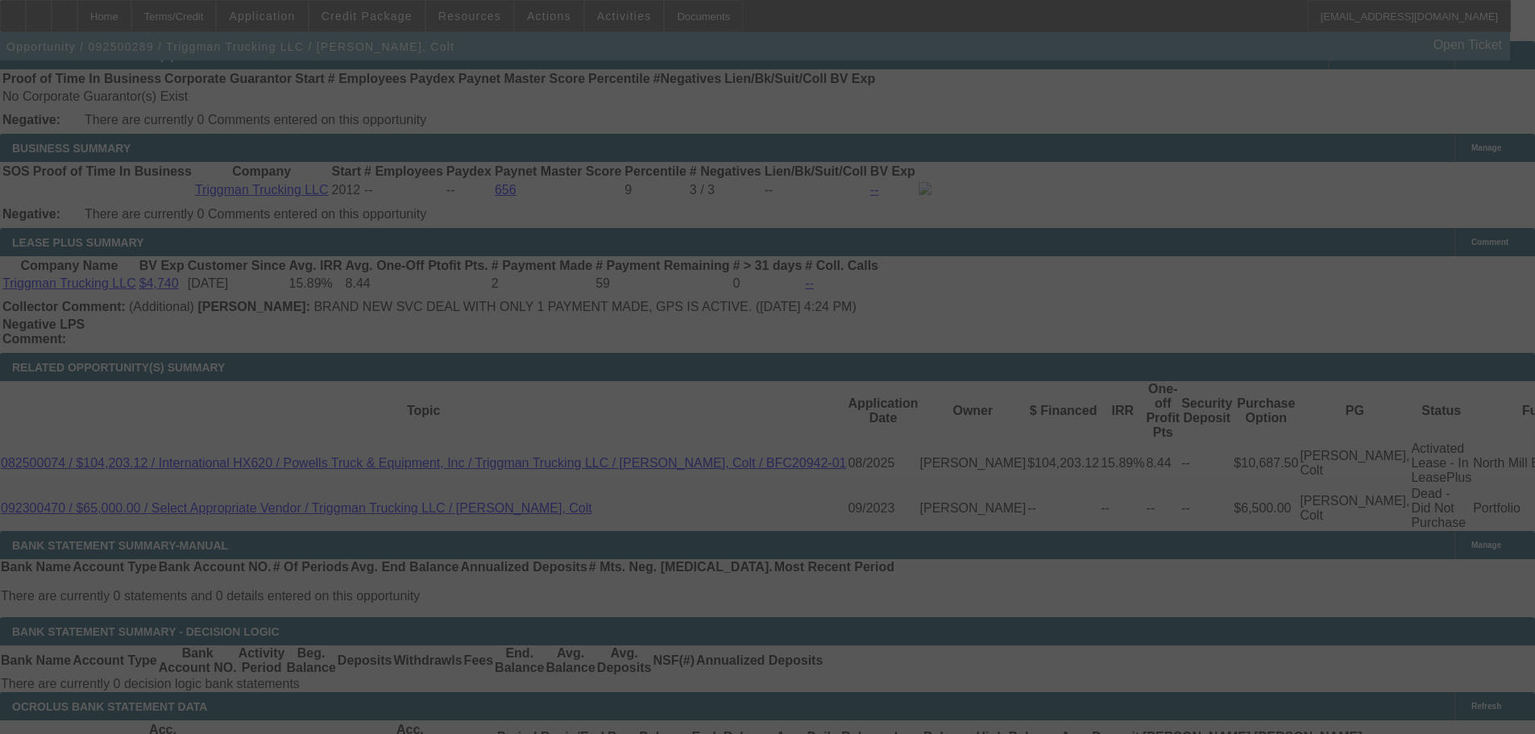
scroll to position [0, 0]
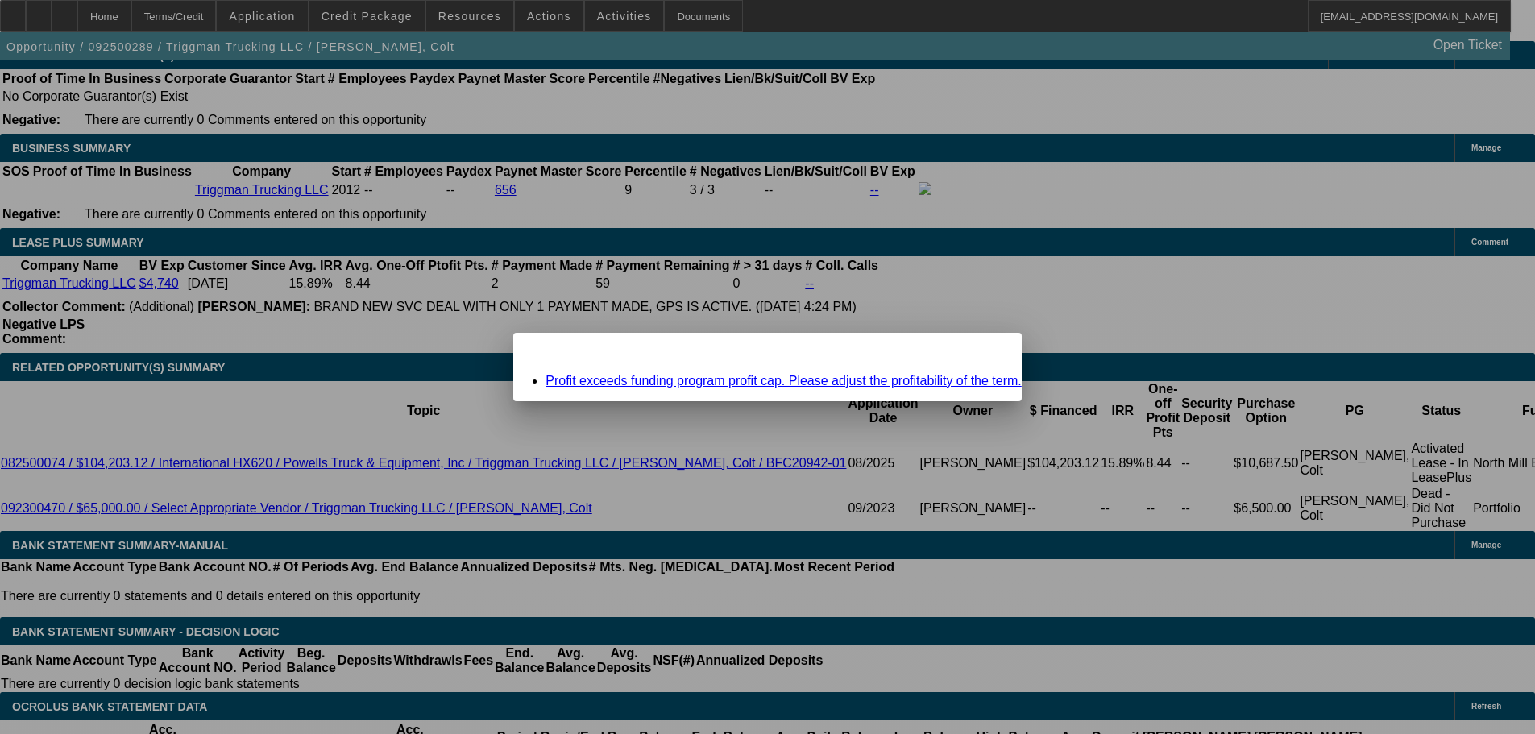
click at [990, 351] on span "Close" at bounding box center [1001, 346] width 22 height 9
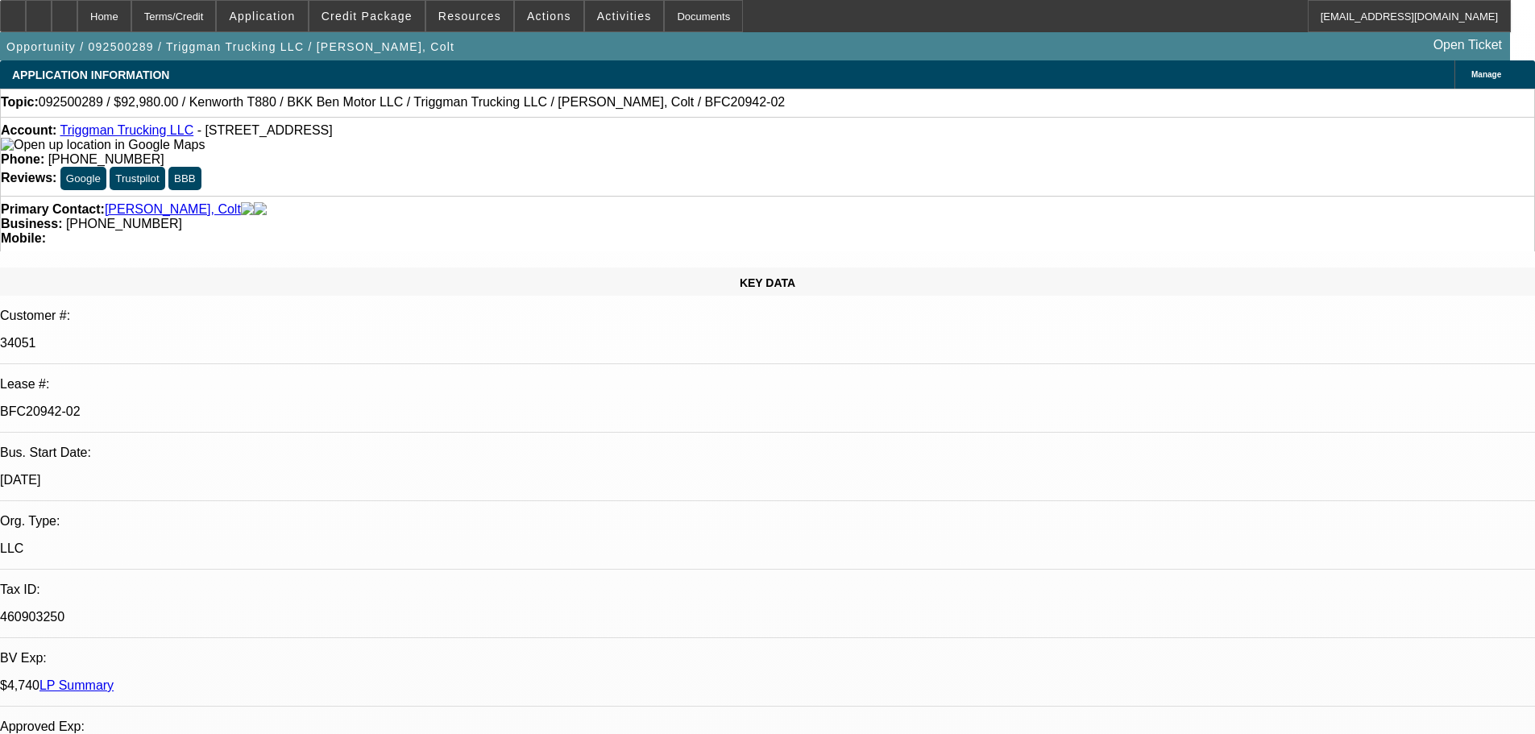
scroll to position [2659, 0]
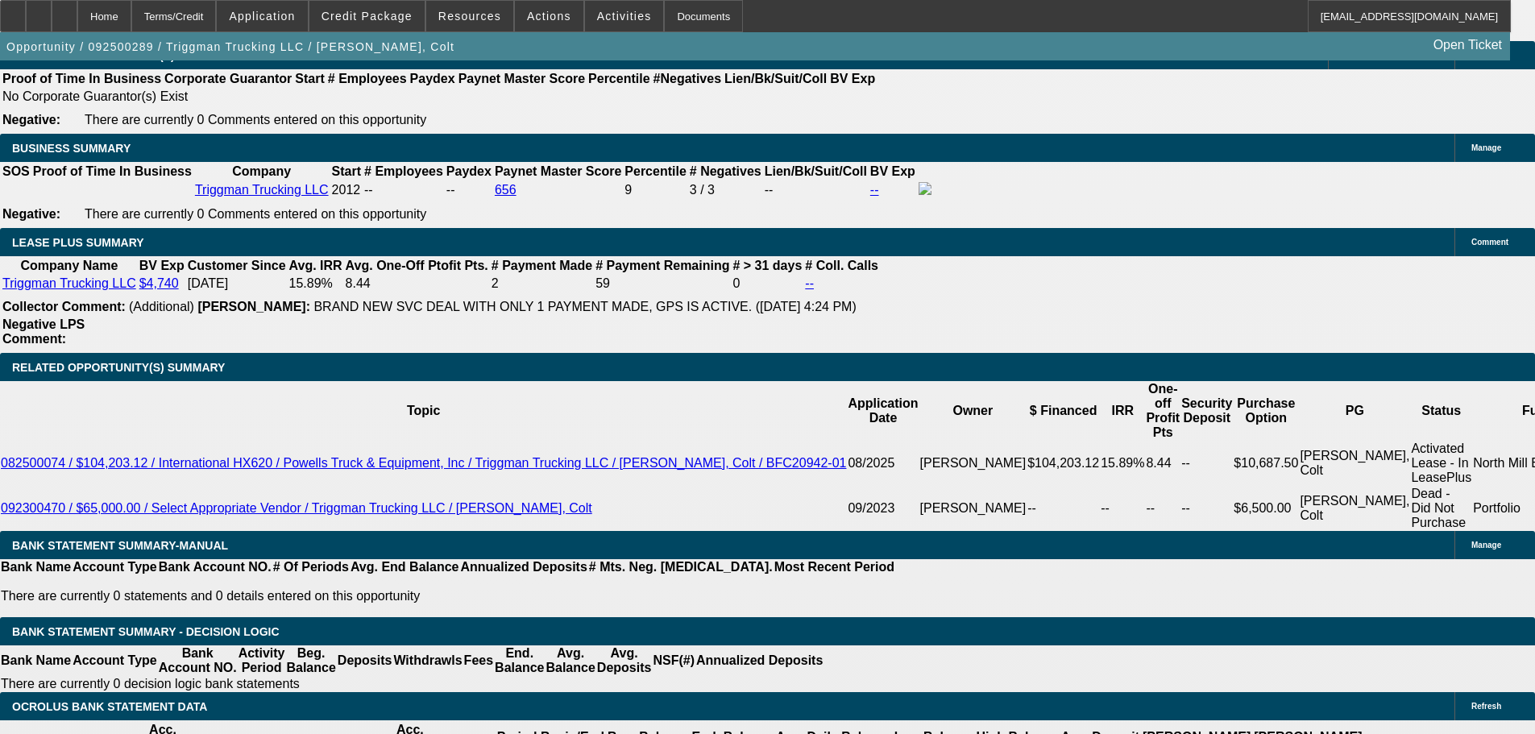
type input "1"
type input "UNKNOWN"
type input "10"
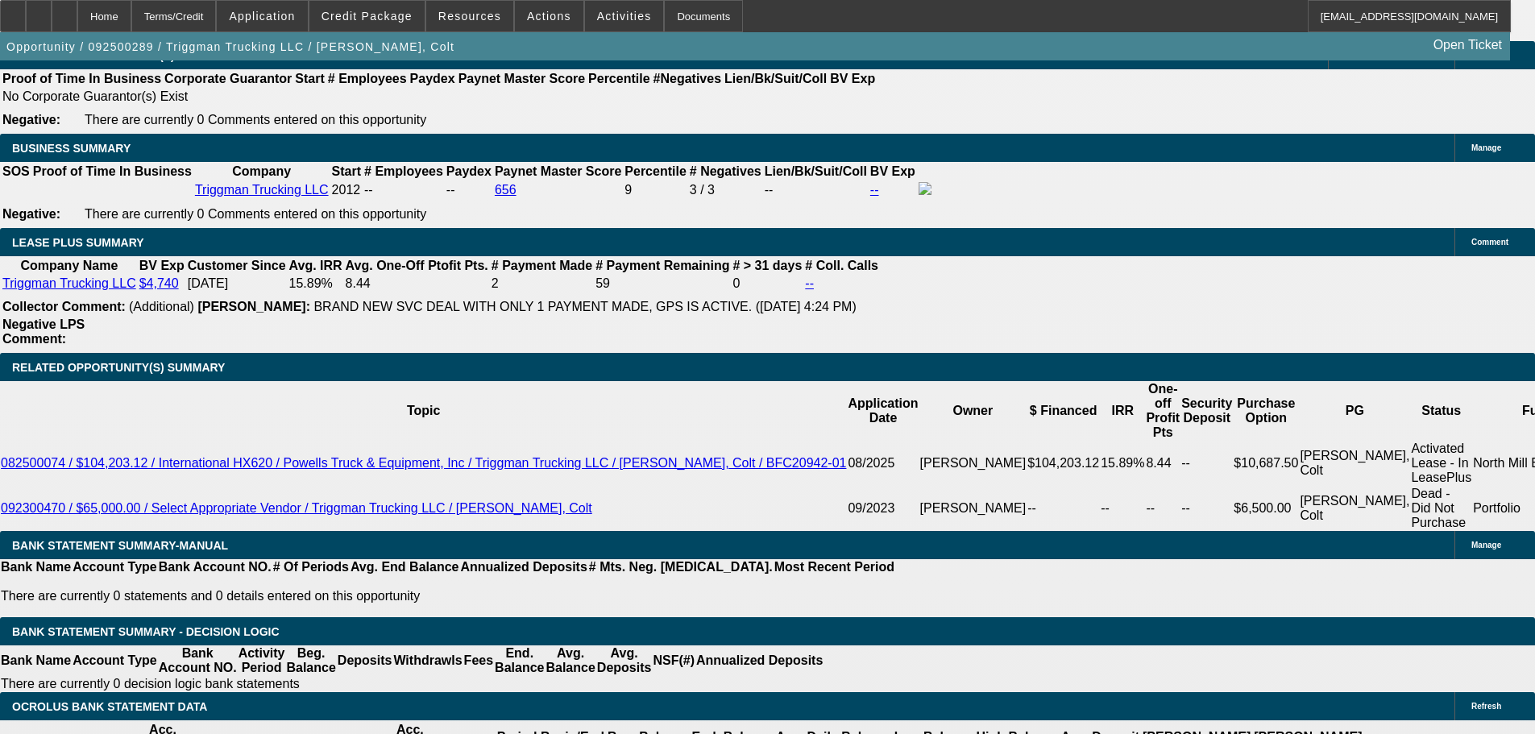
type input "$1,810.91"
type input "10"
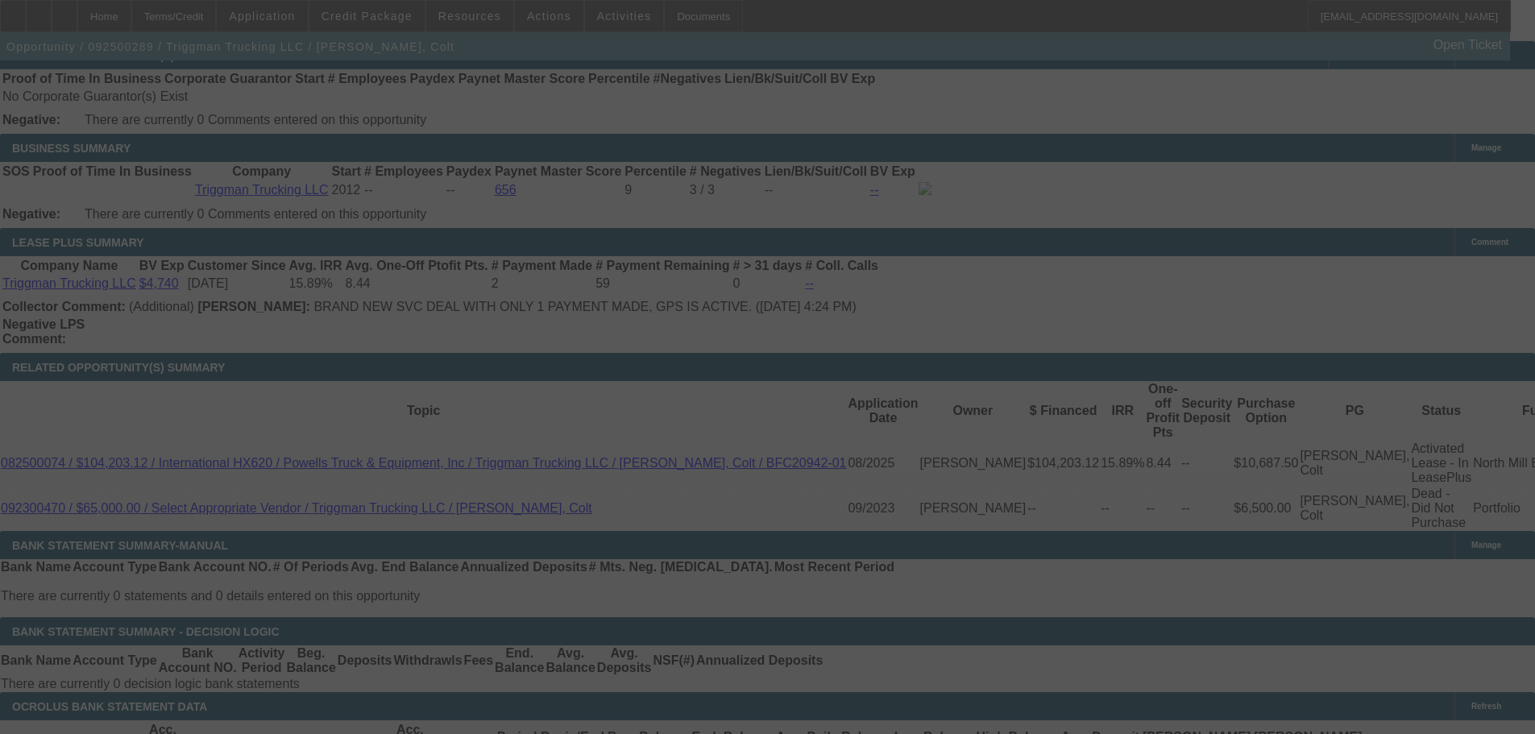
select select "0"
select select "2"
select select "0"
select select "6"
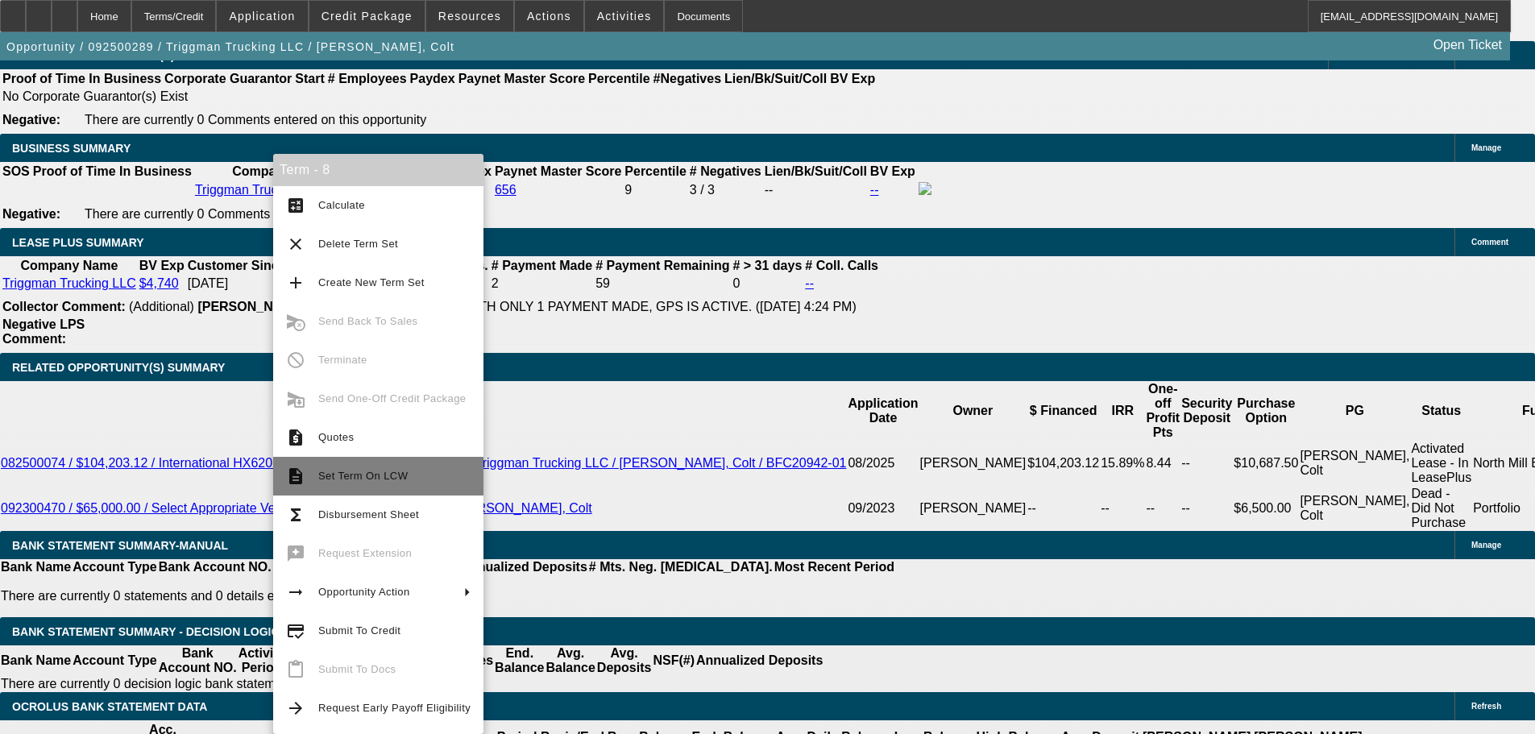
click at [355, 467] on span "Set Term On LCW" at bounding box center [394, 475] width 152 height 19
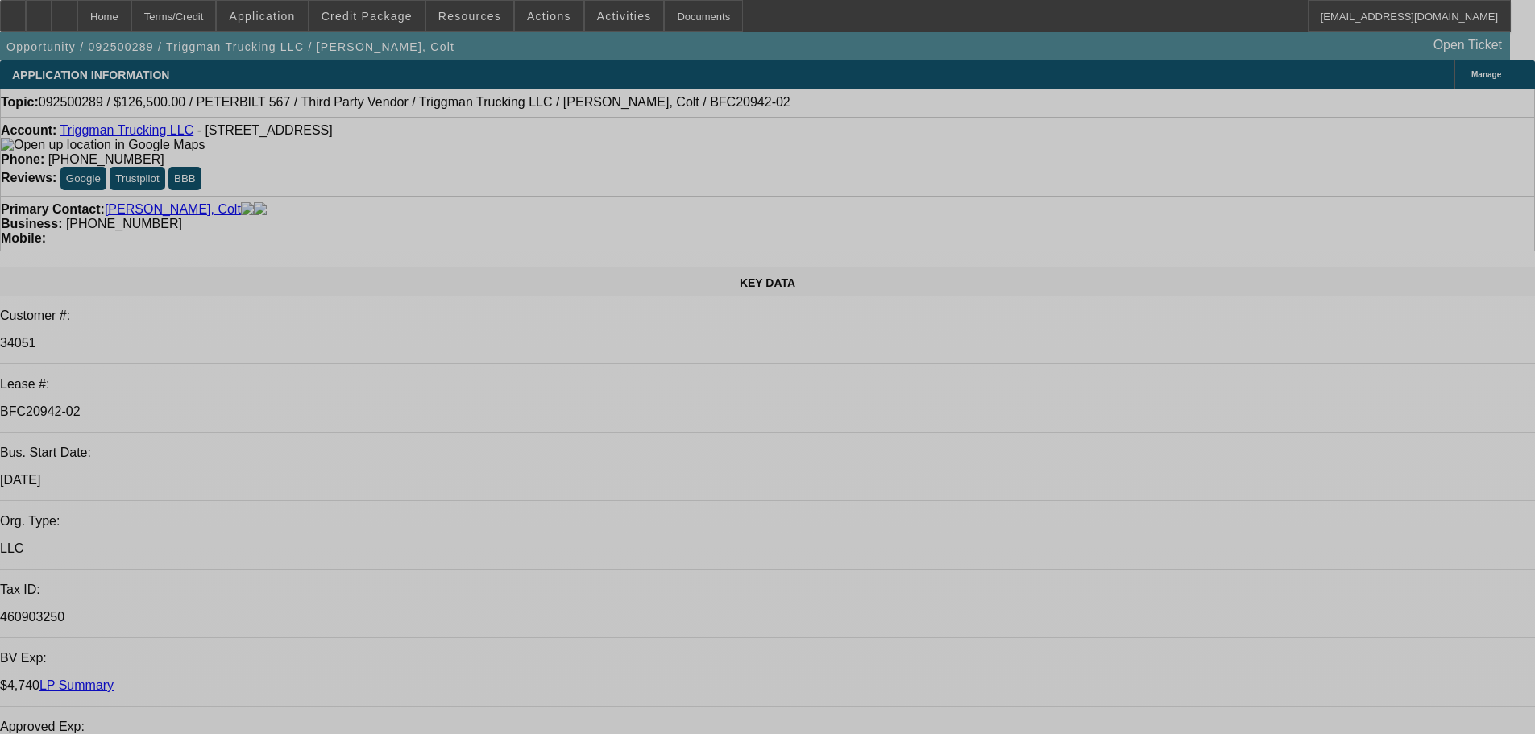
select select "0"
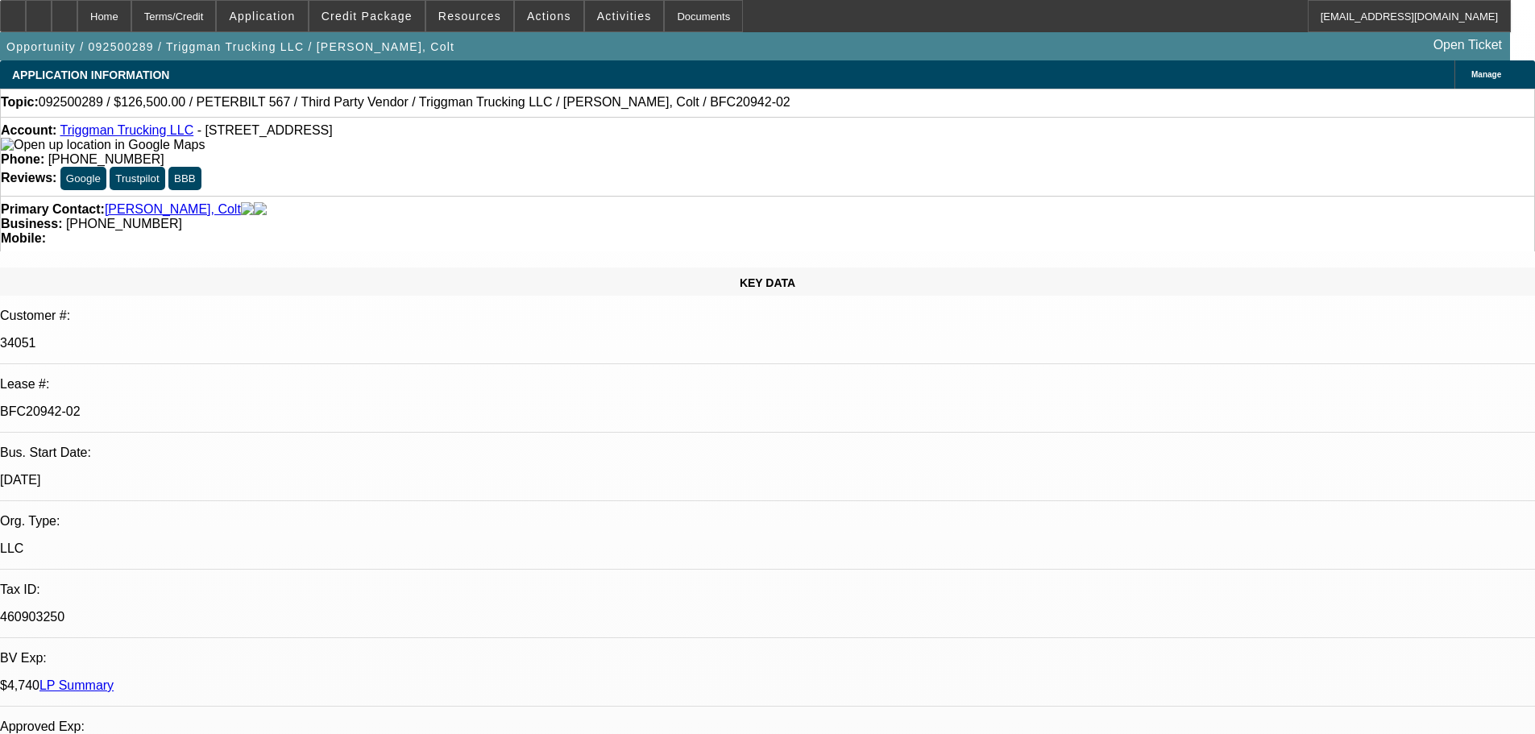
select select "0"
select select "2"
select select "0"
select select "6"
select select "0"
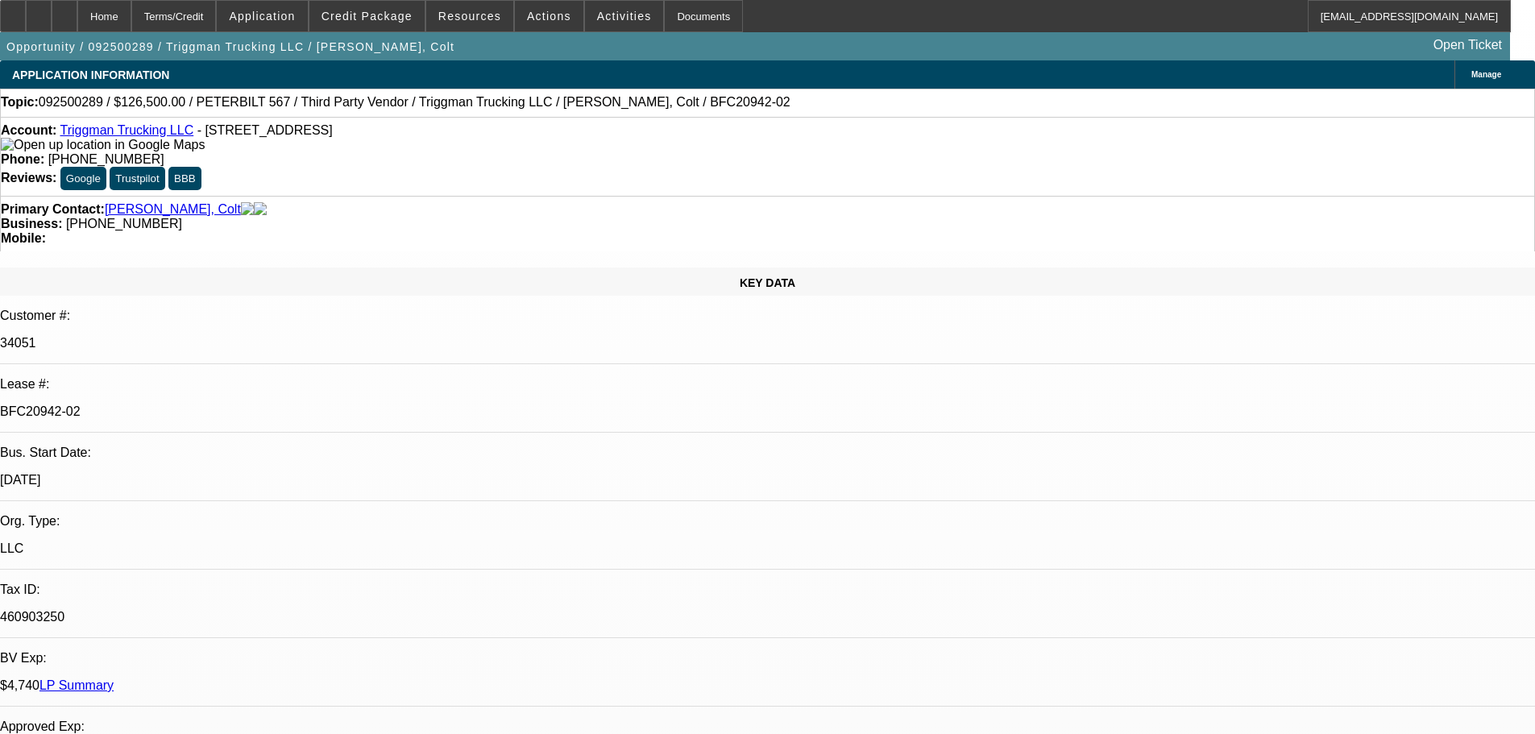
select select "0"
select select "2"
select select "0"
select select "6"
select select "0"
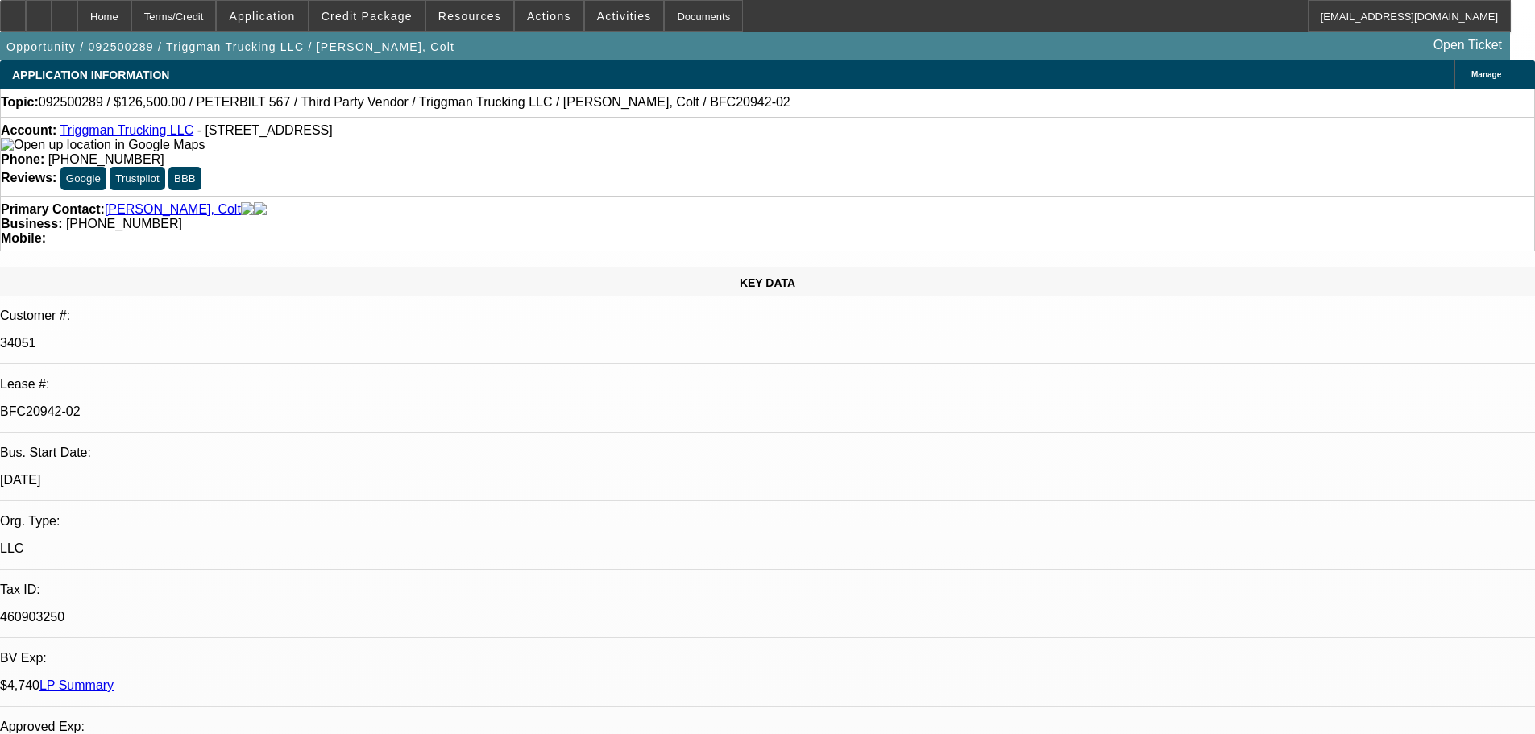
select select "0"
select select "2"
select select "0"
select select "6"
select select "0"
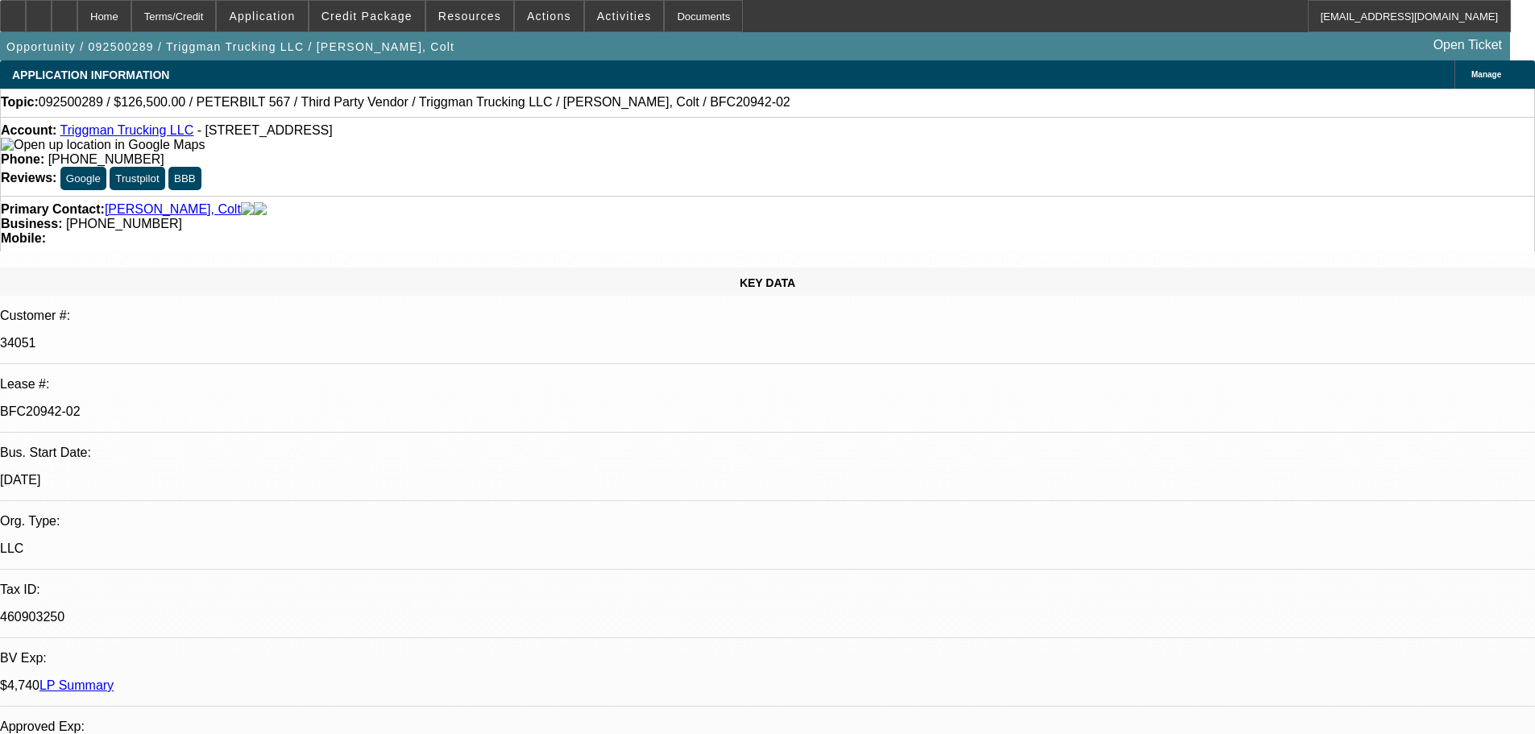
select select "0"
select select "2"
select select "0"
select select "6"
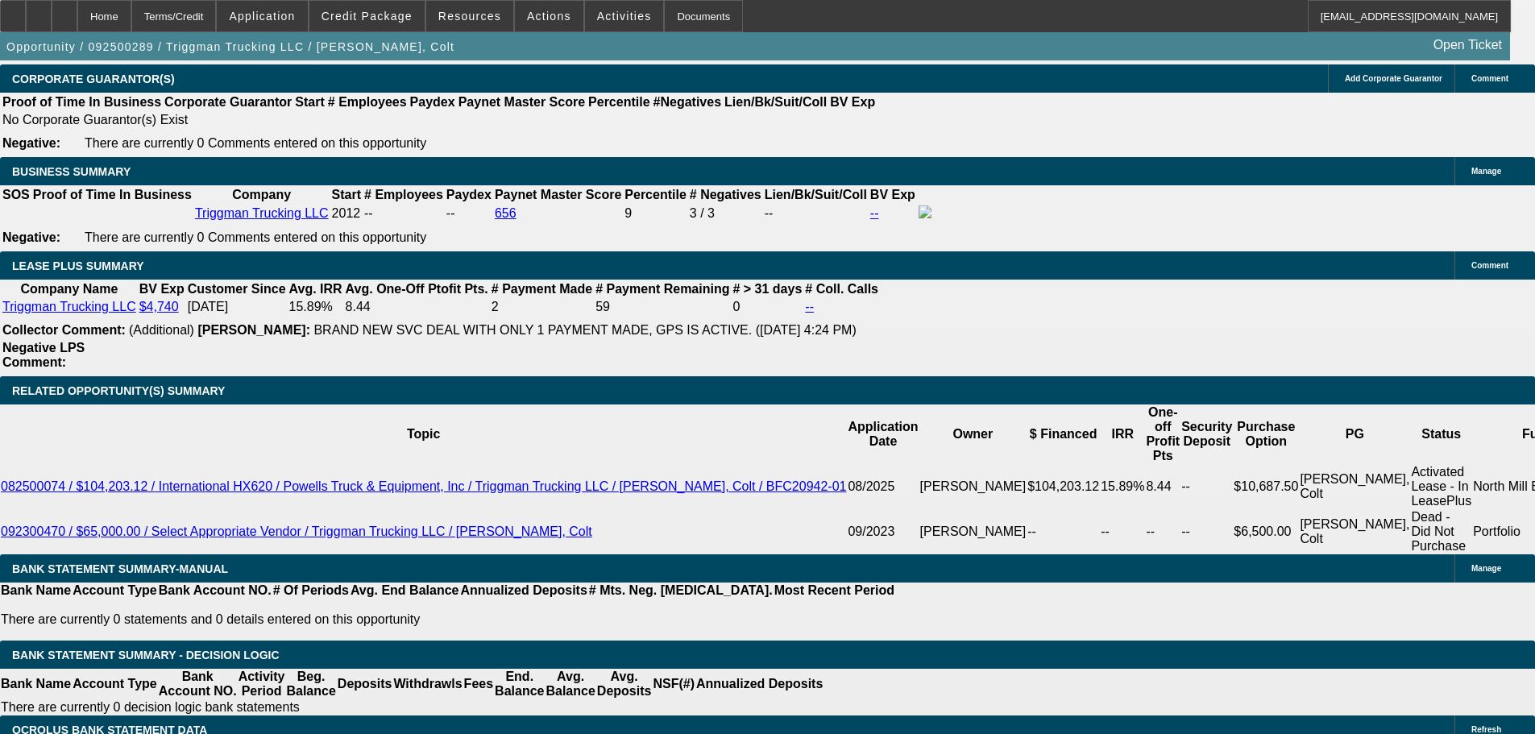
scroll to position [2739, 0]
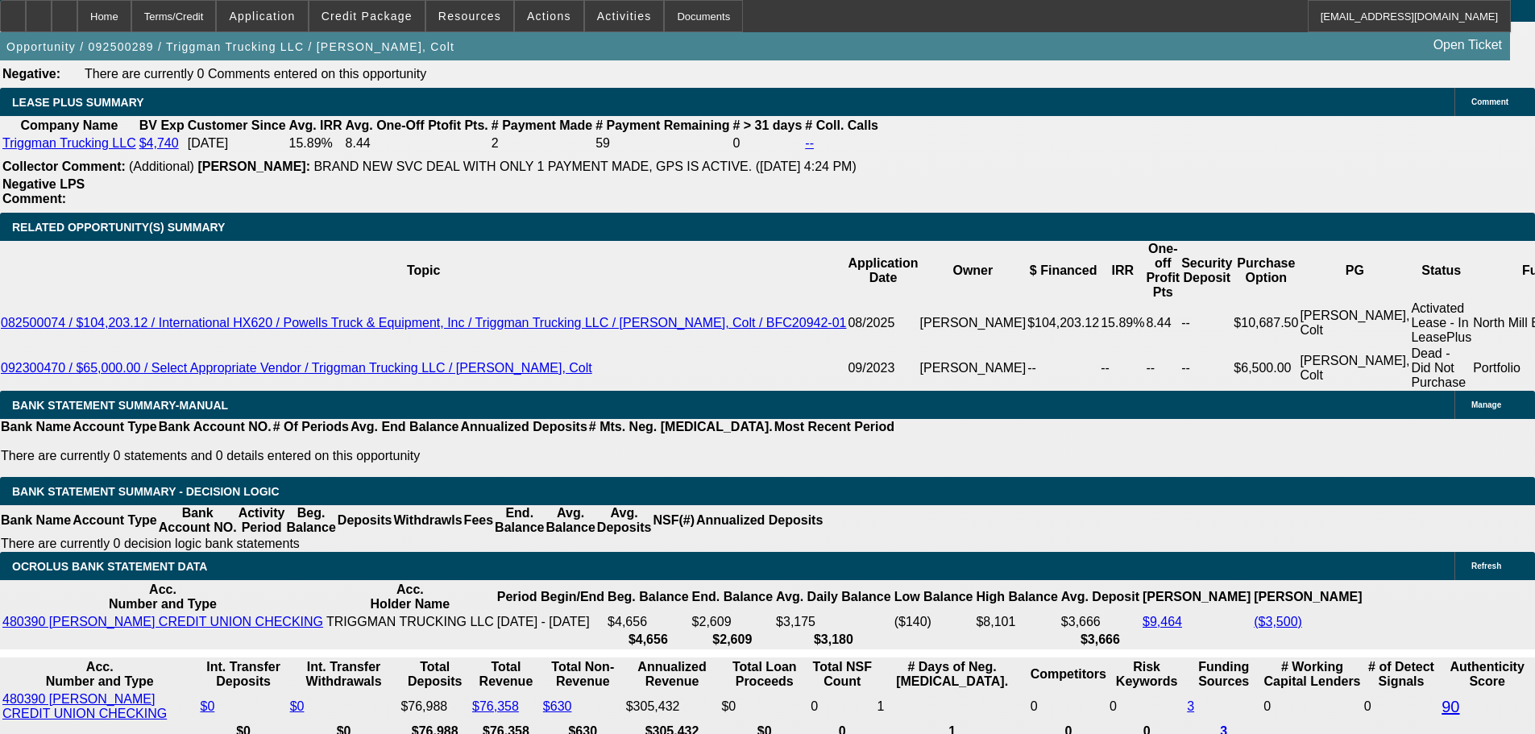
type input "UNKNOWN"
type input "10"
type input "$2,343.52"
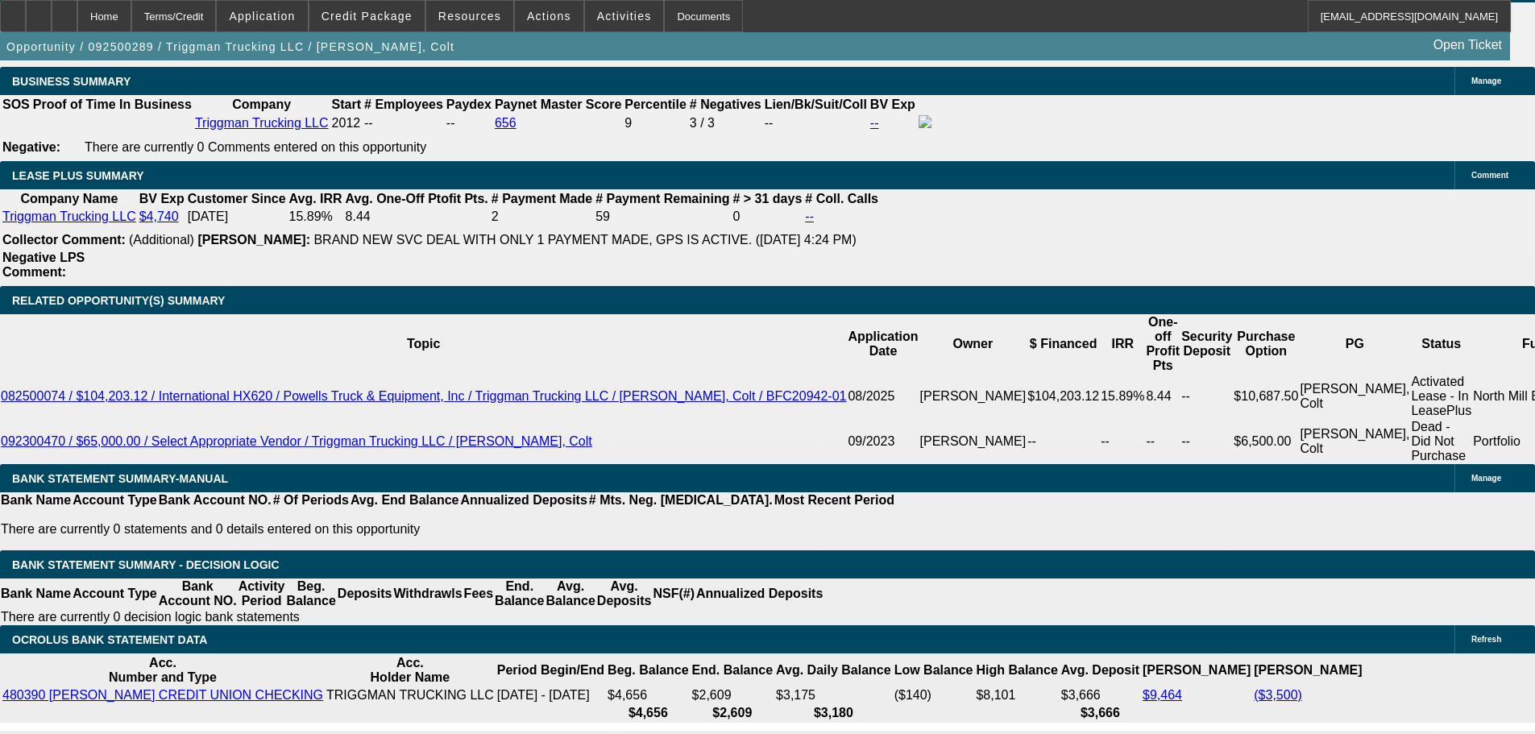
scroll to position [2498, 0]
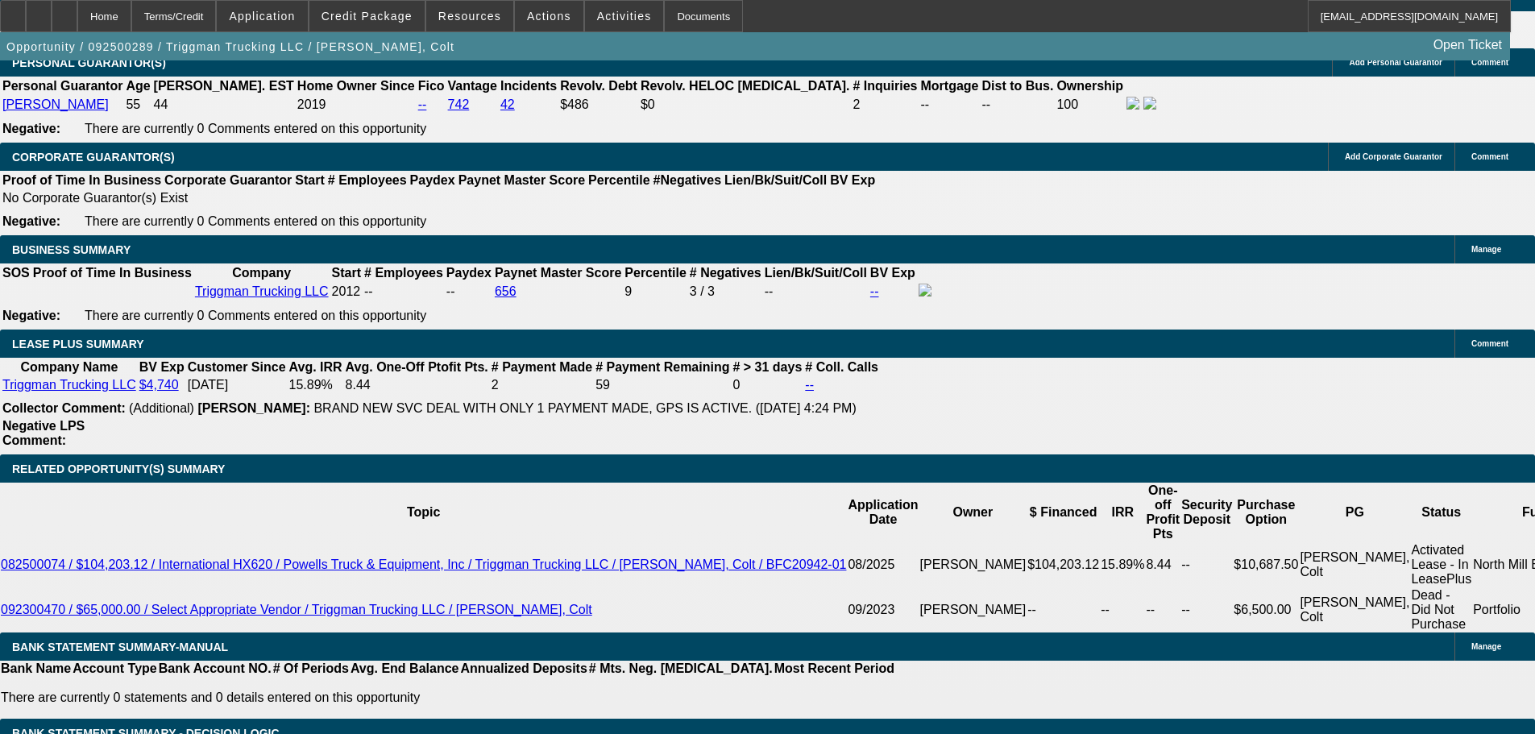
type input "10"
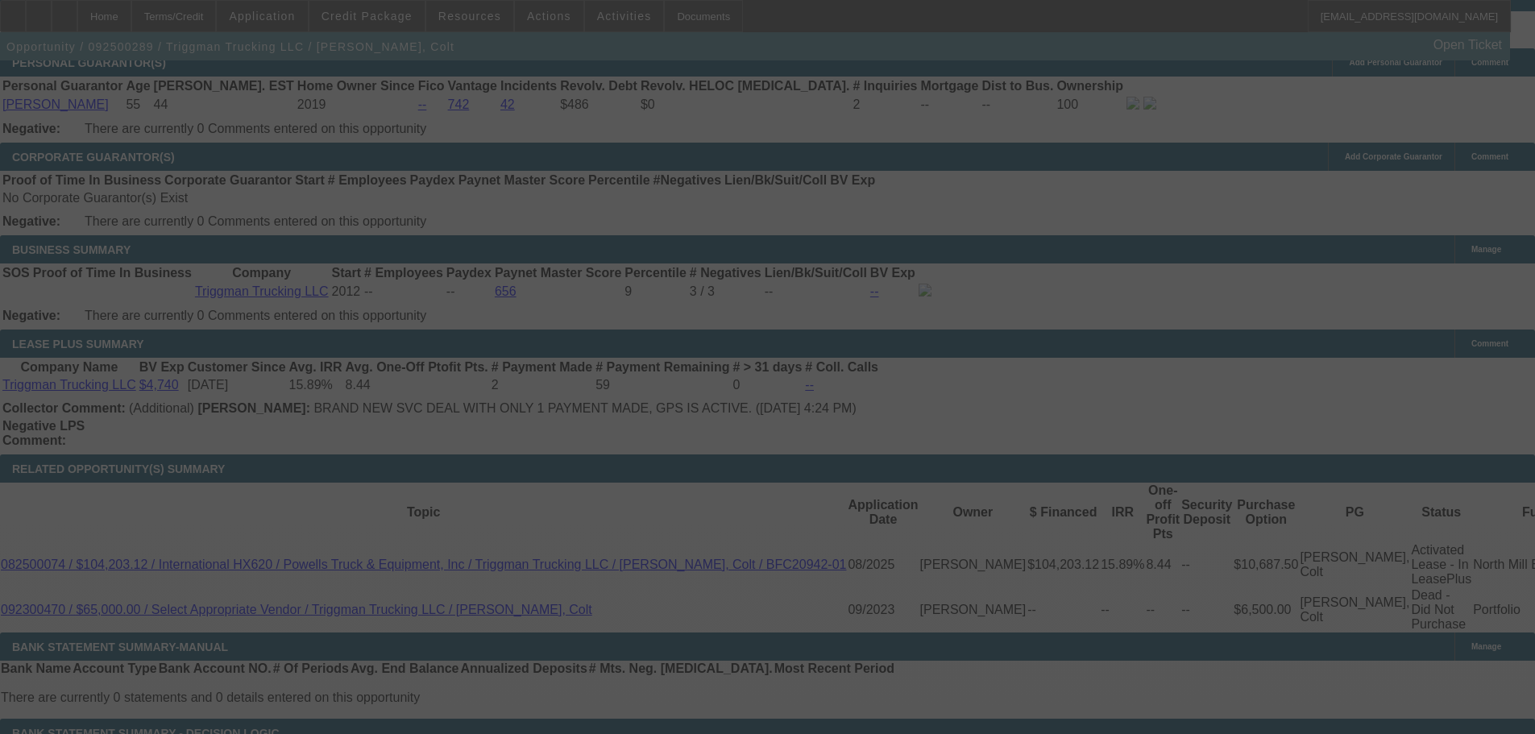
select select "0"
select select "2"
select select "0"
select select "6"
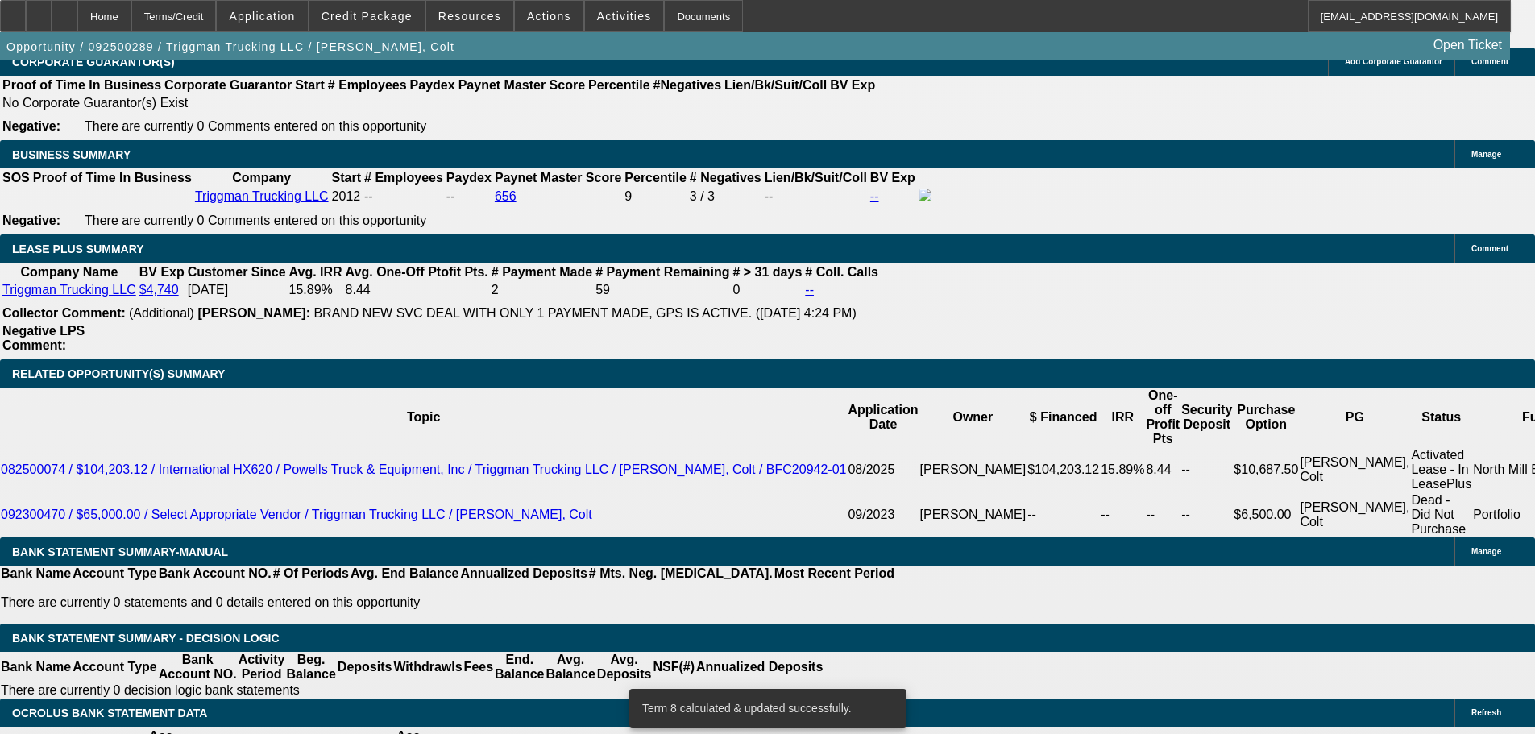
scroll to position [2900, 0]
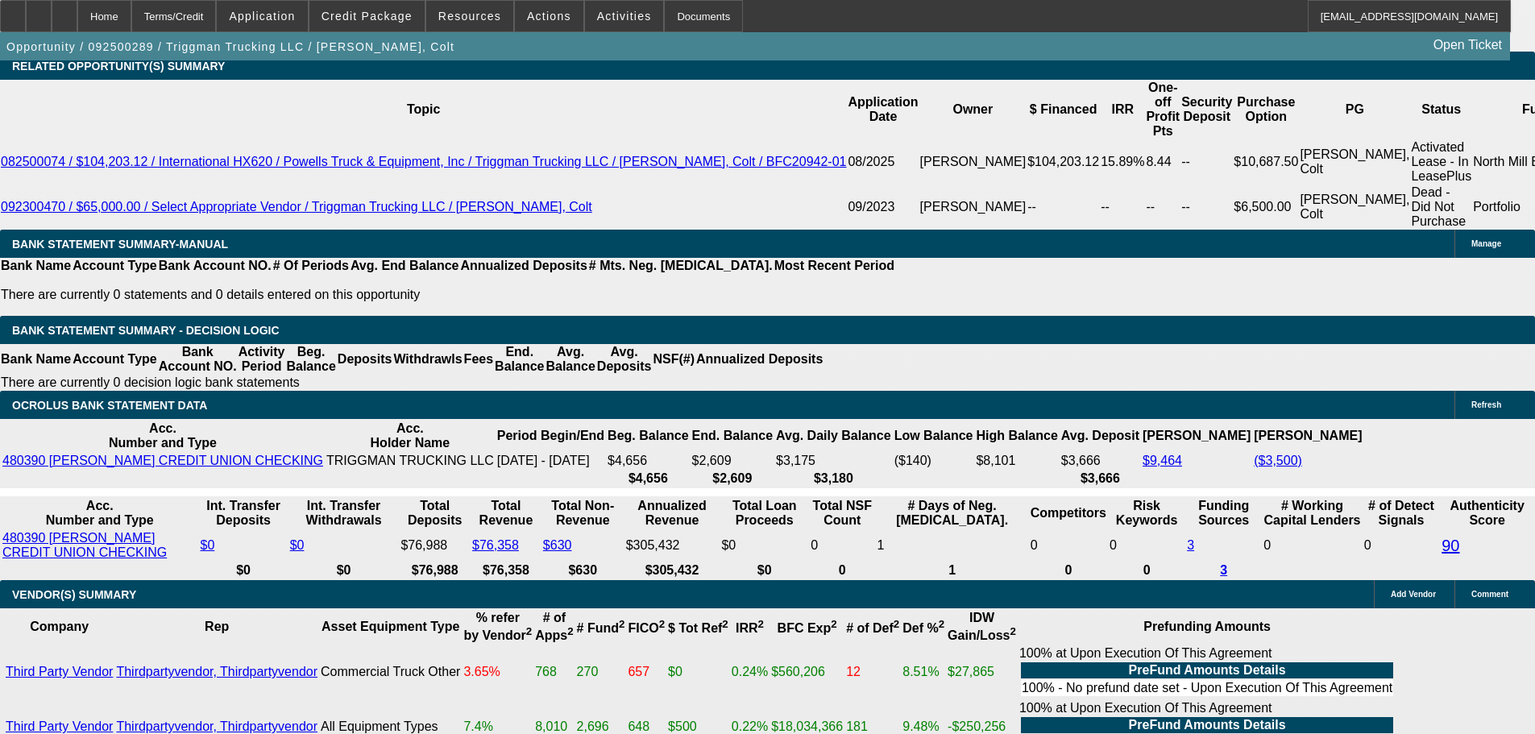
type input "UNKNOWN"
type input "12"
type input "$2,473.10"
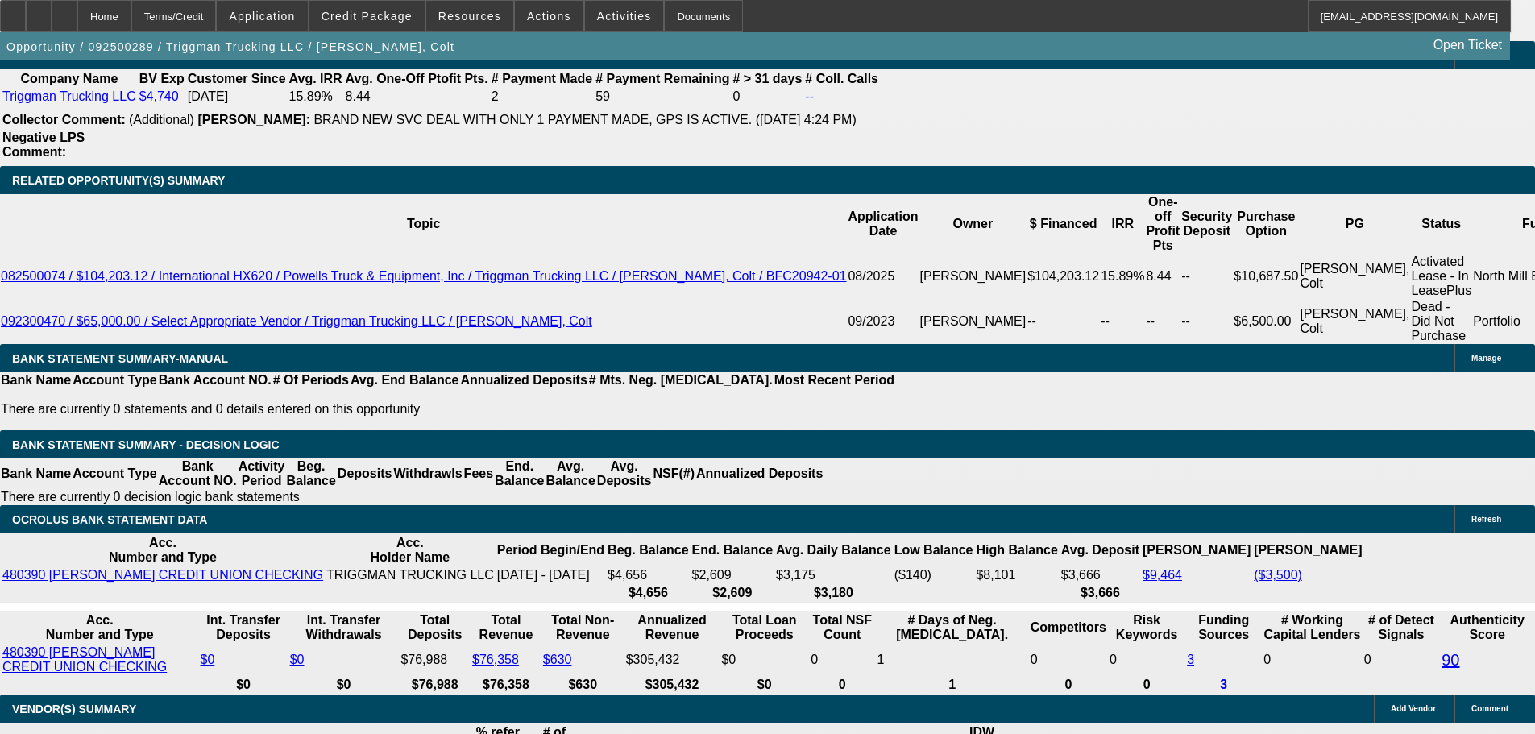
scroll to position [2578, 0]
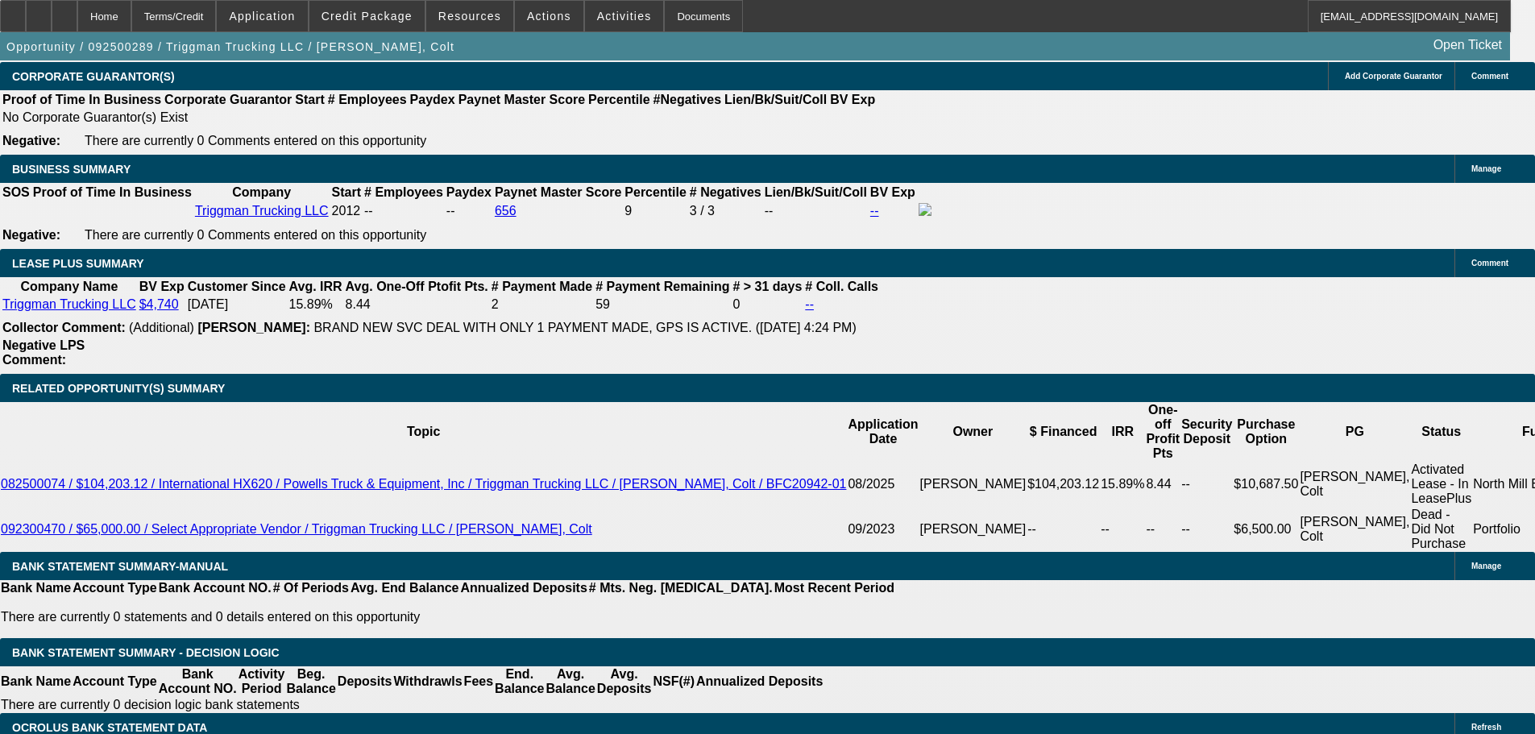
type input "12"
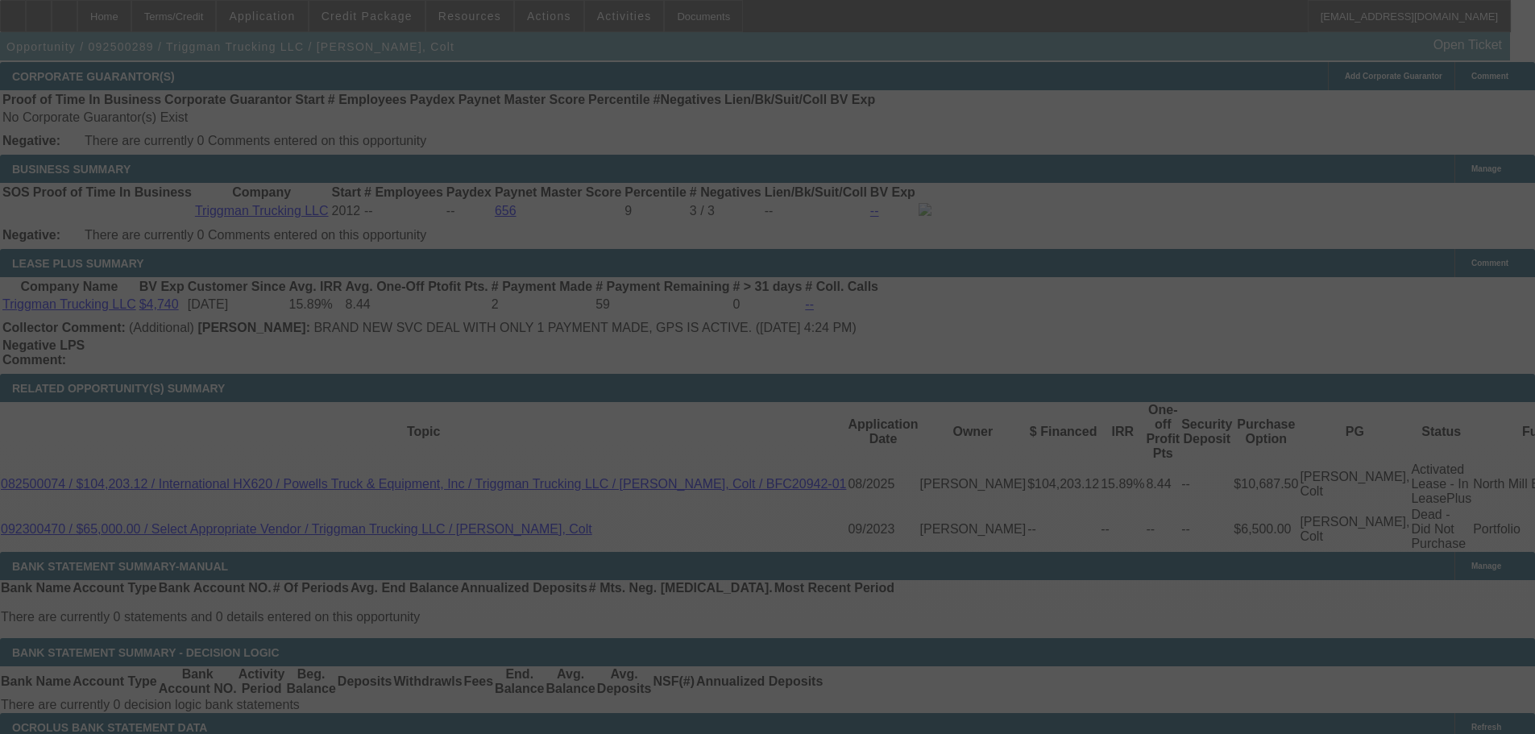
select select "0"
select select "2"
select select "0"
select select "6"
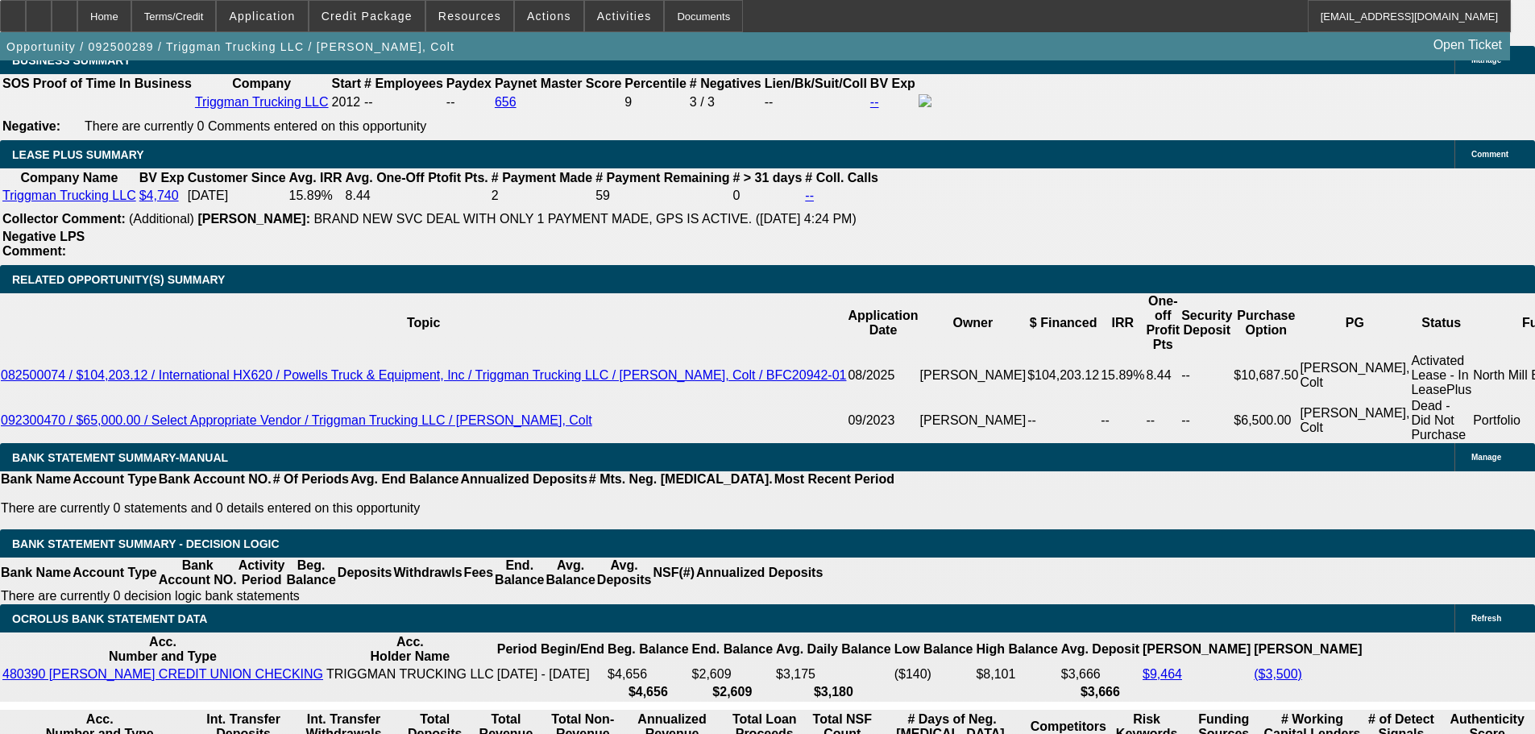
scroll to position [2659, 0]
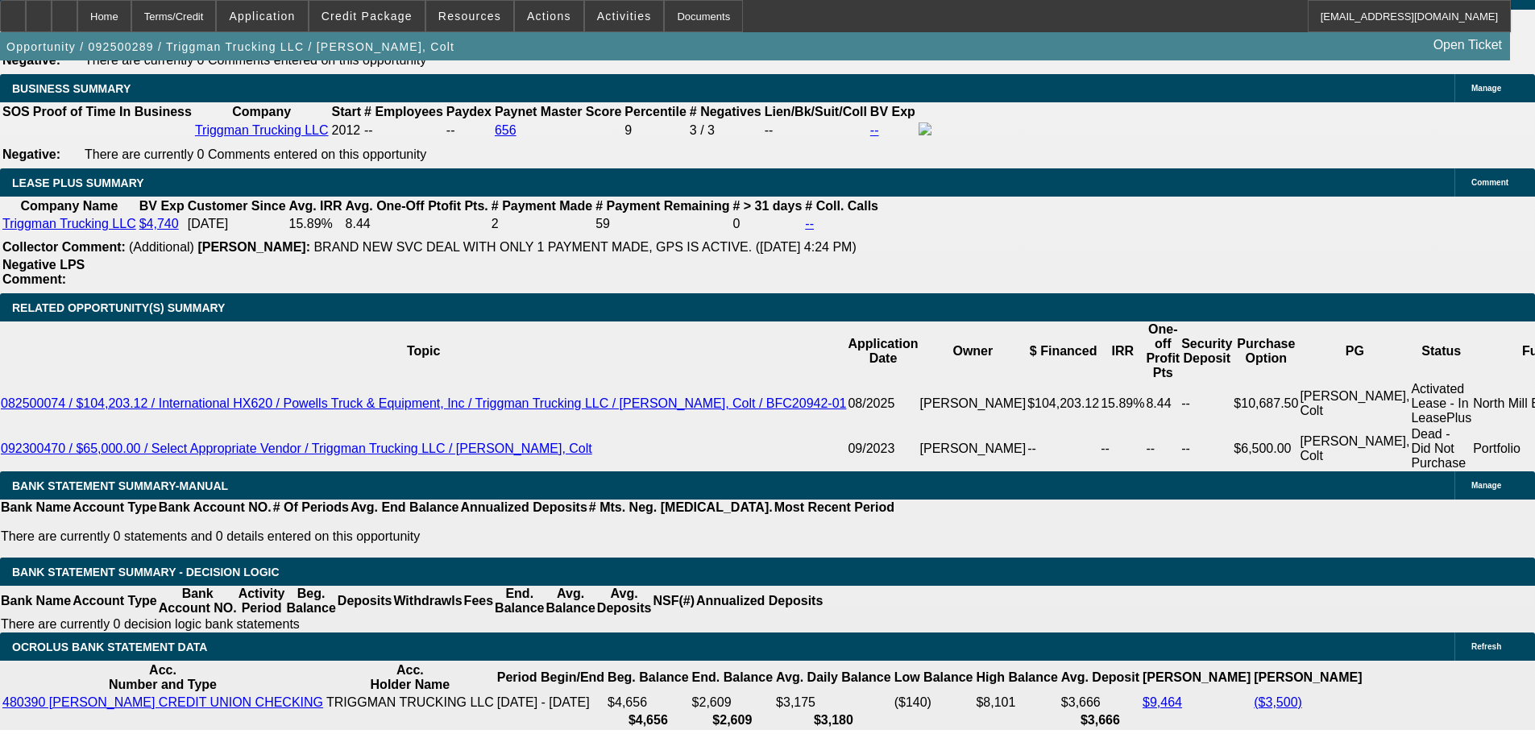
type input "UNKNOWN"
type input "11"
type input "$2,407.81"
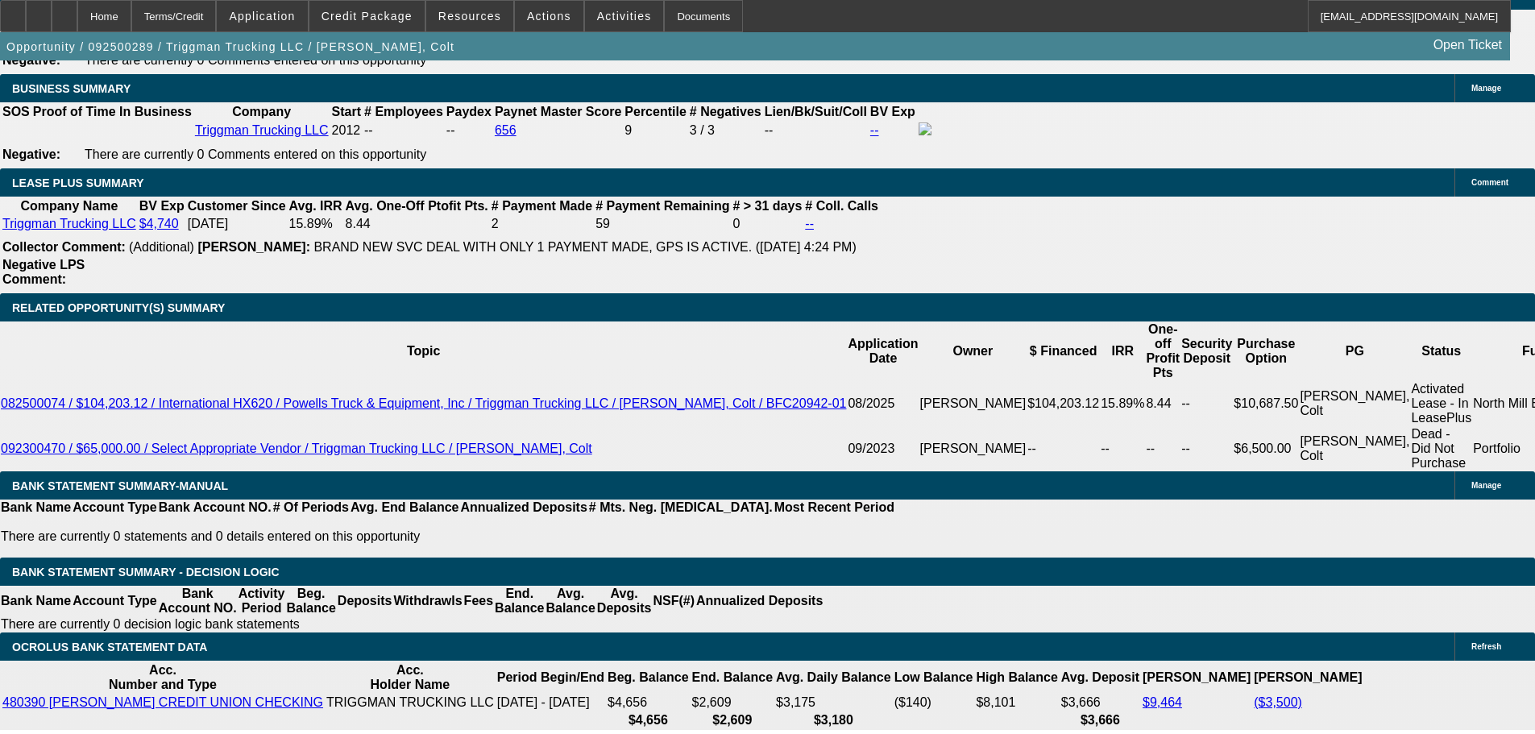
type input "11"
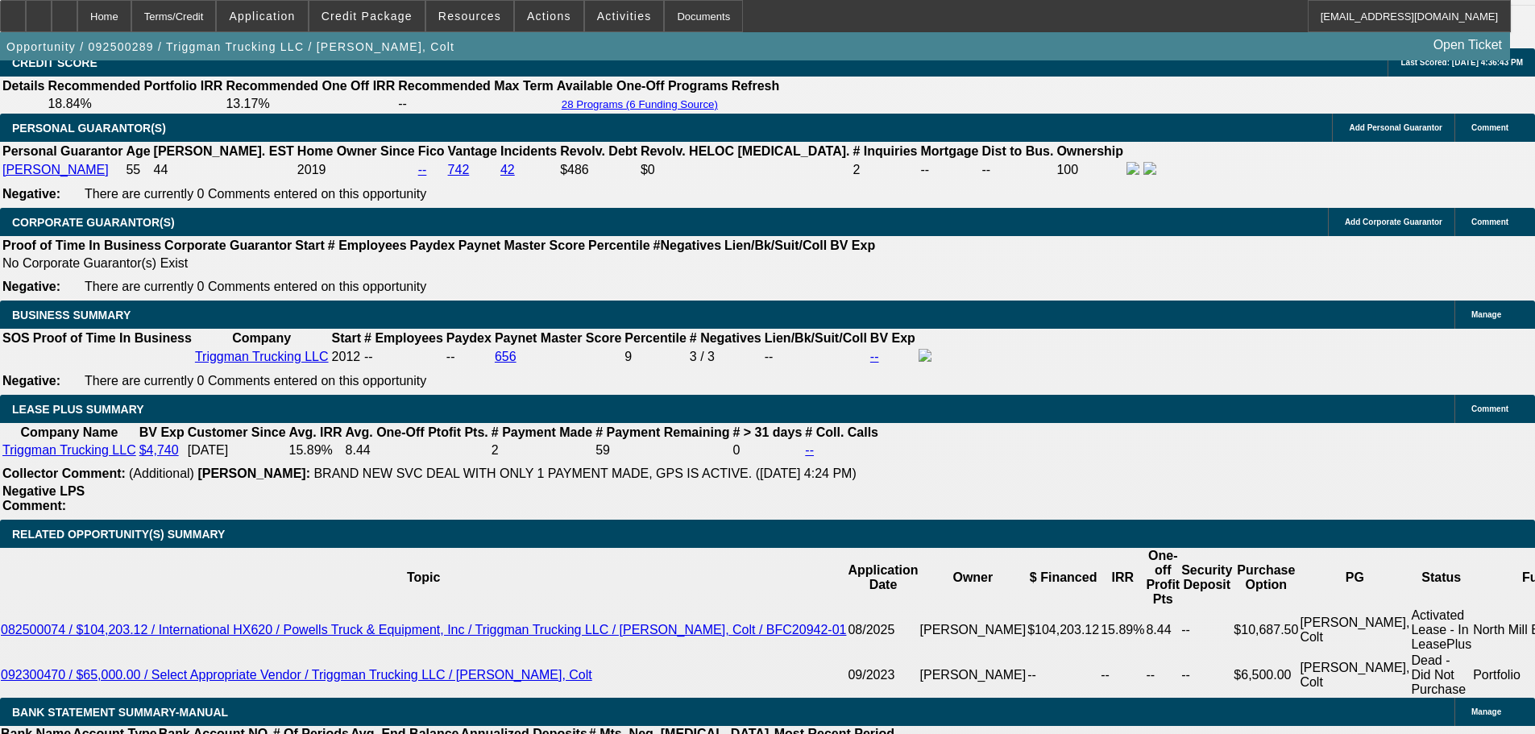
scroll to position [2417, 0]
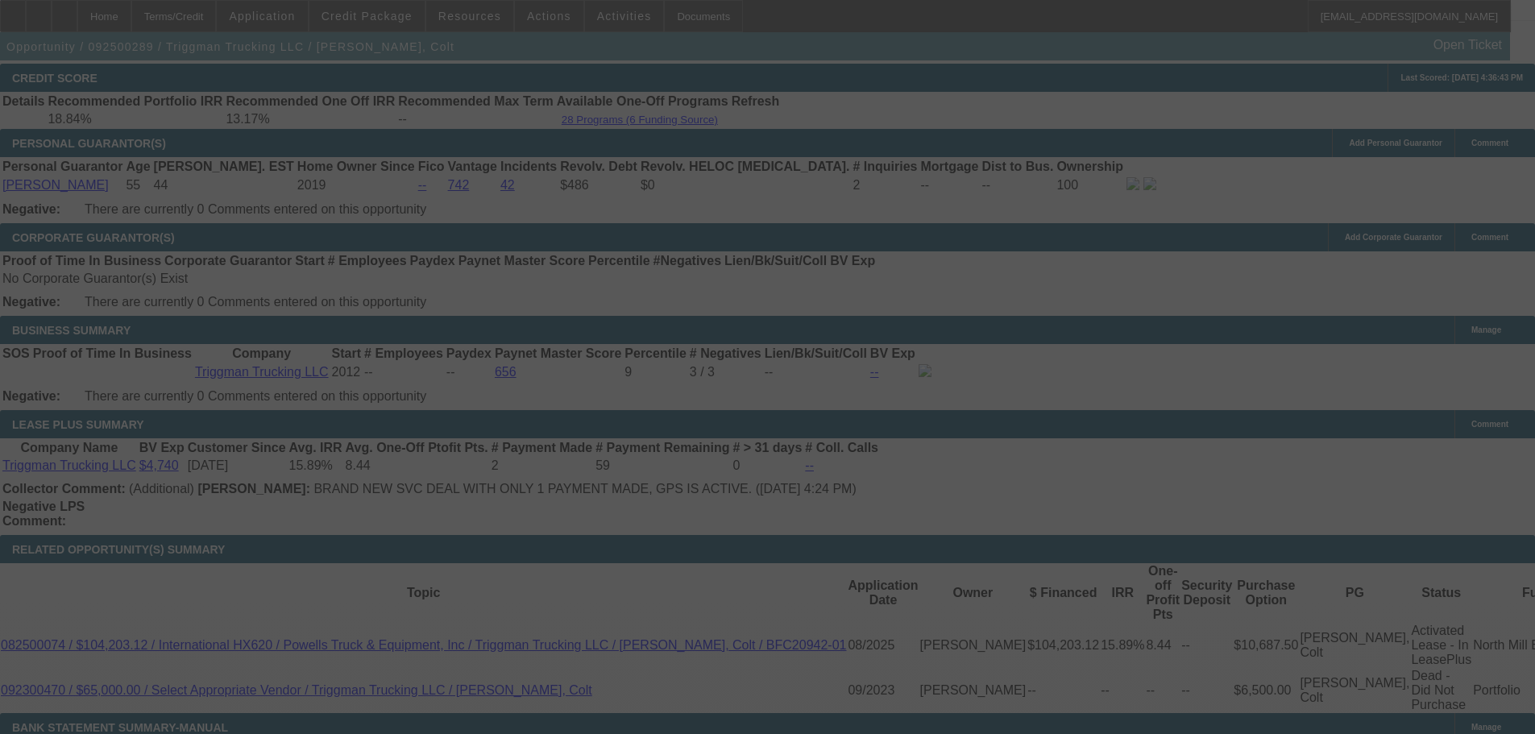
select select "0"
select select "2"
select select "0"
select select "6"
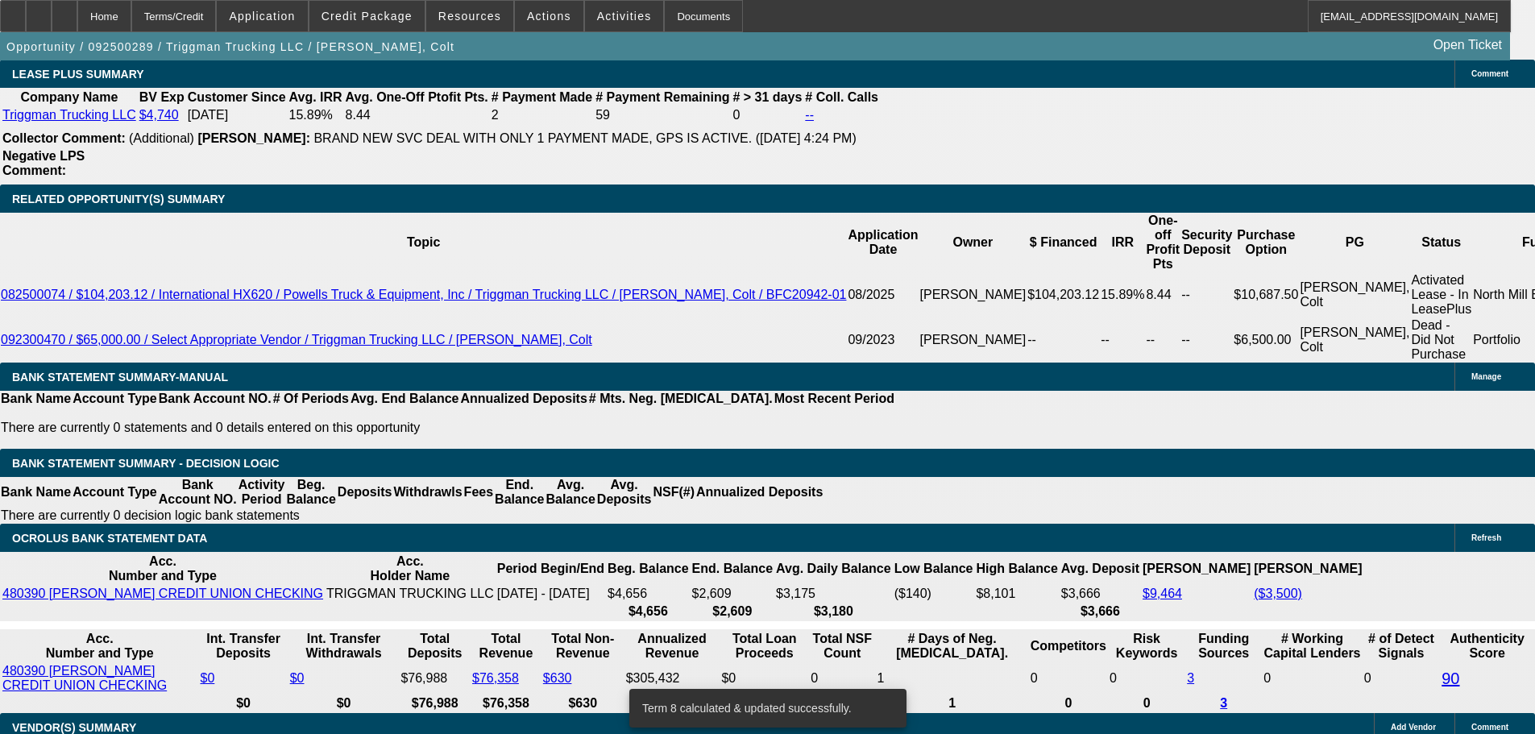
scroll to position [2739, 0]
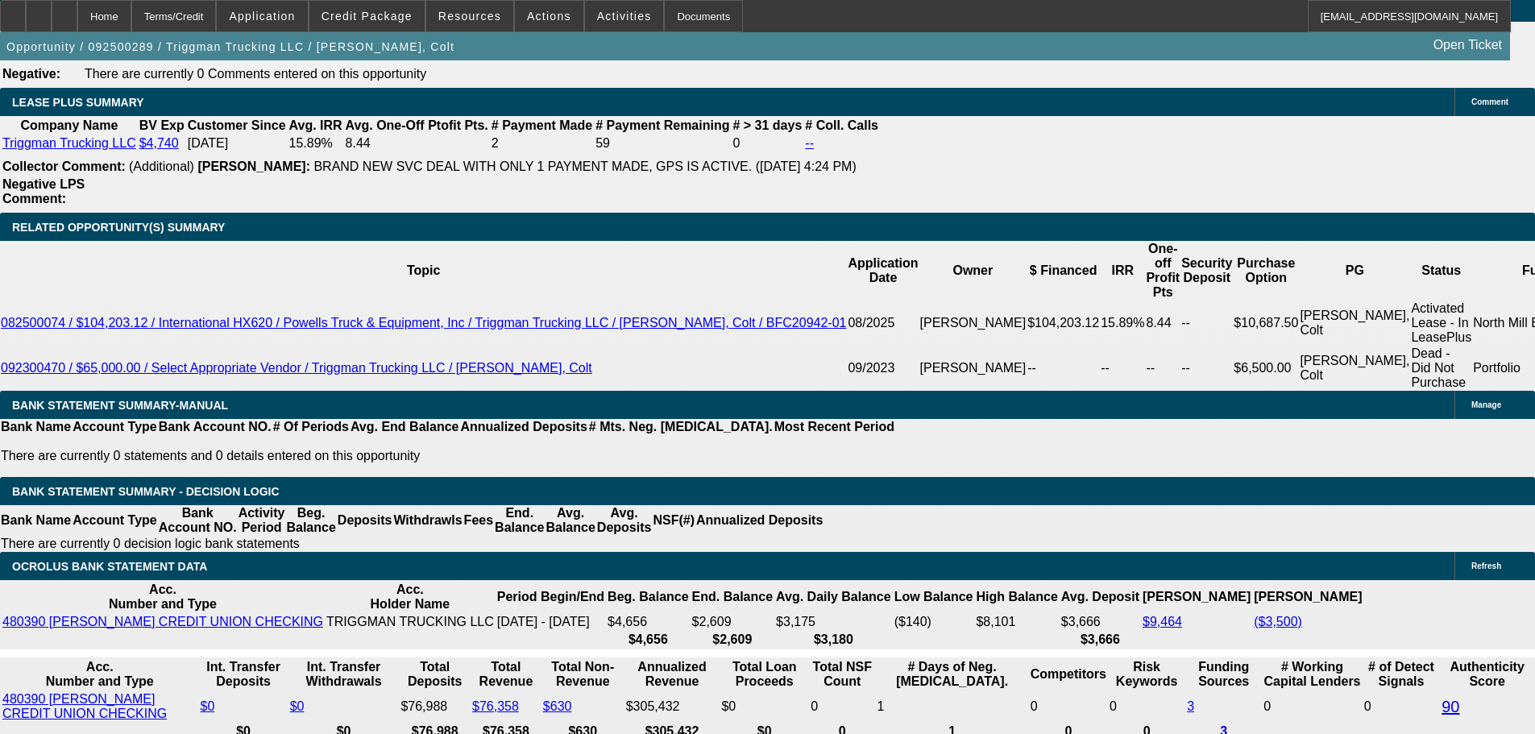
type input "2409"
type input "UNKNOWN"
type input "11"
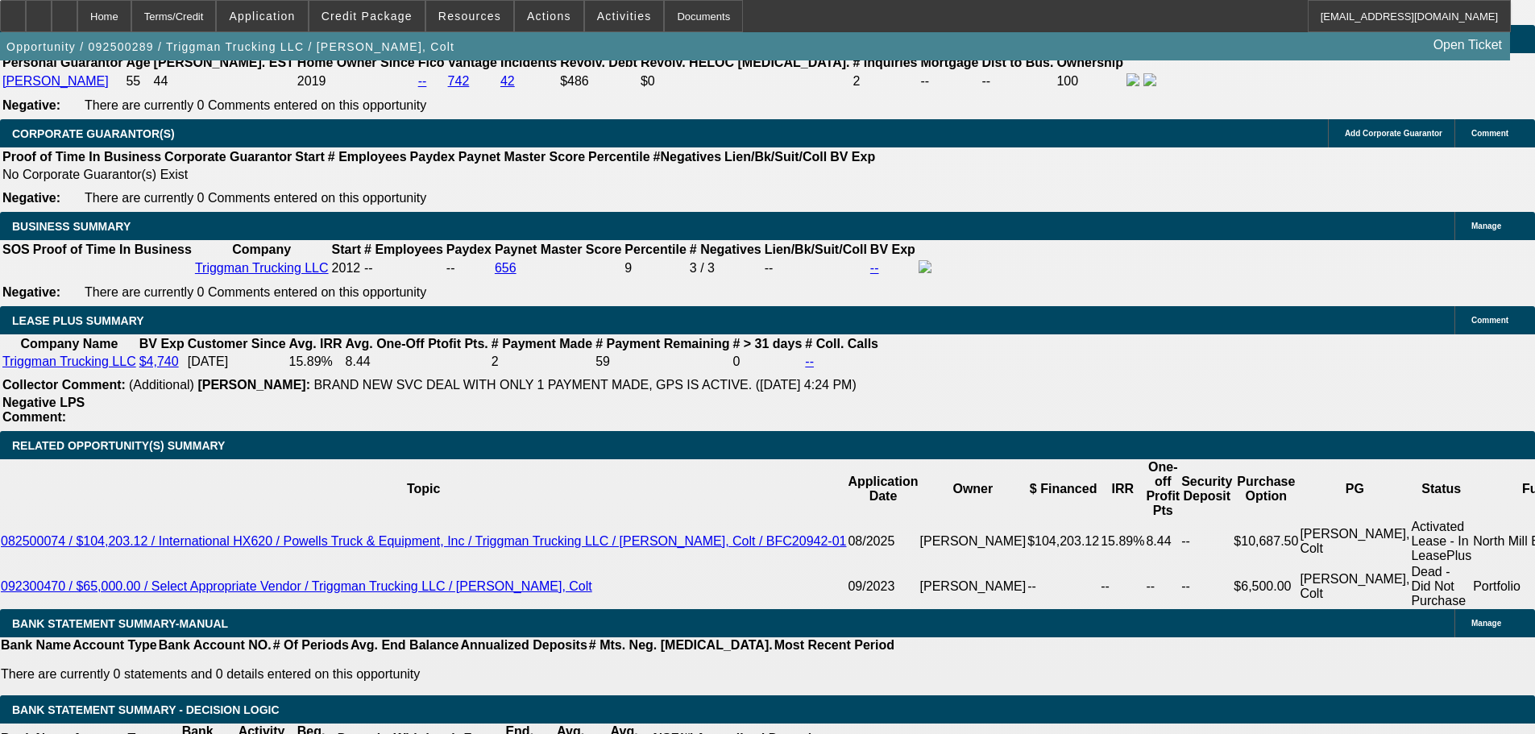
scroll to position [2498, 0]
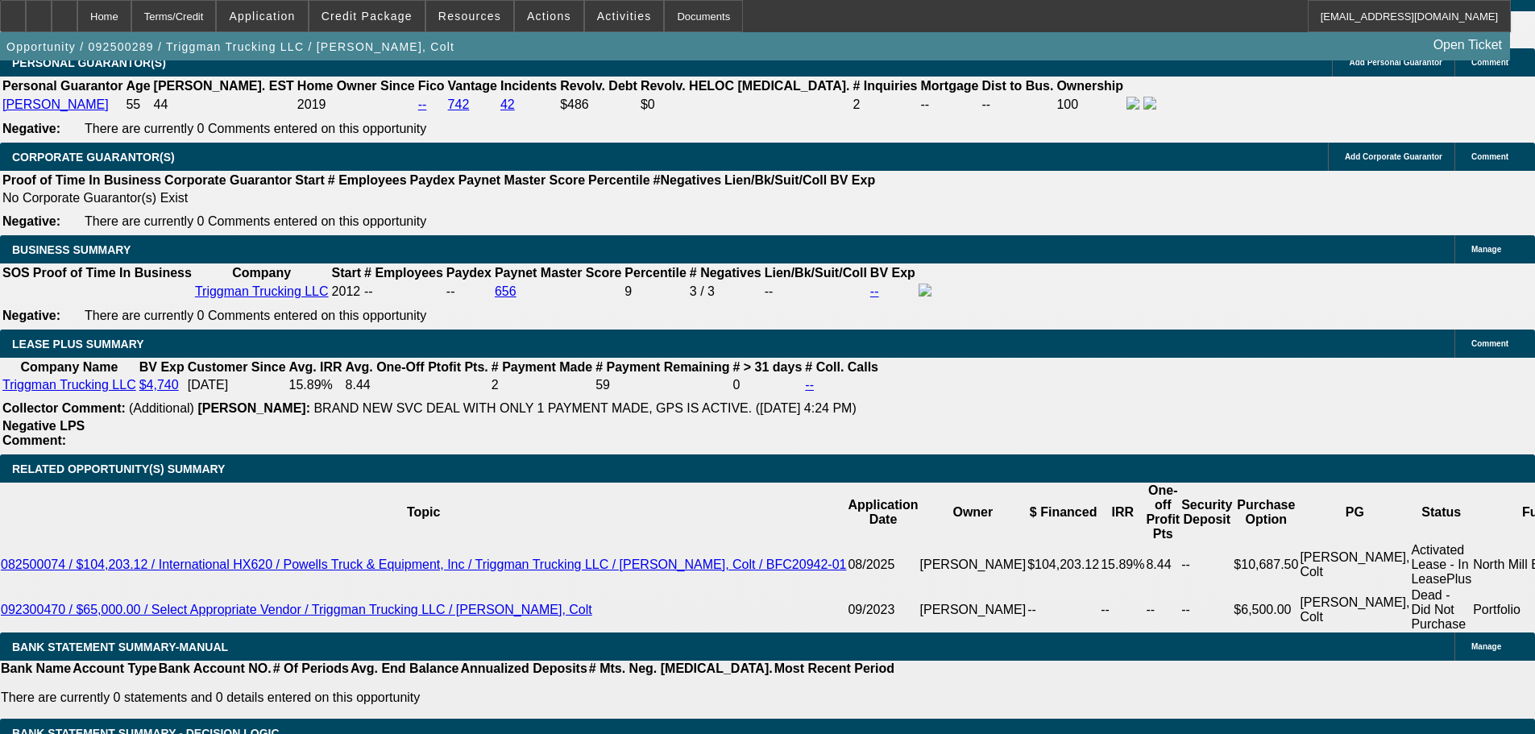
type input "$2,409.00"
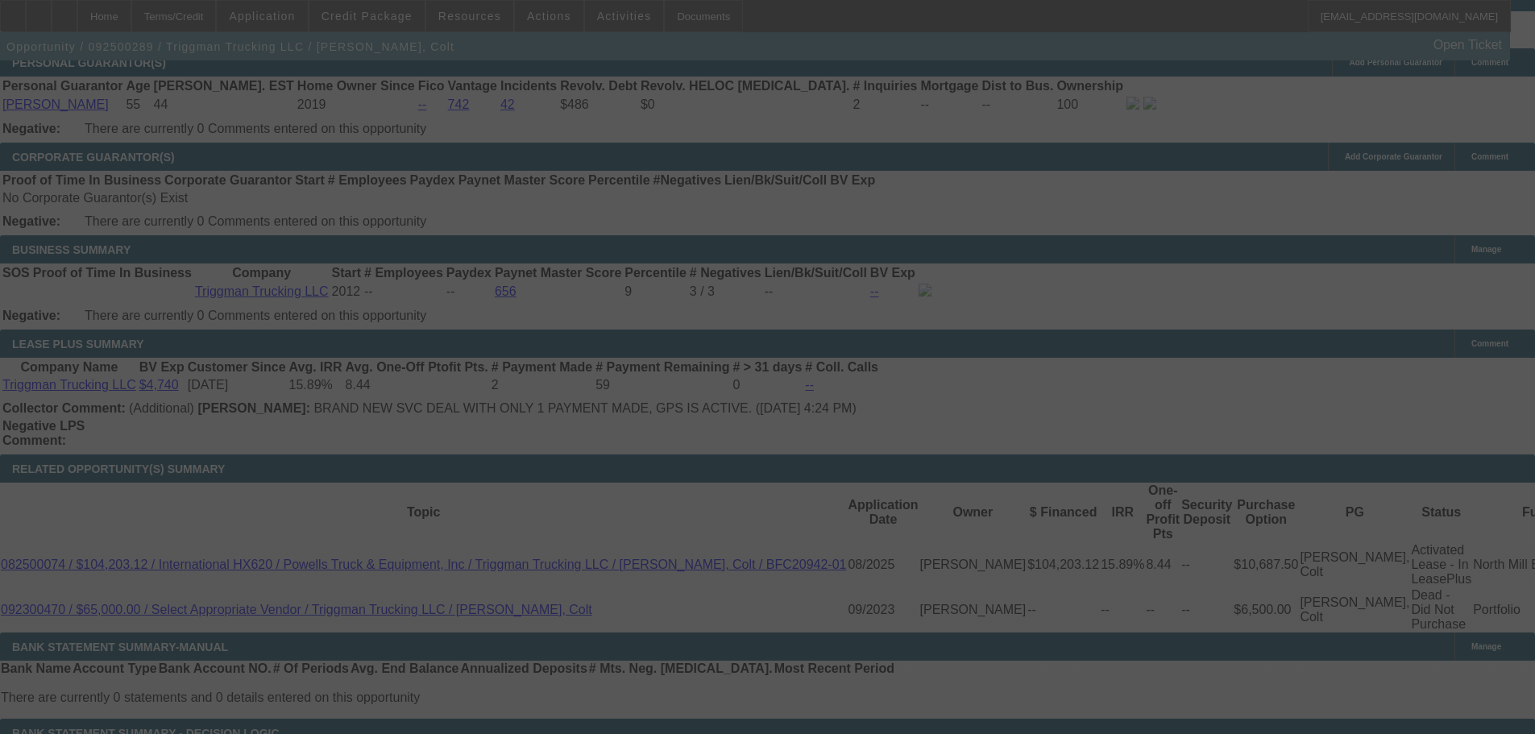
select select "0"
select select "2"
select select "0"
select select "6"
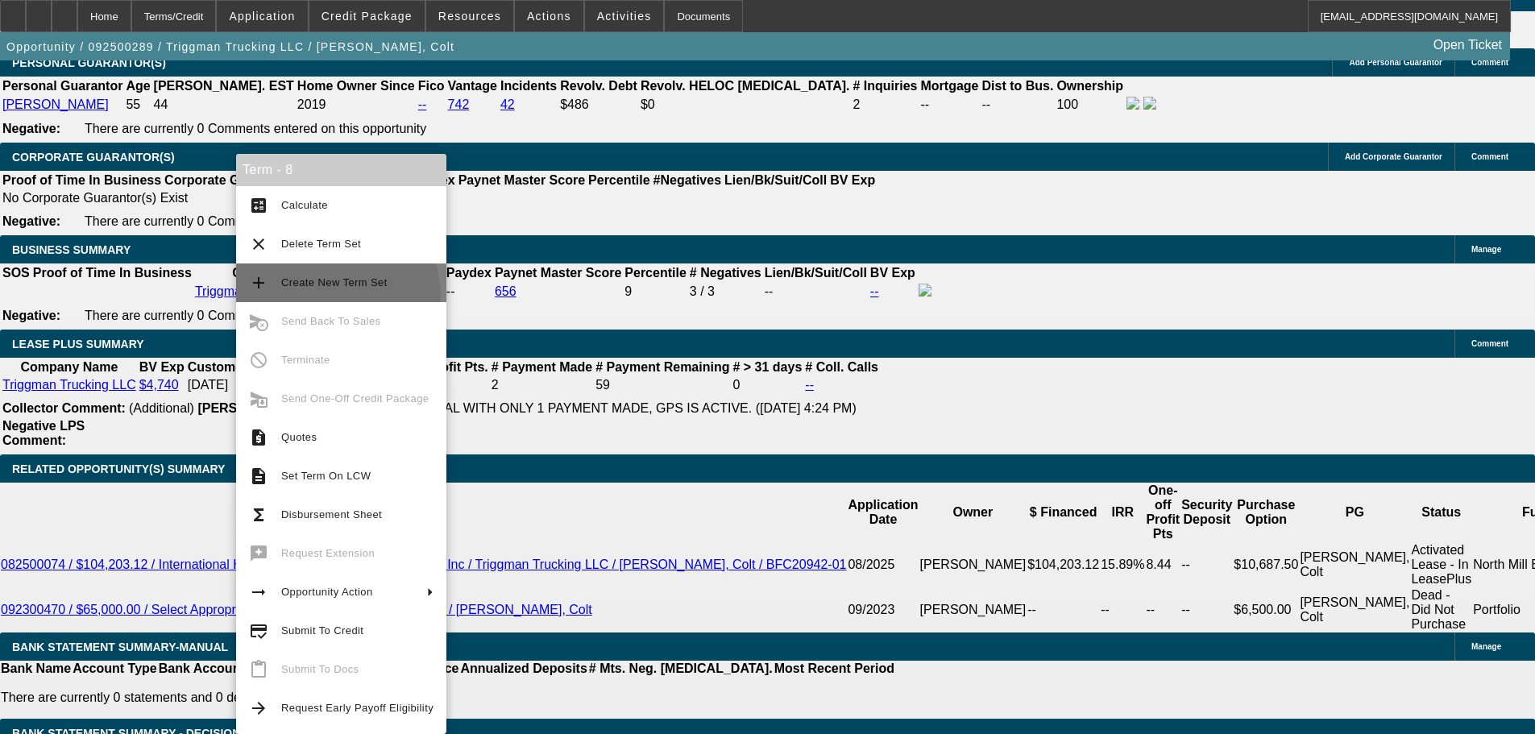
click at [334, 296] on button "add Create New Term Set" at bounding box center [341, 282] width 210 height 39
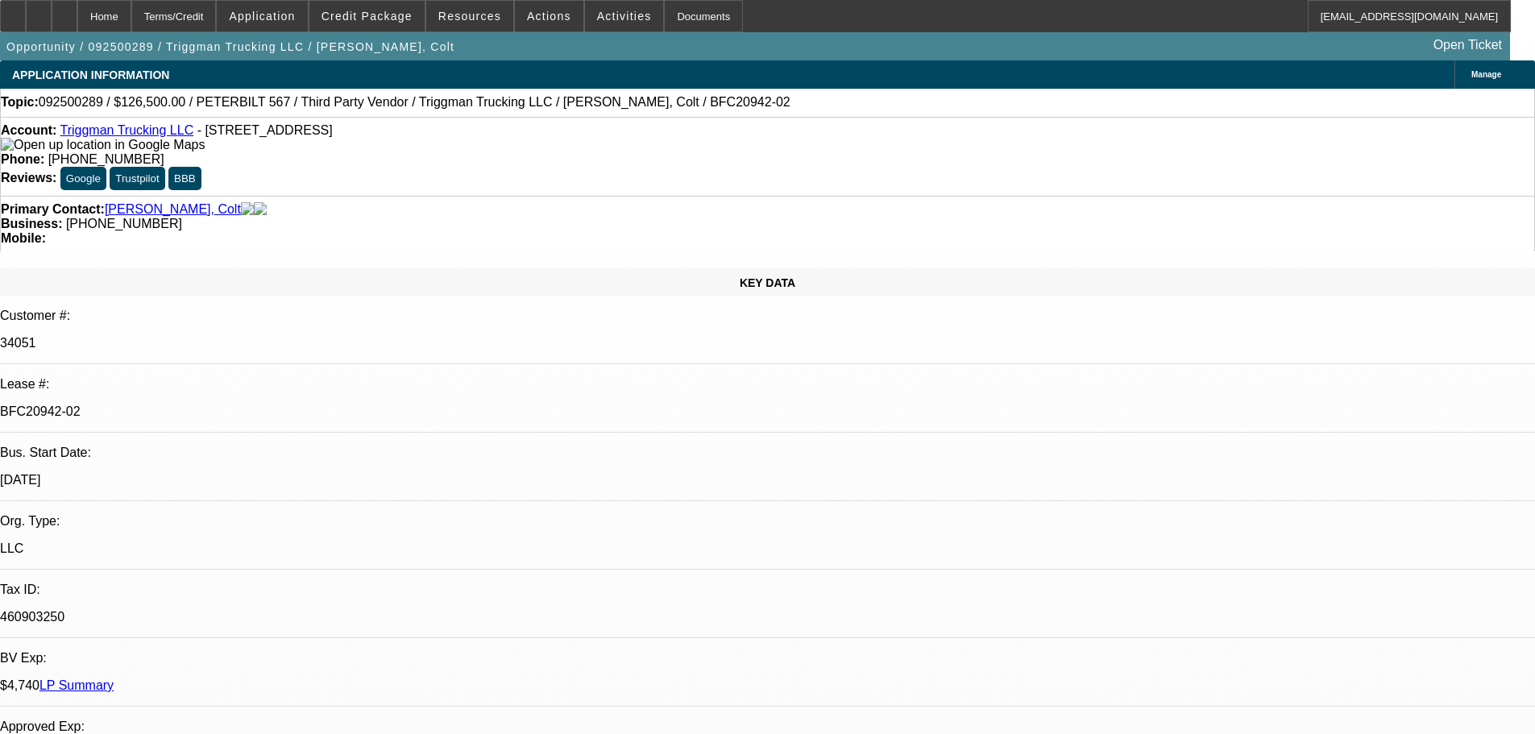
select select "0"
select select "2"
select select "0"
select select "6"
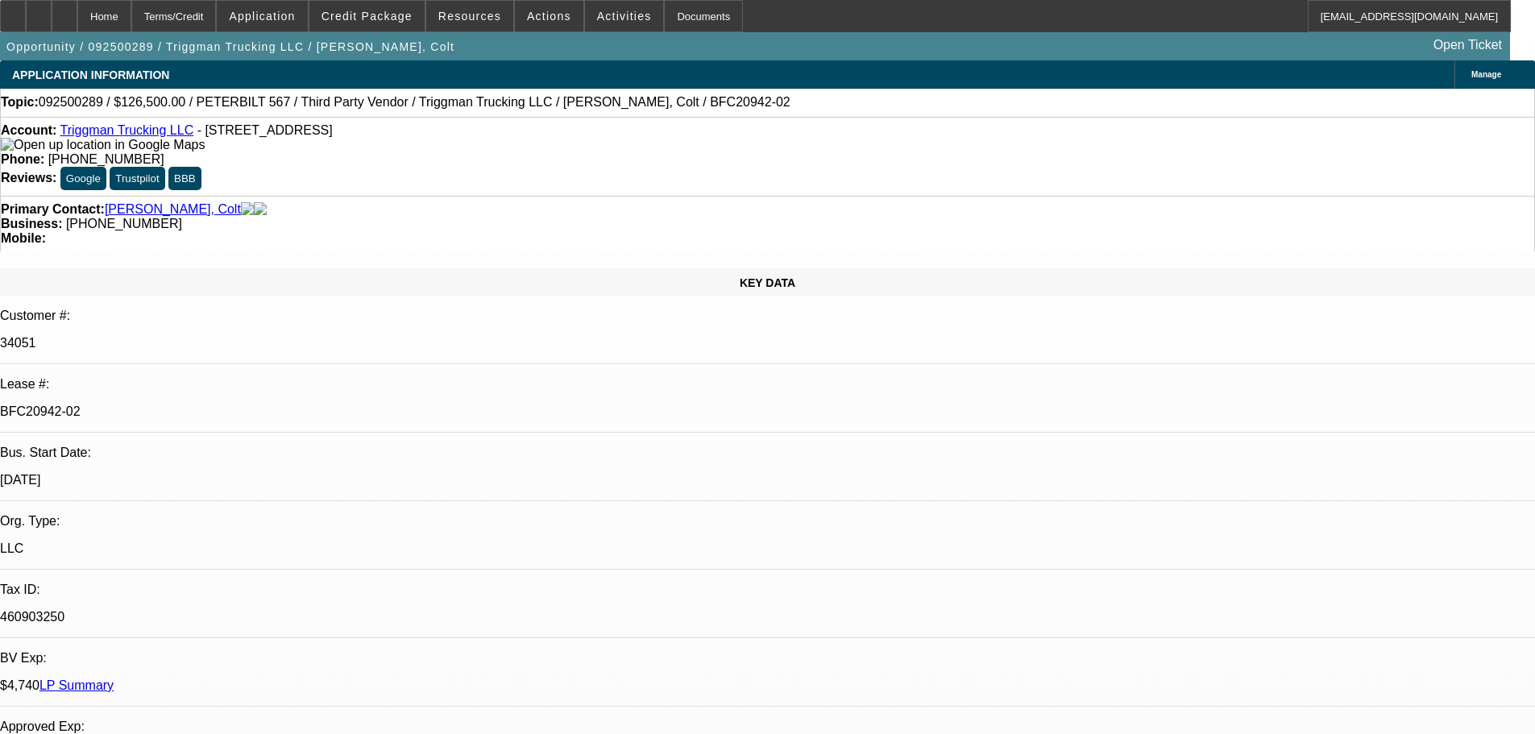
select select "0"
select select "2"
select select "0"
select select "6"
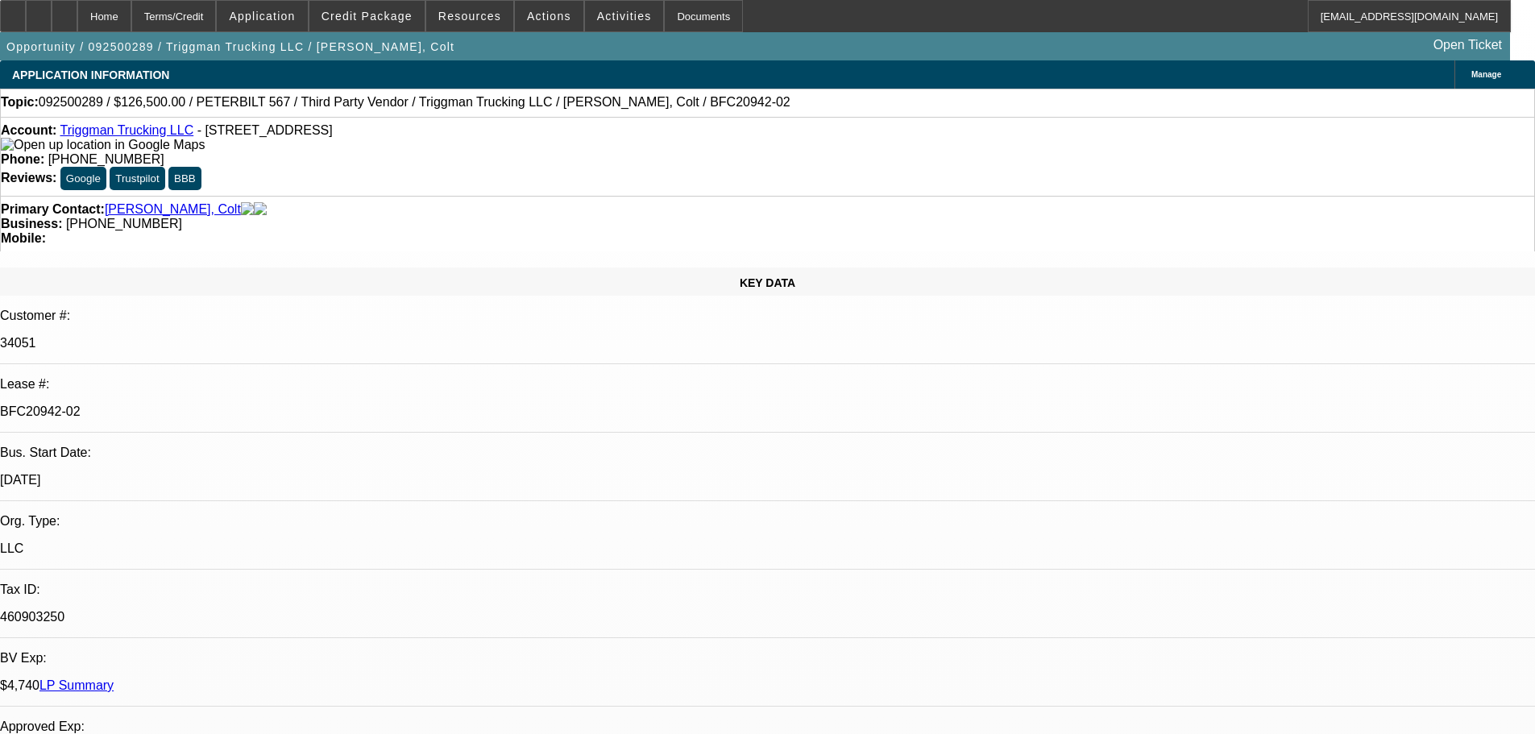
select select "0"
select select "2"
select select "0"
select select "6"
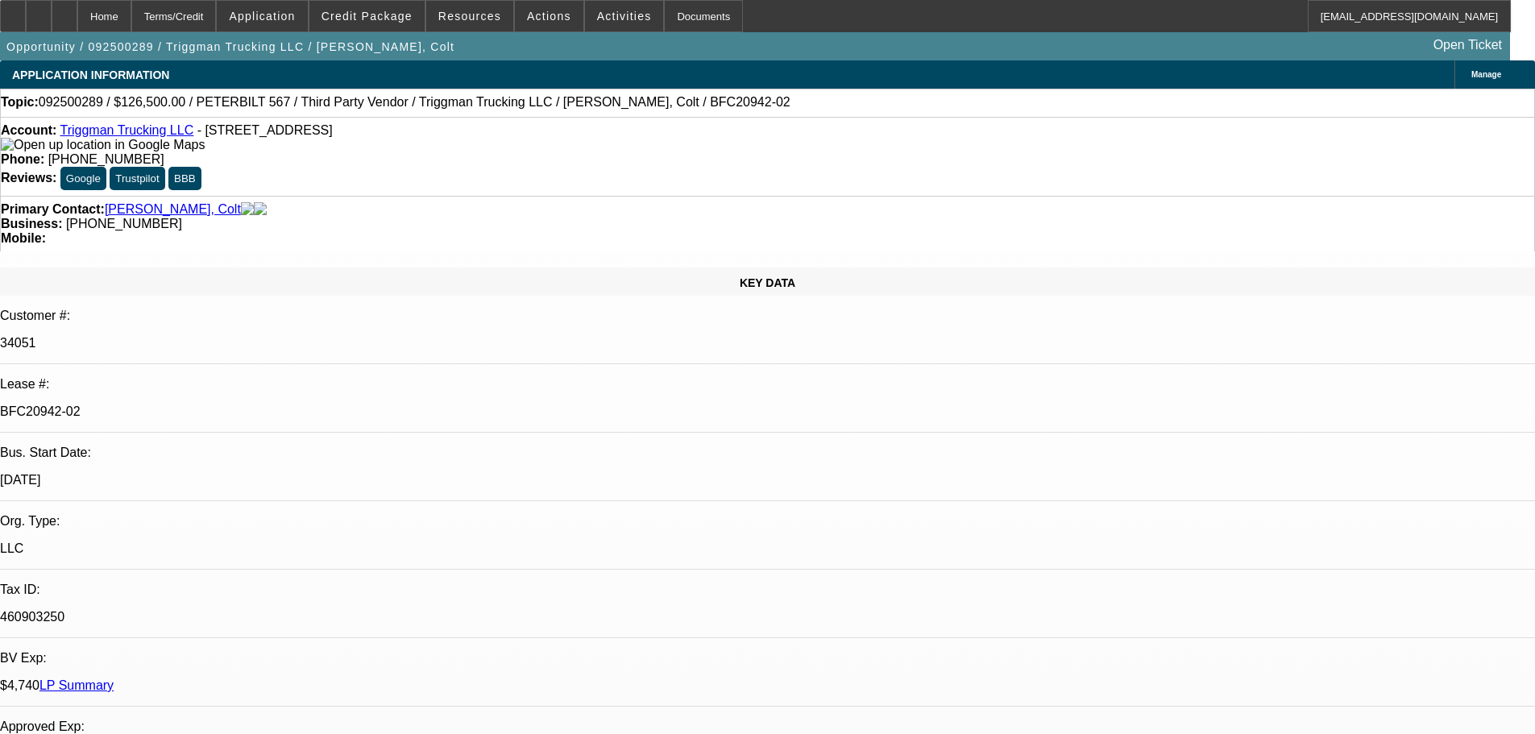
select select "0"
select select "2"
select select "0"
select select "6"
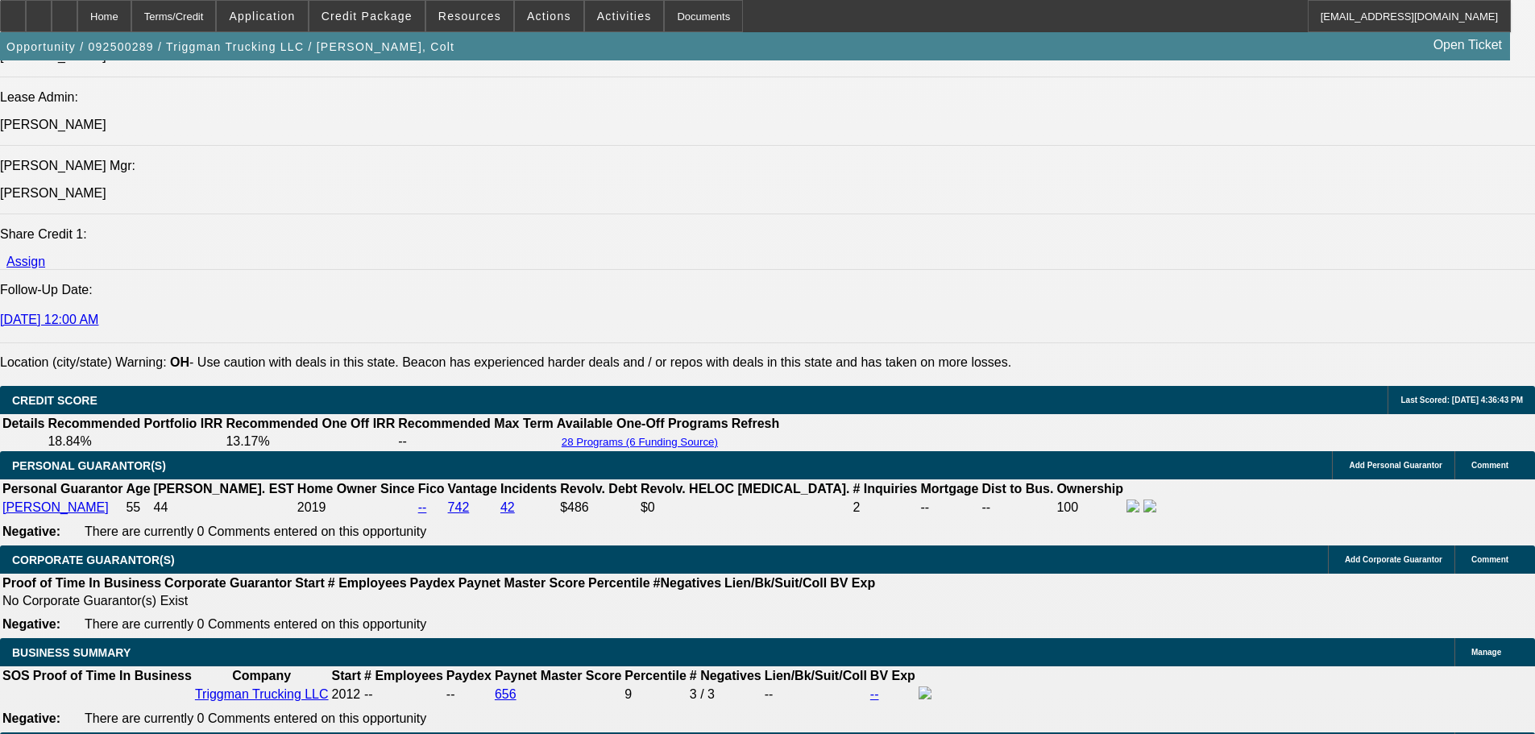
scroll to position [2578, 0]
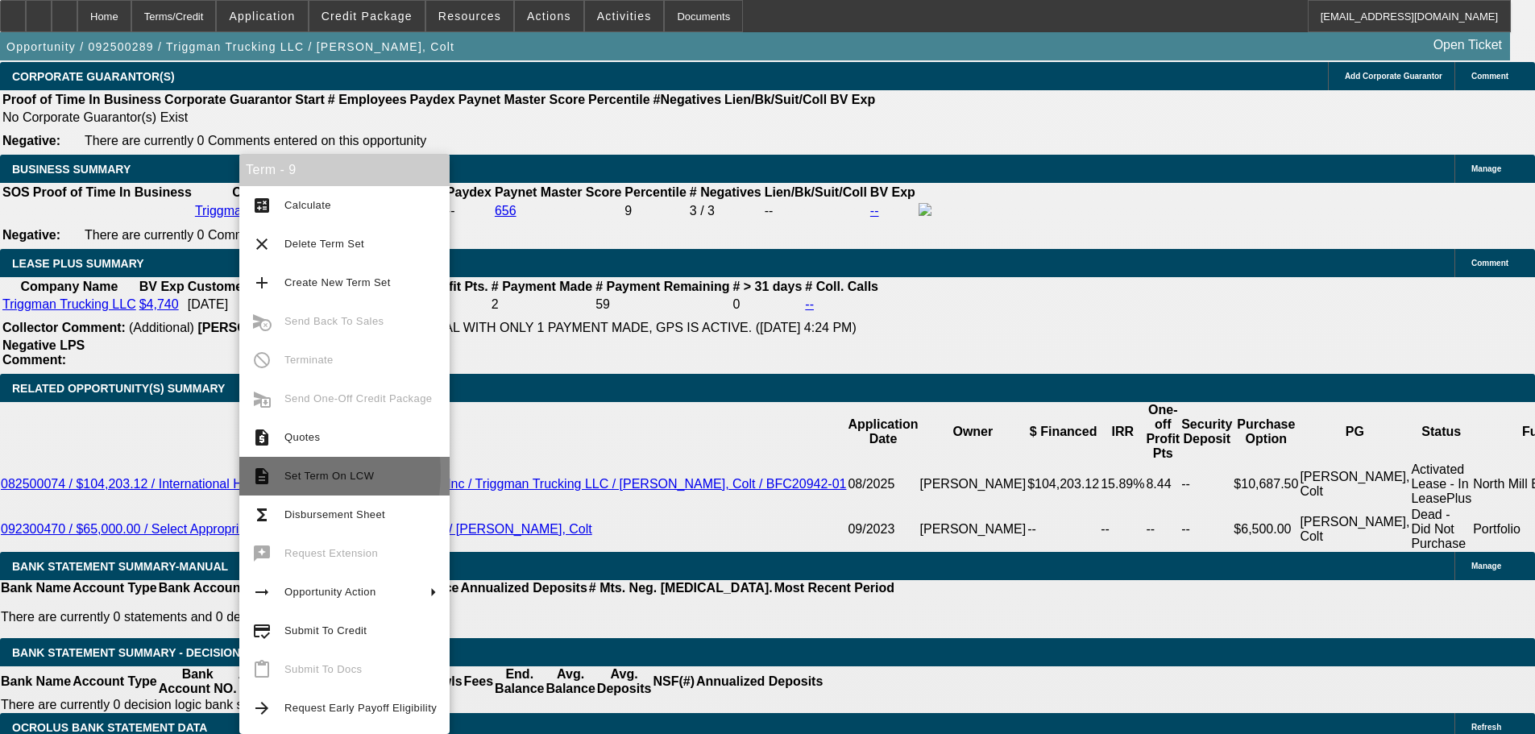
click at [289, 473] on span "Set Term On LCW" at bounding box center [328, 476] width 89 height 12
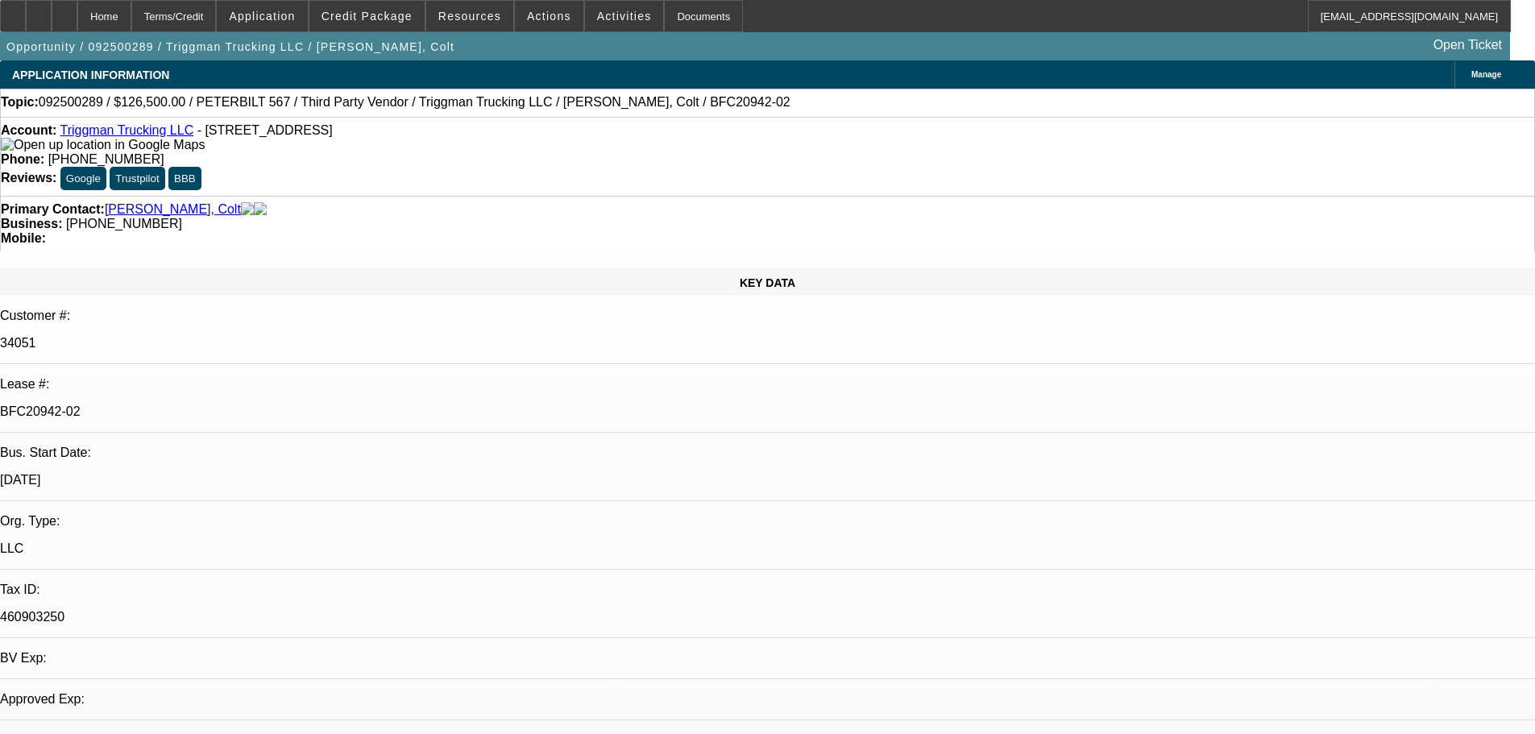
select select "0"
select select "2"
select select "0"
select select "6"
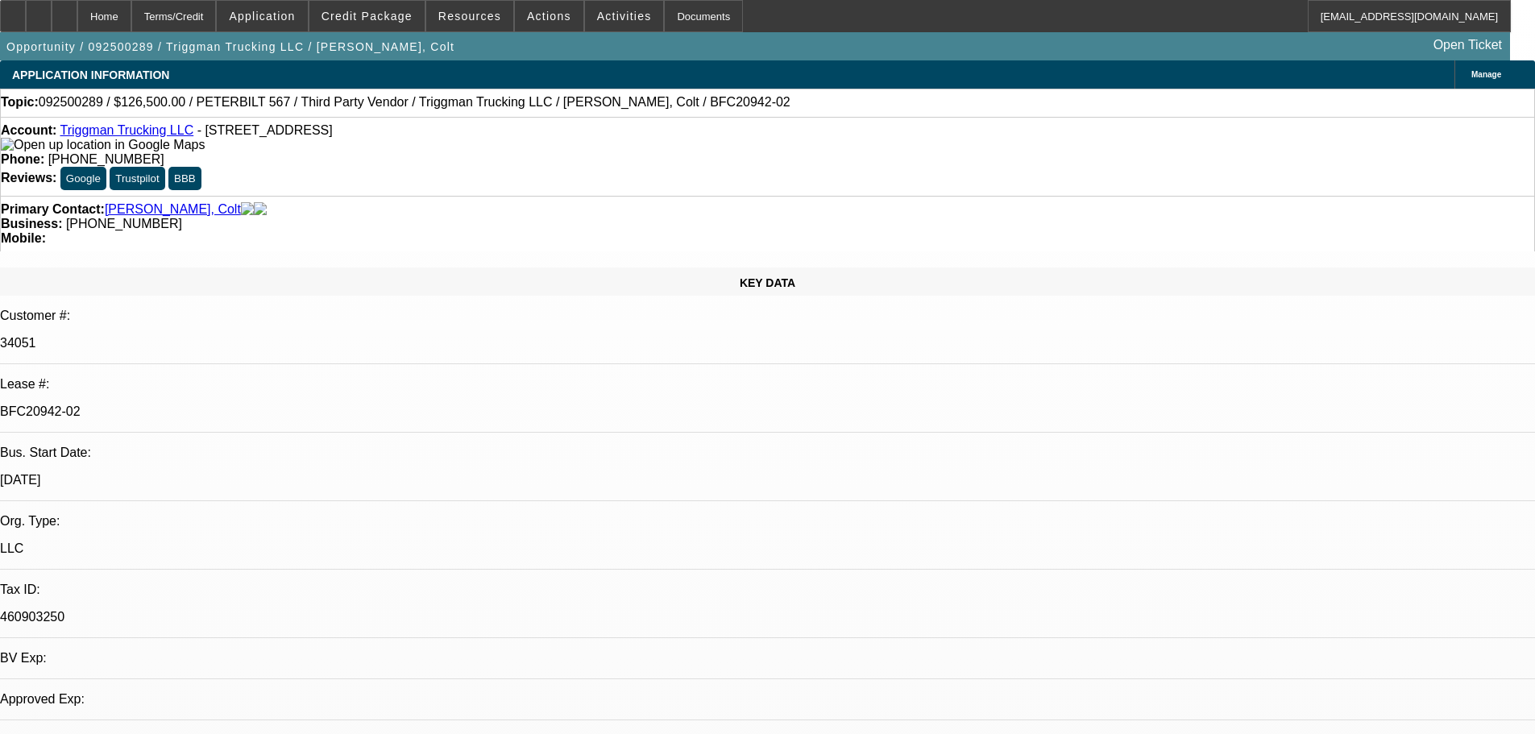
select select "0"
select select "2"
select select "0"
select select "6"
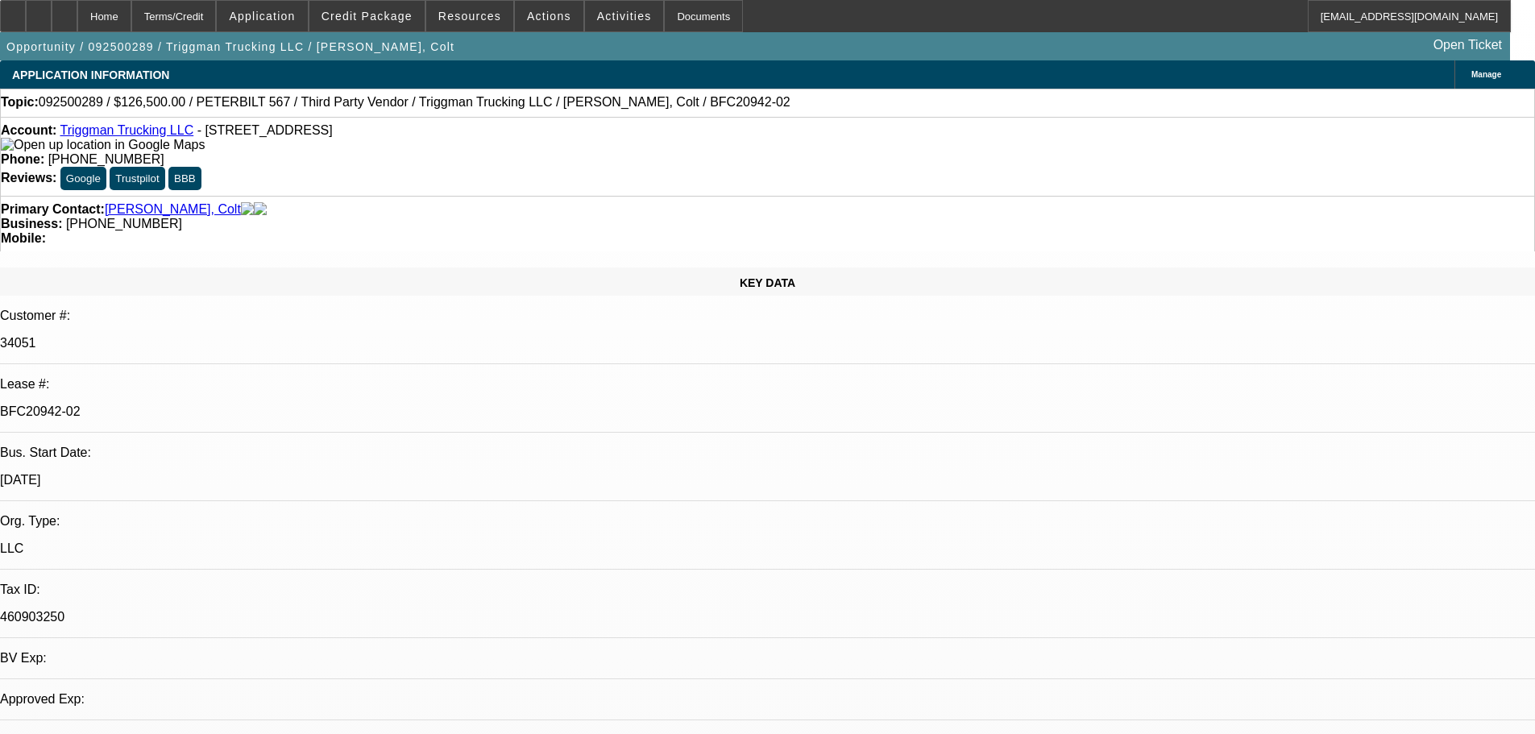
select select "0"
select select "2"
select select "0"
select select "6"
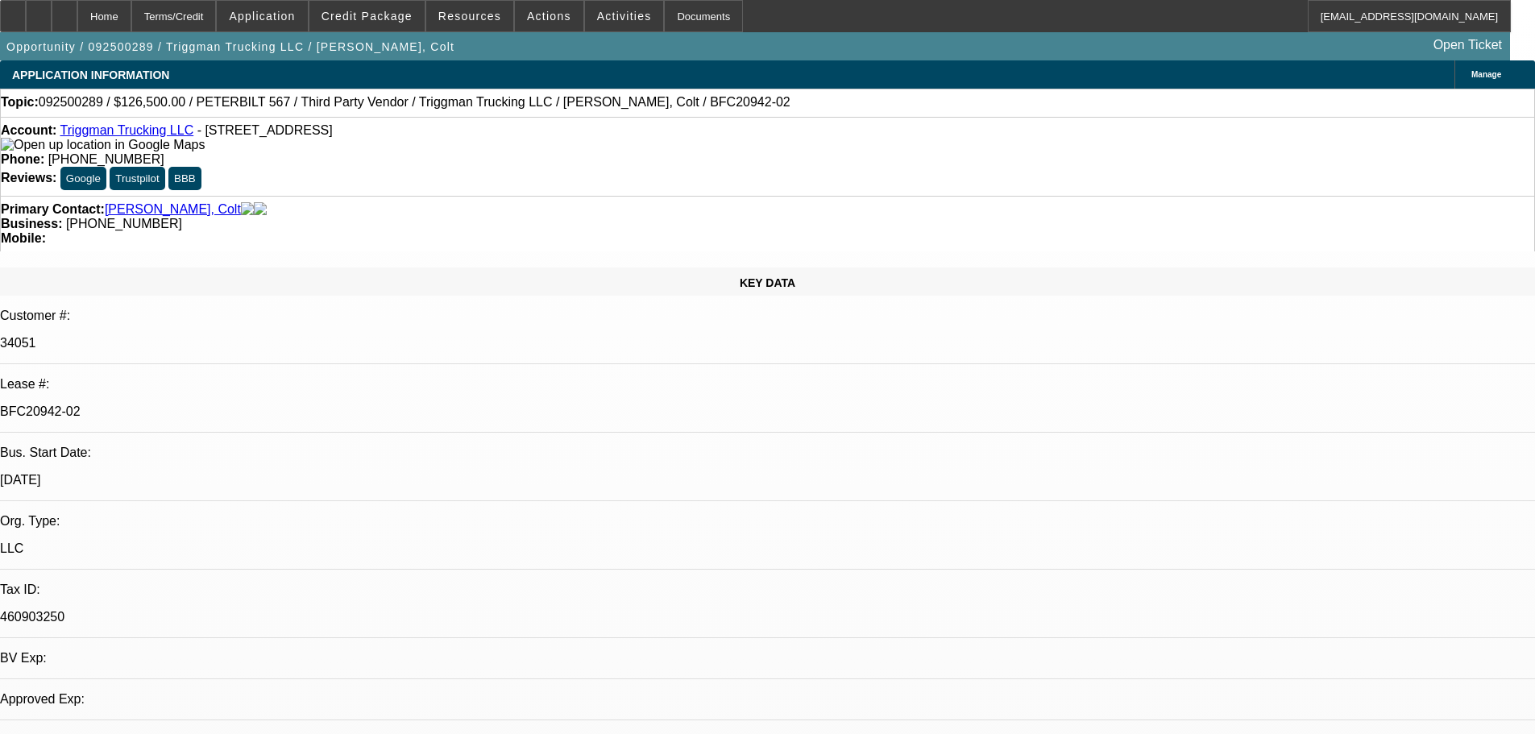
select select "0"
select select "2"
select select "0"
select select "6"
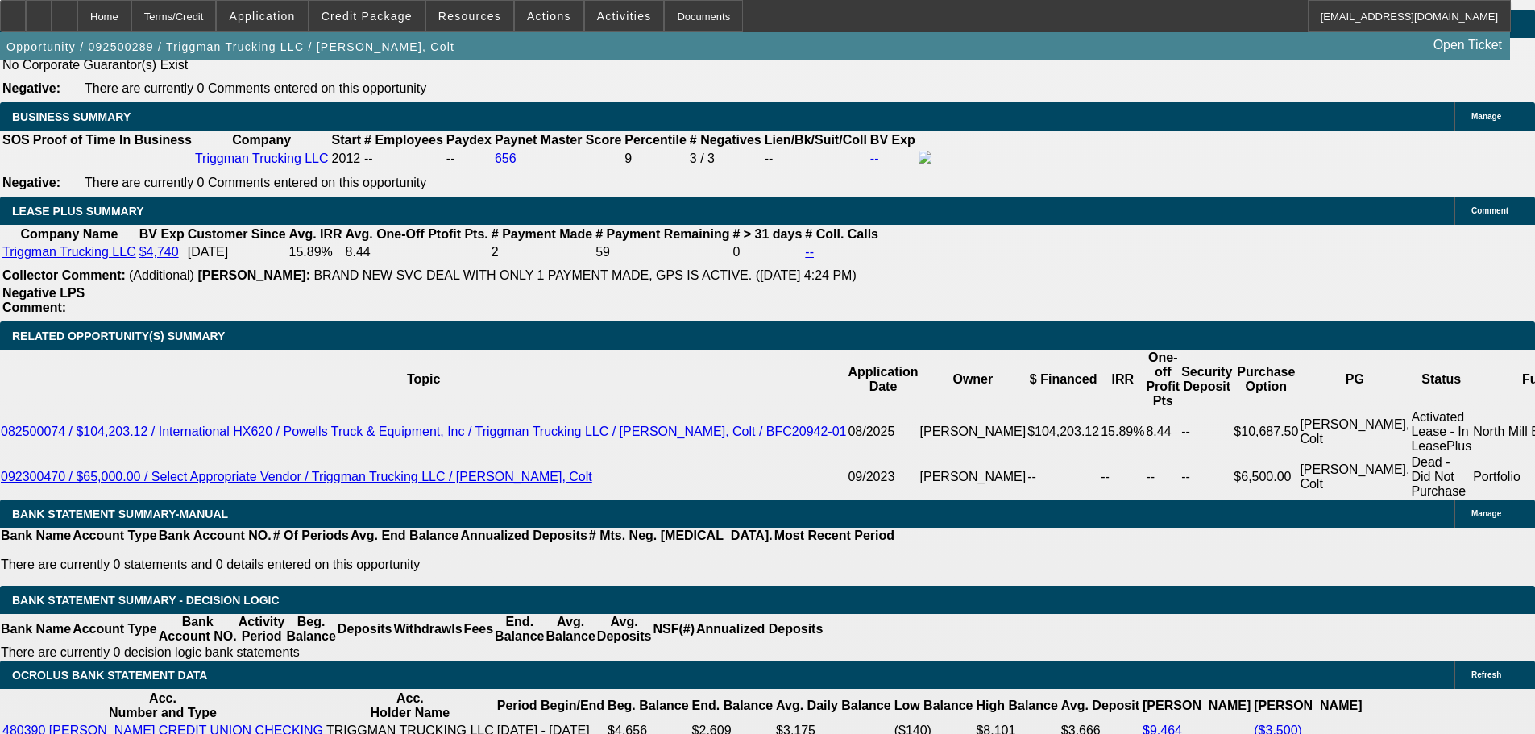
scroll to position [2664, 0]
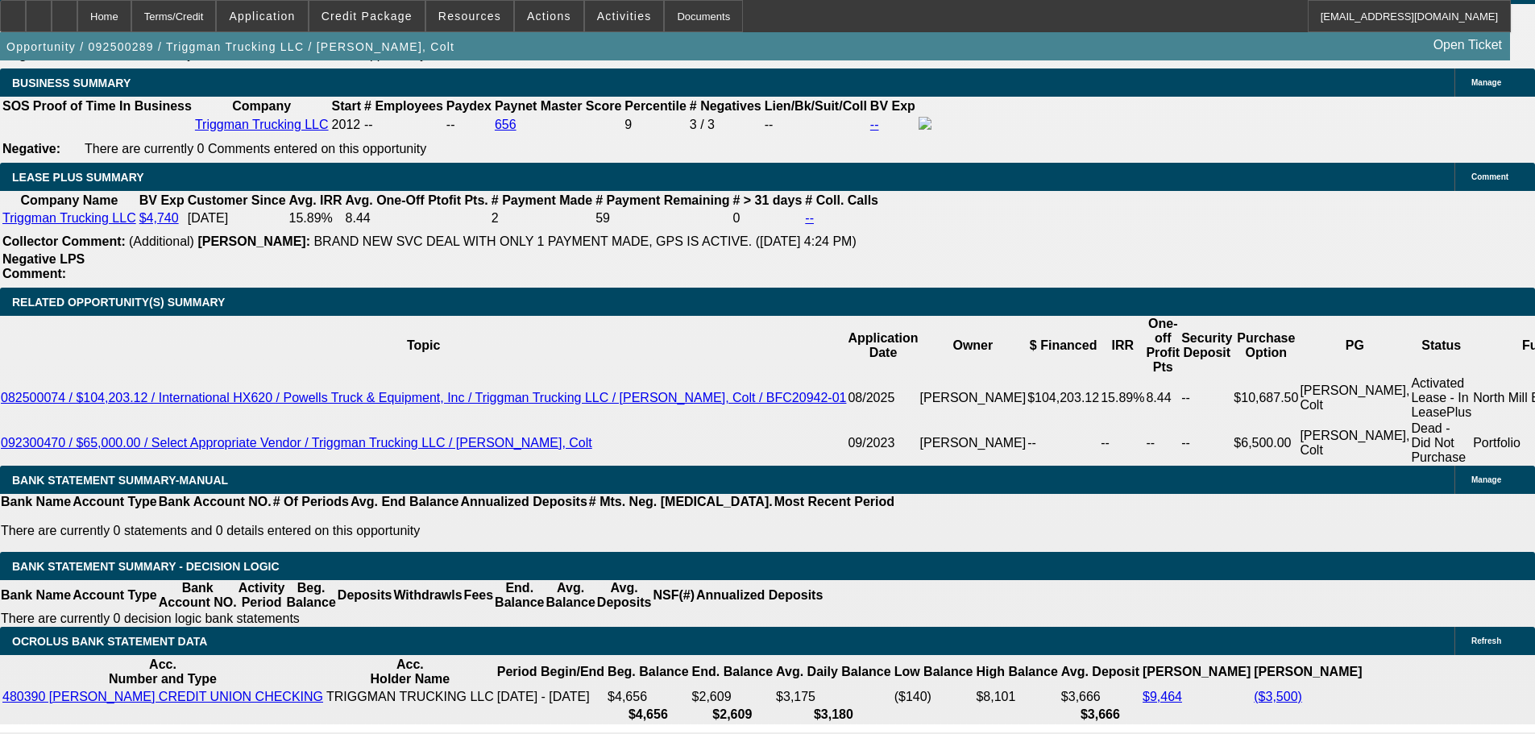
type input "2"
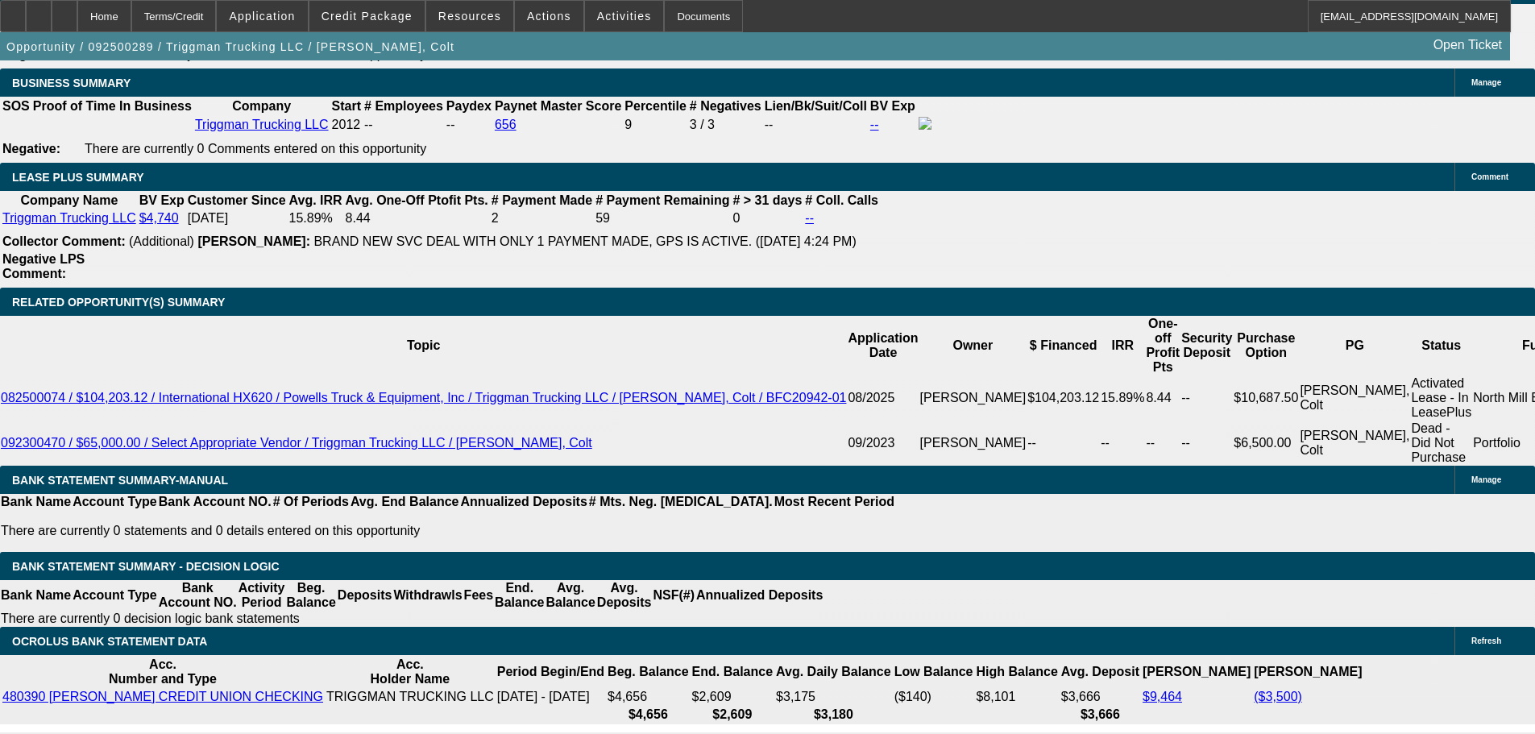
type input "UNKNOWN"
type input "2414"
type input "11.1"
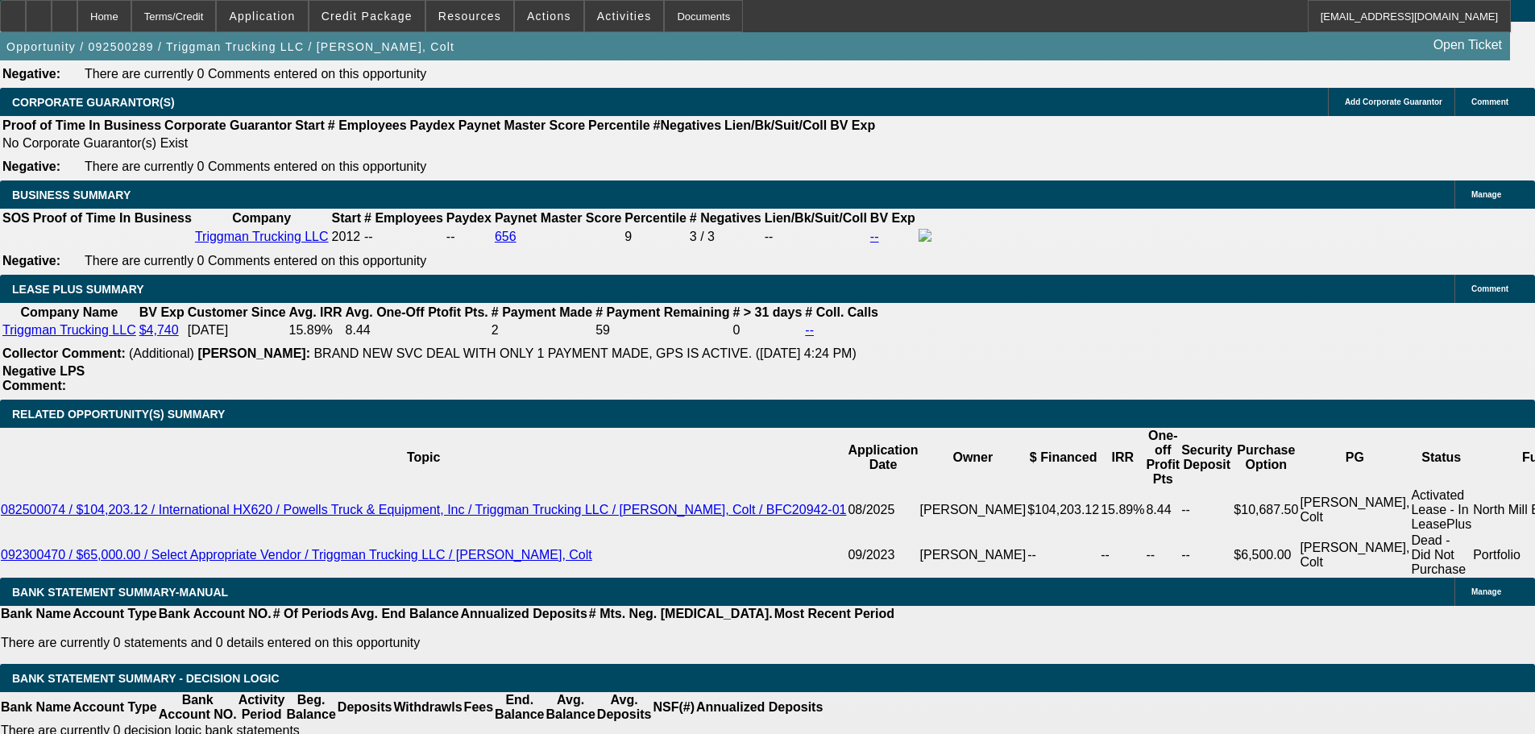
scroll to position [2423, 0]
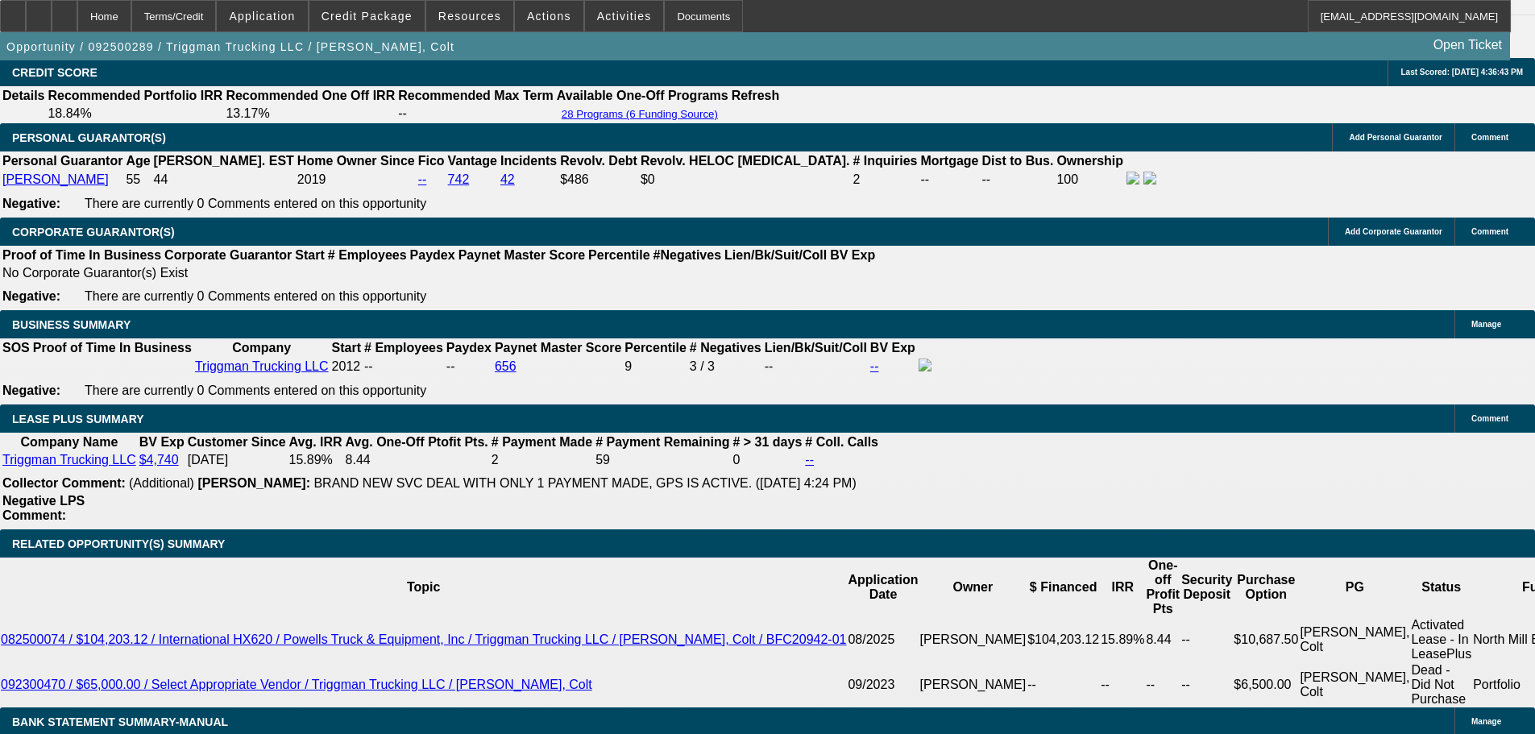
type input "$2,414.00"
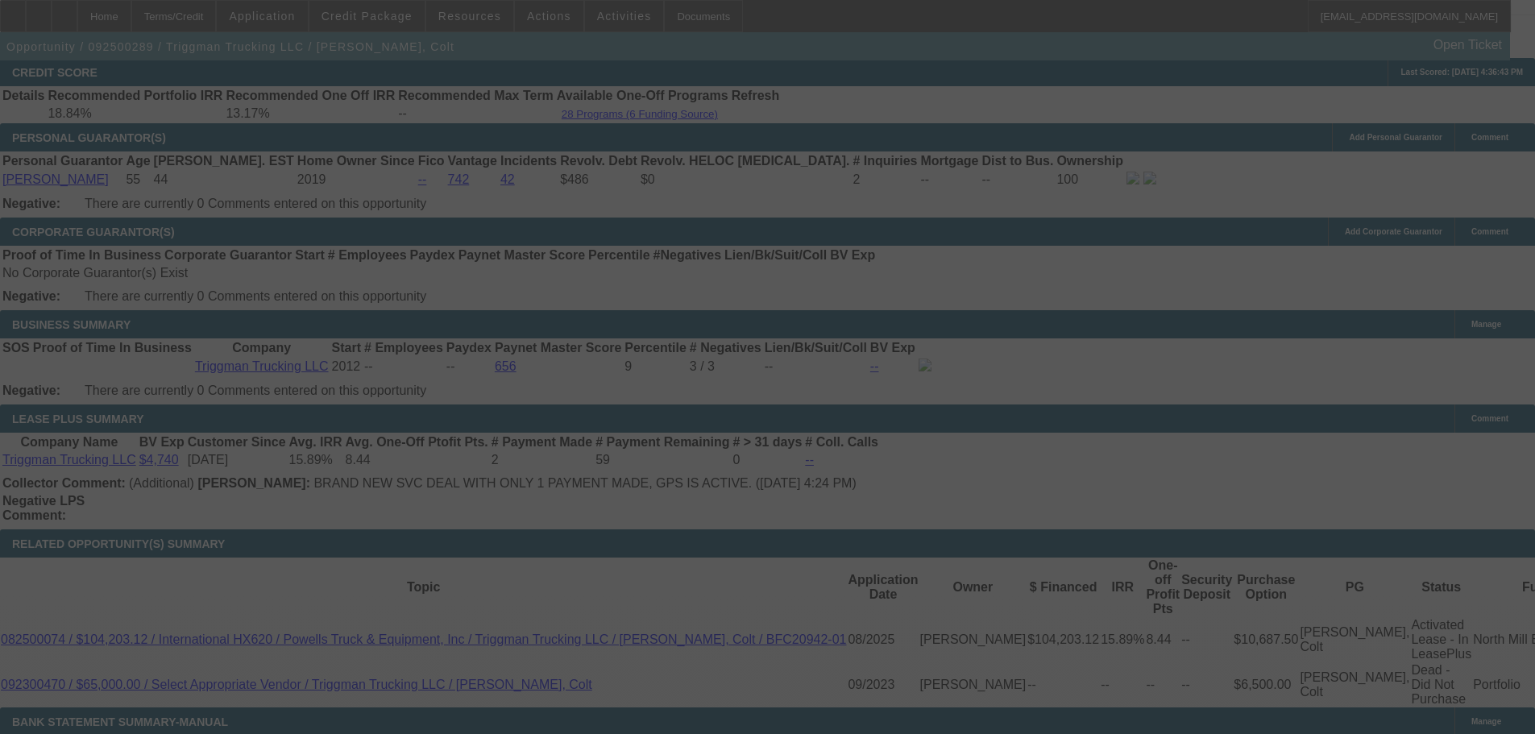
select select "0"
select select "2"
select select "0"
select select "6"
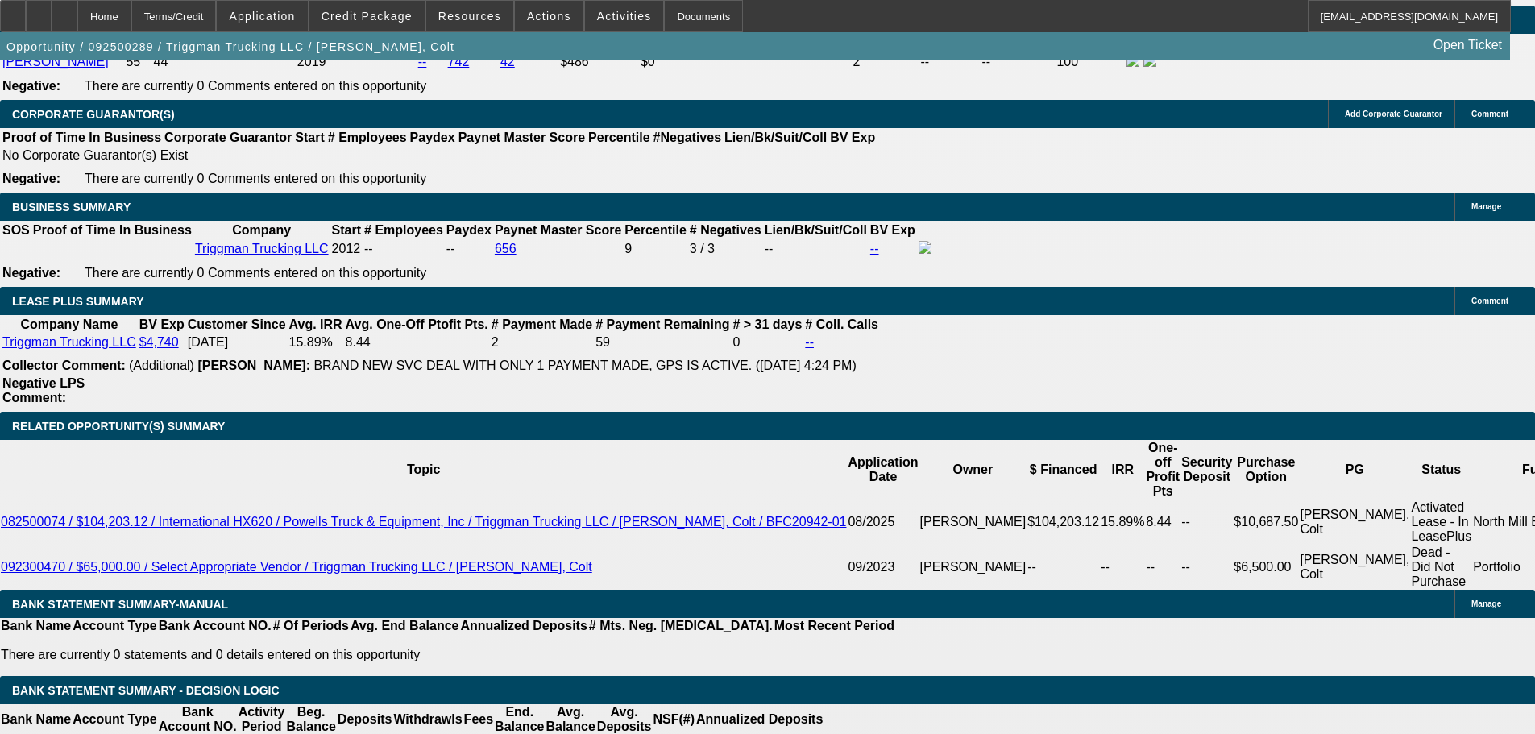
scroll to position [2503, 0]
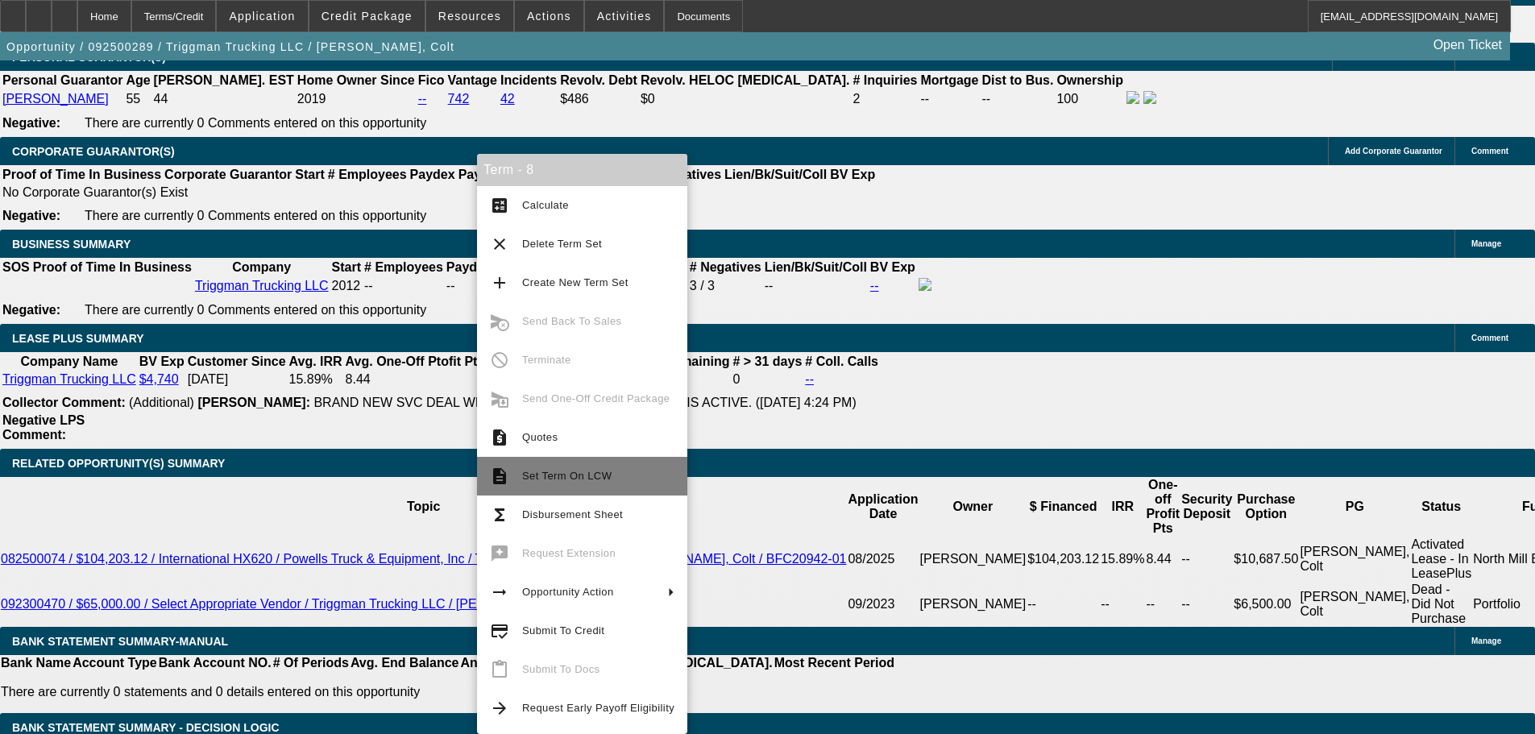
click at [582, 462] on button "description Set Term On LCW" at bounding box center [582, 476] width 210 height 39
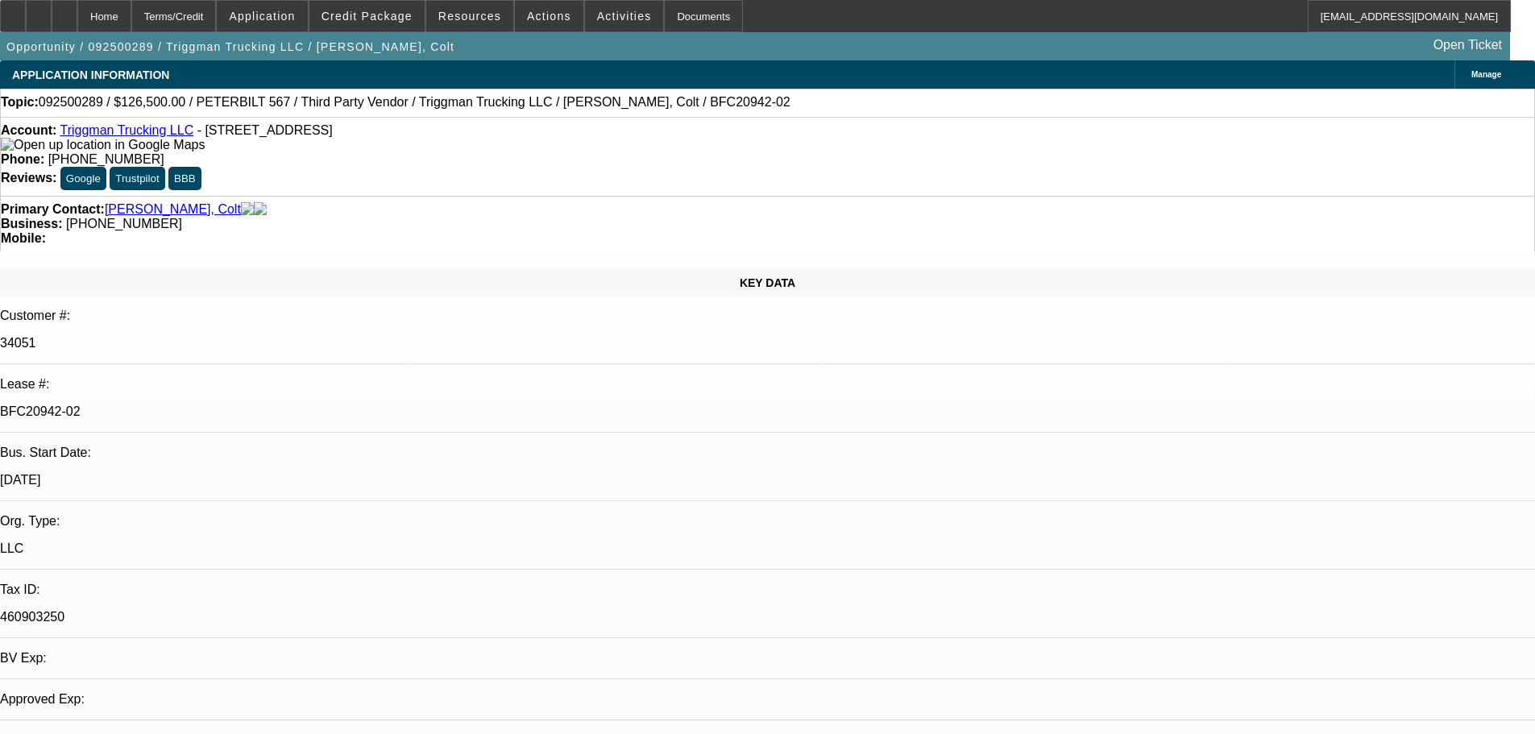
select select "0"
select select "2"
select select "0"
select select "6"
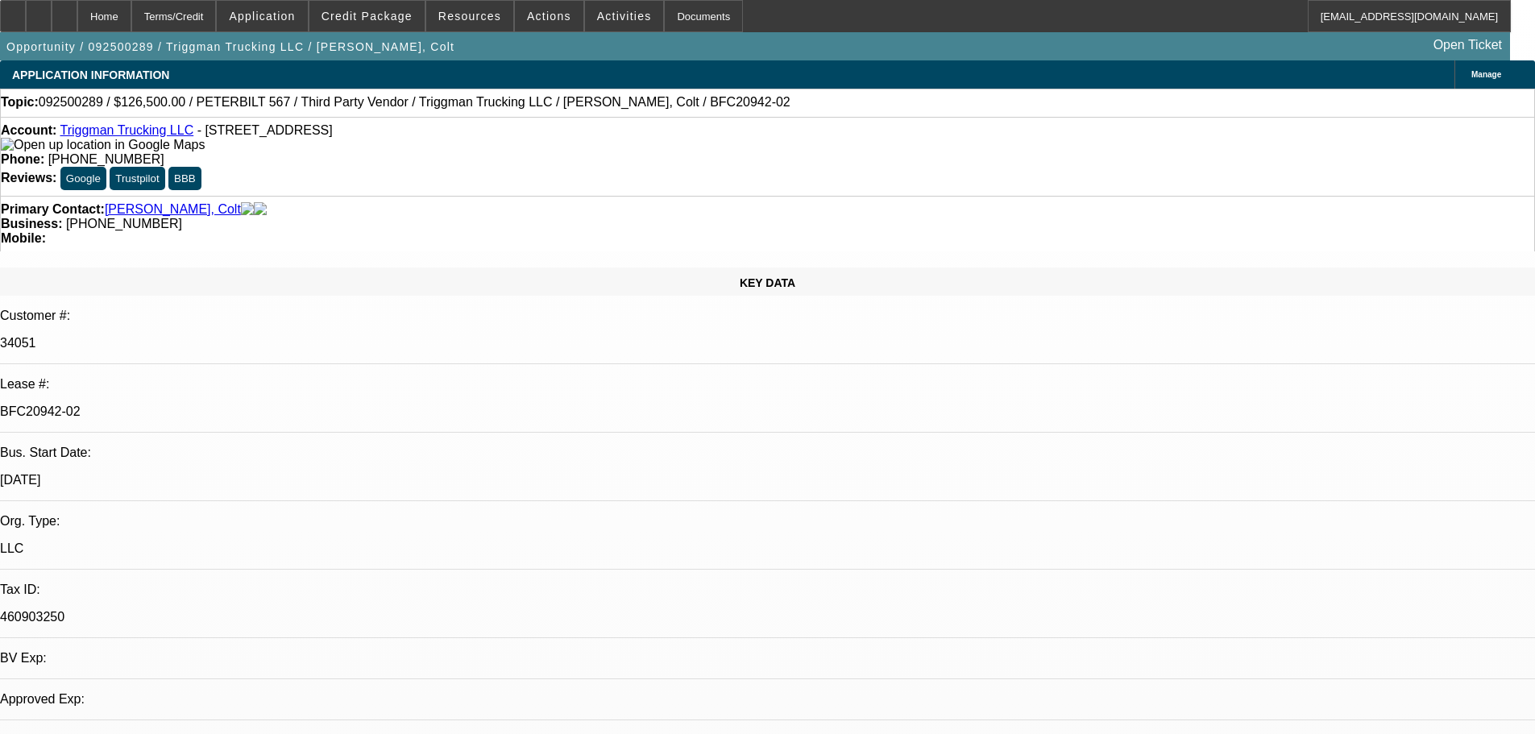
select select "0"
select select "2"
select select "0"
select select "6"
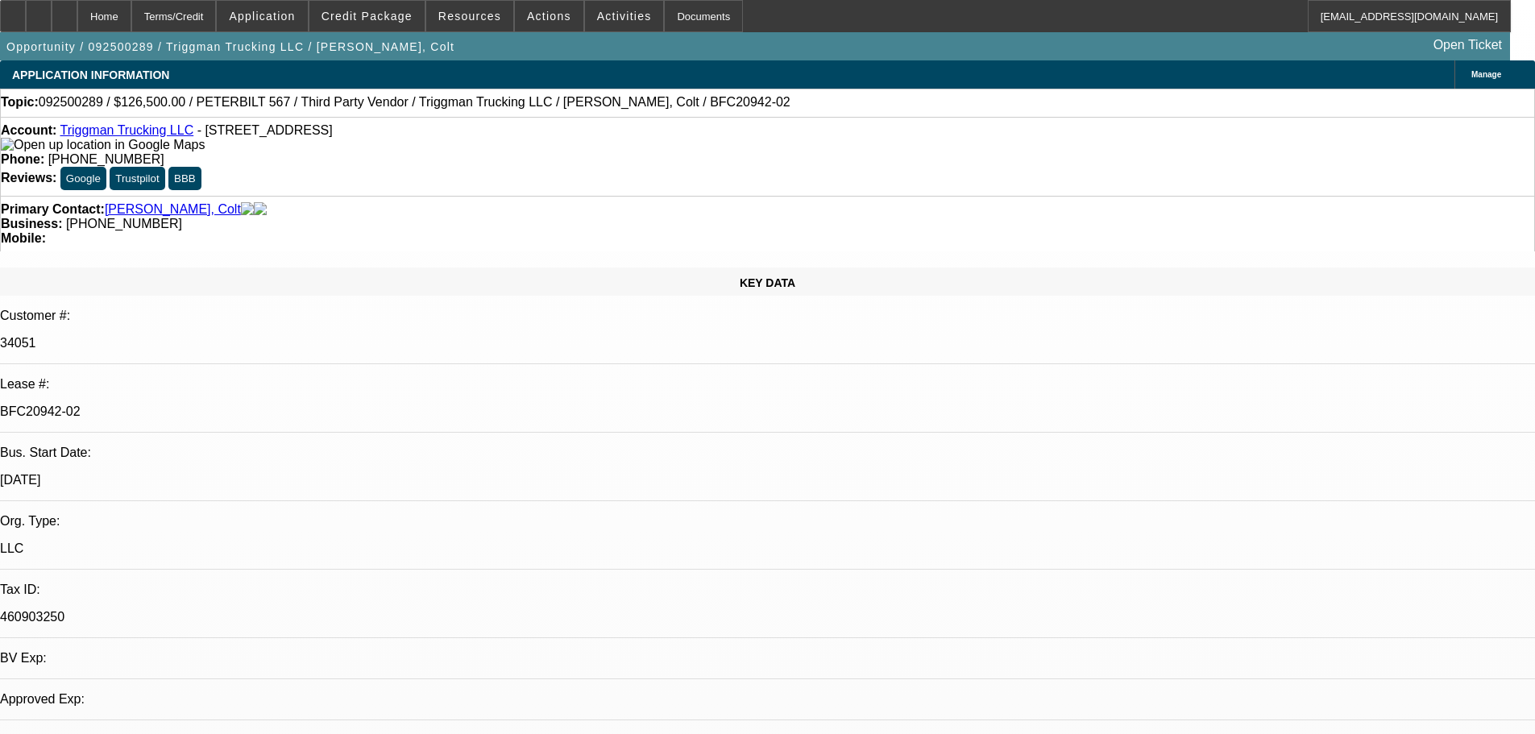
select select "0"
select select "2"
select select "0"
select select "6"
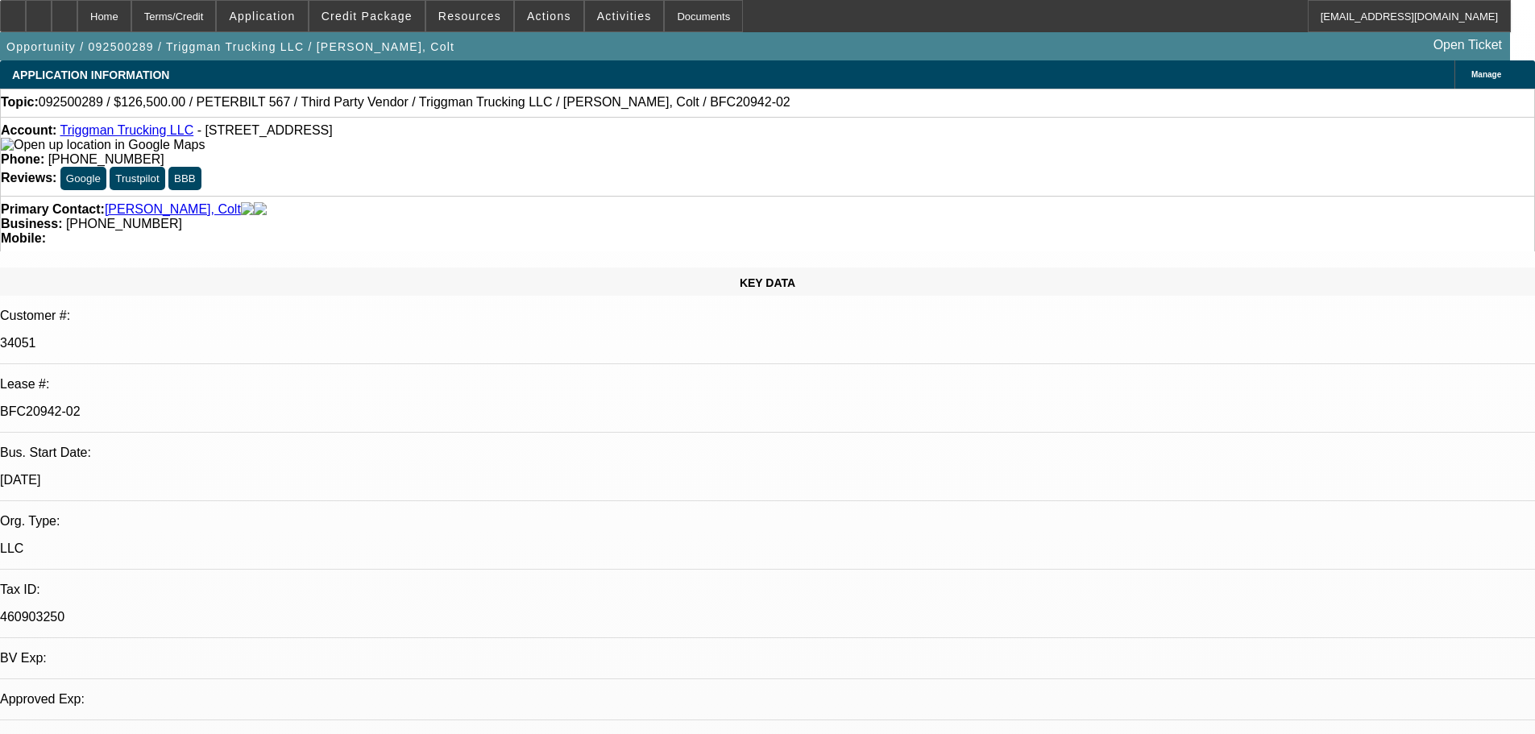
select select "0"
select select "2"
select select "0"
select select "6"
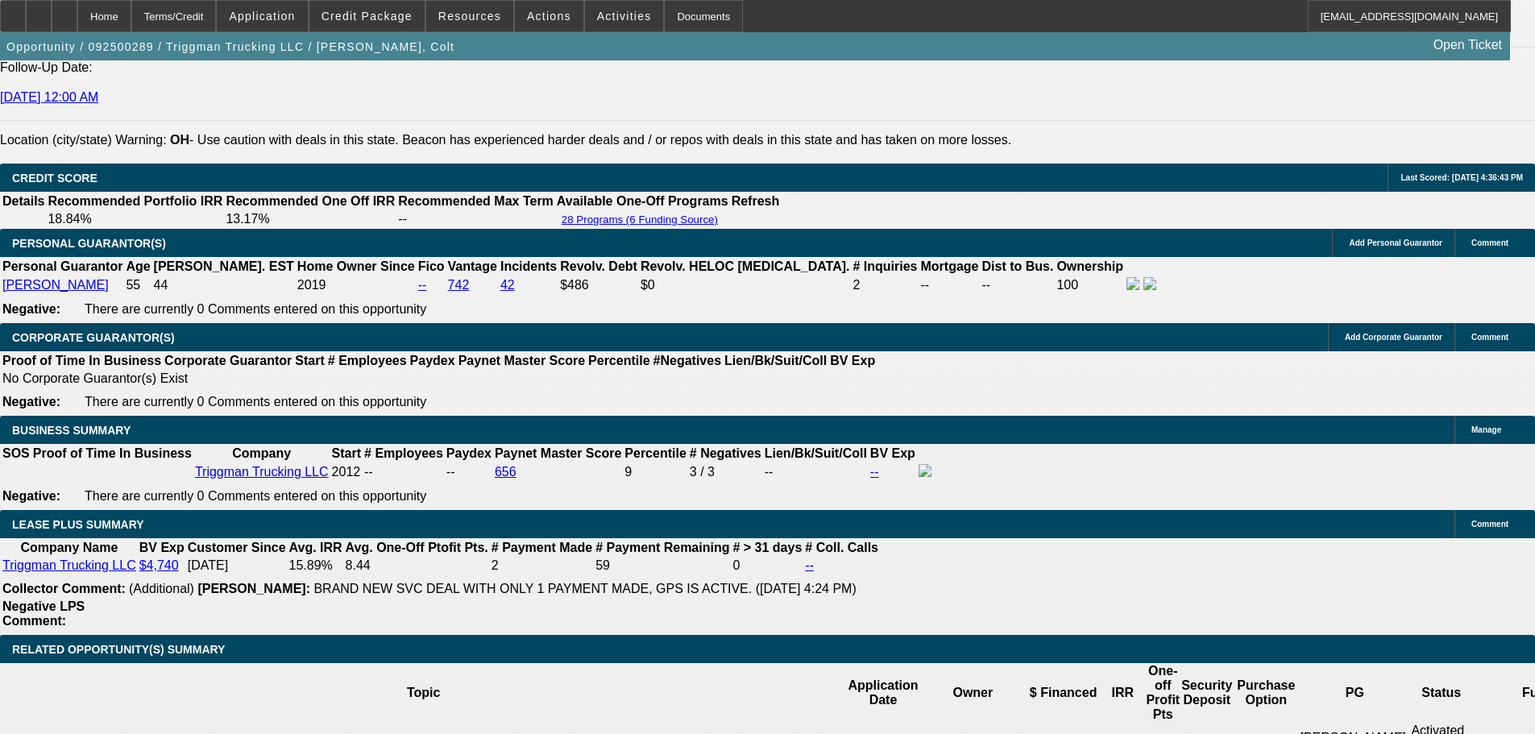
scroll to position [2411, 0]
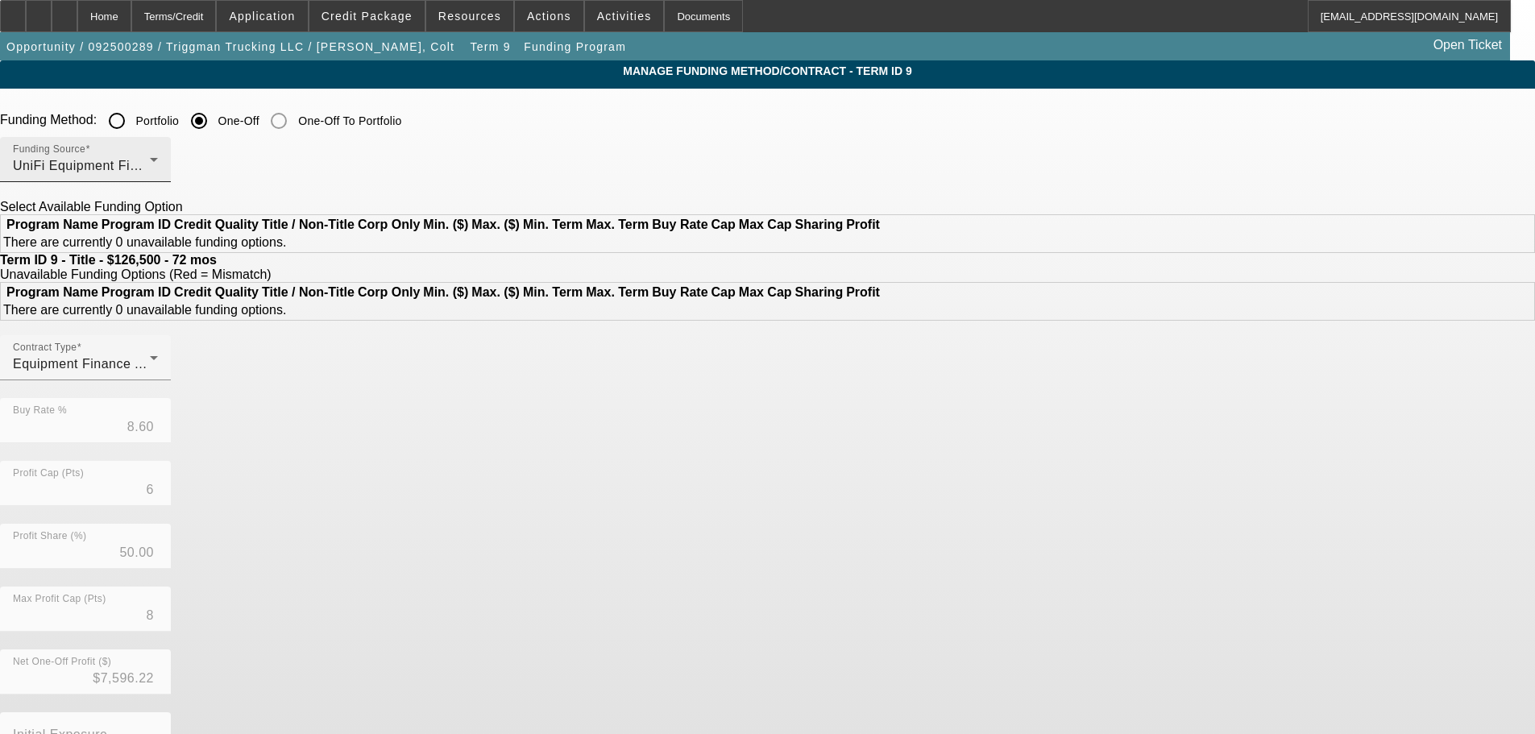
click at [158, 151] on div "Funding Source UniFi Equipment Finance, Inc." at bounding box center [85, 159] width 145 height 45
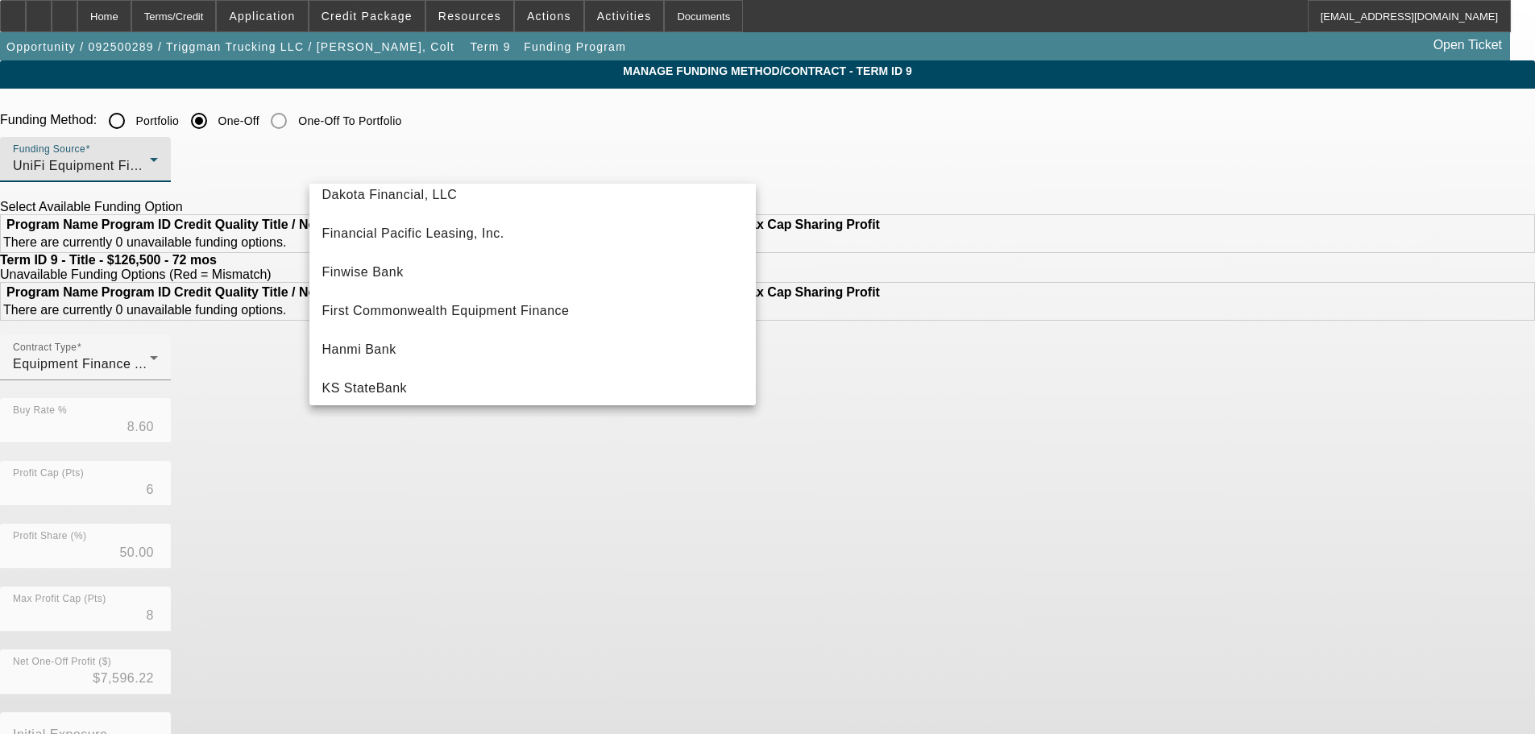
scroll to position [135, 0]
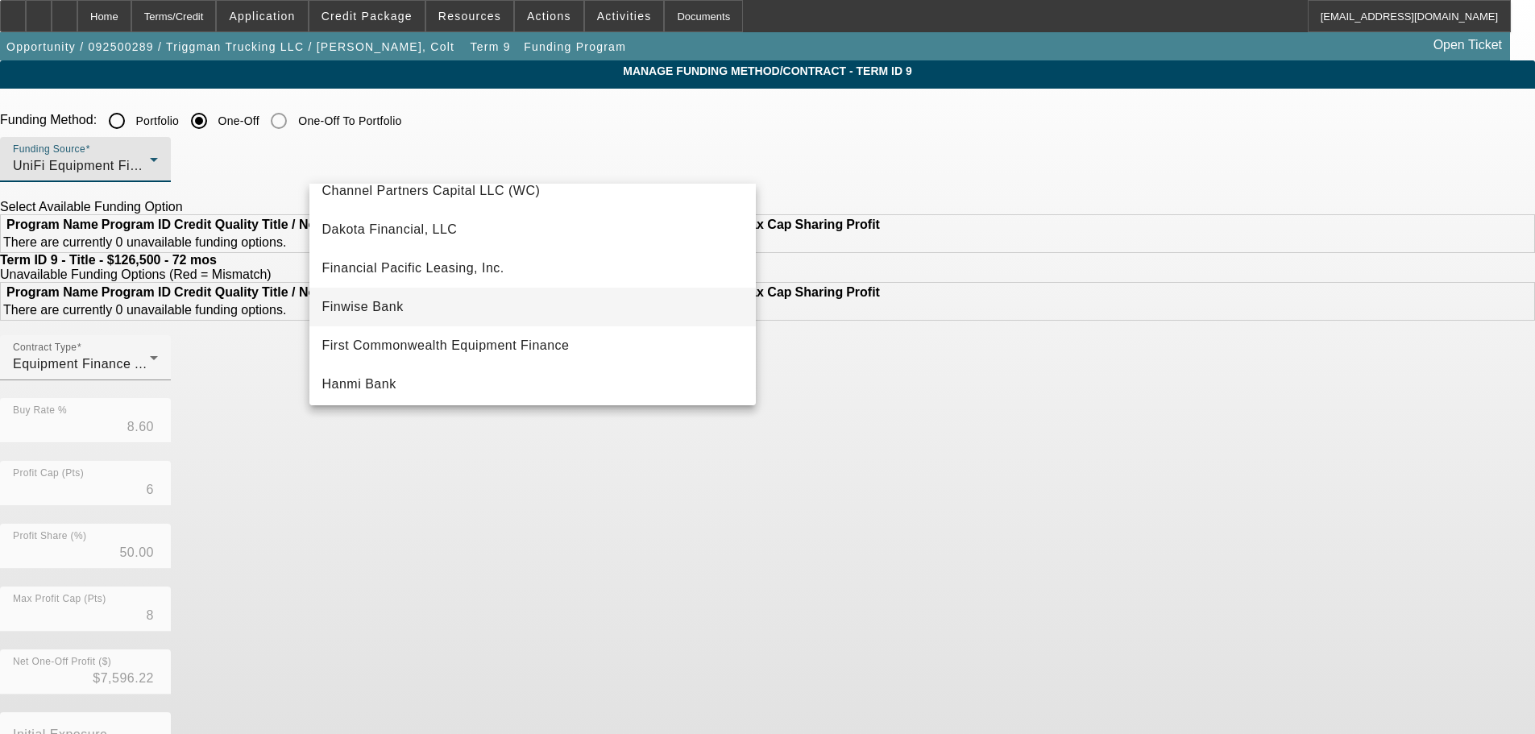
click at [463, 314] on mat-option "Finwise Bank" at bounding box center [532, 307] width 446 height 39
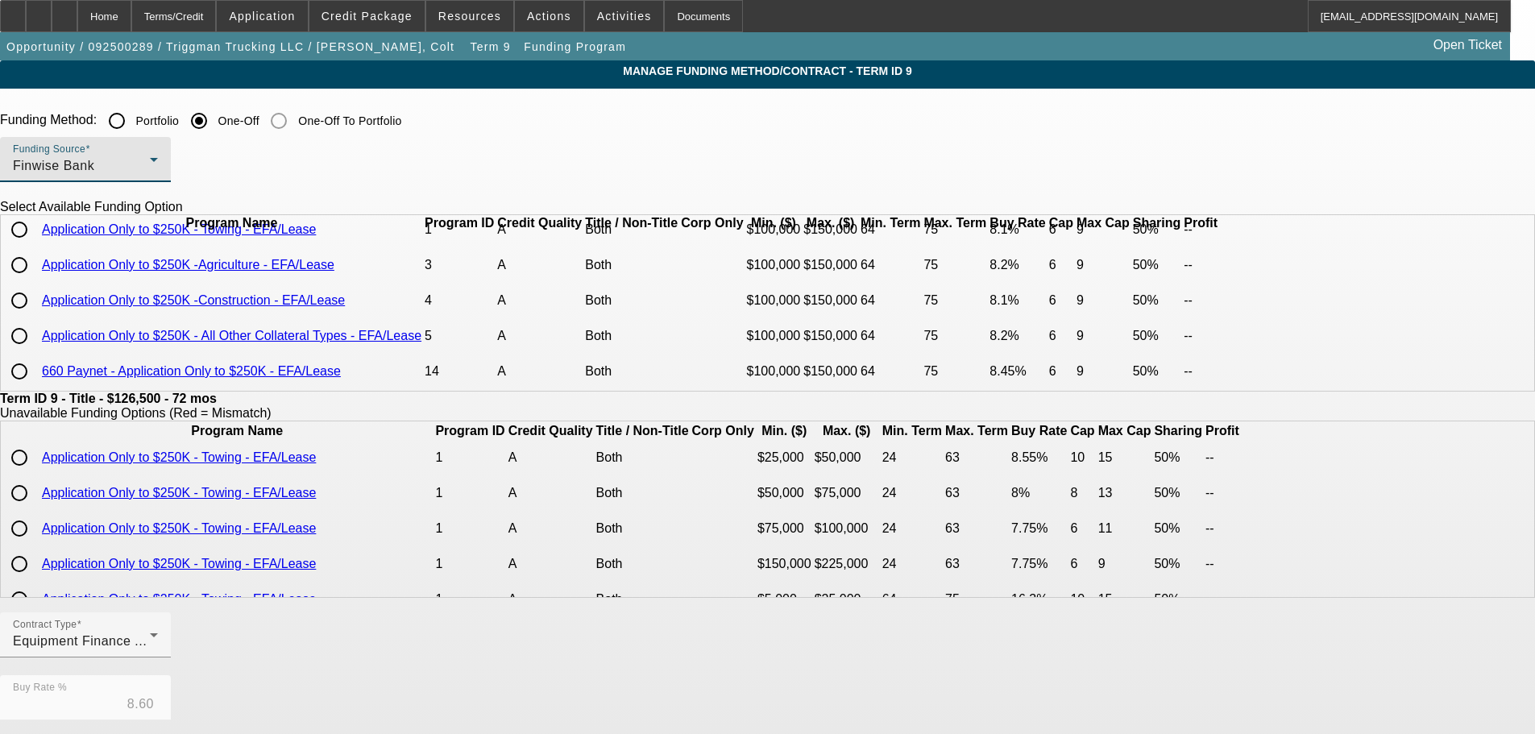
scroll to position [70, 0]
click at [35, 378] on input "radio" at bounding box center [19, 371] width 32 height 32
radio input "true"
type input "8.45"
type input "9"
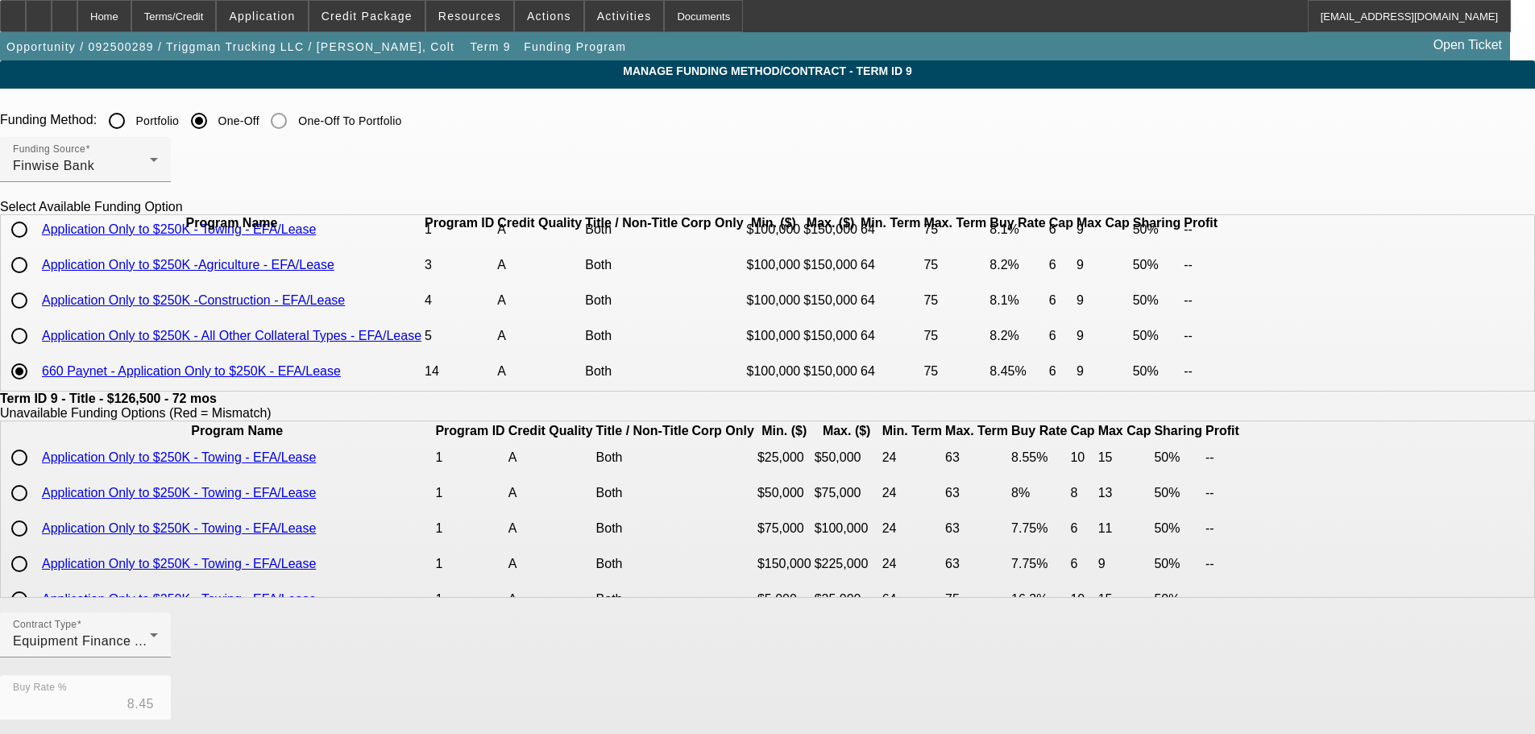
click at [245, 374] on app-term-manage-funding "Manage Funding Method/Contract - Term ID 9 Funding Method: Portfolio One-Off On…" at bounding box center [767, 611] width 1535 height 1103
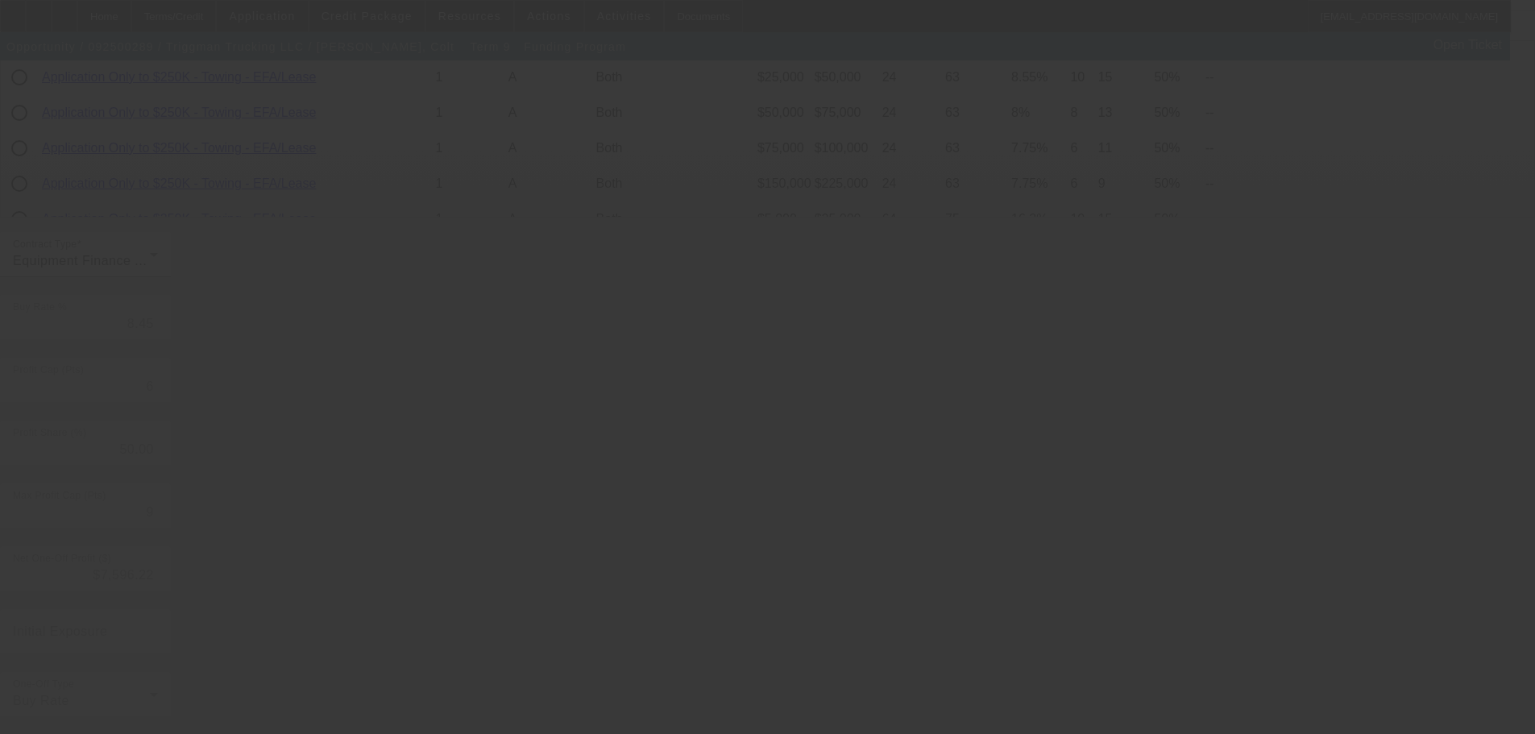
type input "8.60"
type input "8"
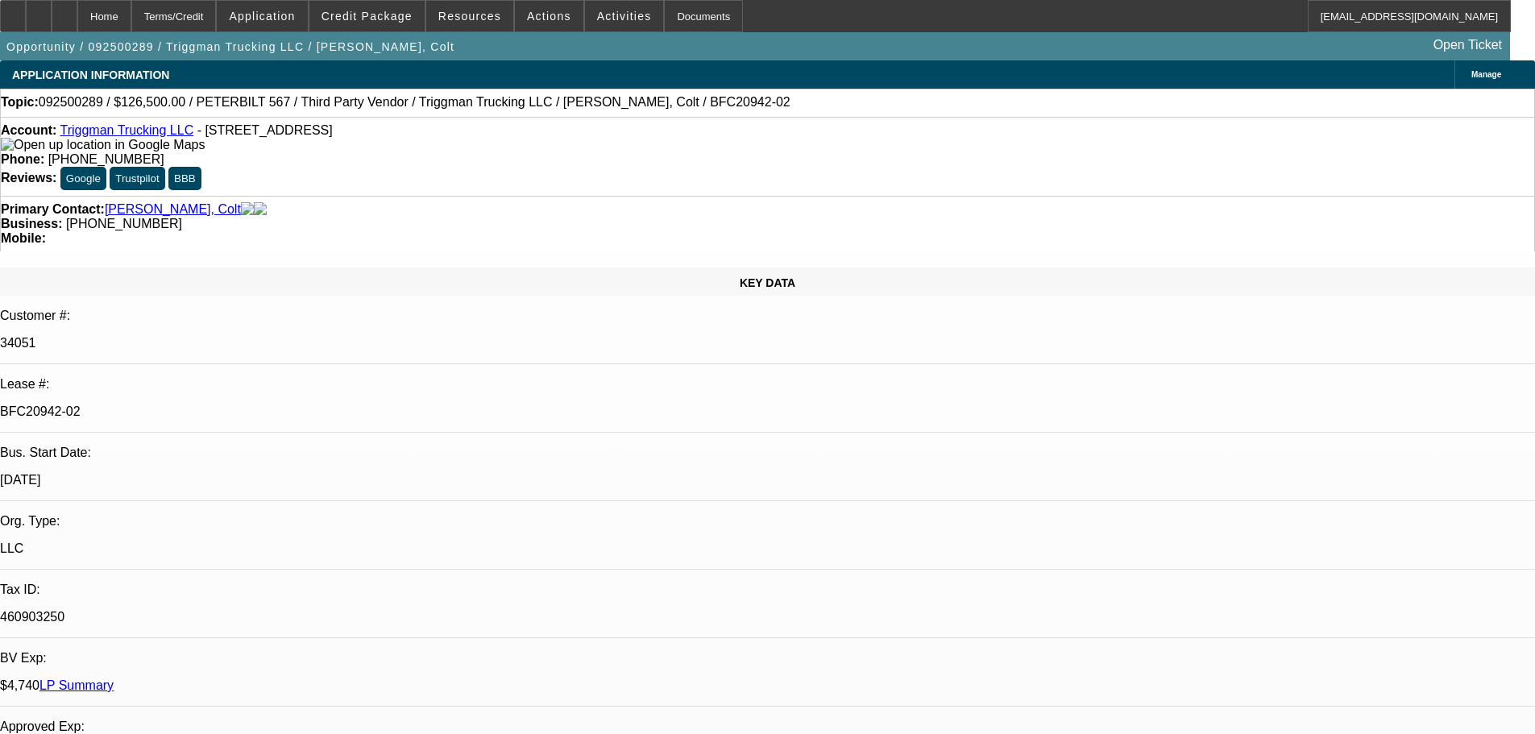
select select "0"
select select "2"
select select "0"
select select "6"
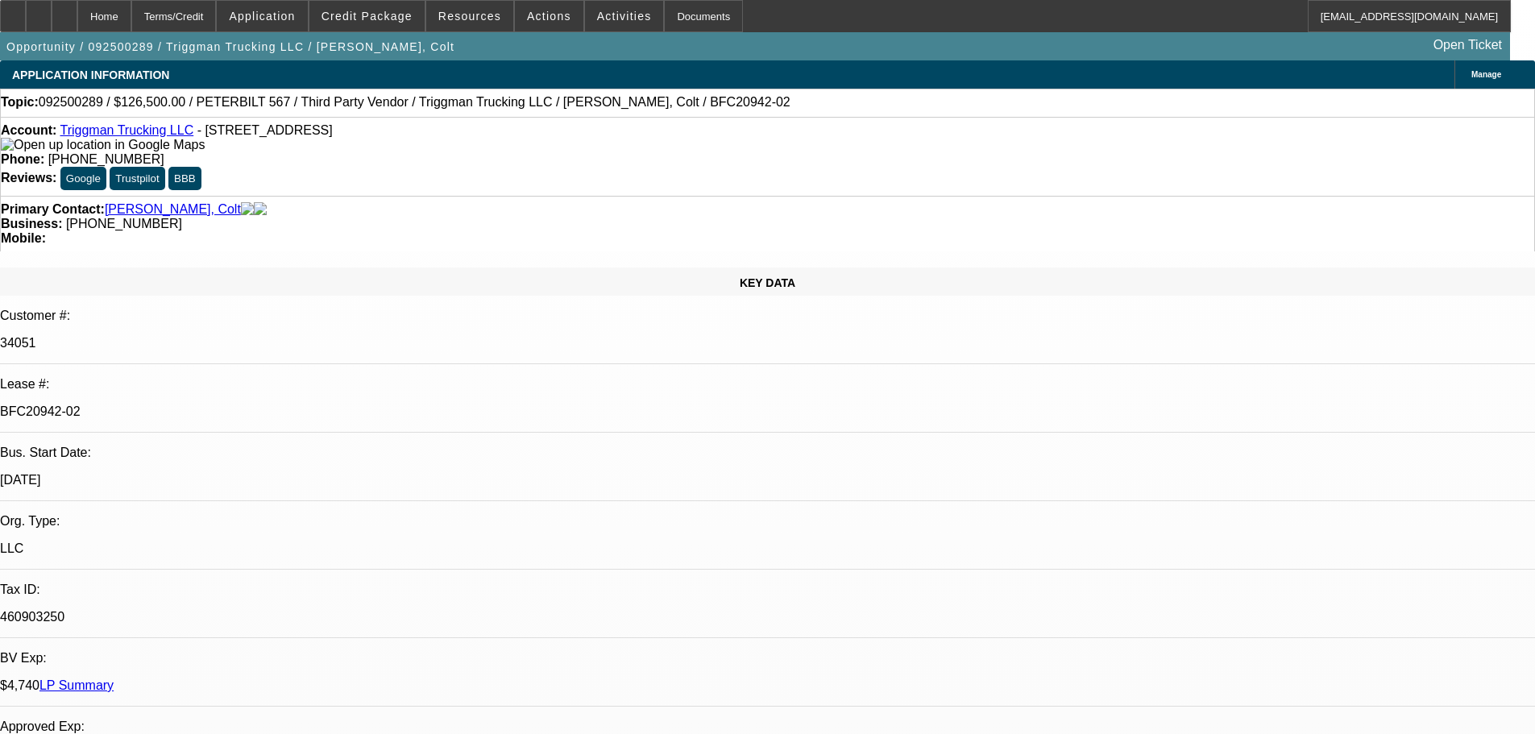
select select "0"
select select "2"
select select "0"
select select "6"
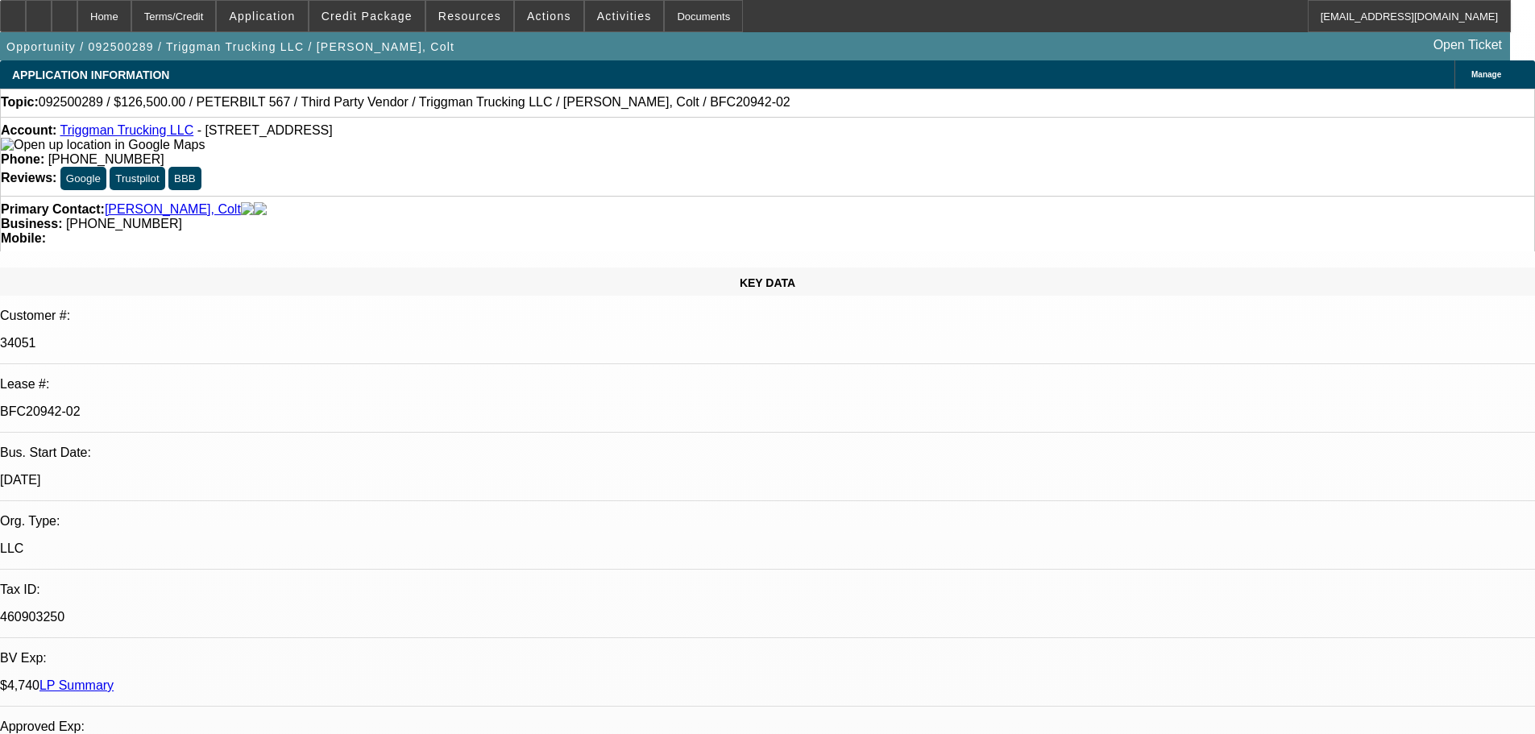
select select "0"
select select "2"
select select "0"
select select "6"
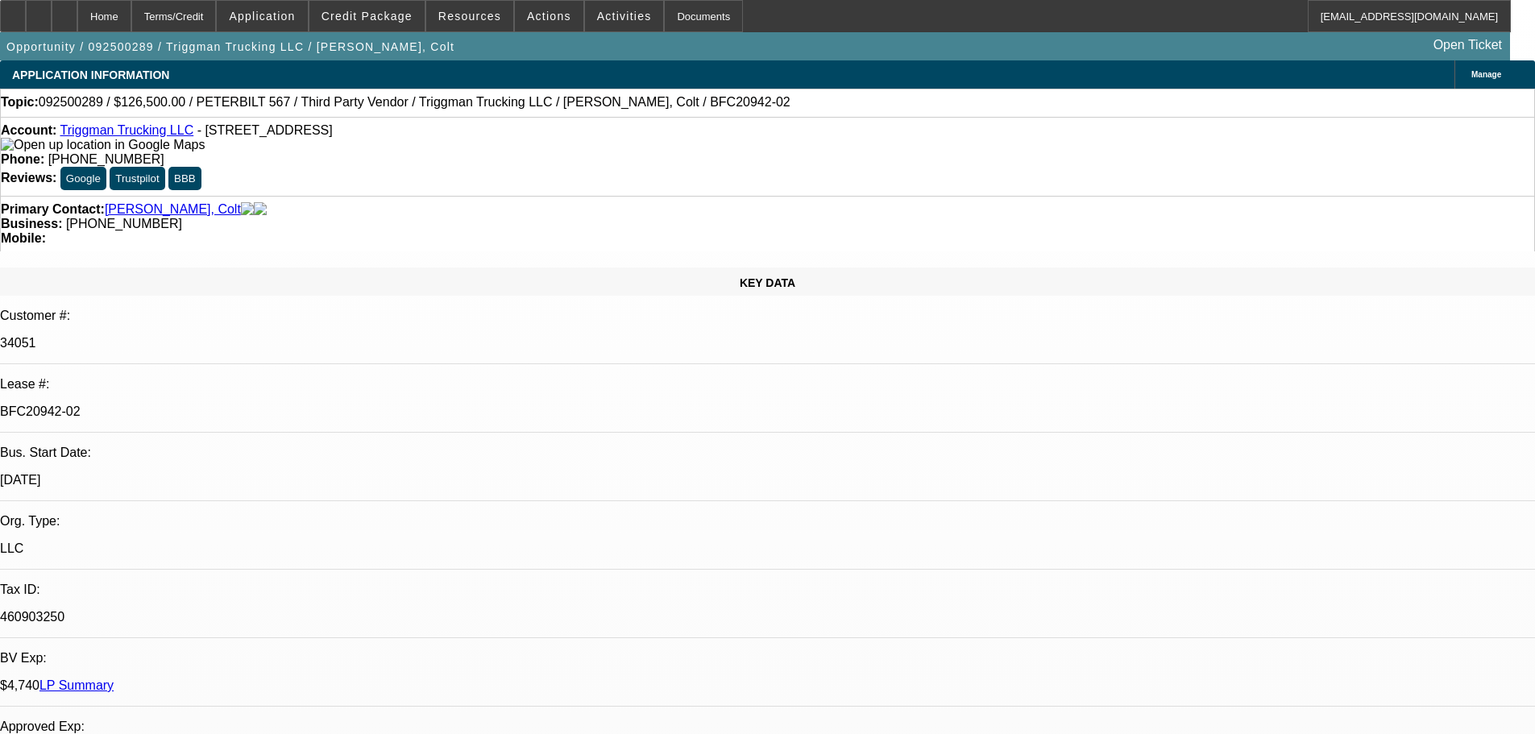
select select "0"
select select "2"
select select "0"
select select "6"
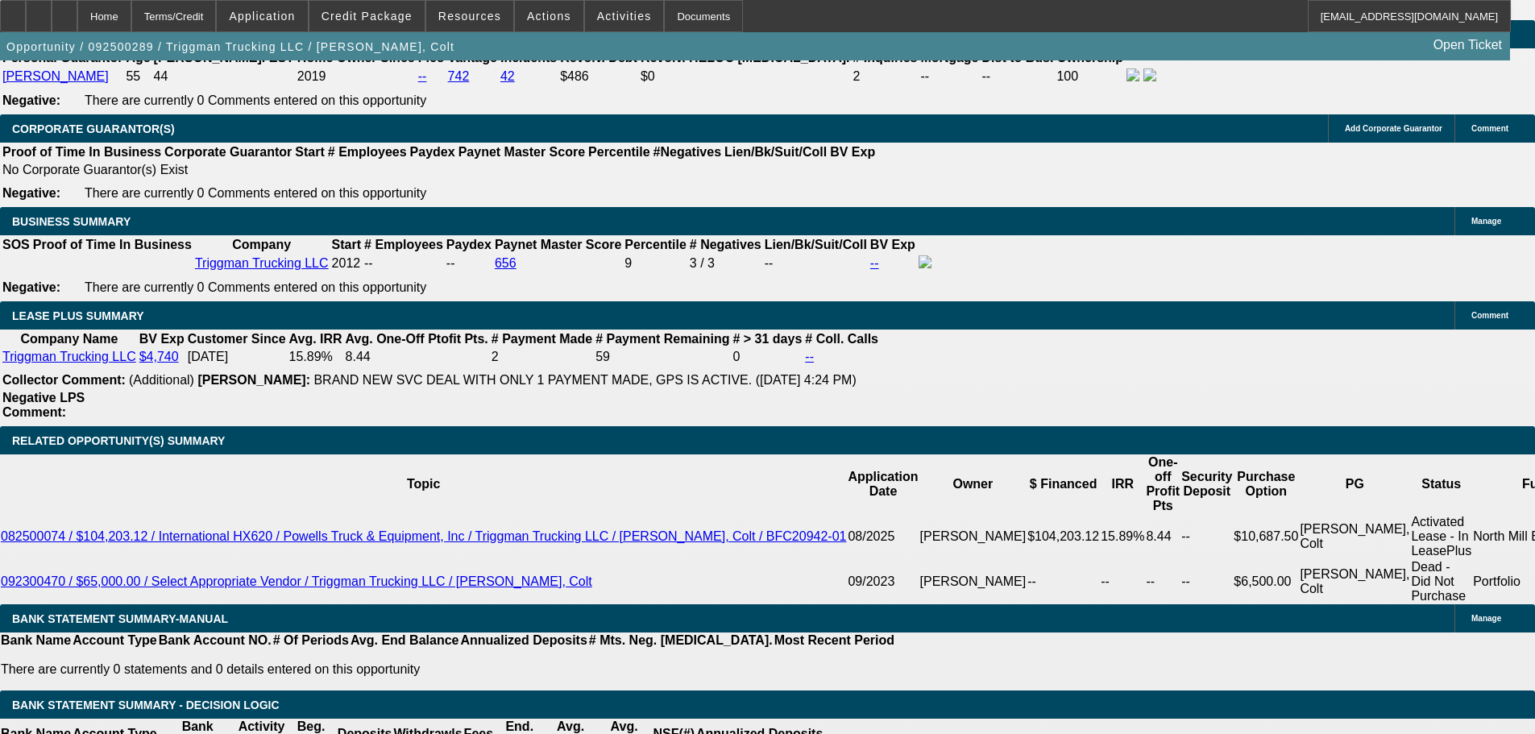
scroll to position [2510, 0]
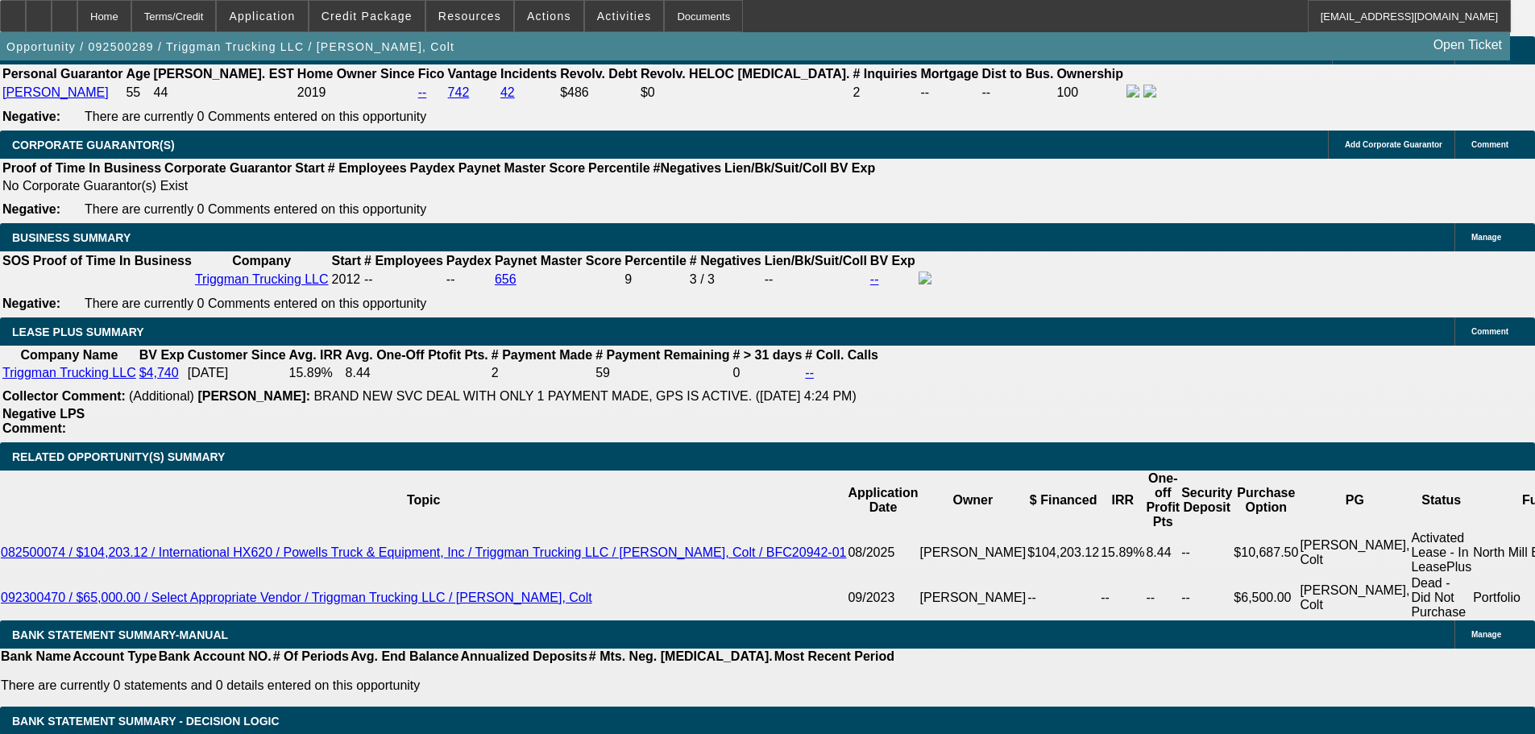
type input "24"
type input "UNKNOWN"
type input "2419"
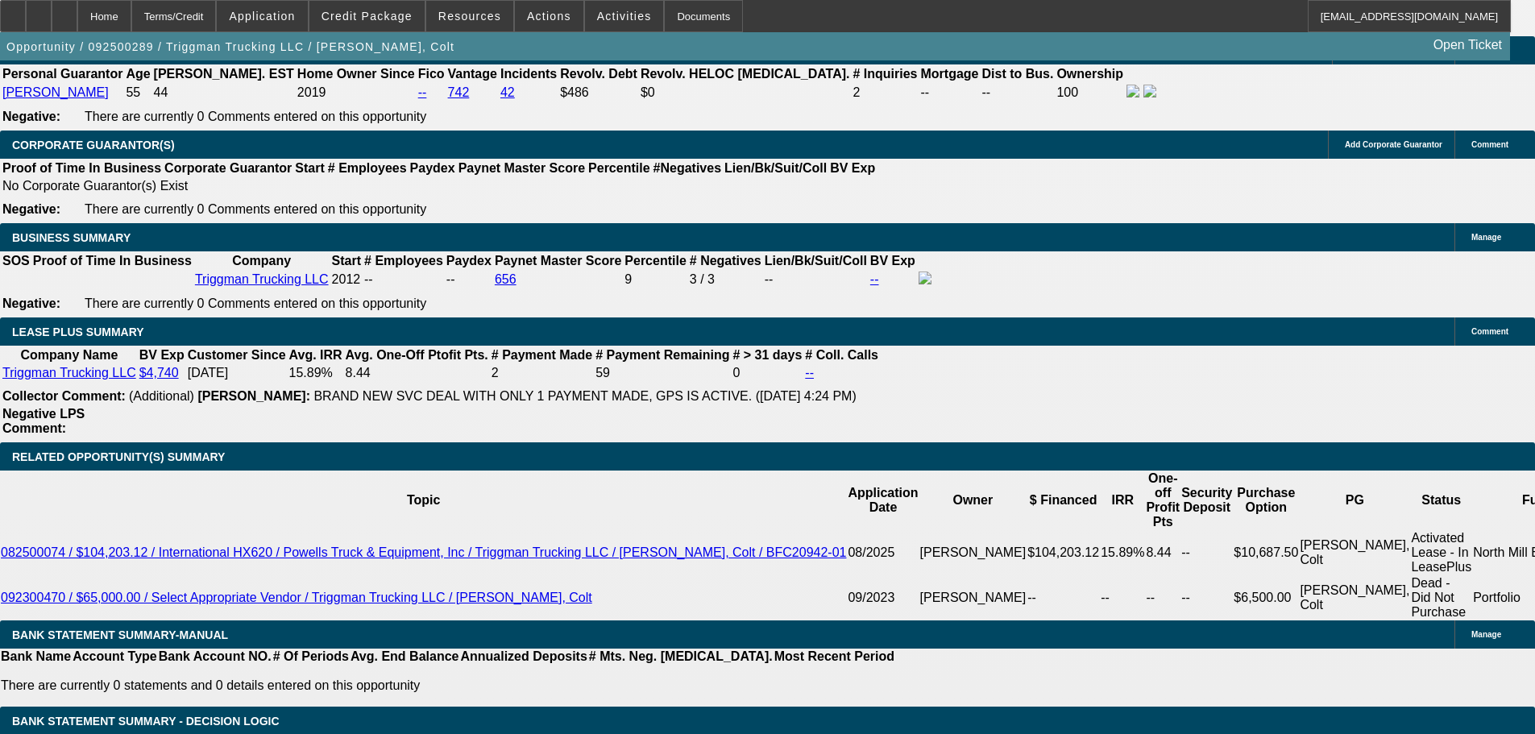
type input "11.2"
type input "$2,419.00"
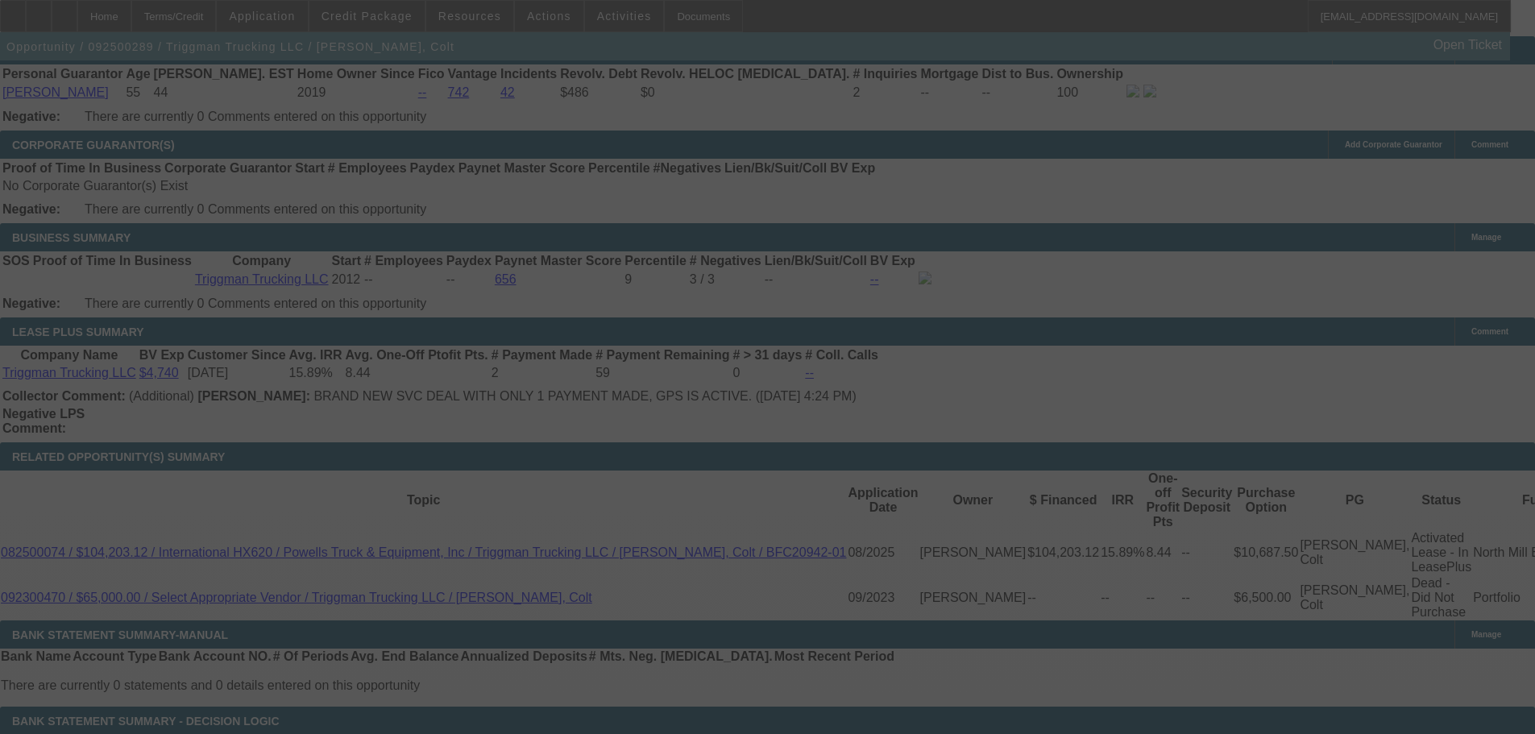
select select "0"
select select "2"
select select "0"
select select "6"
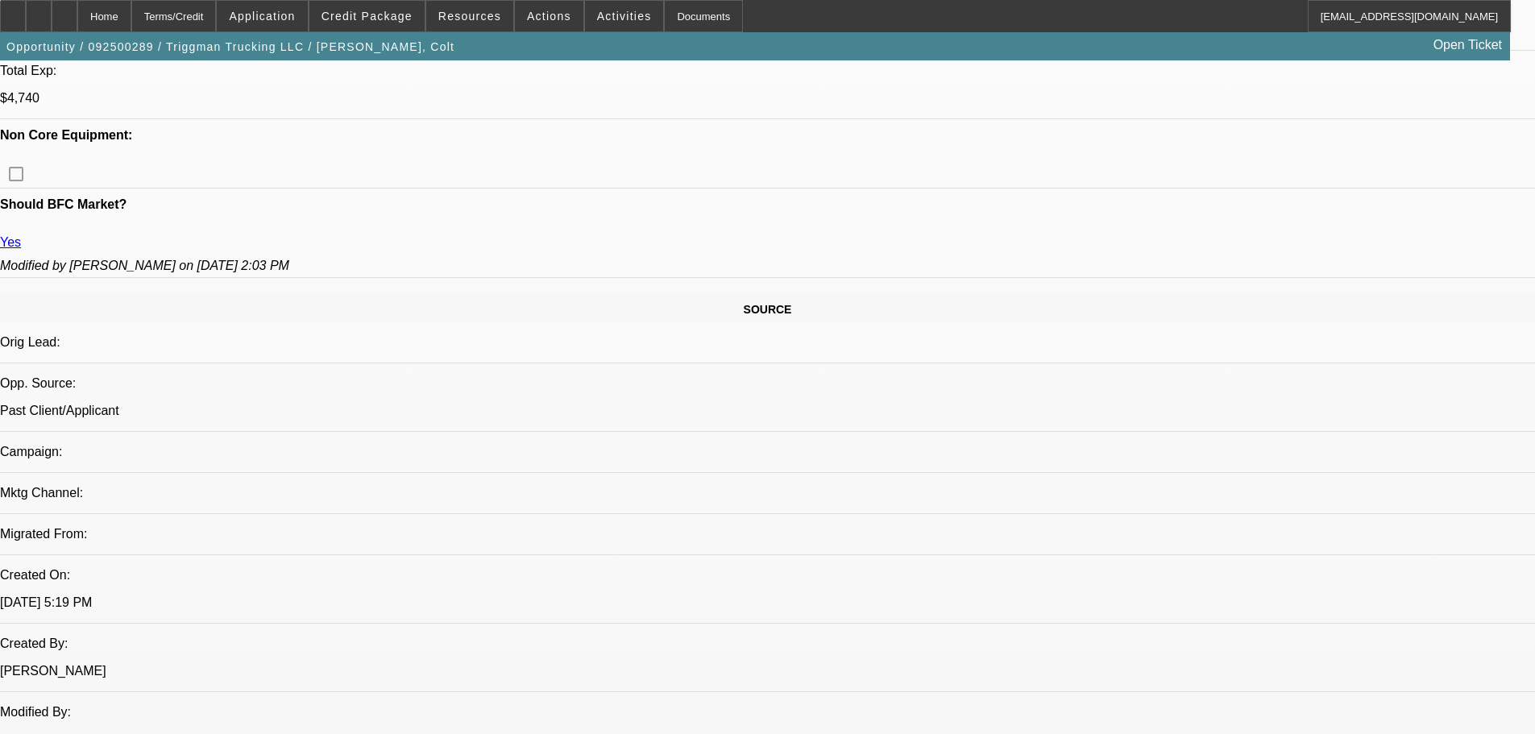
scroll to position [576, 0]
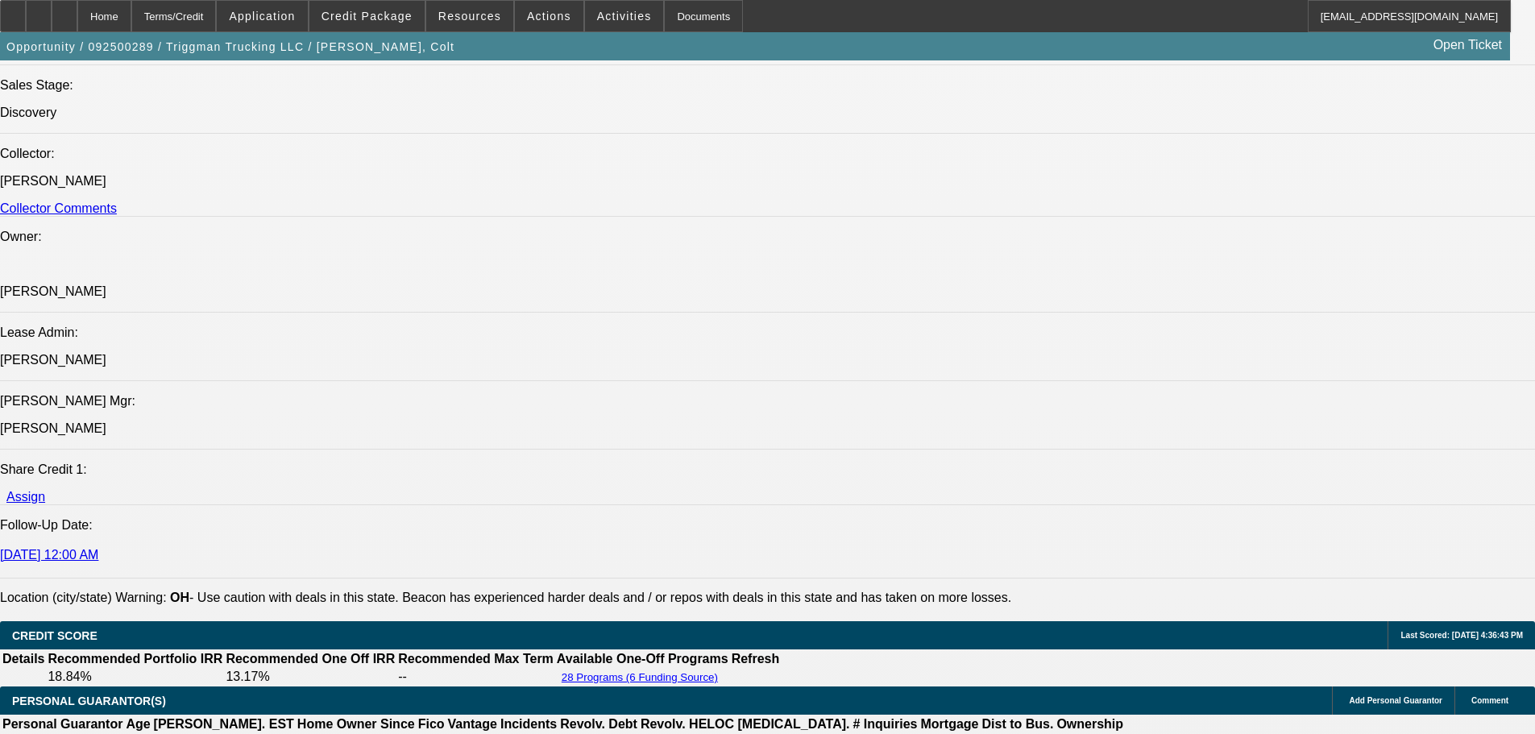
scroll to position [1865, 0]
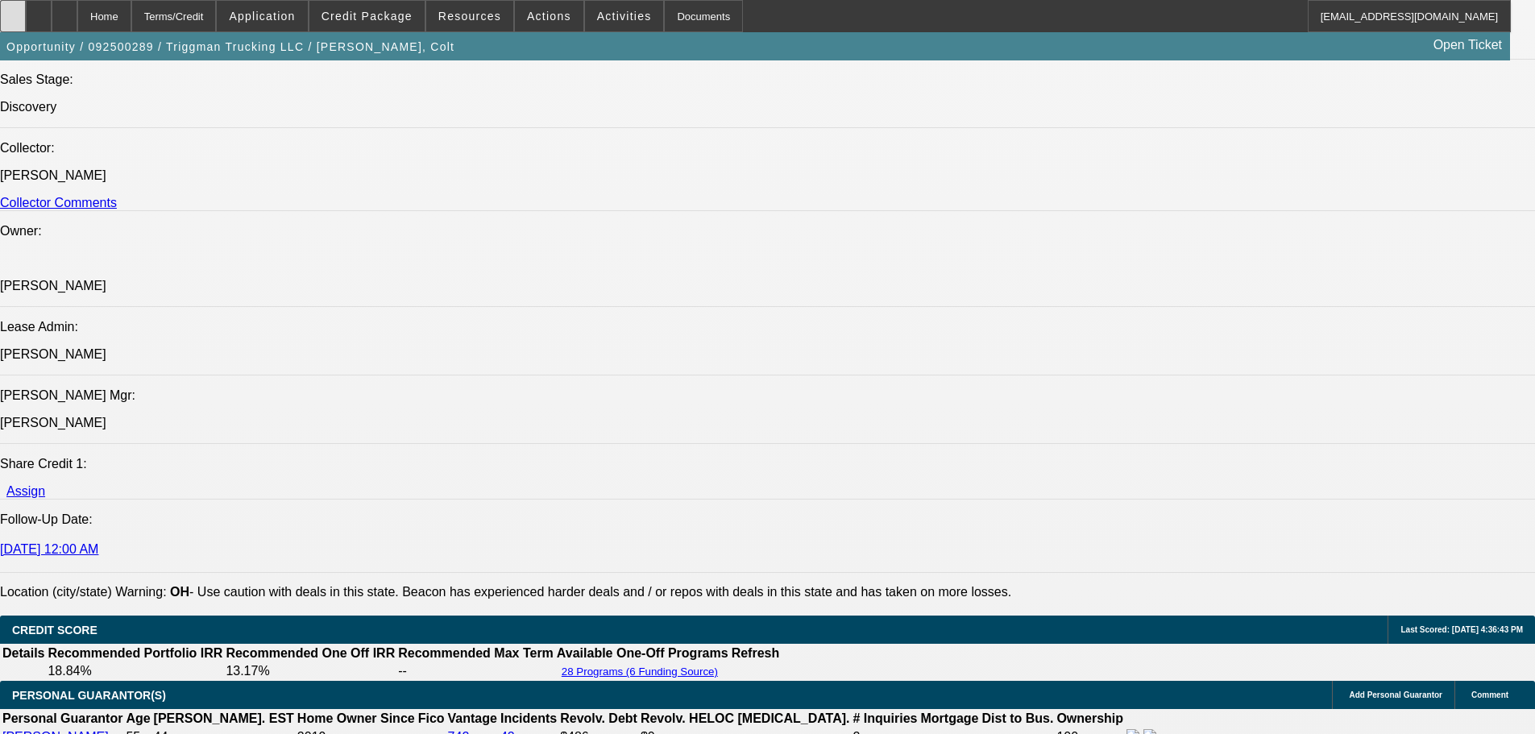
click at [26, 15] on div at bounding box center [13, 16] width 26 height 32
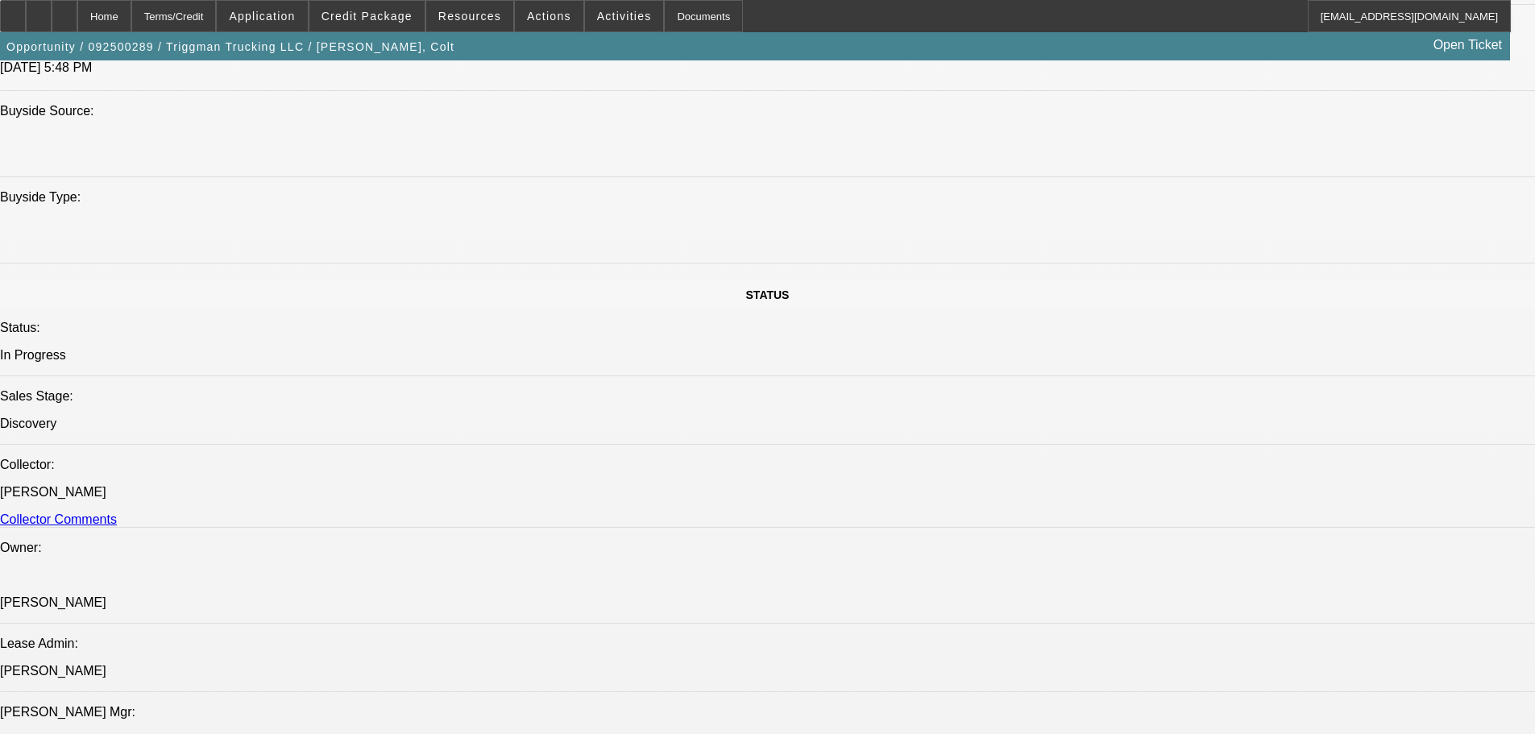
scroll to position [1543, 0]
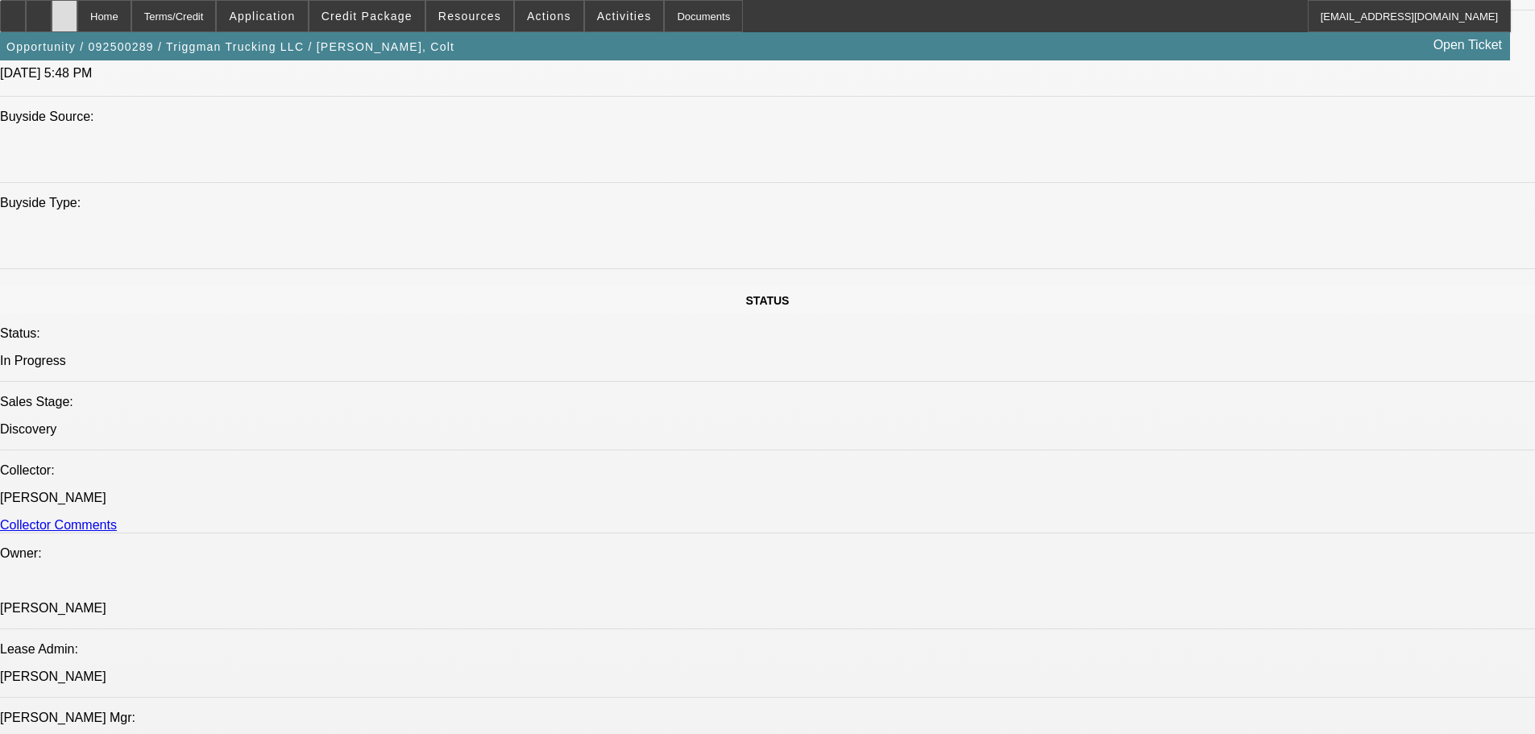
click at [64, 10] on icon at bounding box center [64, 10] width 0 height 0
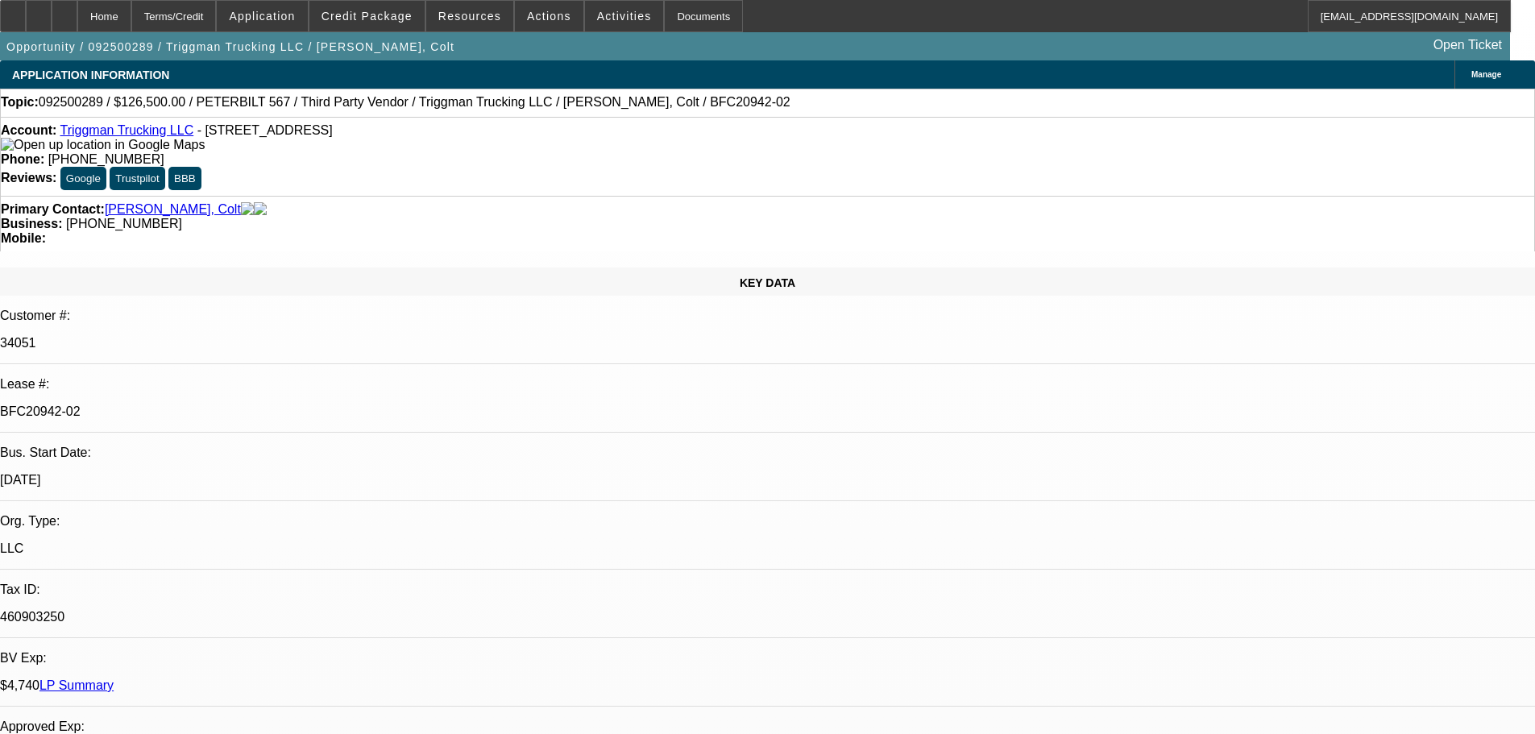
select select "0"
select select "2"
select select "0"
select select "6"
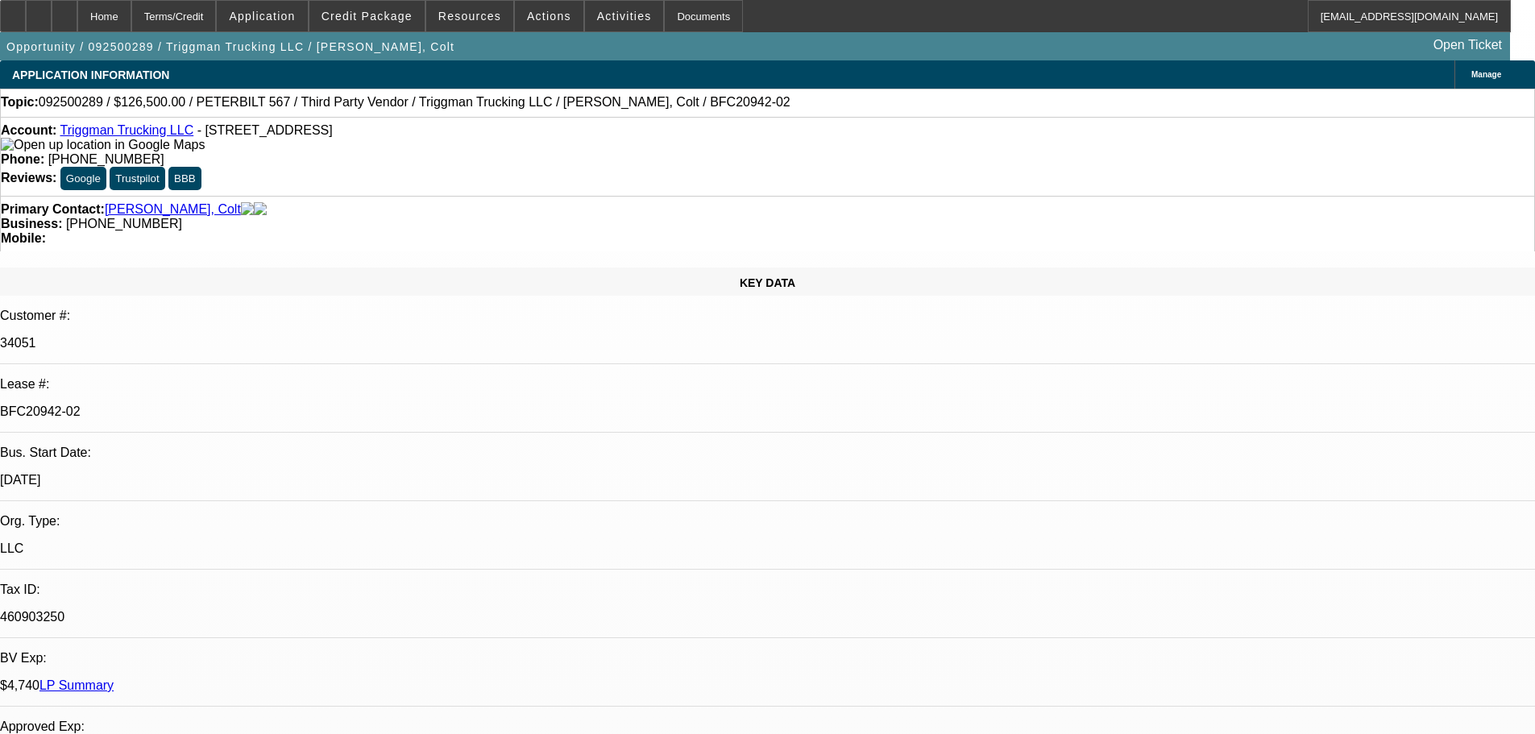
select select "0"
select select "2"
select select "0"
select select "6"
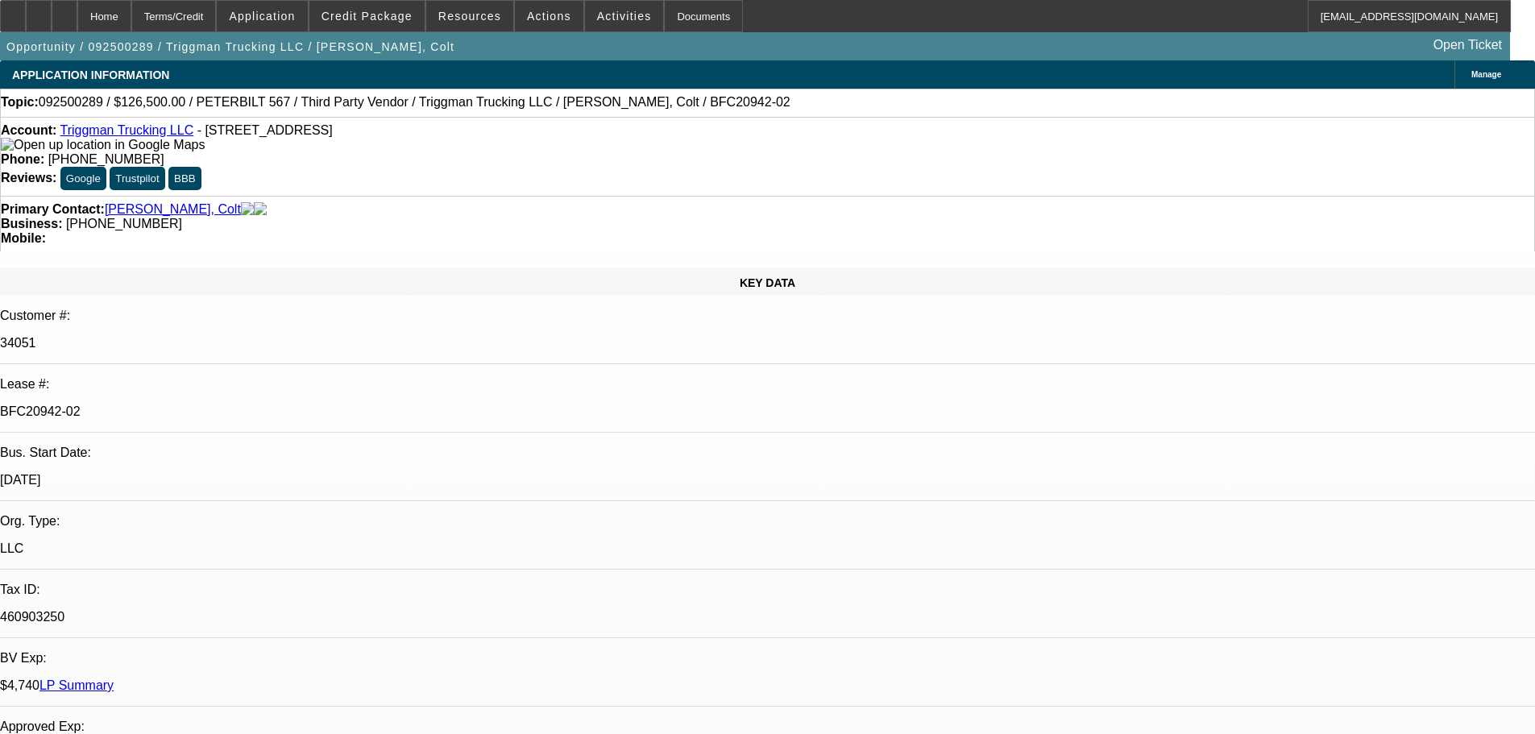
select select "0"
select select "2"
select select "0"
select select "6"
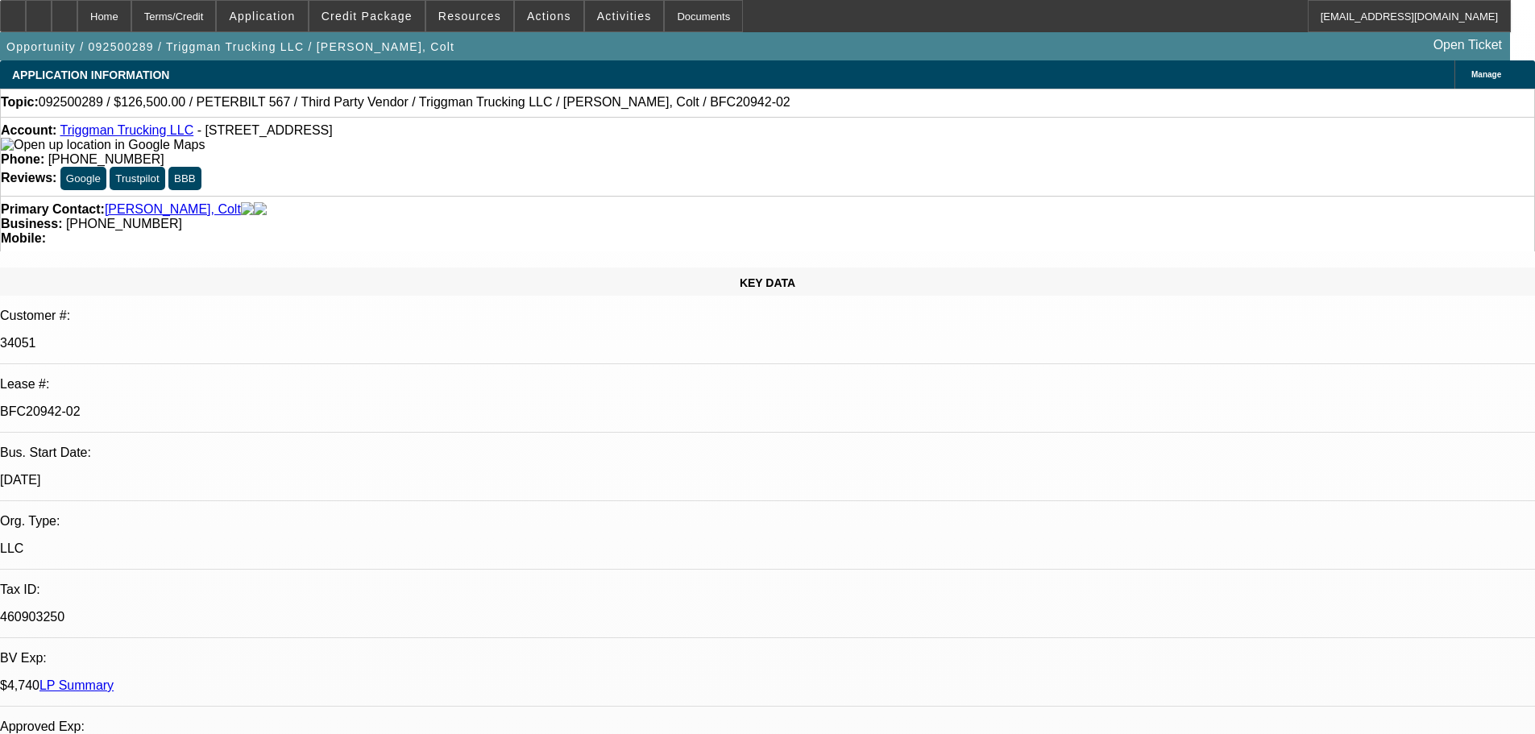
select select "0"
select select "2"
select select "0"
select select "6"
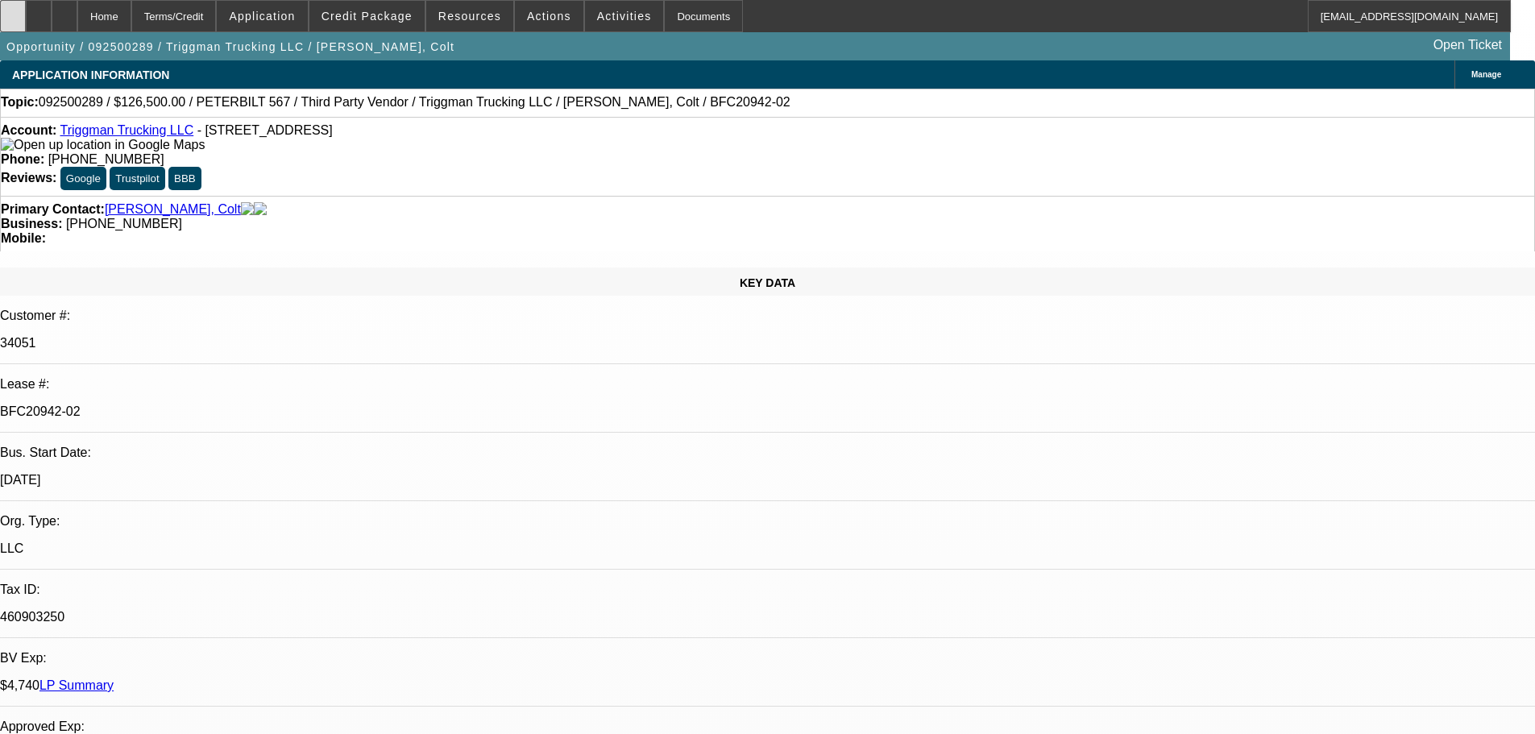
click at [26, 11] on div at bounding box center [13, 16] width 26 height 32
click at [77, 10] on div at bounding box center [65, 16] width 26 height 32
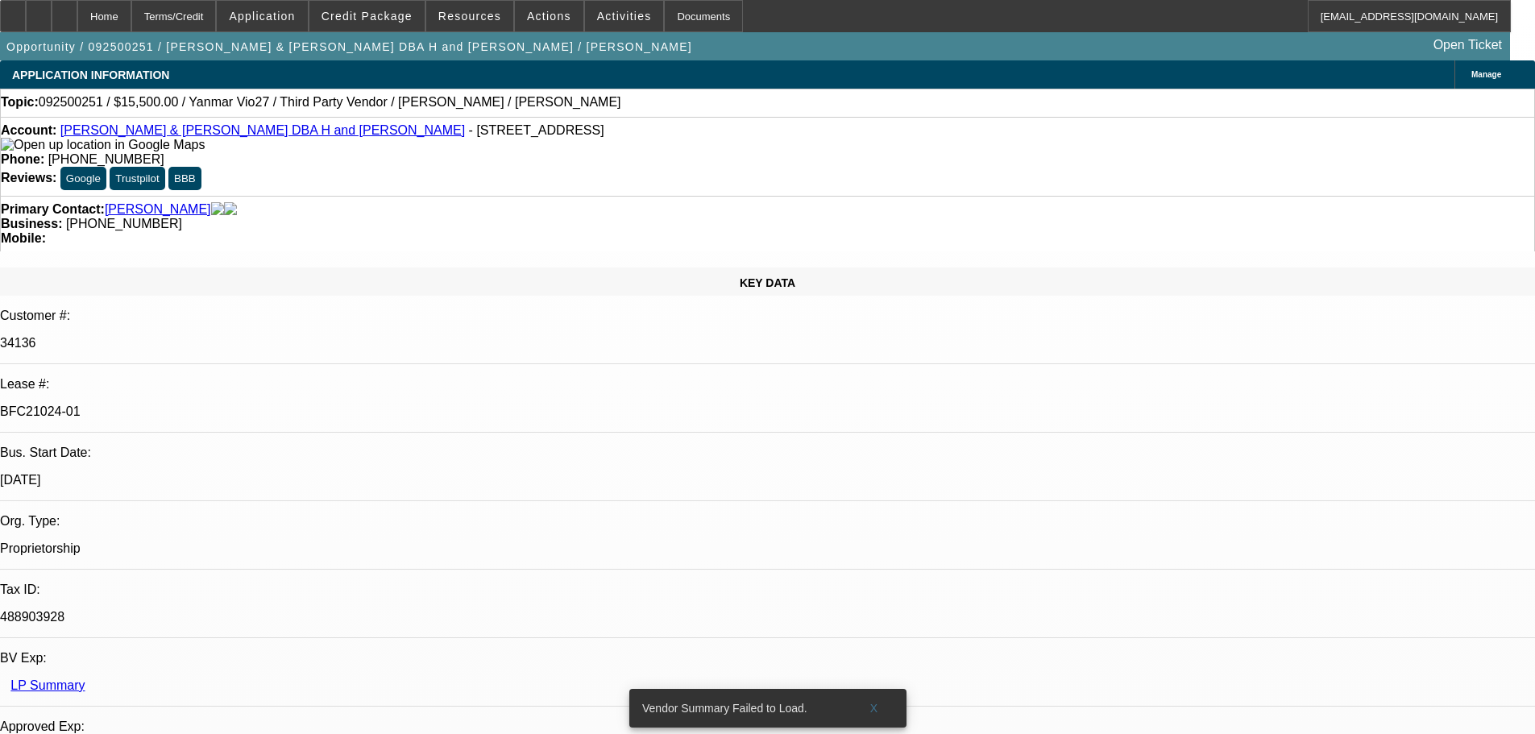
select select "0"
select select "6"
select select "0"
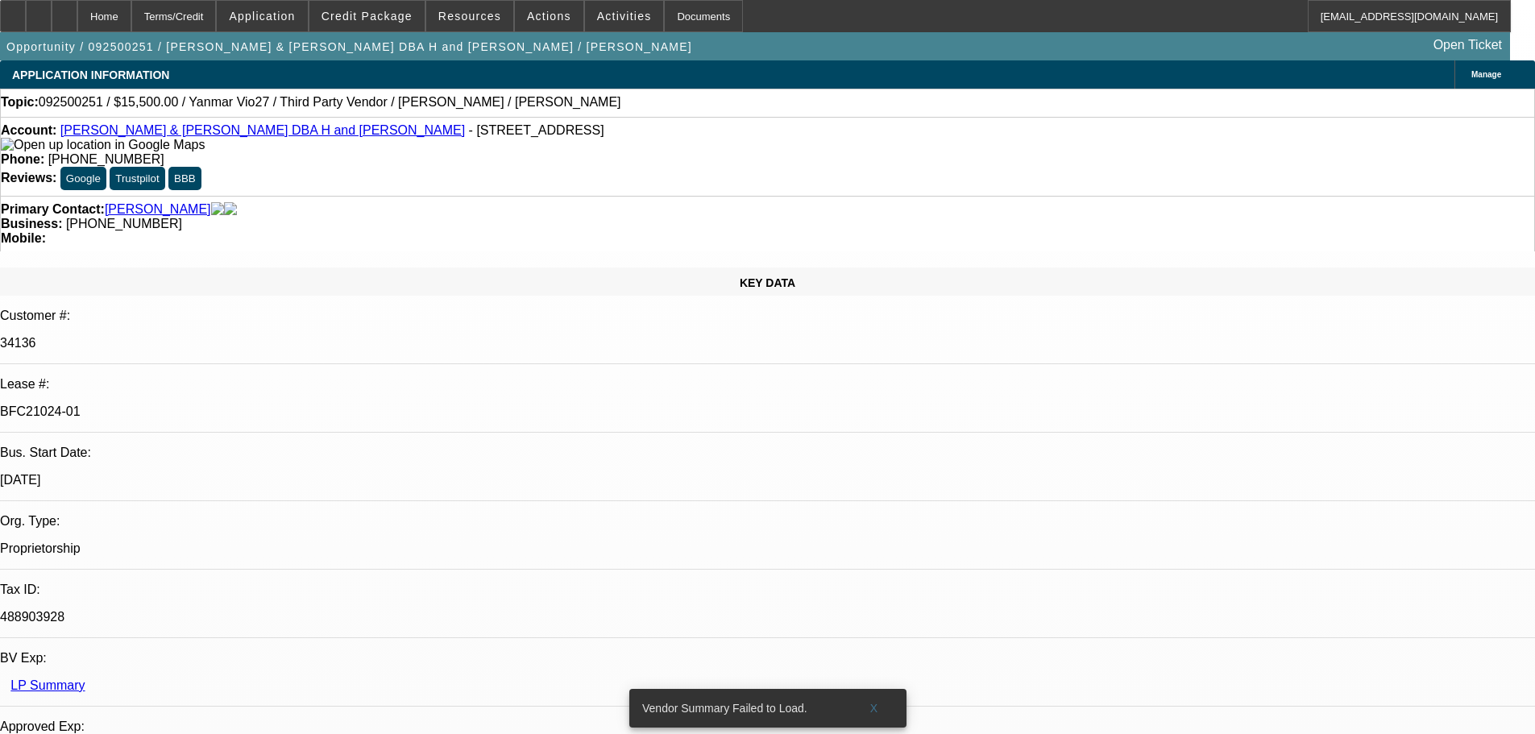
select select "0"
select select "6"
select select "0"
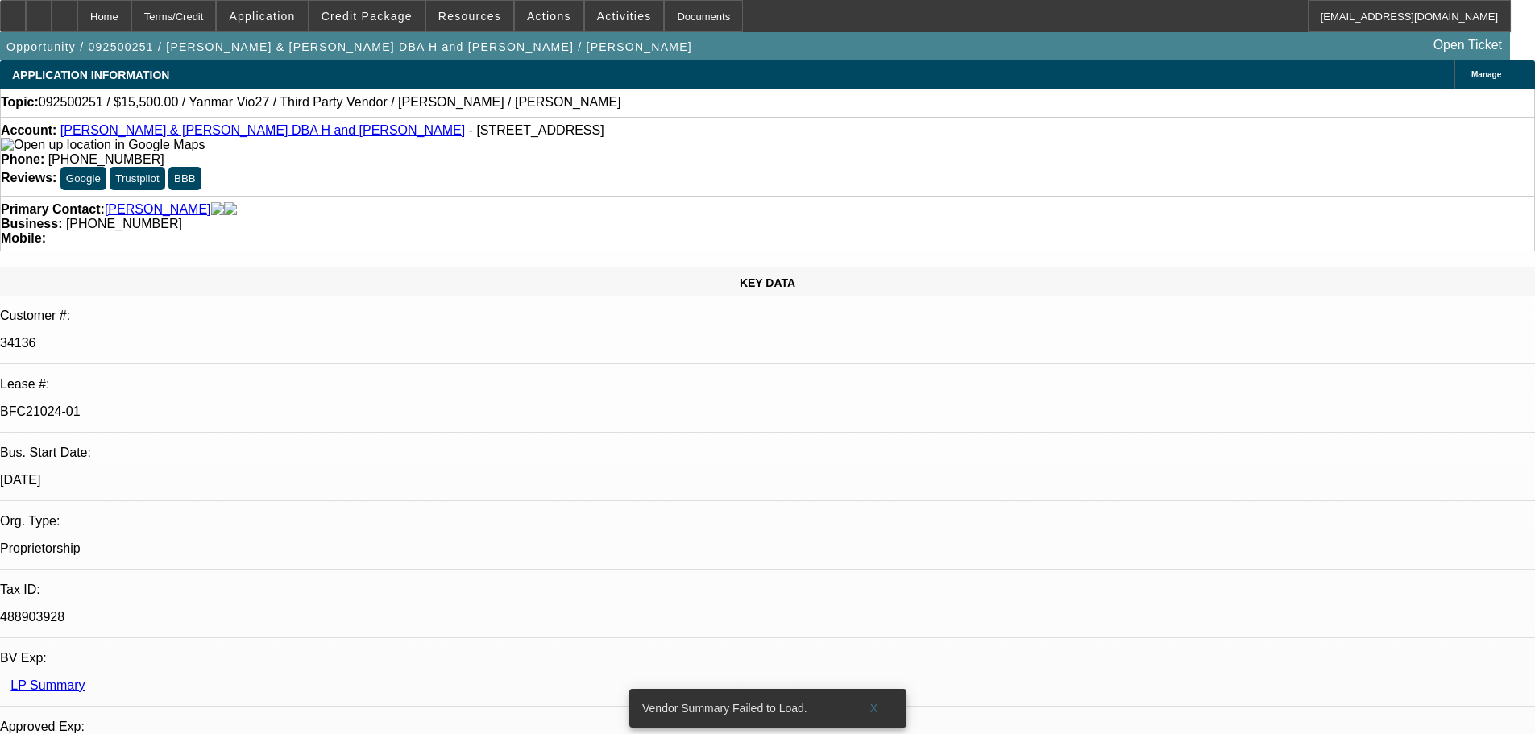
select select "0"
select select "6"
select select "0"
select select "0.1"
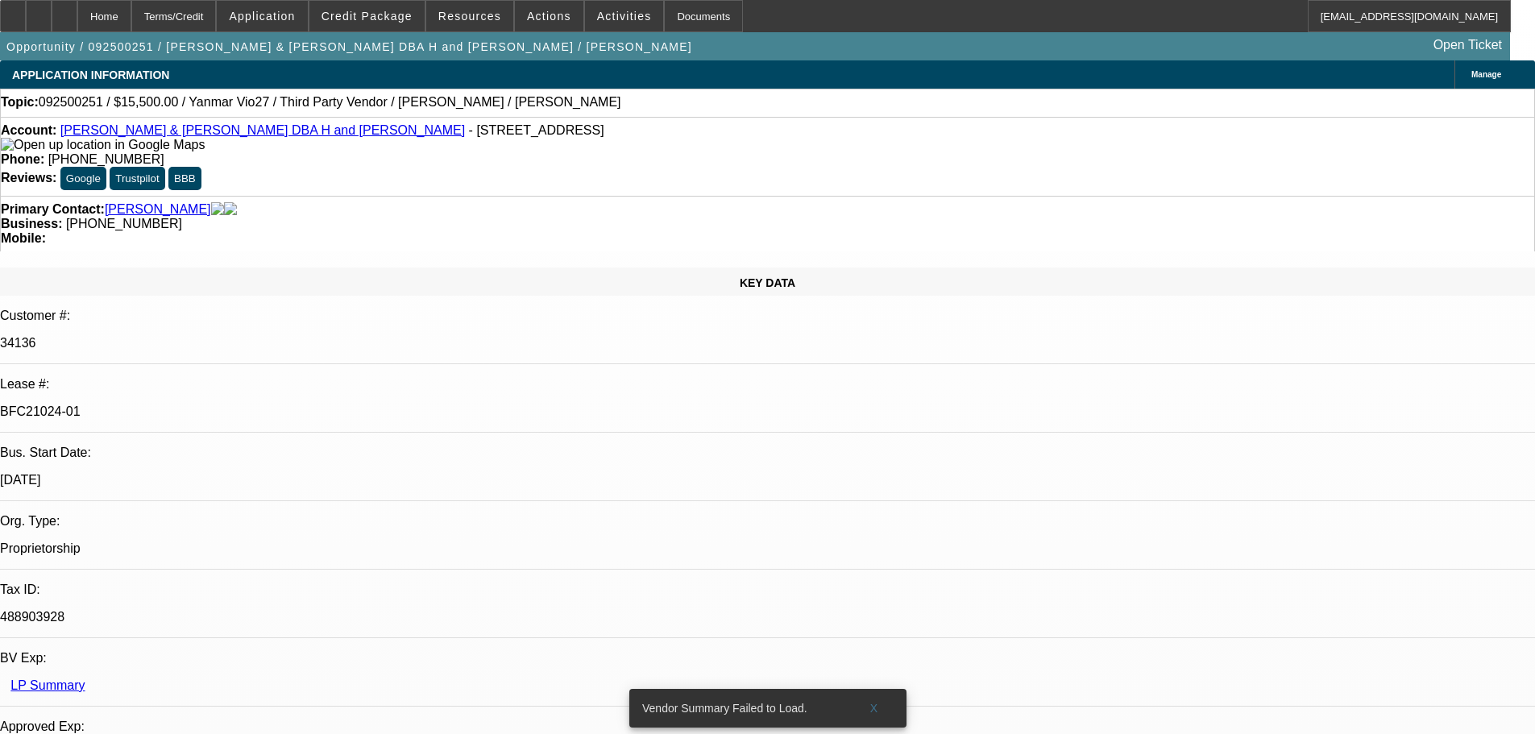
select select "4"
click at [77, 10] on div at bounding box center [65, 16] width 26 height 32
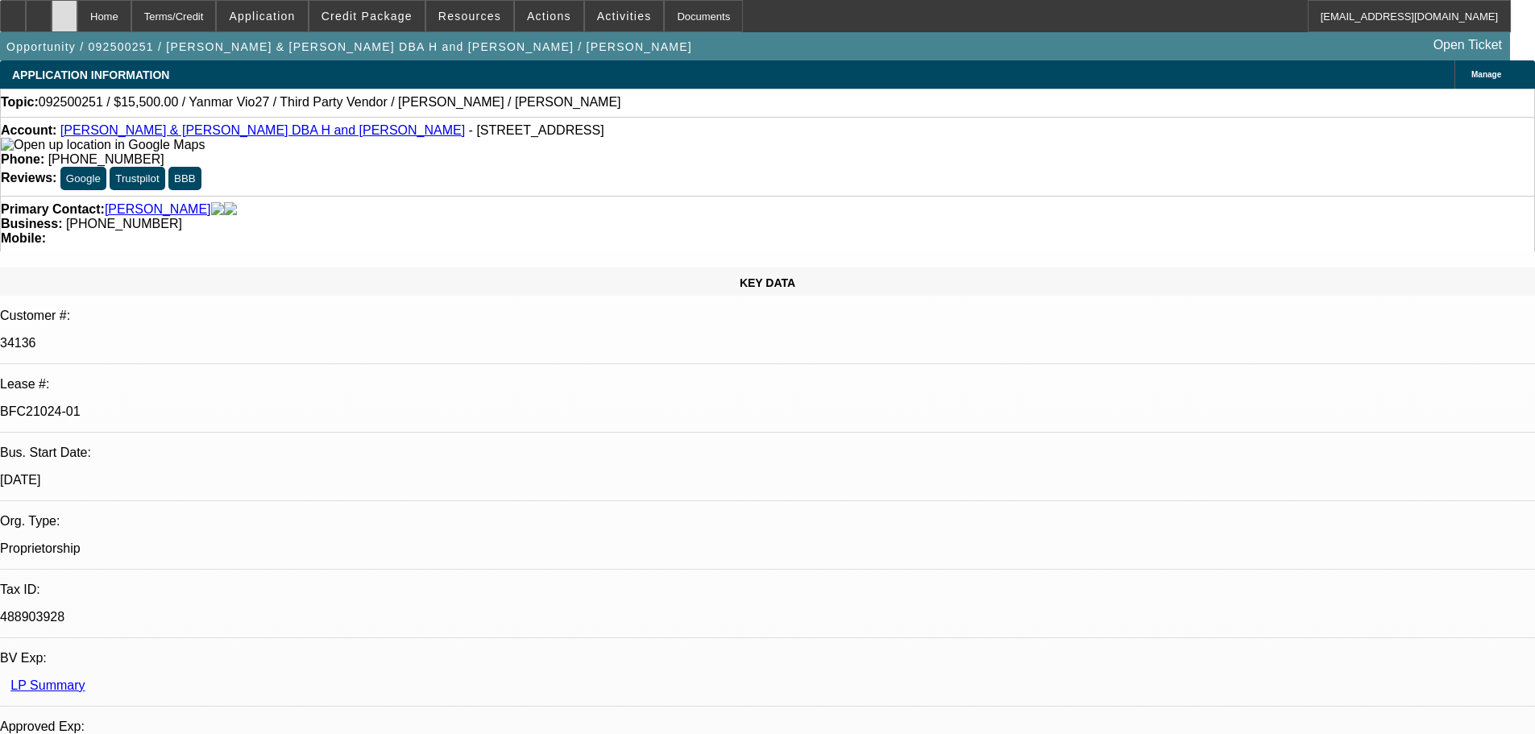
select select "0"
select select "6"
select select "0"
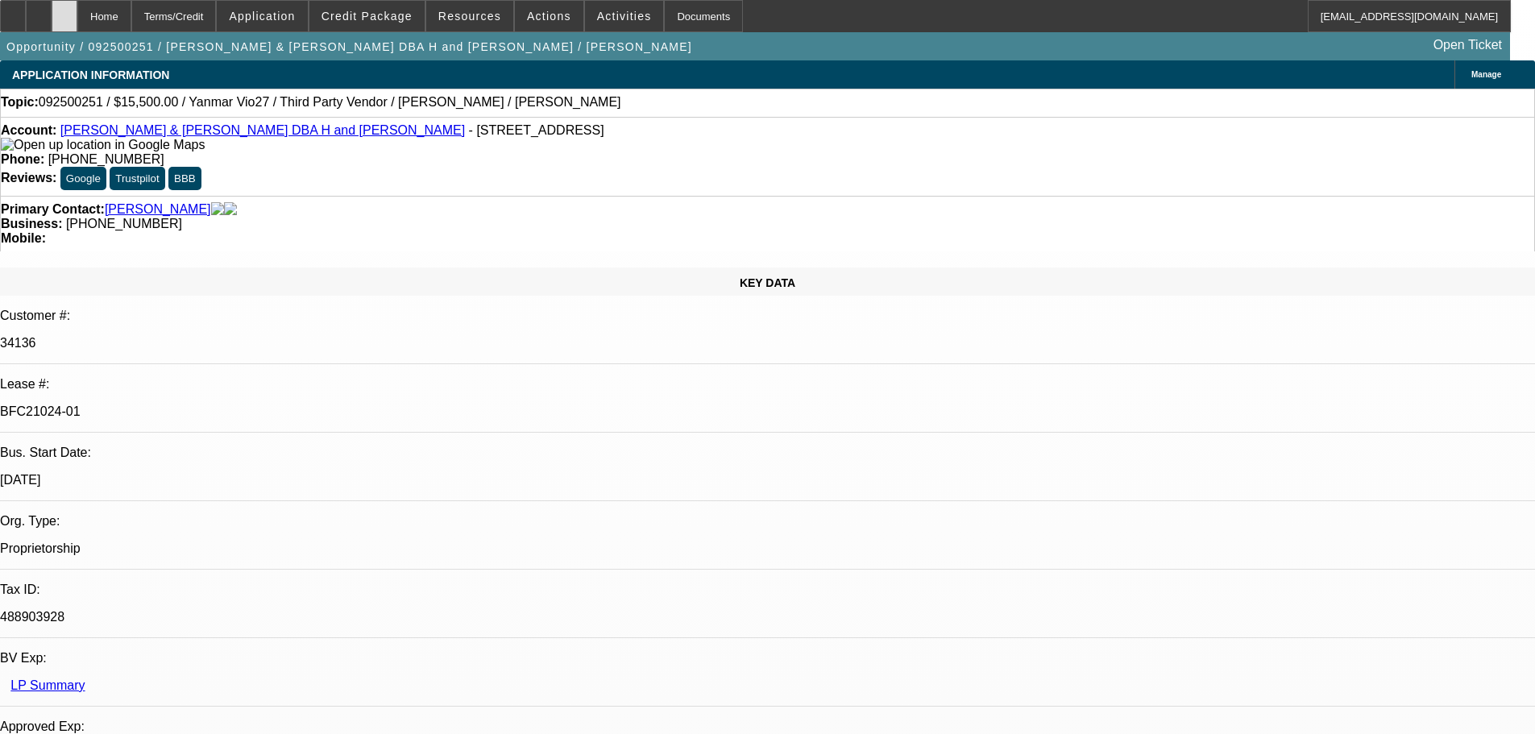
select select "0"
select select "6"
select select "0"
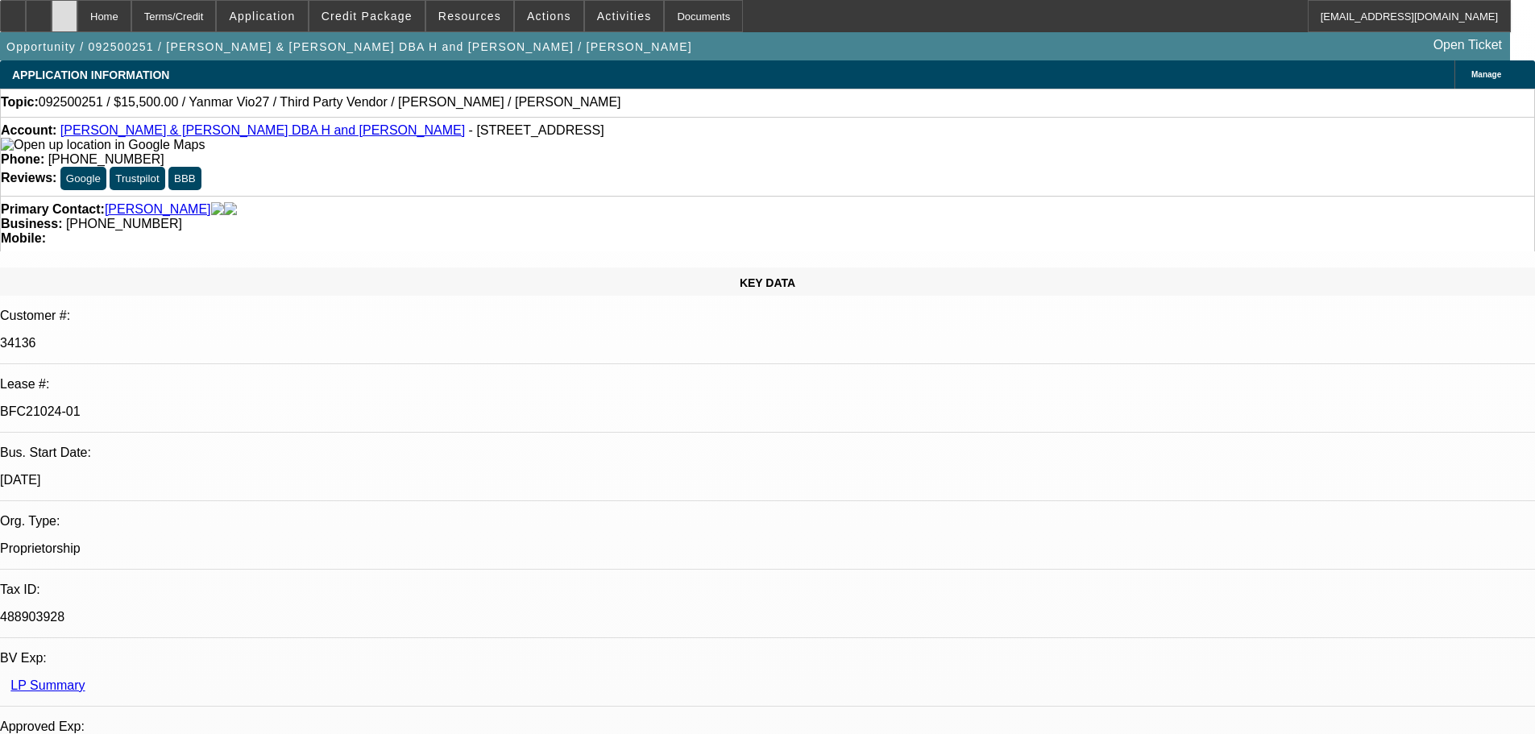
select select "0"
select select "6"
select select "0"
select select "0.1"
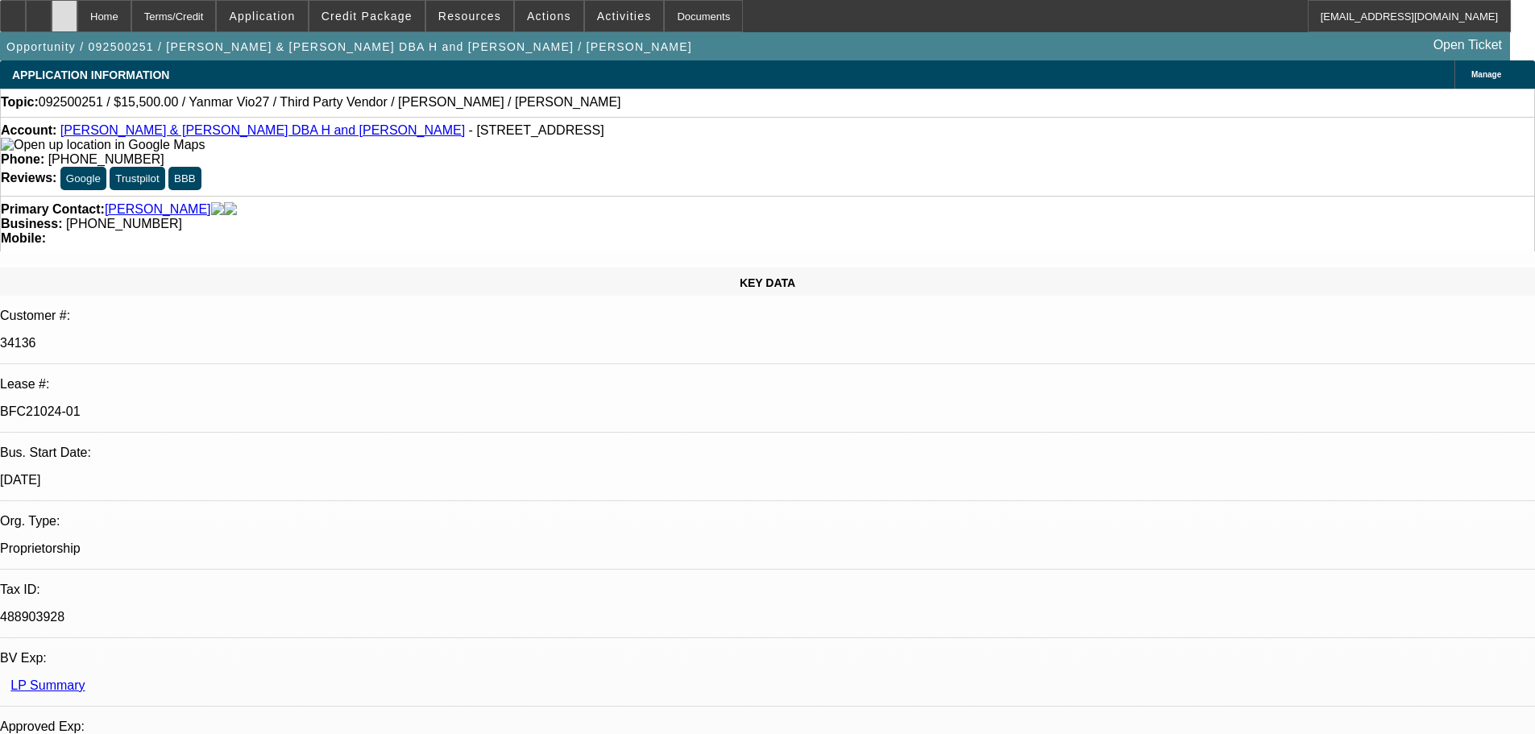
select select "4"
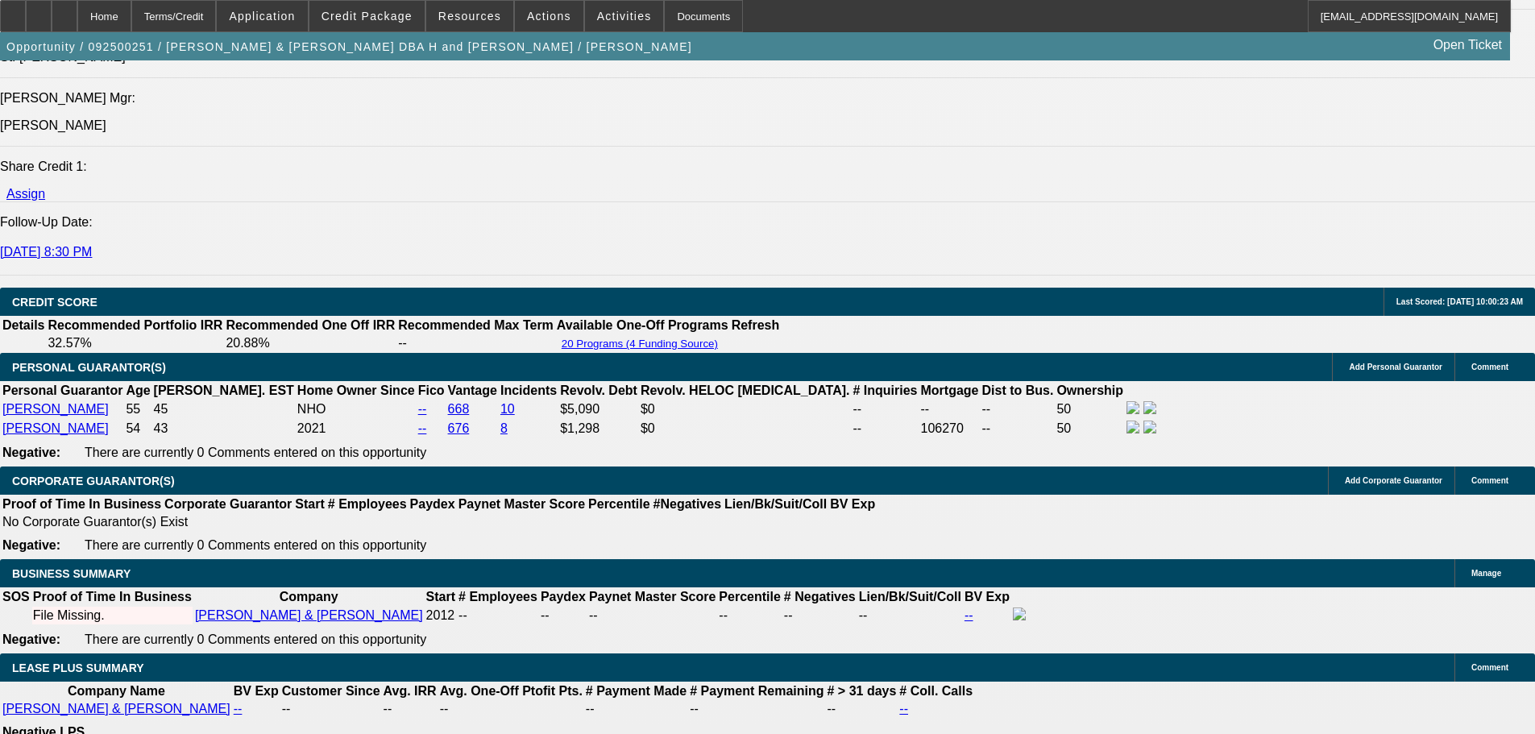
scroll to position [2256, 0]
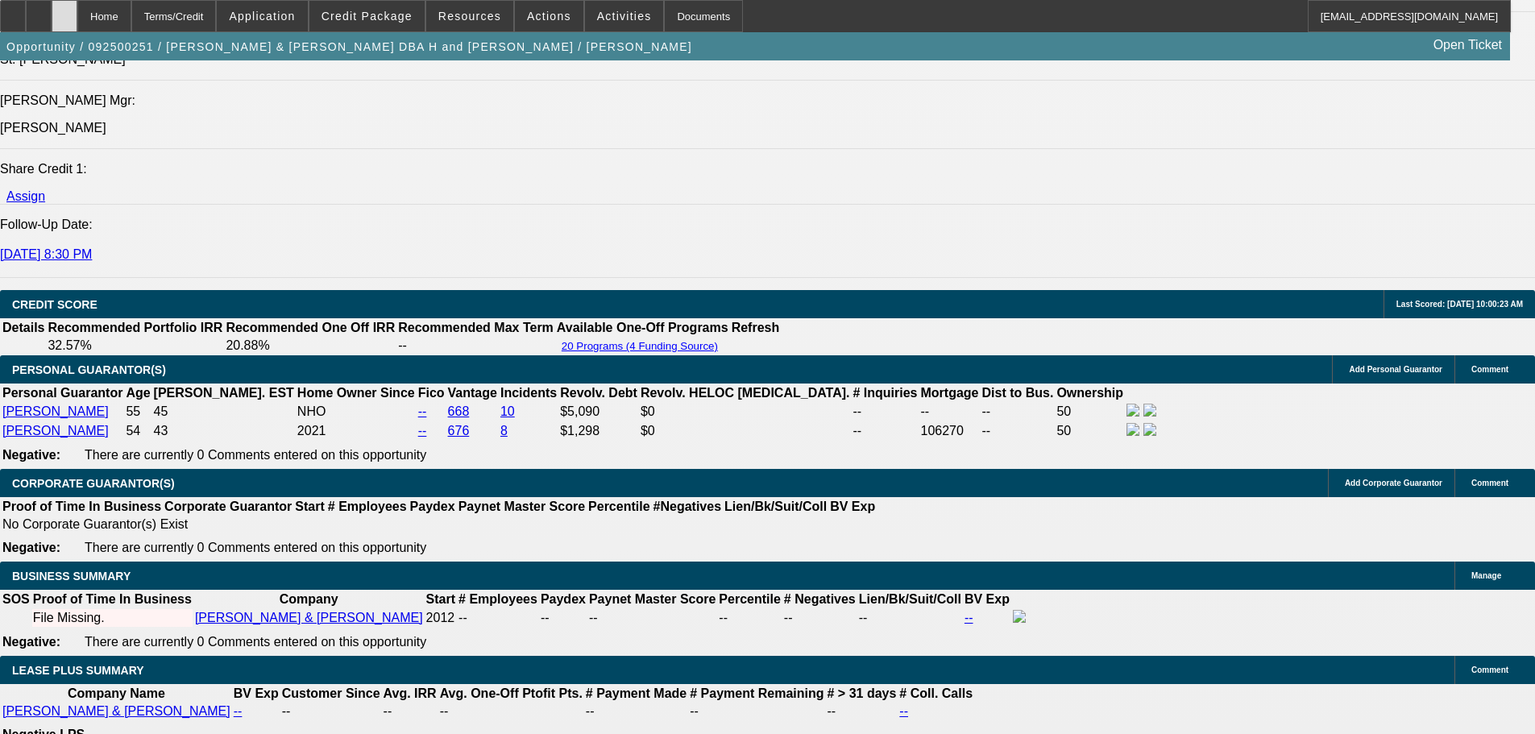
click at [77, 14] on div at bounding box center [65, 16] width 26 height 32
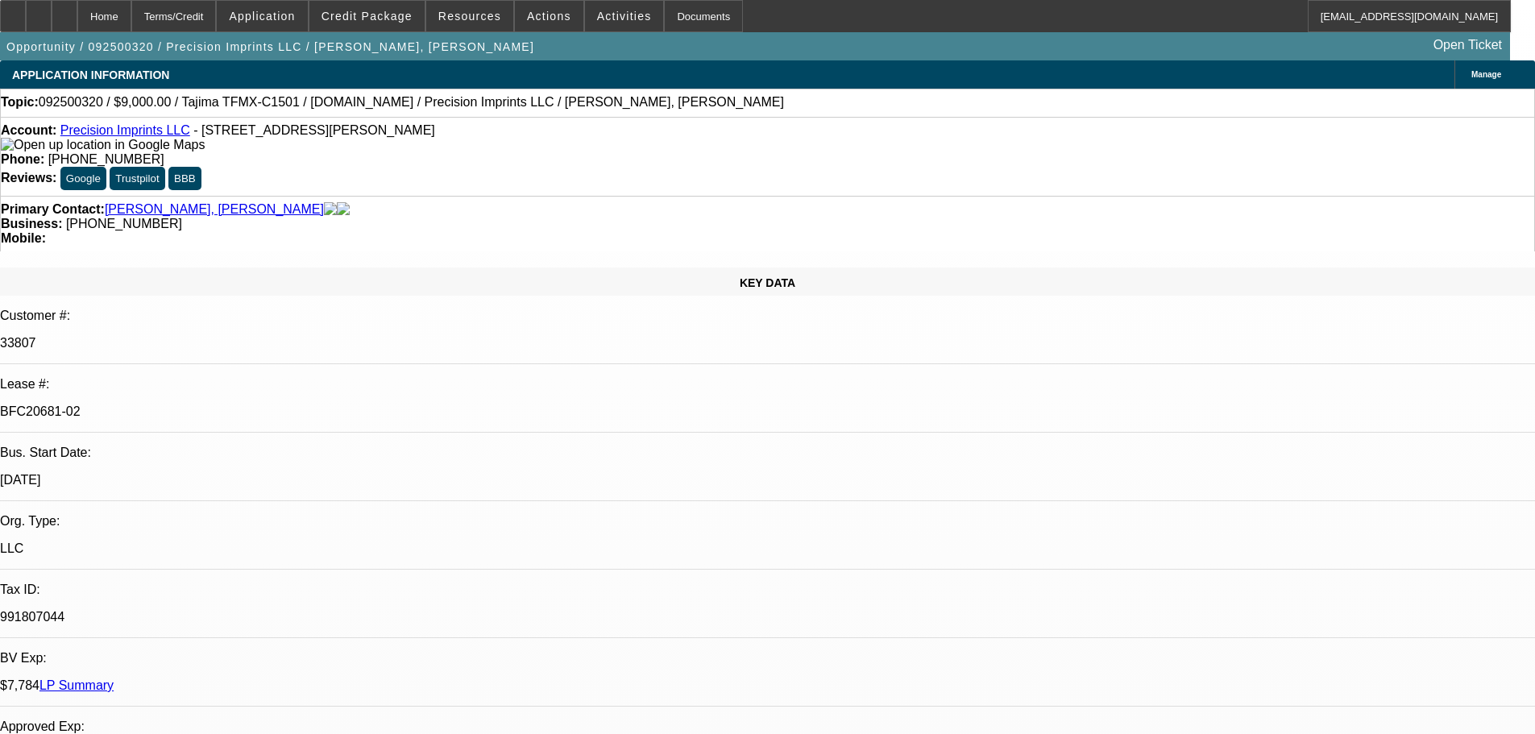
select select "0"
select select "2"
select select "0.1"
select select "4"
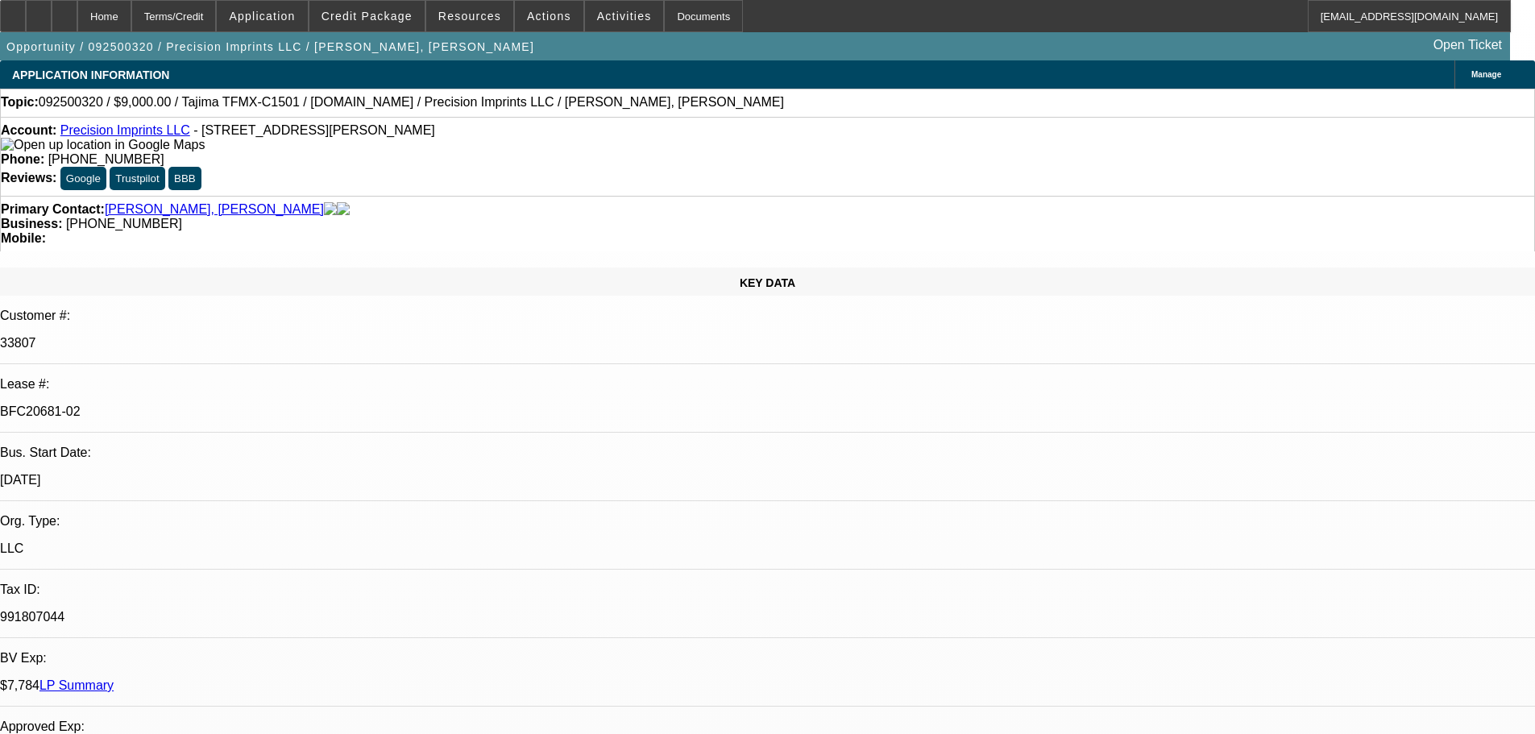
select select "0"
select select "2"
select select "0.1"
select select "4"
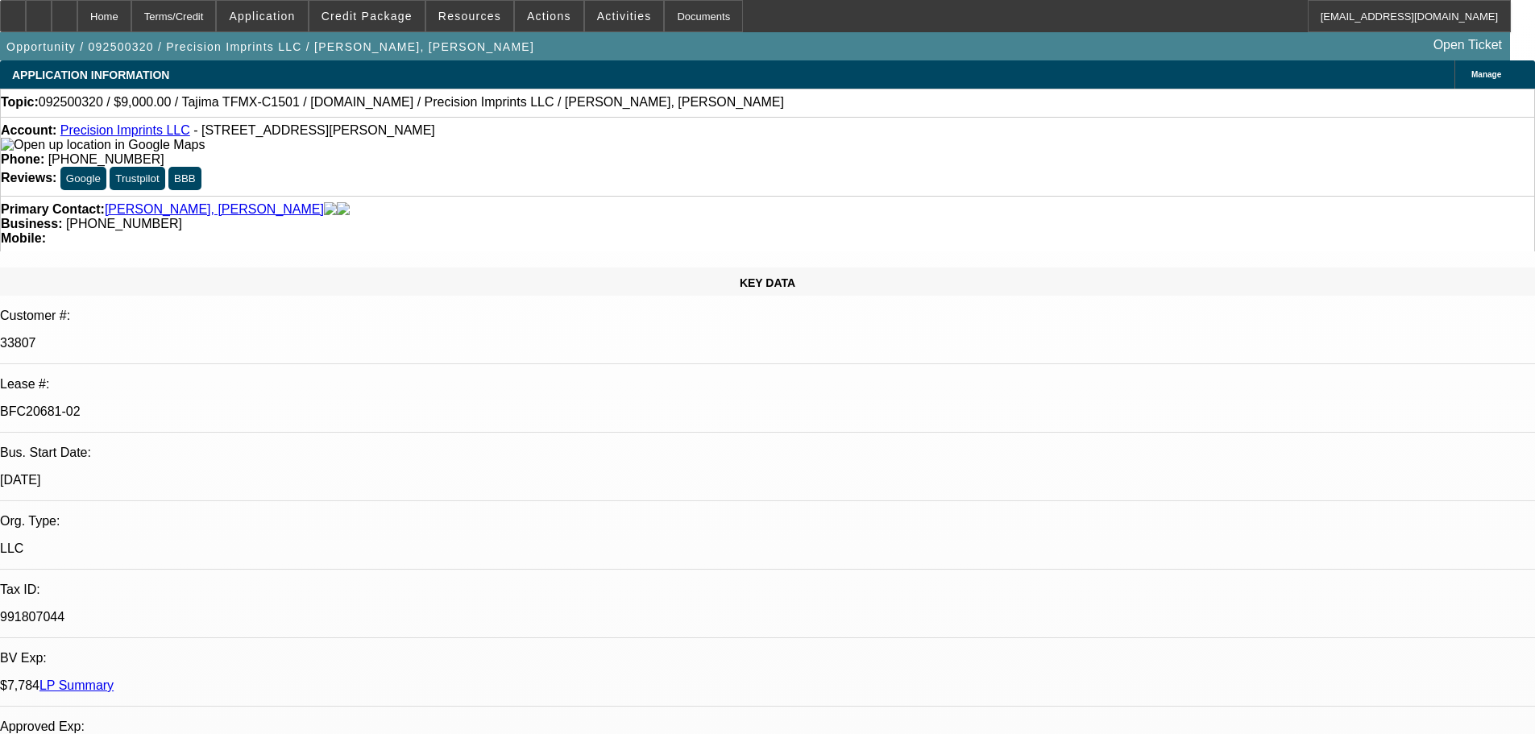
select select "0"
select select "2"
select select "0.1"
select select "4"
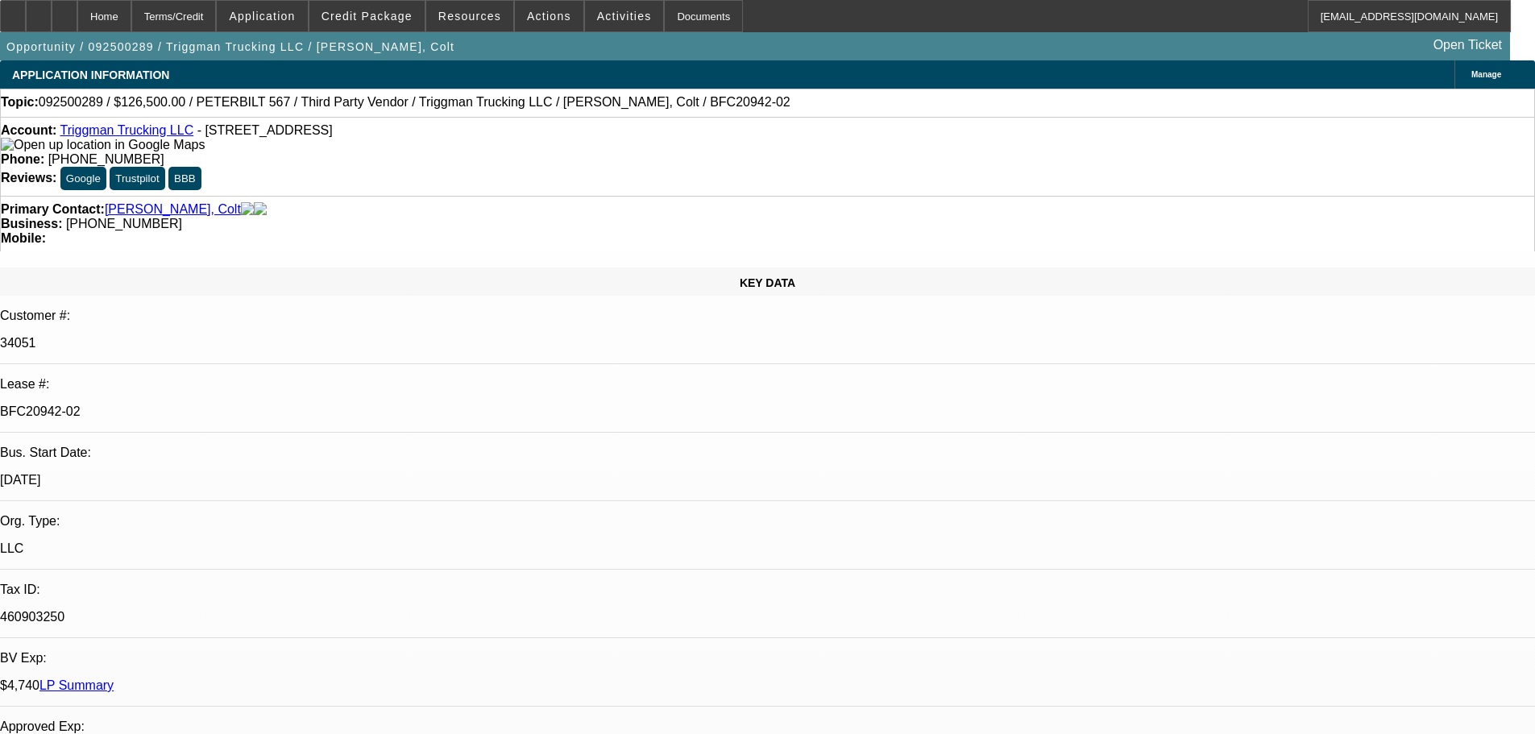
select select "0"
select select "2"
select select "0"
select select "6"
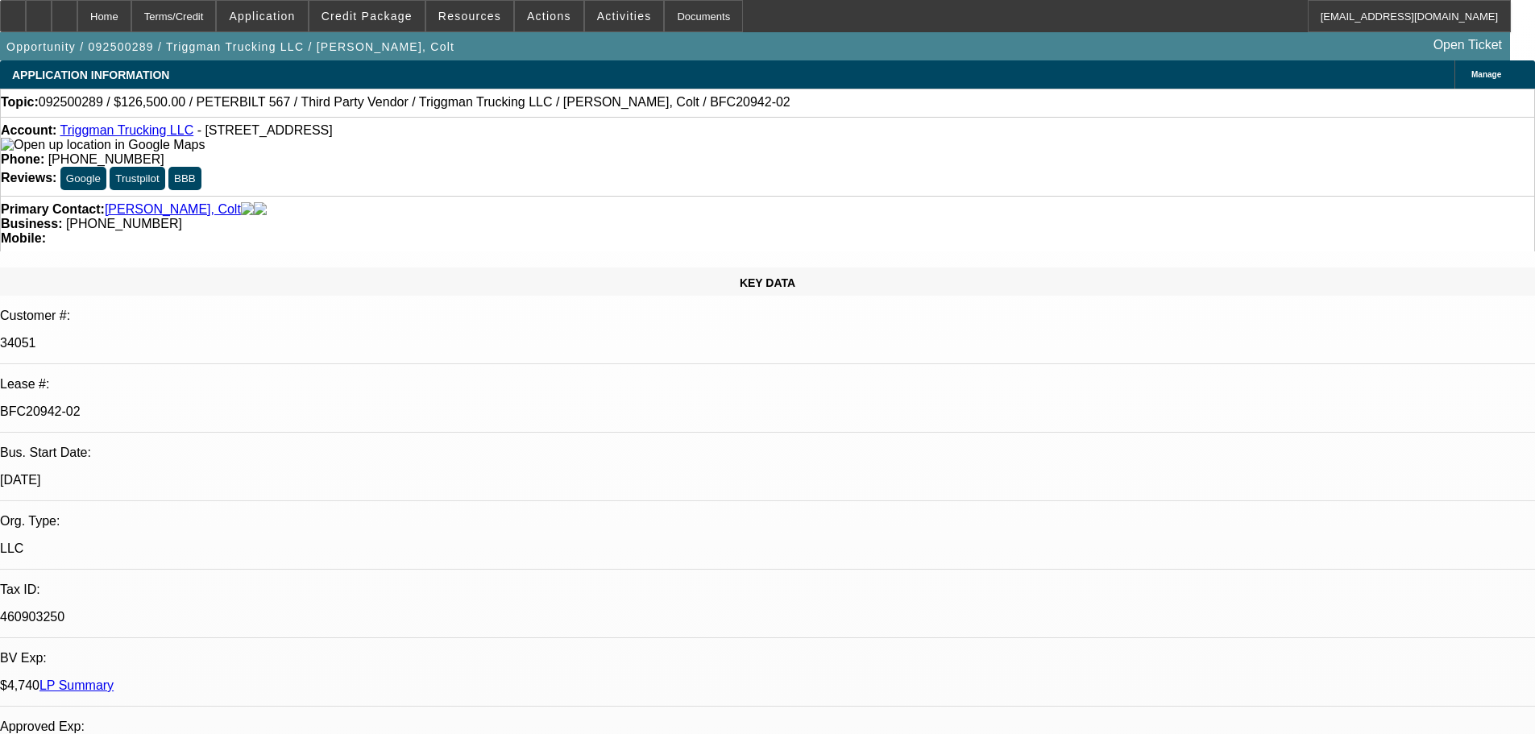
select select "0"
select select "2"
select select "0"
select select "6"
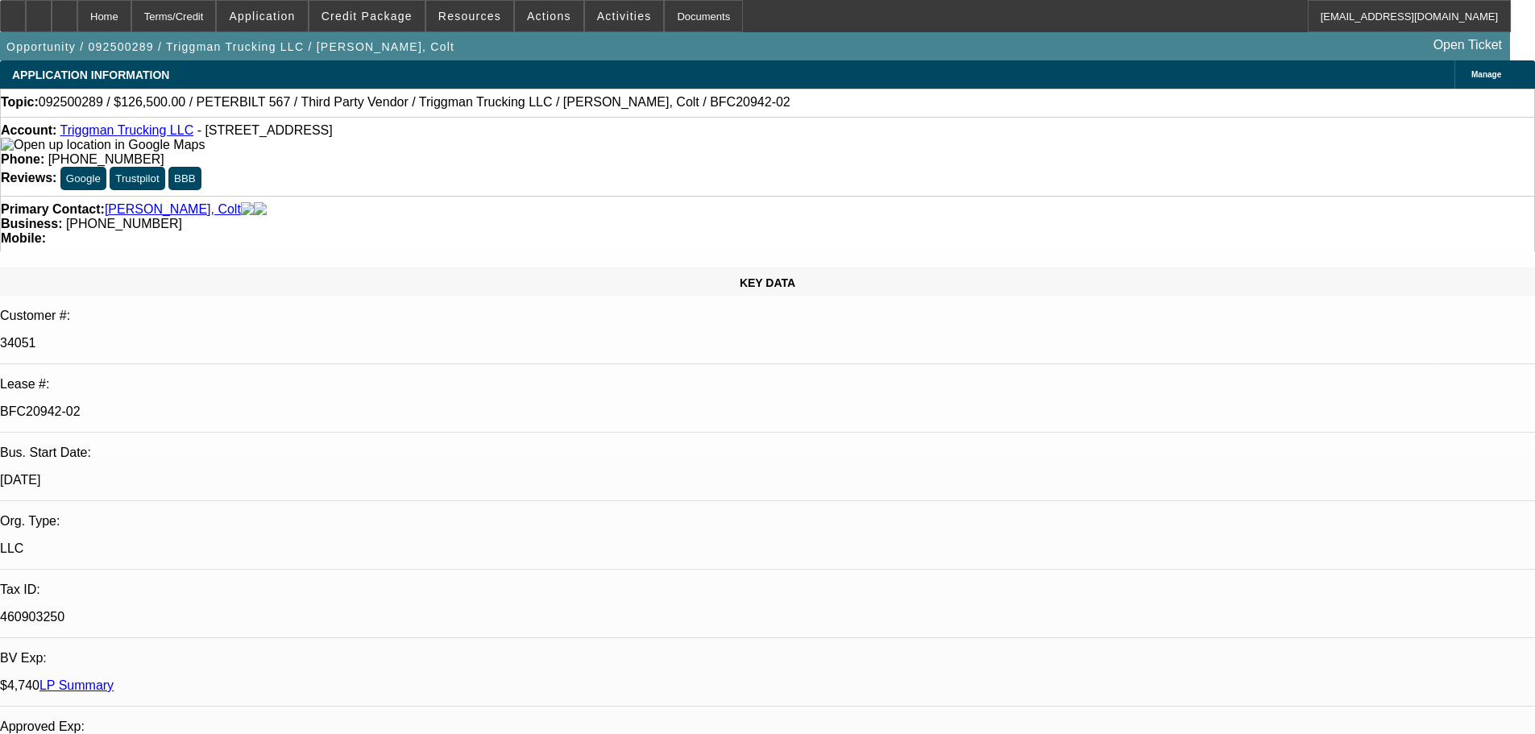
select select "0"
select select "2"
select select "0"
select select "6"
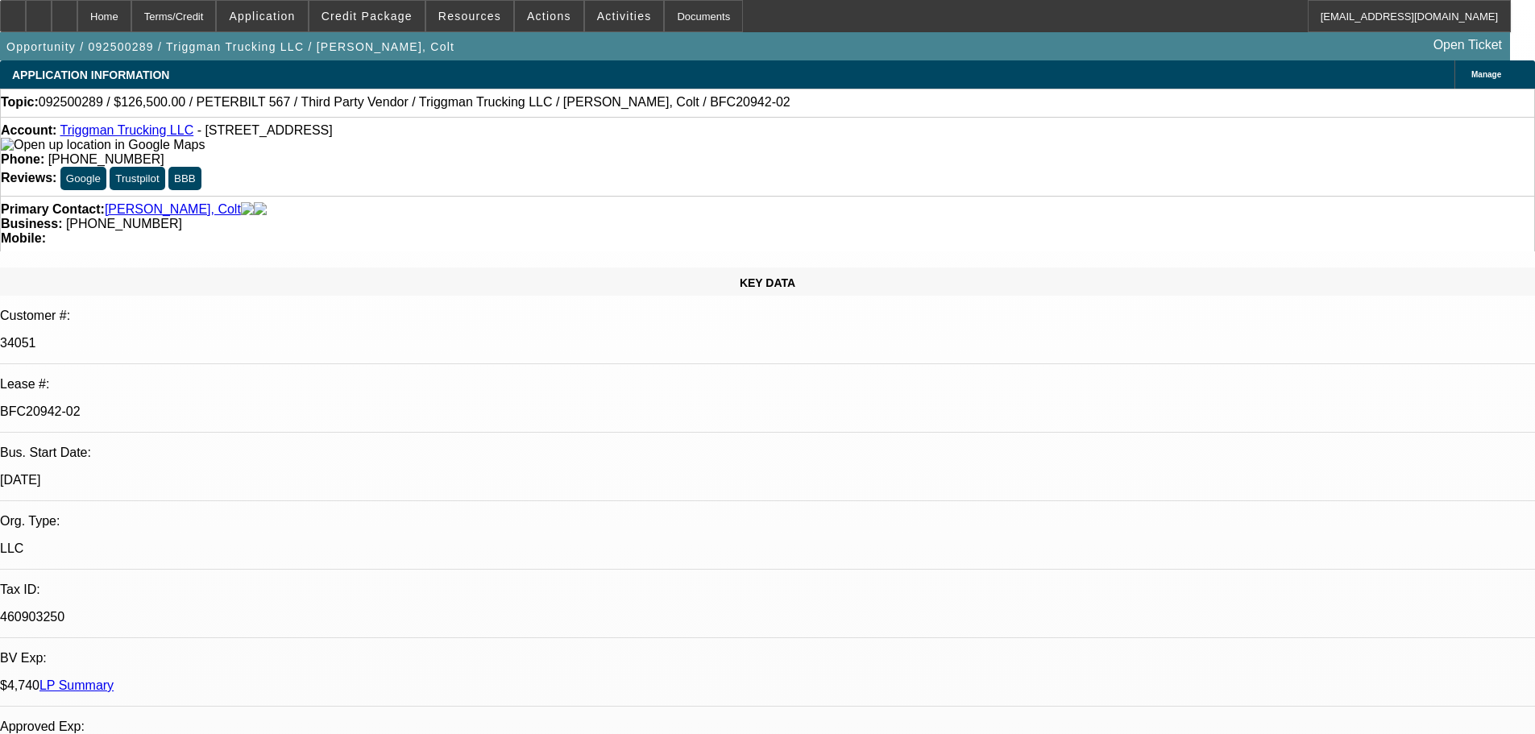
select select "0"
select select "2"
select select "0"
select select "6"
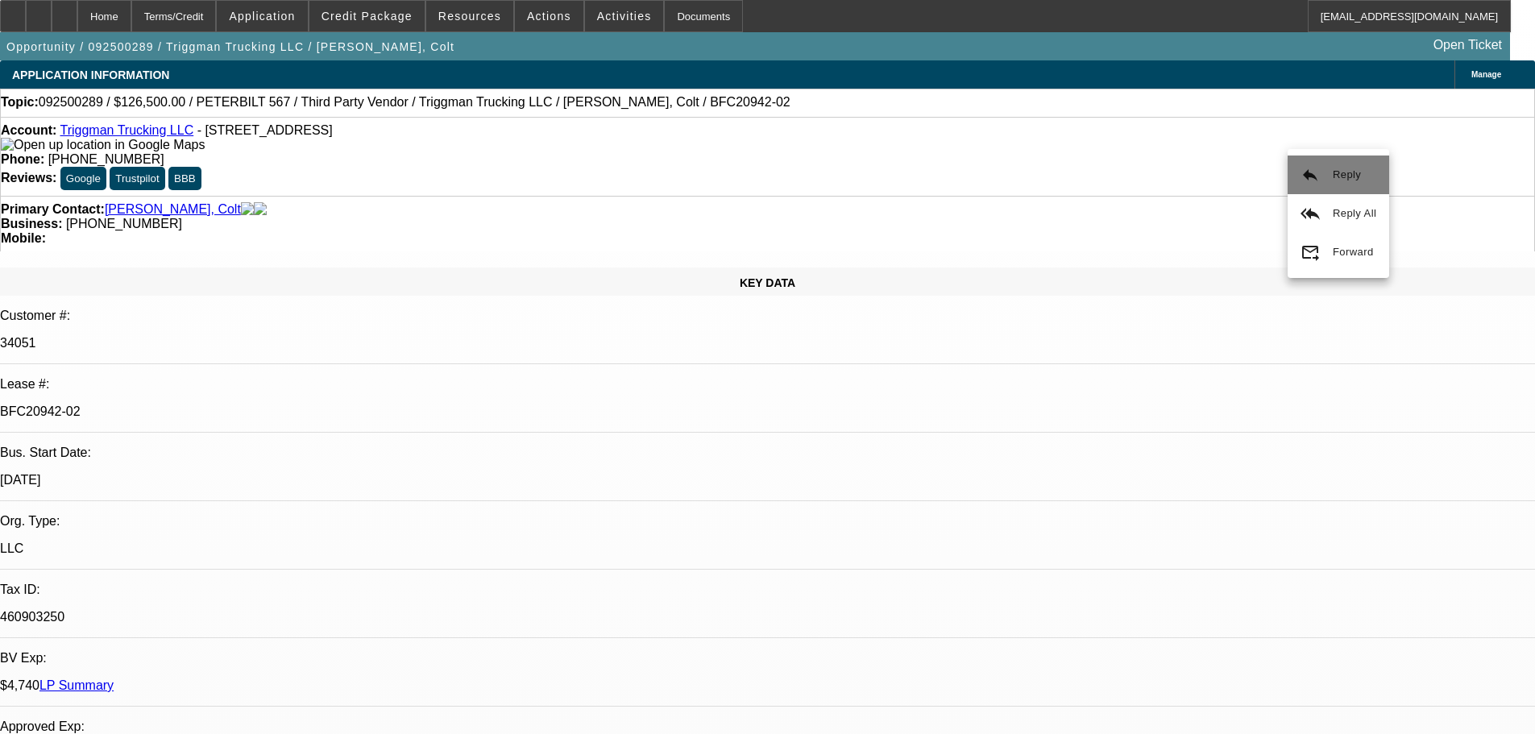
click at [1304, 167] on mat-icon "reply" at bounding box center [1309, 174] width 19 height 19
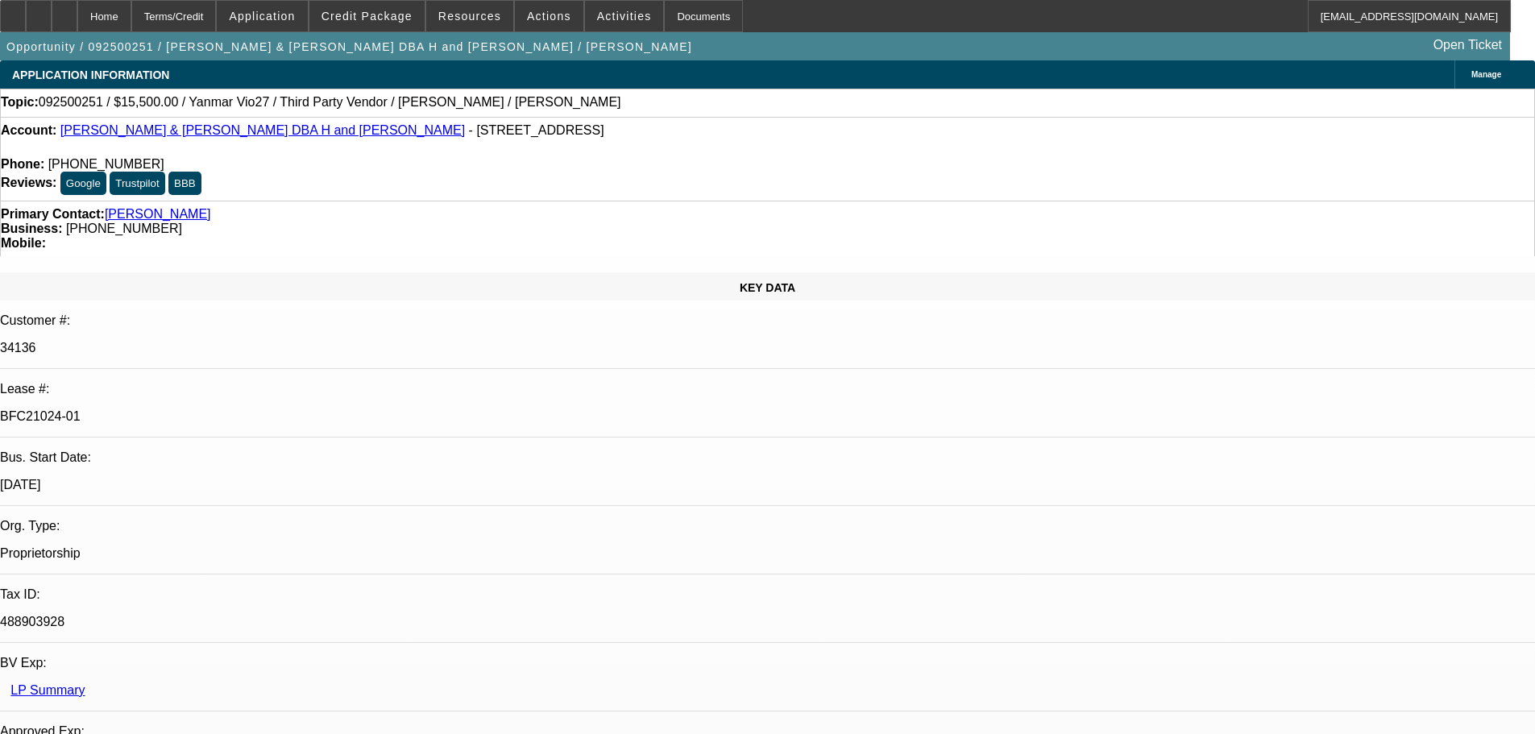
select select "0"
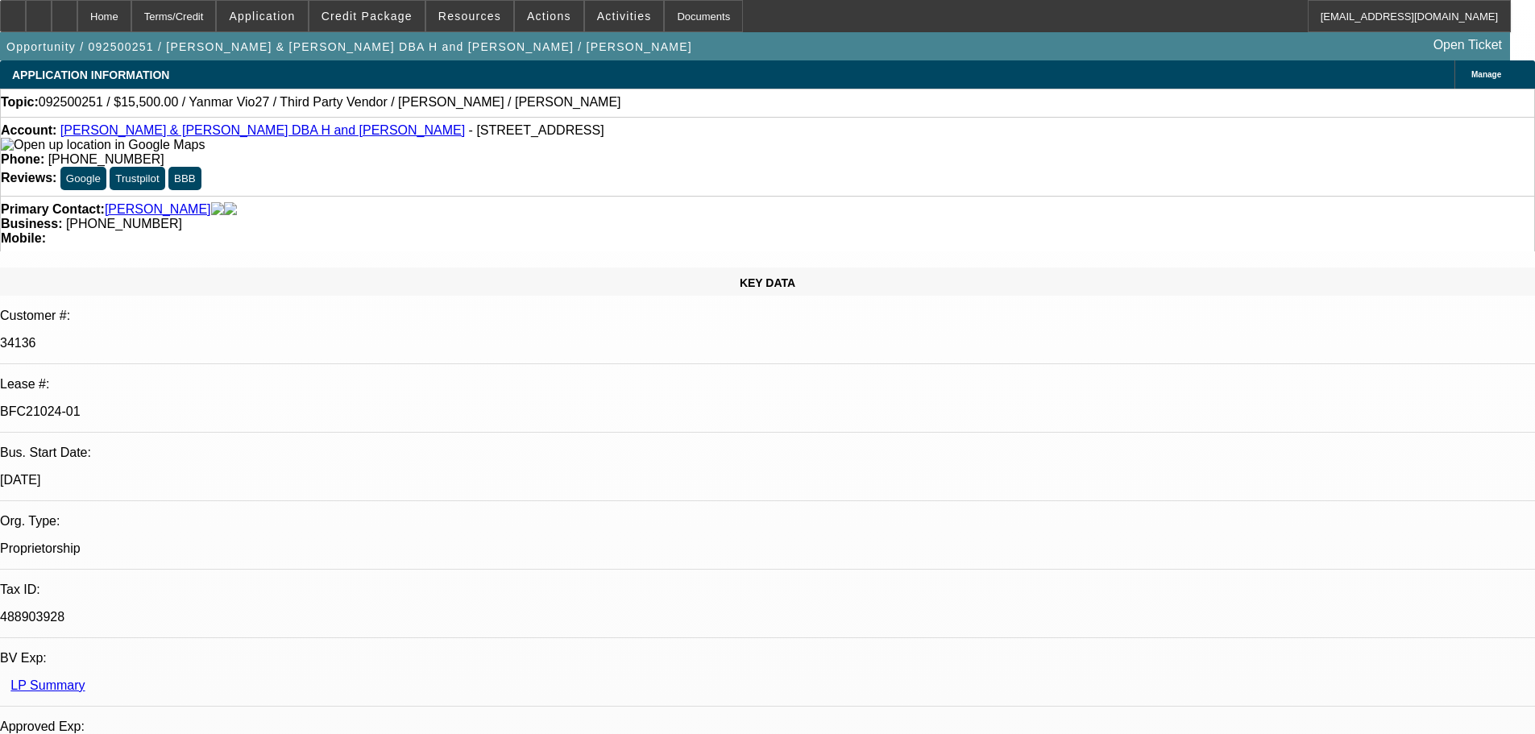
select select "0"
select select "6"
select select "0"
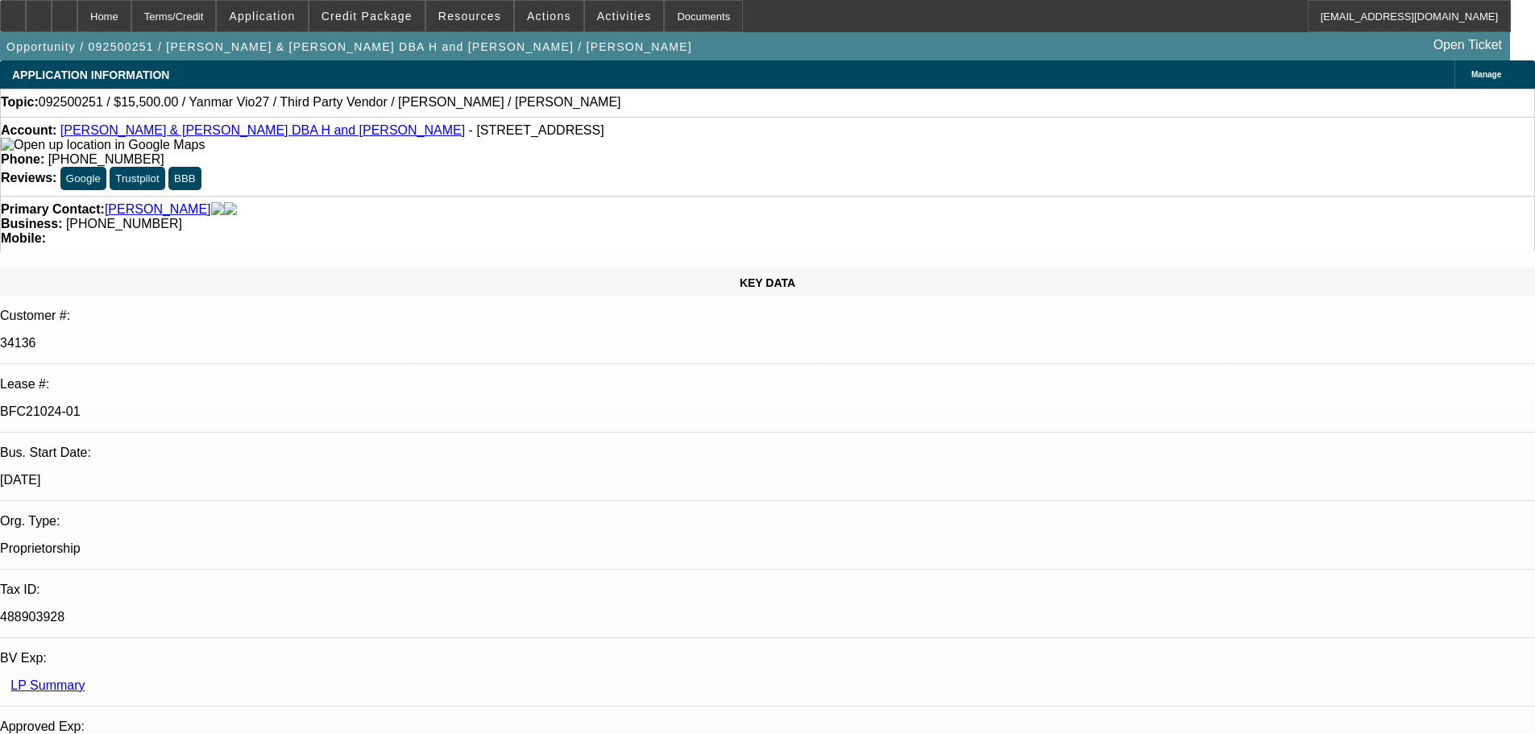
select select "0"
select select "6"
select select "0"
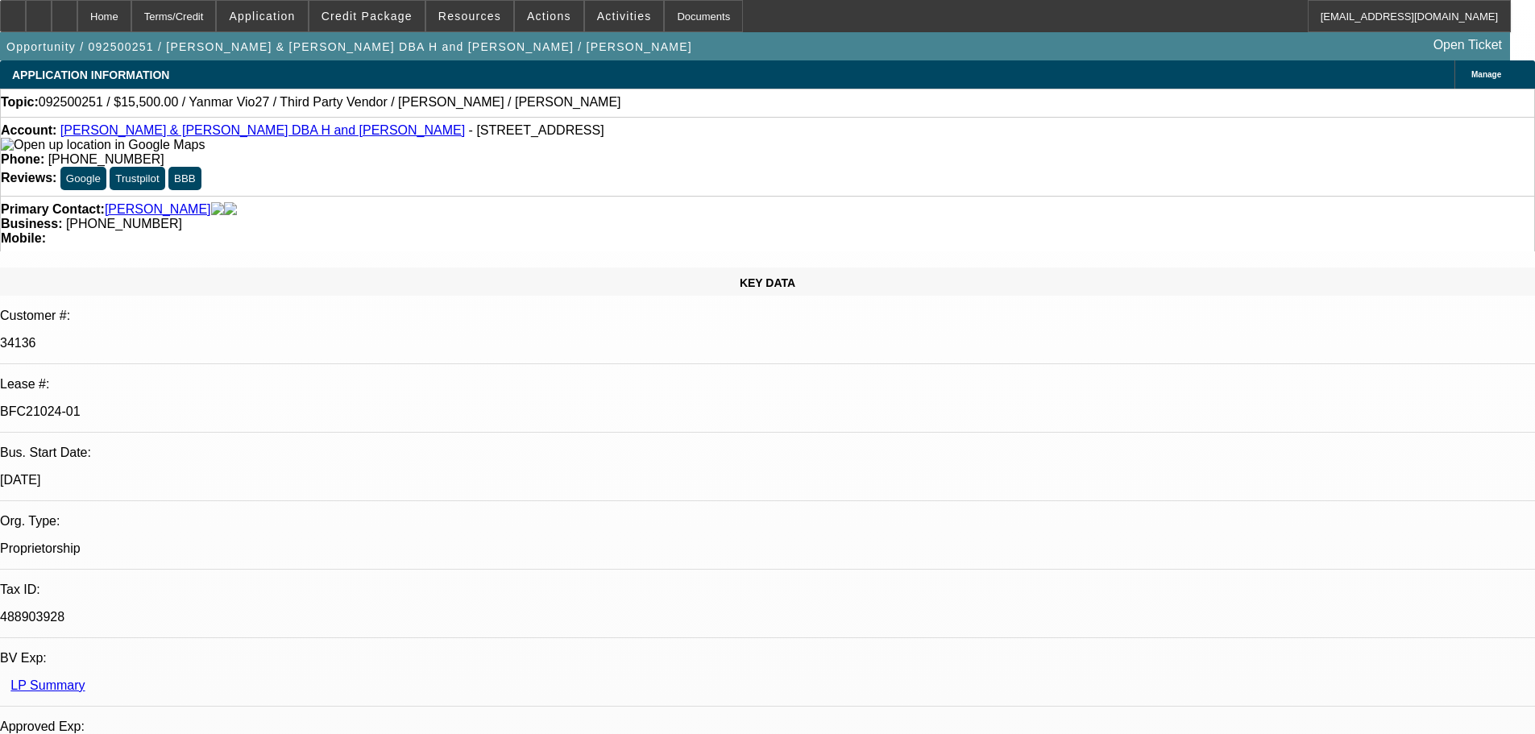
select select "6"
select select "0"
select select "0.1"
select select "4"
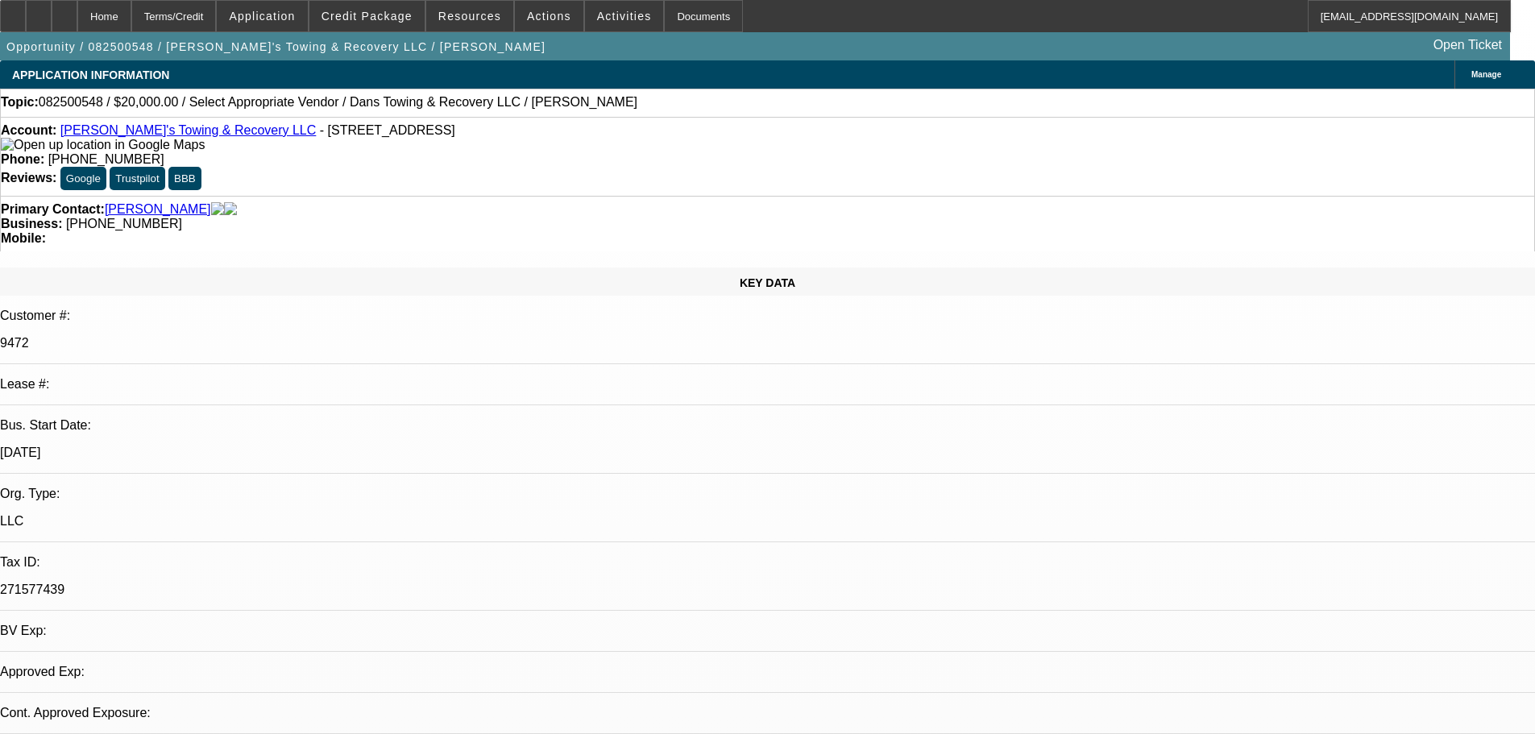
select select "0"
select select "2"
select select "0"
select select "6"
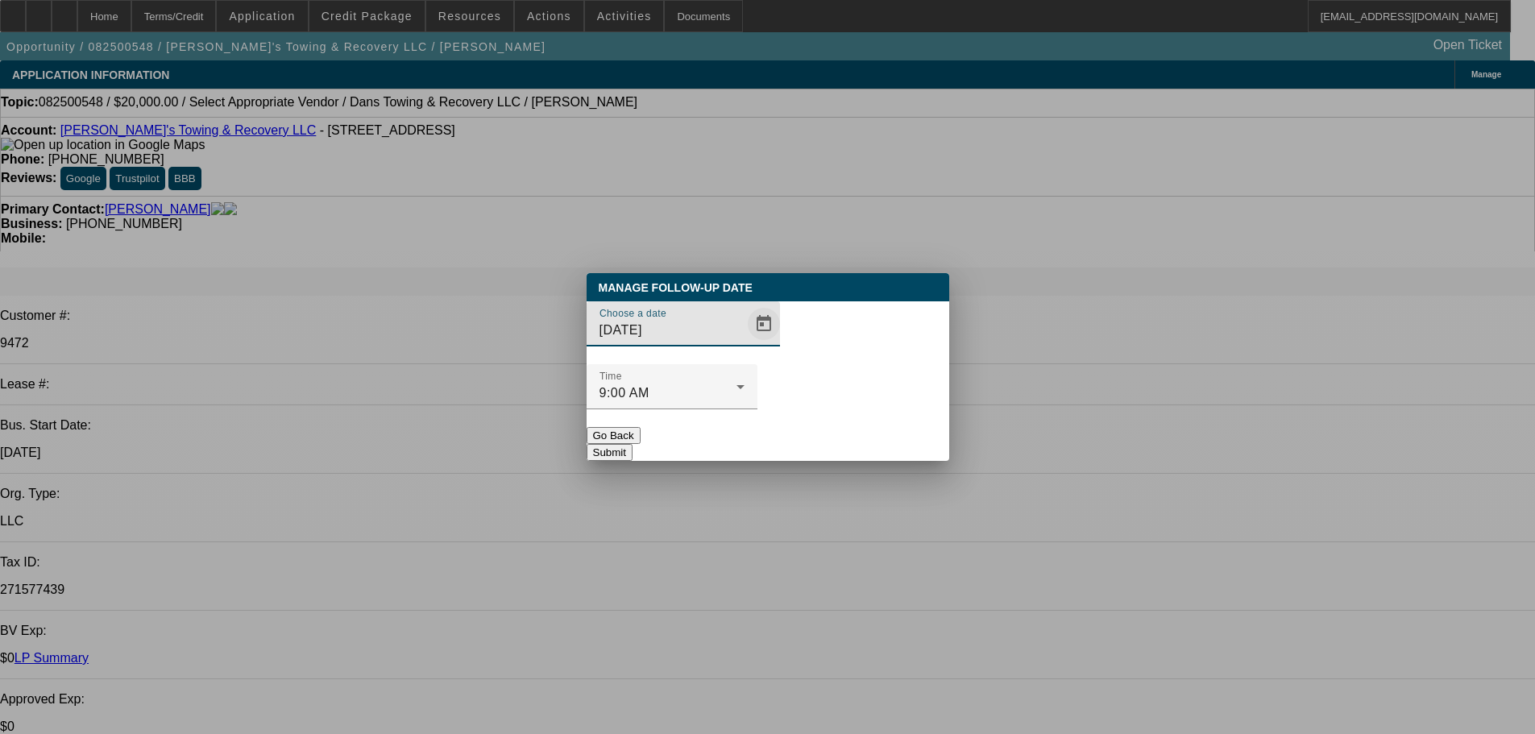
click at [744, 343] on span "Open calendar" at bounding box center [763, 324] width 39 height 39
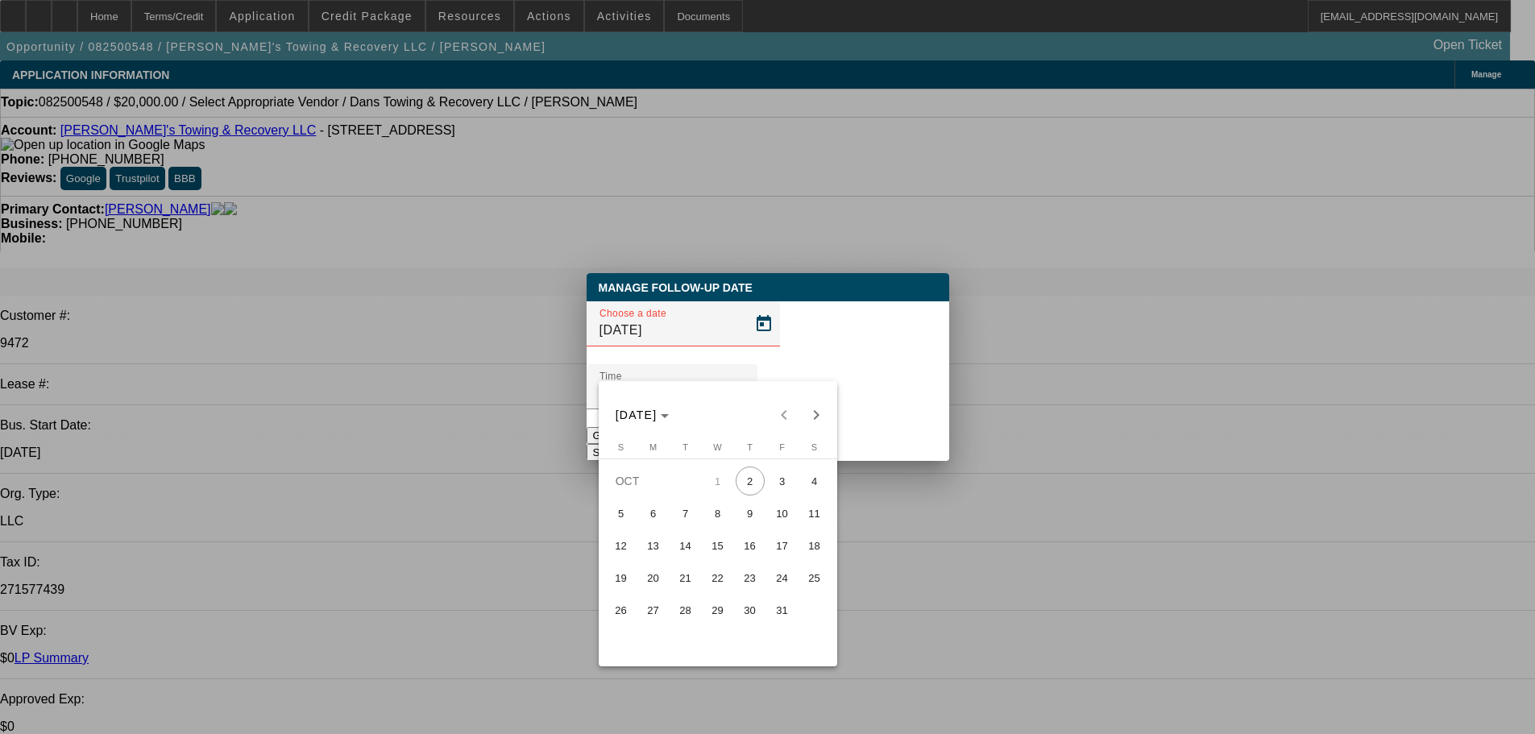
click at [789, 486] on span "3" at bounding box center [782, 480] width 29 height 29
type input "[DATE]"
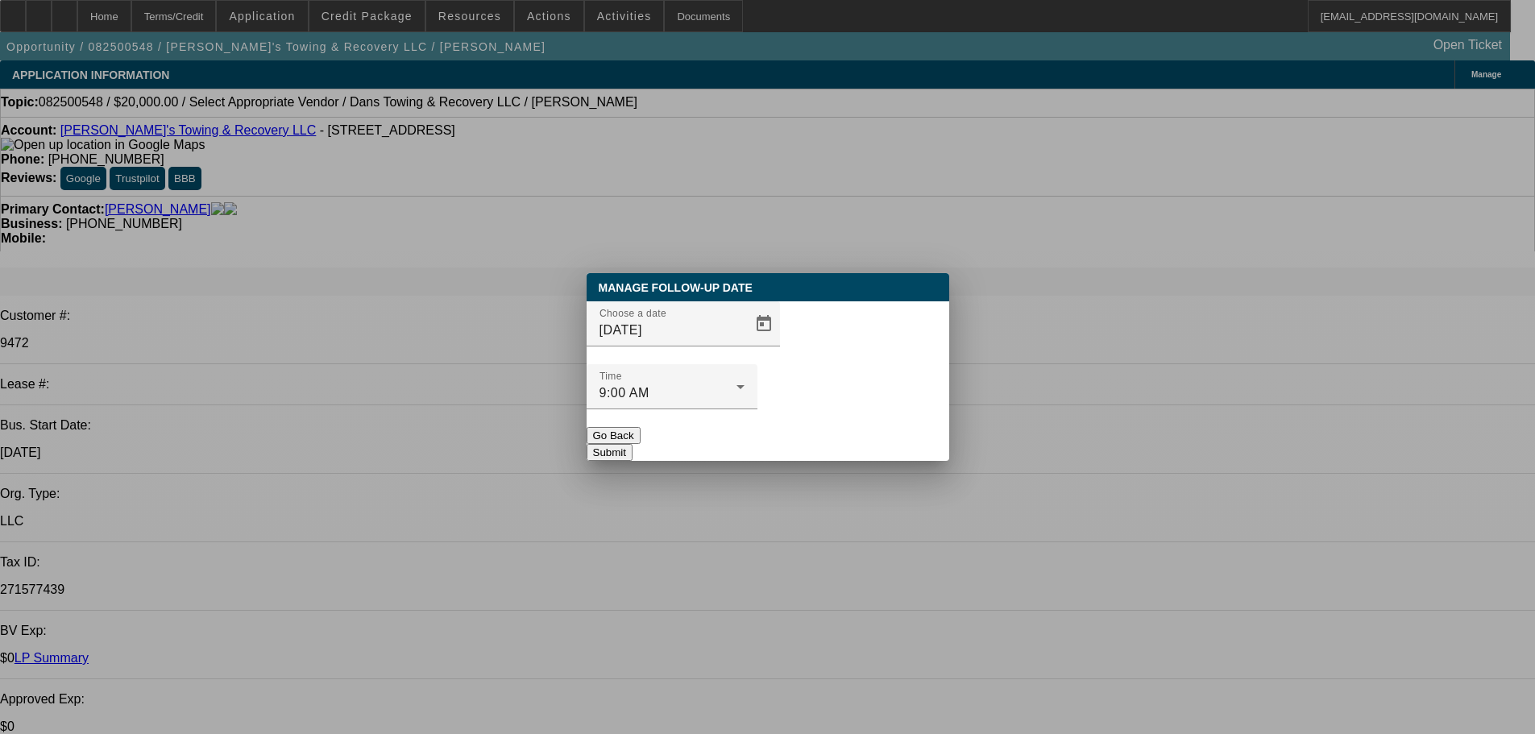
click at [632, 444] on button "Submit" at bounding box center [610, 452] width 46 height 17
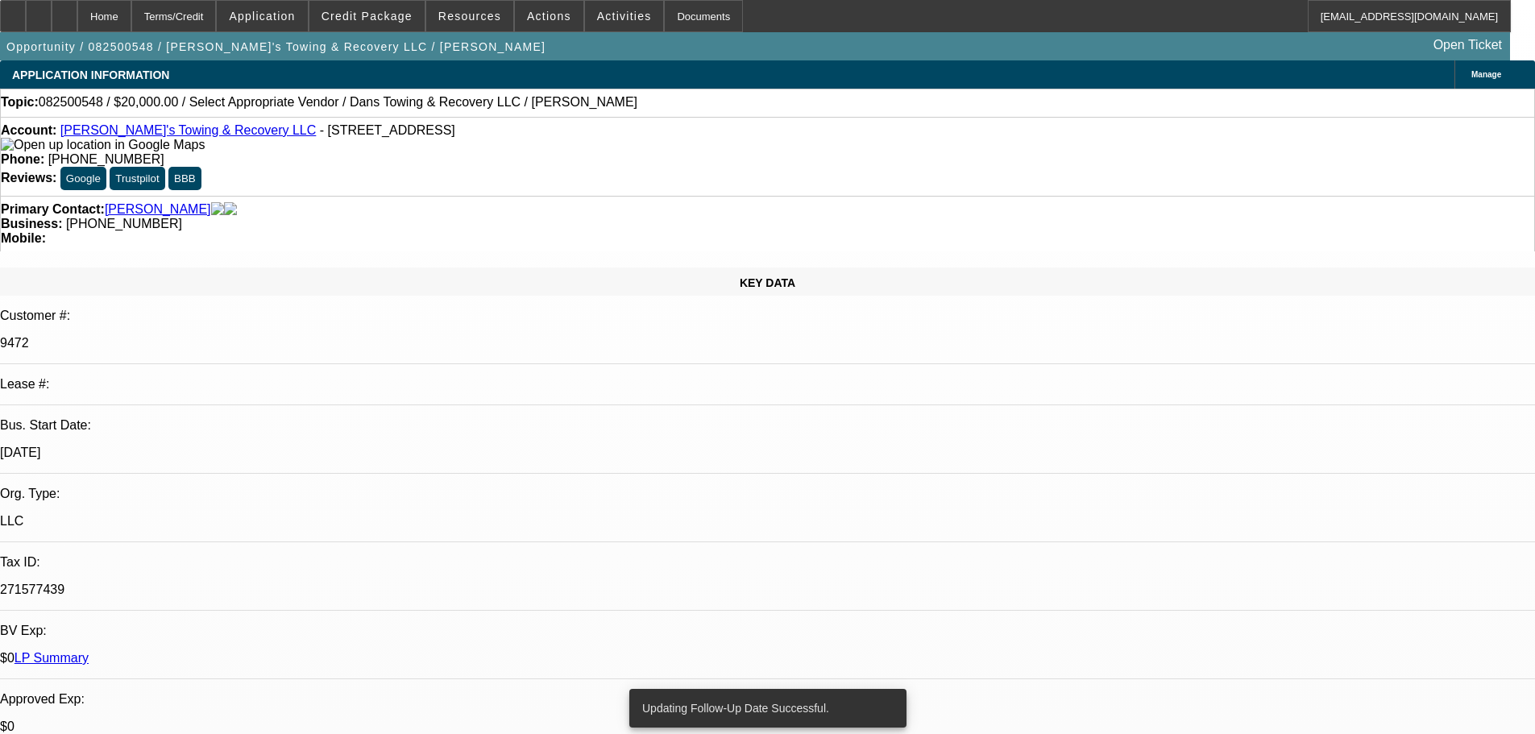
click at [185, 131] on link "[PERSON_NAME]'s Towing & Recovery LLC" at bounding box center [188, 130] width 256 height 14
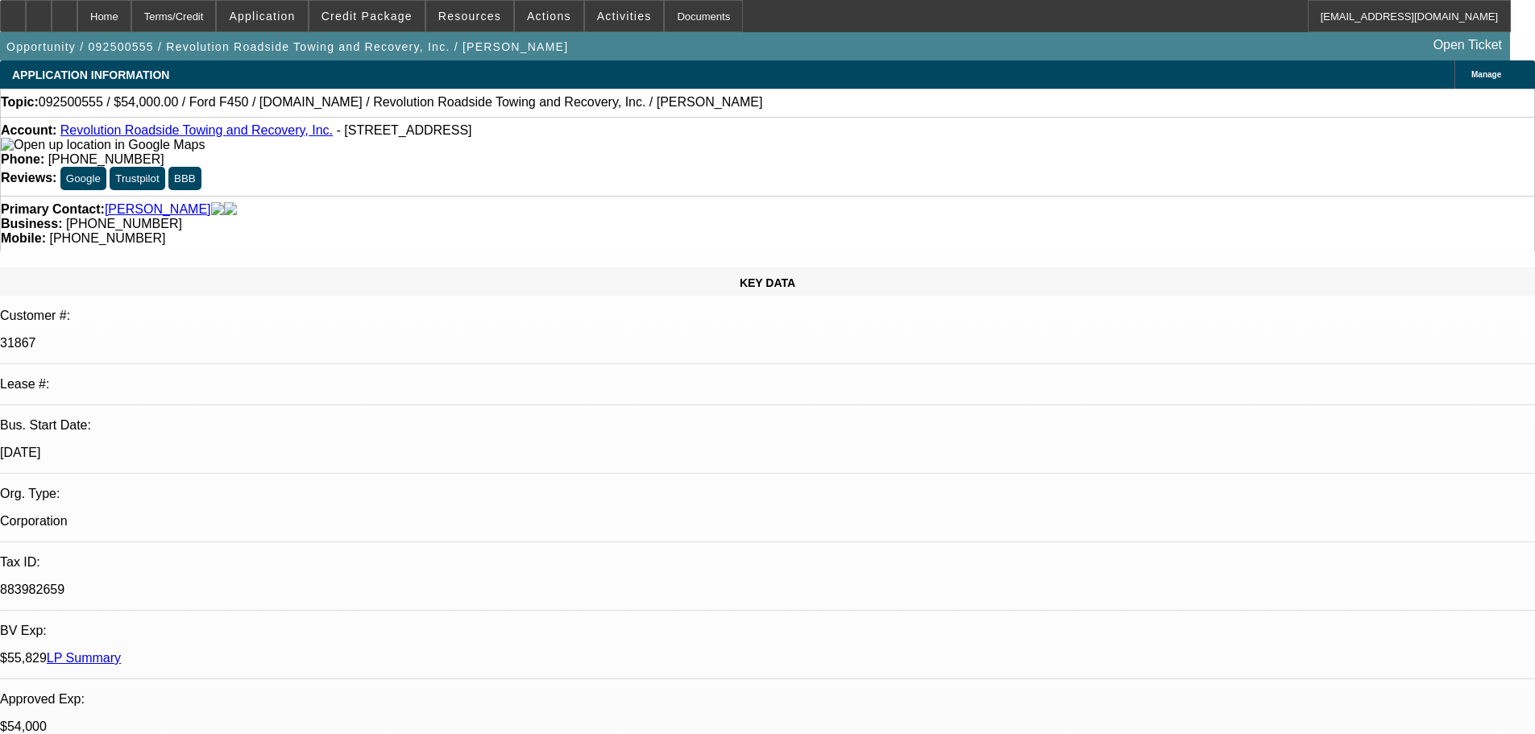
select select "0"
select select "2"
select select "0"
select select "6"
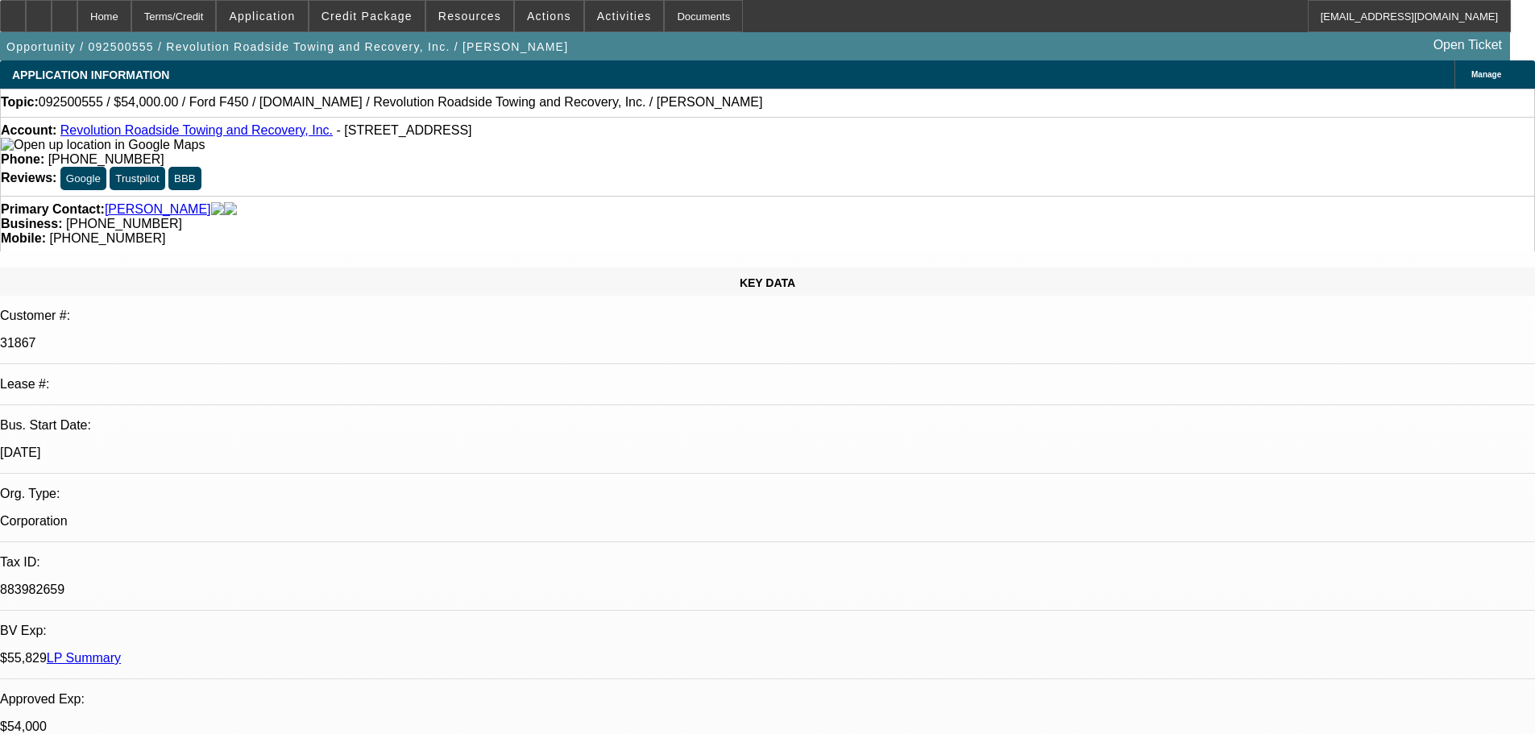
select select "0"
select select "2"
select select "0"
select select "6"
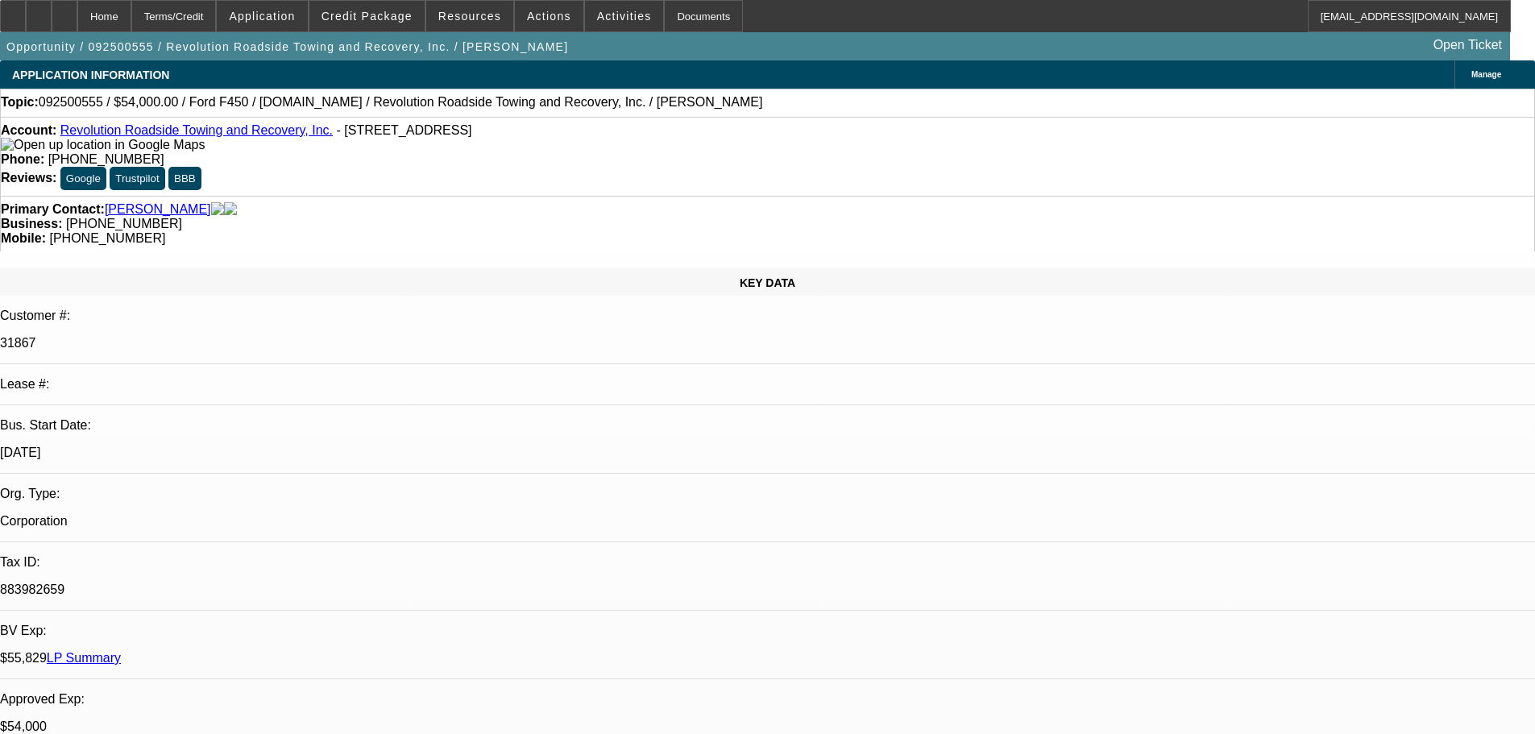
select select "0"
select select "2"
select select "0"
select select "6"
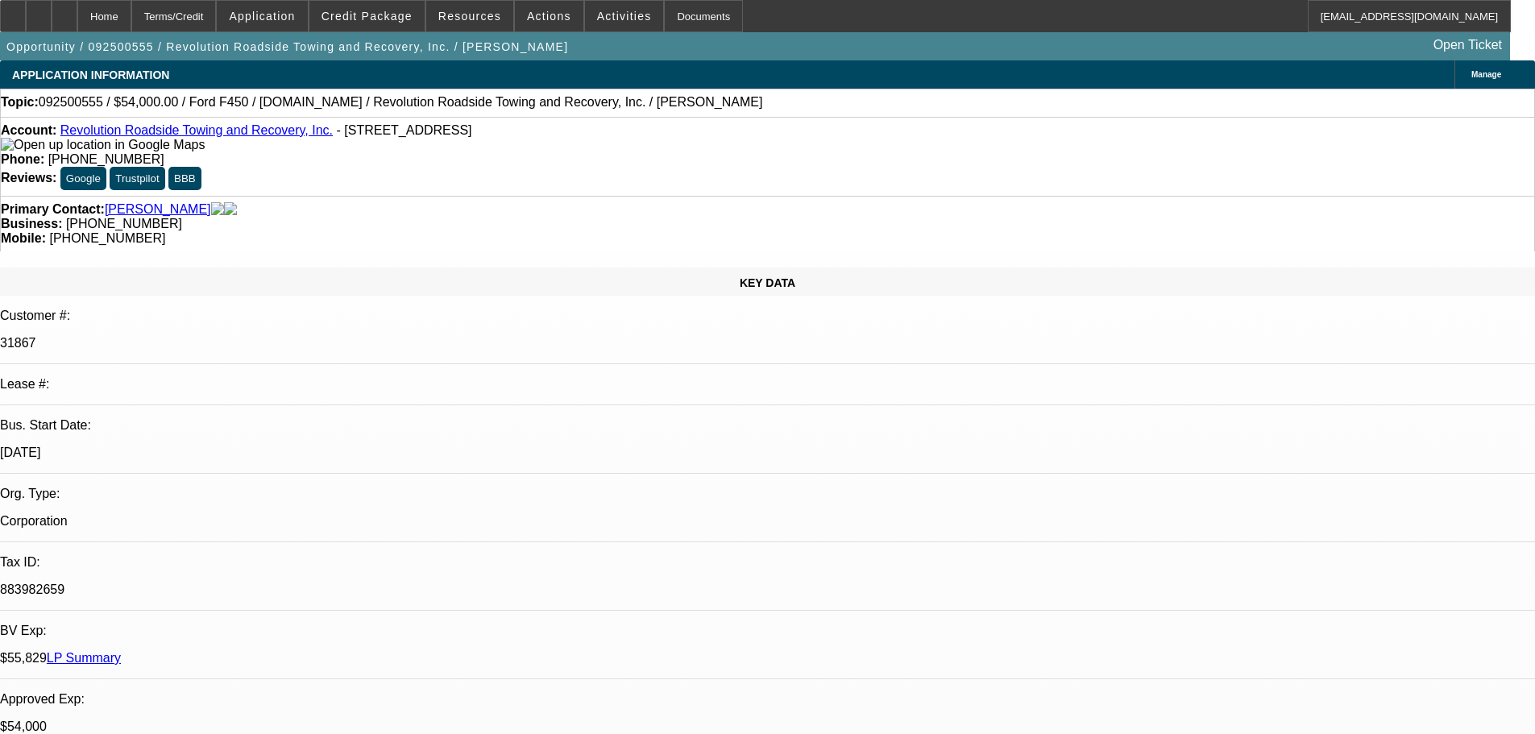
select select "0"
select select "6"
click at [77, 19] on div at bounding box center [65, 16] width 26 height 32
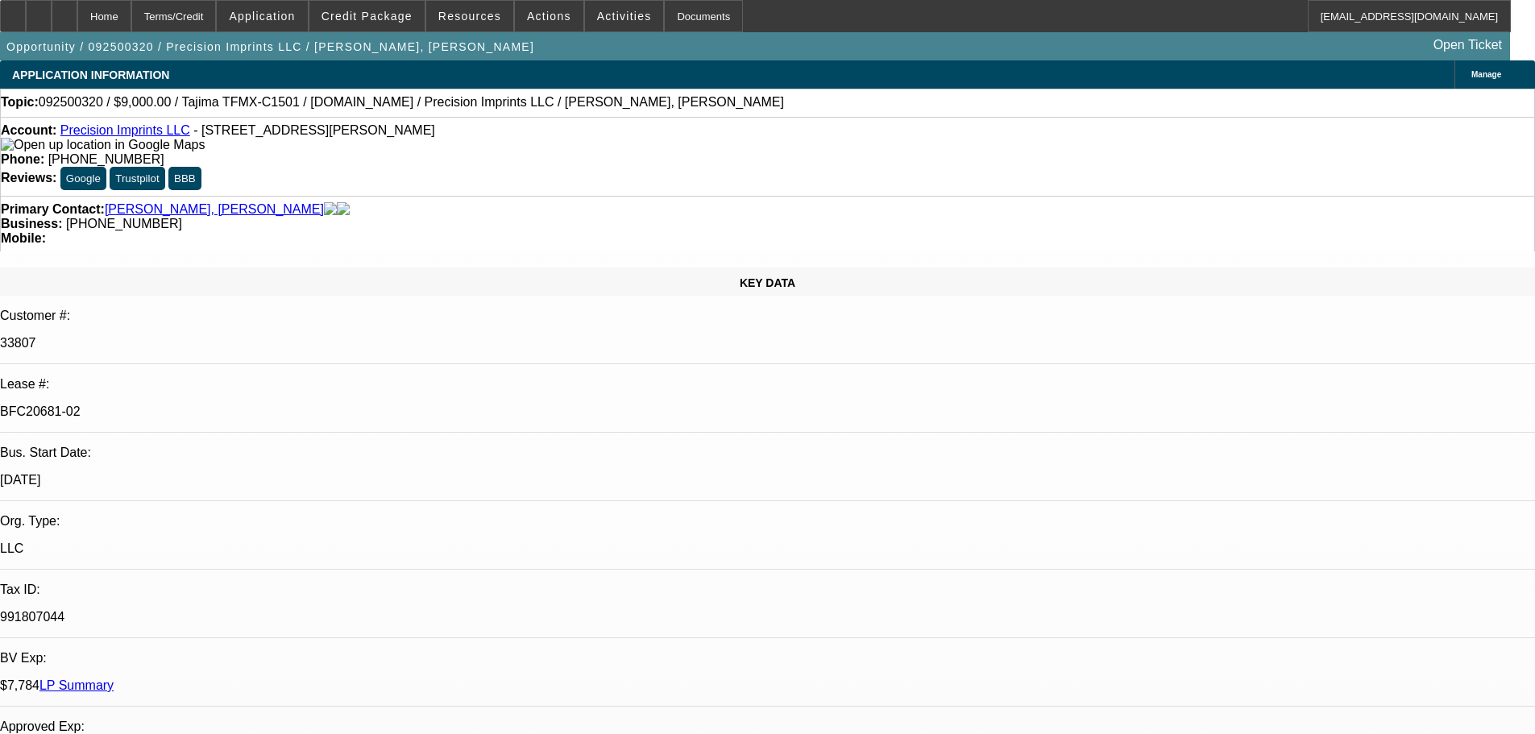
select select "0"
select select "2"
select select "0.1"
select select "4"
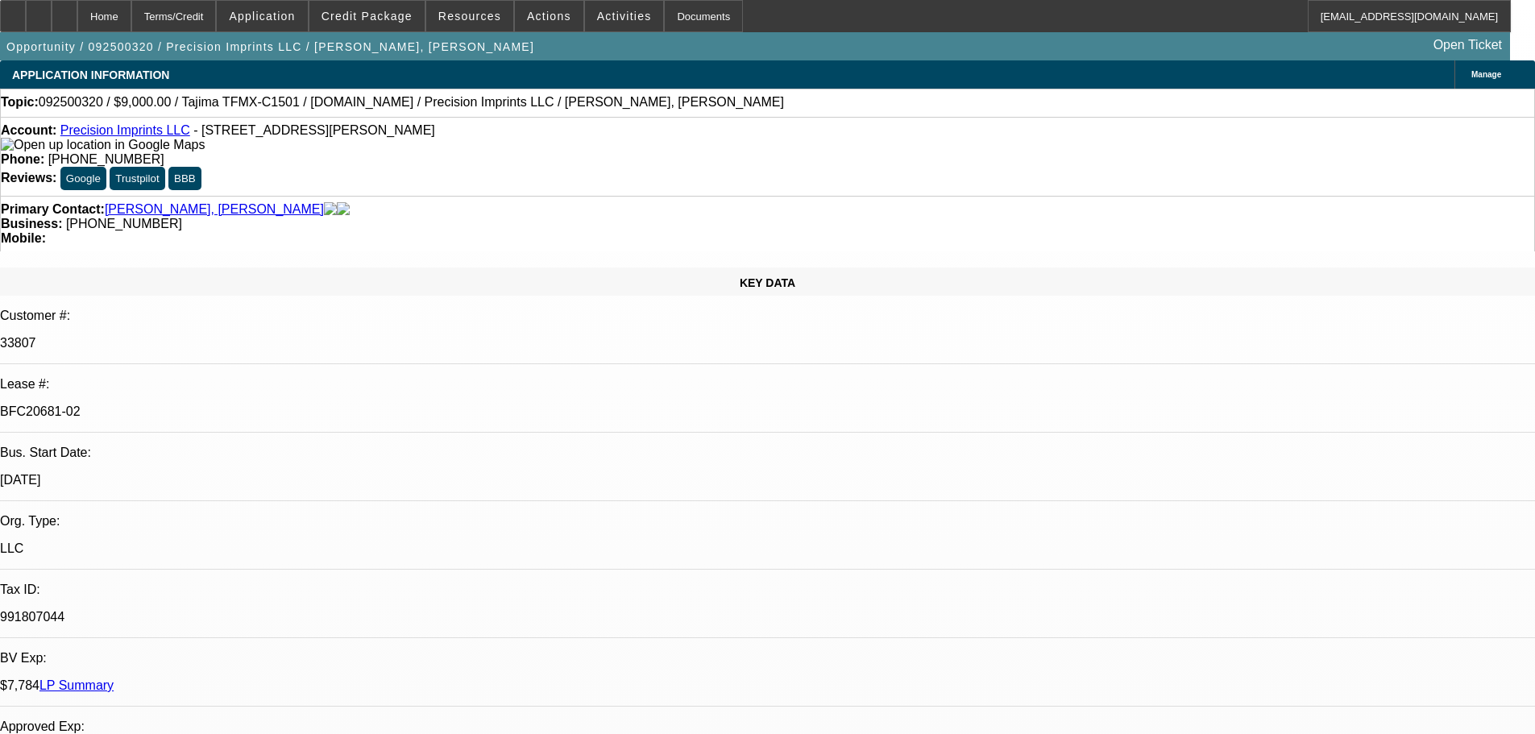
select select "0"
select select "2"
select select "0.1"
select select "4"
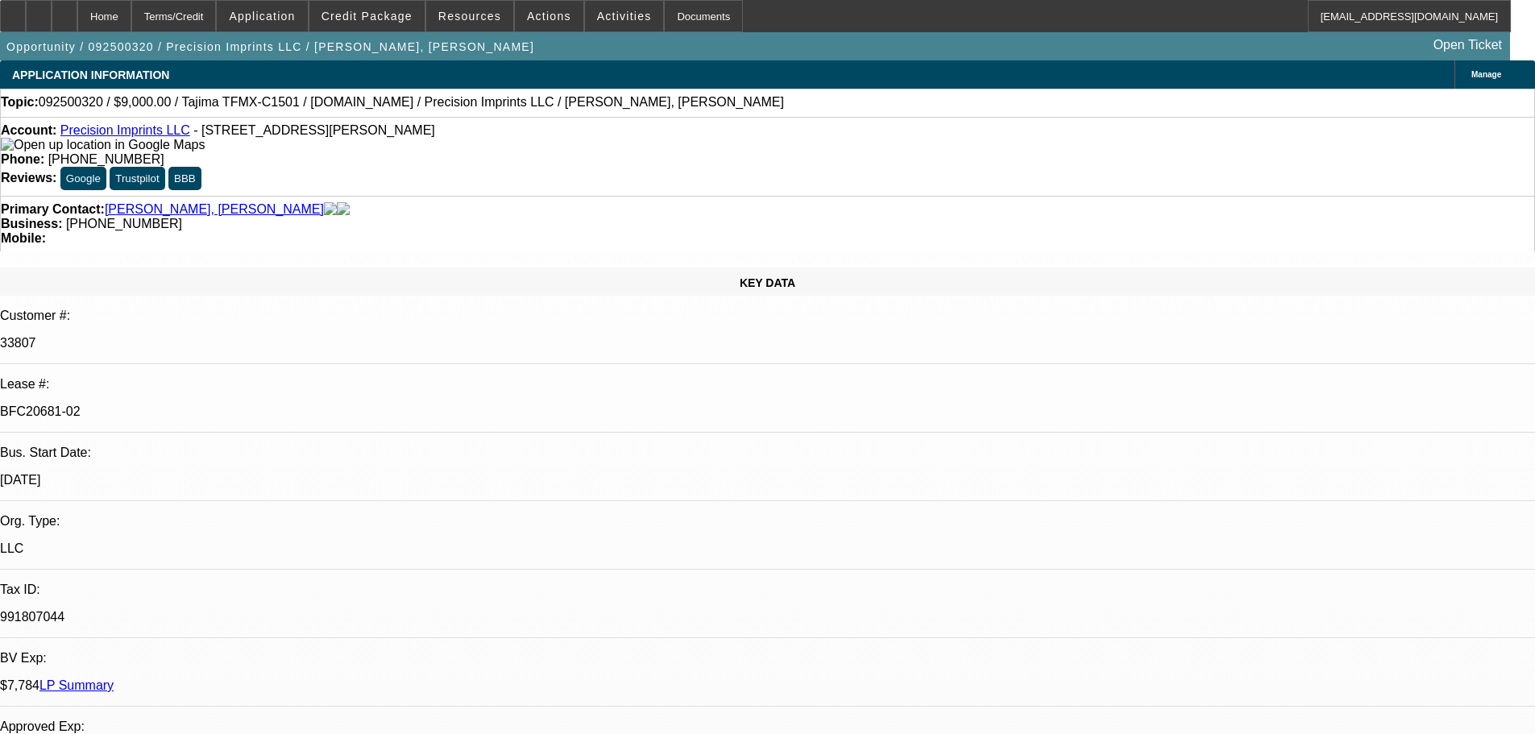
select select "0"
select select "2"
select select "0.1"
select select "4"
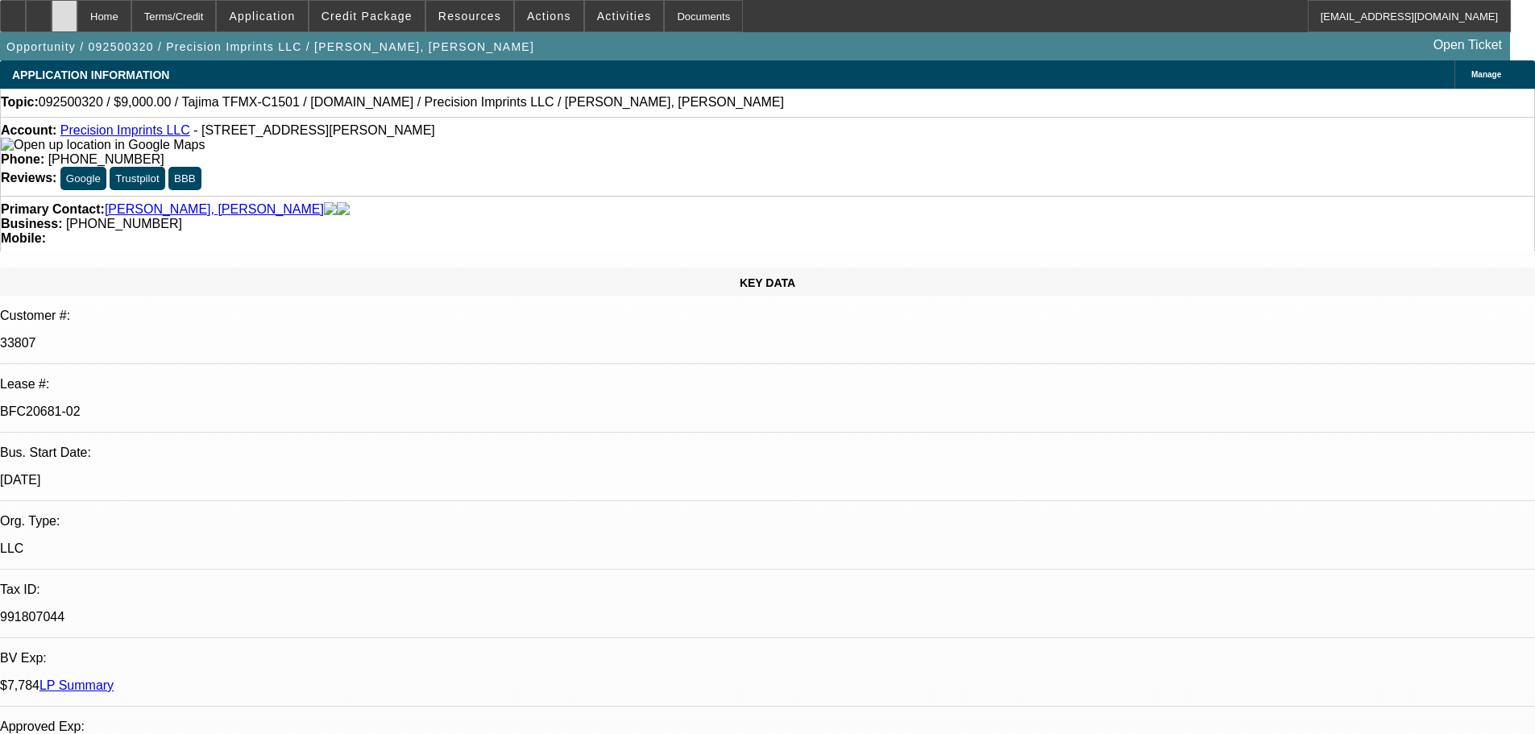
click at [77, 25] on div at bounding box center [65, 16] width 26 height 32
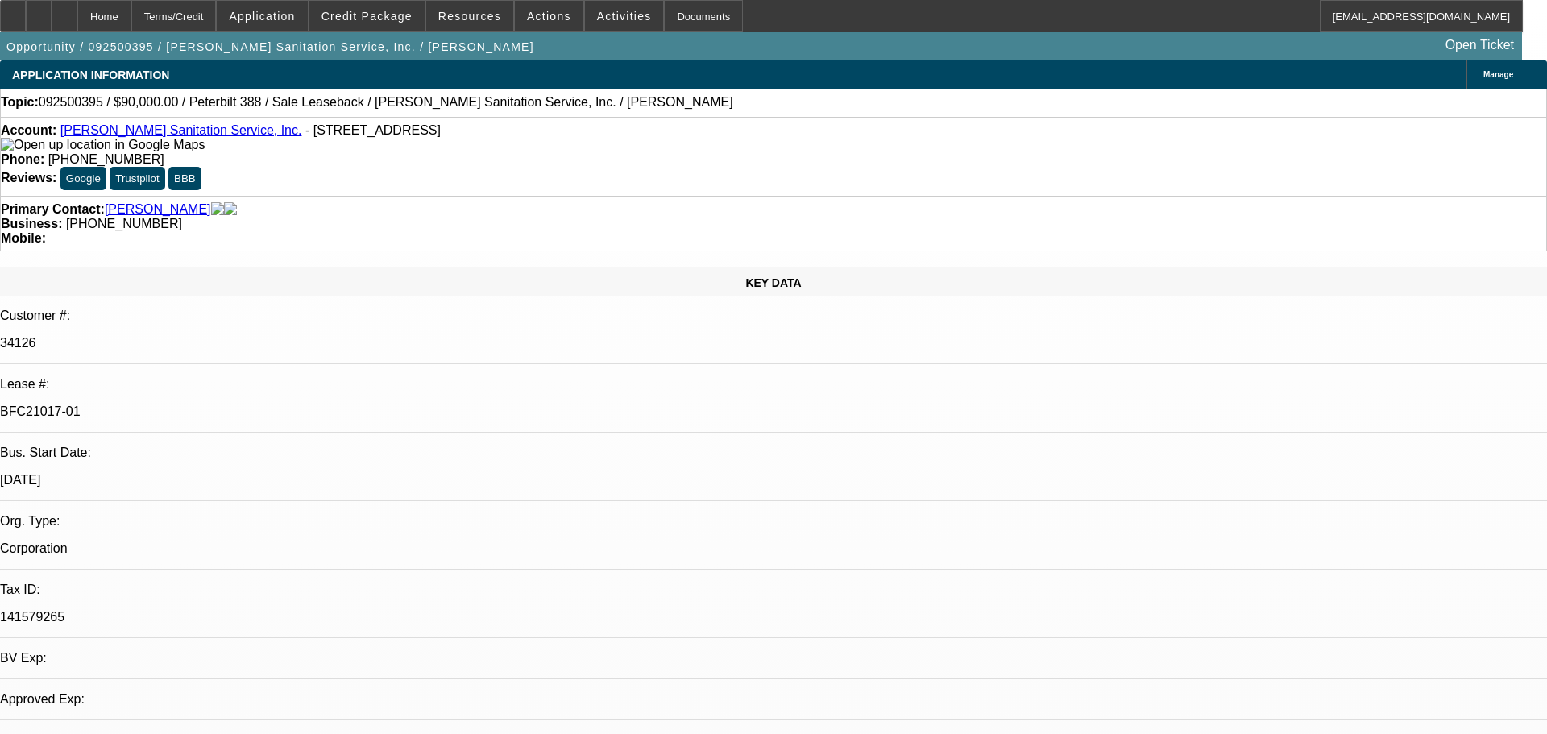
select select "0"
select select "2"
select select "0"
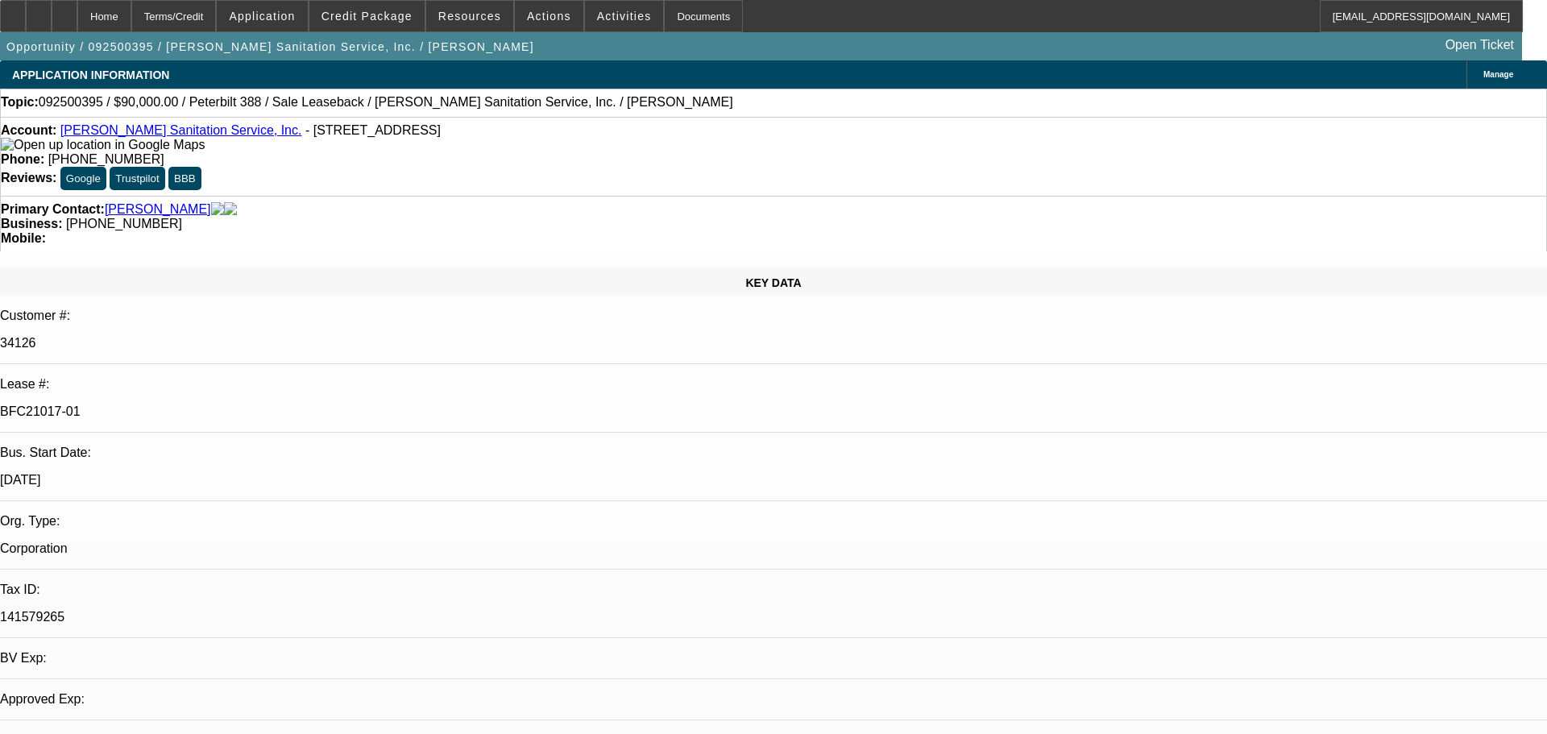
select select "0"
select select "1"
select select "2"
select select "6"
select select "1"
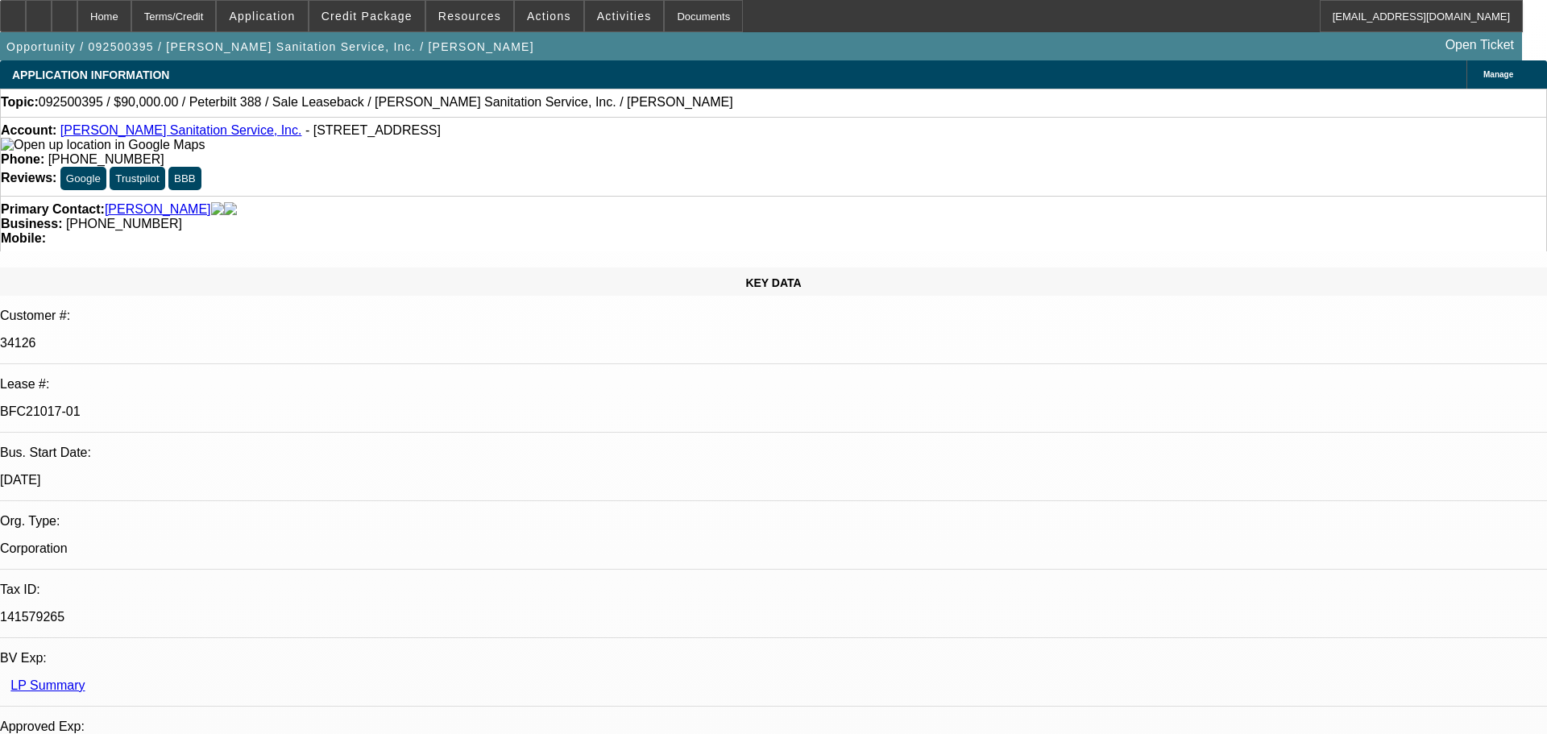
select select "2"
select select "6"
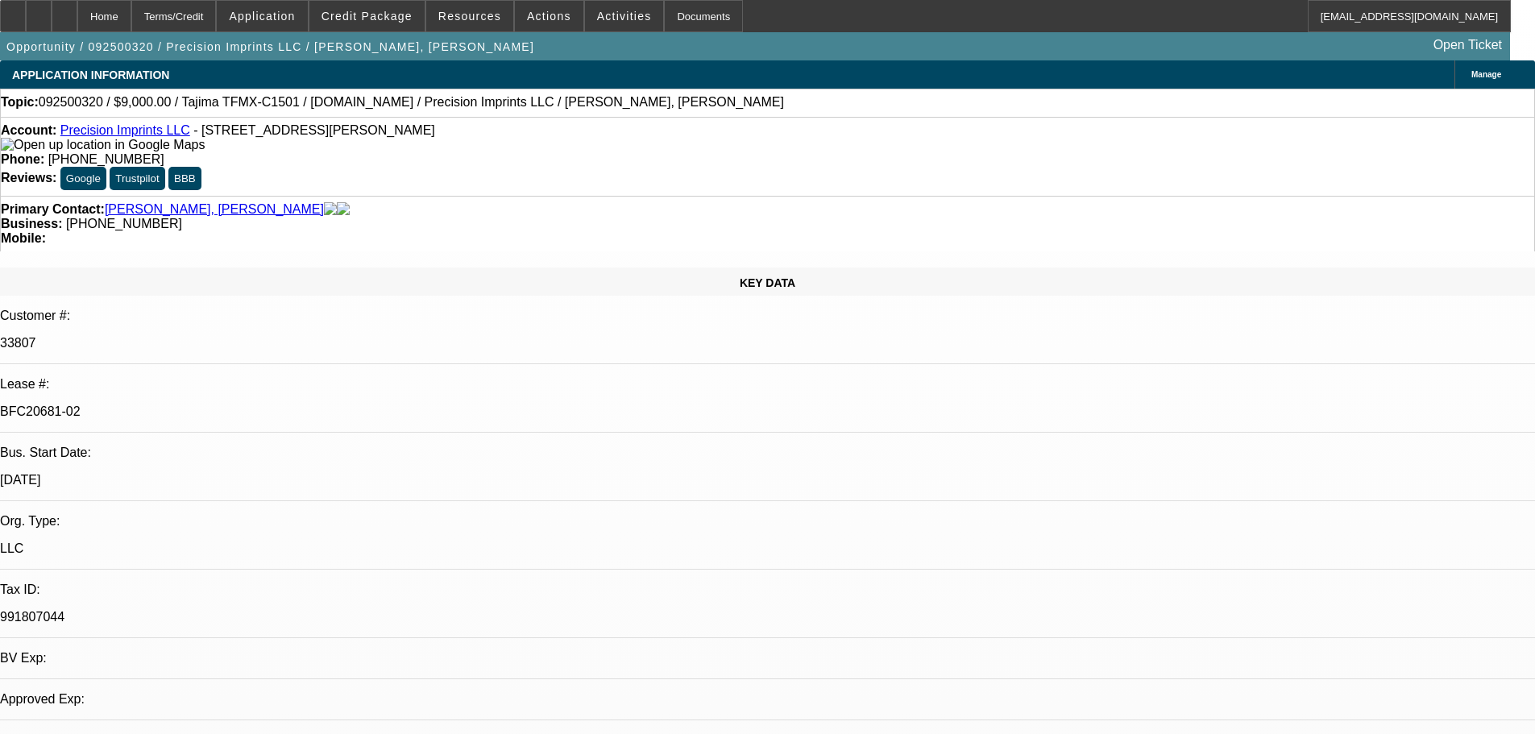
select select "0"
select select "2"
select select "0.1"
select select "4"
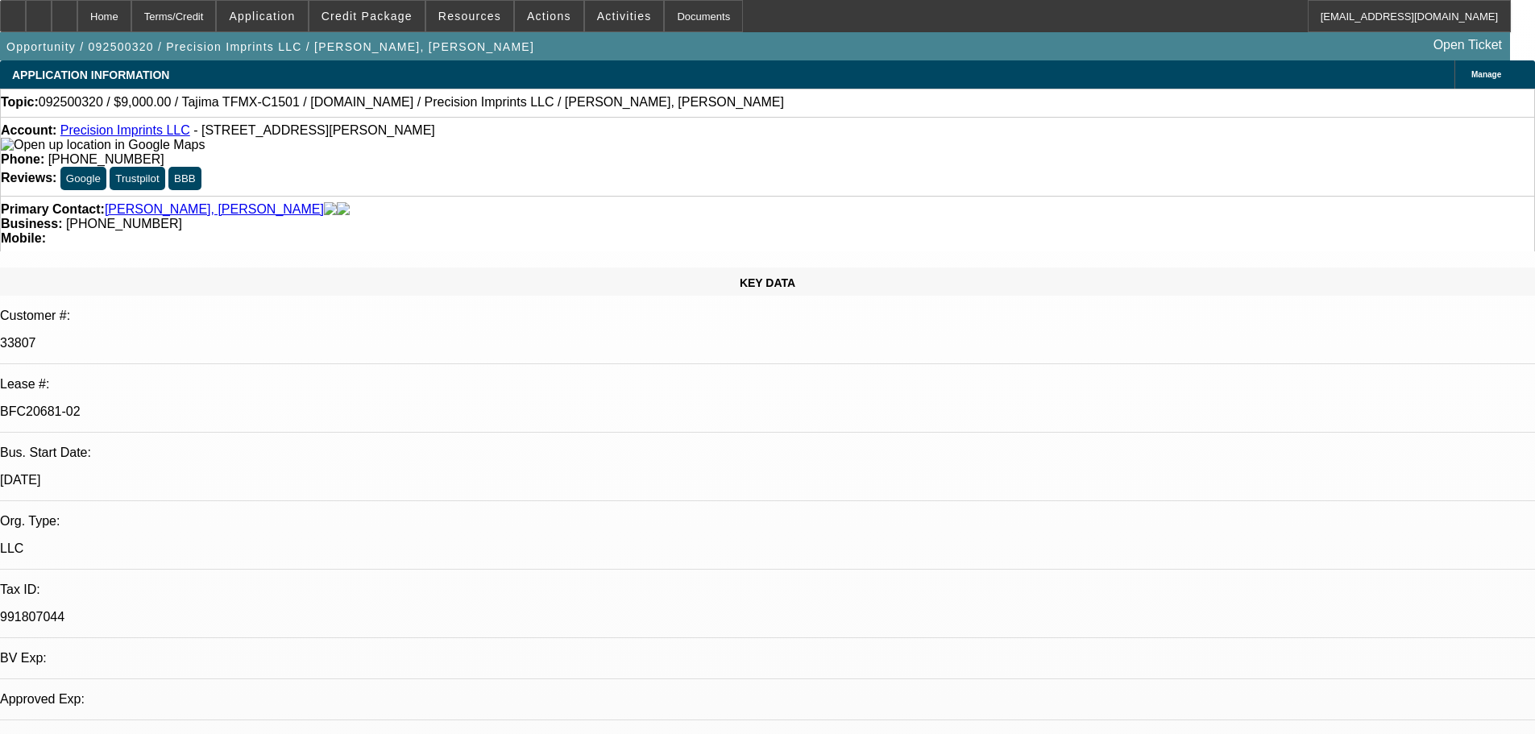
select select "0"
select select "2"
select select "0.1"
select select "4"
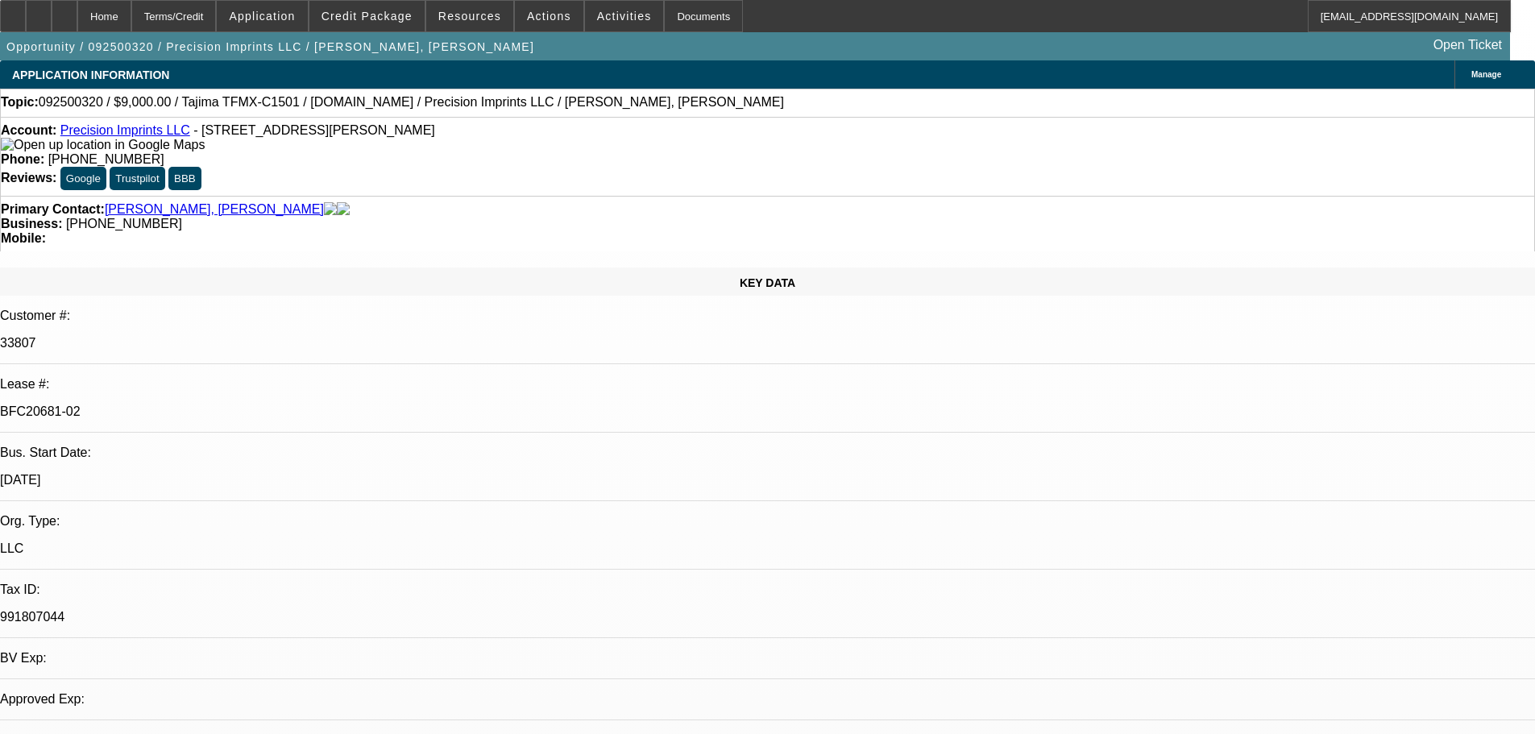
select select "0"
select select "2"
select select "0.1"
select select "4"
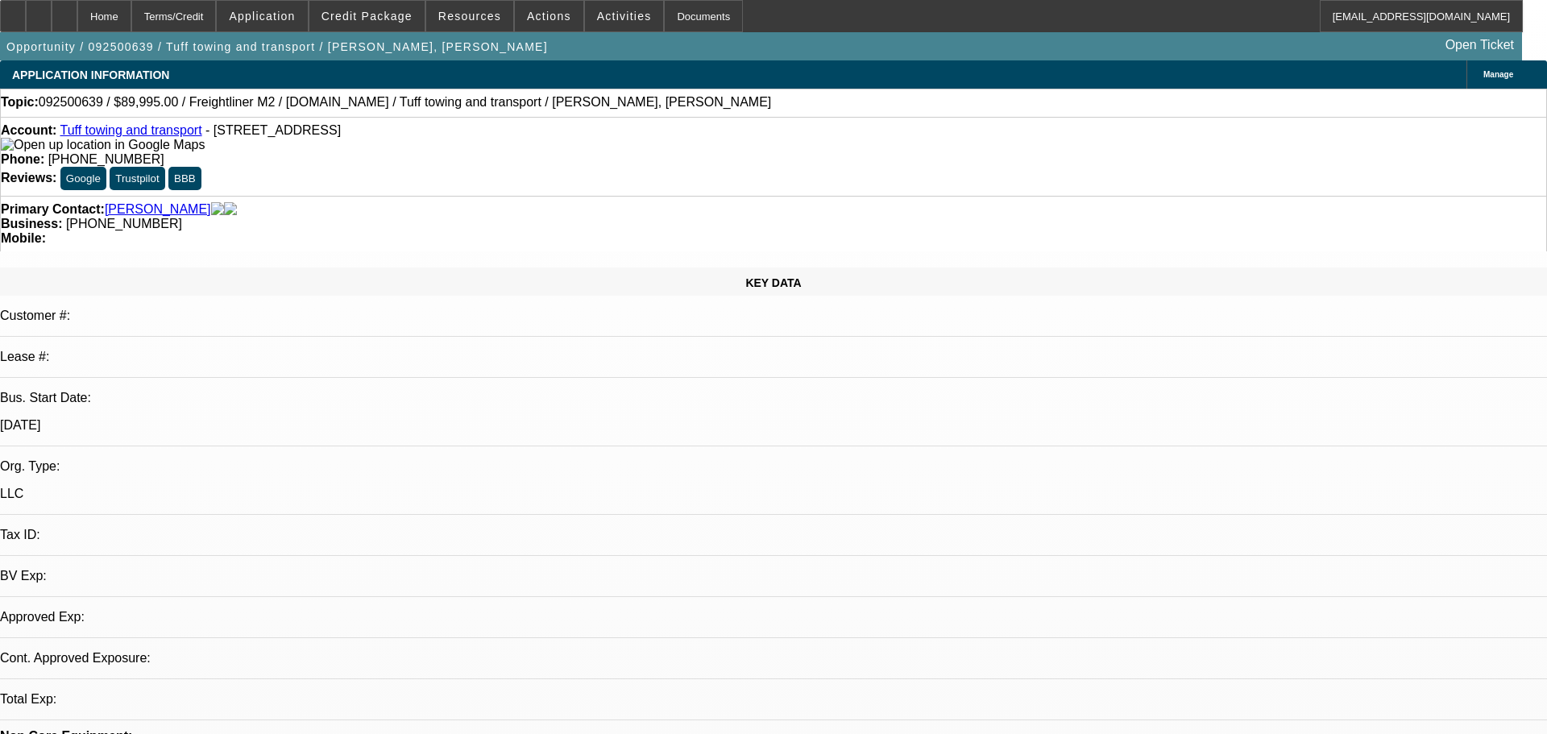
select select "0"
select select "2"
select select "0.1"
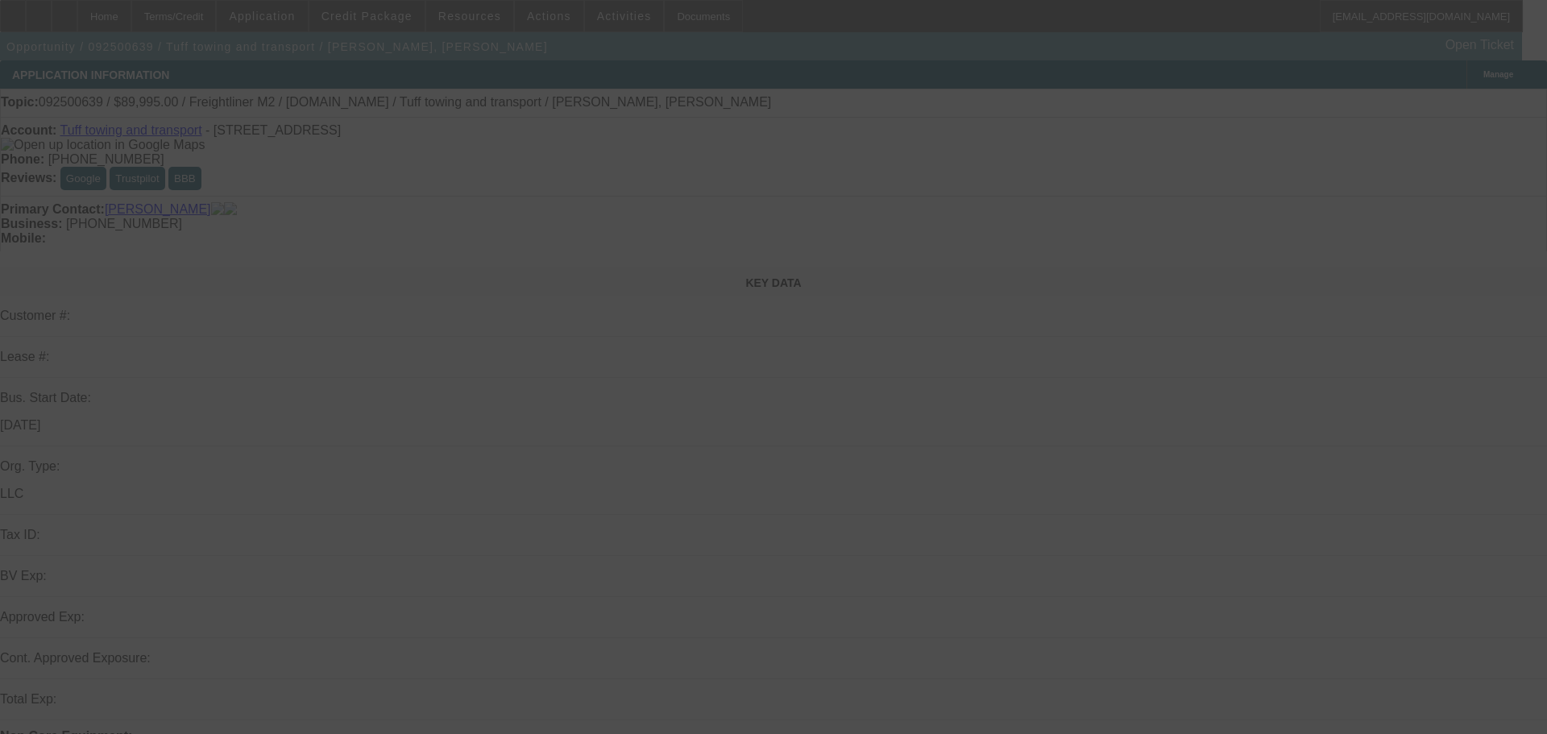
select select "2"
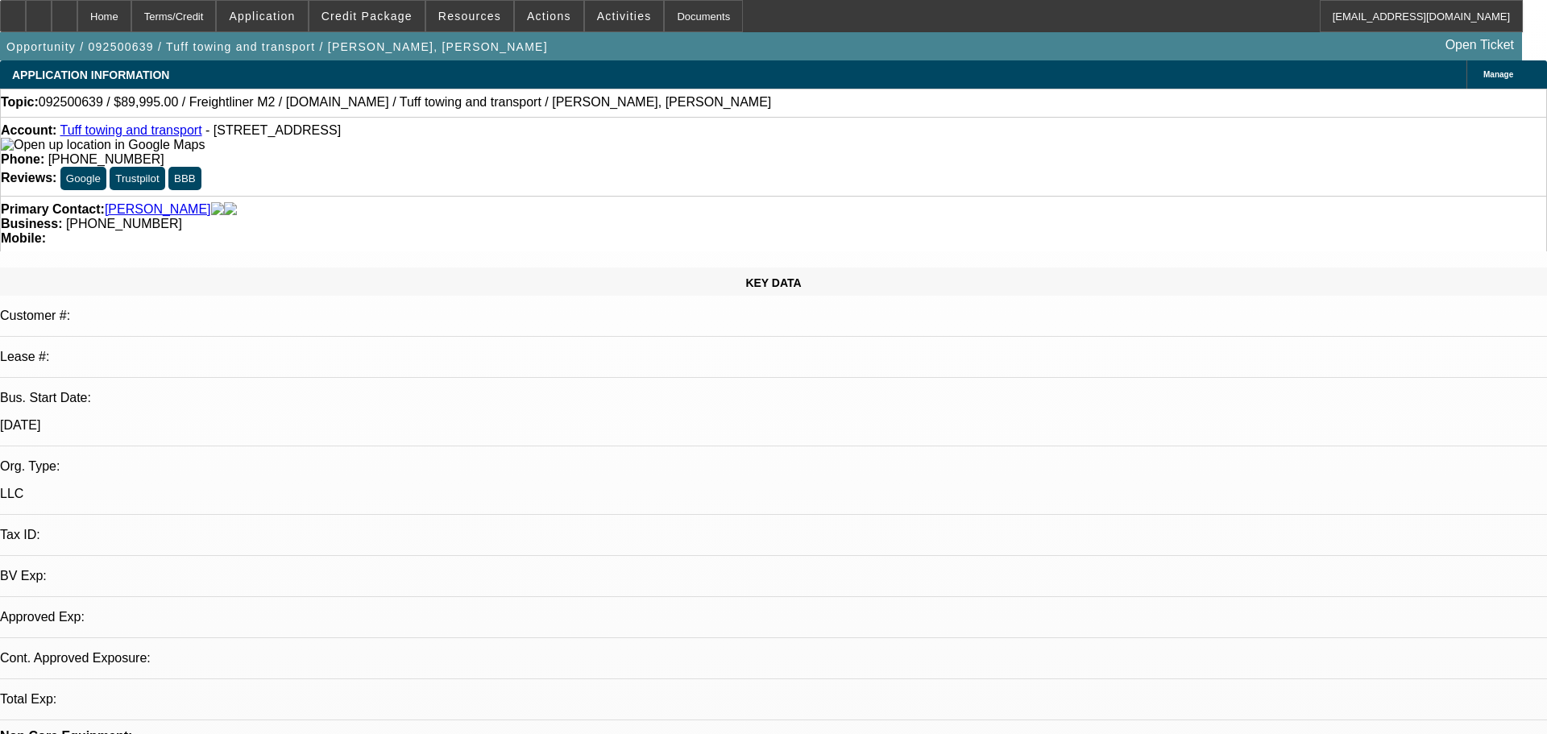
select select "4"
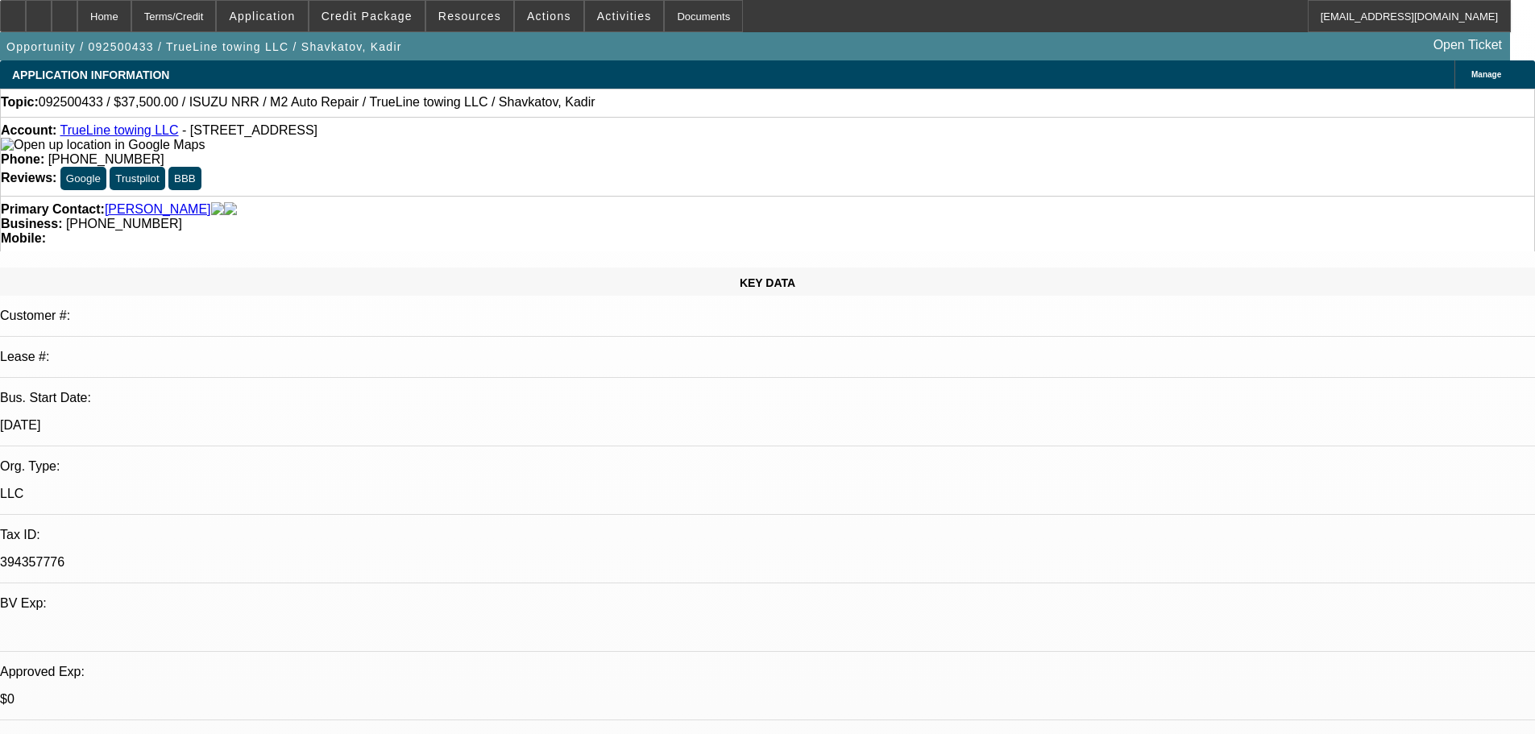
select select "0"
select select "2"
select select "0.1"
select select "4"
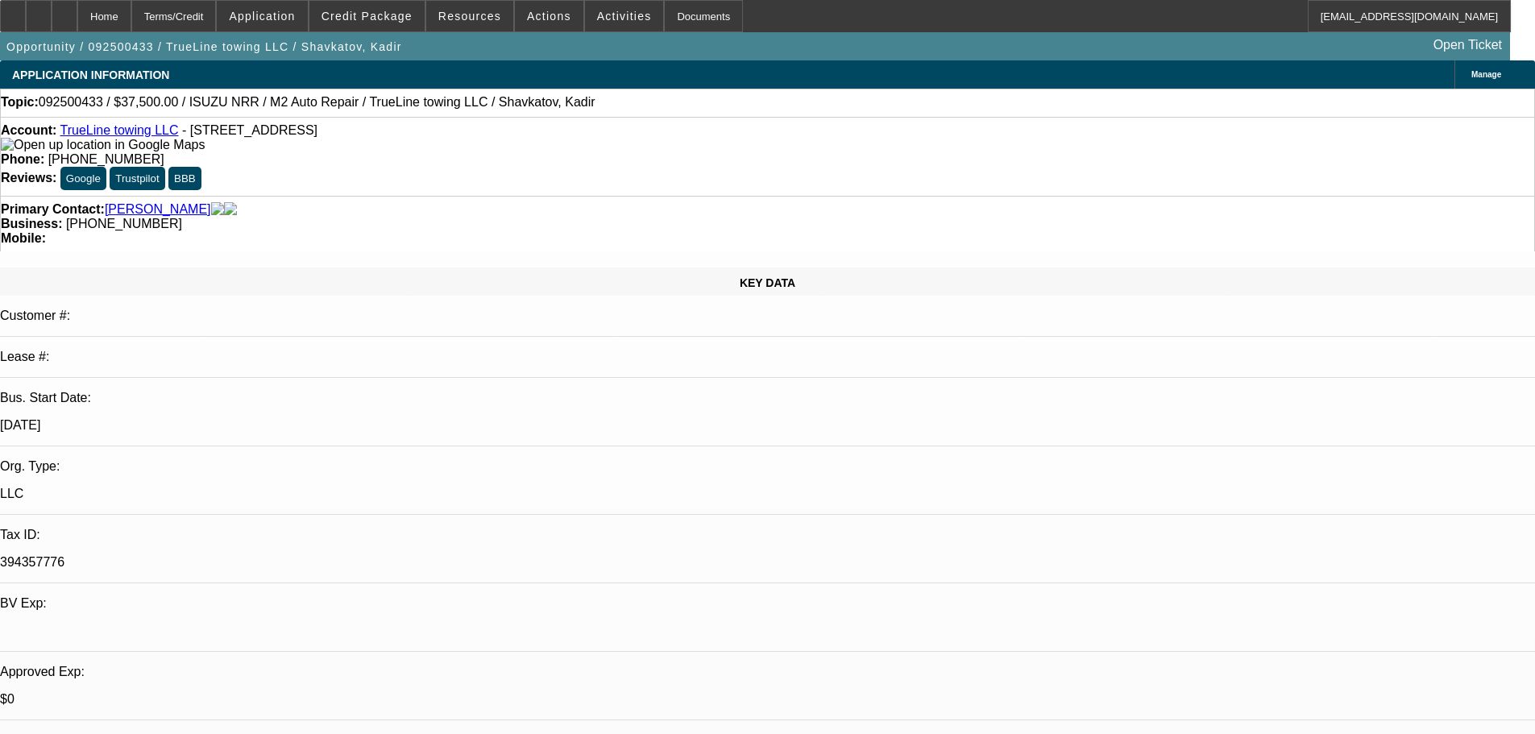
select select "0"
select select "2"
select select "0.1"
select select "4"
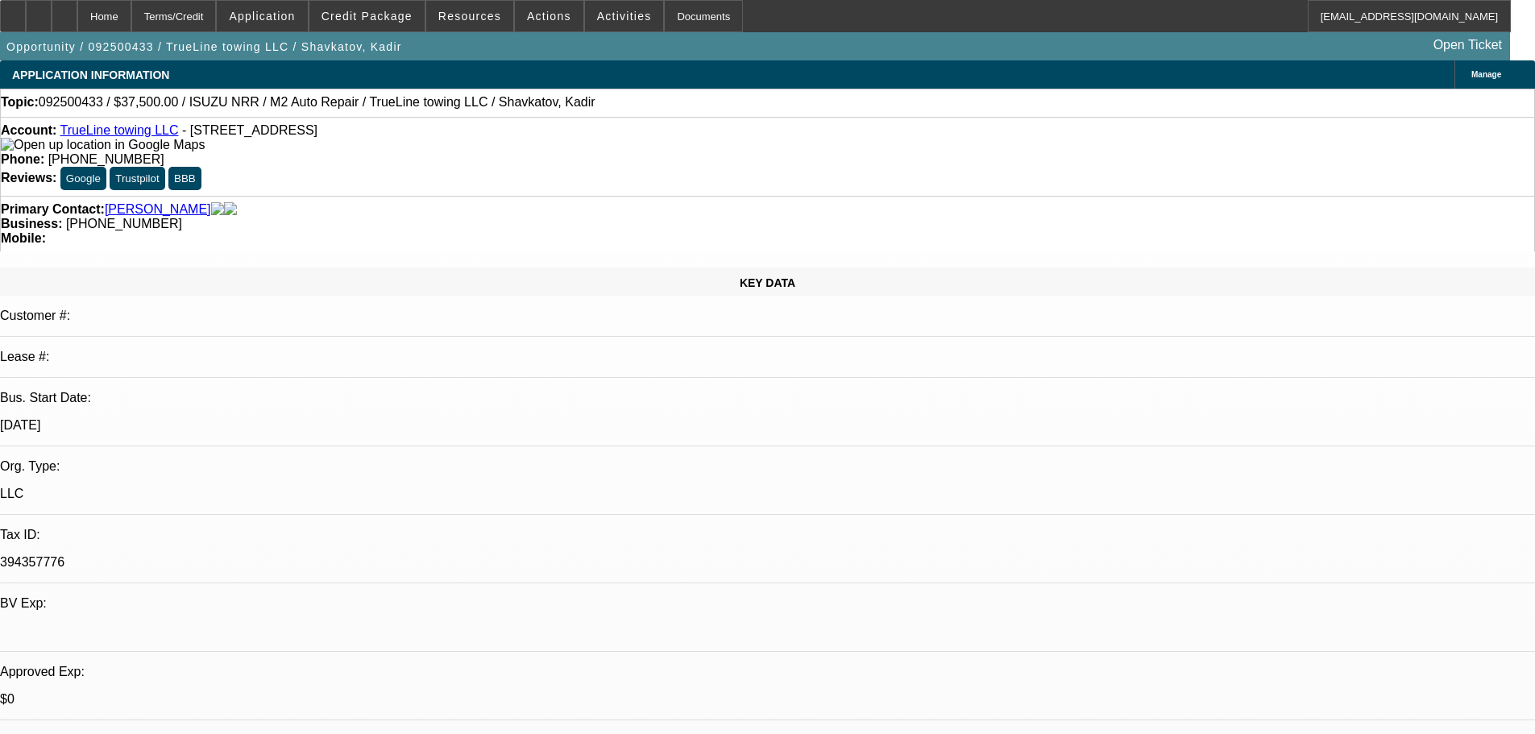
select select "0"
select select "2"
select select "0.1"
select select "4"
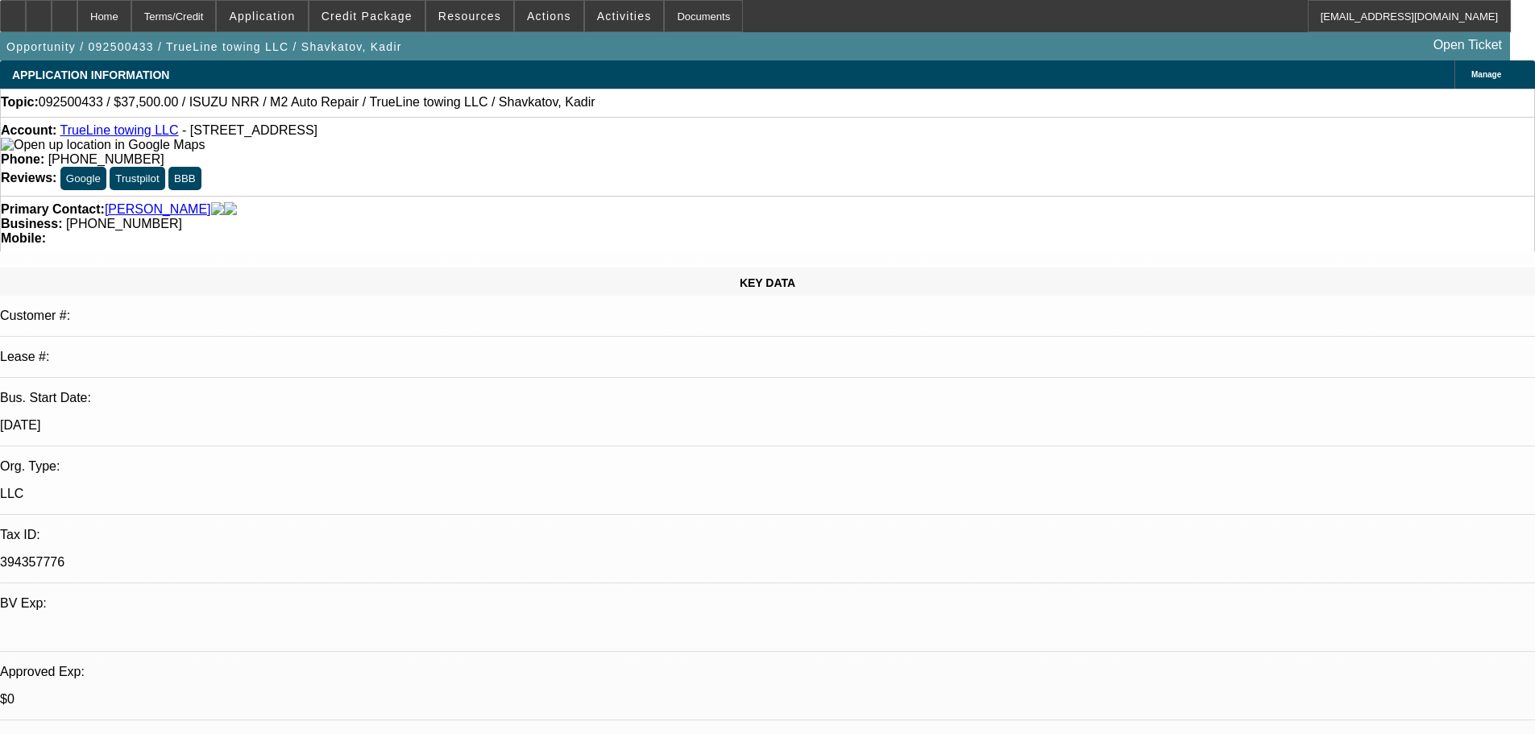
select select "0"
select select "2"
select select "0.1"
select select "4"
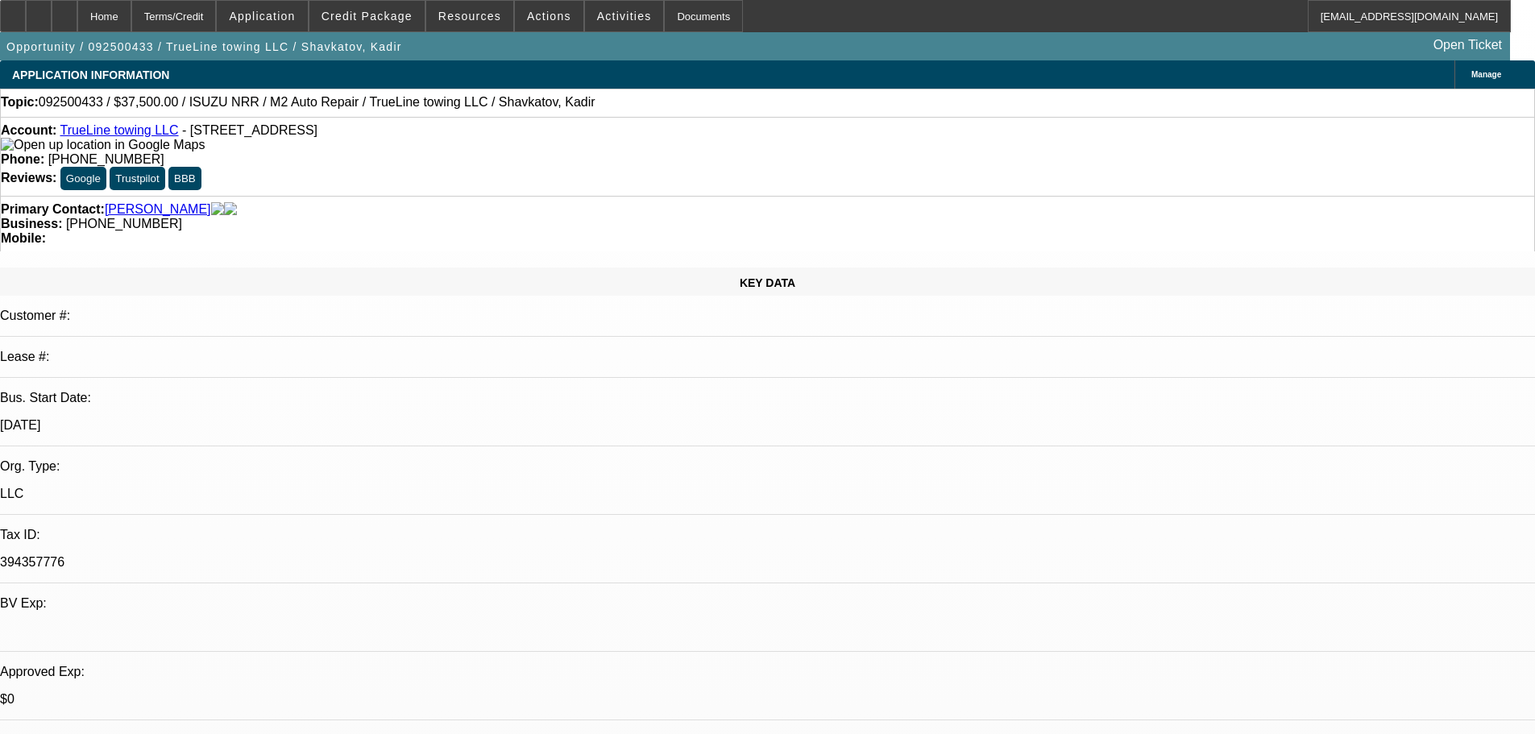
click at [77, 24] on div at bounding box center [65, 16] width 26 height 32
select select "0"
select select "2"
select select "0.1"
select select "0"
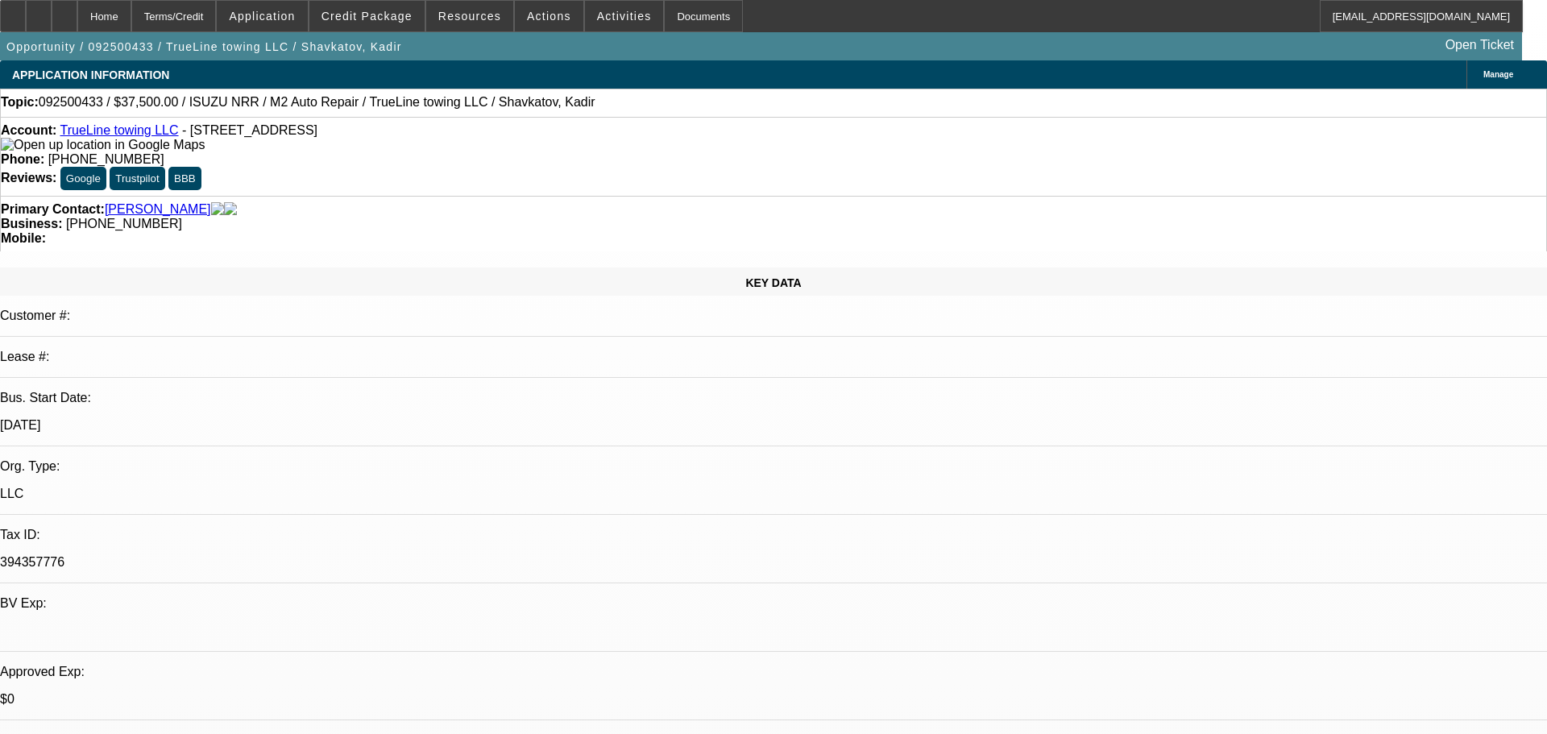
select select "2"
select select "0.1"
select select "0"
select select "2"
select select "0.1"
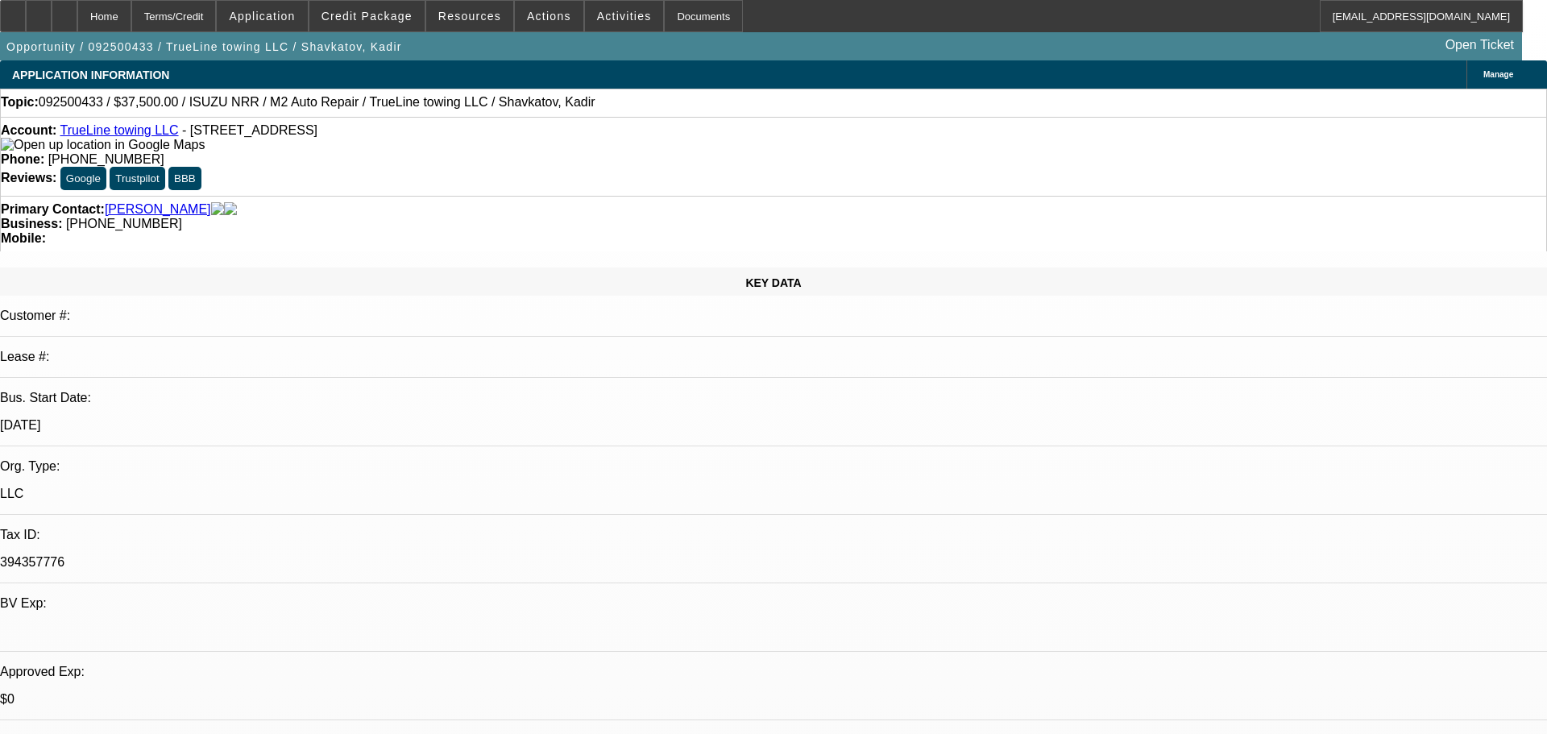
select select "0"
select select "2"
select select "0.1"
select select "1"
select select "2"
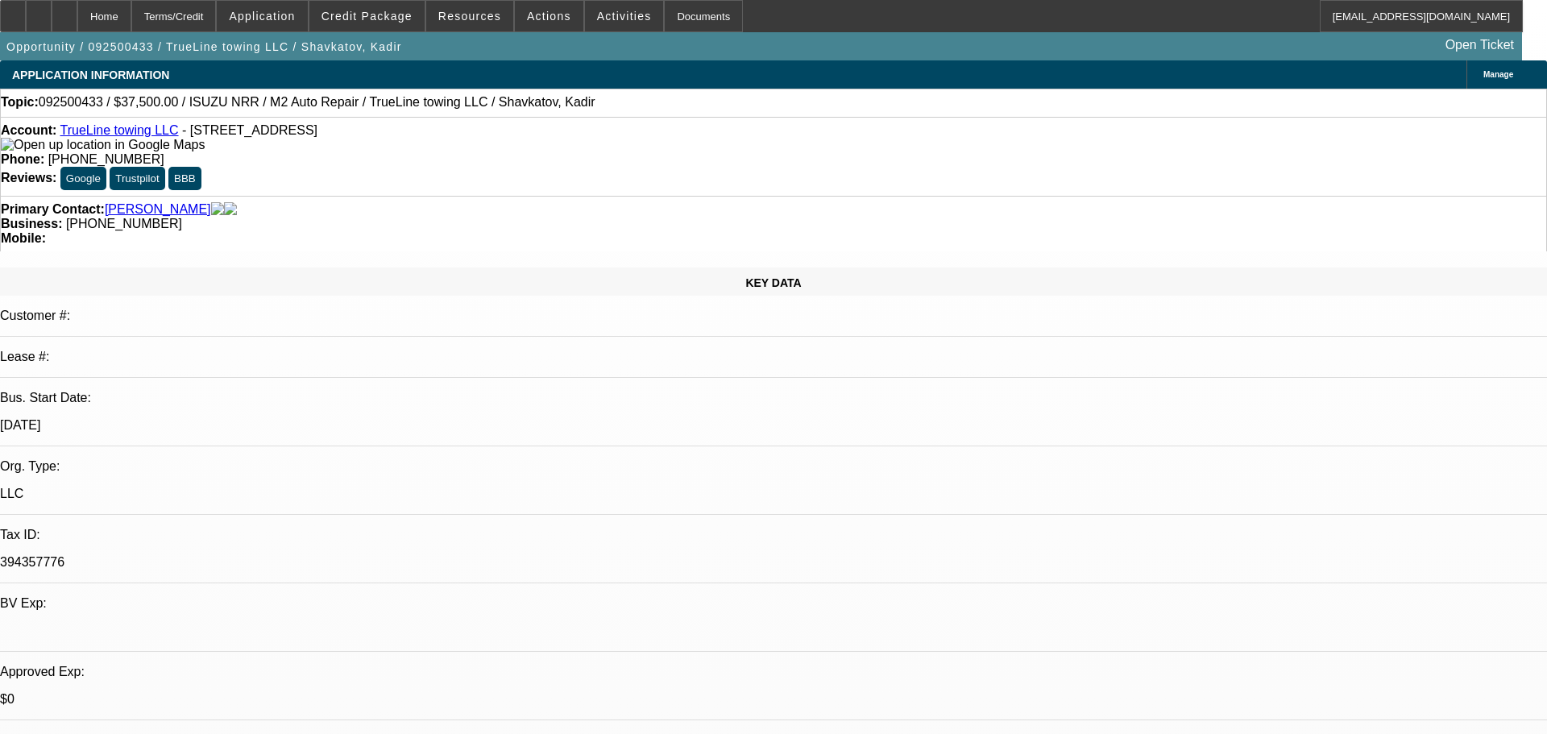
select select "4"
select select "1"
select select "2"
select select "4"
select select "1"
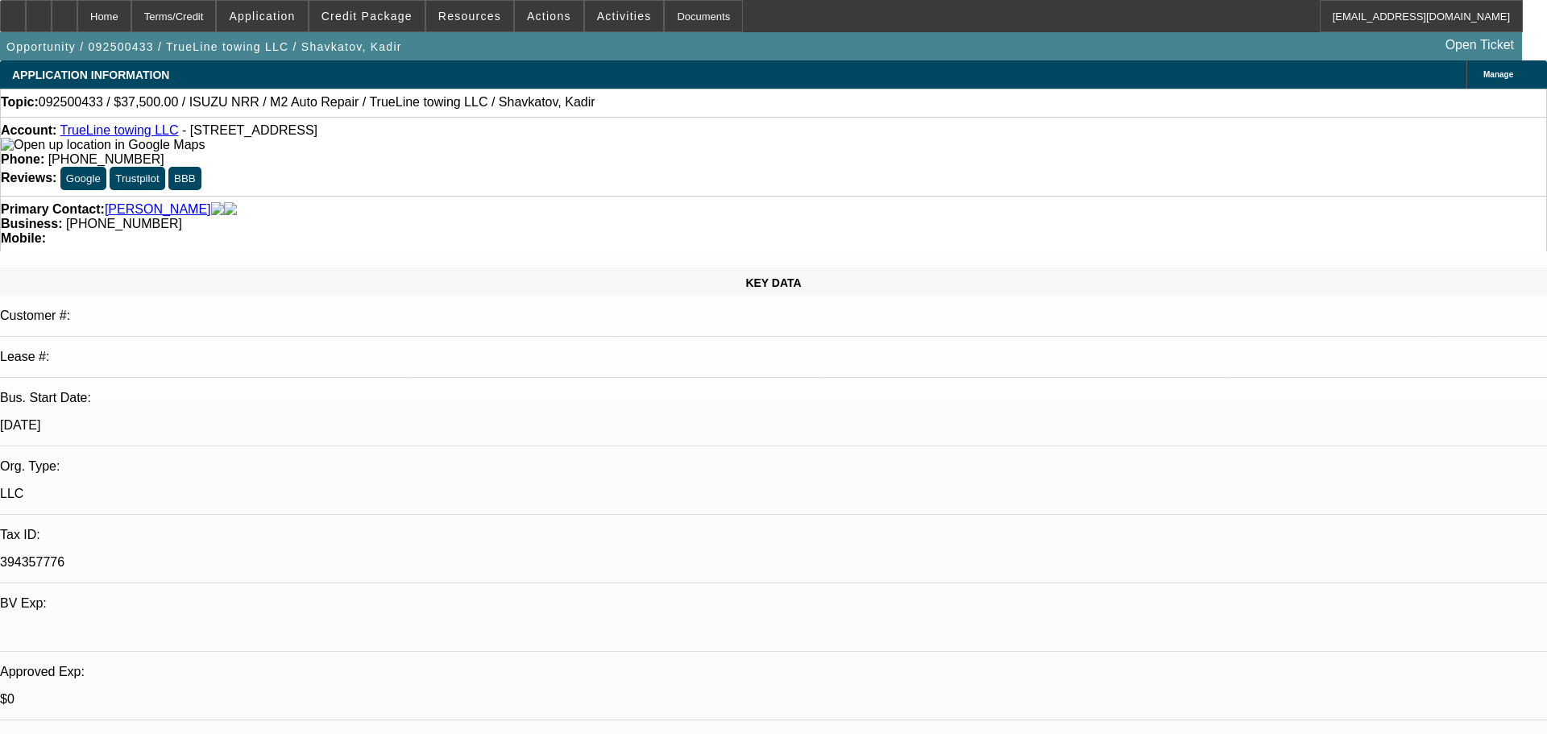
select select "2"
select select "4"
select select "1"
select select "2"
select select "4"
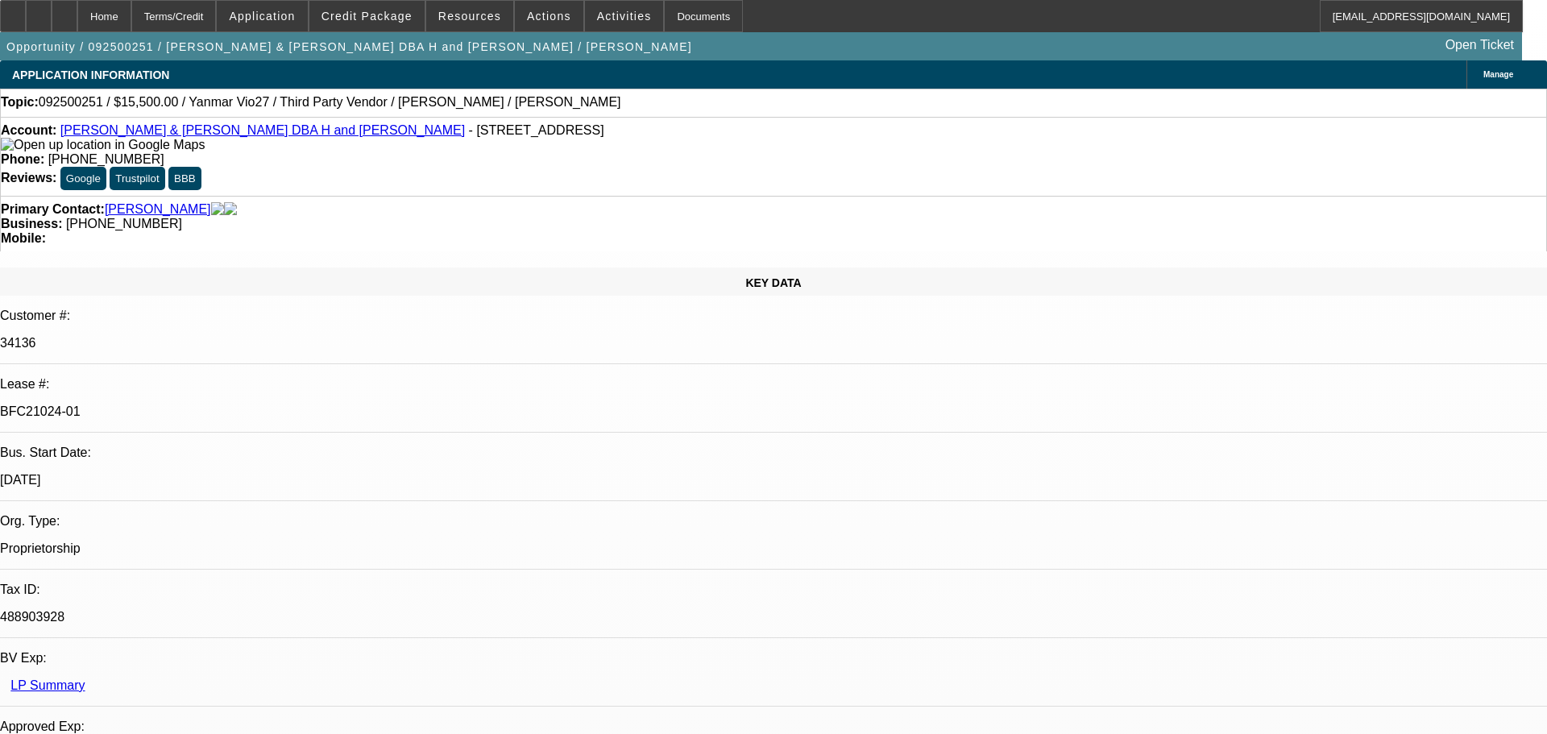
select select "0"
select select "6"
select select "0"
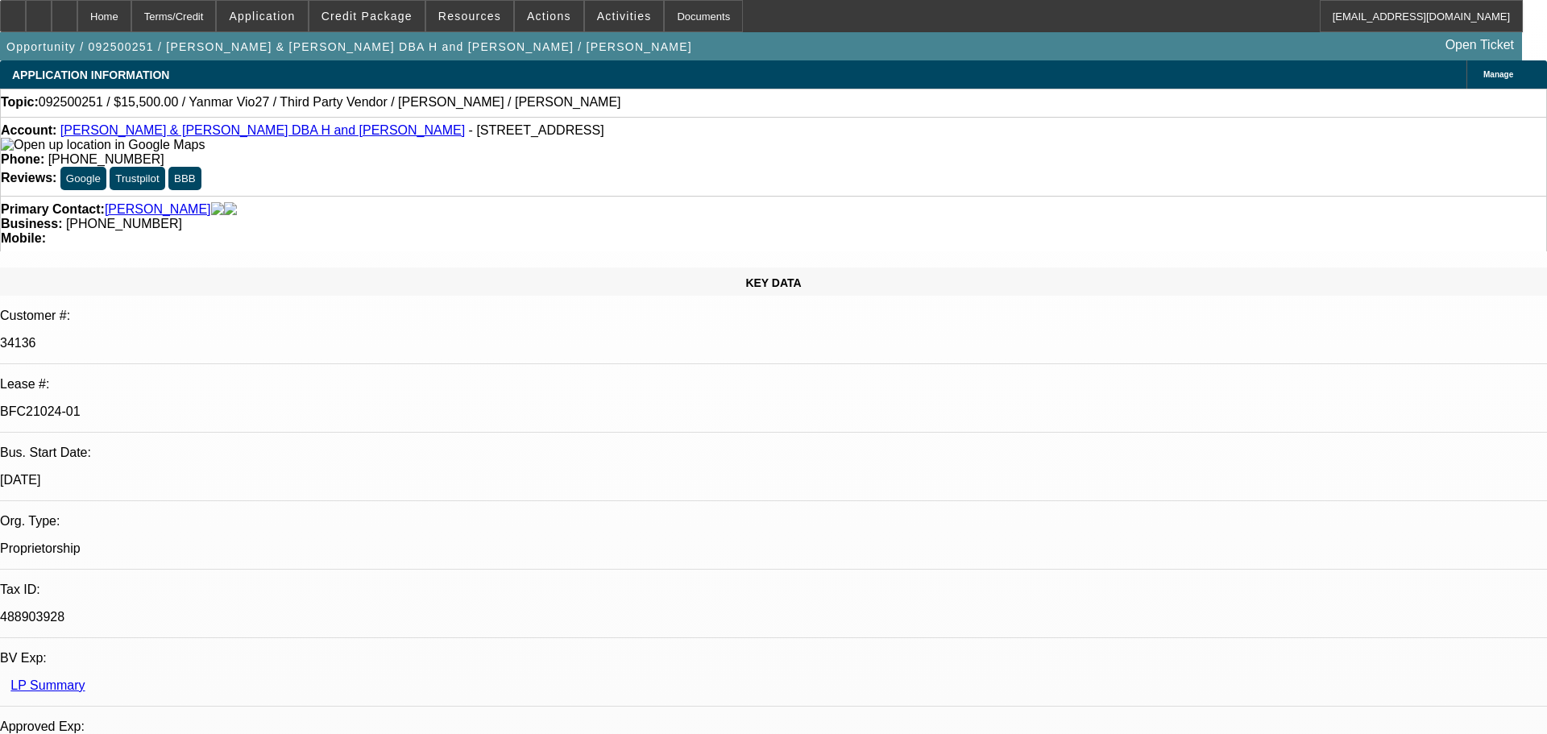
select select "0"
select select "6"
select select "0"
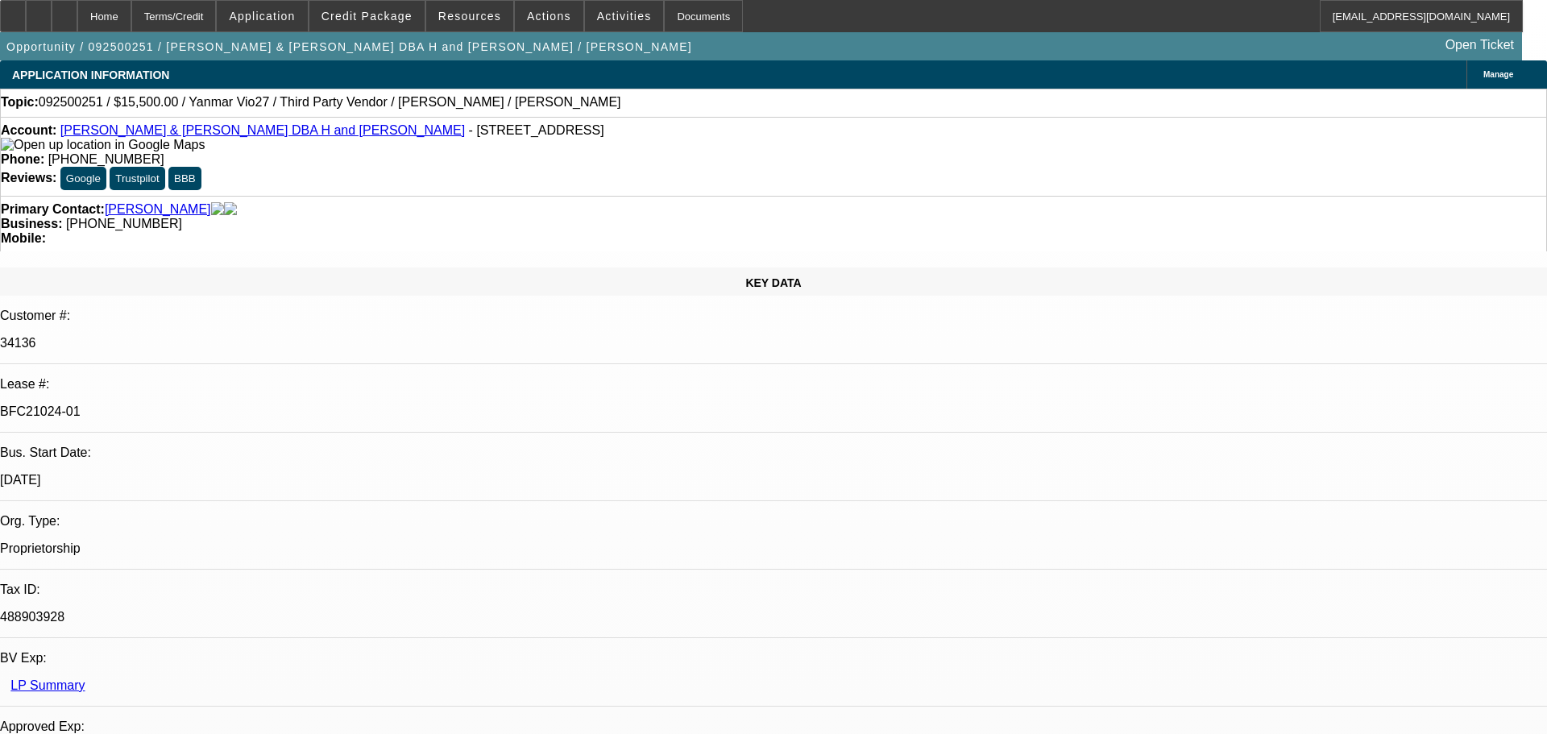
select select "0"
select select "6"
select select "0"
select select "0.1"
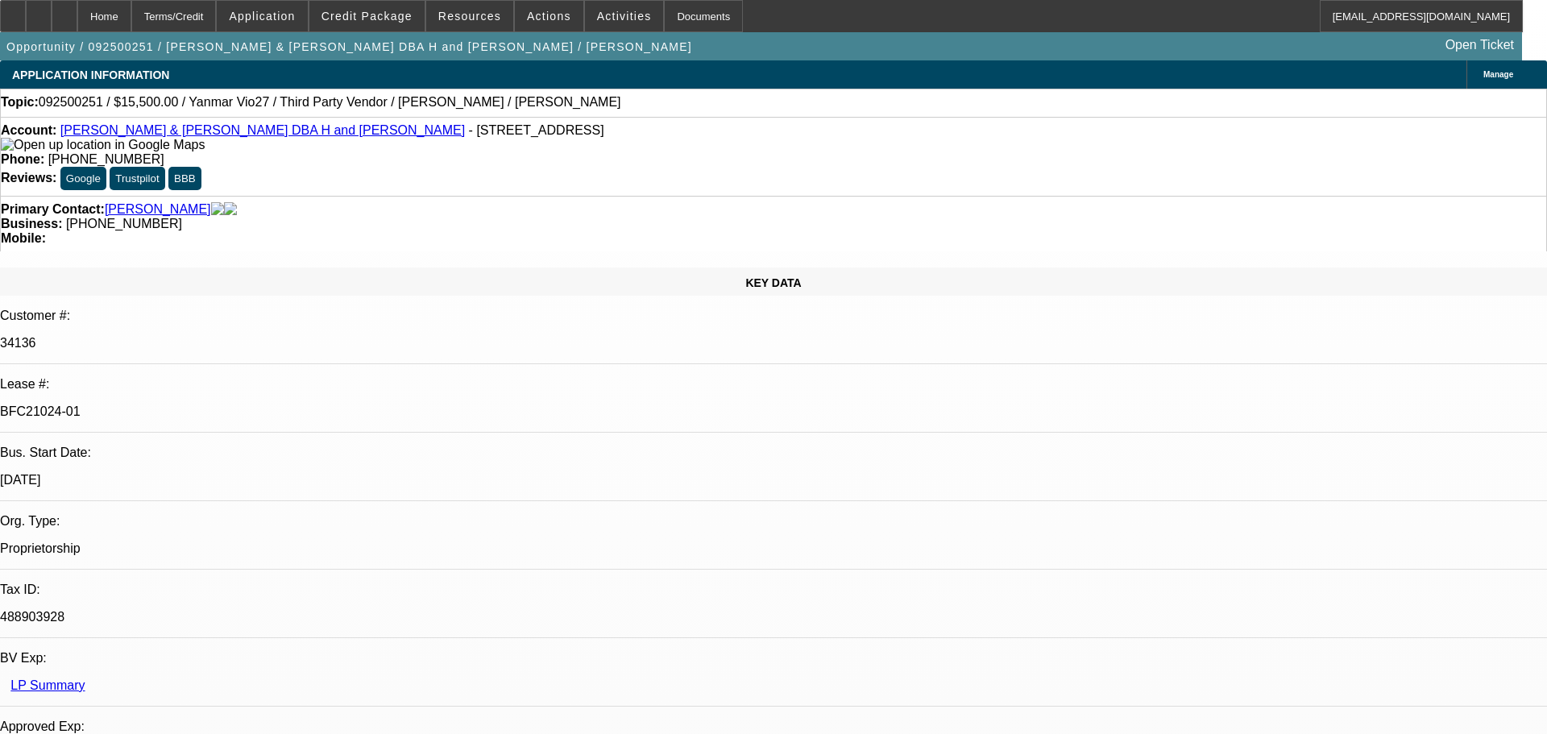
select select "4"
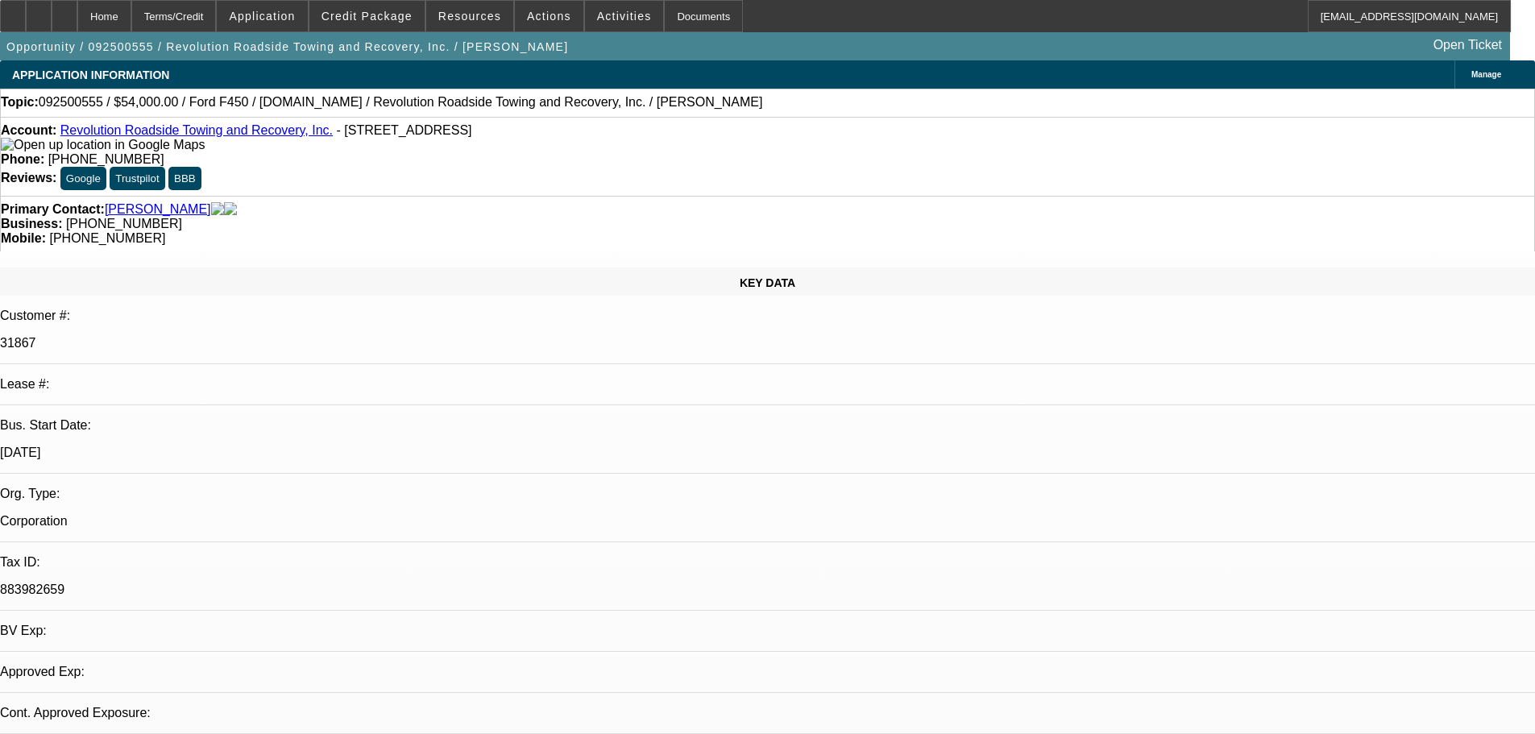
select select "0"
select select "2"
select select "0"
select select "6"
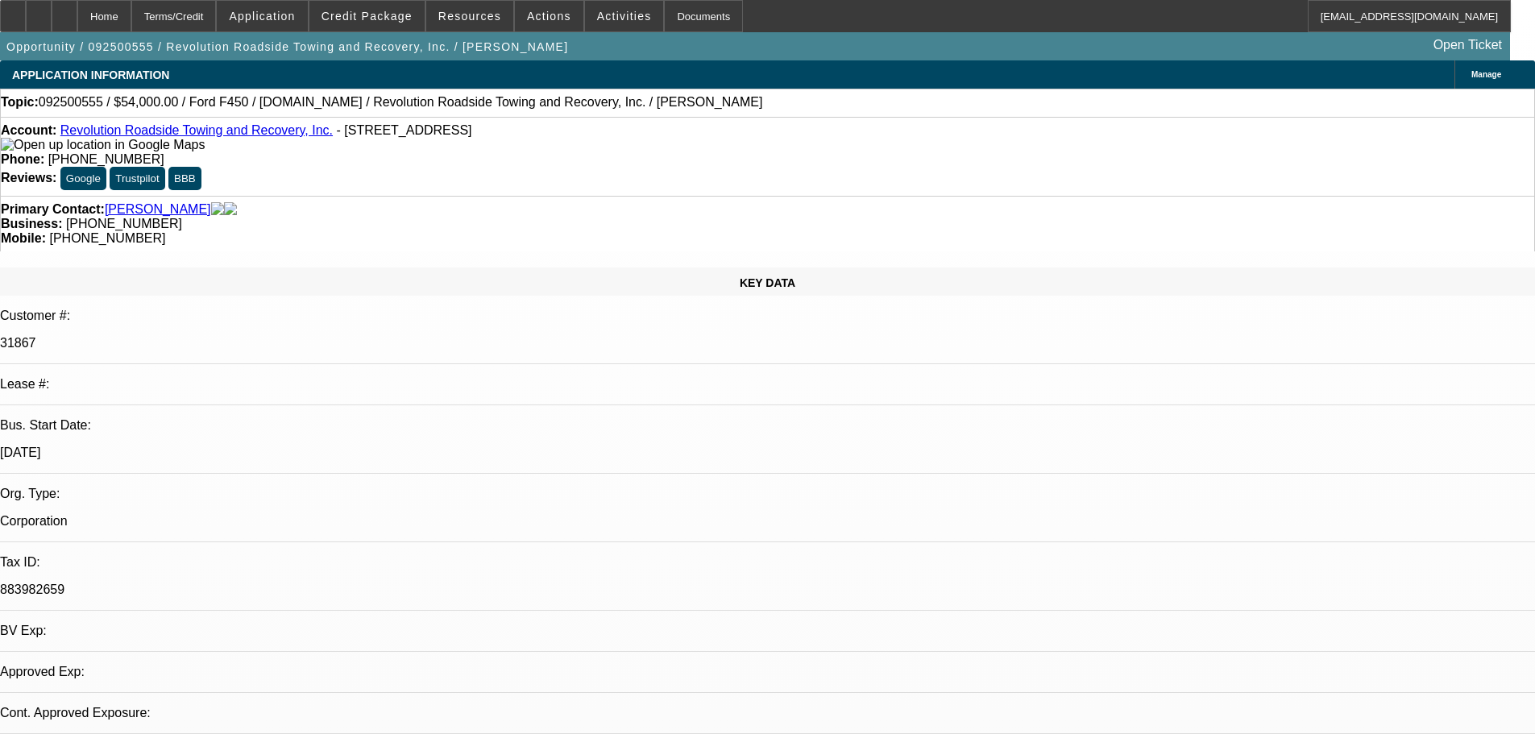
select select "0"
select select "2"
select select "0"
select select "6"
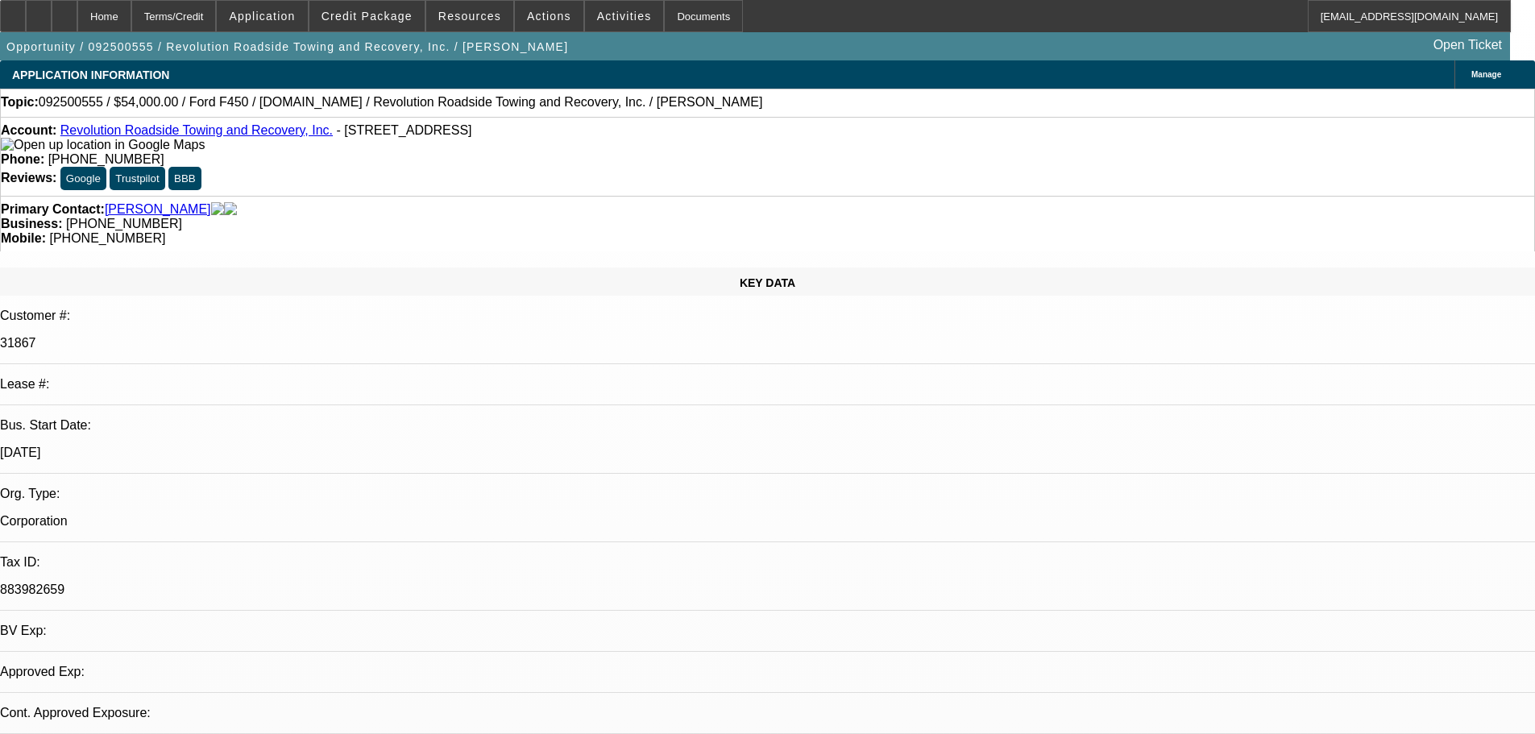
select select "0"
select select "2"
select select "0"
select select "6"
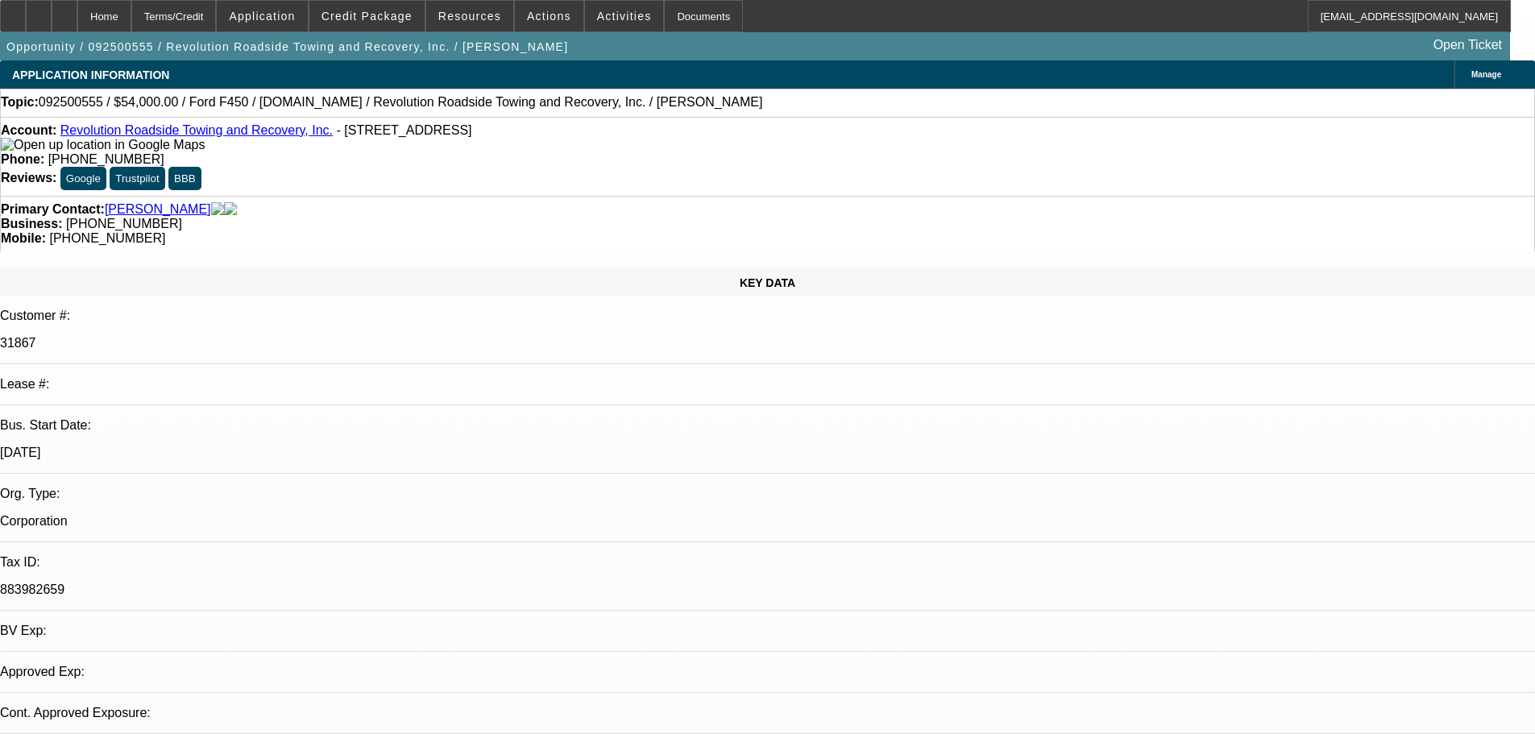
select select "0"
select select "6"
click at [77, 22] on div at bounding box center [65, 16] width 26 height 32
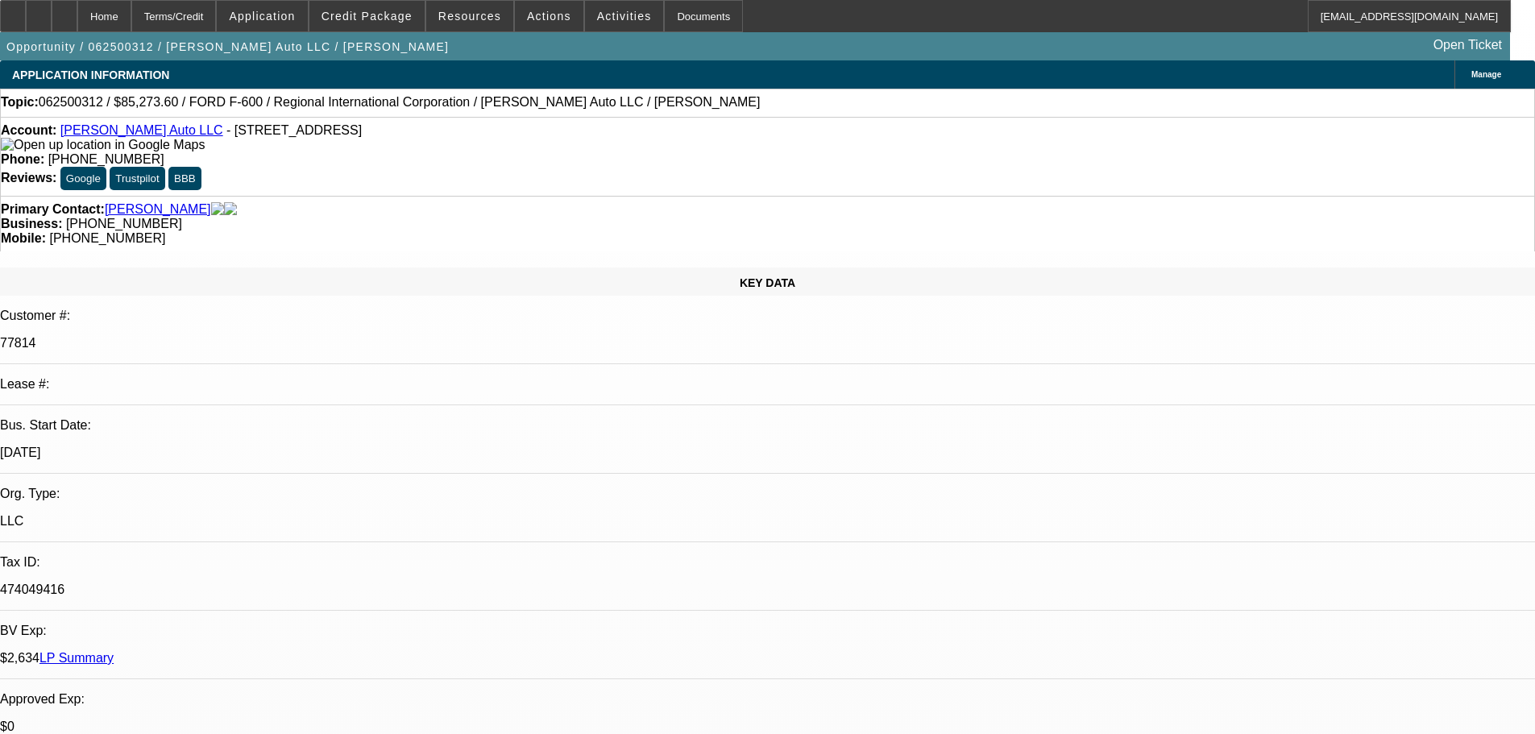
select select "0"
select select "6"
select select "0"
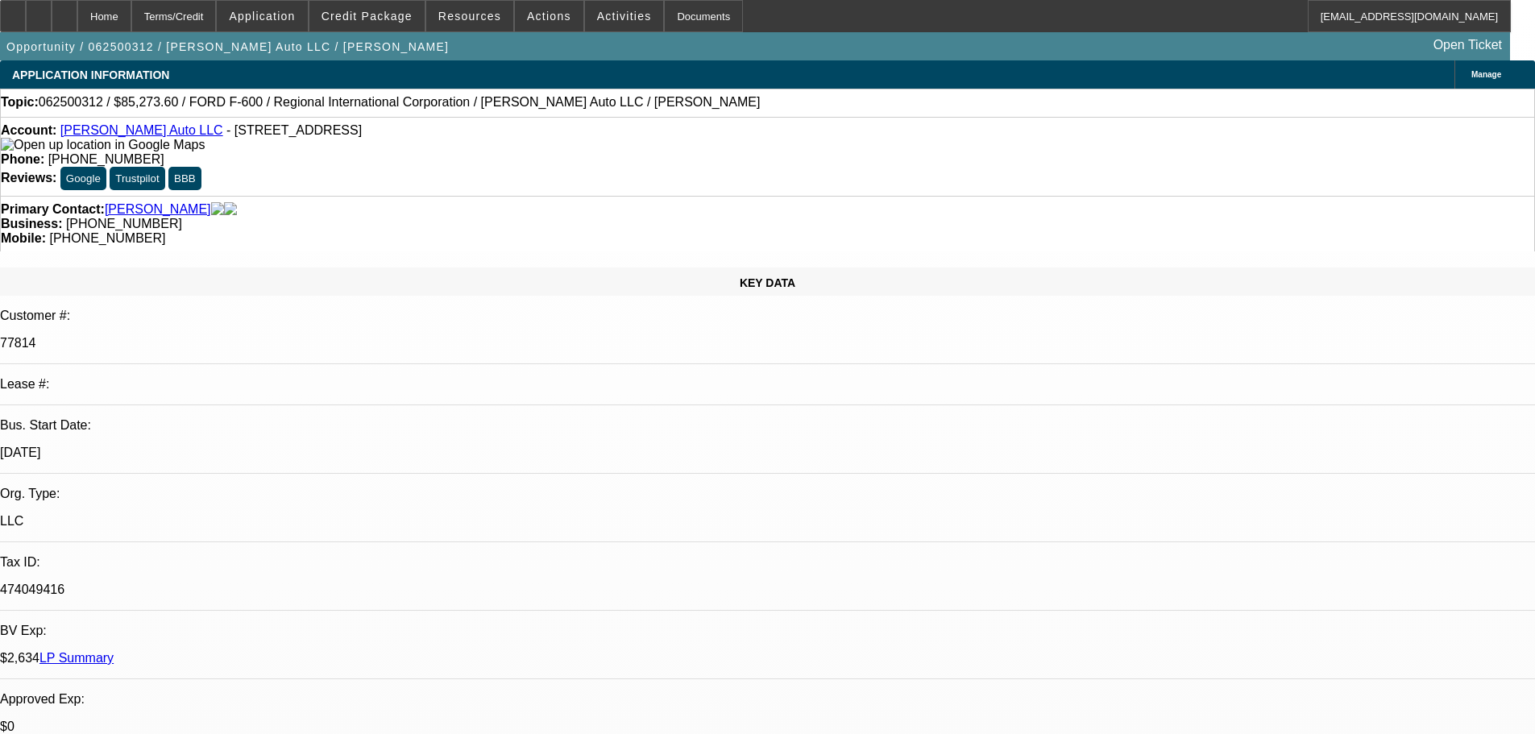
select select "0"
select select "6"
select select "0.1"
select select "0"
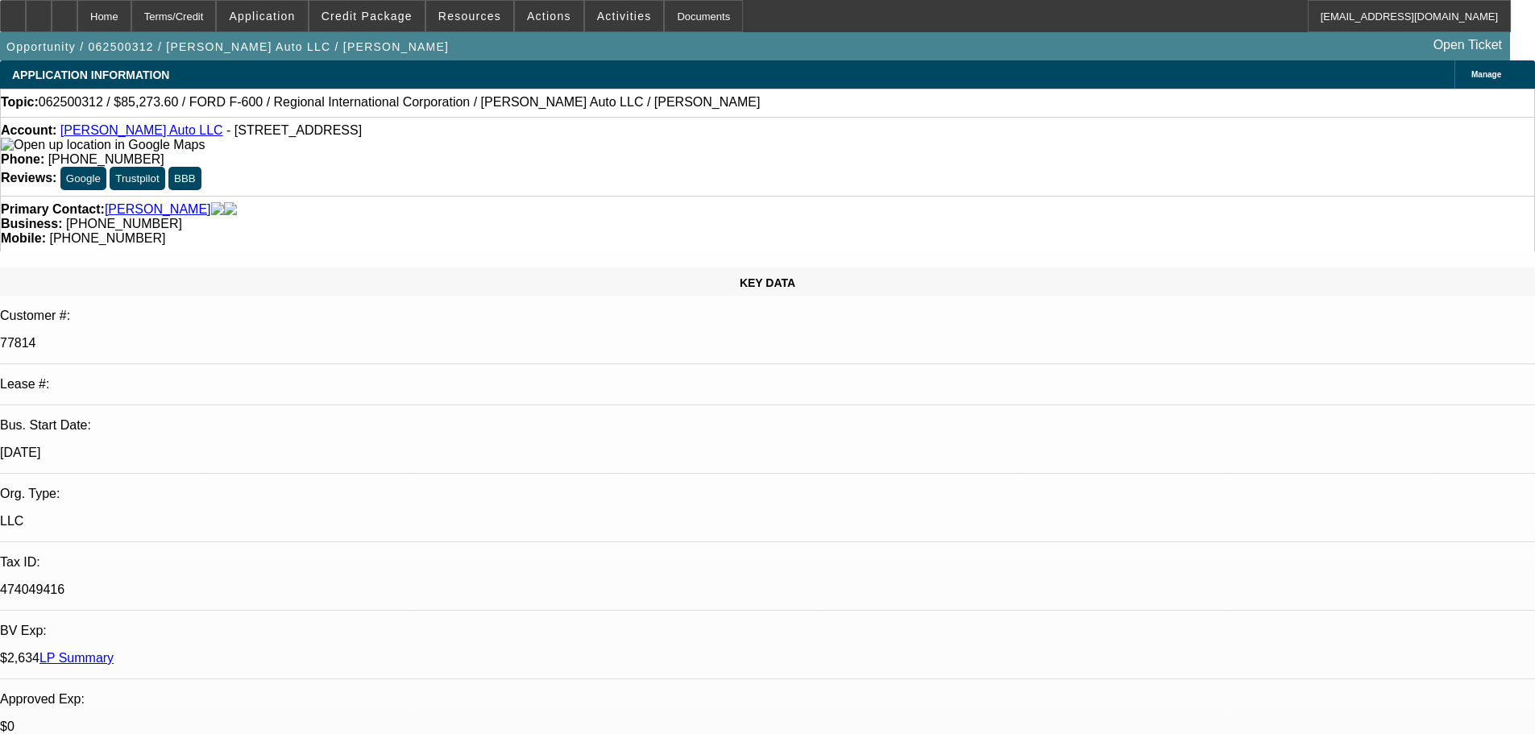
select select "2"
select select "0"
select select "6"
select select "0.1"
select select "0"
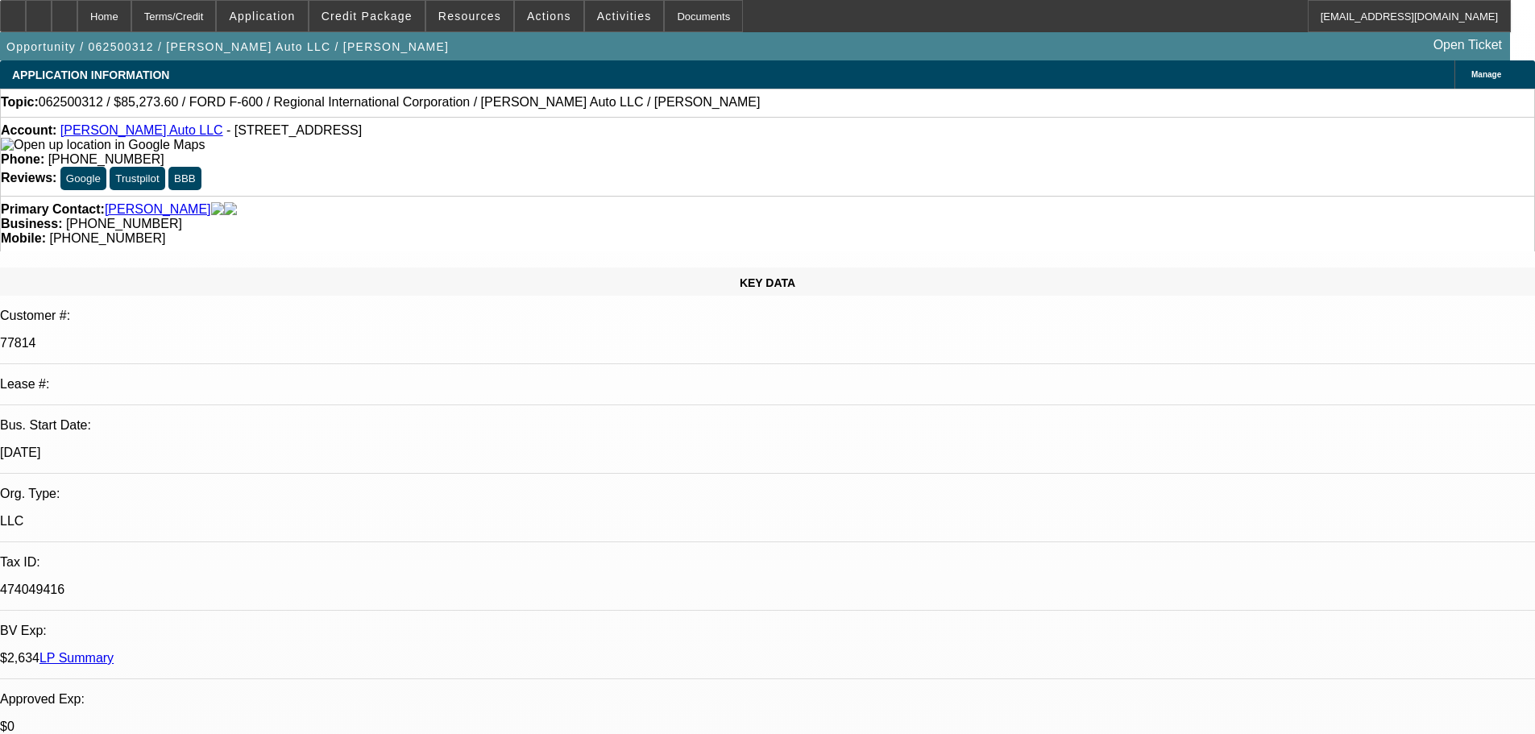
select select "2"
select select "0"
select select "6"
click at [77, 16] on div at bounding box center [65, 16] width 26 height 32
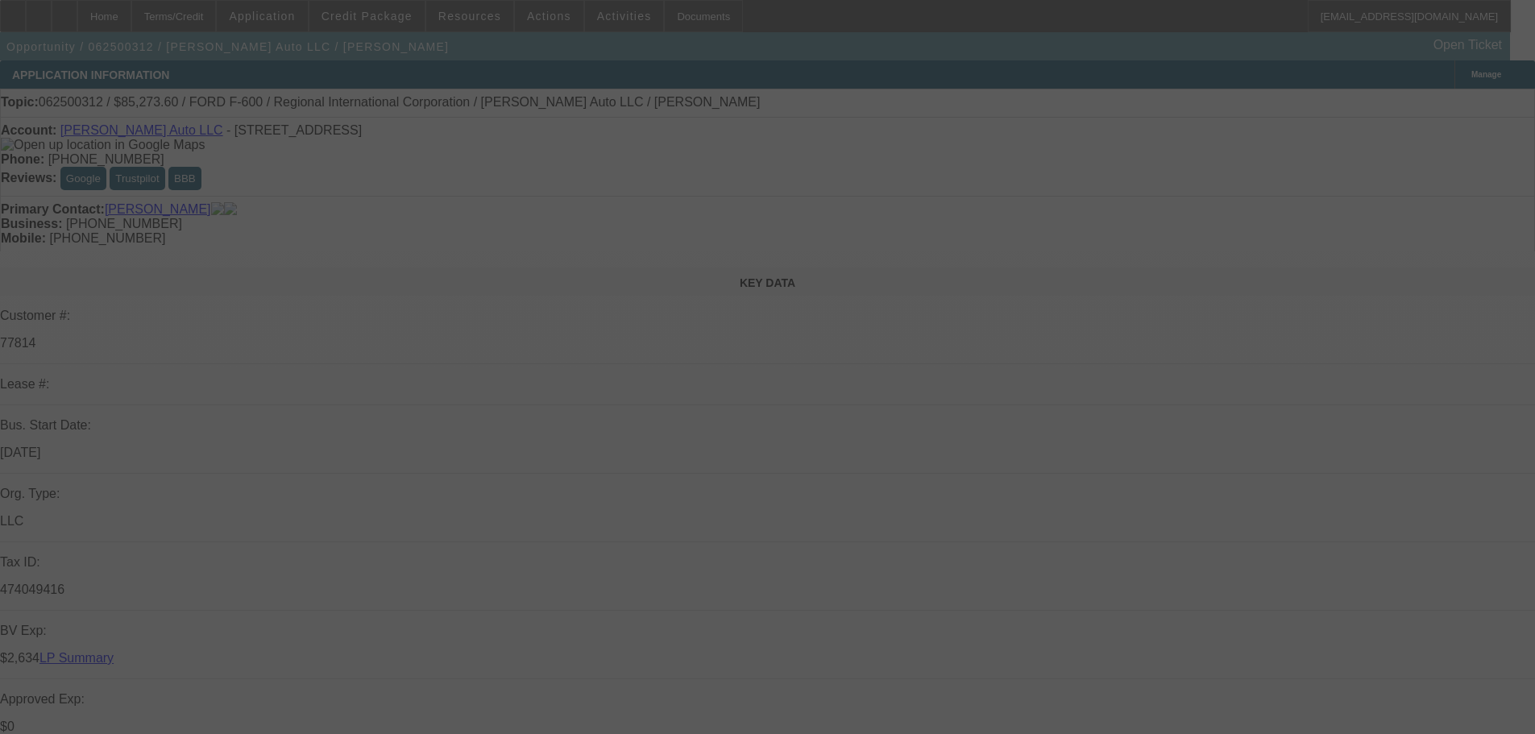
select select "0"
select select "6"
select select "0"
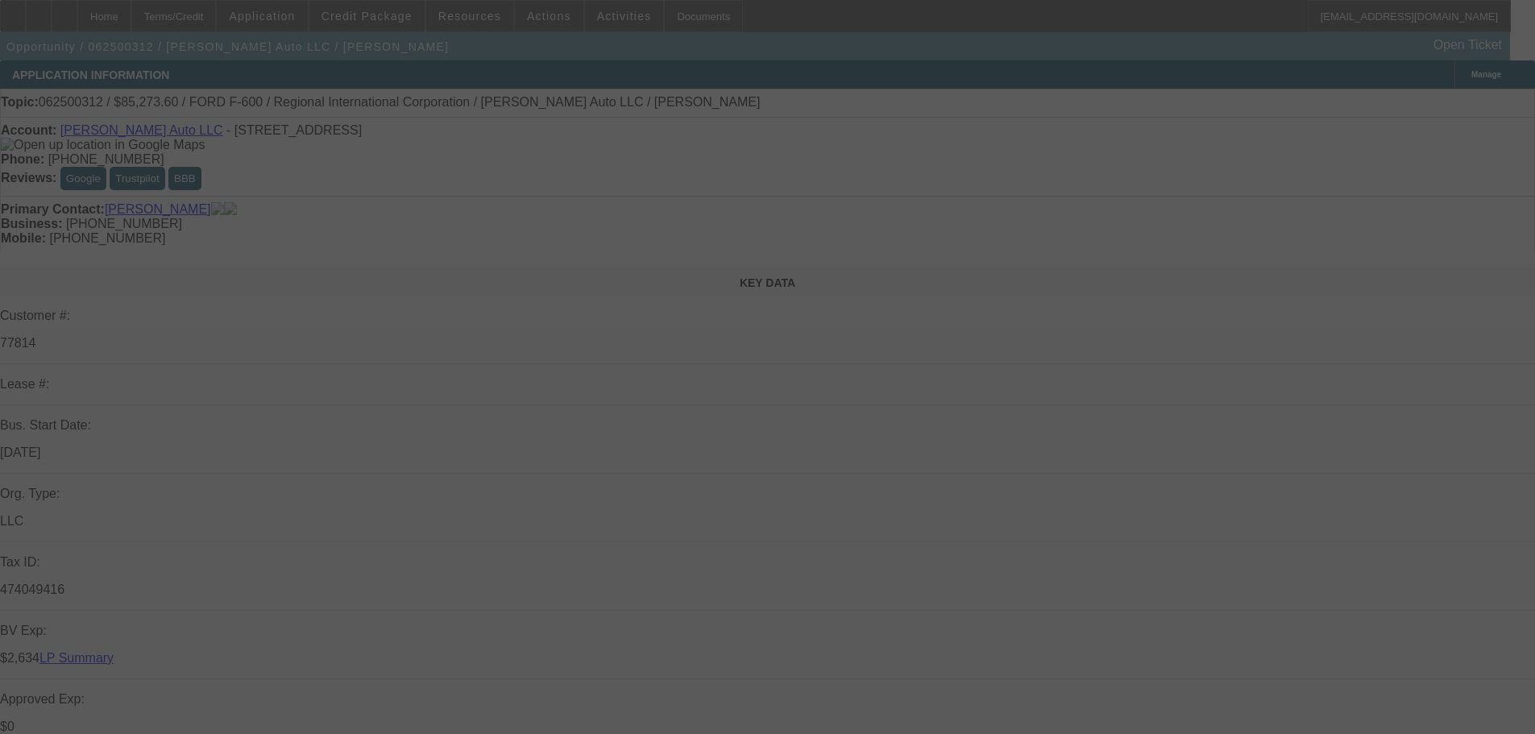
select select "0"
select select "6"
select select "0.1"
select select "0"
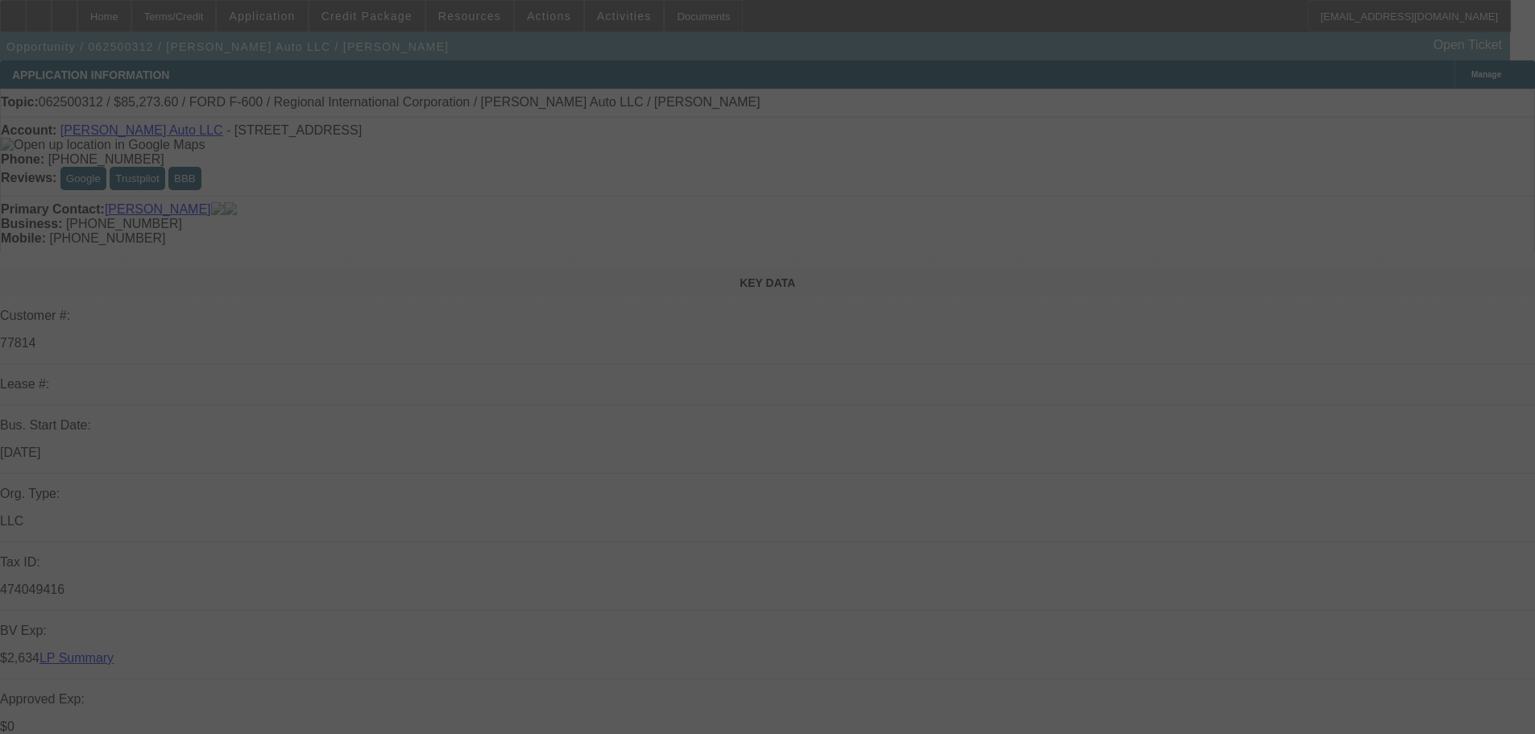
select select "2"
select select "0"
select select "6"
select select "0.1"
select select "0"
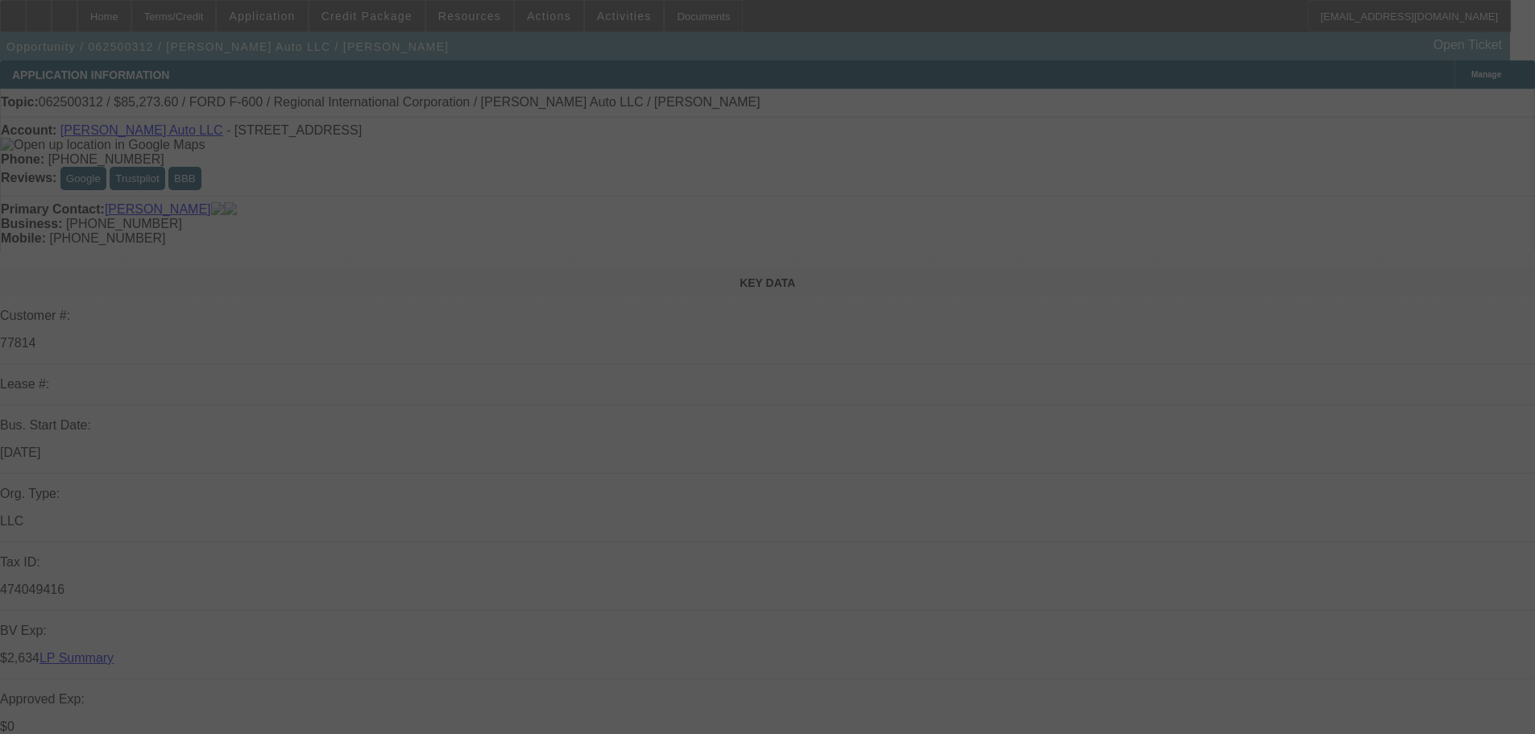
select select "2"
select select "0"
select select "6"
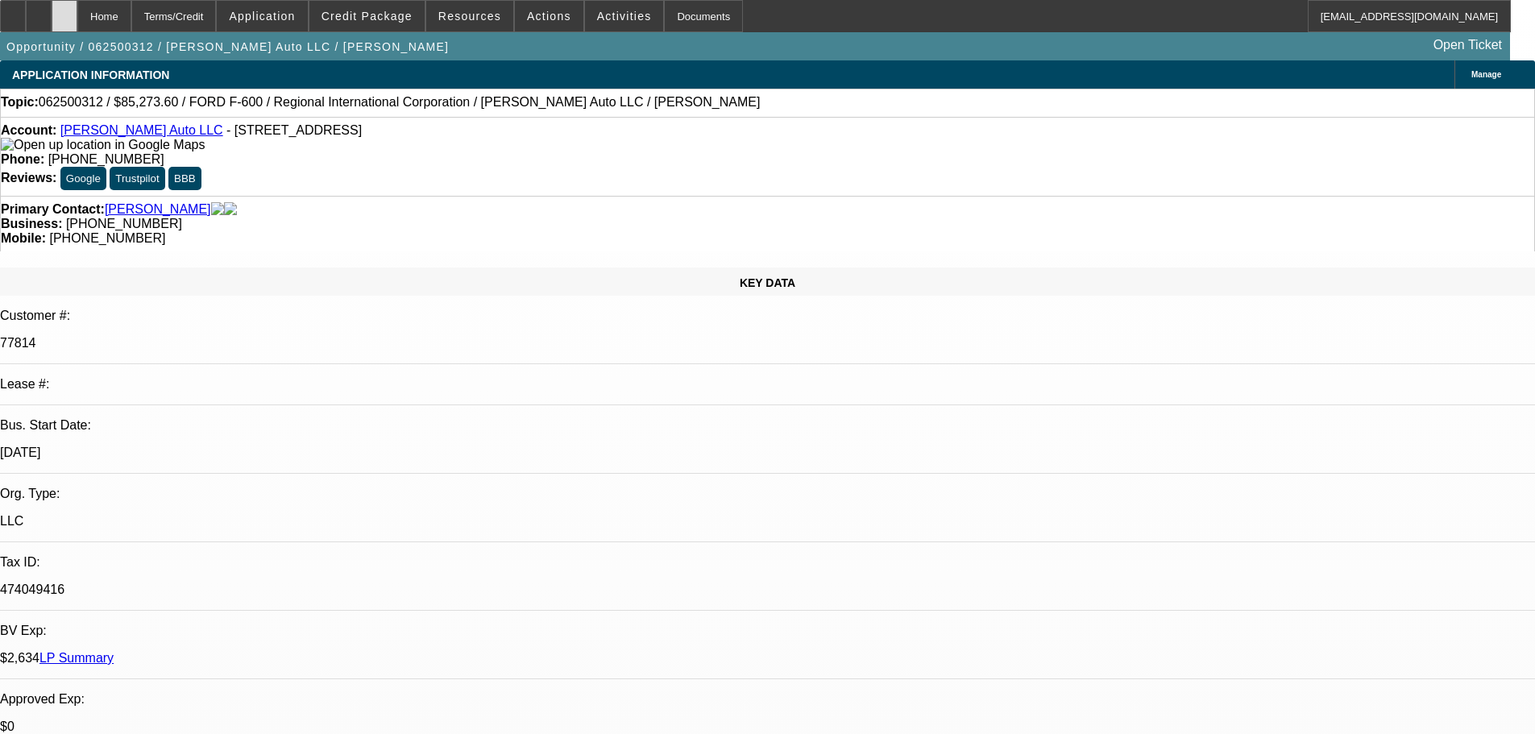
click at [77, 18] on div at bounding box center [65, 16] width 26 height 32
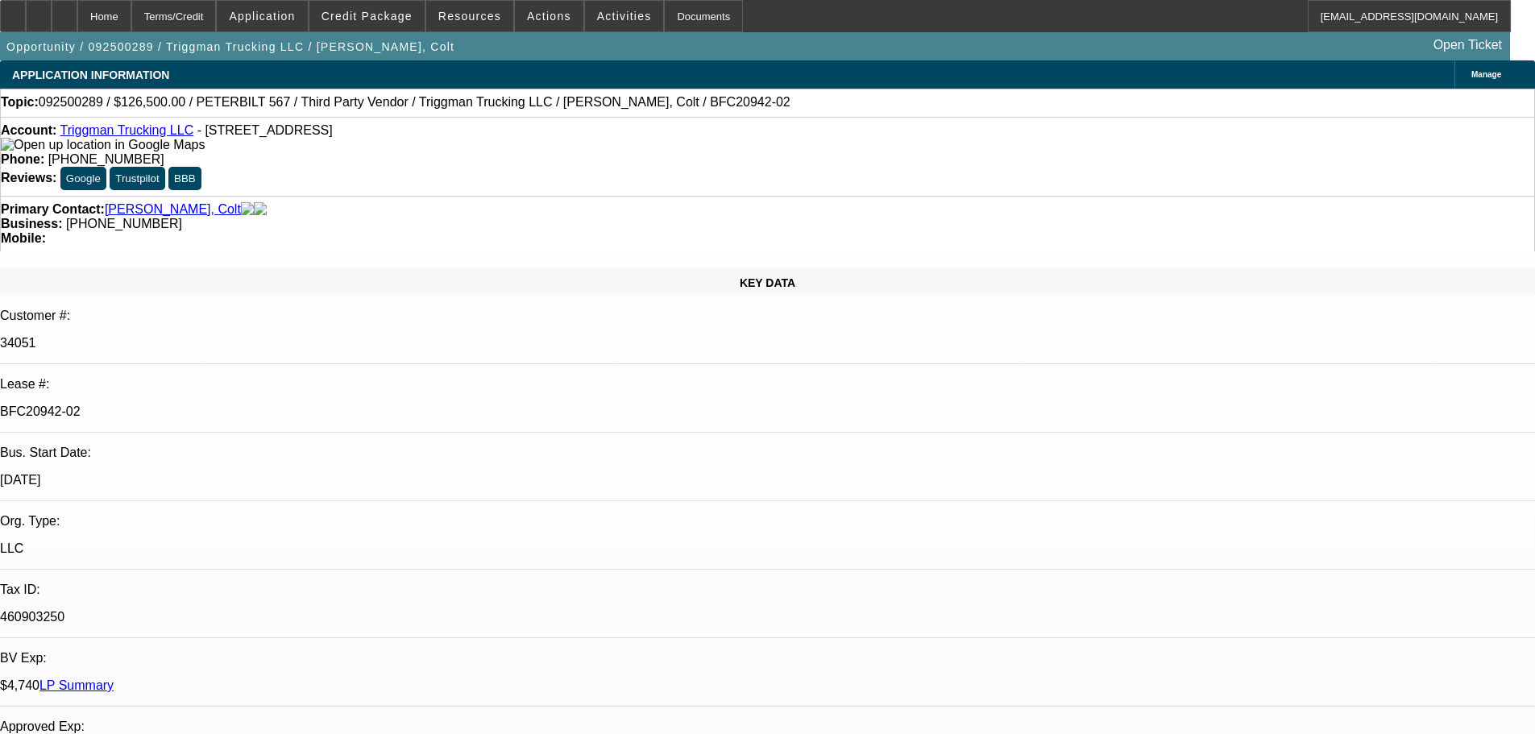
select select "0"
select select "2"
select select "0"
select select "6"
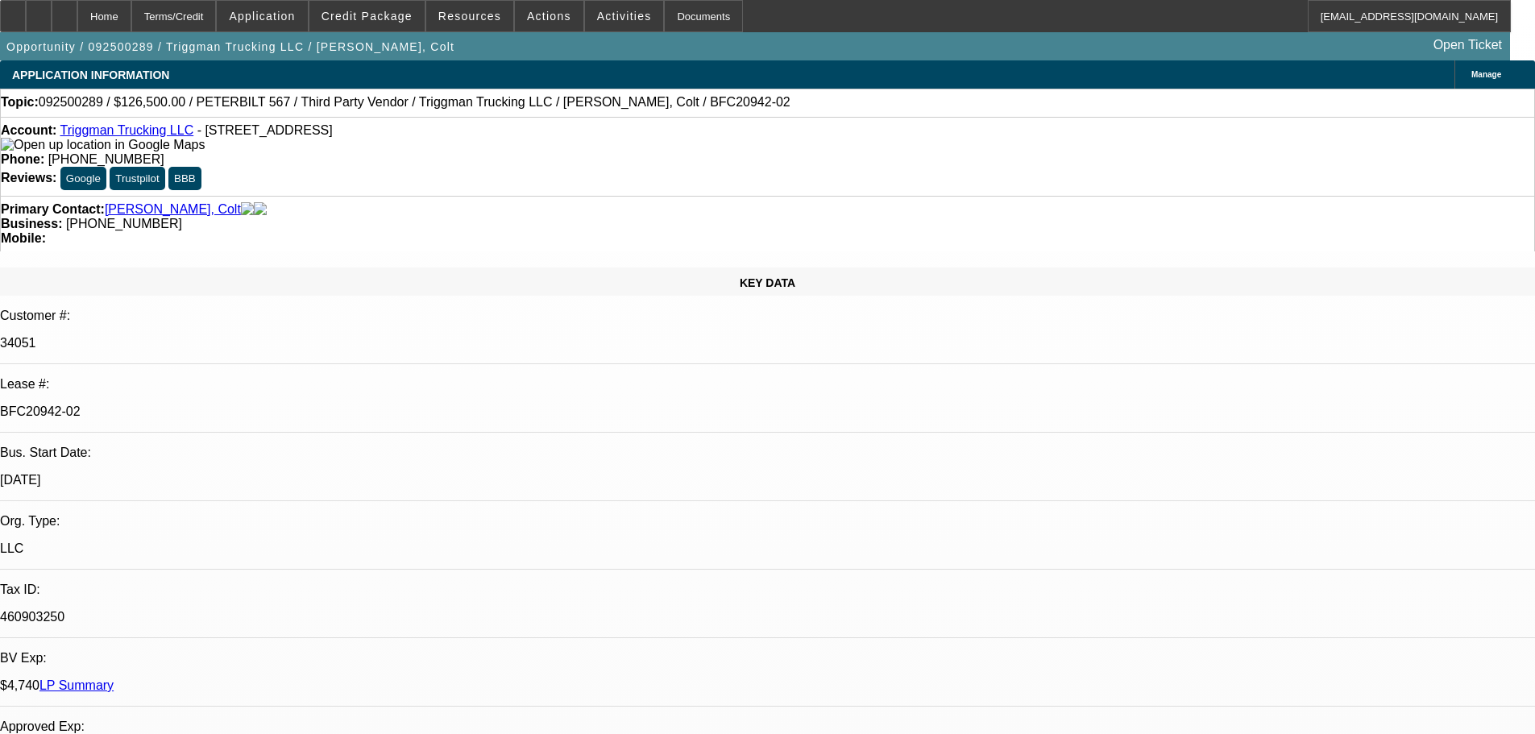
select select "0"
select select "2"
select select "0"
select select "6"
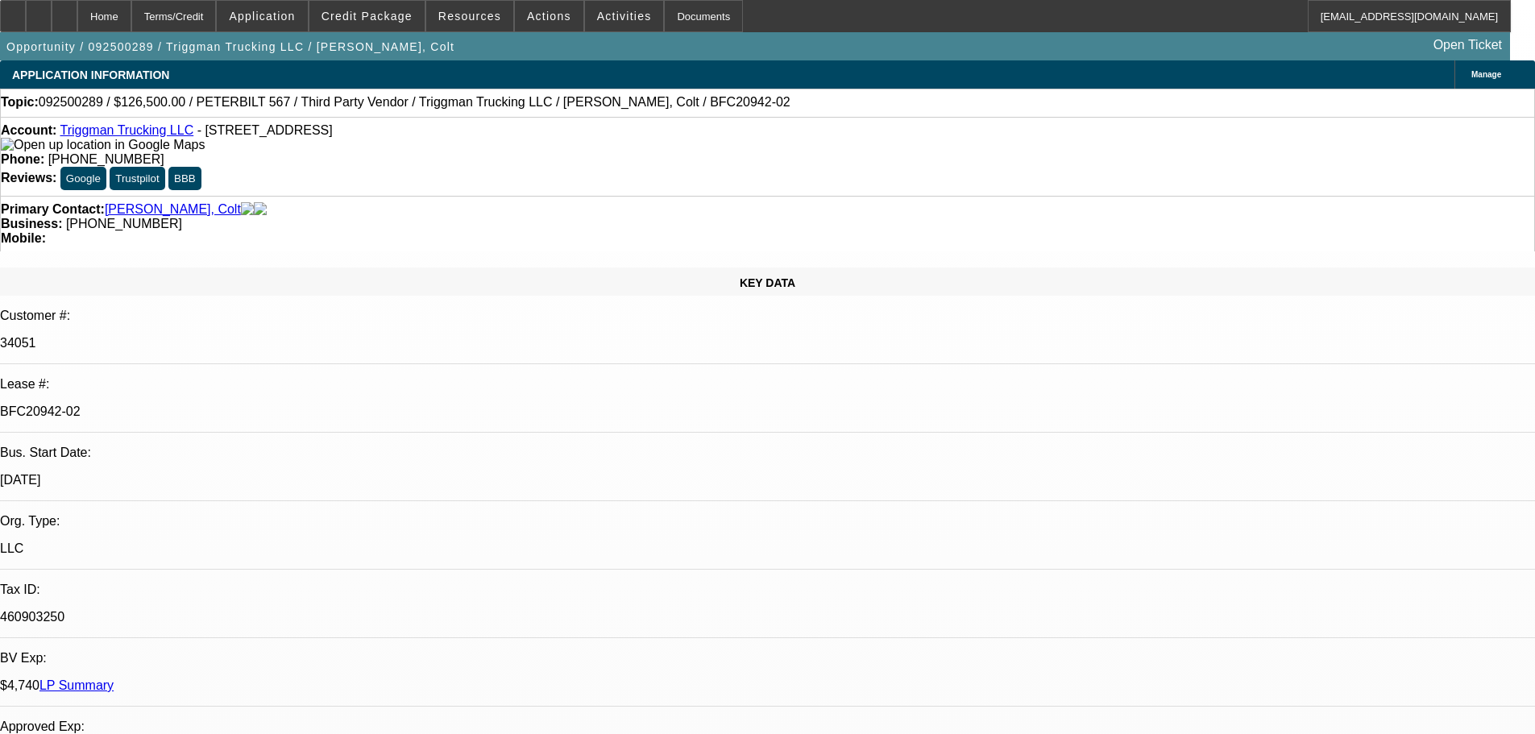
select select "0"
select select "2"
select select "0"
select select "6"
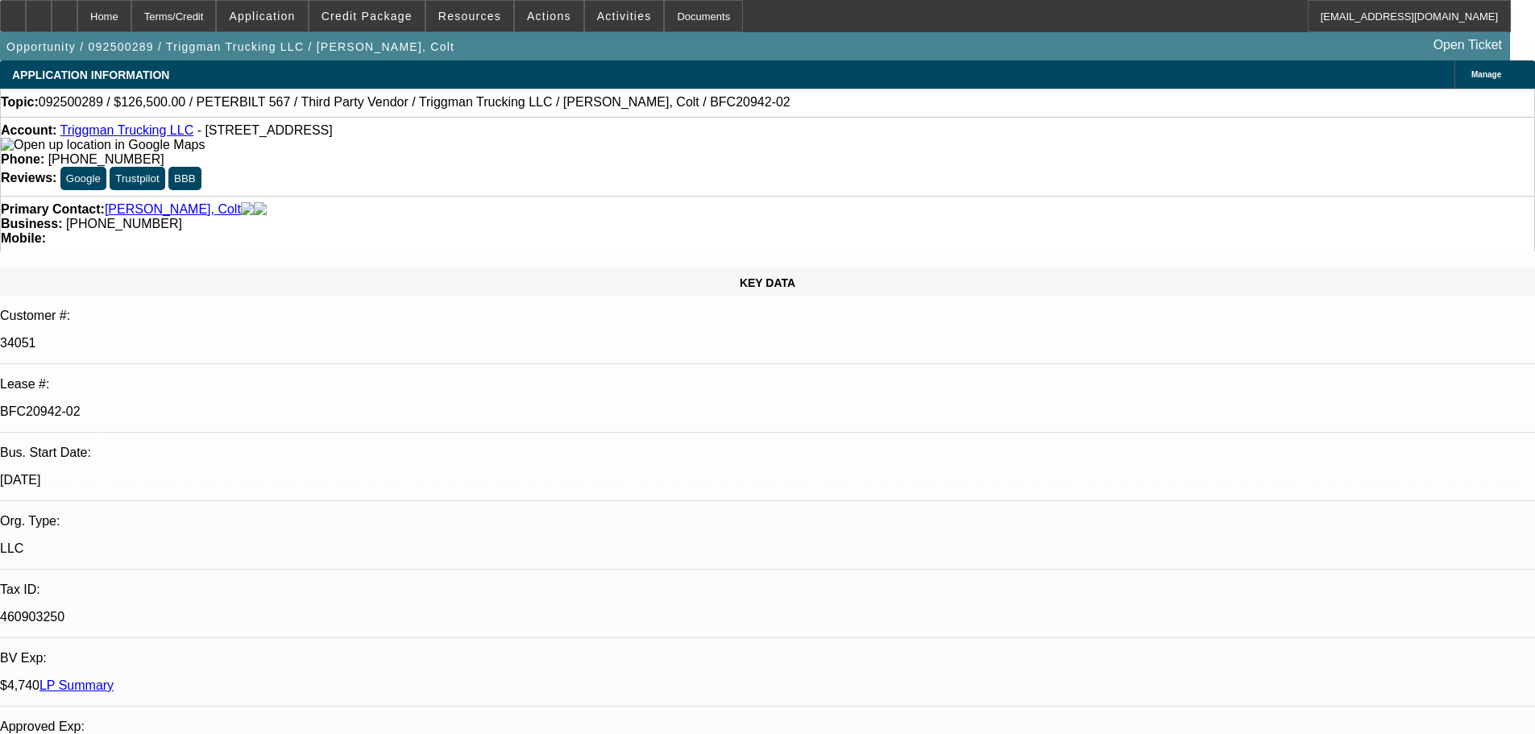
select select "0"
select select "2"
select select "0"
select select "6"
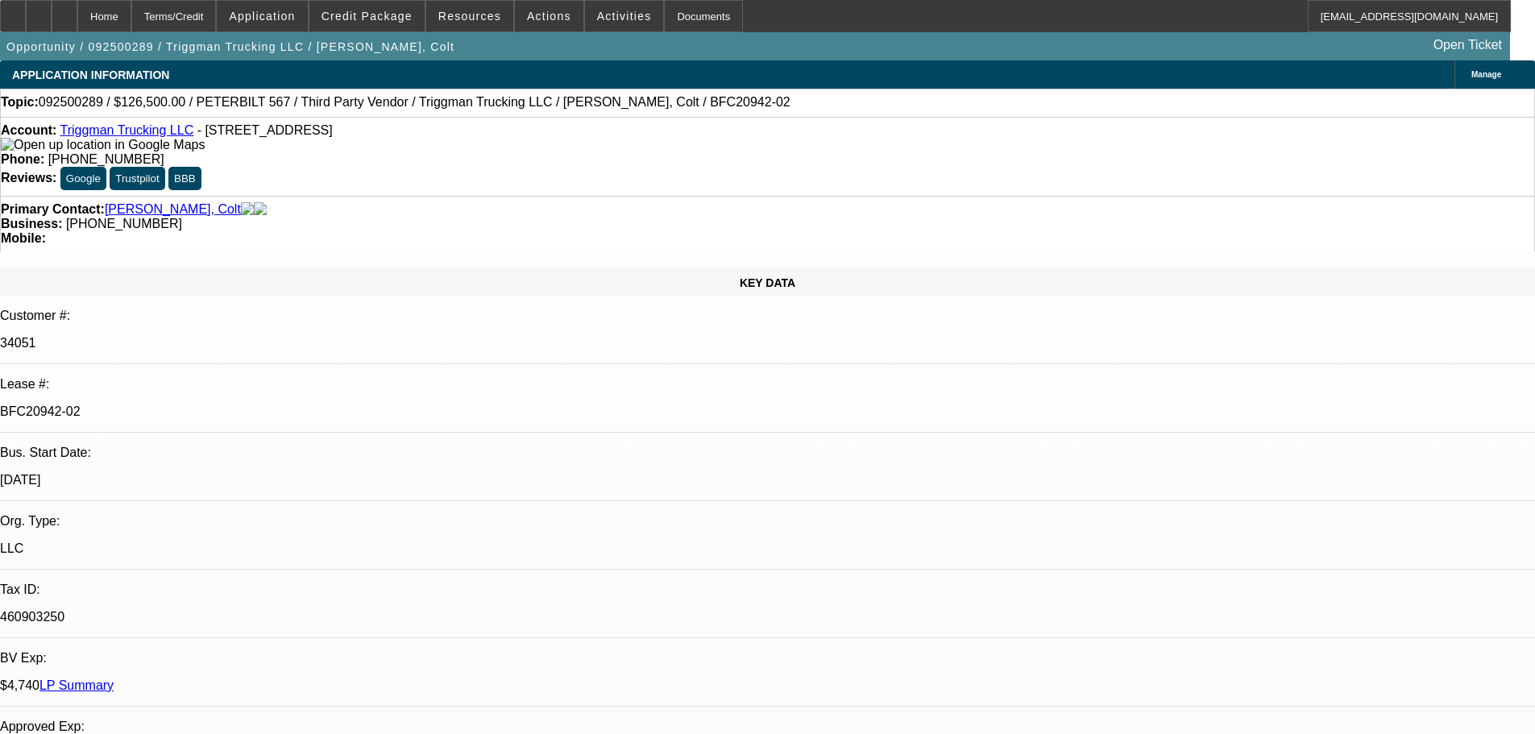
click at [77, 6] on div at bounding box center [65, 16] width 26 height 32
select select "0"
select select "2"
select select "0"
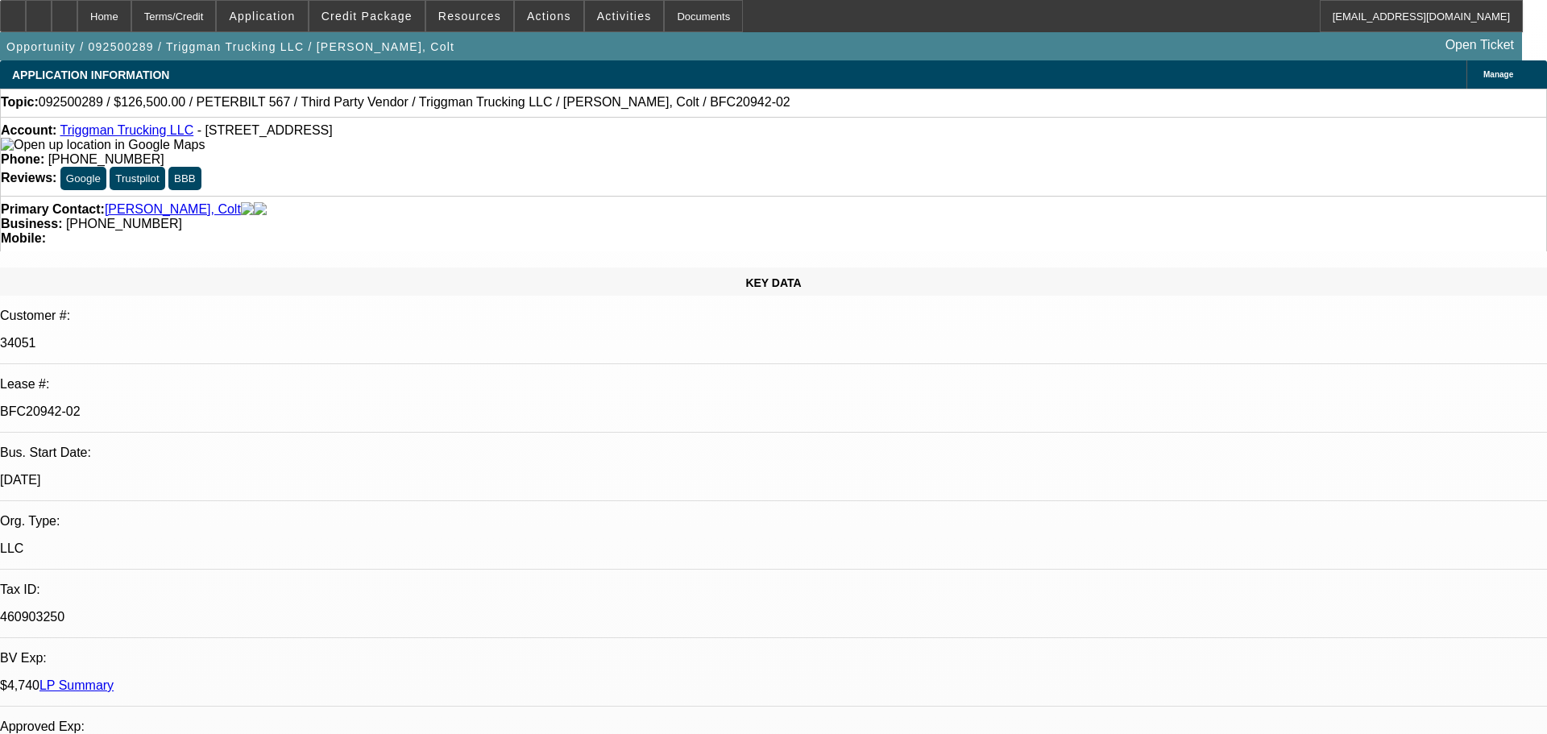
select select "6"
select select "0"
select select "2"
select select "0"
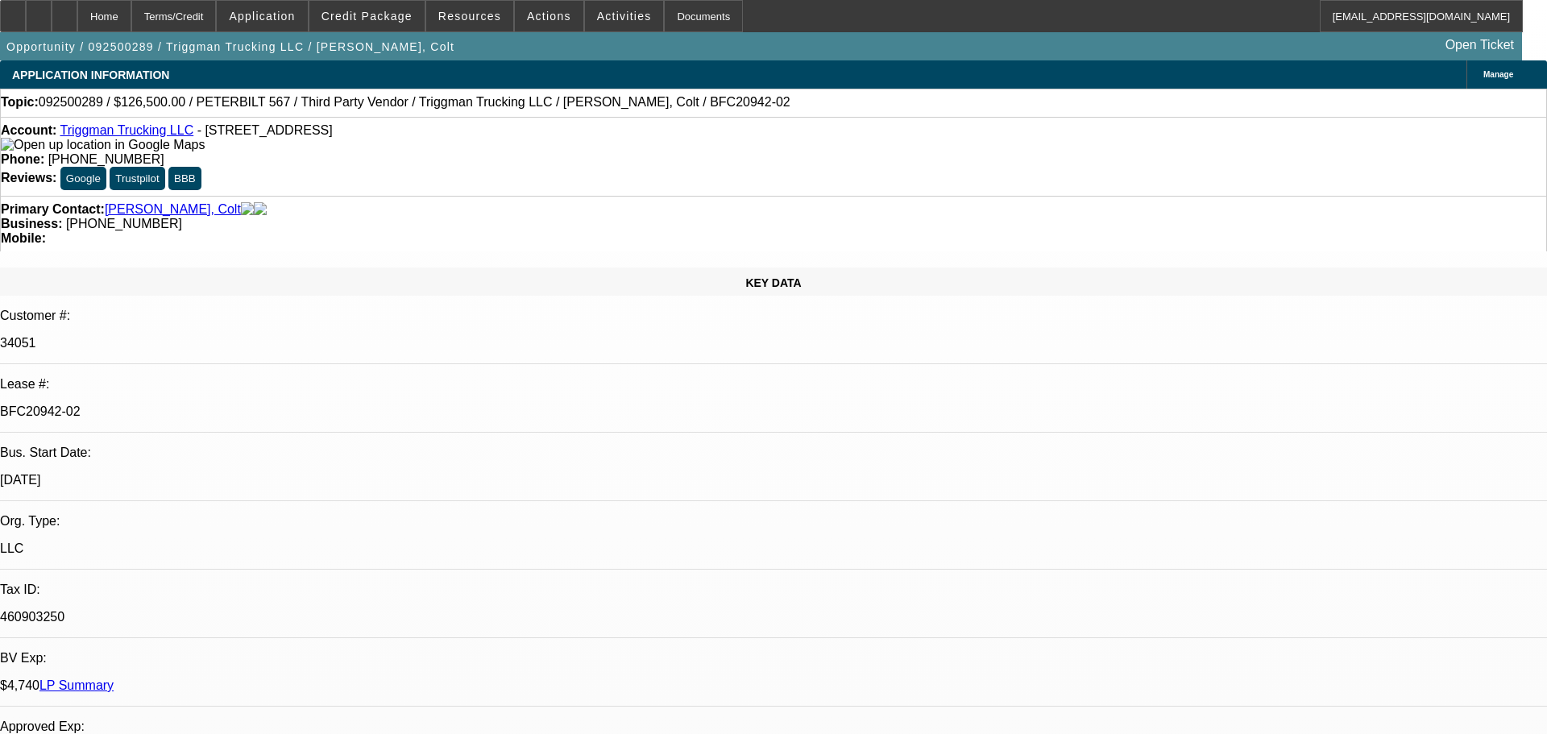
select select "6"
select select "0"
select select "2"
select select "0"
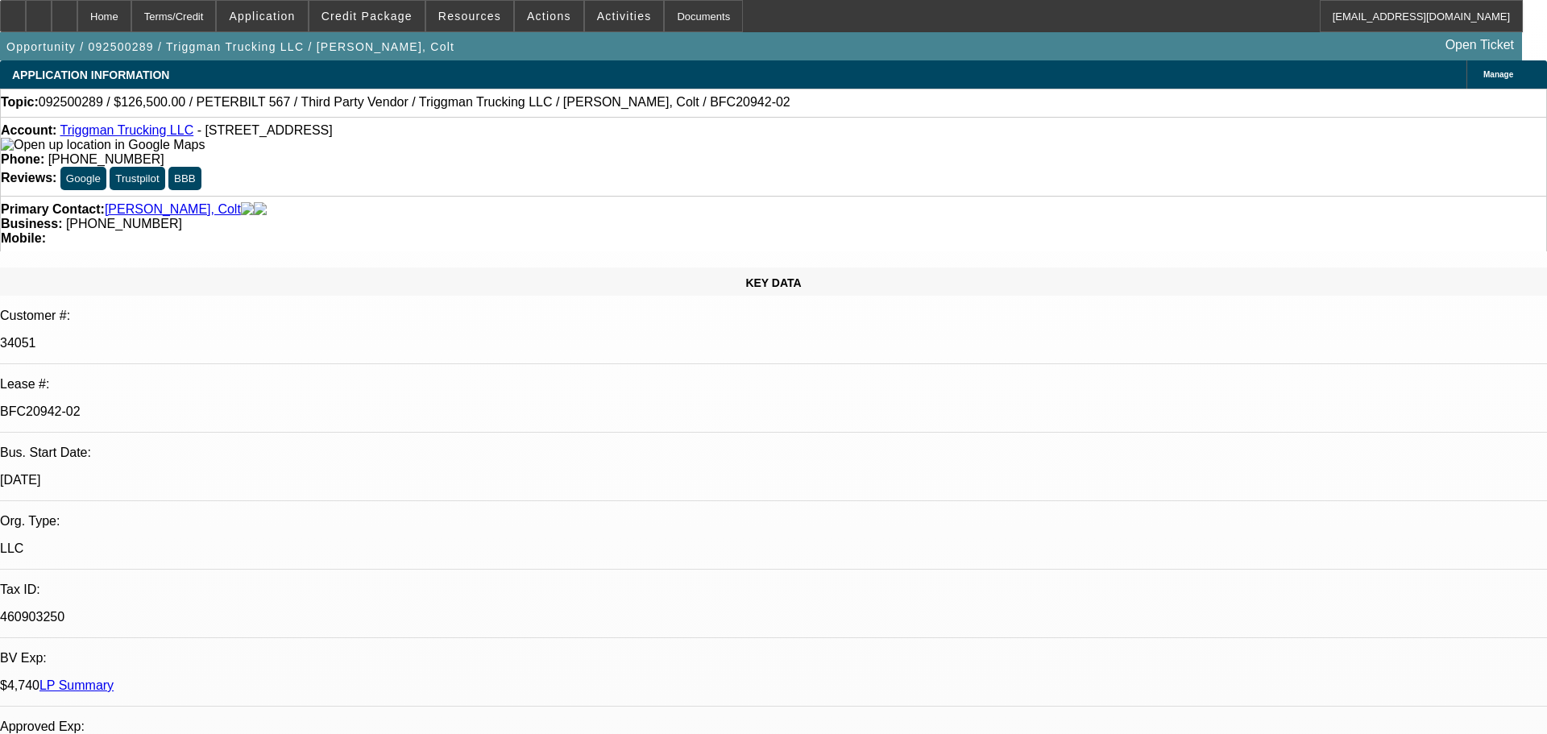
select select "6"
select select "0"
select select "2"
select select "0"
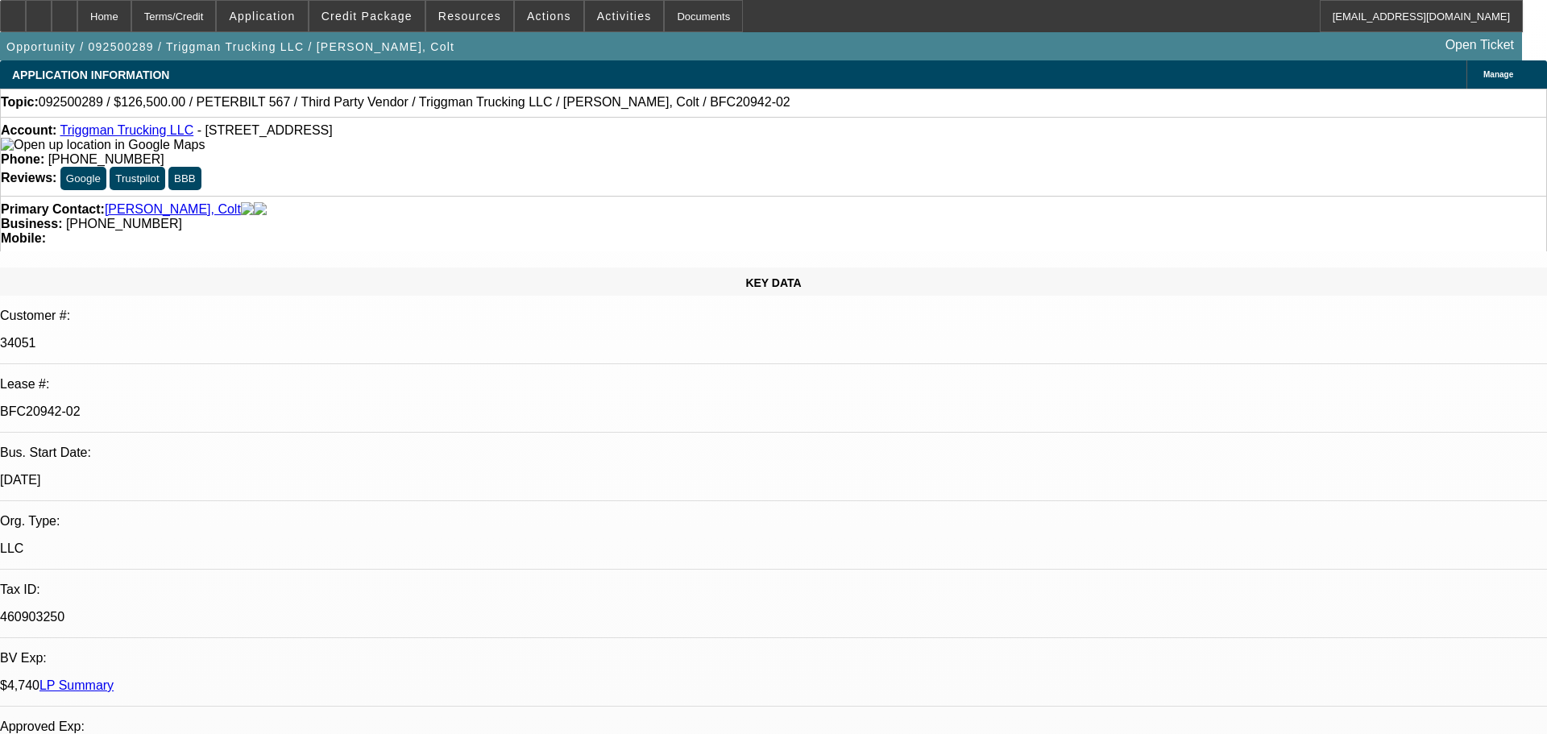
select select "6"
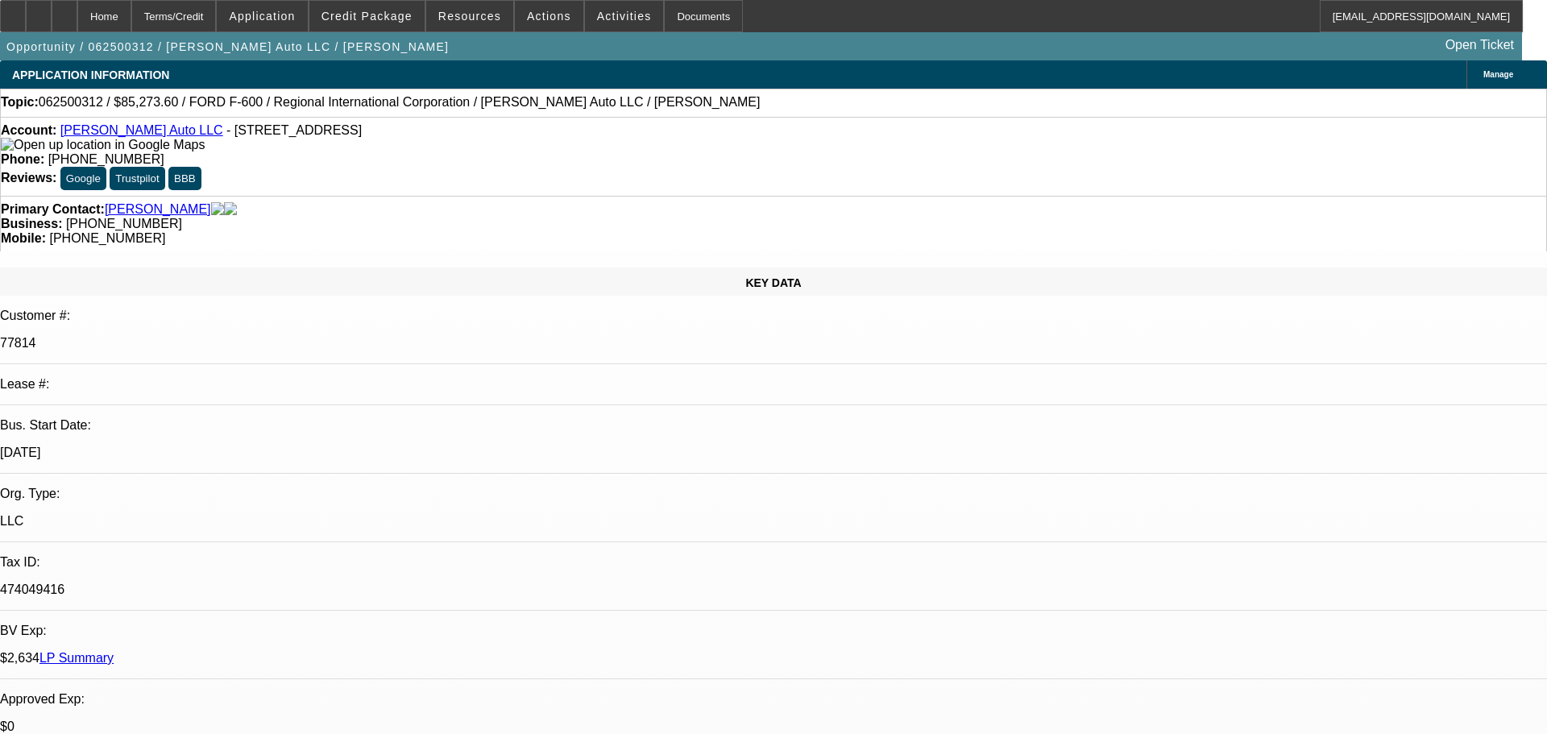
select select "0"
select select "6"
select select "0"
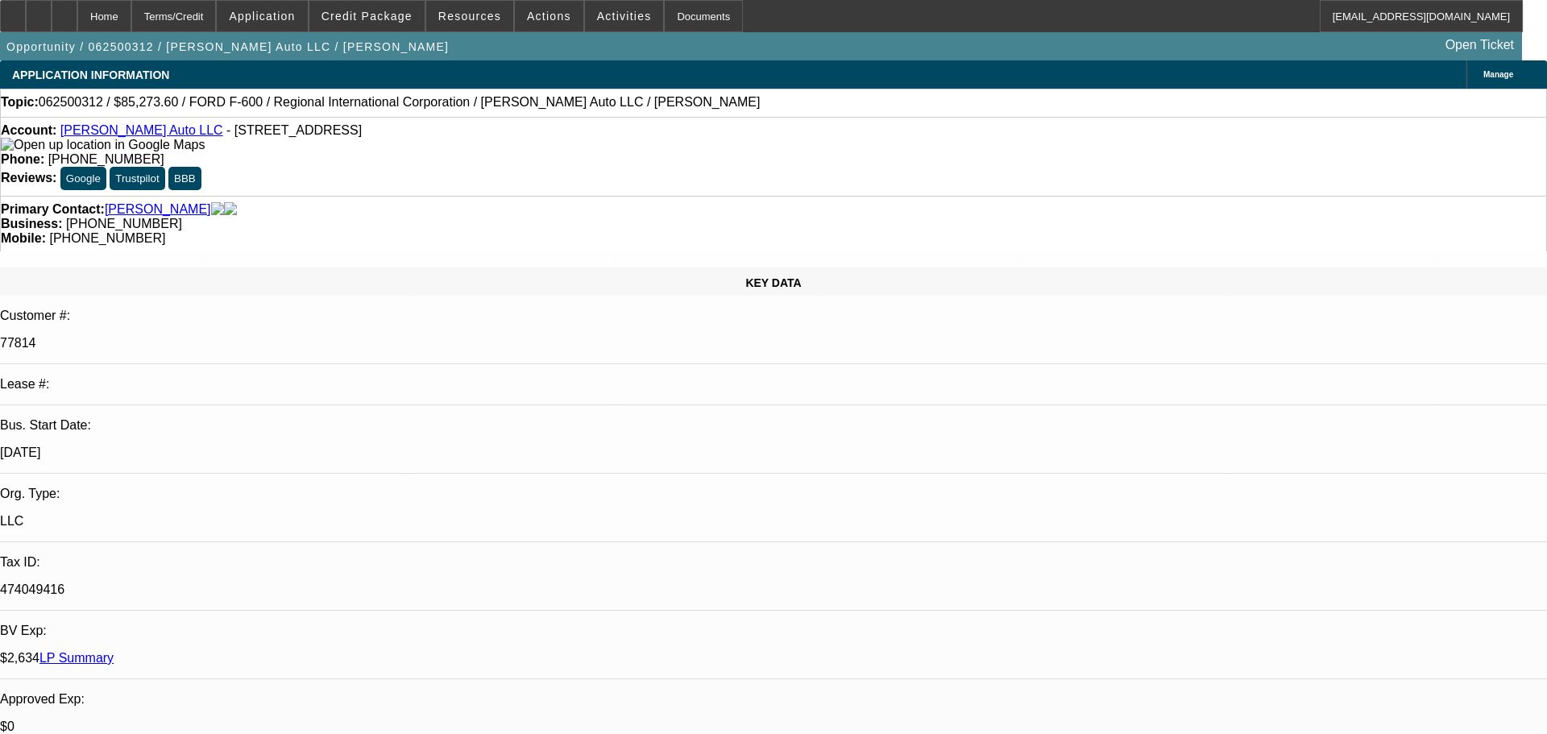
select select "0"
select select "6"
select select "0.1"
select select "0"
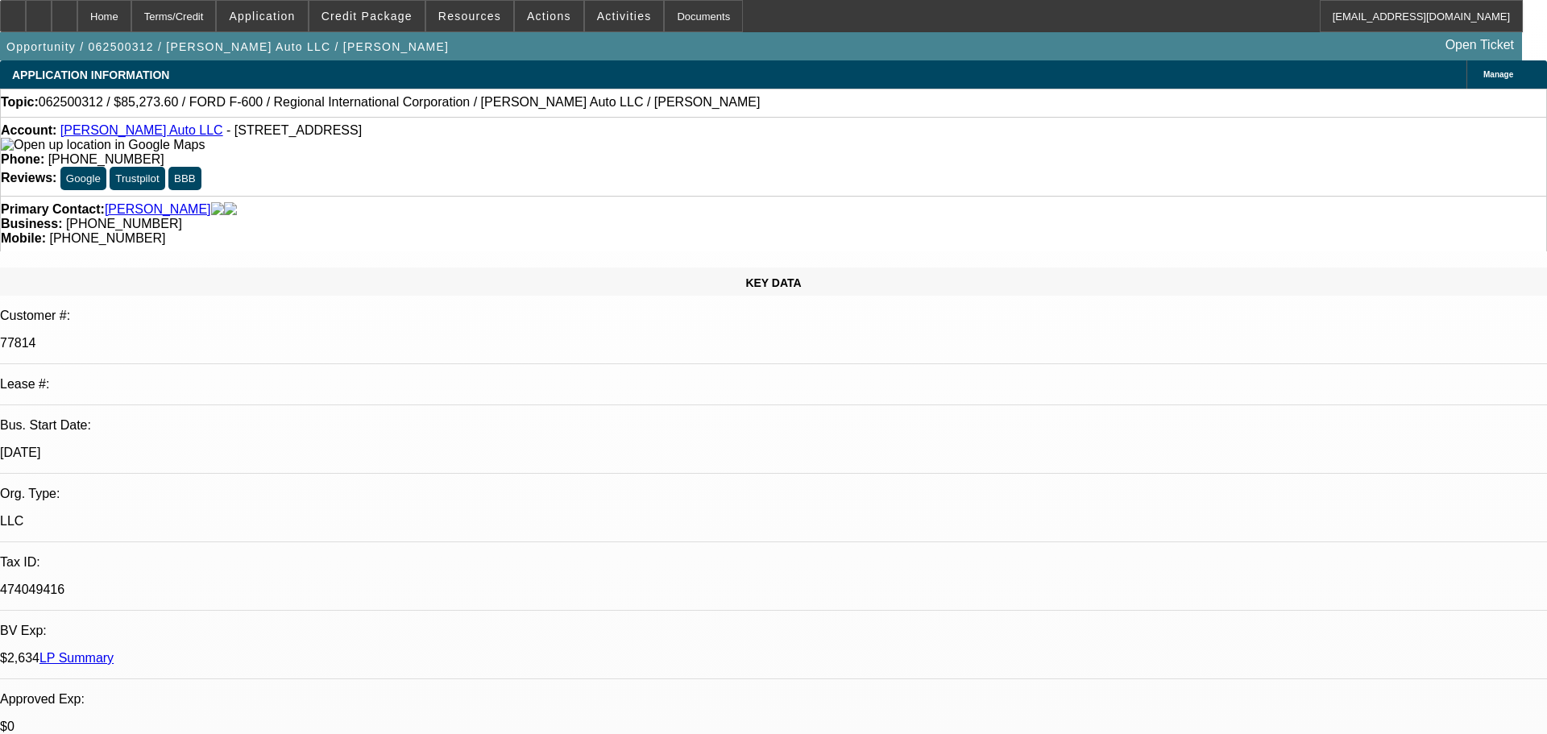
select select "2"
select select "0"
select select "6"
select select "0.1"
select select "0"
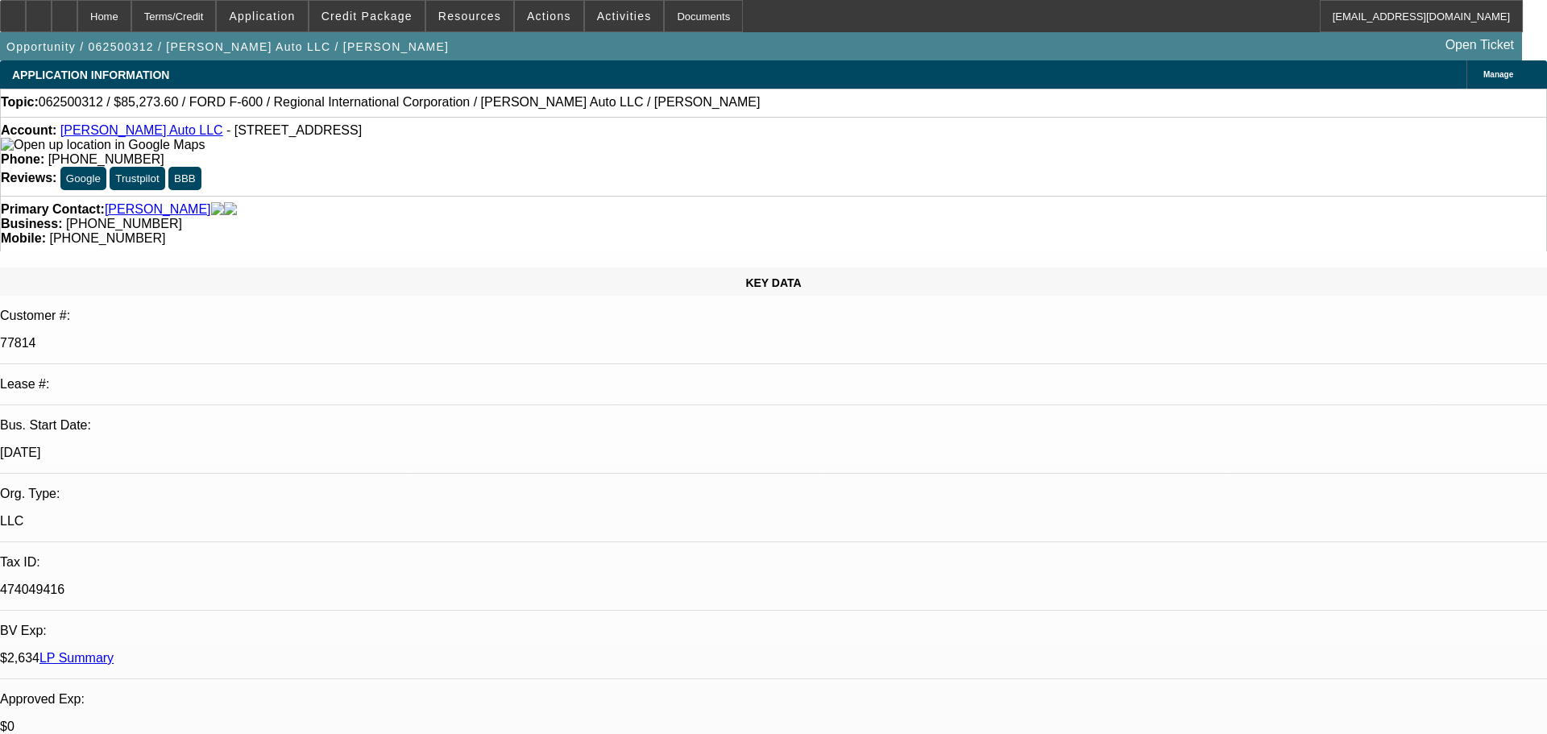
select select "2"
select select "0"
select select "6"
select select "0"
select select "2"
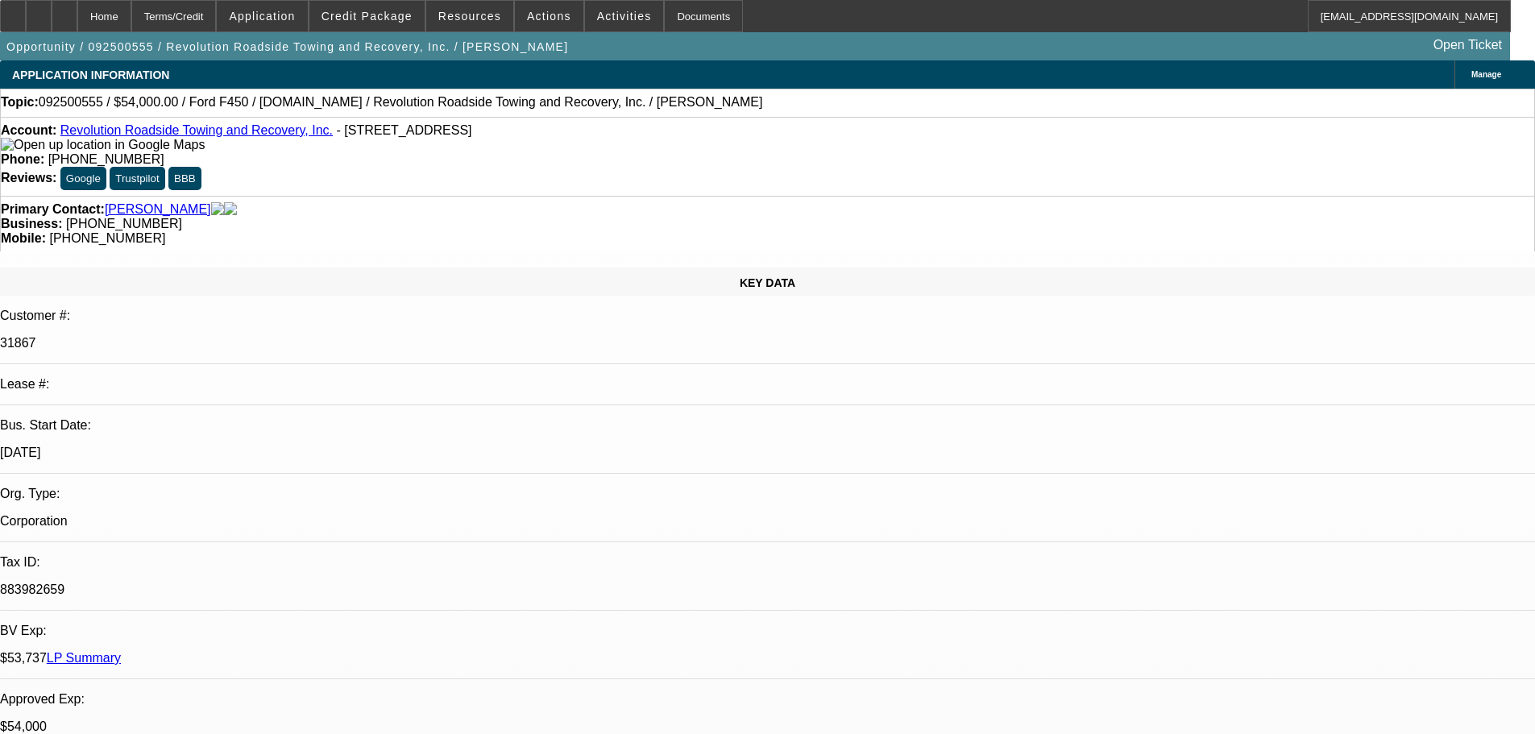
select select "2"
select select "0"
select select "6"
select select "0"
select select "2"
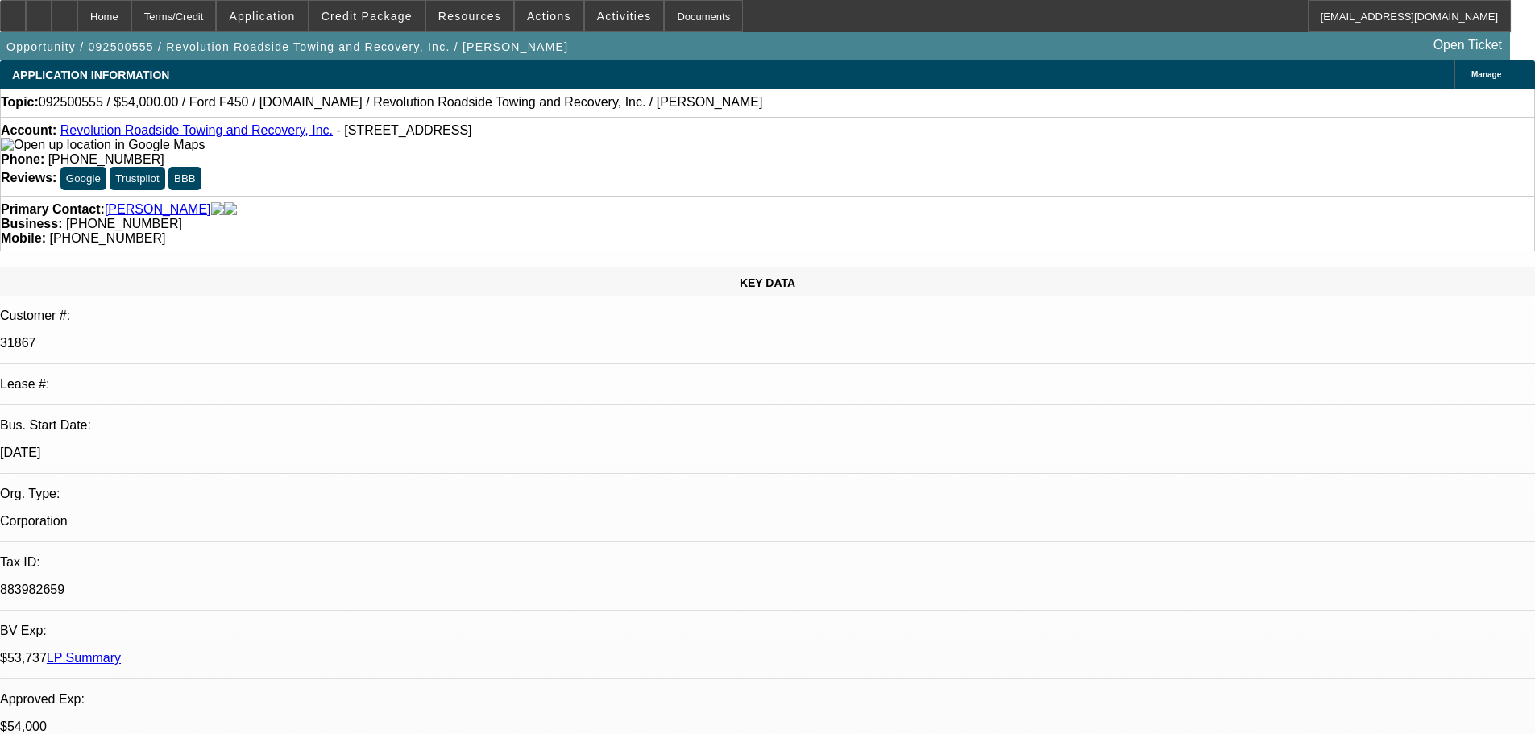
select select "2"
select select "0"
select select "6"
select select "0"
select select "2"
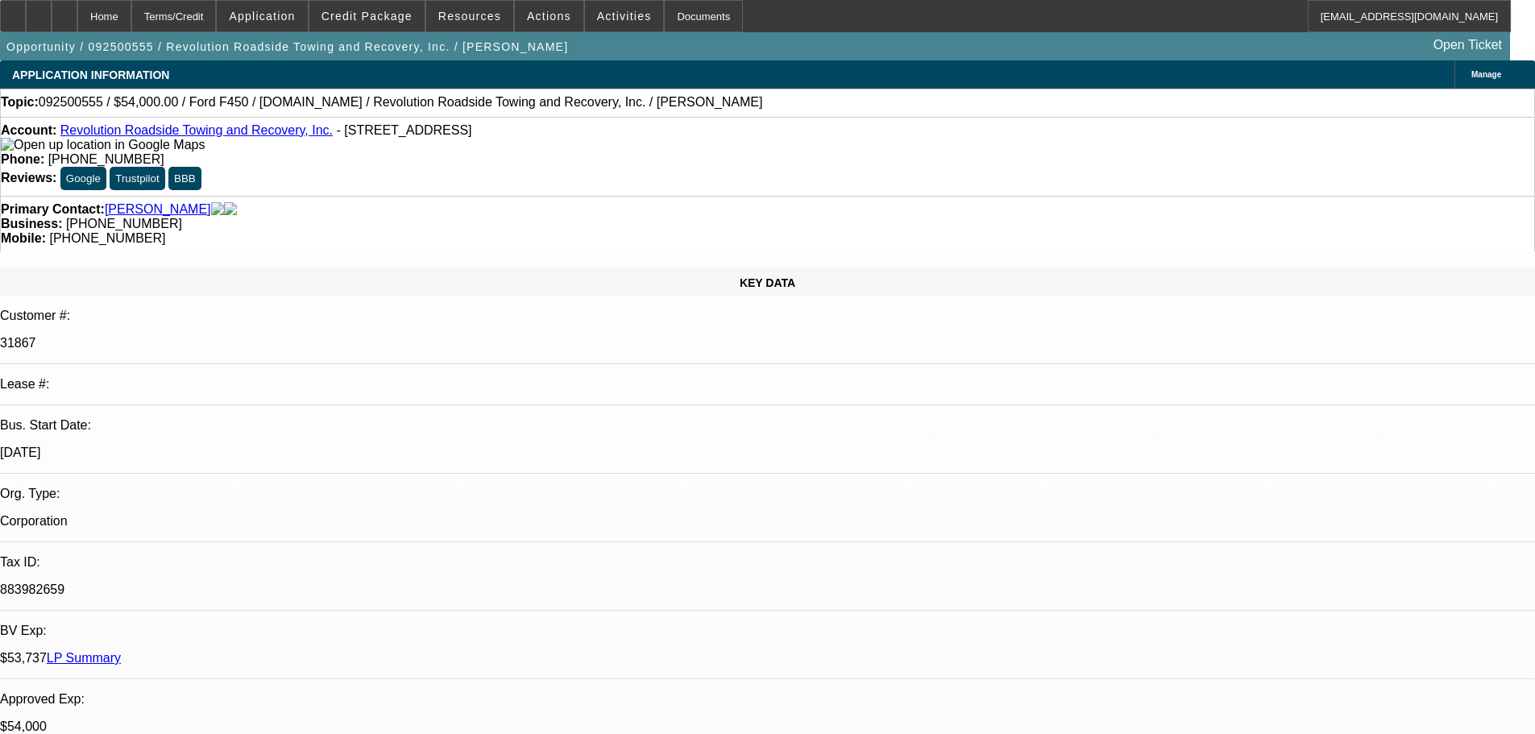
select select "2"
select select "0"
select select "6"
select select "0"
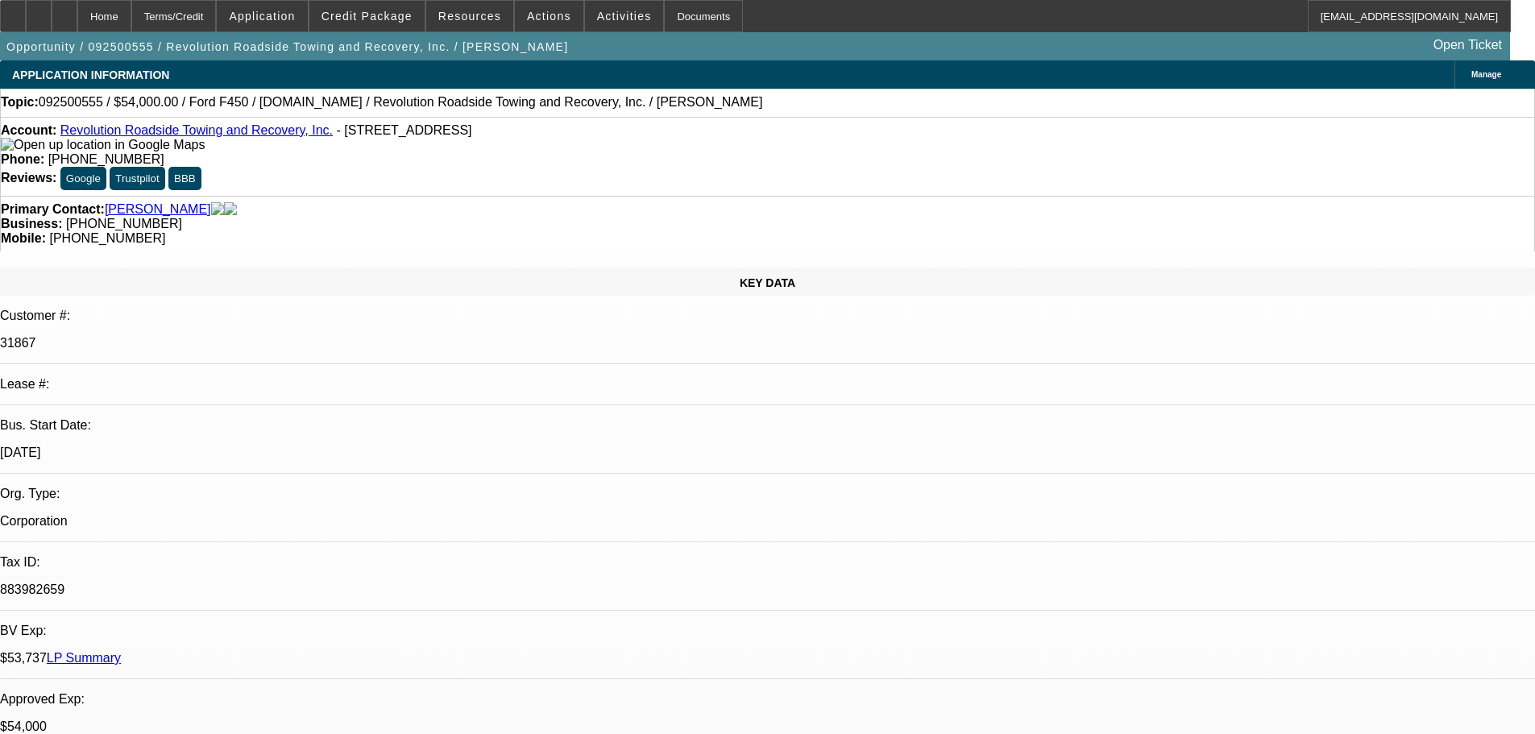
select select "0"
select select "6"
